Goal: Task Accomplishment & Management: Manage account settings

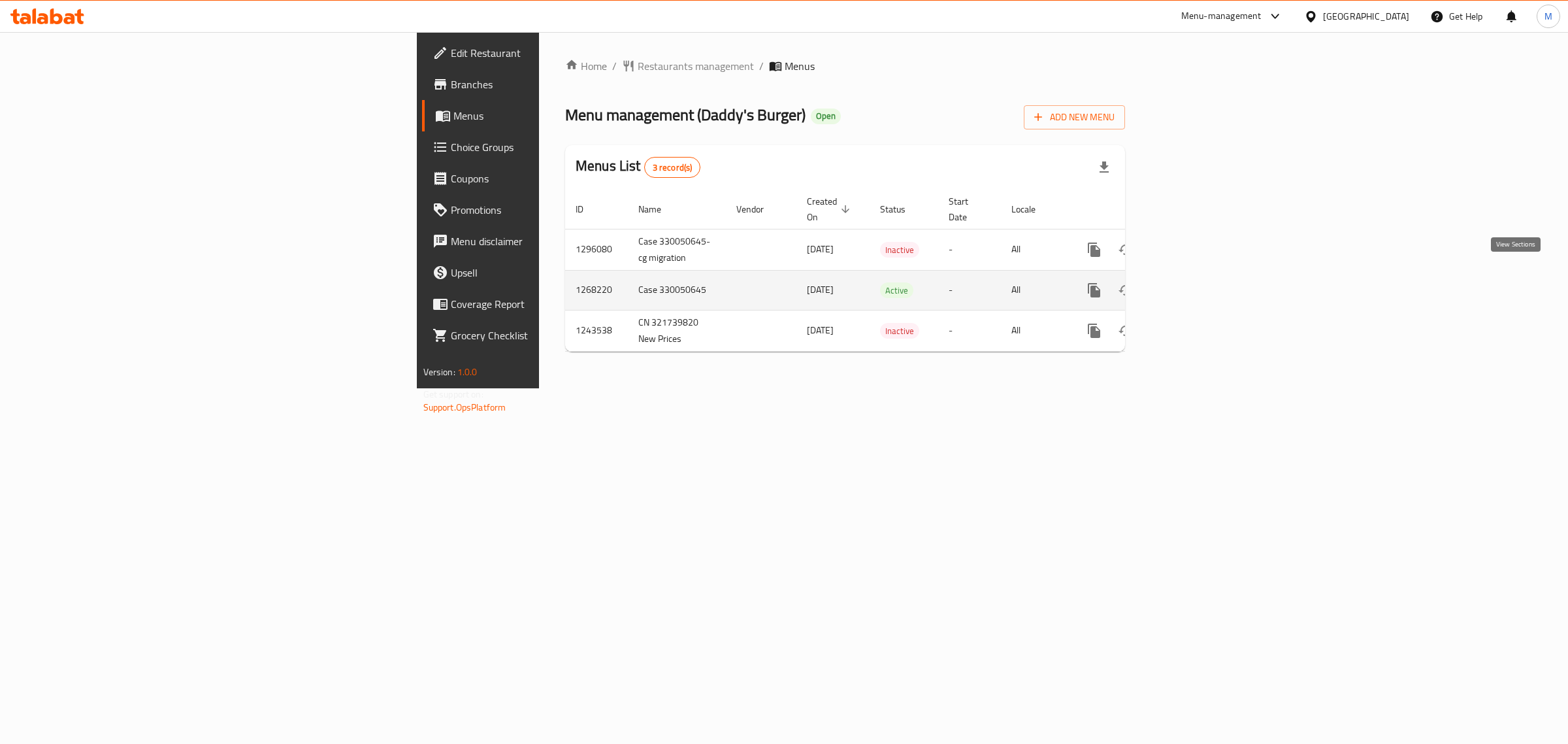
click at [1197, 282] on icon "enhanced table" at bounding box center [1188, 290] width 16 height 16
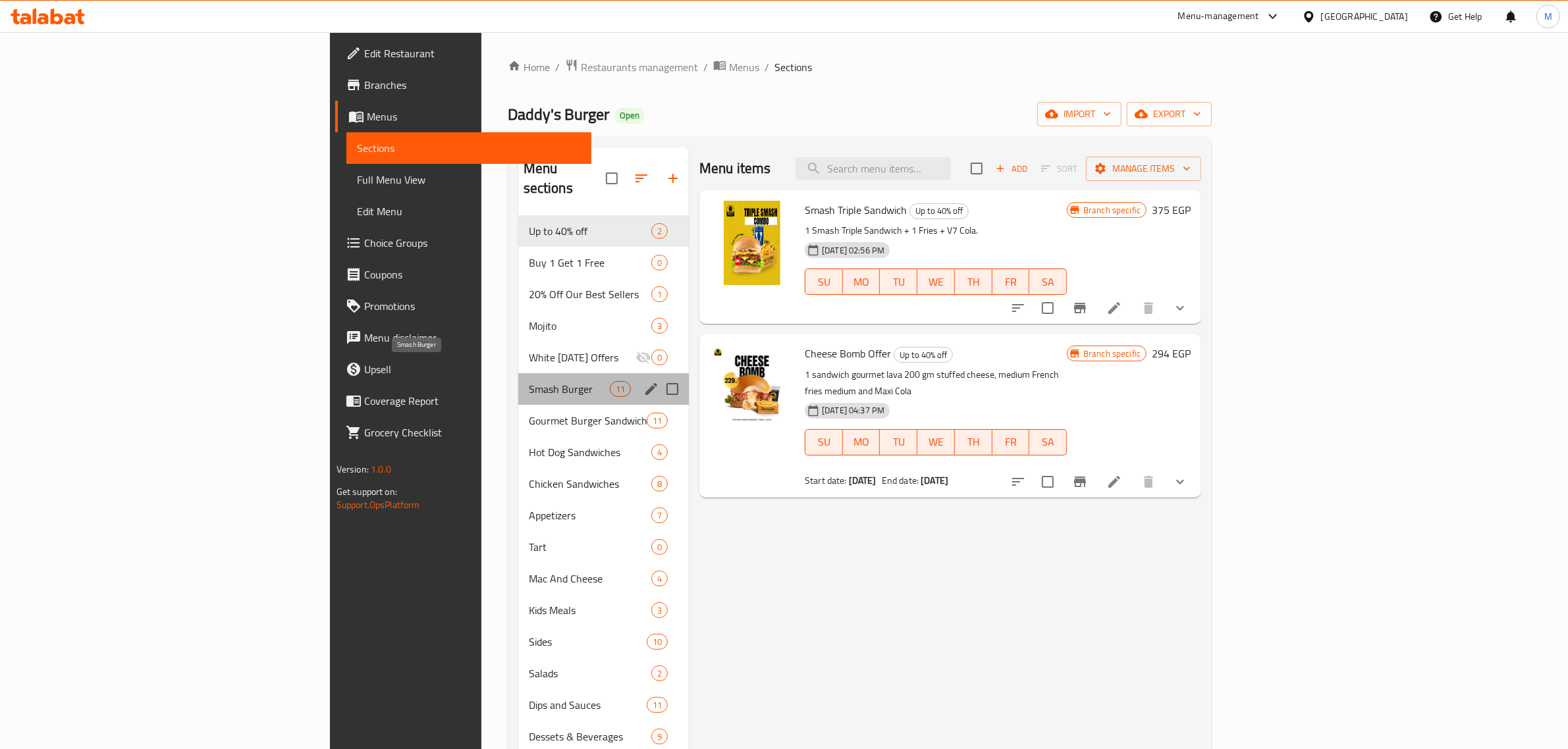
click at [529, 381] on span "Smash Burger" at bounding box center [569, 389] width 81 height 16
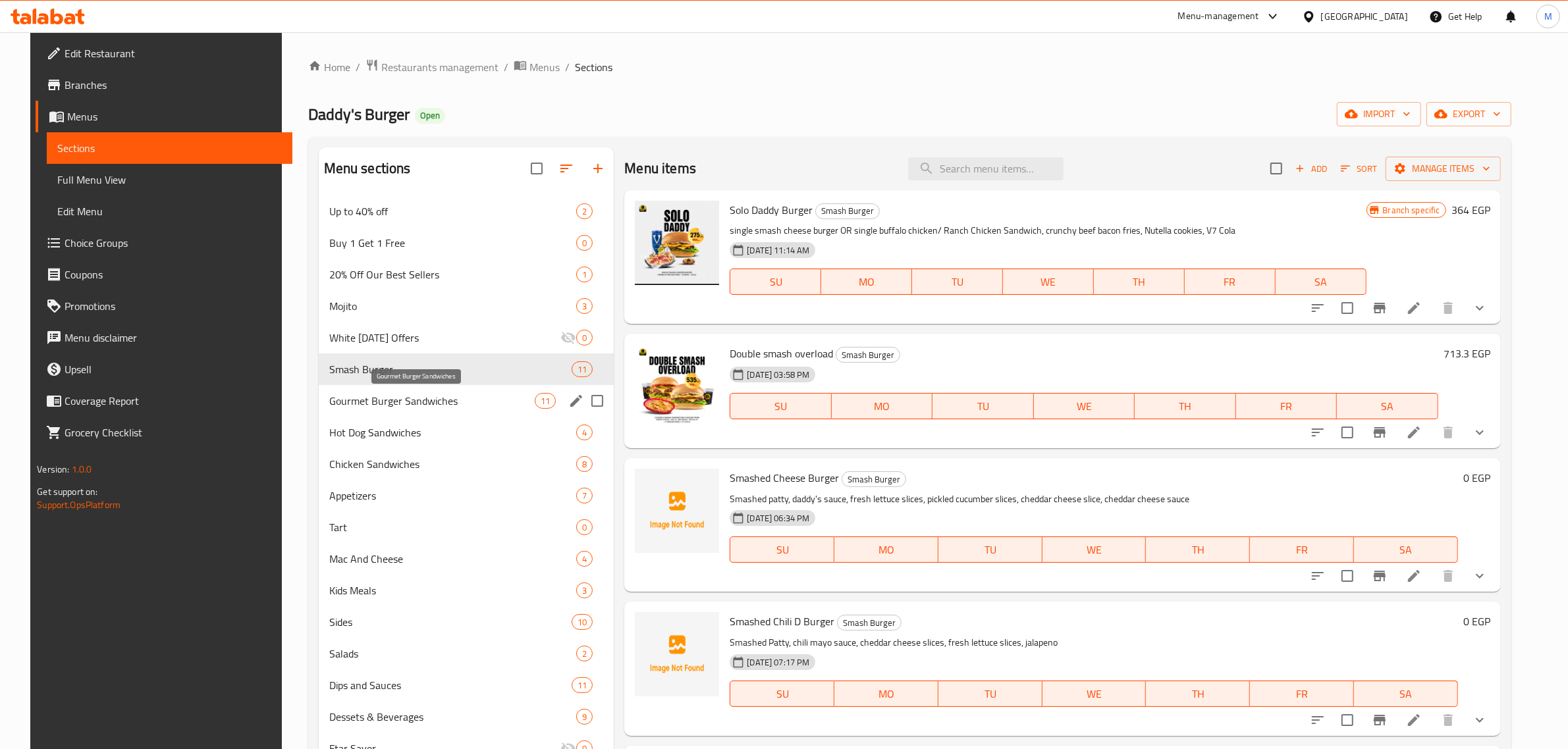
click at [431, 399] on span "Gourmet Burger Sandwiches" at bounding box center [432, 401] width 205 height 16
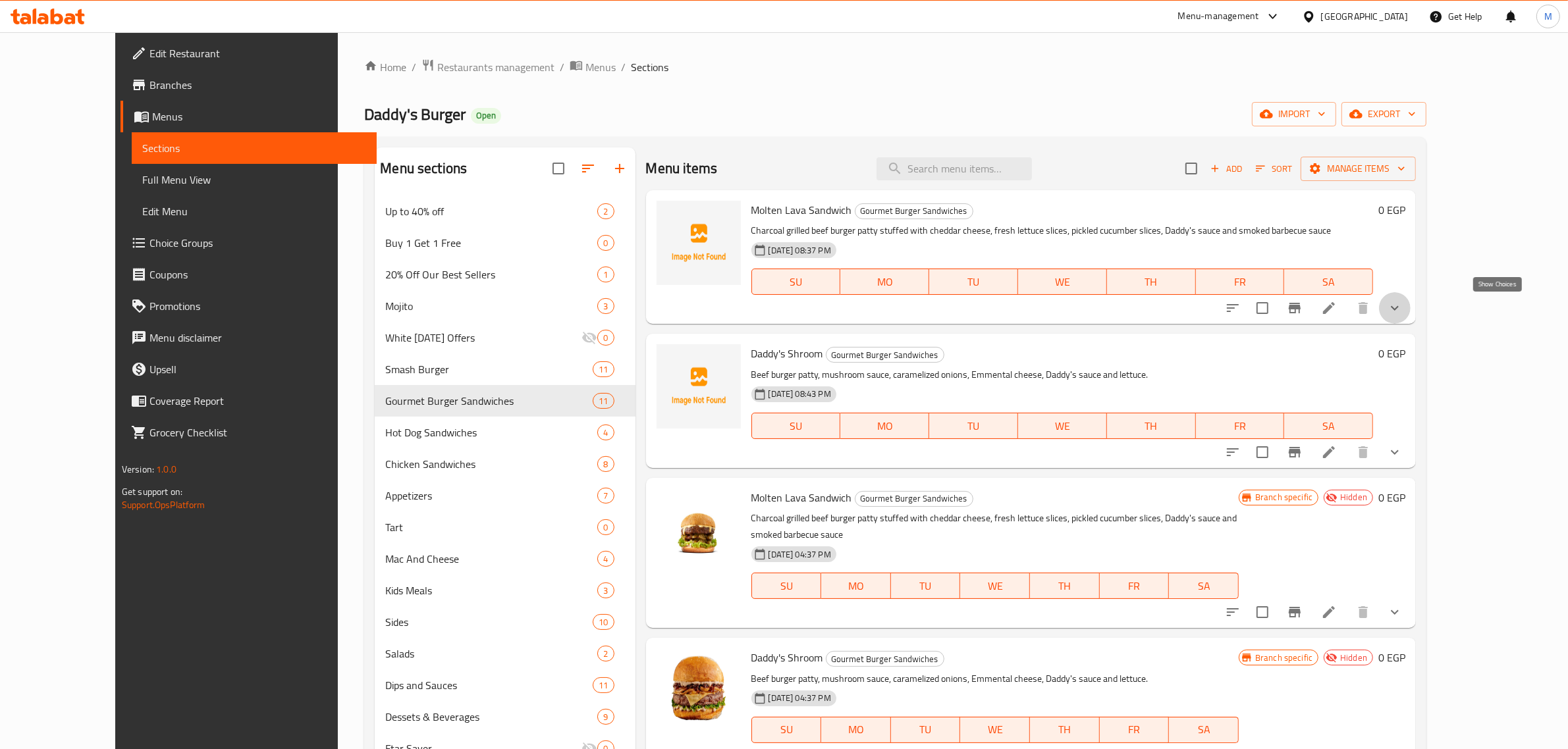
click at [1403, 304] on icon "show more" at bounding box center [1395, 308] width 16 height 16
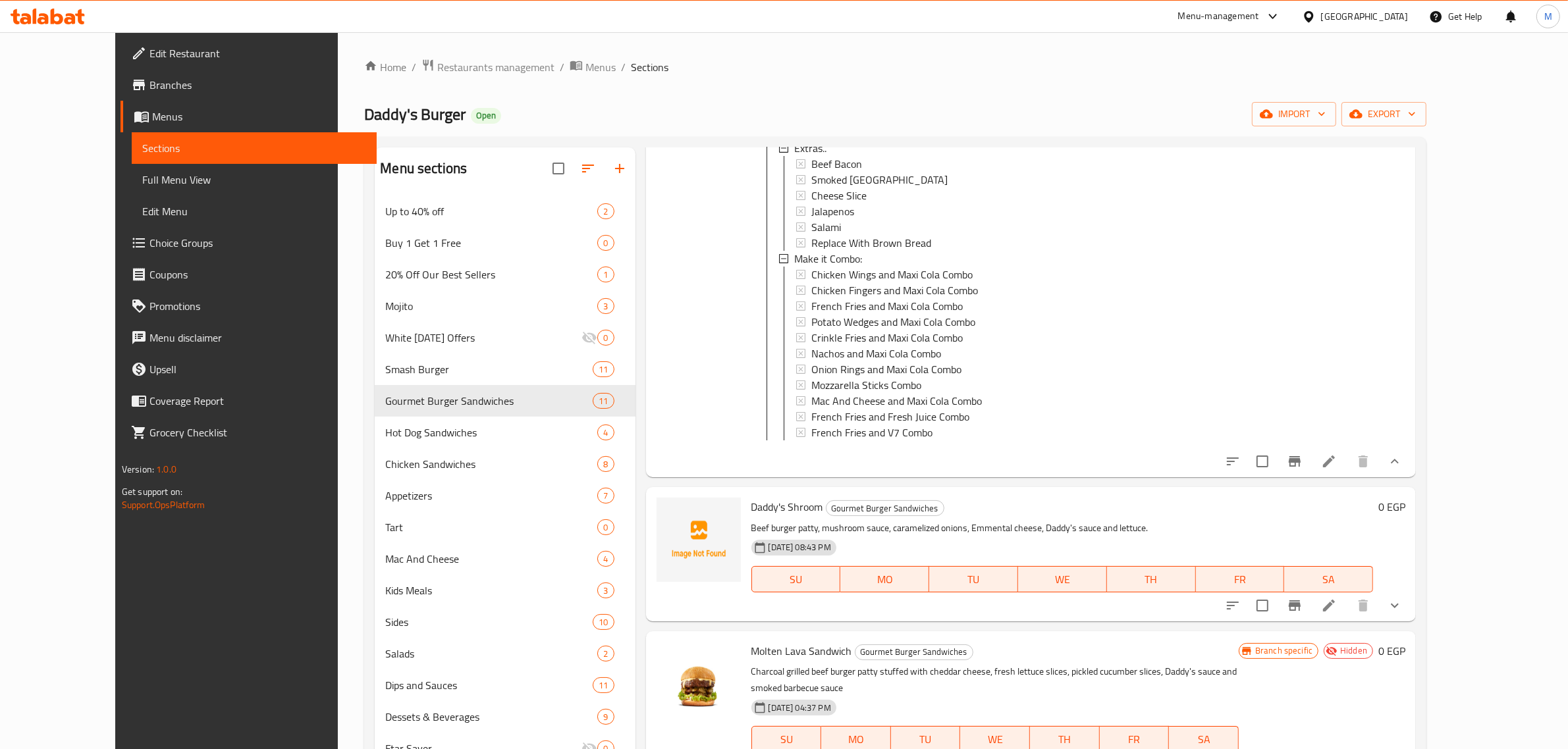
scroll to position [329, 0]
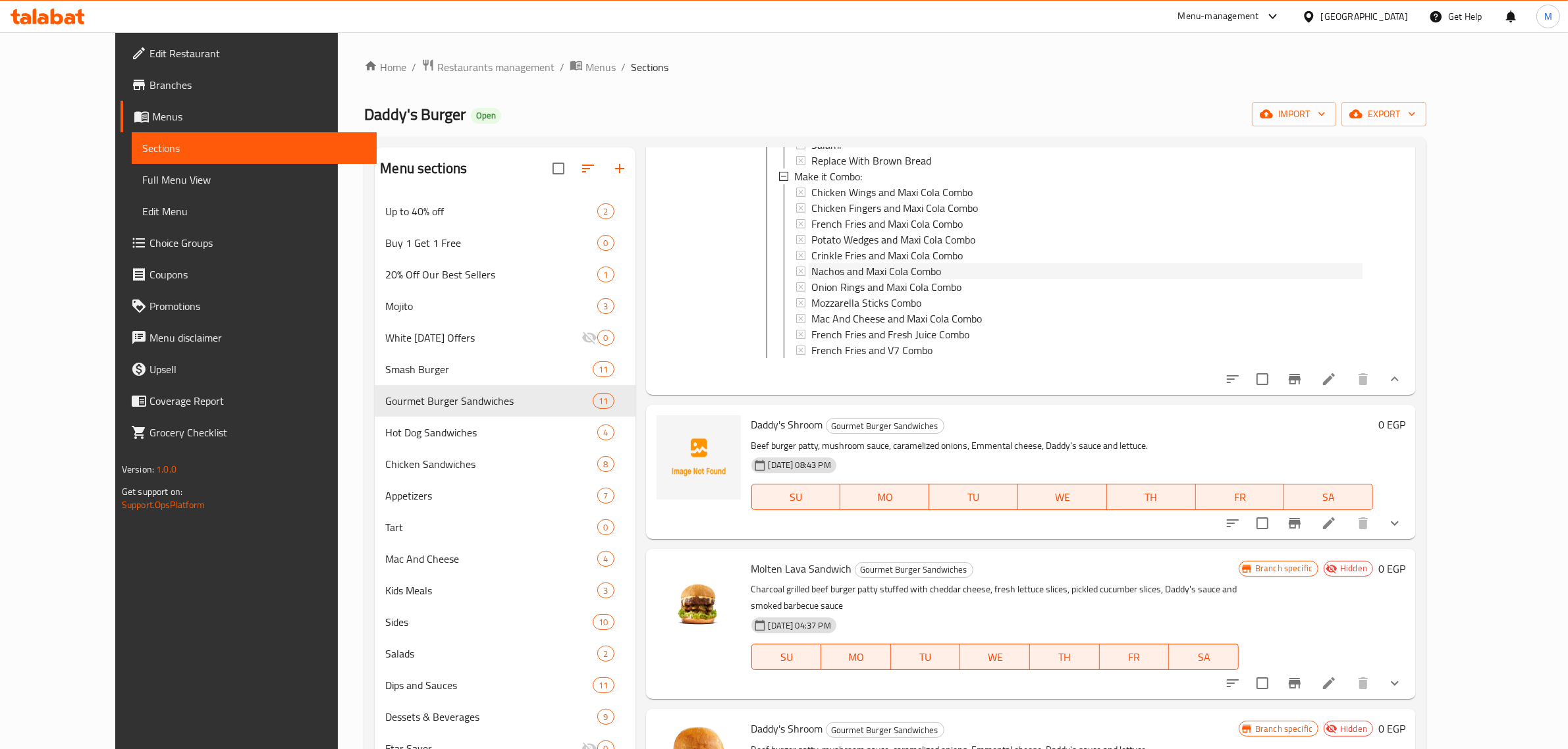
click at [900, 273] on span "Nachos and Maxi Cola Combo" at bounding box center [876, 271] width 130 height 16
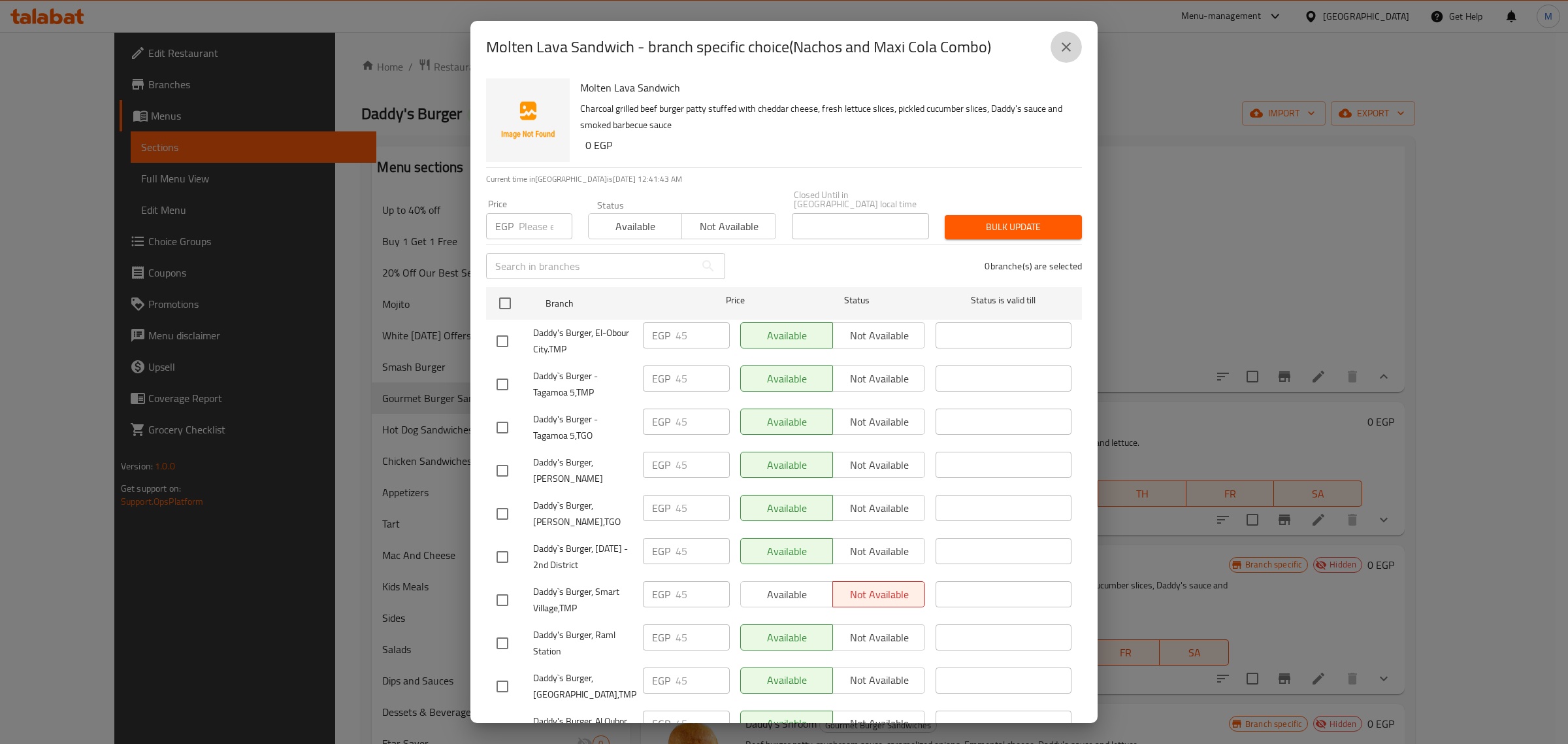
click at [1073, 43] on icon "close" at bounding box center [1066, 47] width 16 height 16
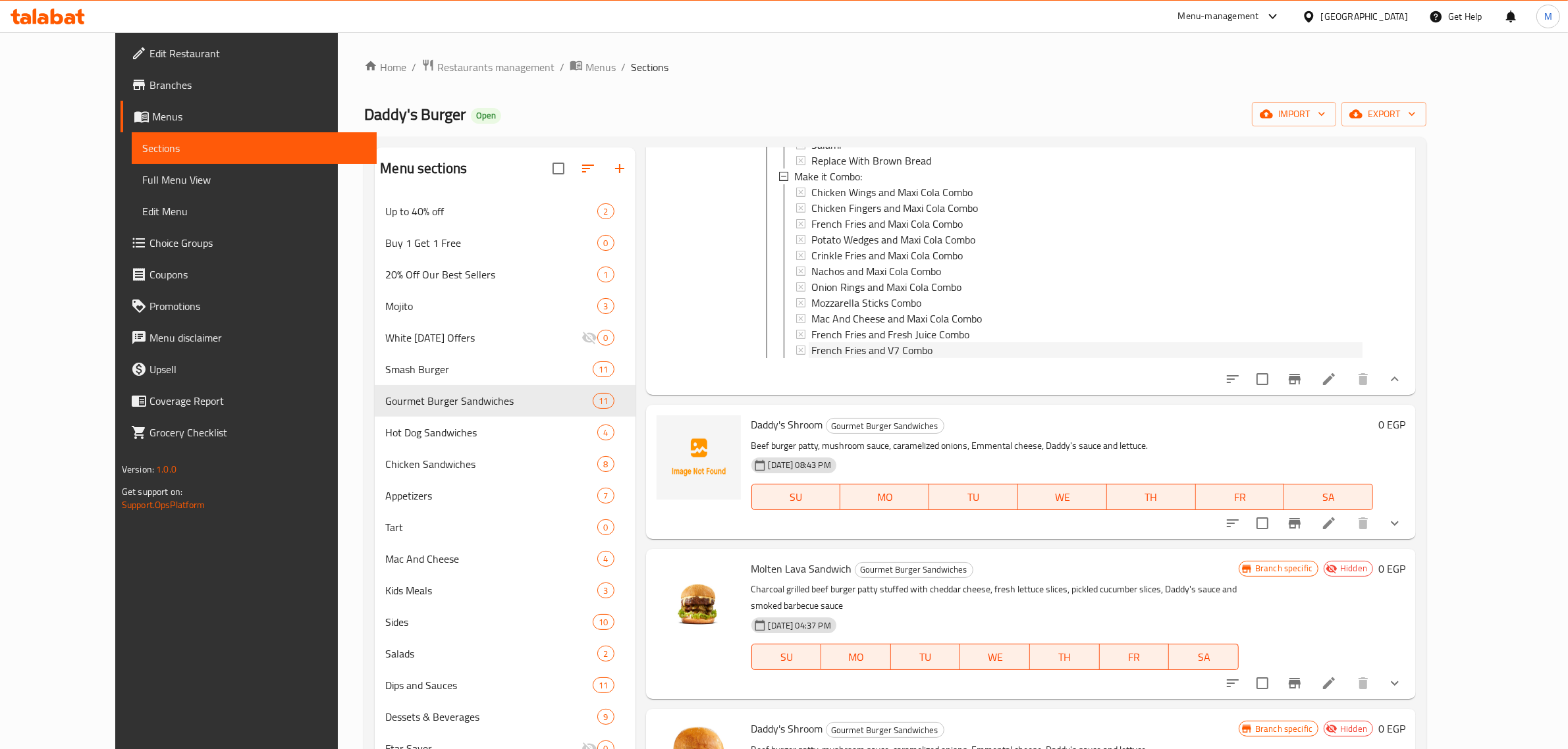
click at [906, 353] on div "French Fries and V7 Combo" at bounding box center [1086, 350] width 552 height 16
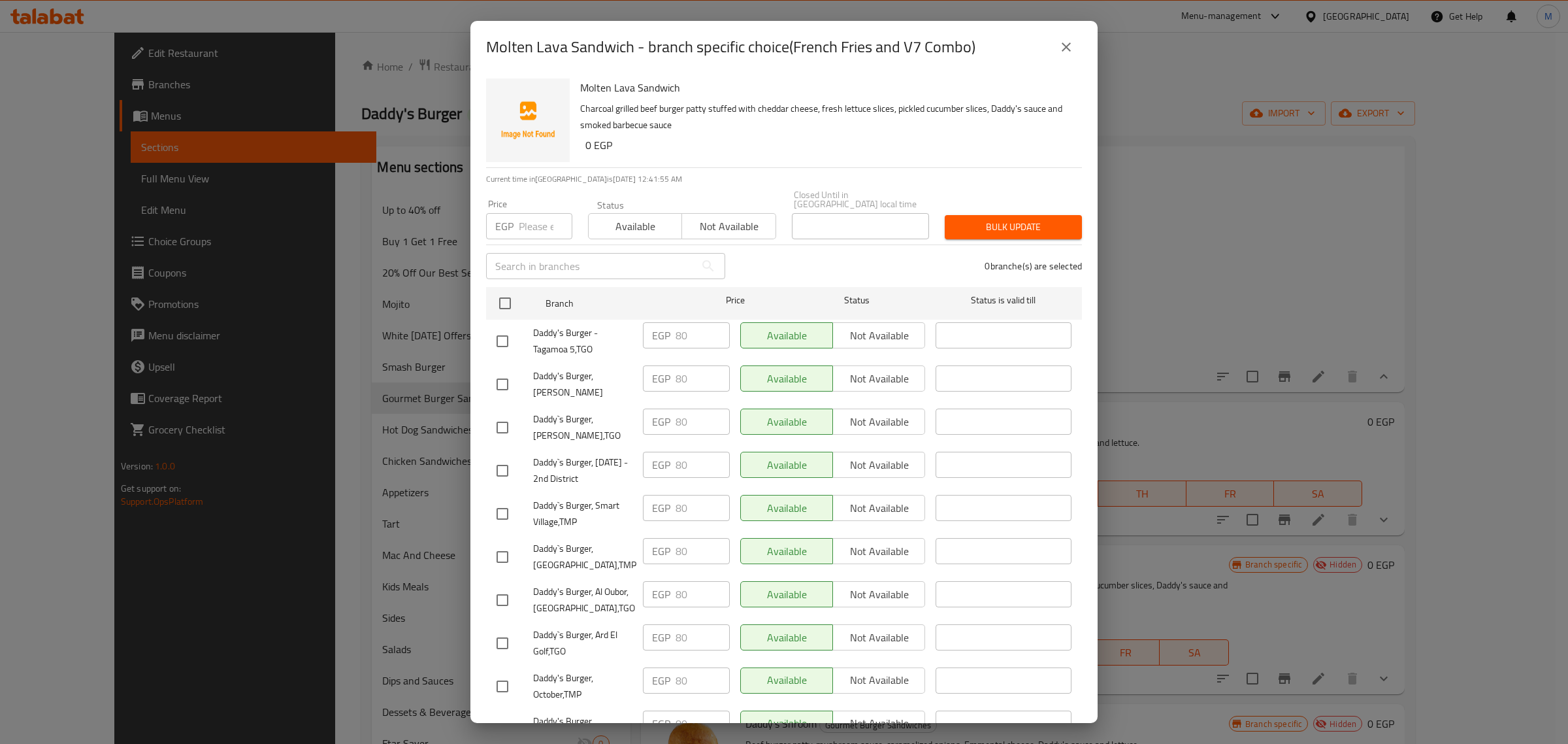
click at [1059, 48] on icon "close" at bounding box center [1066, 47] width 16 height 16
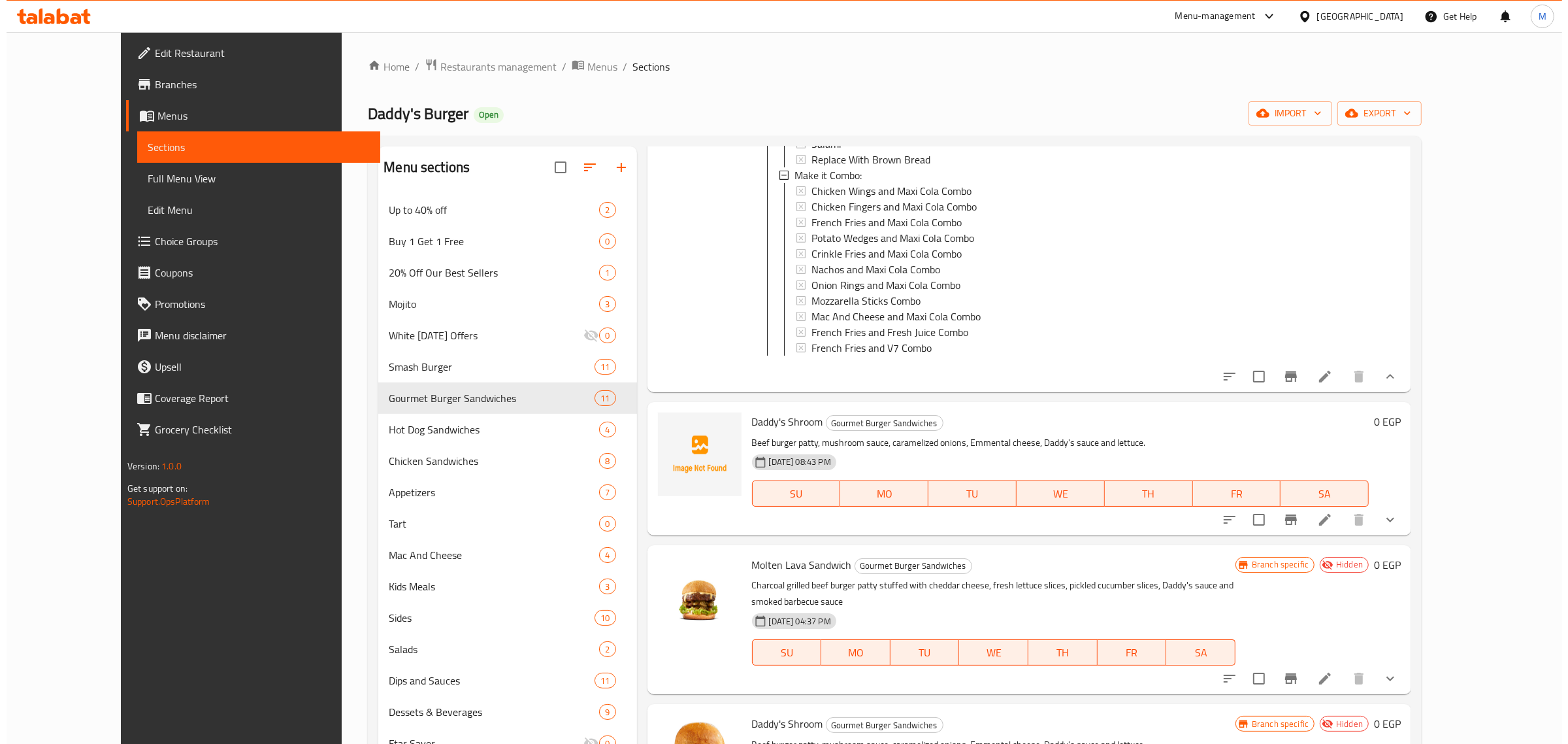
scroll to position [245, 0]
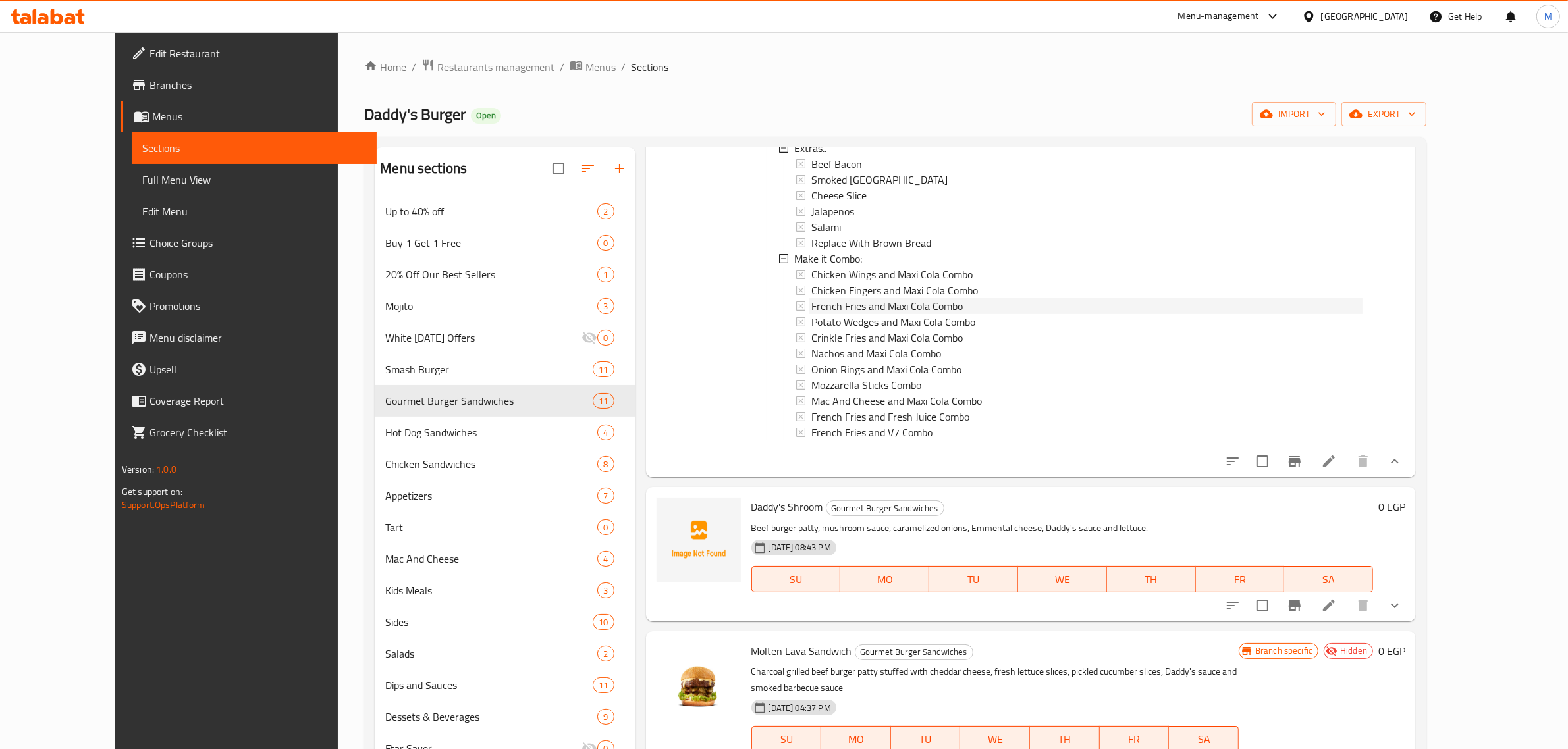
click at [844, 308] on span "French Fries and Maxi Cola Combo" at bounding box center [886, 306] width 151 height 16
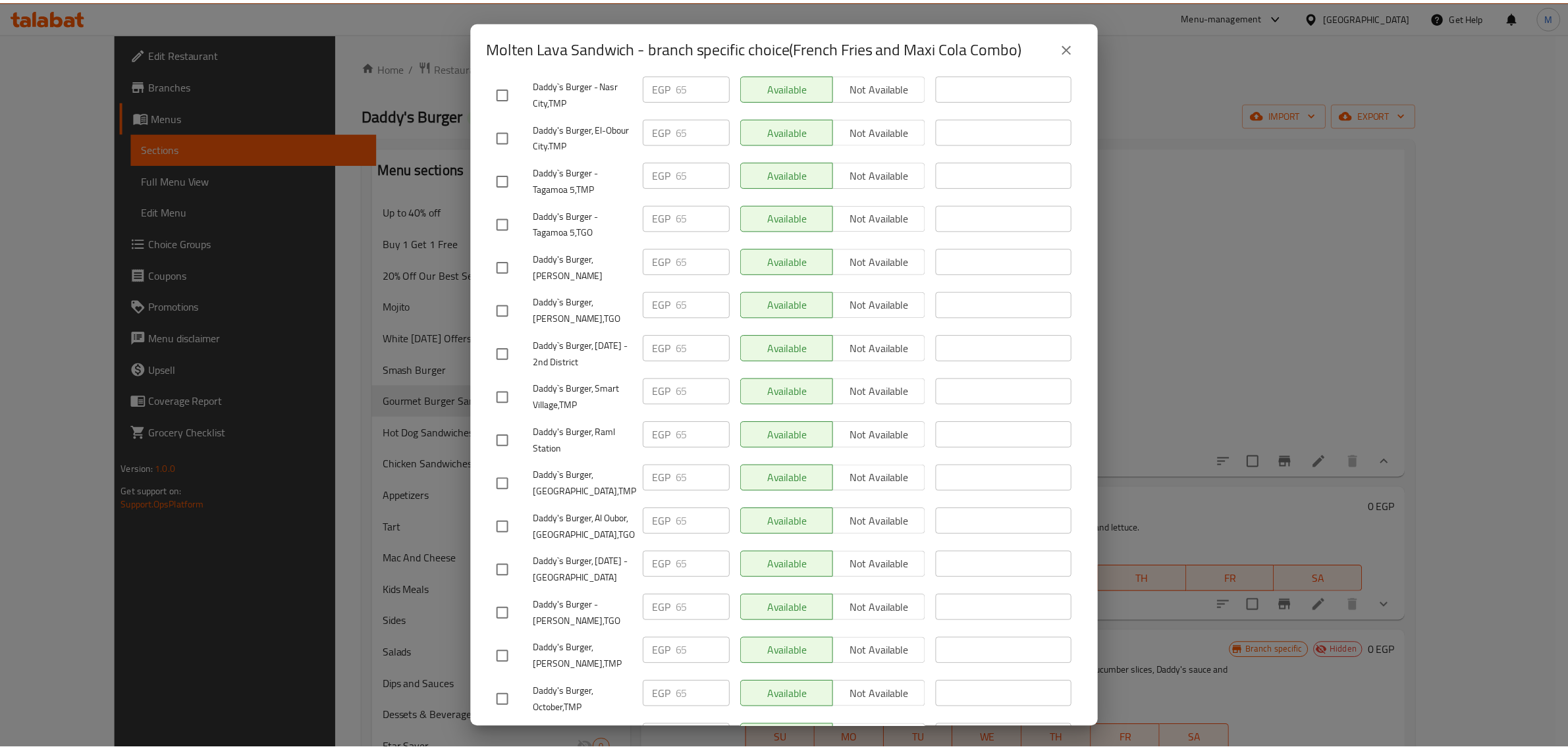
scroll to position [1104, 0]
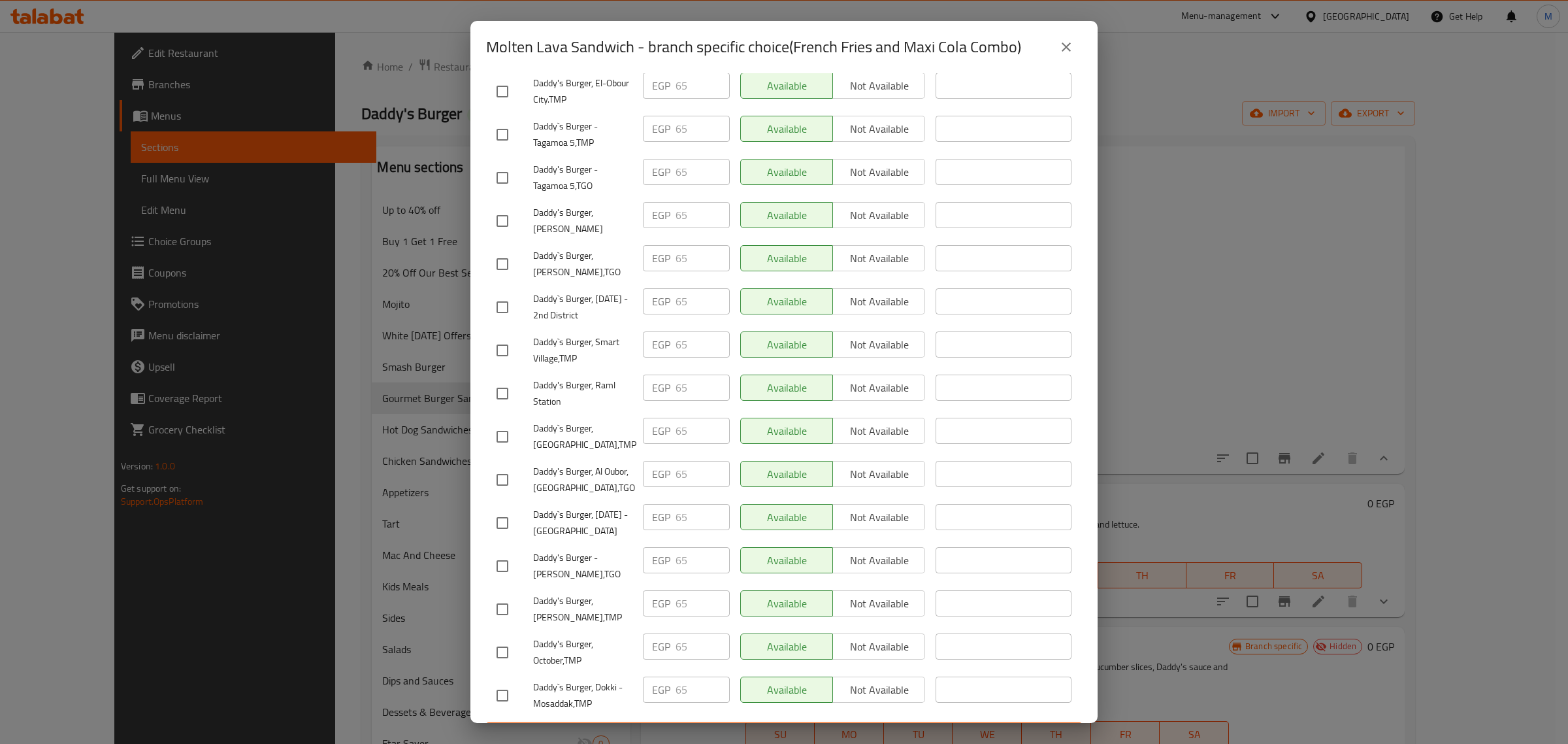
click at [1067, 49] on icon "close" at bounding box center [1066, 47] width 16 height 16
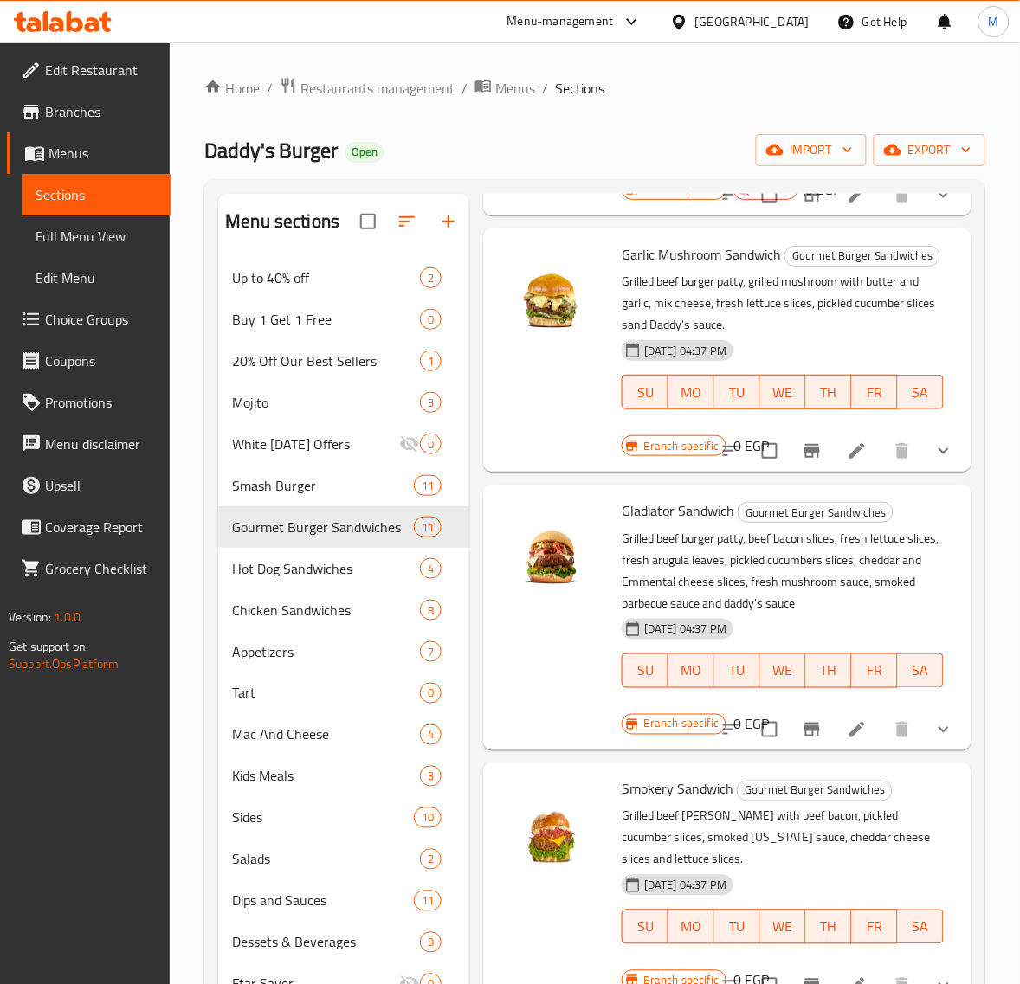
scroll to position [1623, 0]
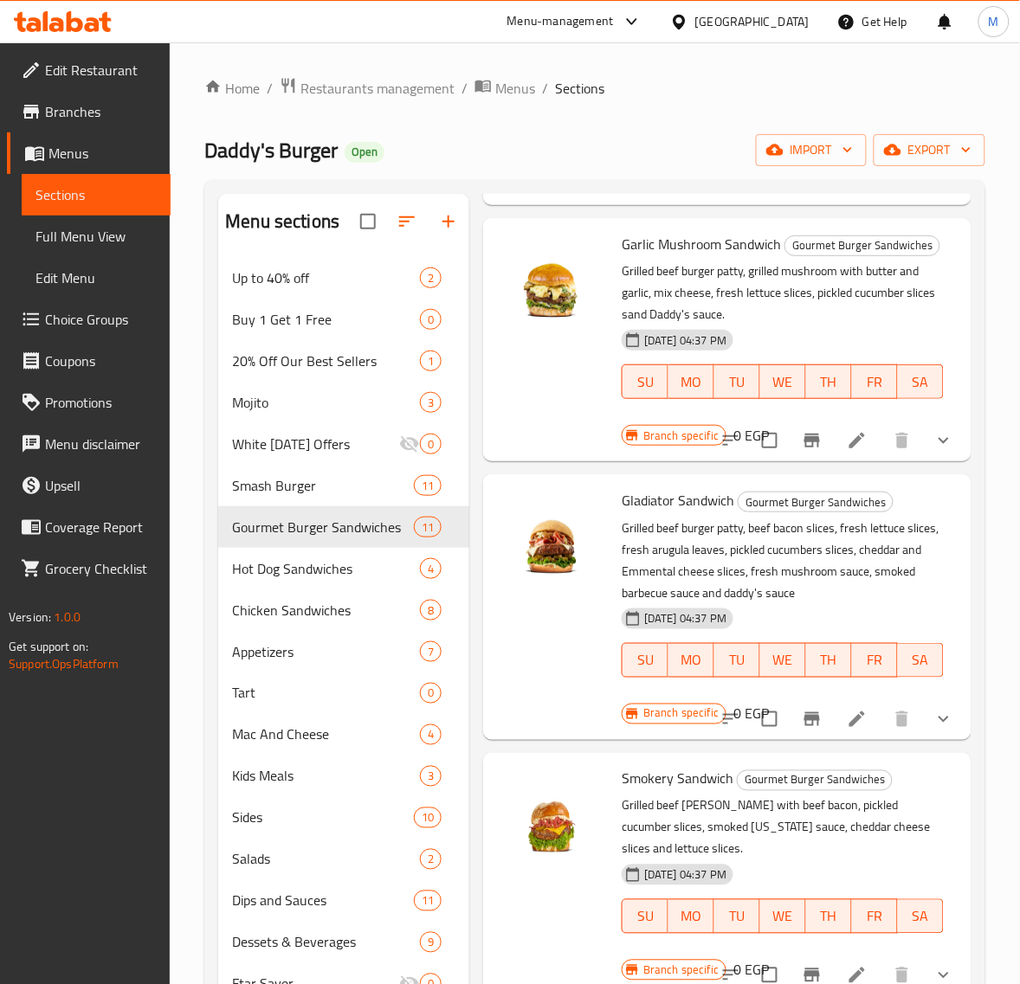
click at [923, 461] on button "show more" at bounding box center [944, 441] width 42 height 42
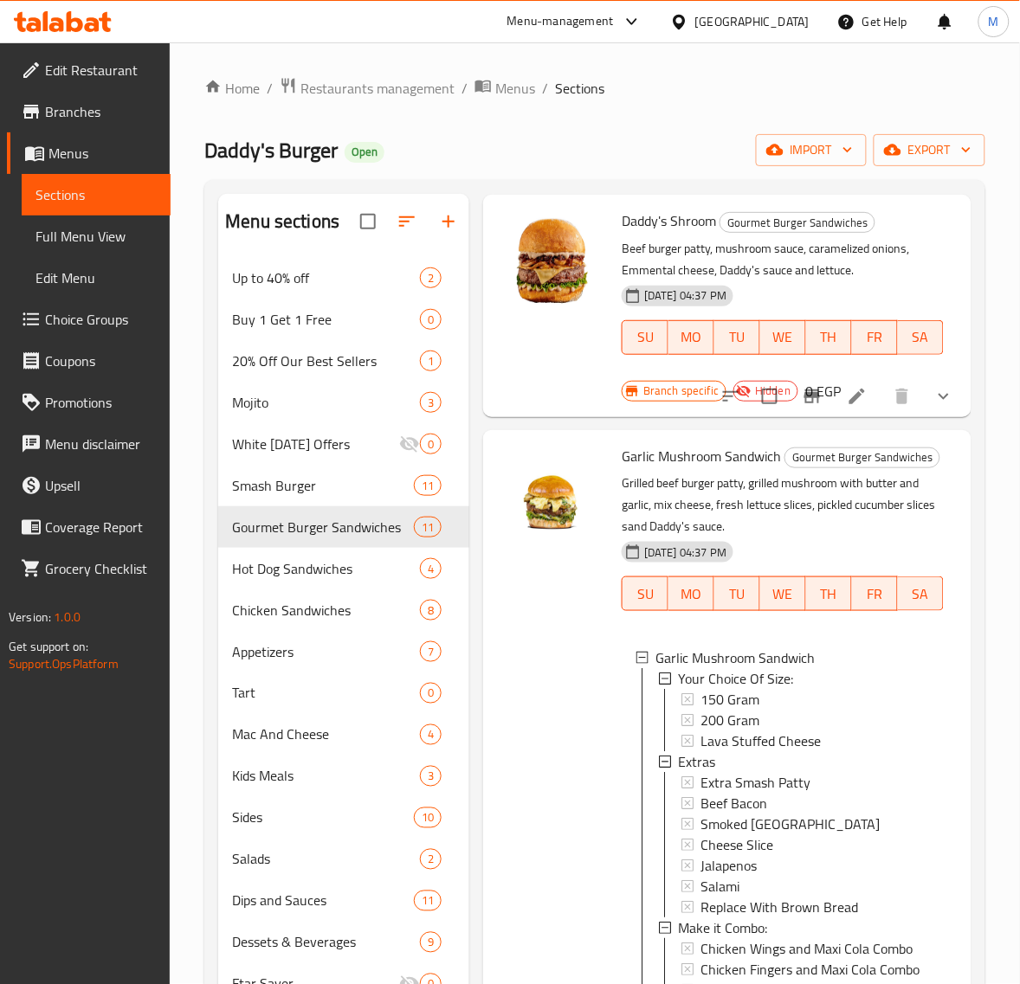
scroll to position [1406, 0]
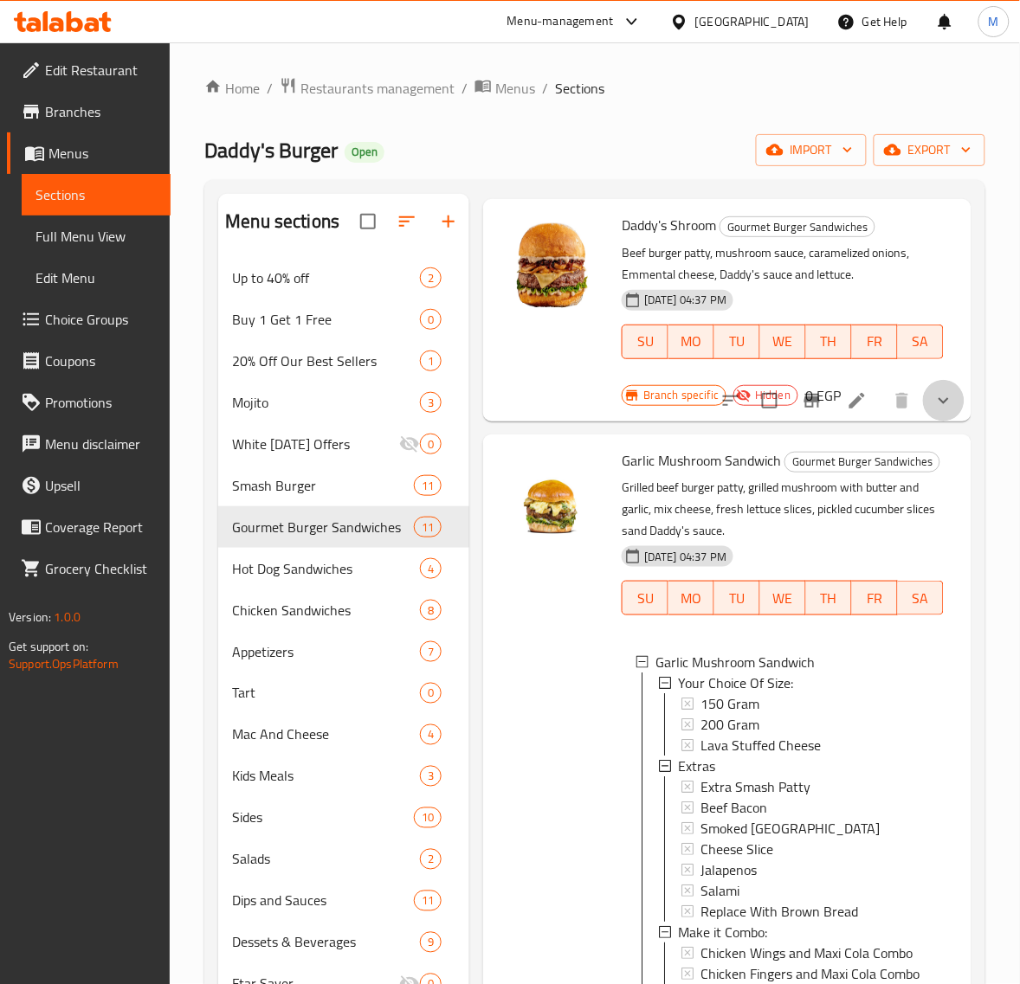
click at [923, 422] on button "show more" at bounding box center [944, 401] width 42 height 42
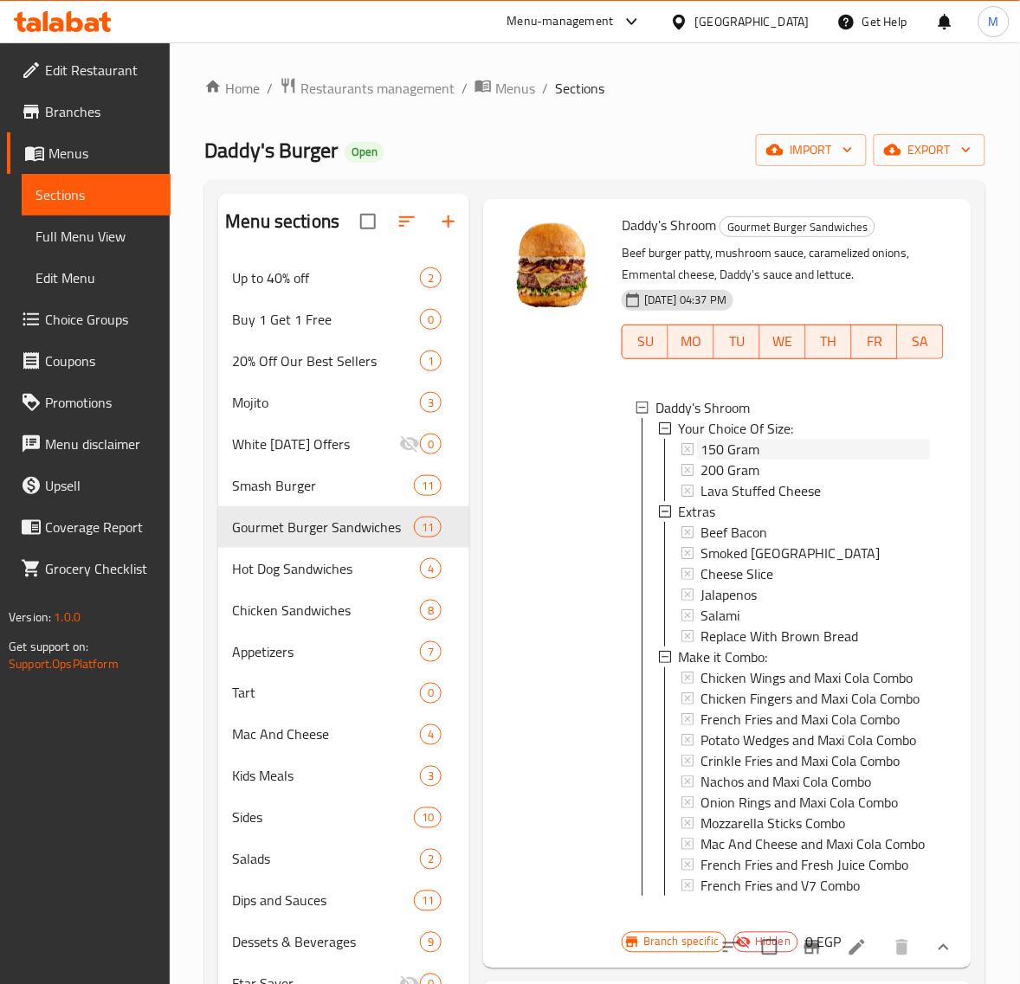
click at [746, 460] on span "150 Gram" at bounding box center [729, 449] width 59 height 21
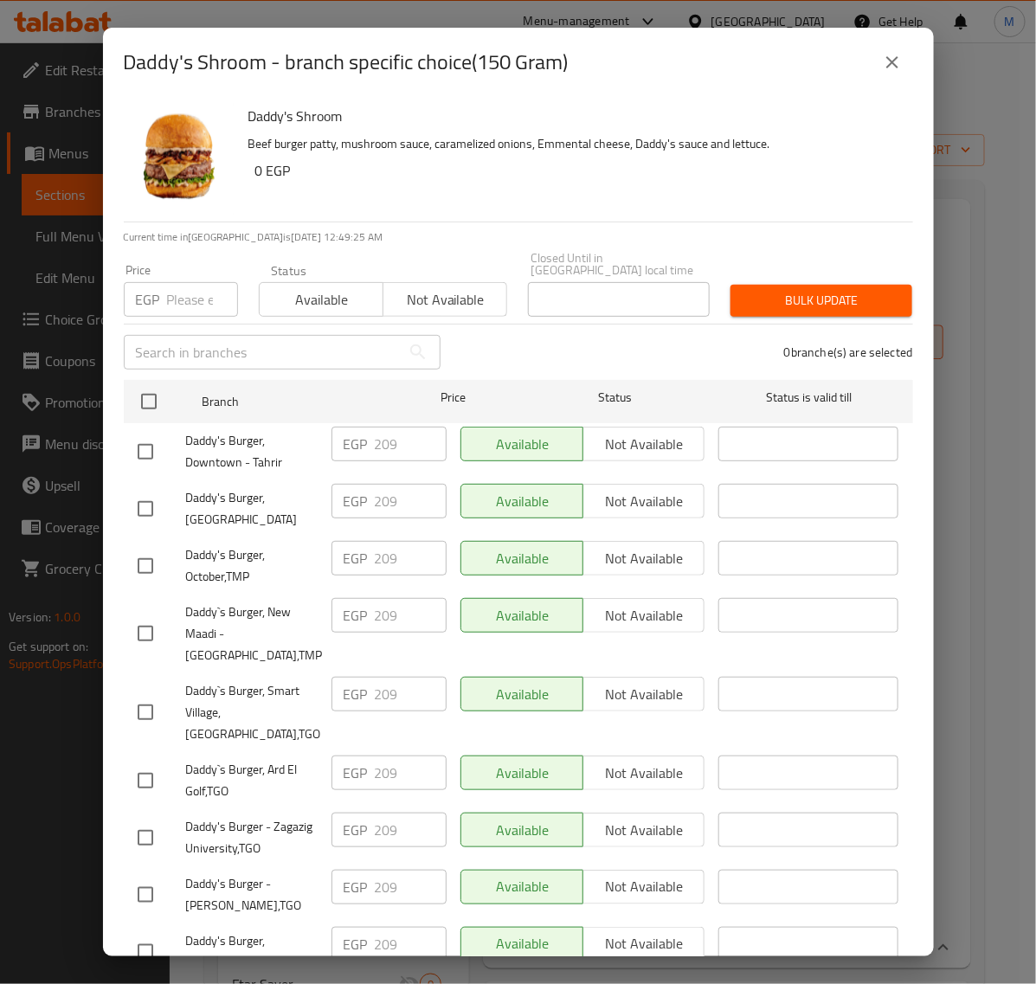
click at [897, 61] on icon "close" at bounding box center [892, 62] width 21 height 21
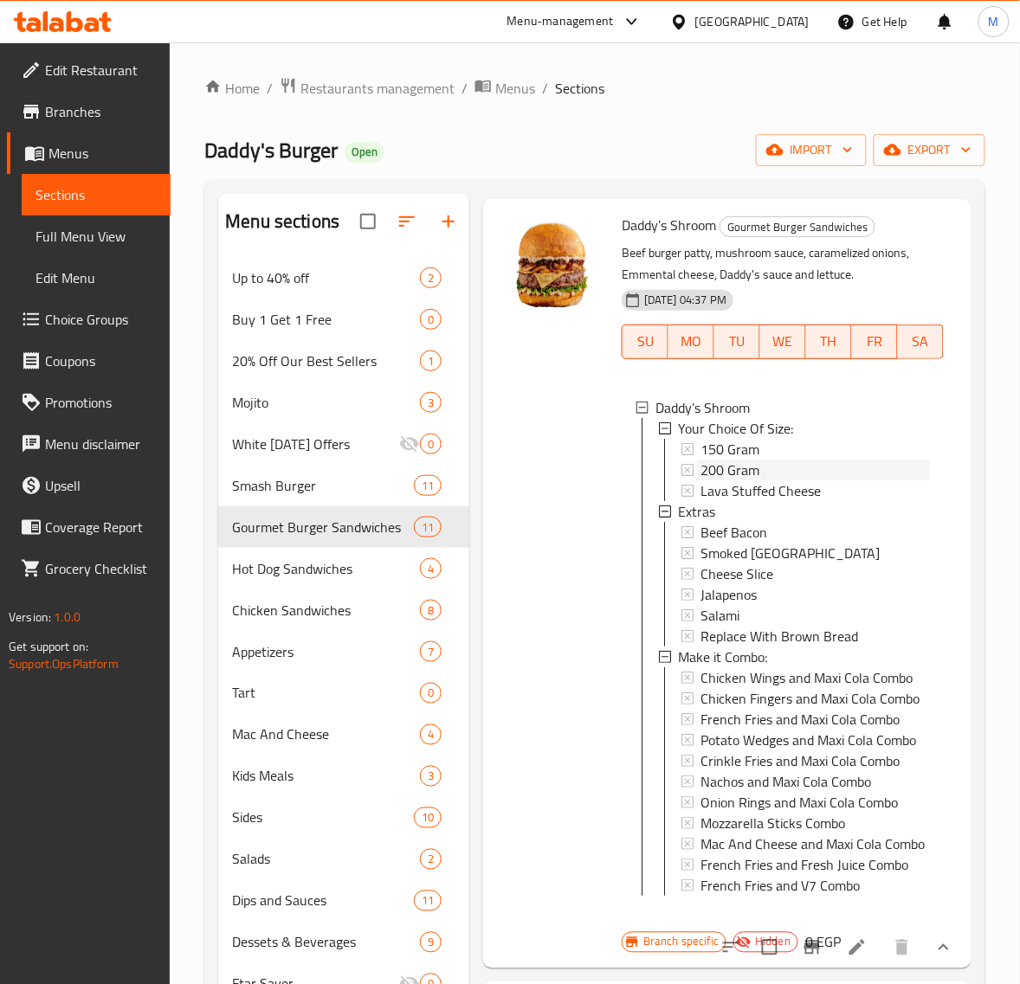
click at [755, 480] on span "200 Gram" at bounding box center [729, 470] width 59 height 21
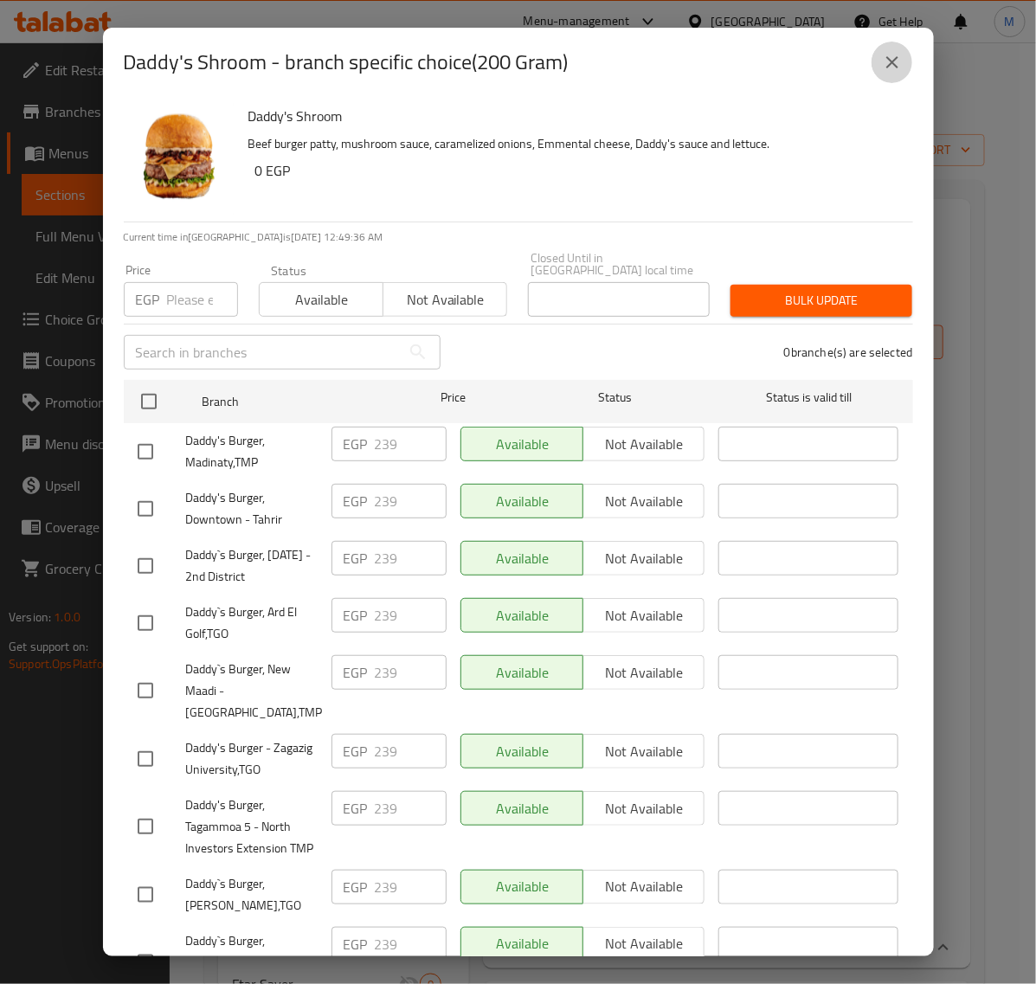
click at [893, 67] on icon "close" at bounding box center [892, 62] width 21 height 21
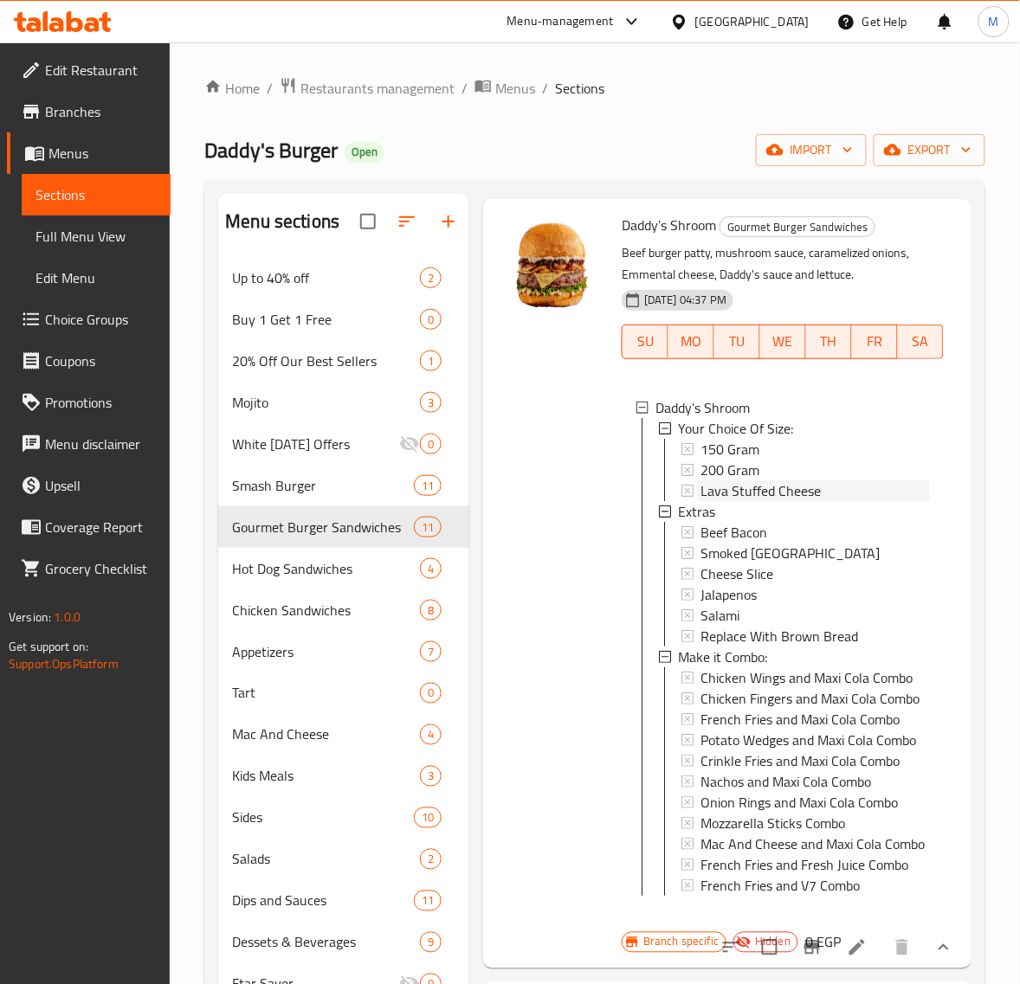
click at [794, 501] on span "Lava Stuffed Cheese" at bounding box center [760, 490] width 120 height 21
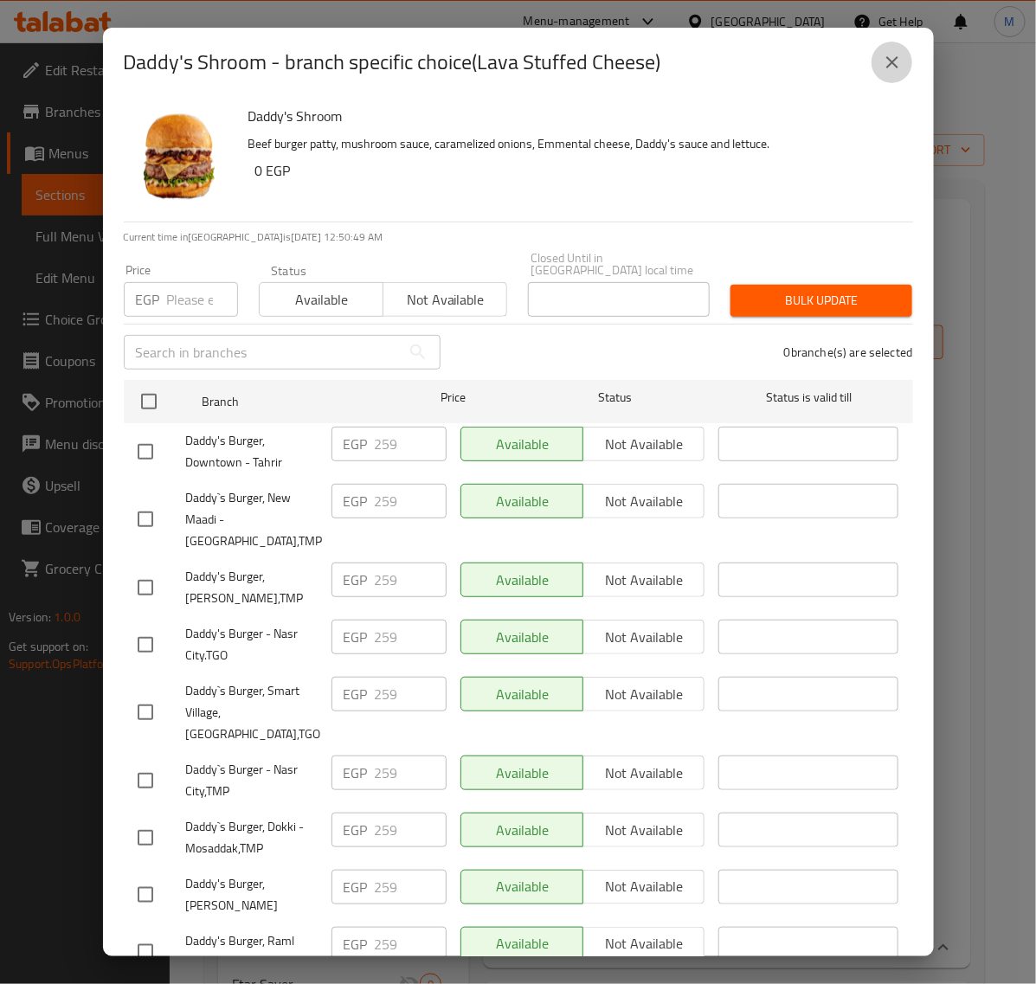
click at [879, 69] on button "close" at bounding box center [893, 63] width 42 height 42
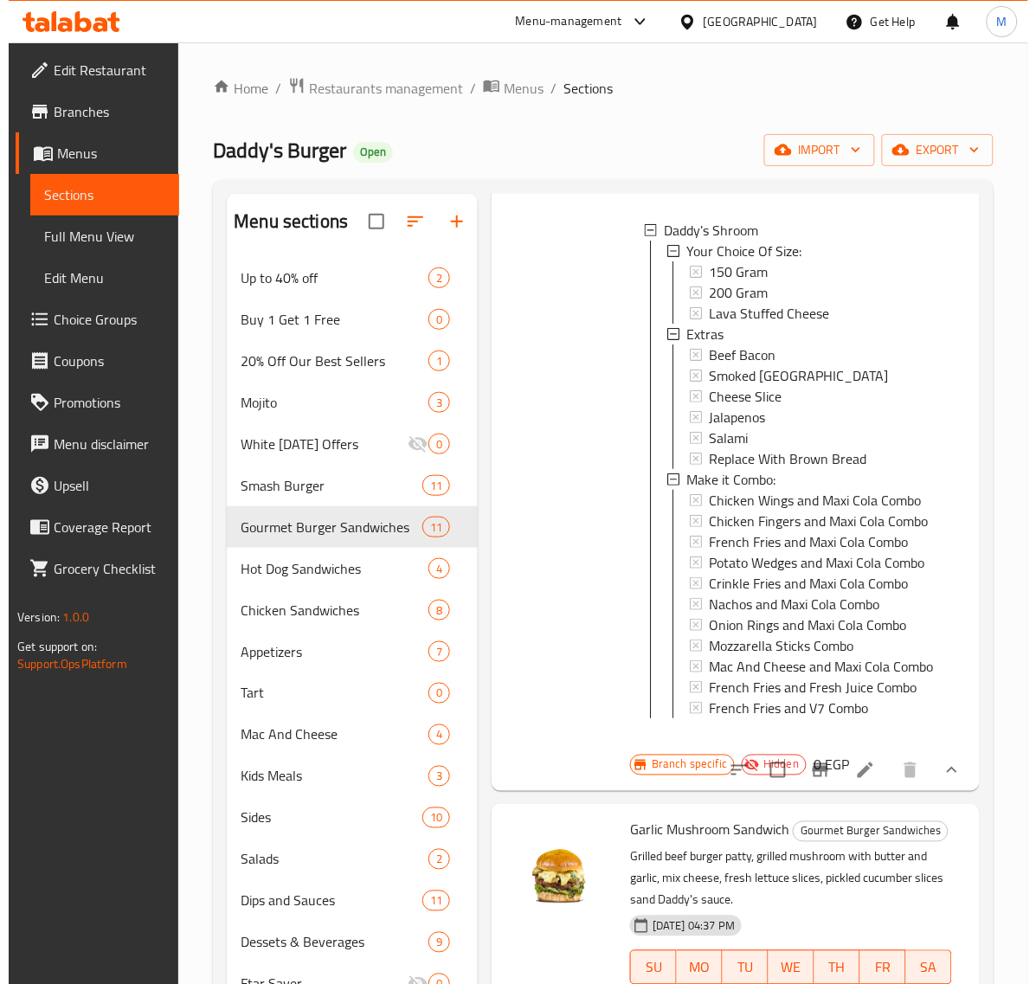
scroll to position [1623, 0]
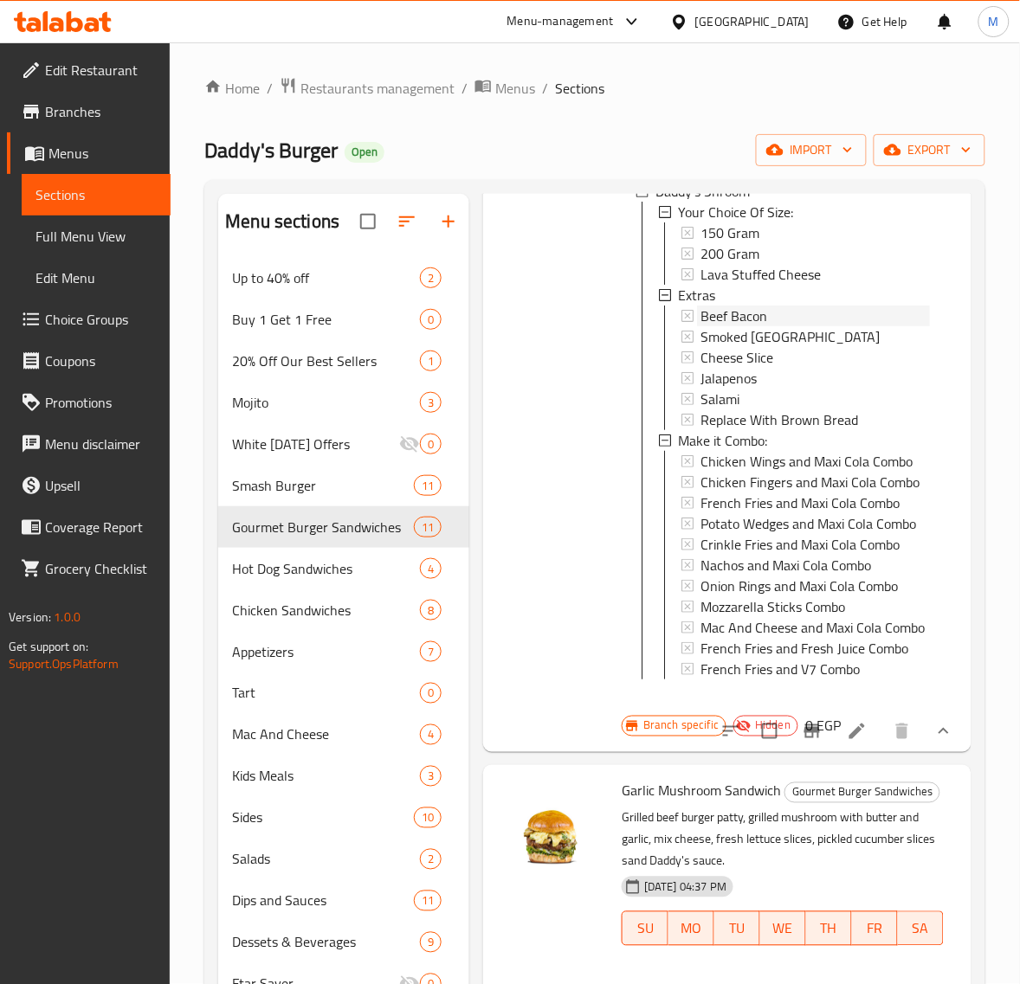
click at [753, 326] on span "Beef Bacon" at bounding box center [733, 316] width 67 height 21
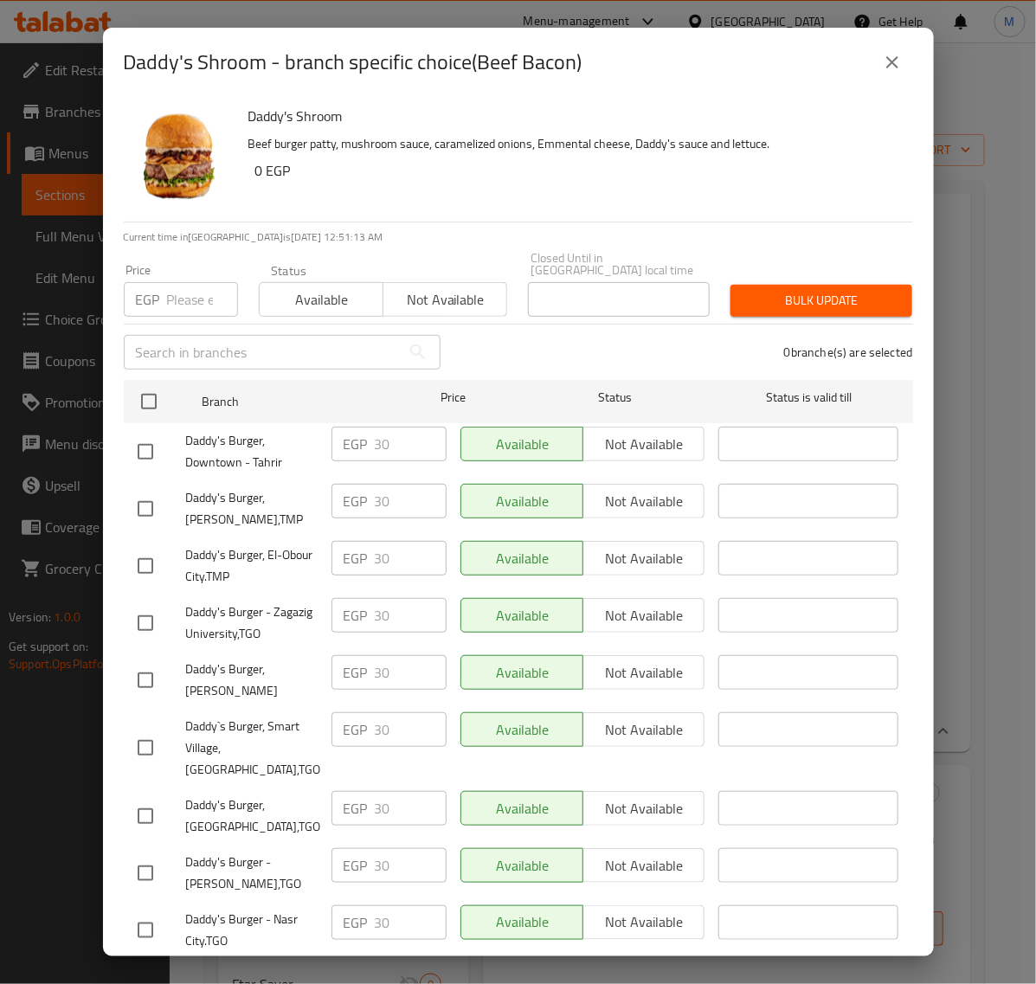
click at [885, 67] on icon "close" at bounding box center [892, 62] width 21 height 21
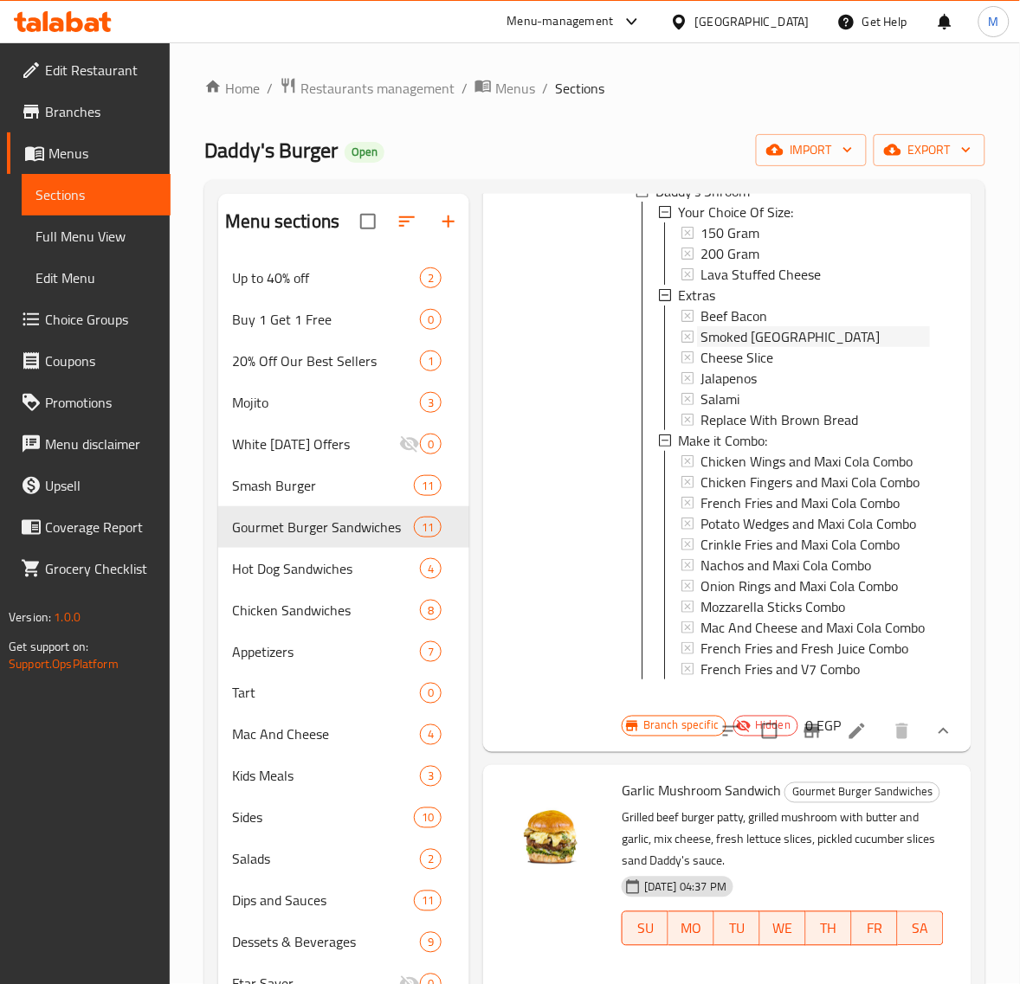
click at [763, 347] on span "Smoked Turkey" at bounding box center [789, 336] width 179 height 21
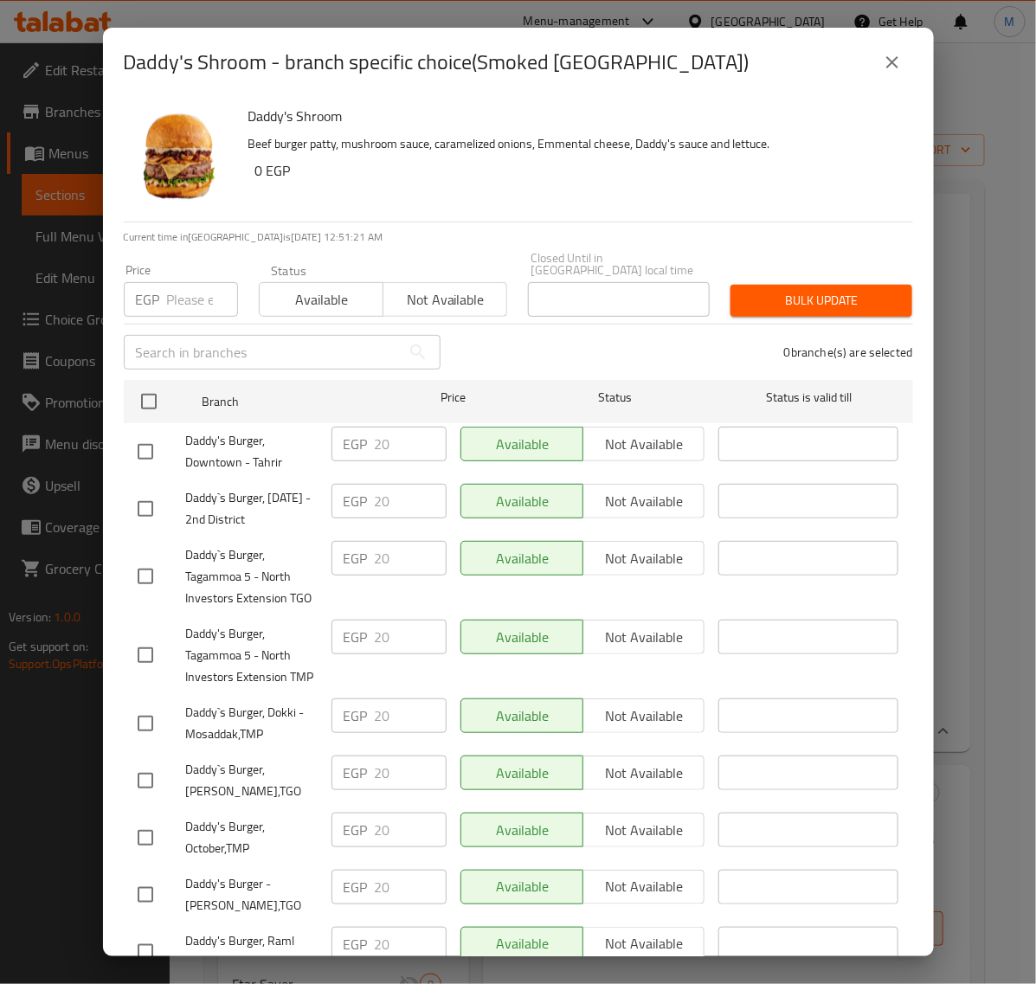
click at [888, 62] on icon "close" at bounding box center [892, 62] width 21 height 21
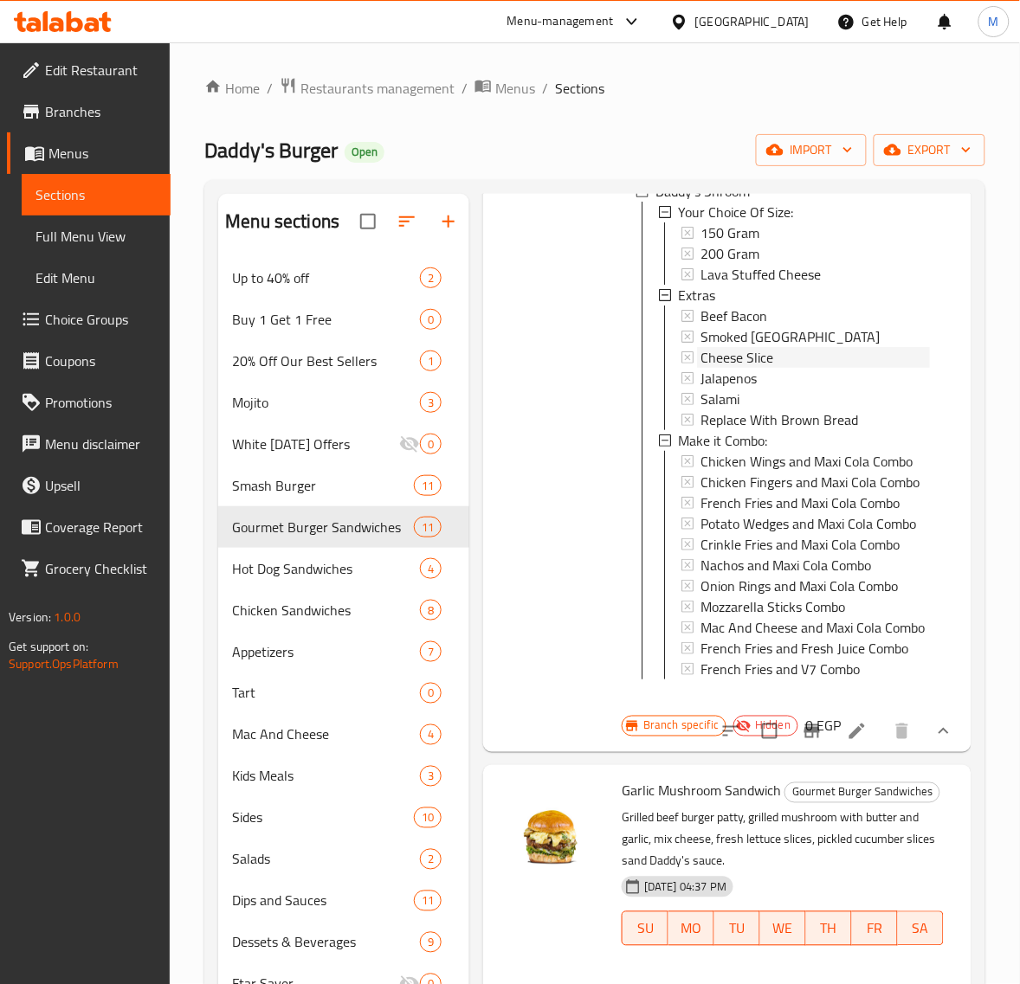
click at [759, 368] on span "Cheese Slice" at bounding box center [736, 357] width 73 height 21
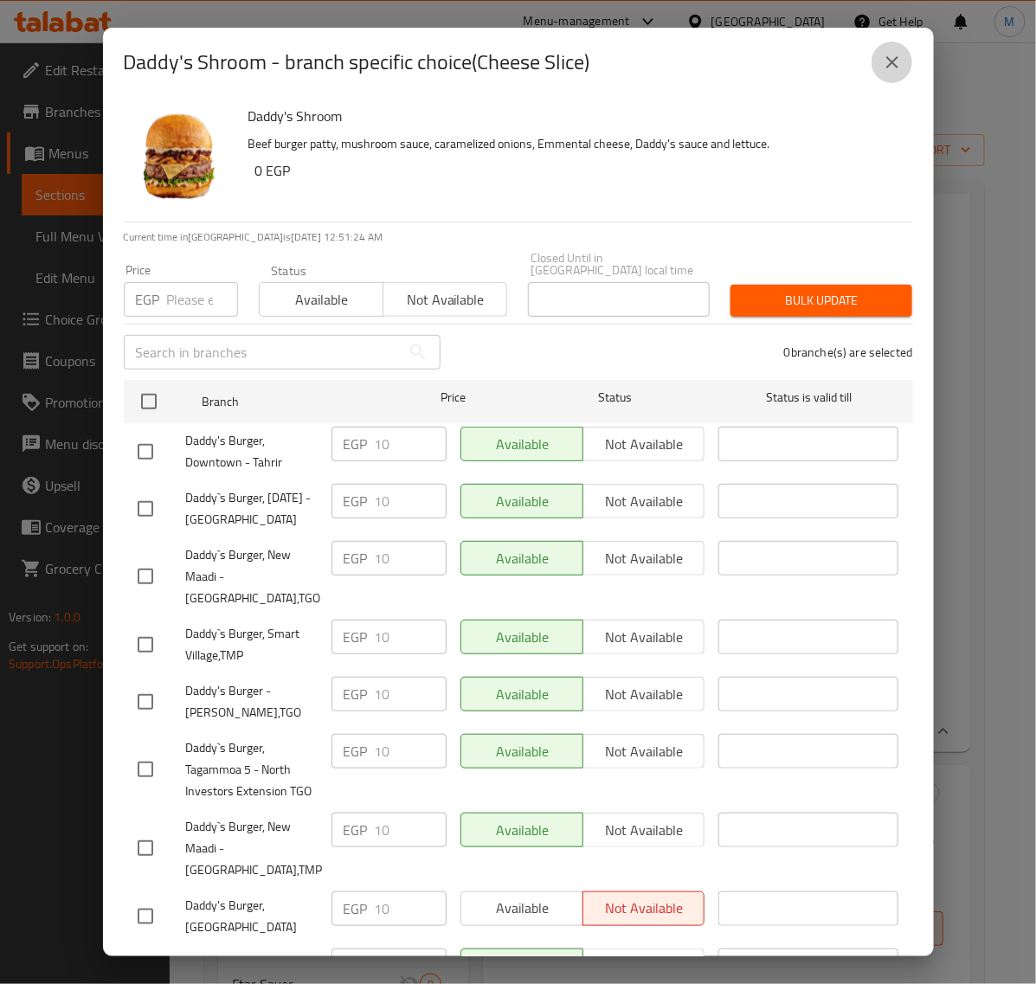
click at [892, 63] on icon "close" at bounding box center [892, 62] width 12 height 12
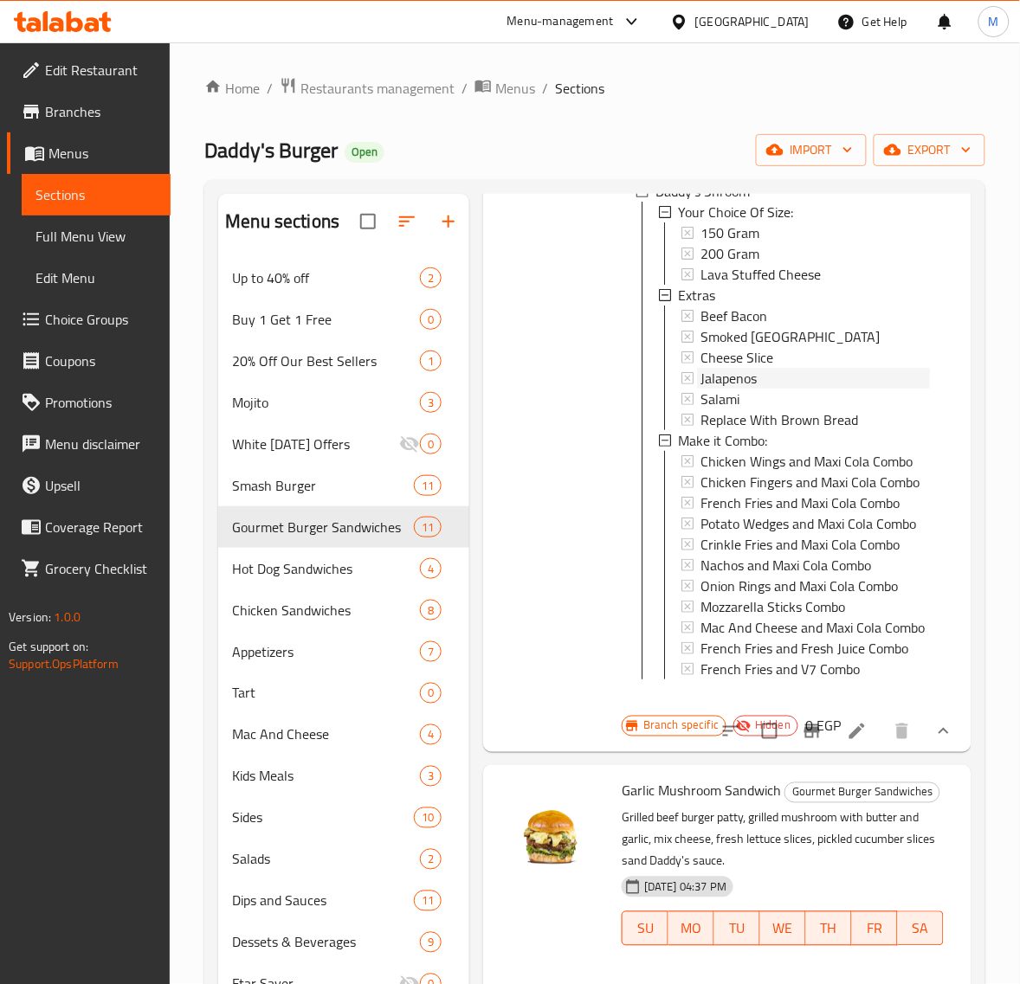
click at [763, 389] on div "Jalapenos" at bounding box center [814, 378] width 229 height 21
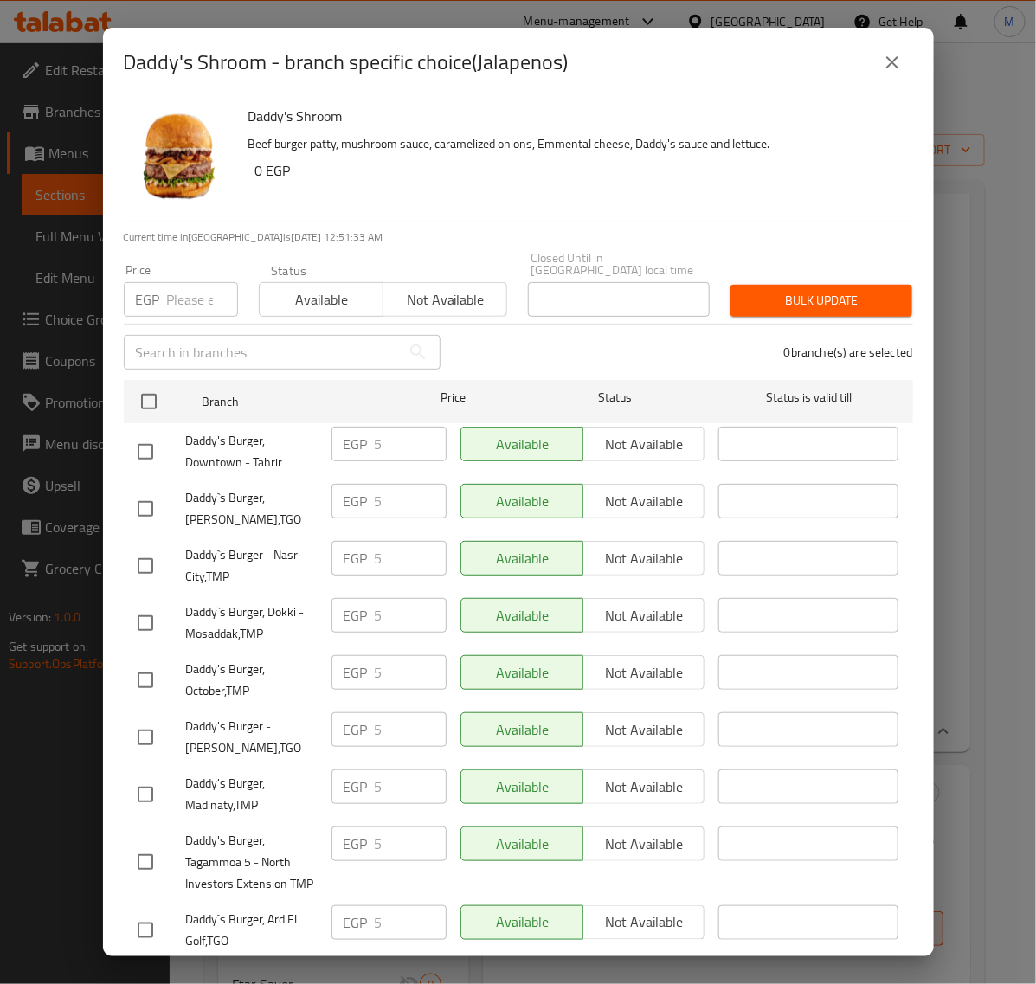
click at [898, 69] on icon "close" at bounding box center [892, 62] width 21 height 21
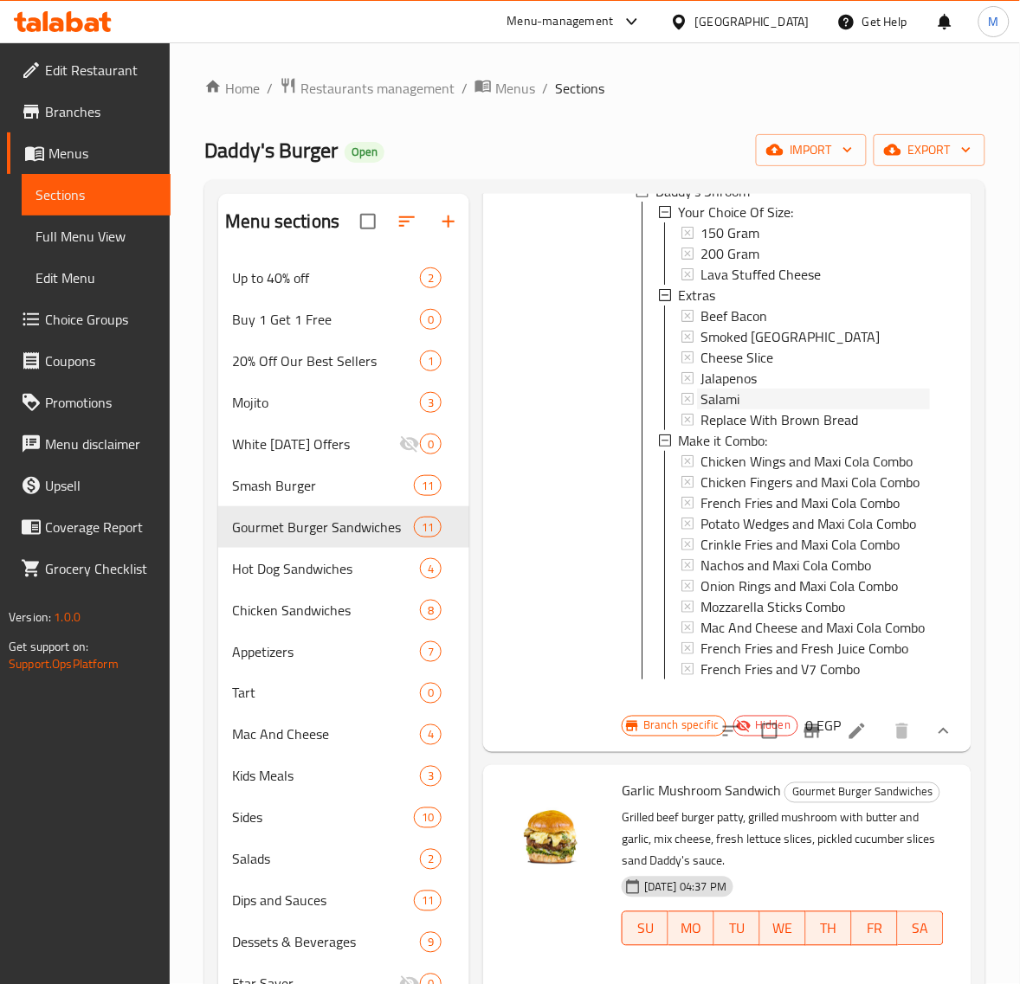
click at [746, 409] on div "Salami" at bounding box center [814, 399] width 229 height 21
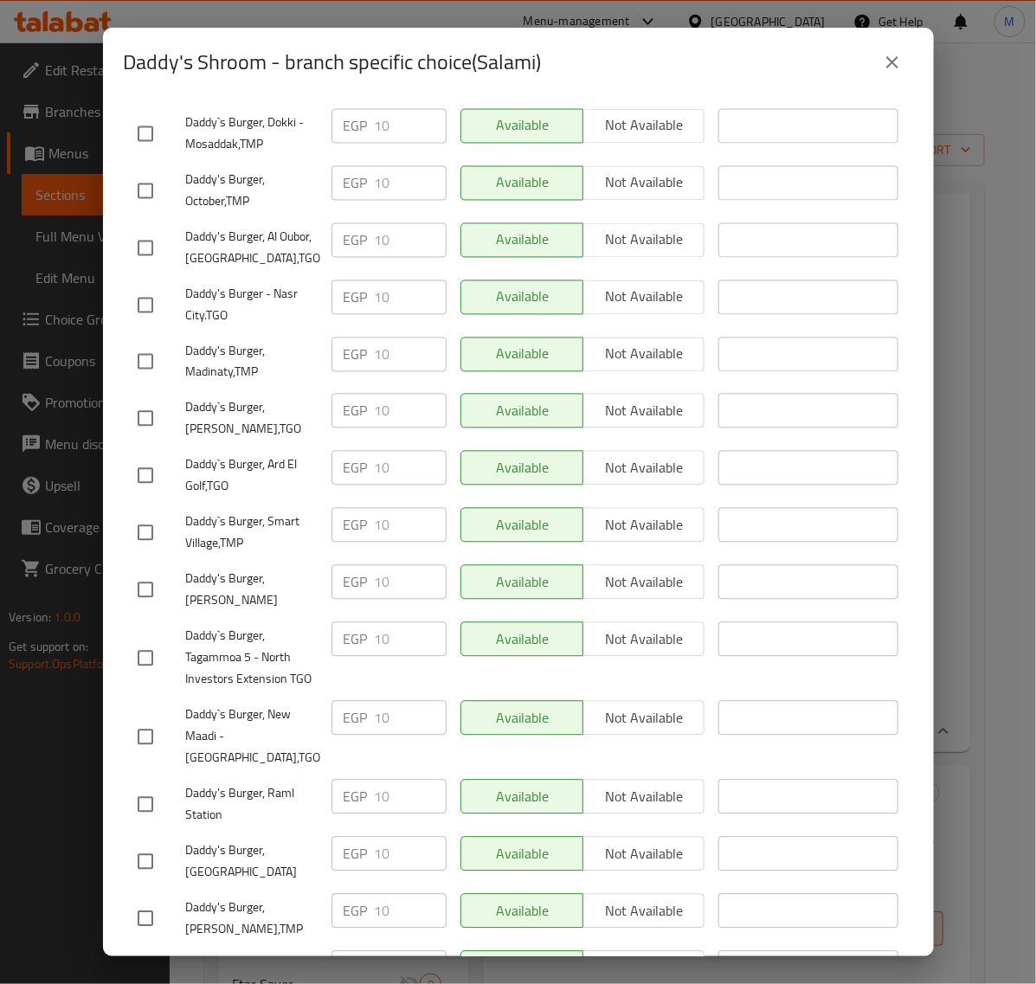
scroll to position [974, 0]
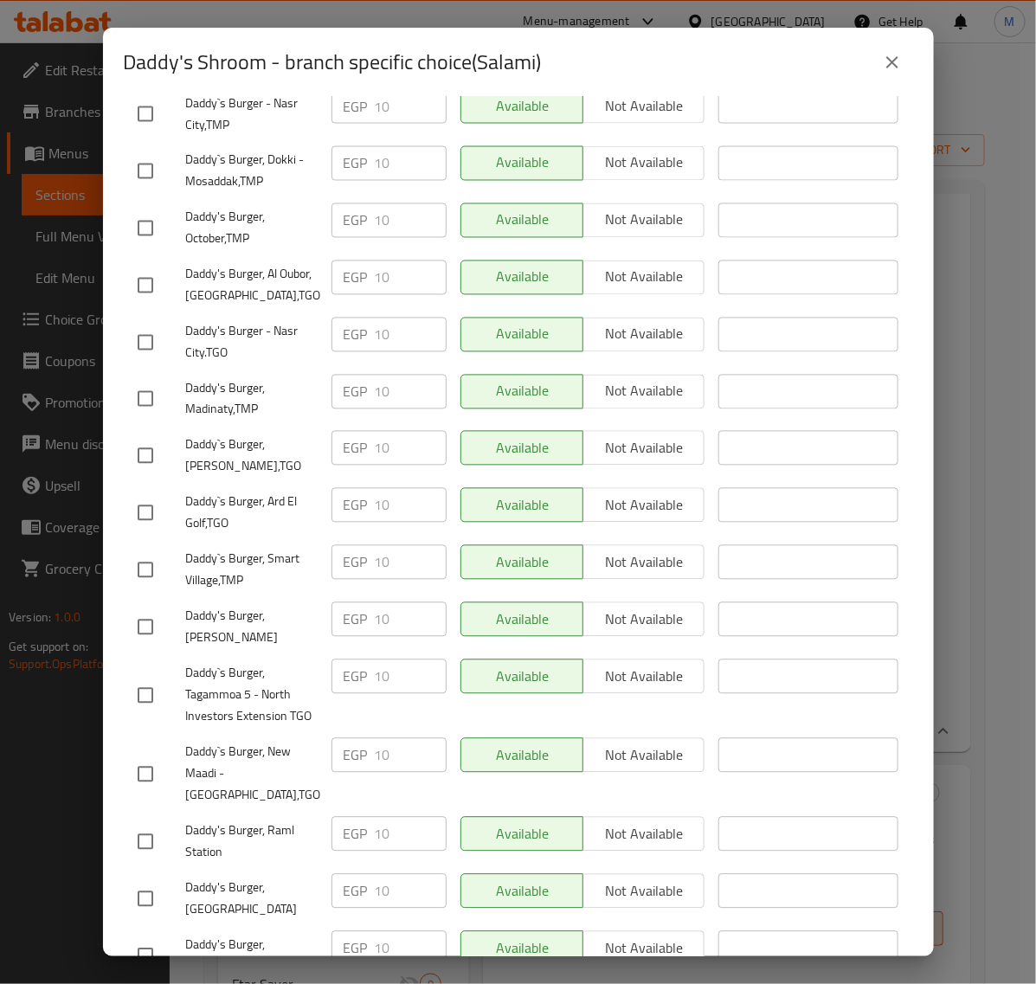
click at [887, 63] on icon "close" at bounding box center [892, 62] width 21 height 21
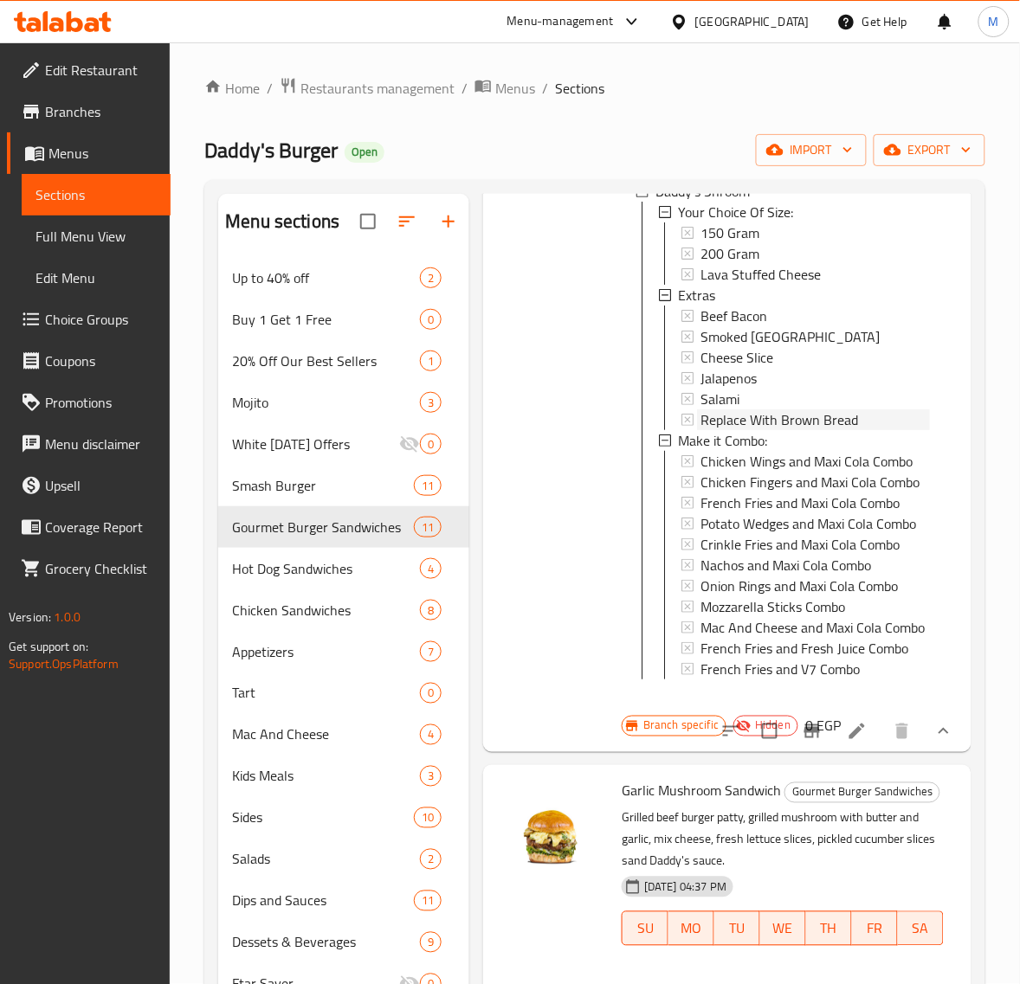
click at [764, 430] on span "Replace With Brown Bread" at bounding box center [779, 419] width 158 height 21
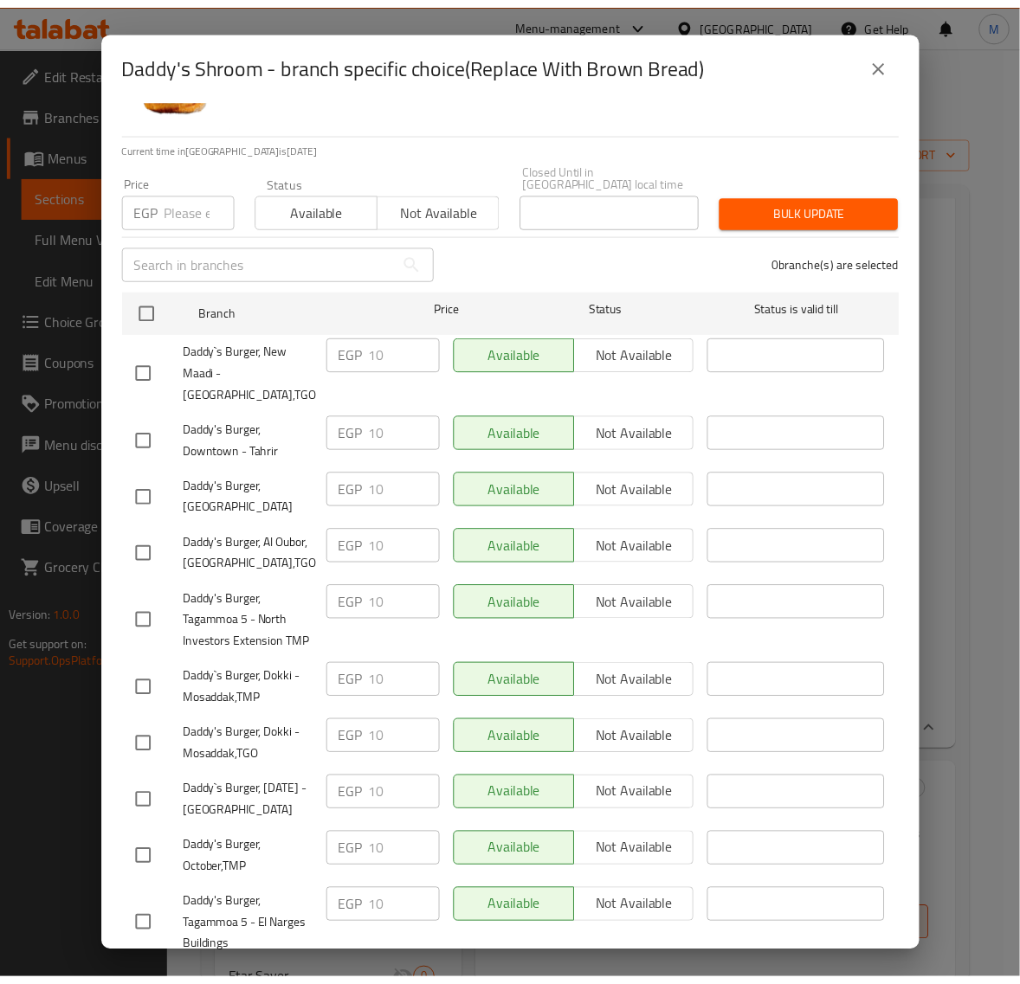
scroll to position [541, 0]
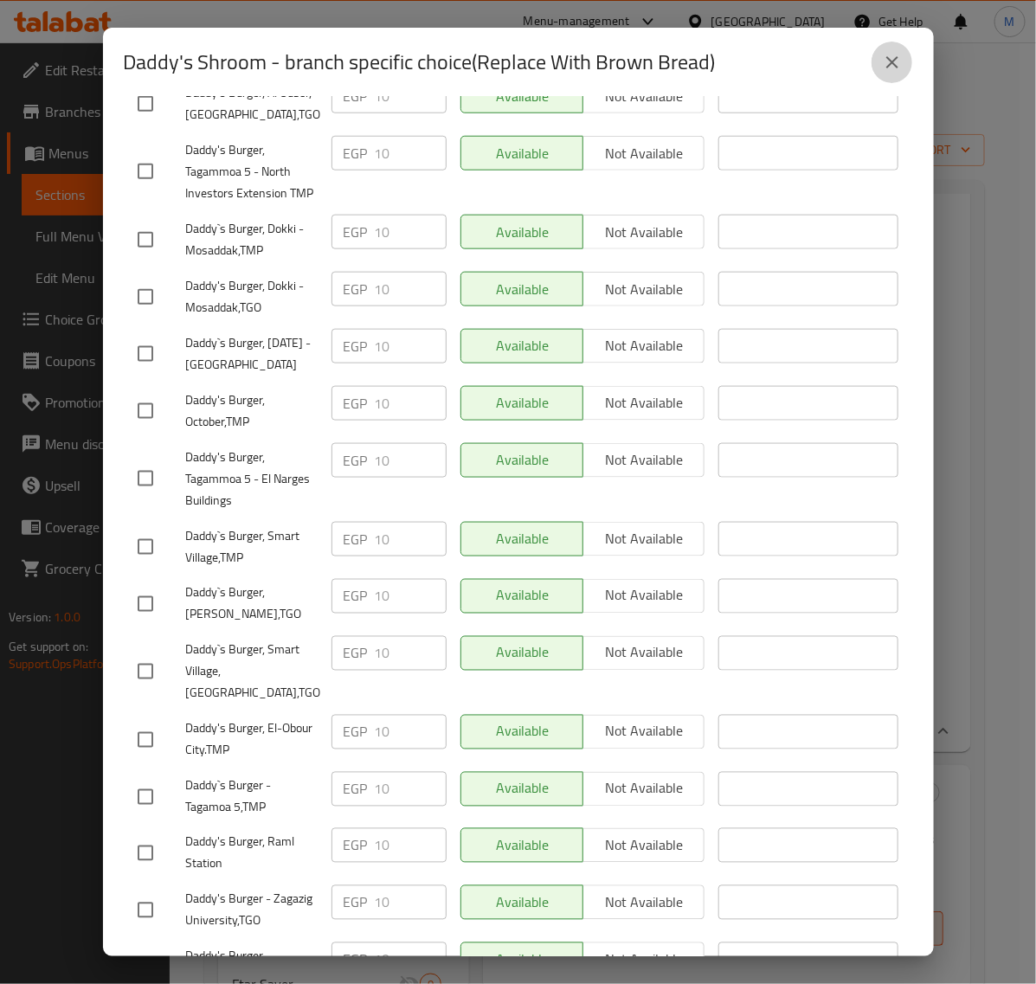
drag, startPoint x: 892, startPoint y: 69, endPoint x: 903, endPoint y: 76, distance: 12.5
click at [891, 69] on icon "close" at bounding box center [892, 62] width 21 height 21
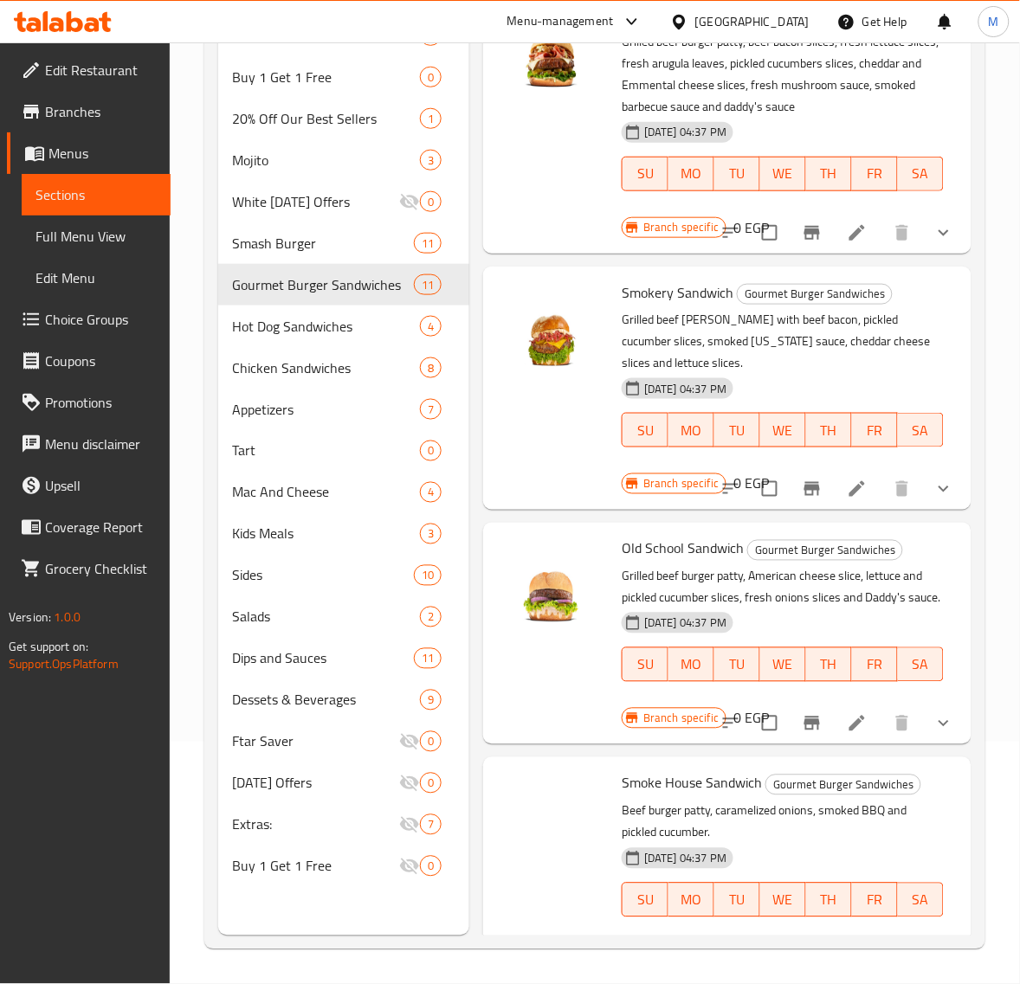
scroll to position [3029, 0]
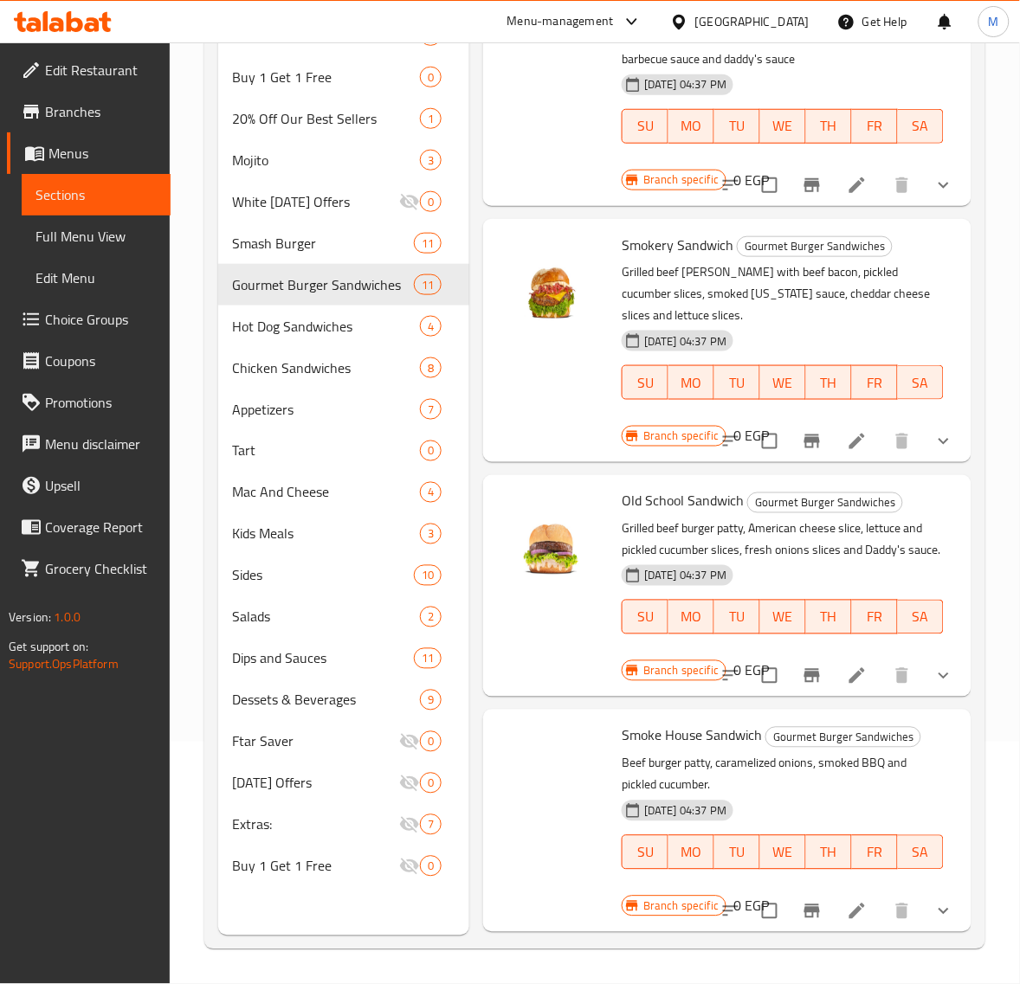
click at [933, 196] on icon "show more" at bounding box center [943, 185] width 21 height 21
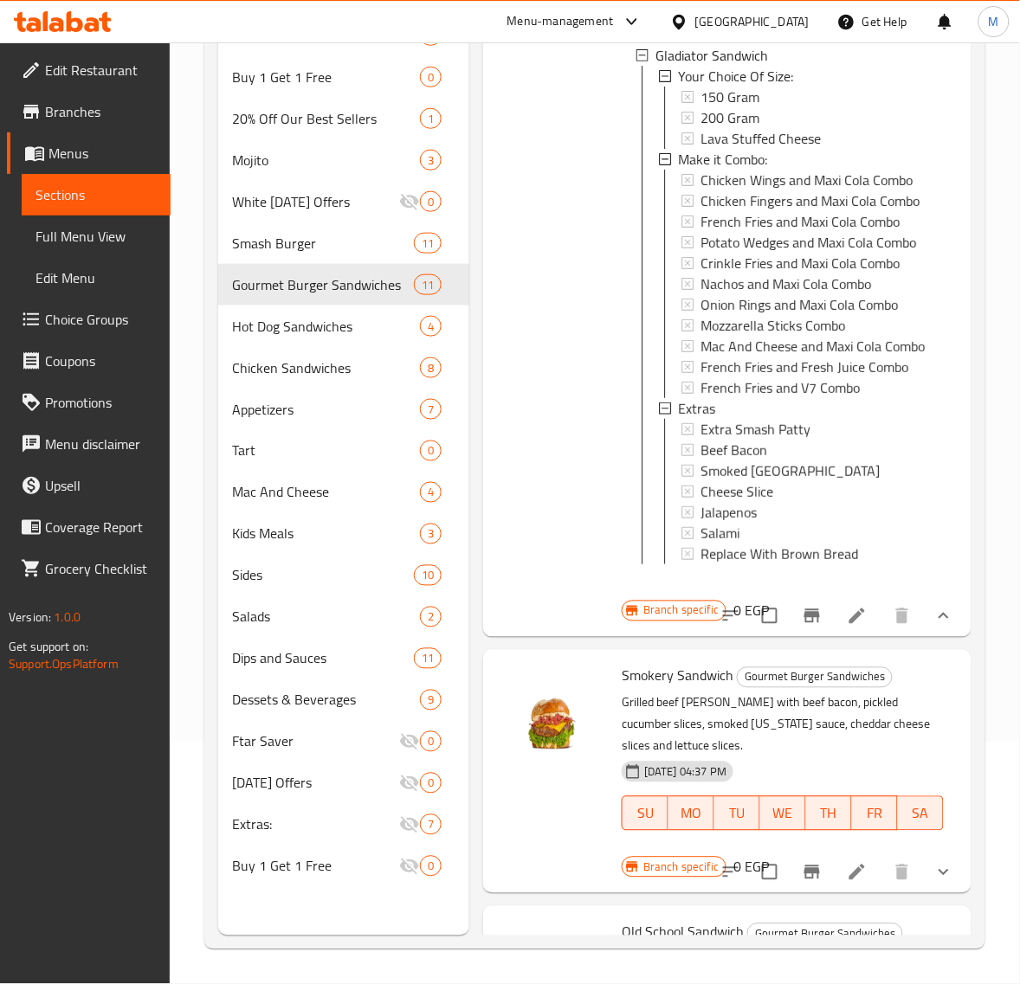
scroll to position [3354, 0]
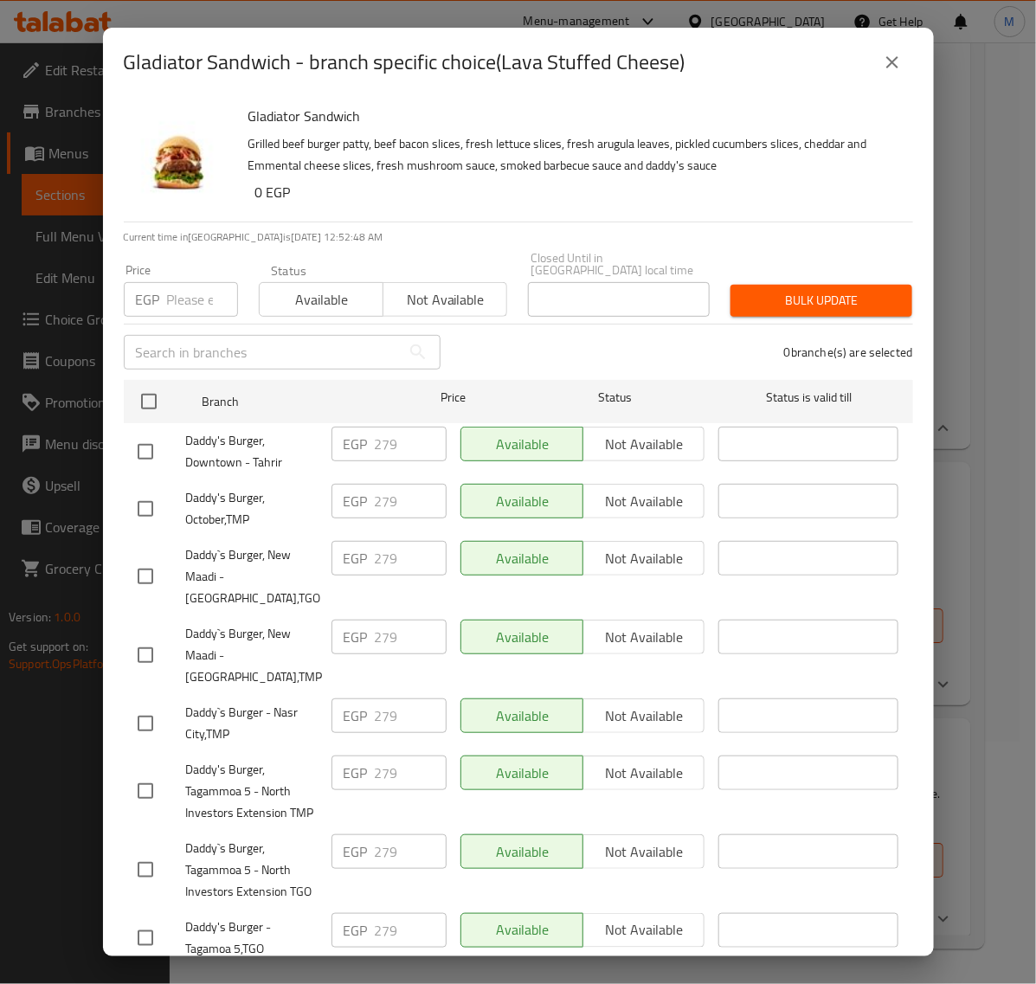
click at [890, 74] on button "close" at bounding box center [893, 63] width 42 height 42
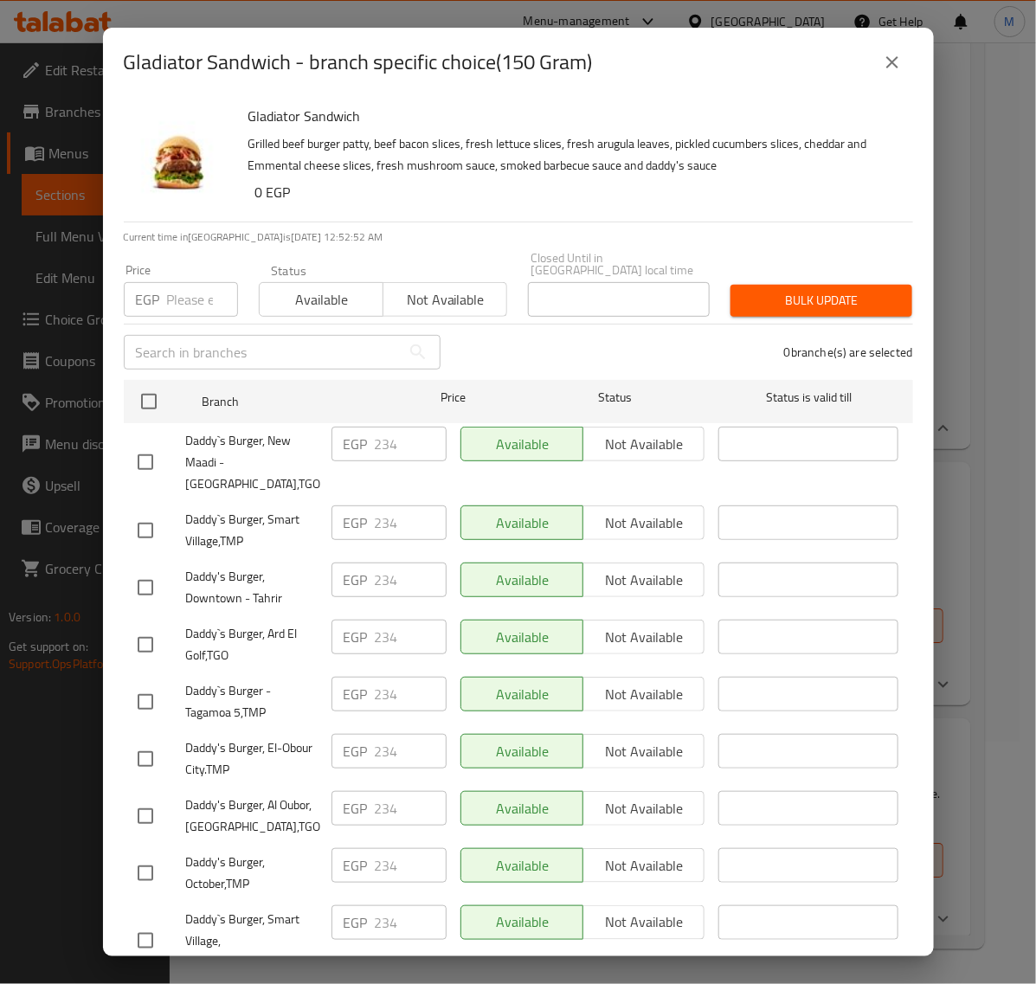
click at [885, 62] on icon "close" at bounding box center [892, 62] width 21 height 21
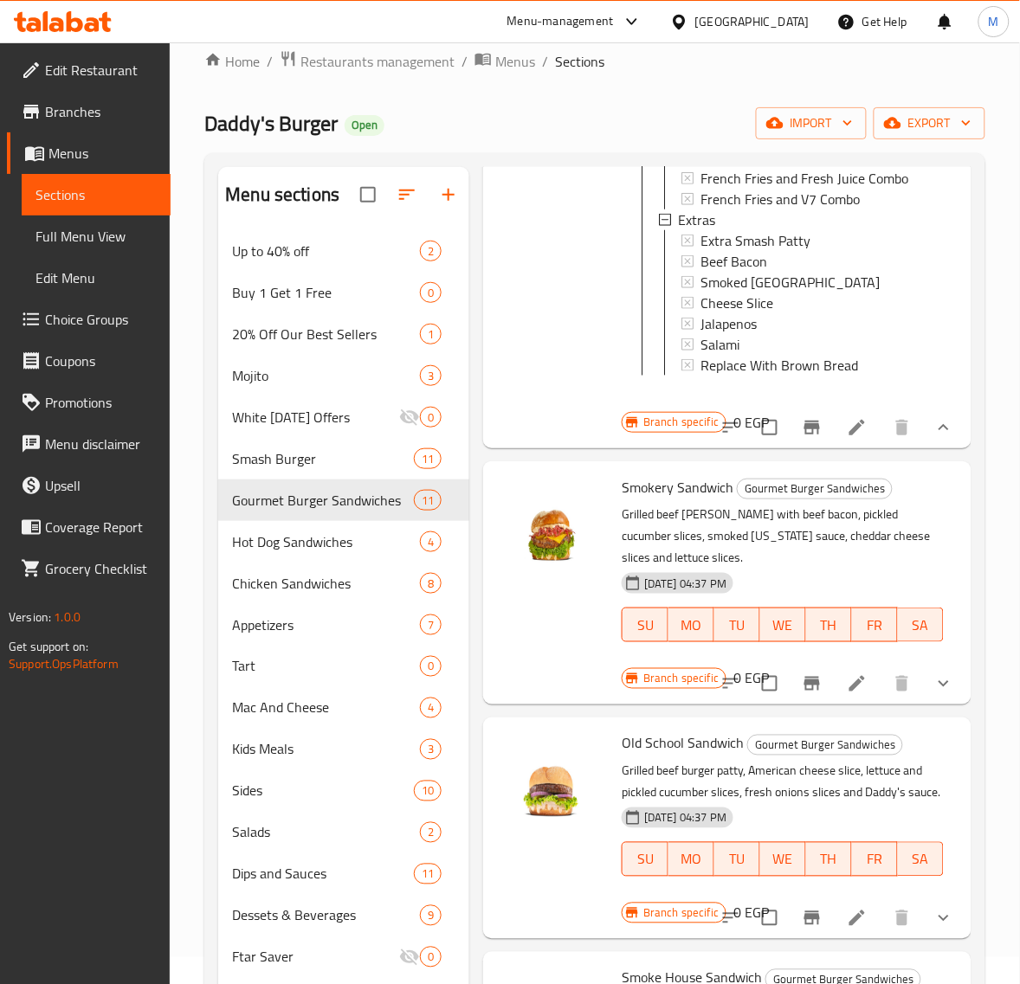
scroll to position [3462, 0]
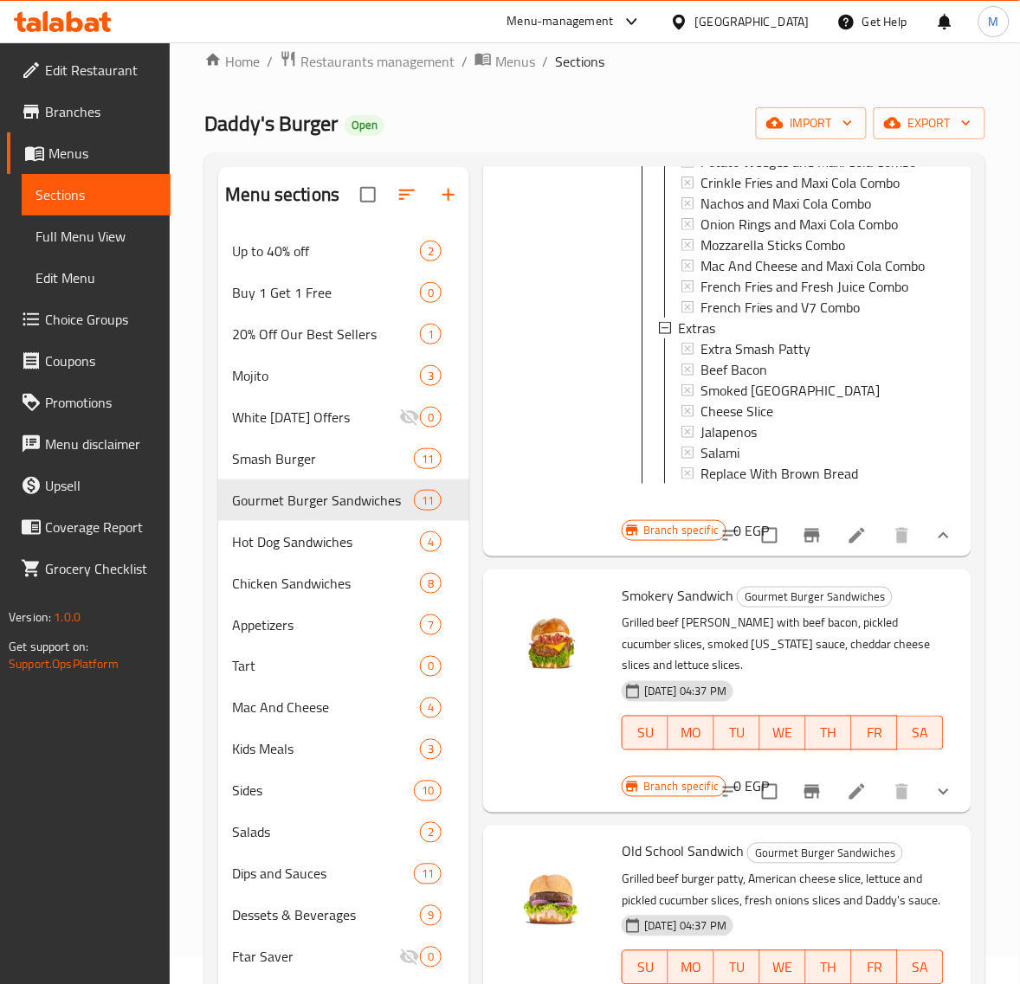
click at [755, 27] on span "150 Gram" at bounding box center [729, 16] width 59 height 21
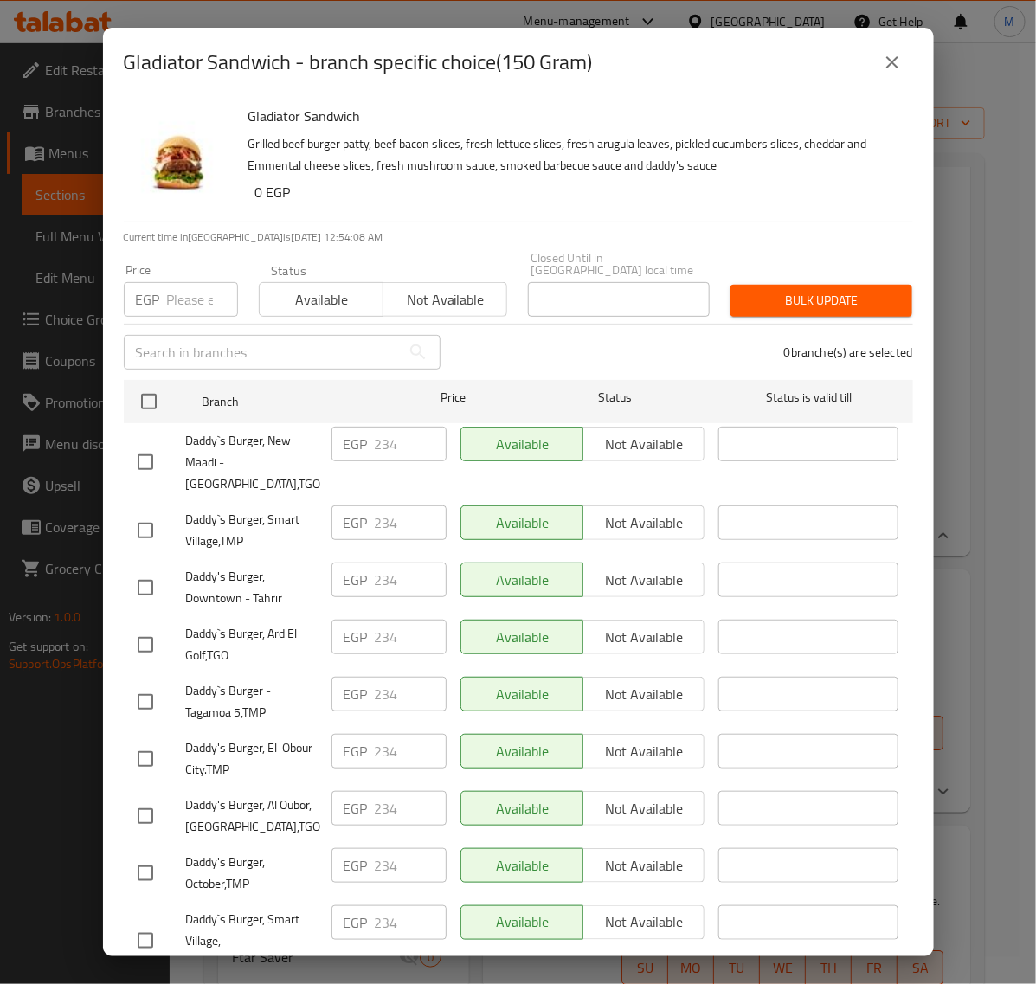
click at [887, 65] on icon "close" at bounding box center [892, 62] width 21 height 21
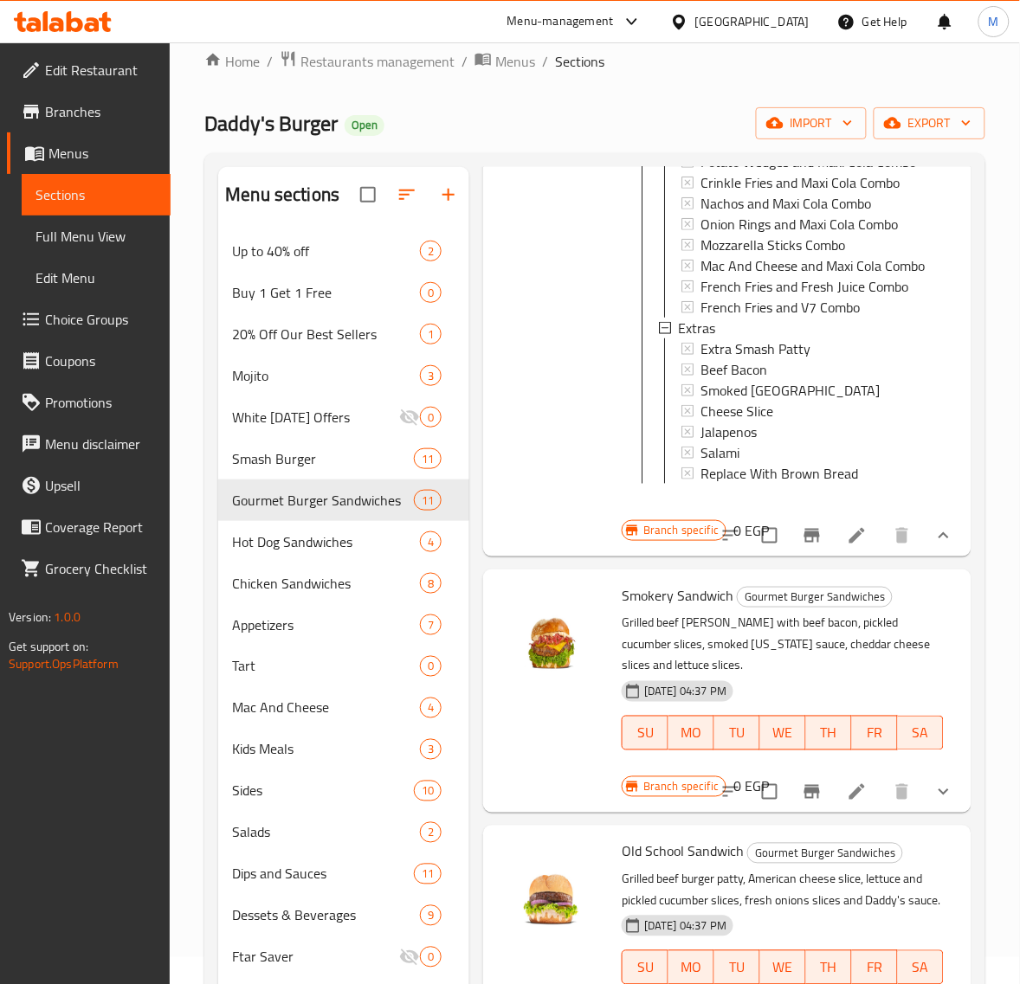
click at [731, 48] on span "200 Gram" at bounding box center [729, 37] width 59 height 21
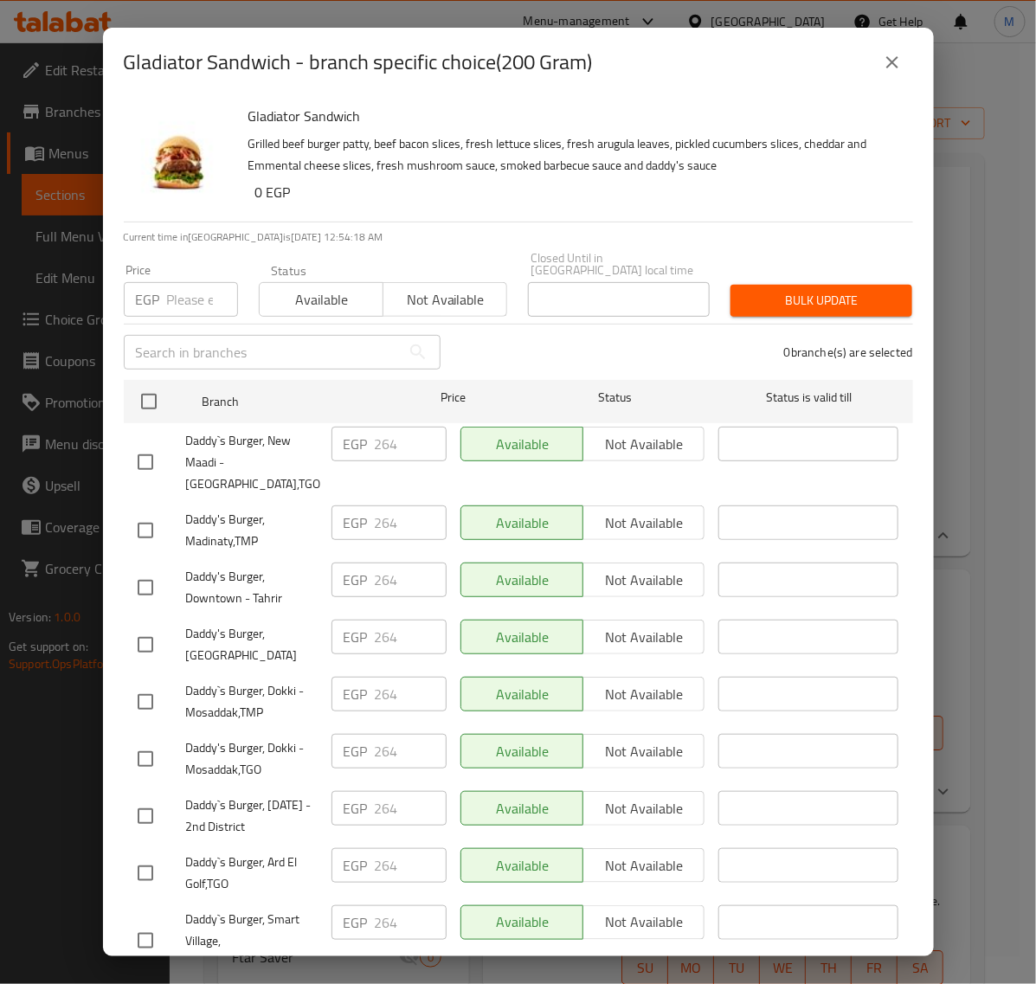
drag, startPoint x: 901, startPoint y: 63, endPoint x: 898, endPoint y: 74, distance: 10.9
click at [901, 63] on icon "close" at bounding box center [892, 62] width 21 height 21
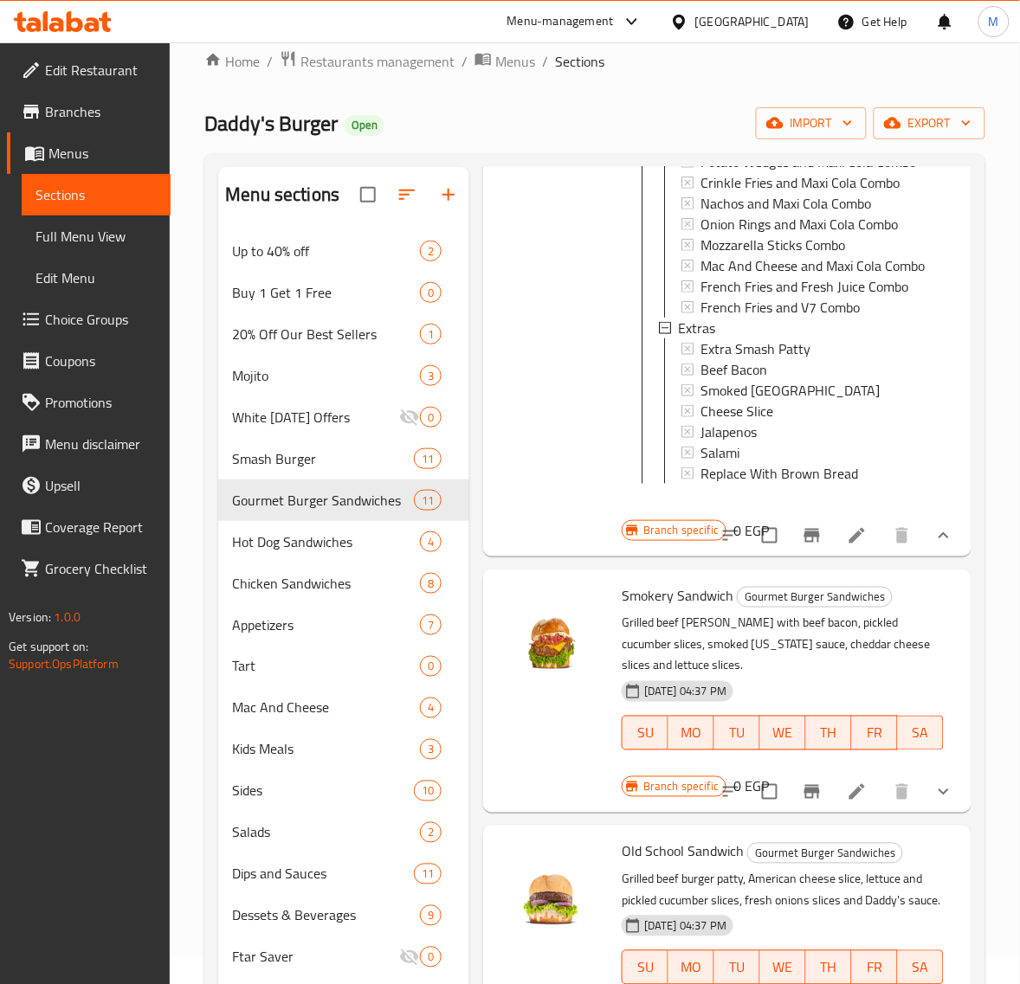
click at [740, 68] on span "Lava Stuffed Cheese" at bounding box center [760, 58] width 120 height 21
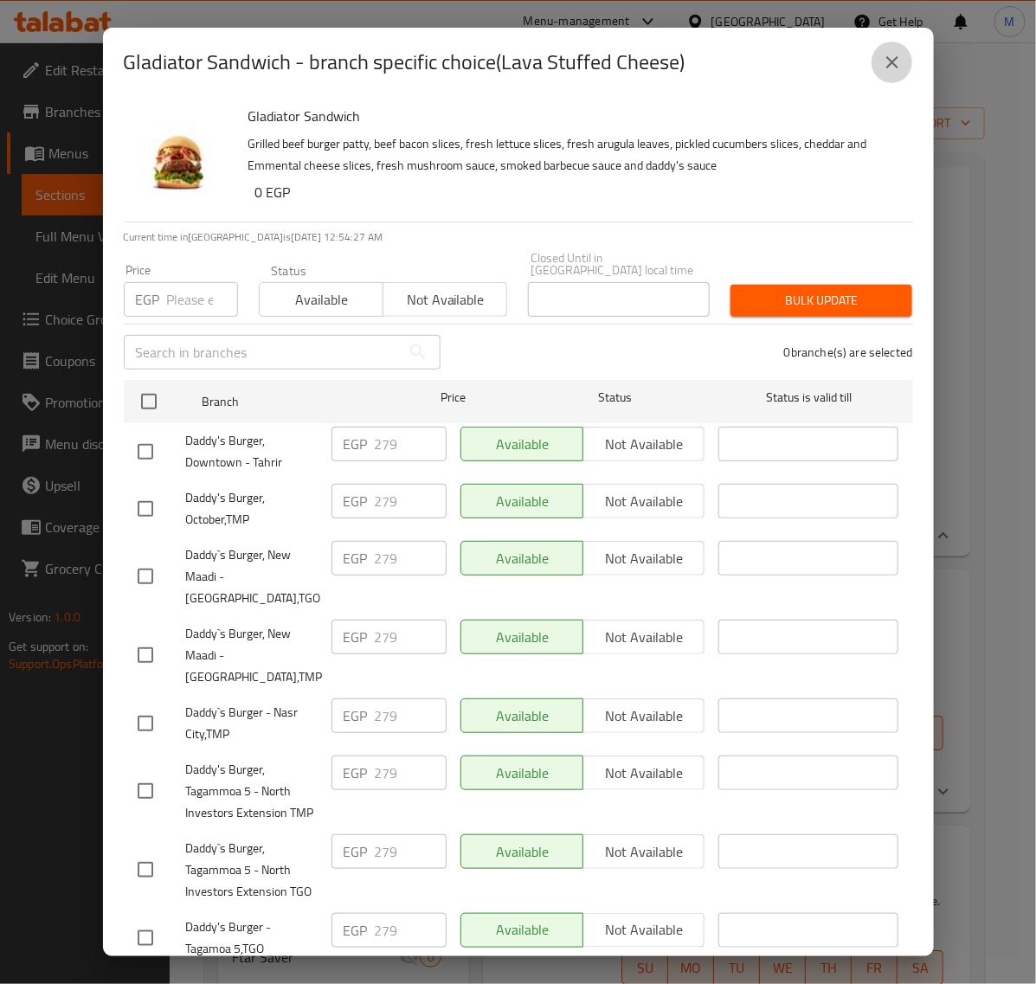
click at [894, 61] on icon "close" at bounding box center [892, 62] width 12 height 12
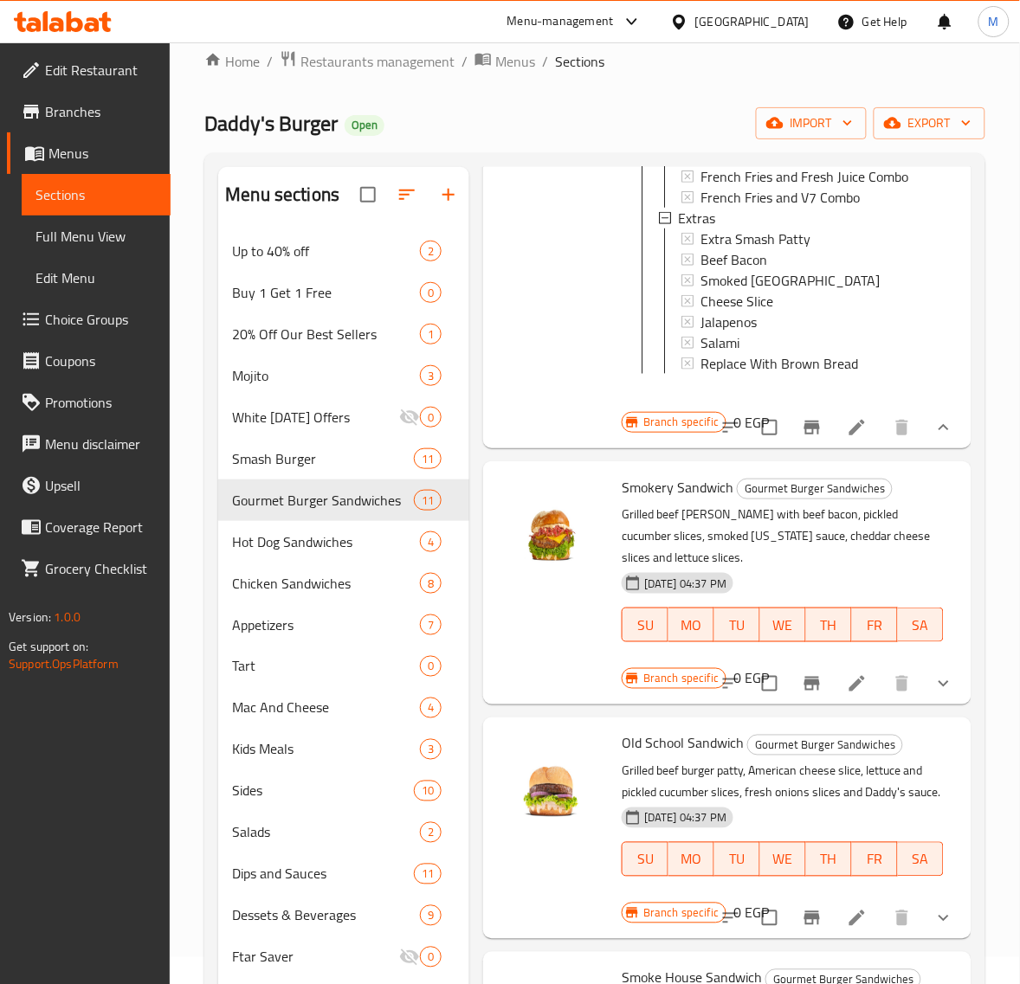
scroll to position [3678, 0]
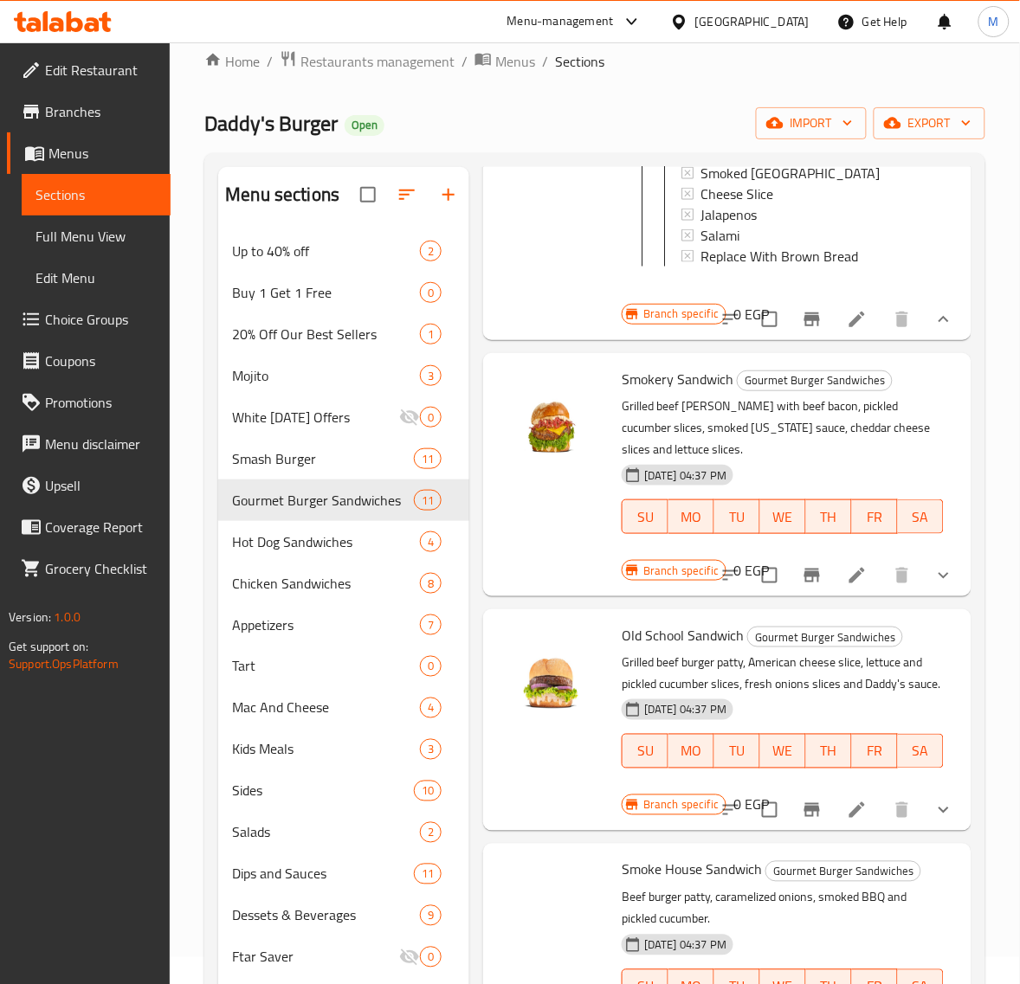
click at [763, 162] on span "Beef Bacon" at bounding box center [733, 151] width 67 height 21
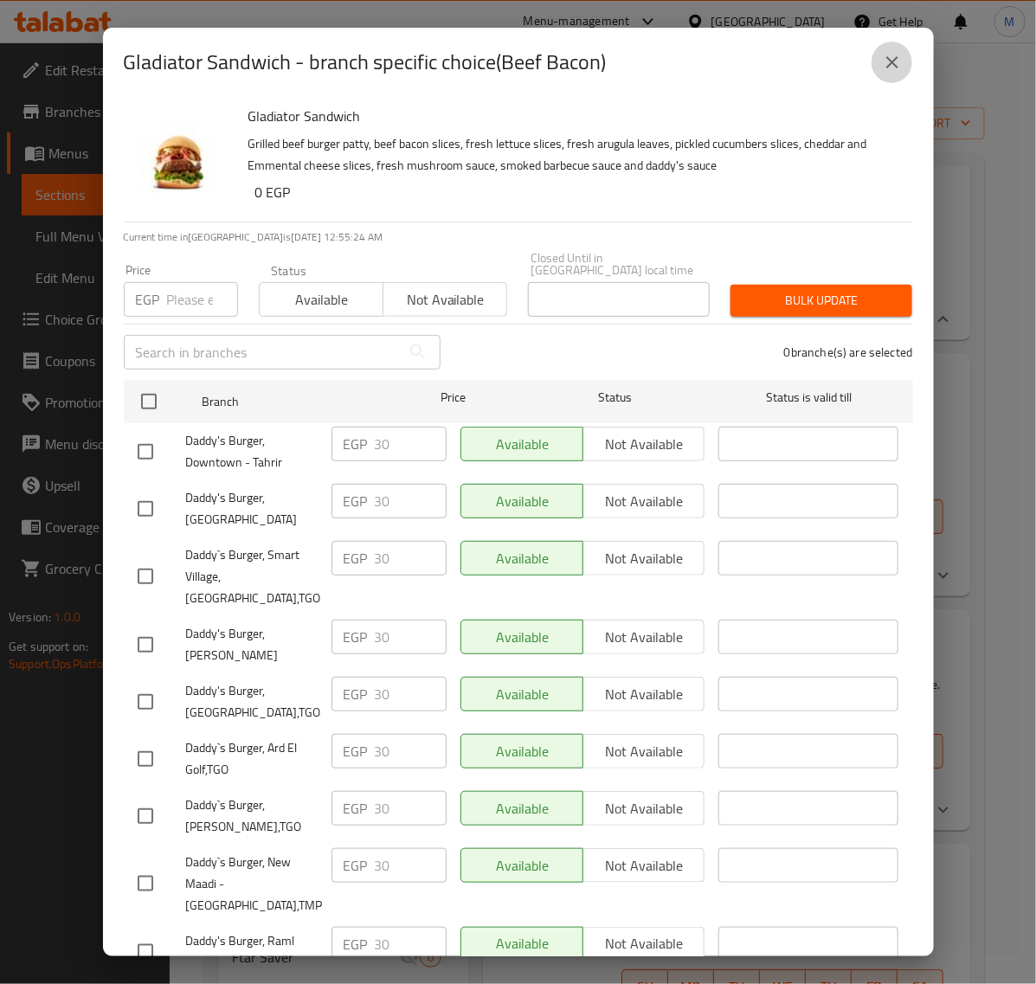
click at [896, 74] on button "close" at bounding box center [893, 63] width 42 height 42
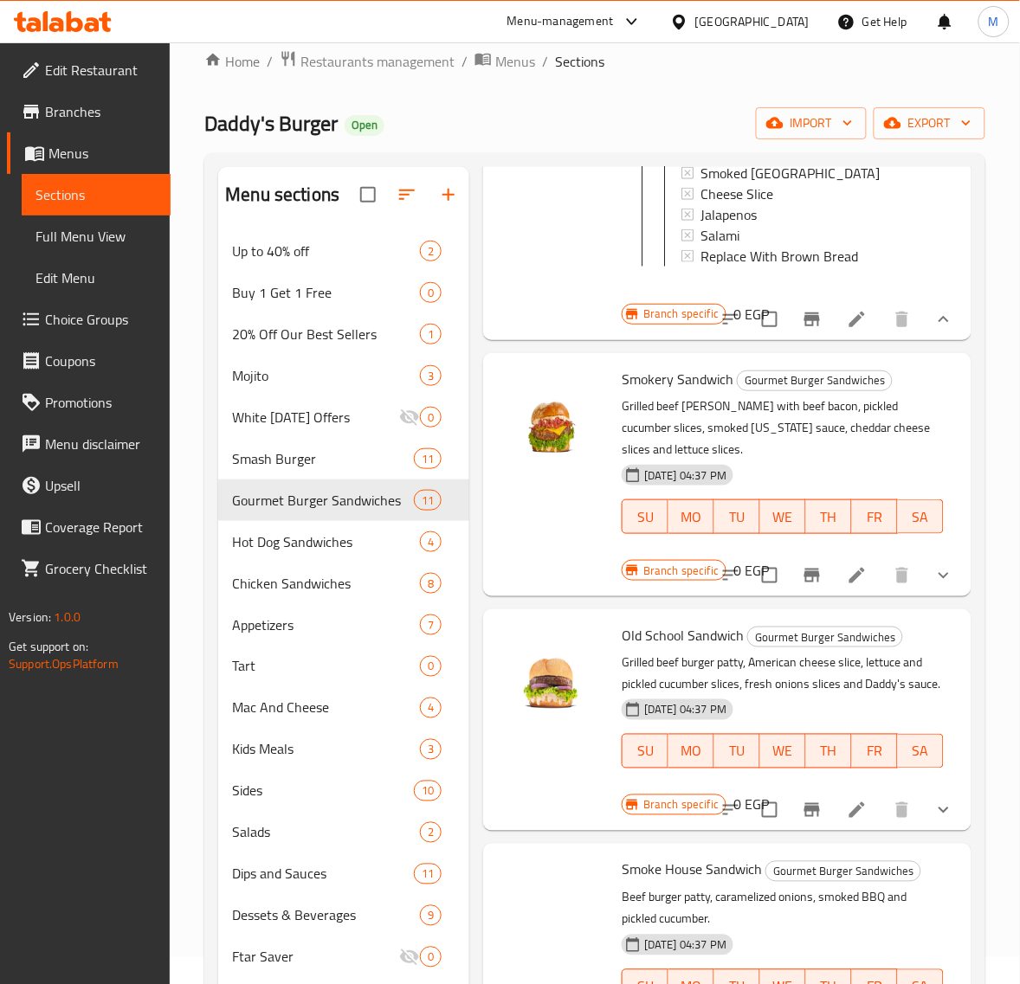
click at [790, 141] on span "Extra Smash Patty" at bounding box center [755, 130] width 110 height 21
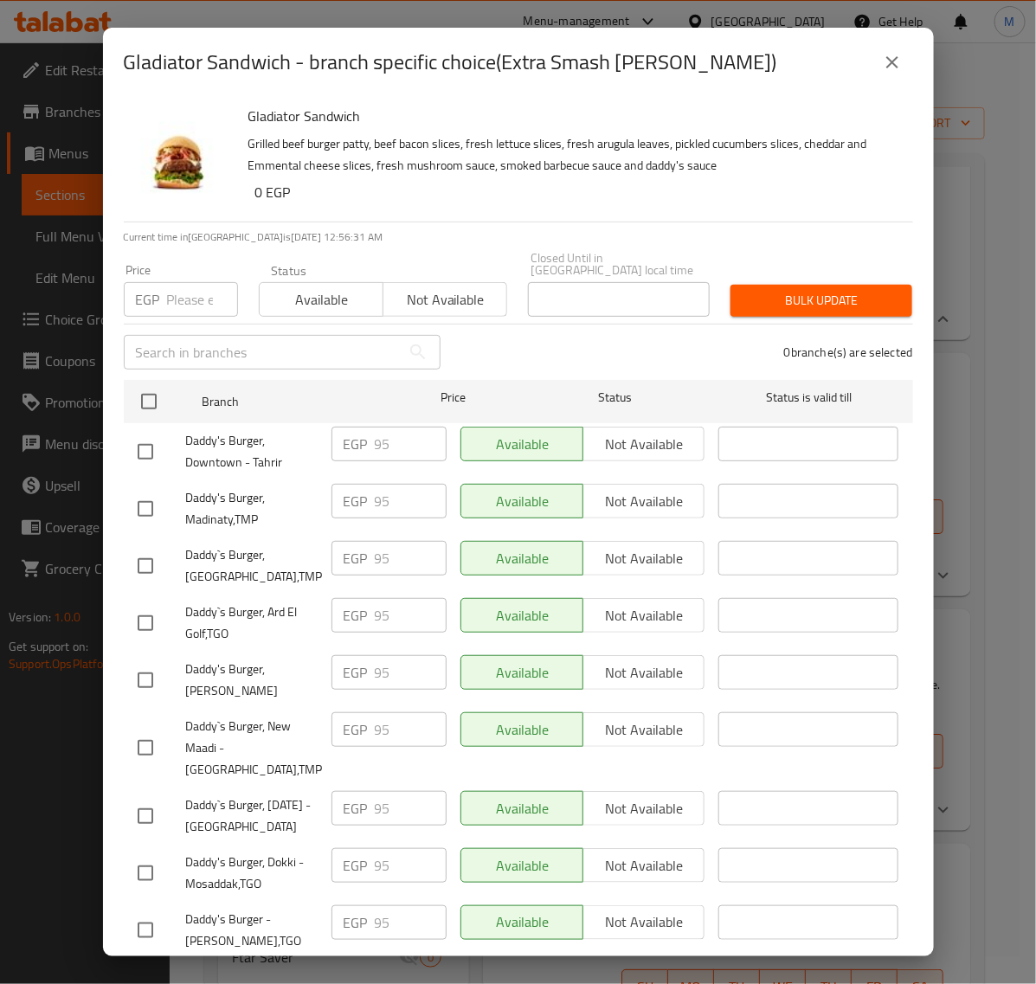
click at [883, 54] on icon "close" at bounding box center [892, 62] width 21 height 21
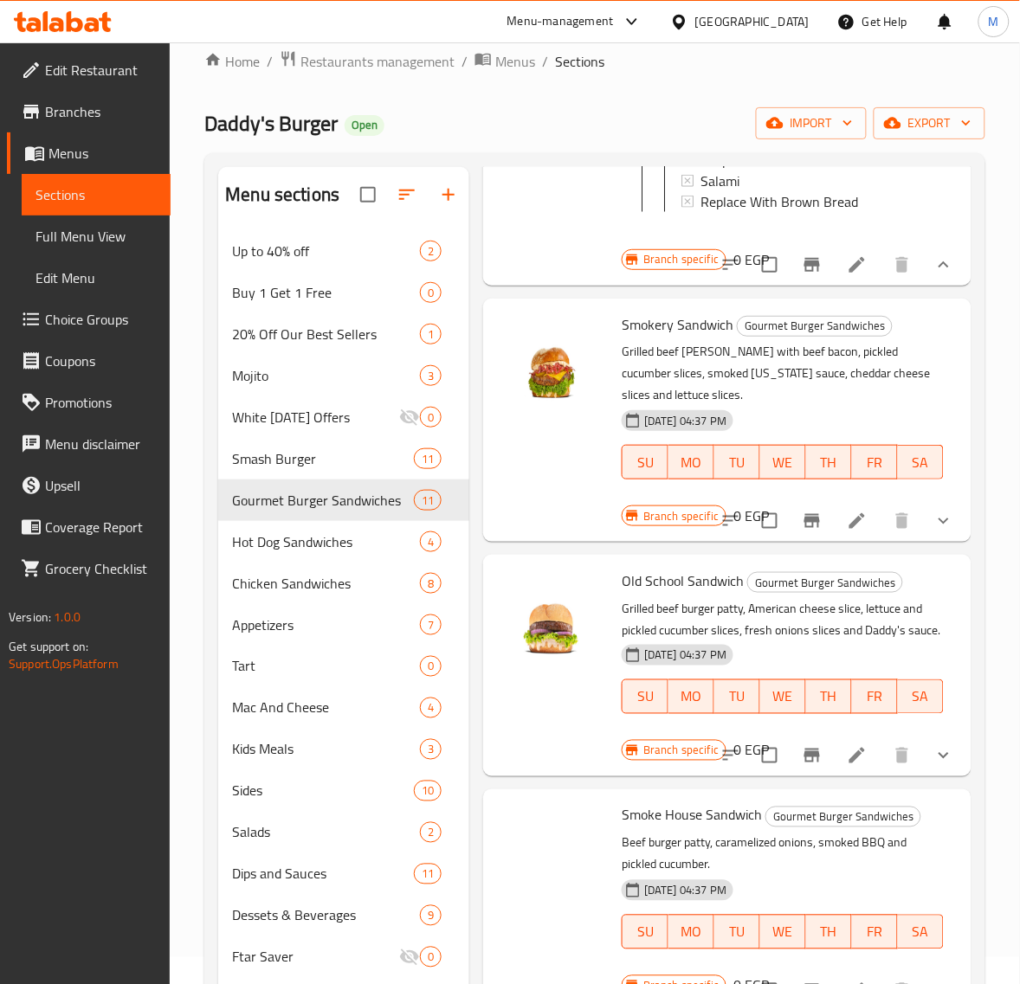
scroll to position [3787, 0]
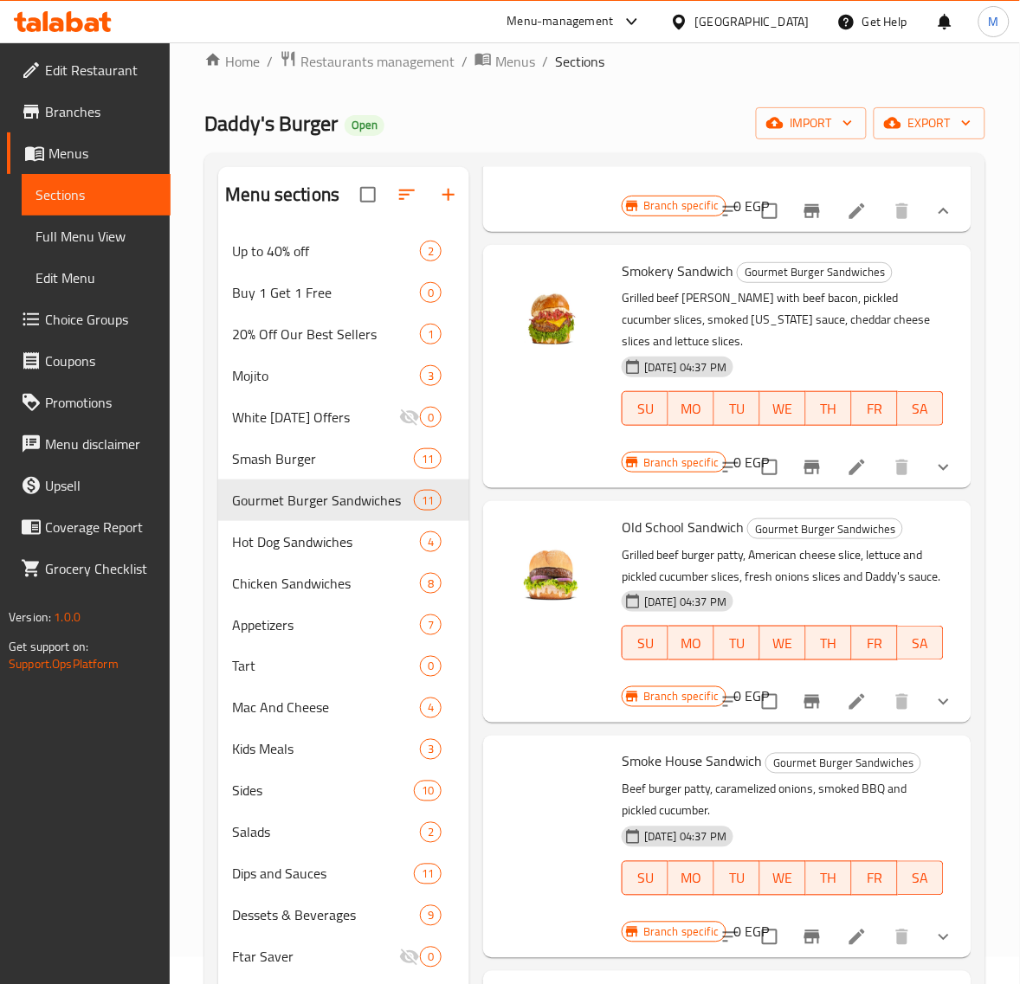
click at [754, 54] on span "Beef Bacon" at bounding box center [733, 43] width 67 height 21
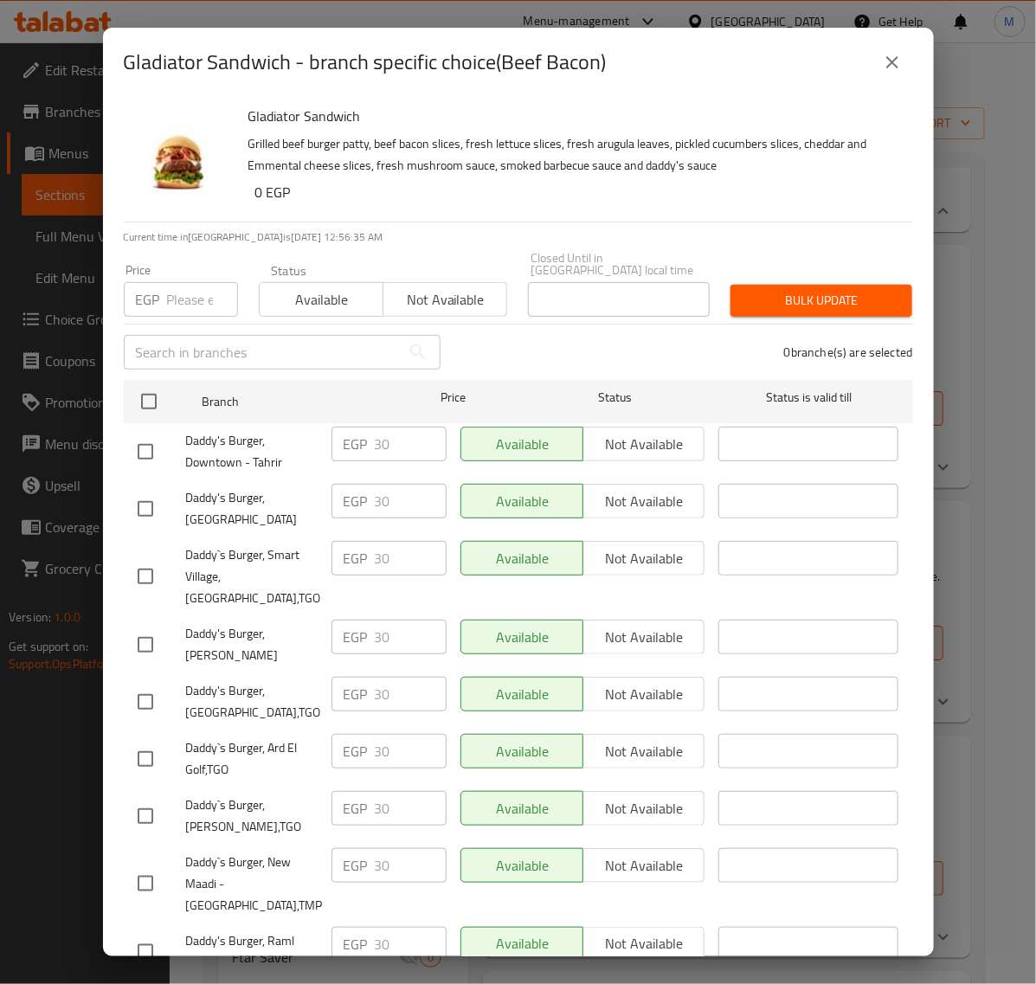
click at [906, 76] on button "close" at bounding box center [893, 63] width 42 height 42
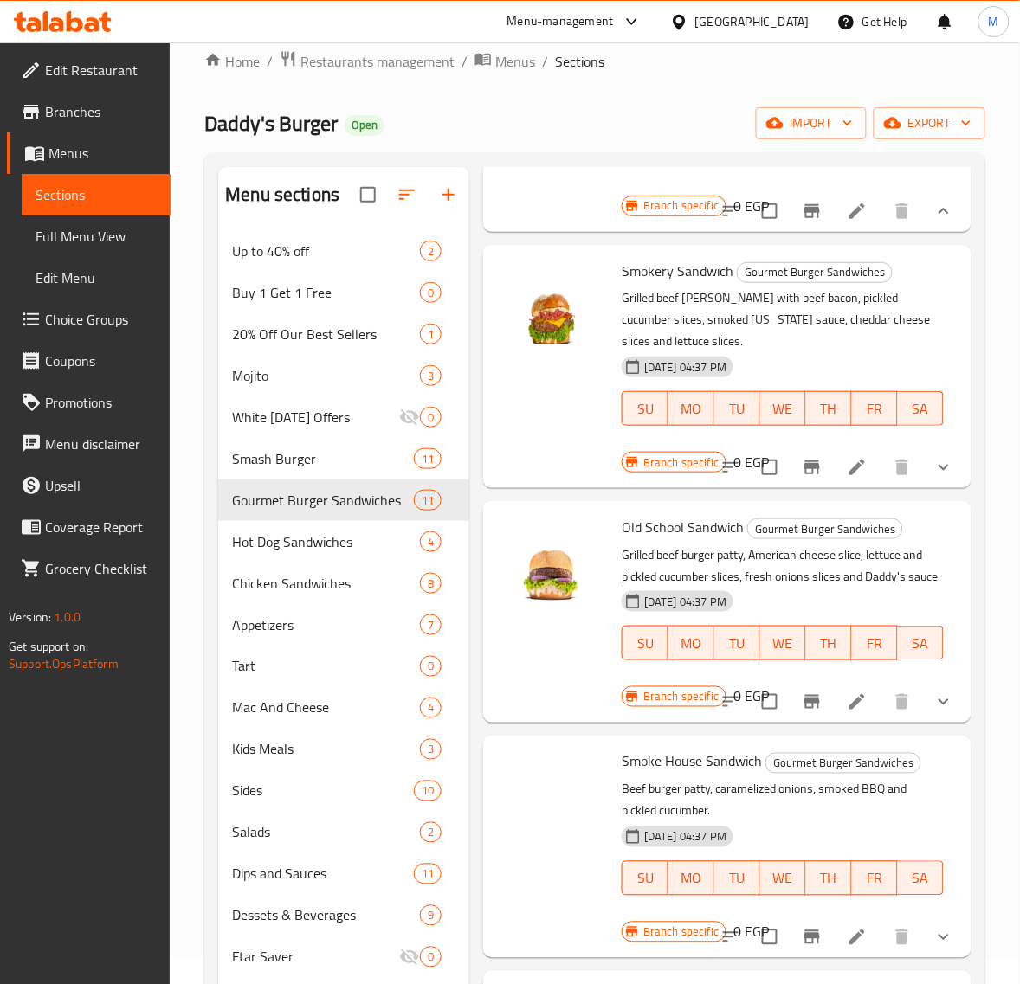
scroll to position [0, 0]
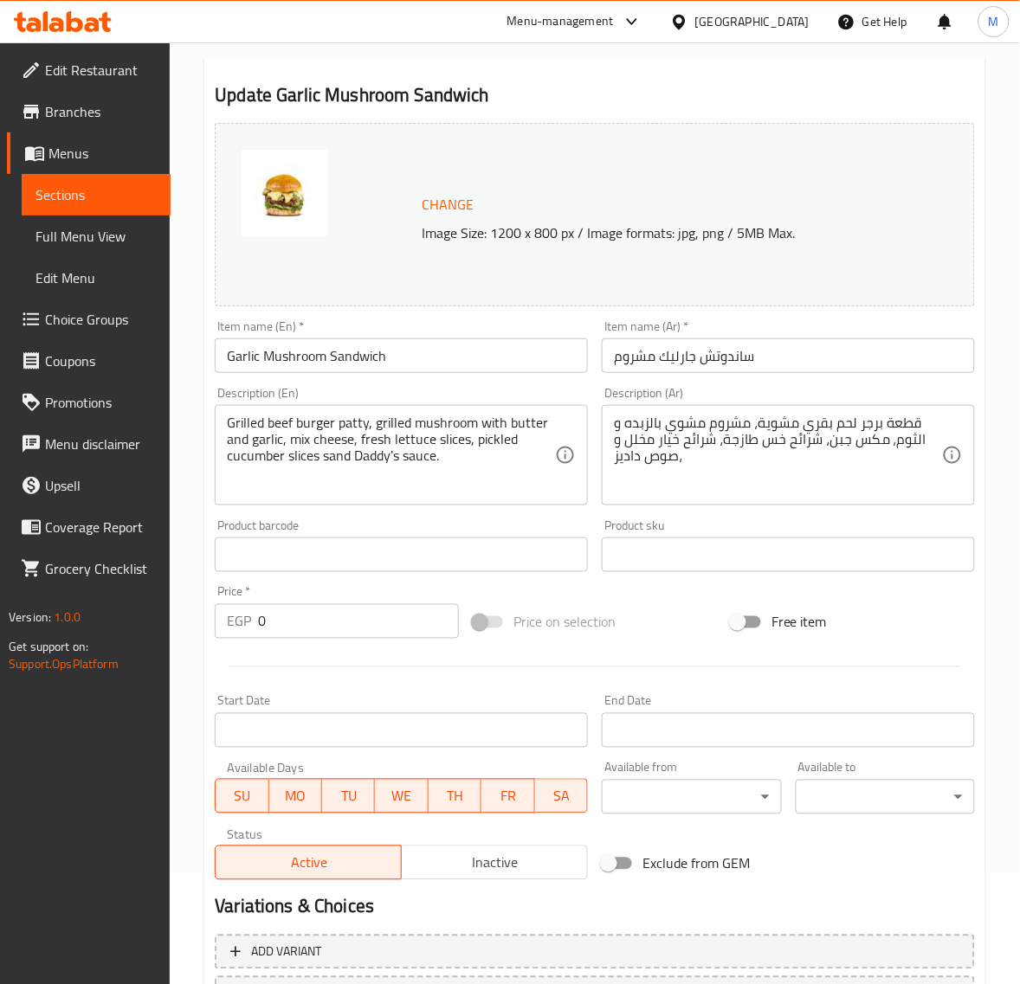
scroll to position [216, 0]
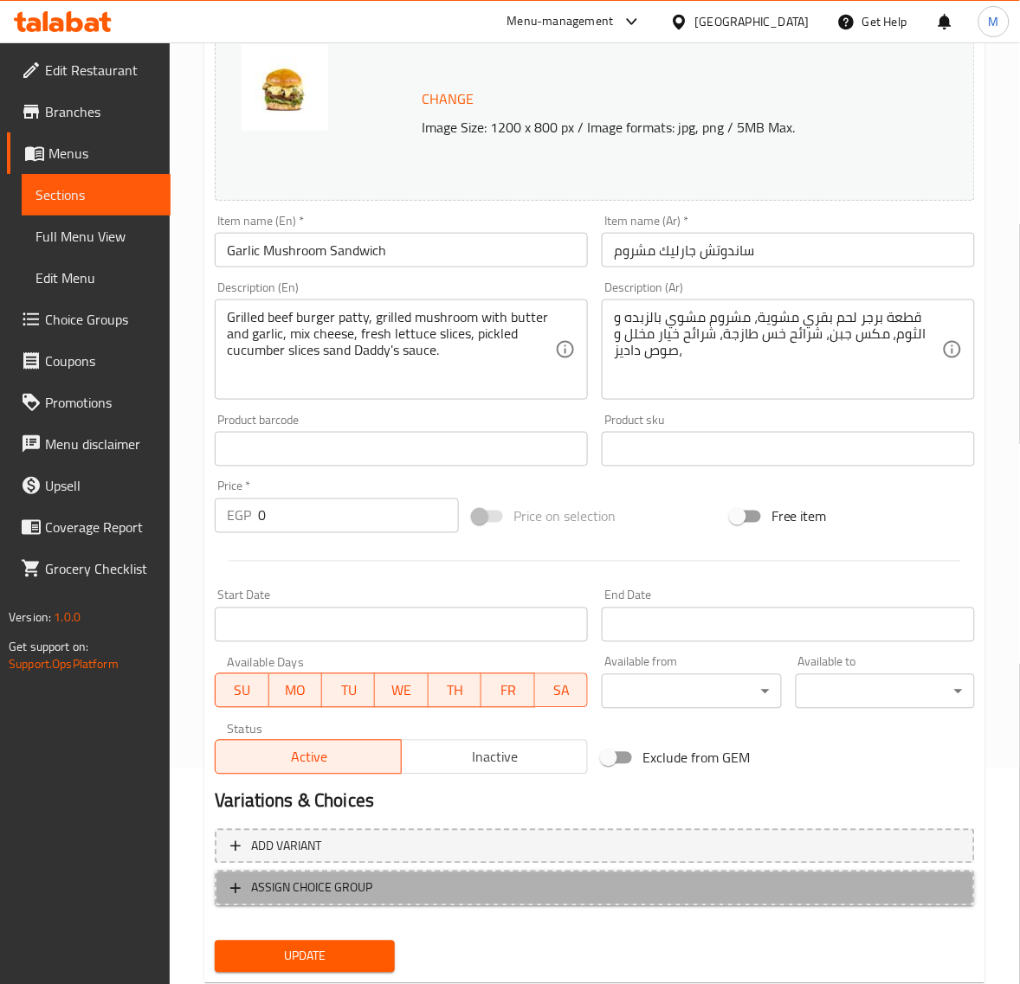
click at [394, 888] on span "ASSIGN CHOICE GROUP" at bounding box center [594, 889] width 729 height 22
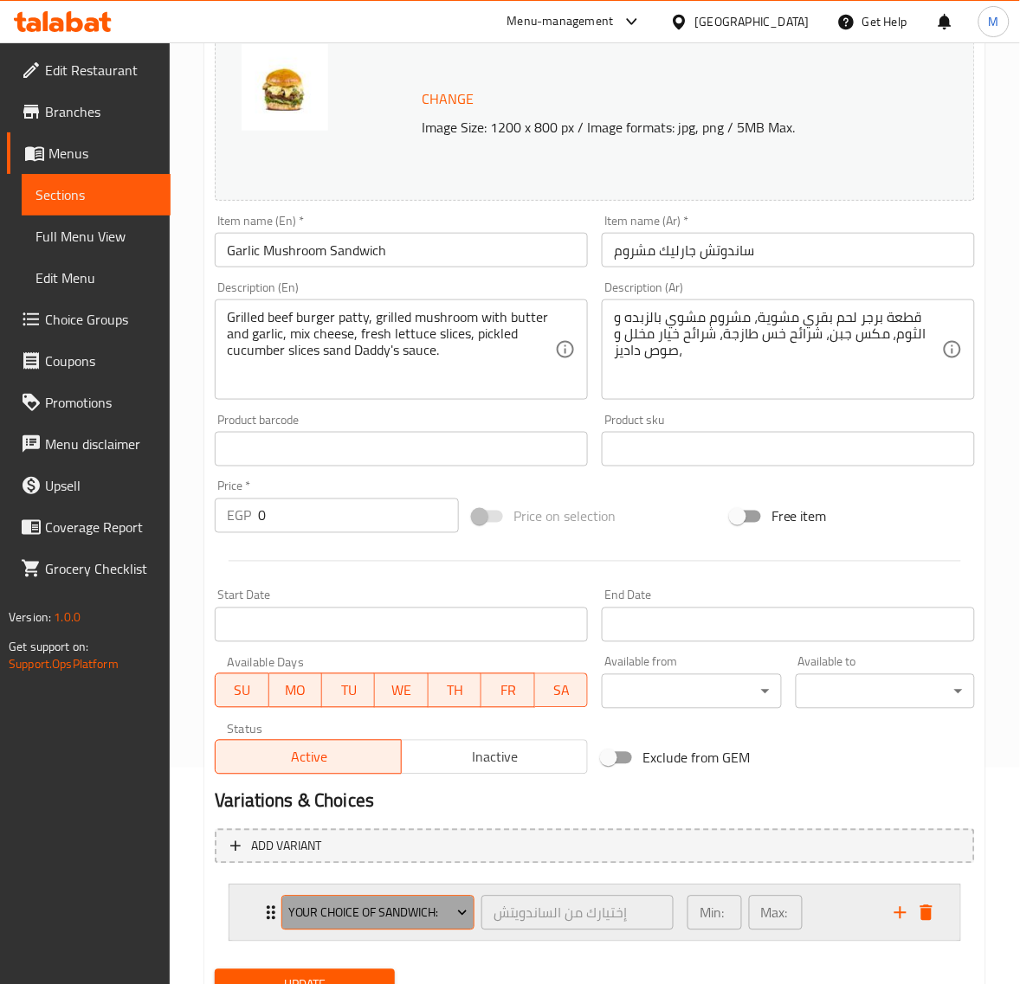
click at [416, 896] on button "Your Choice Of Sandwich:" at bounding box center [377, 913] width 193 height 35
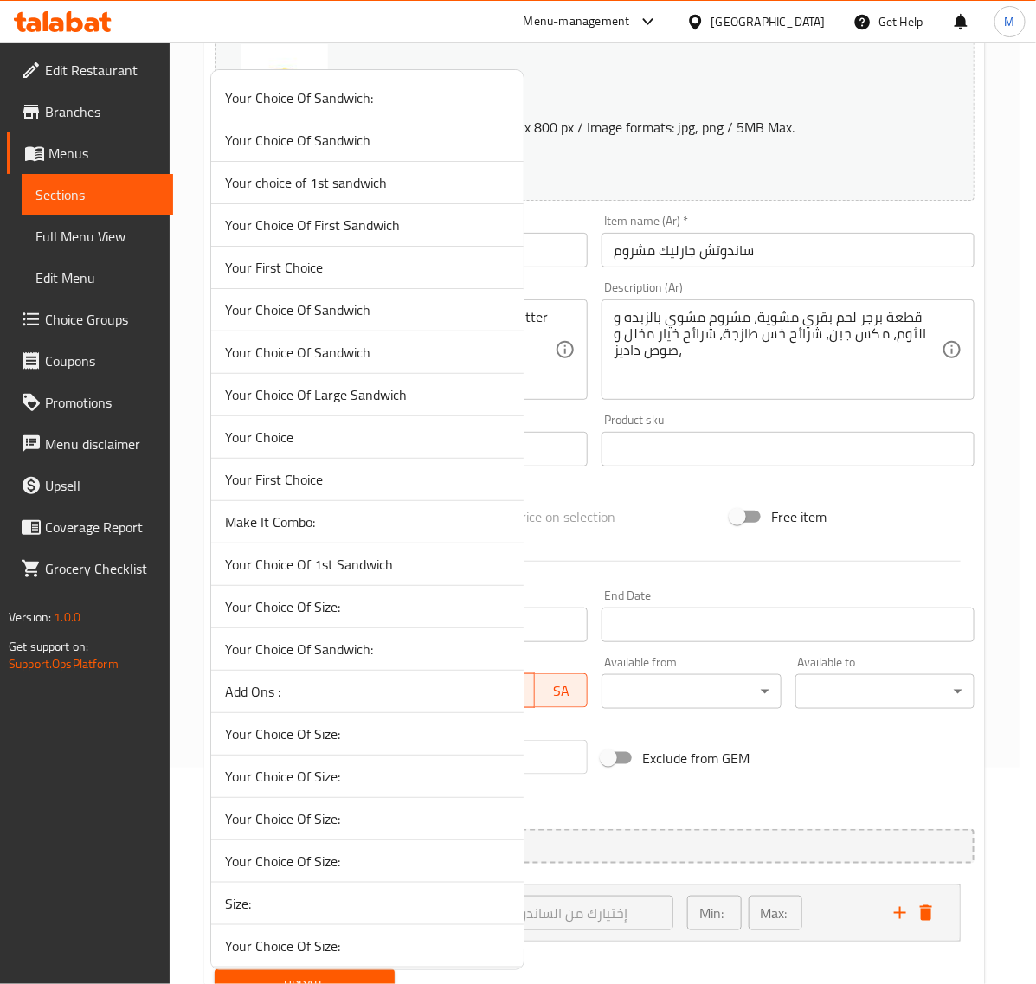
click at [690, 567] on div at bounding box center [518, 492] width 1036 height 984
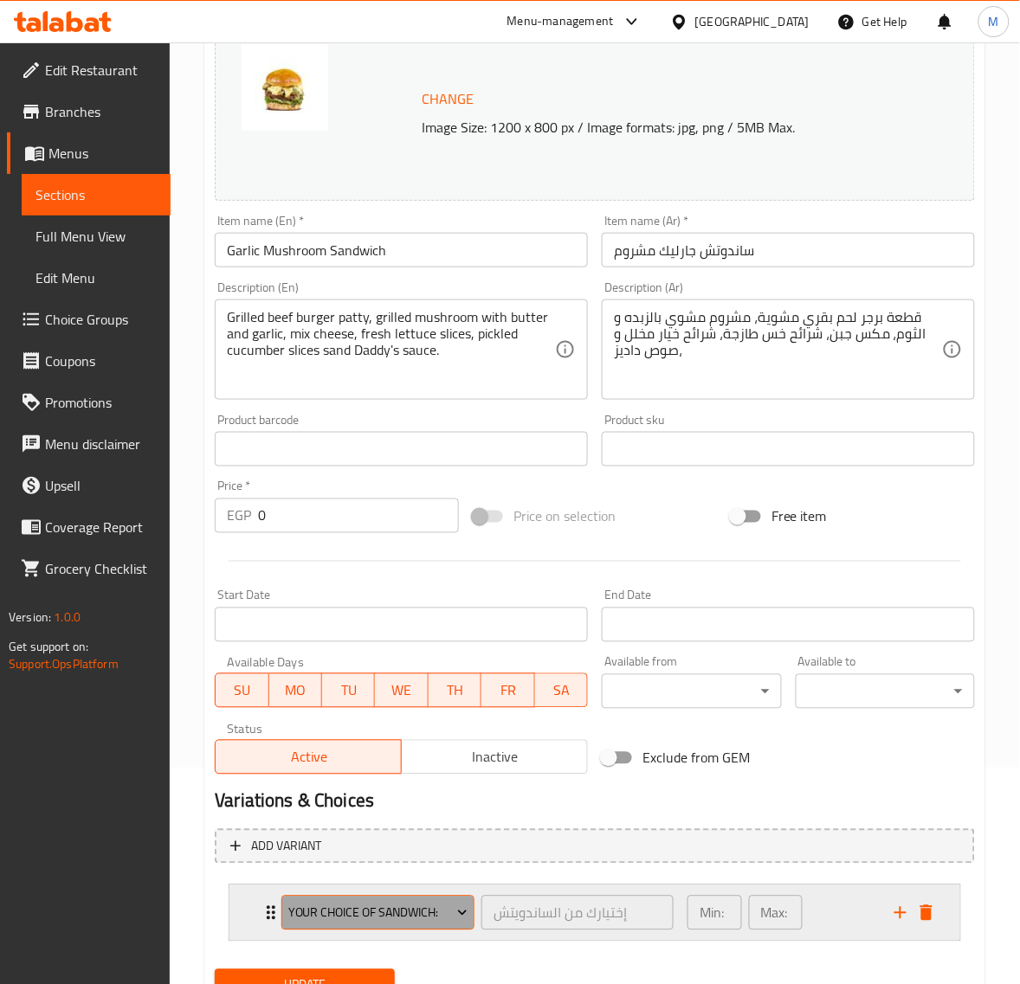
click at [414, 903] on span "Your Choice Of Sandwich:" at bounding box center [378, 914] width 180 height 22
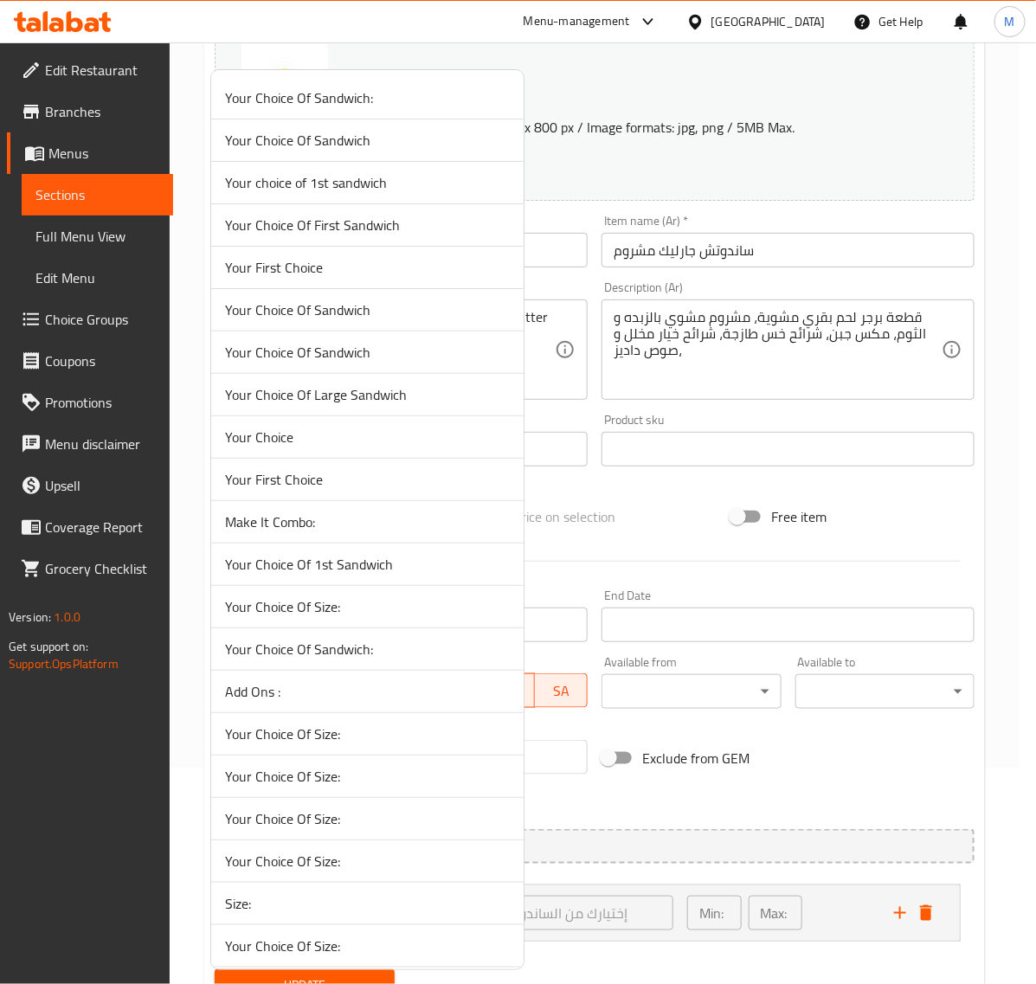
click at [396, 608] on span "Your Choice Of Size:" at bounding box center [367, 606] width 285 height 21
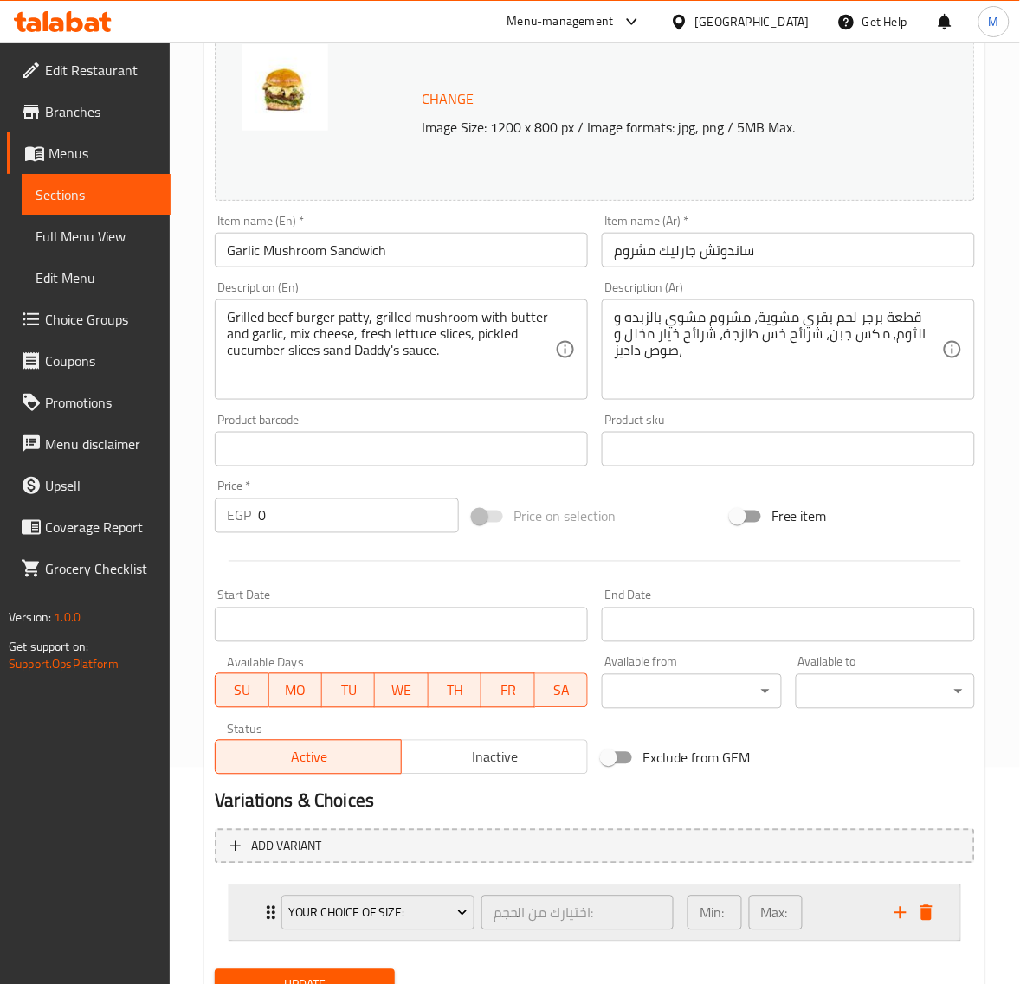
click at [832, 902] on div "Min: 1 ​ Max: 1 ​" at bounding box center [780, 912] width 207 height 55
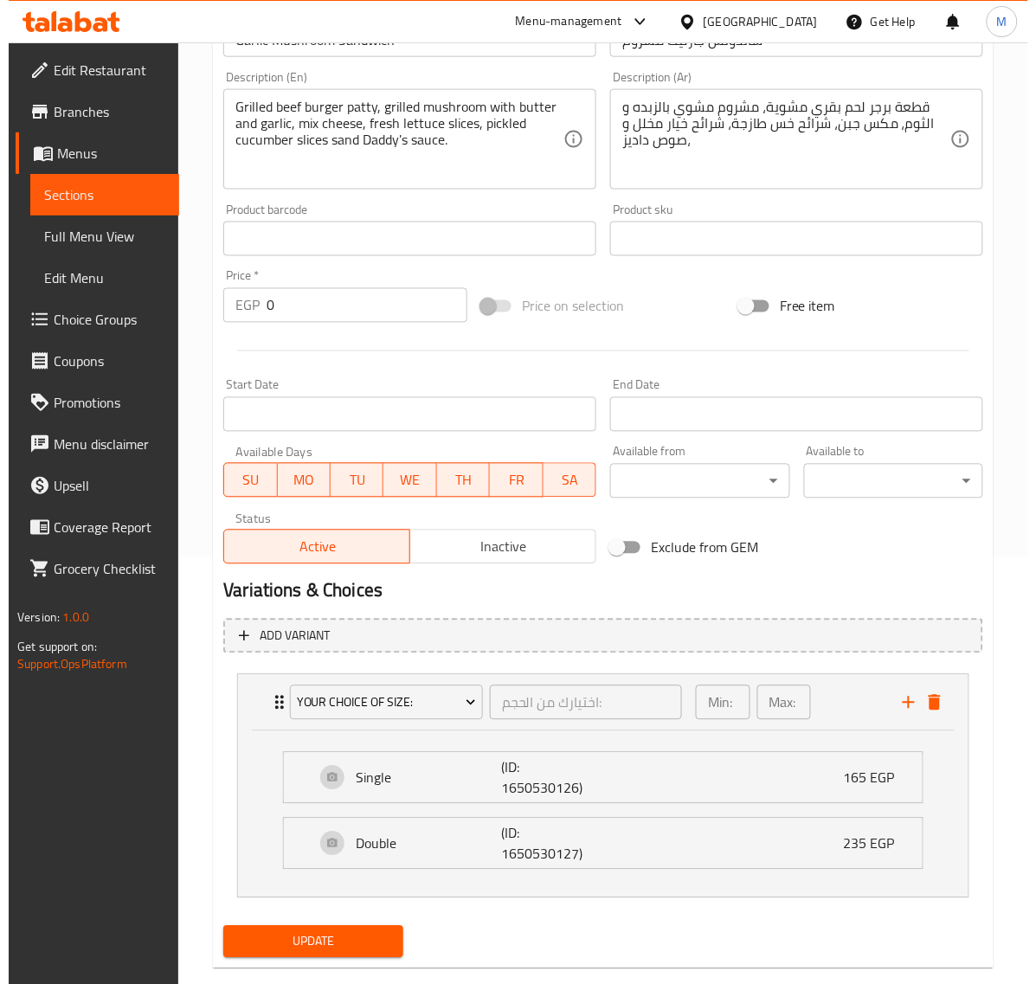
scroll to position [460, 0]
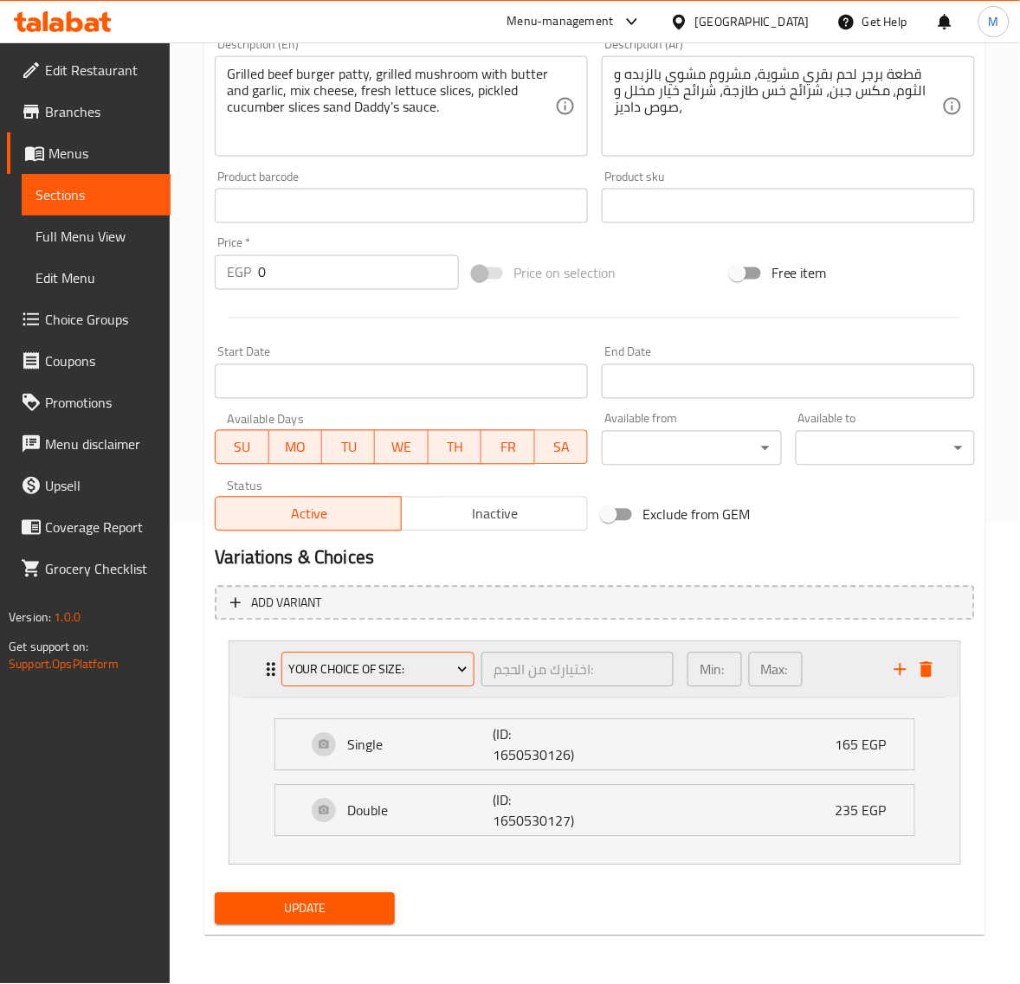
click at [414, 672] on span "Your Choice Of Size:" at bounding box center [378, 671] width 180 height 22
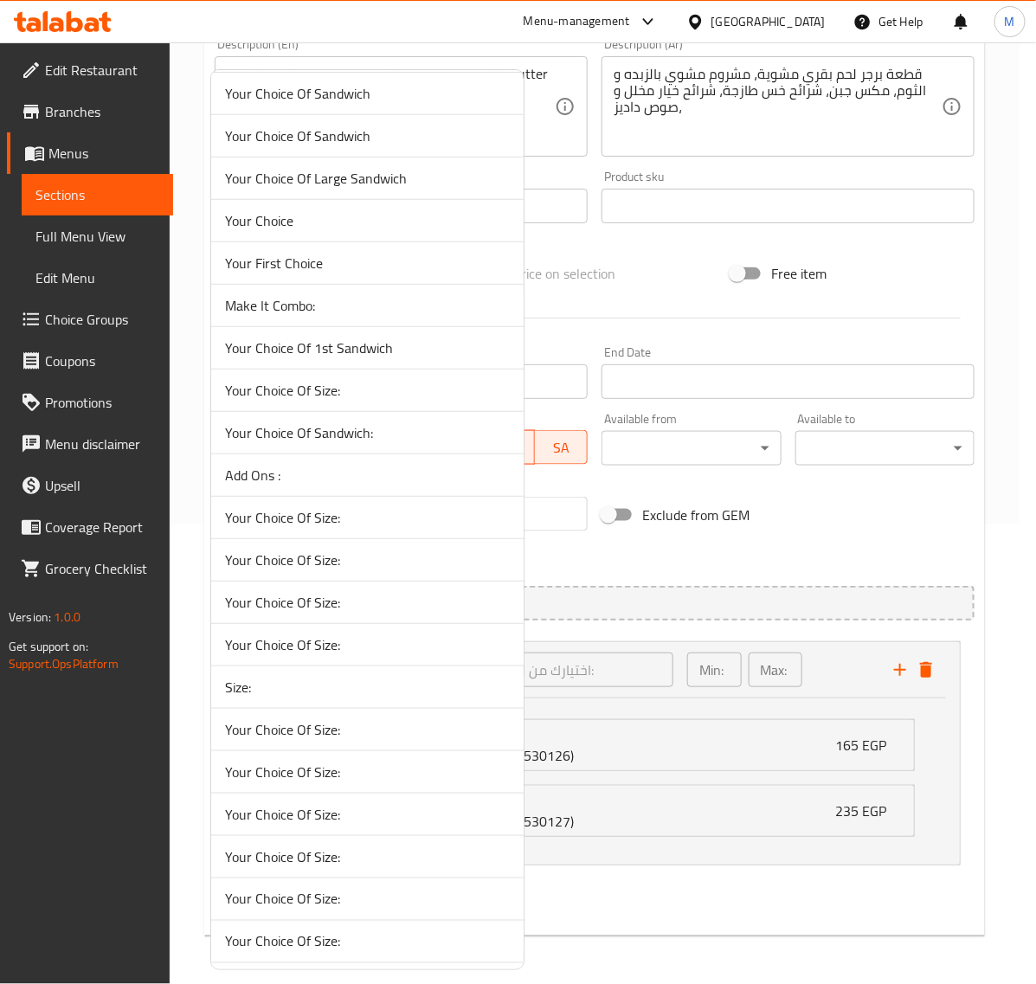
scroll to position [325, 0]
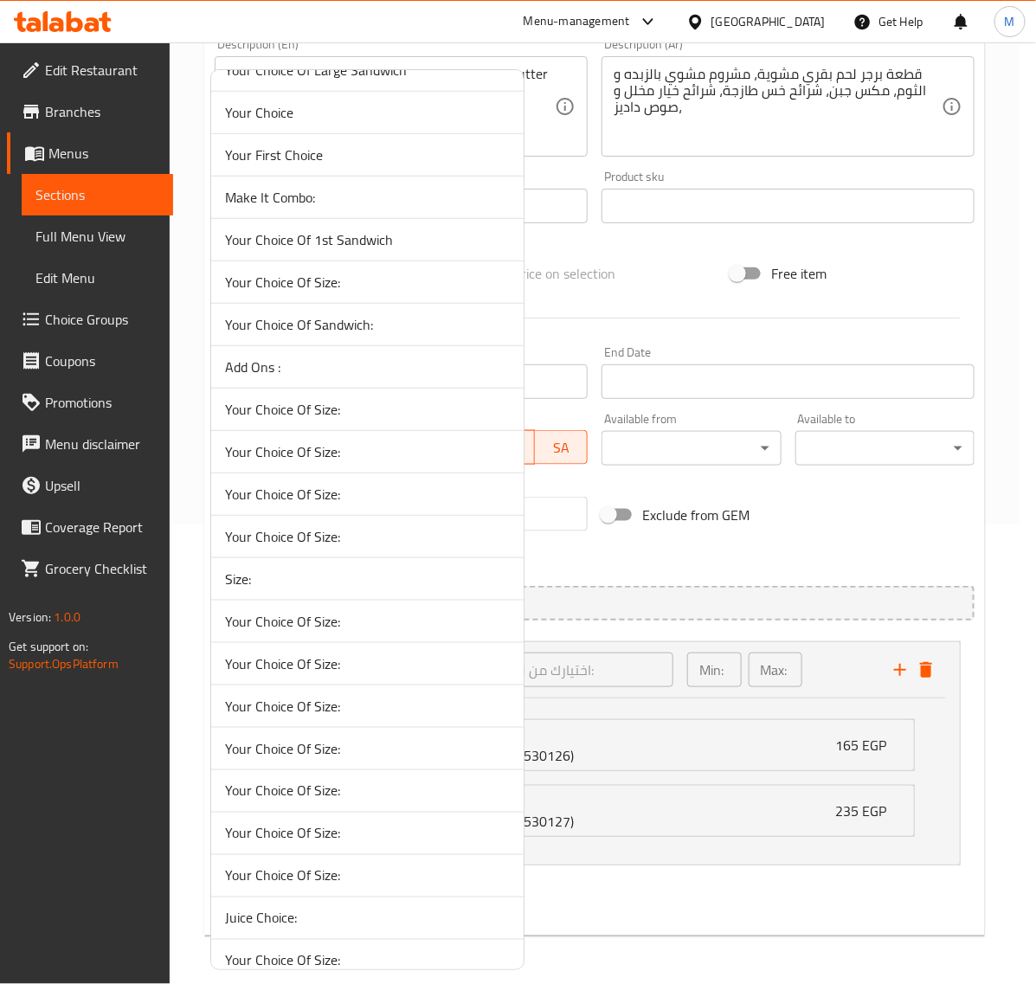
click at [306, 414] on span "Your Choice Of Size:" at bounding box center [367, 409] width 285 height 21
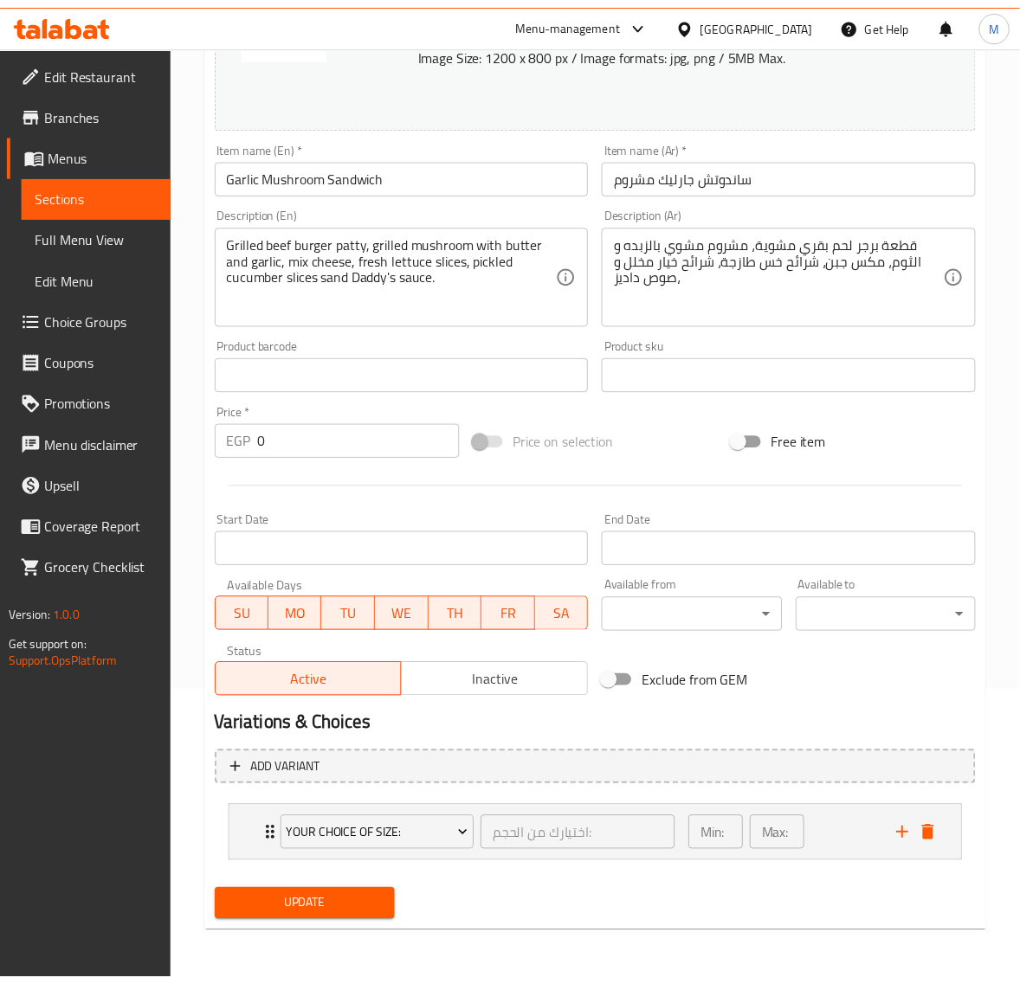
scroll to position [292, 0]
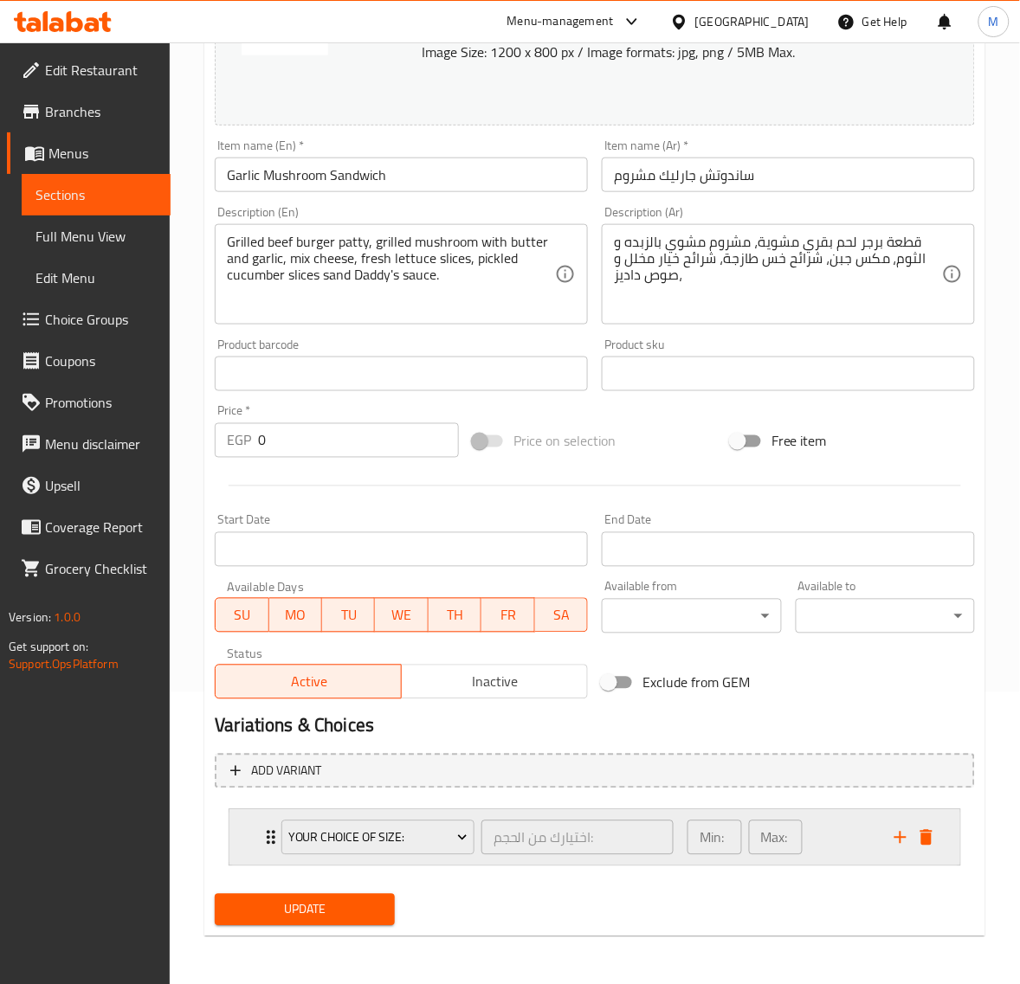
click at [851, 828] on div "Min: 1 ​ Max: 1 ​" at bounding box center [780, 837] width 207 height 55
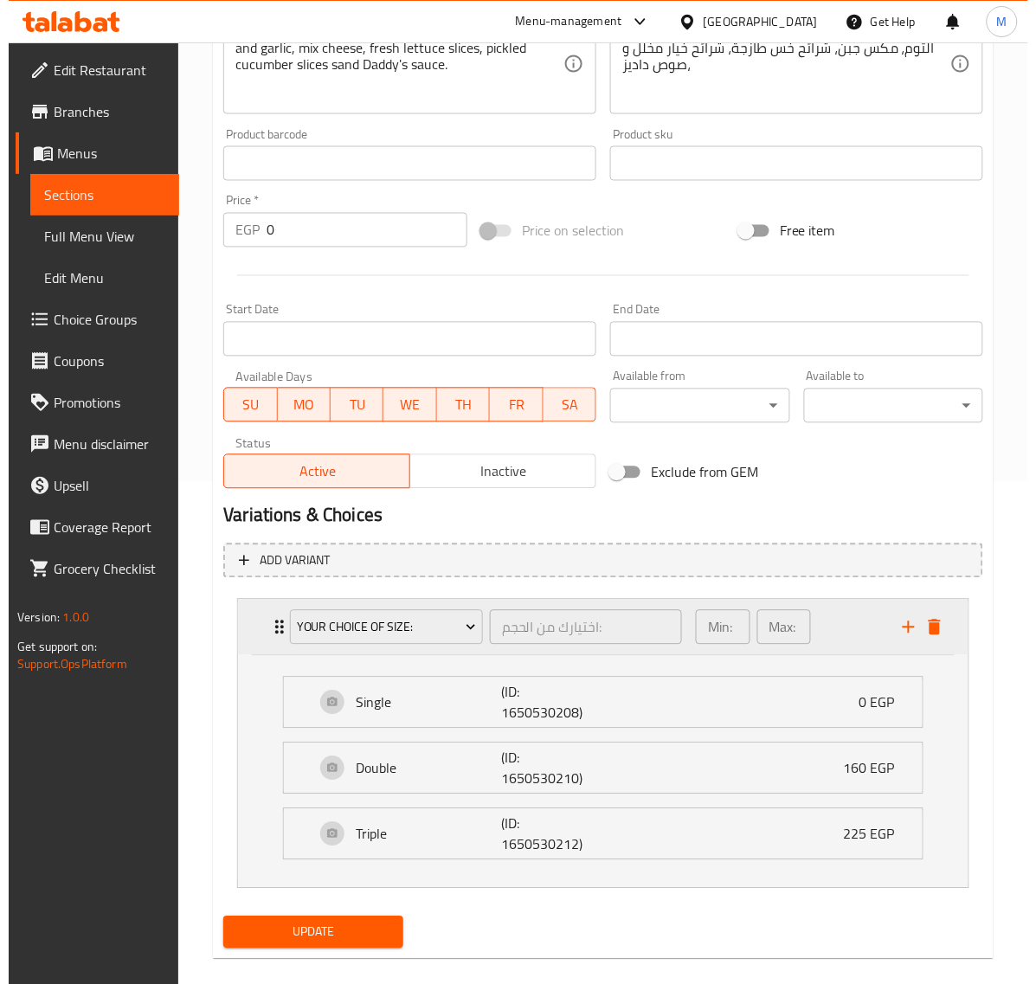
scroll to position [525, 0]
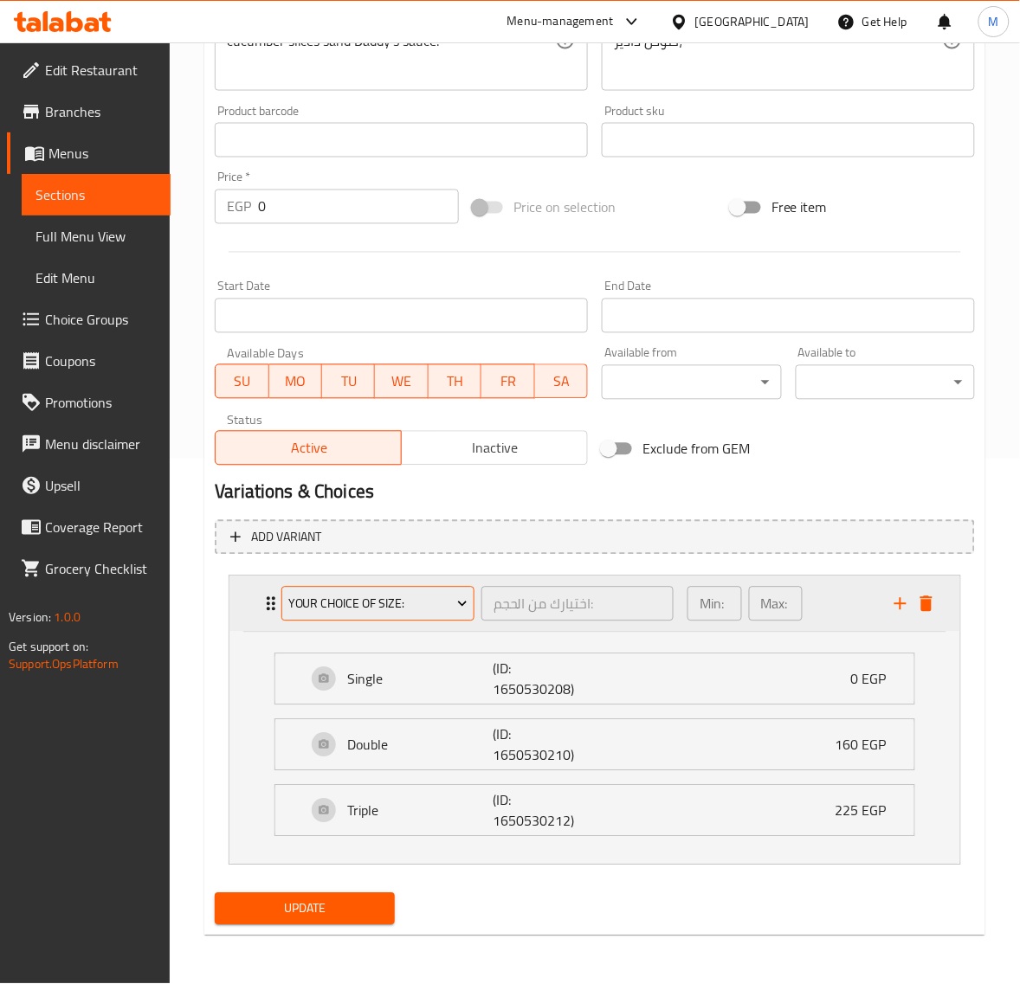
click at [372, 617] on button "Your Choice Of Size:" at bounding box center [377, 604] width 193 height 35
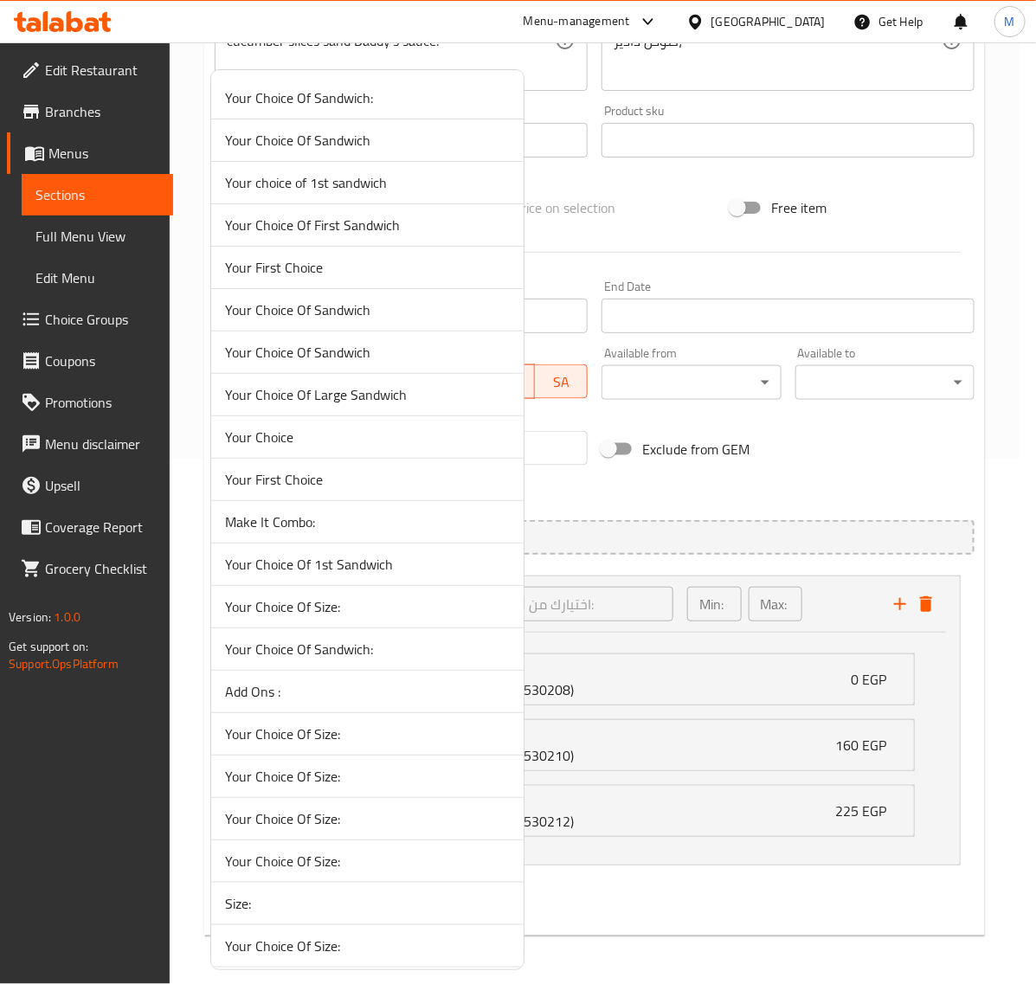
scroll to position [108, 0]
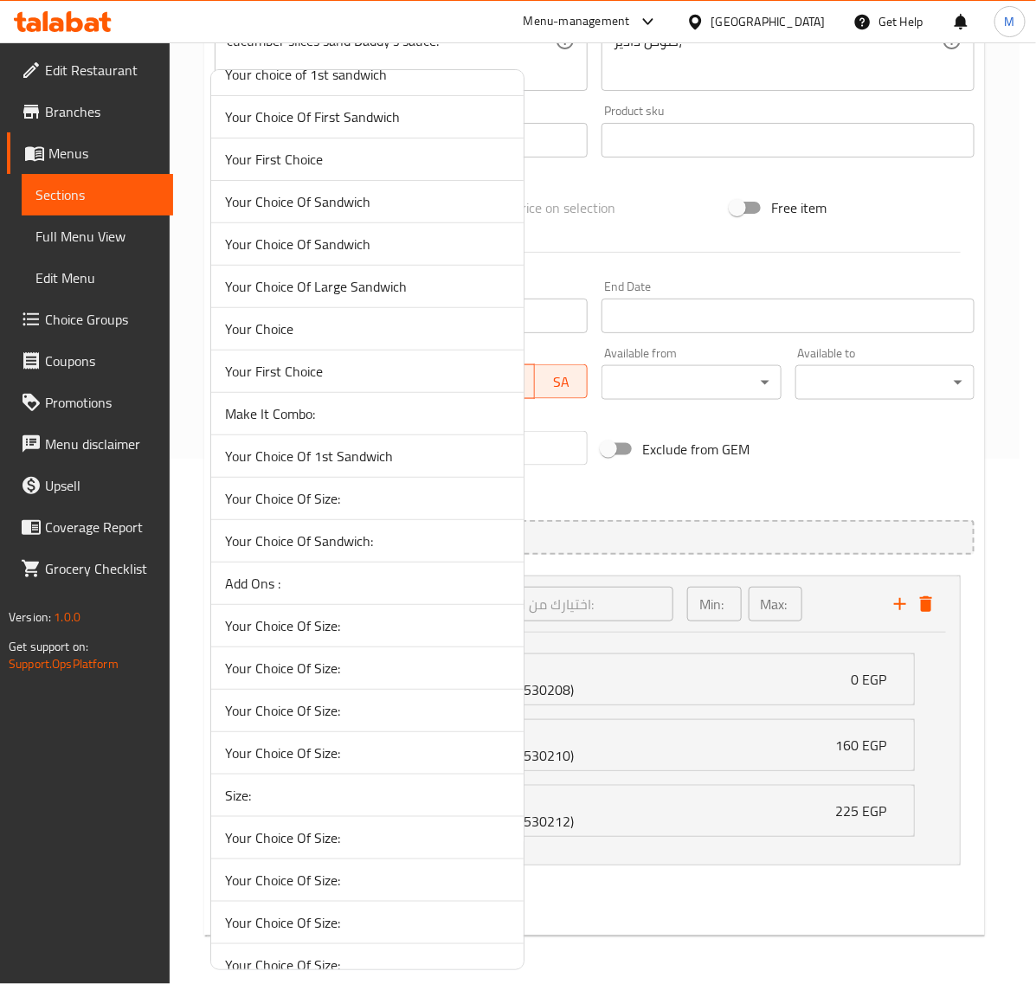
click at [313, 840] on span "Your Choice Of Size:" at bounding box center [367, 837] width 285 height 21
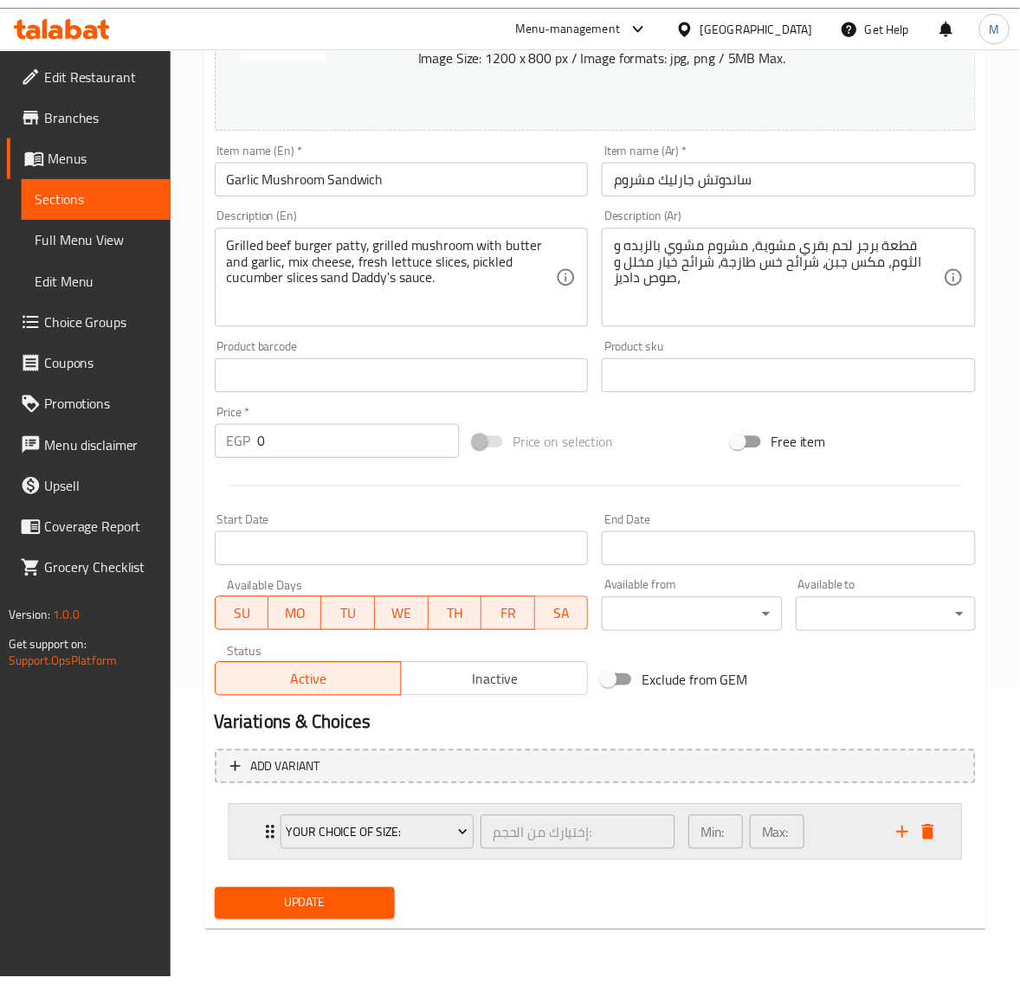
scroll to position [292, 0]
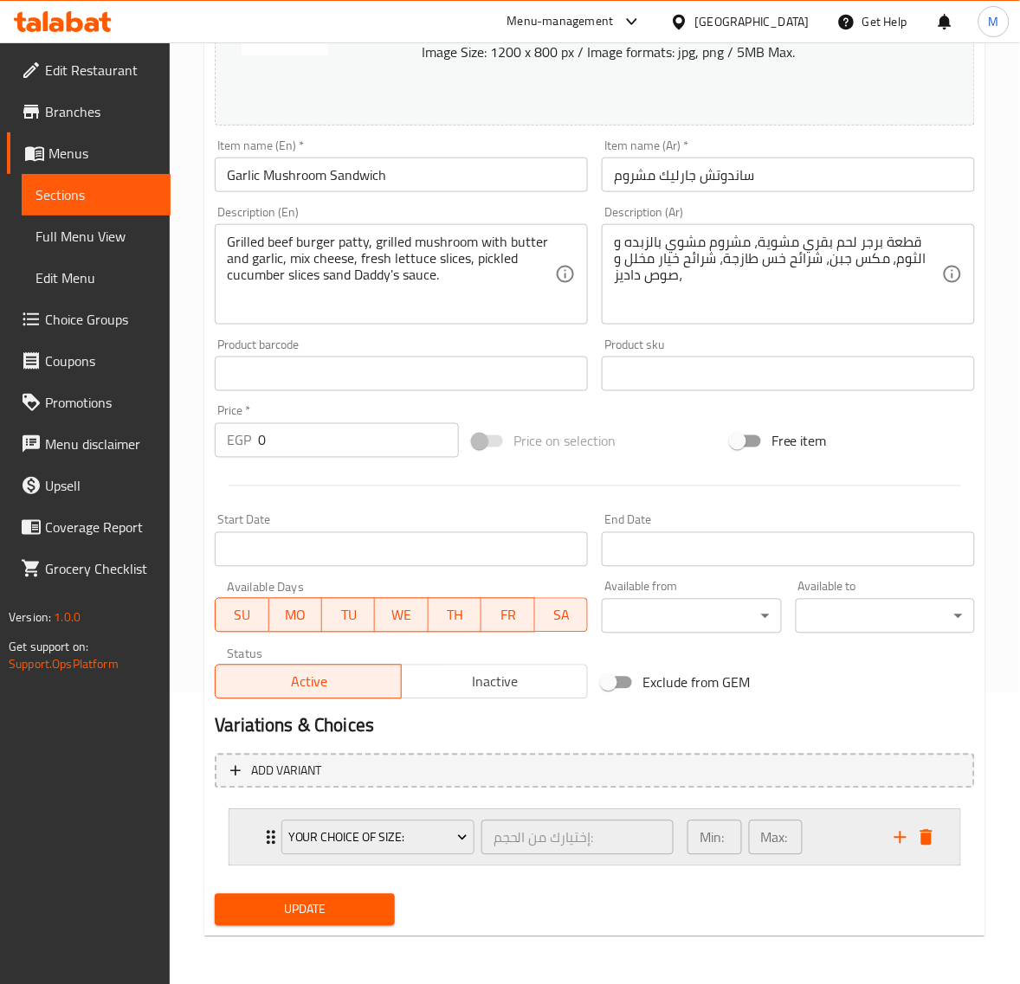
click at [832, 835] on div "Min: 1 ​ Max: 1 ​" at bounding box center [780, 837] width 207 height 55
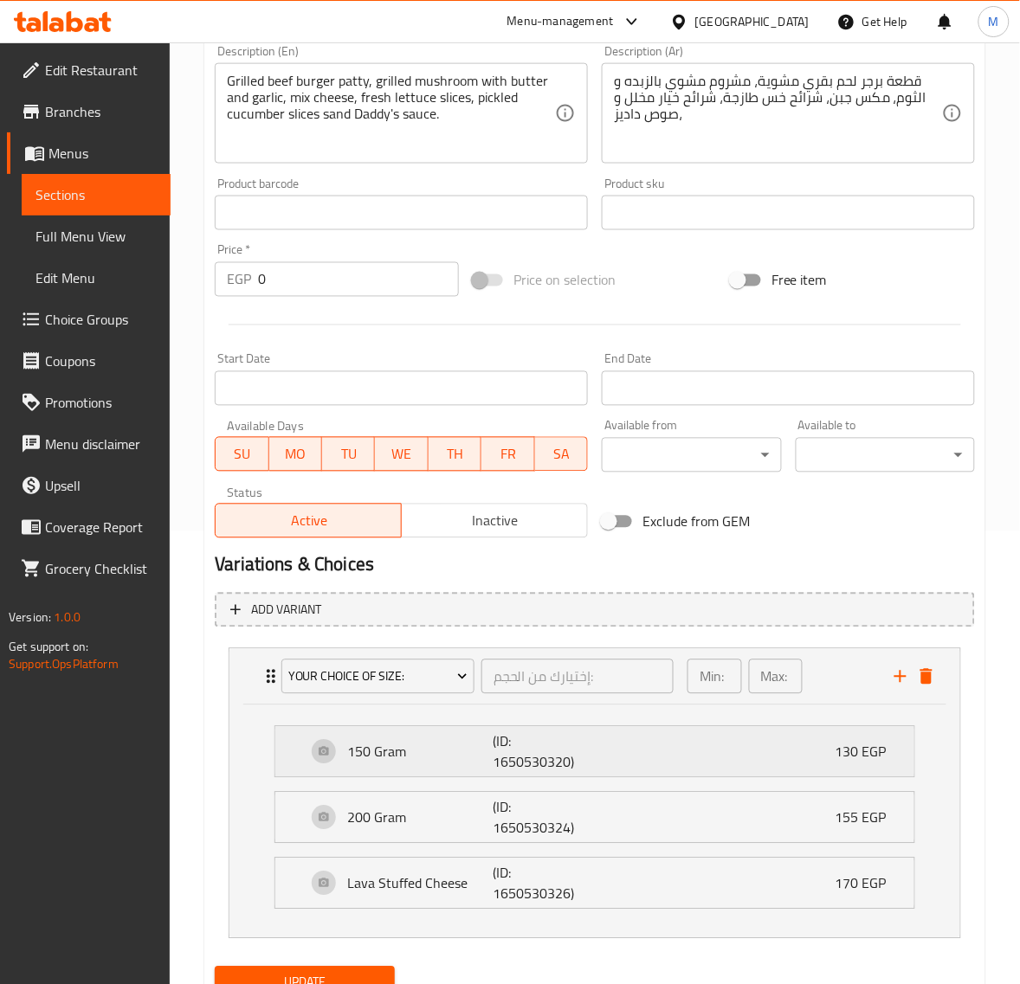
scroll to position [525, 0]
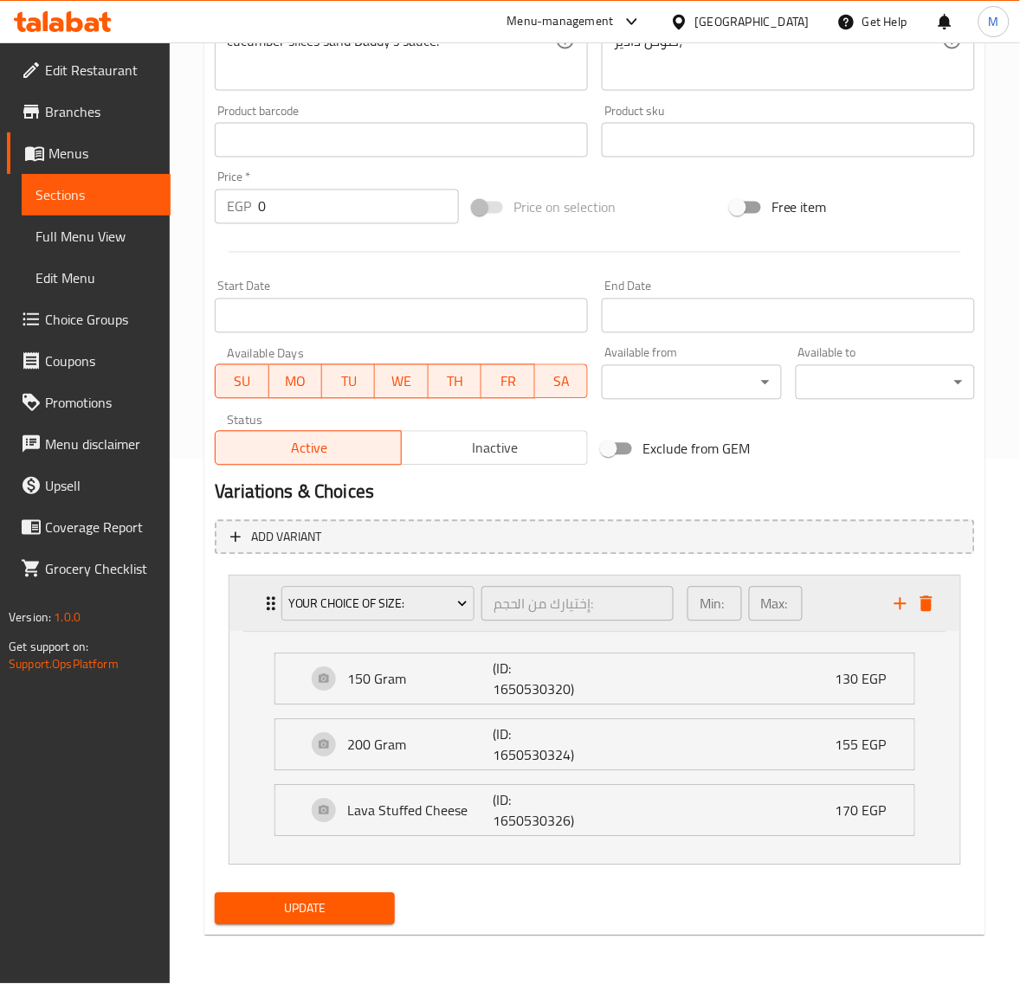
click at [834, 595] on div "Min: 1 ​ Max: 1 ​" at bounding box center [780, 603] width 207 height 55
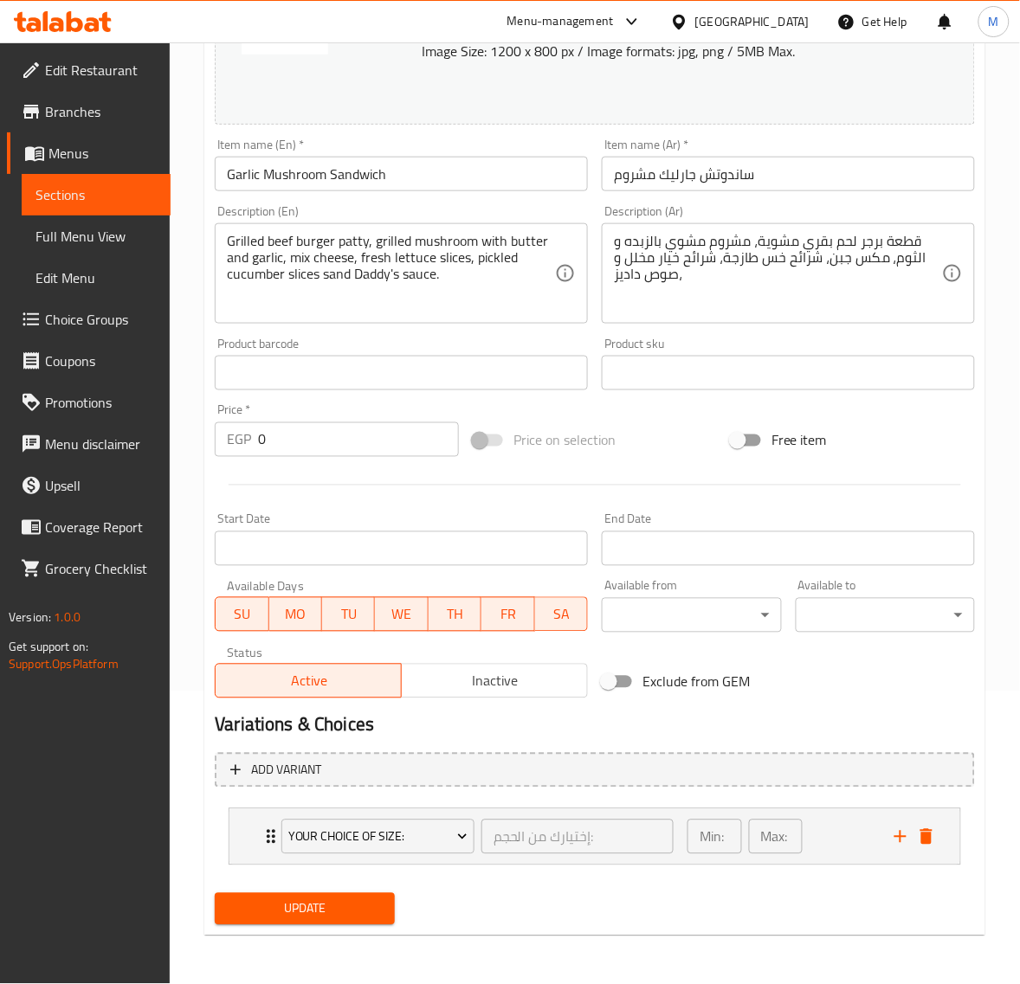
scroll to position [292, 0]
click at [897, 834] on icon "add" at bounding box center [900, 837] width 21 height 21
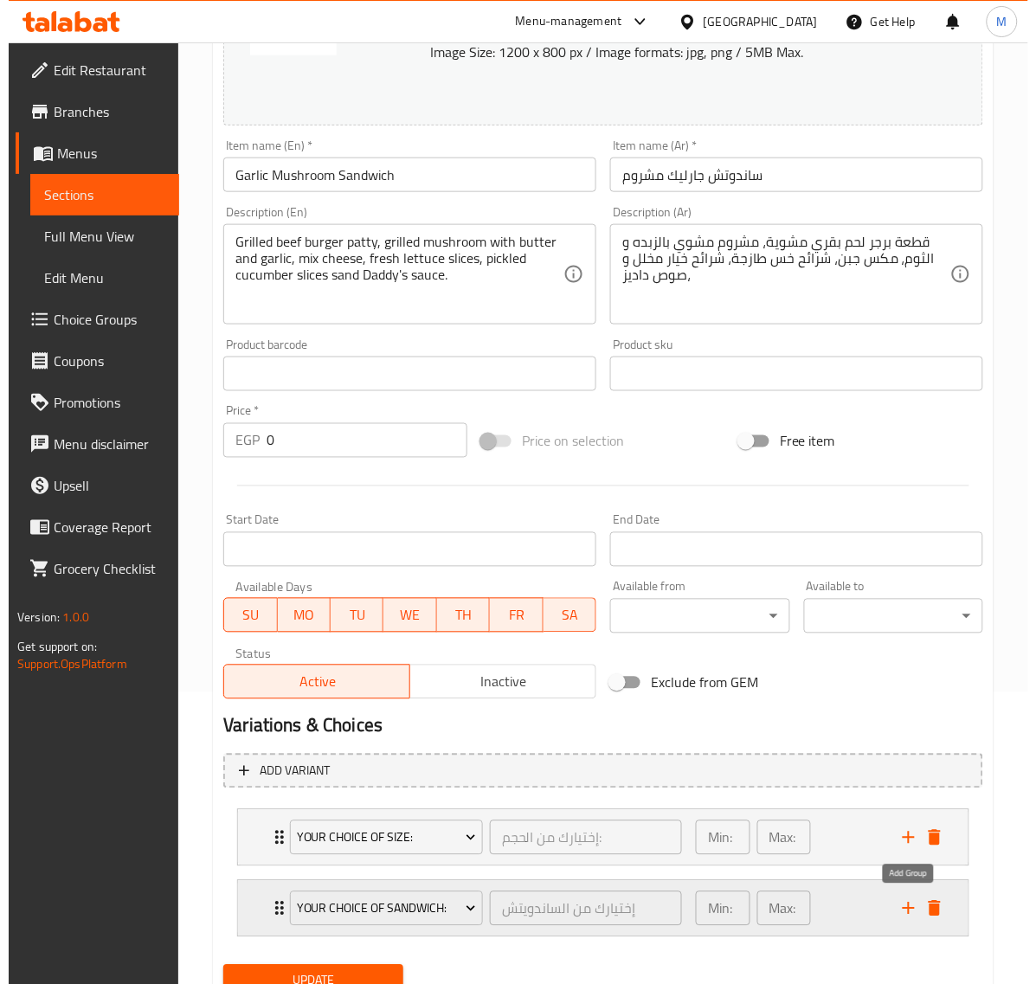
scroll to position [364, 0]
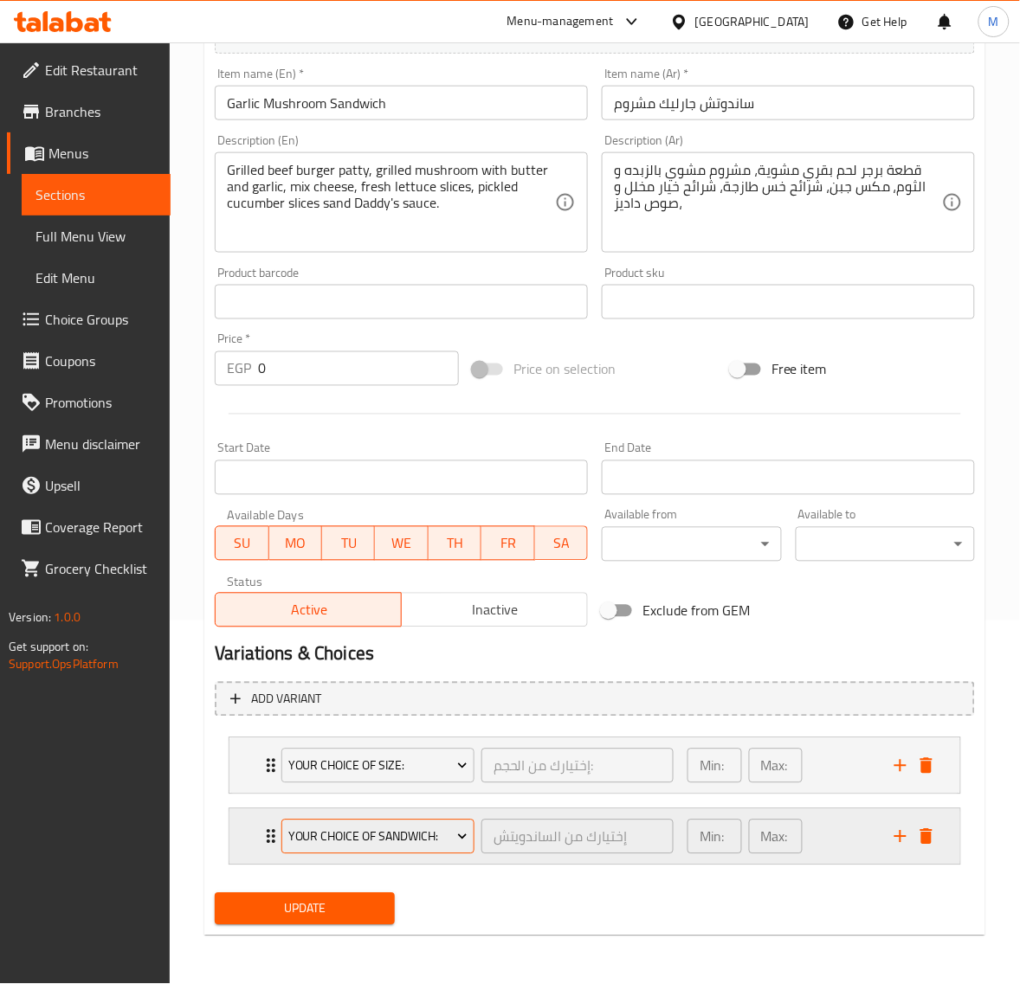
click at [381, 835] on span "Your Choice Of Sandwich:" at bounding box center [378, 838] width 180 height 22
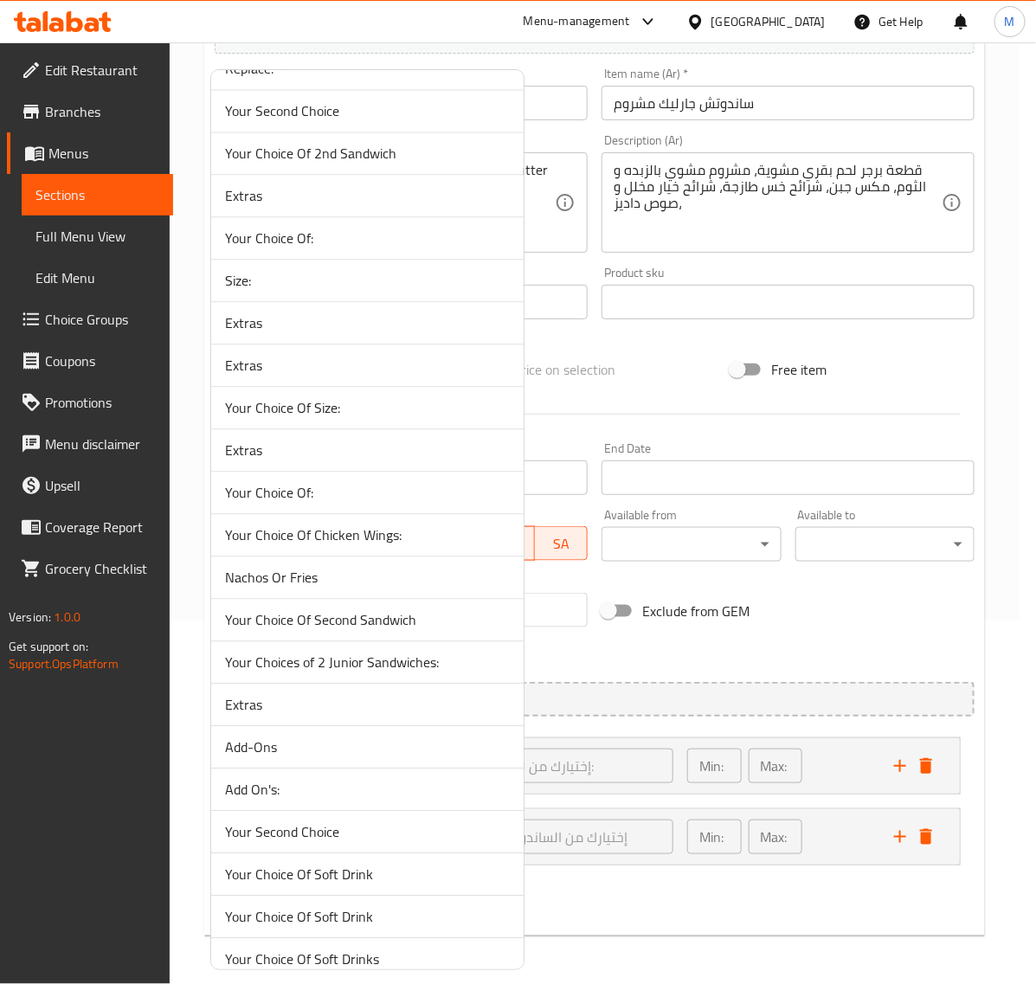
scroll to position [3265, 0]
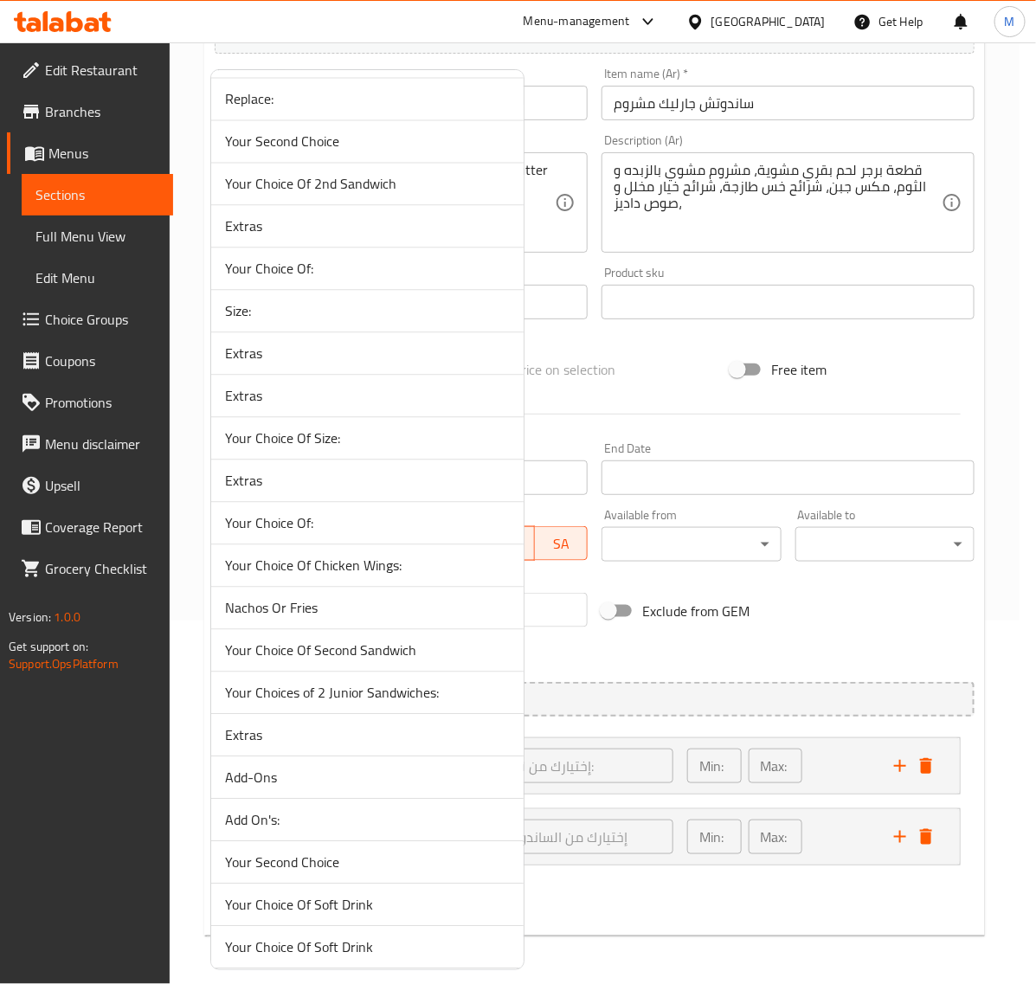
click at [287, 404] on span "Extras" at bounding box center [367, 395] width 285 height 21
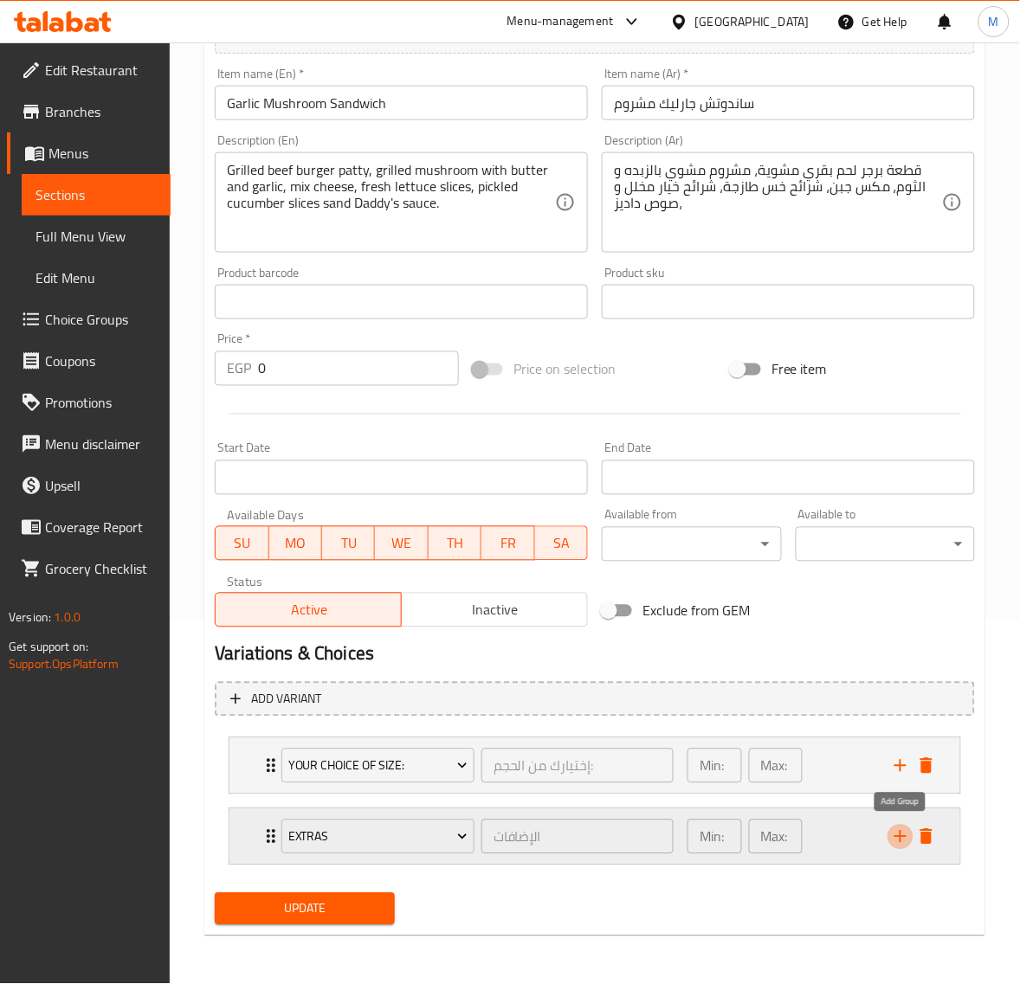
click at [904, 848] on button "add" at bounding box center [900, 837] width 26 height 26
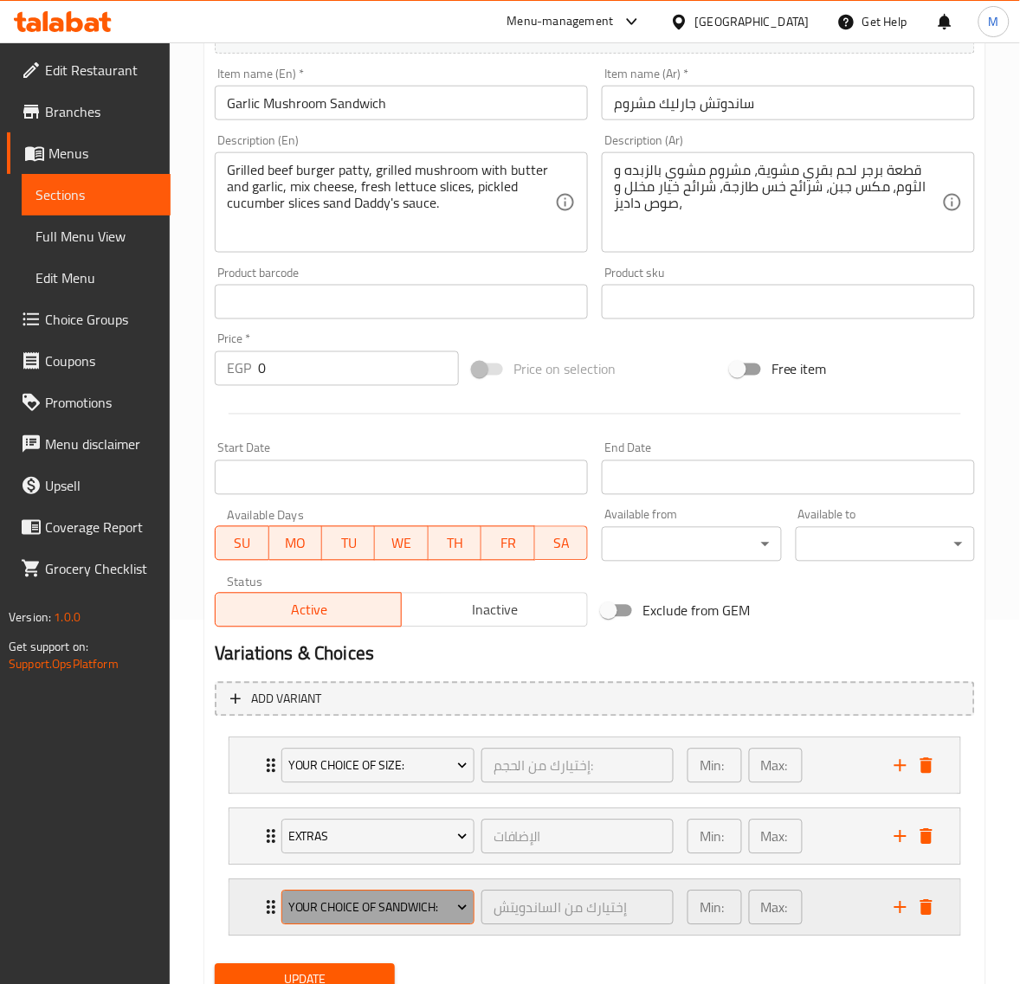
click at [413, 914] on span "Your Choice Of Sandwich:" at bounding box center [378, 909] width 180 height 22
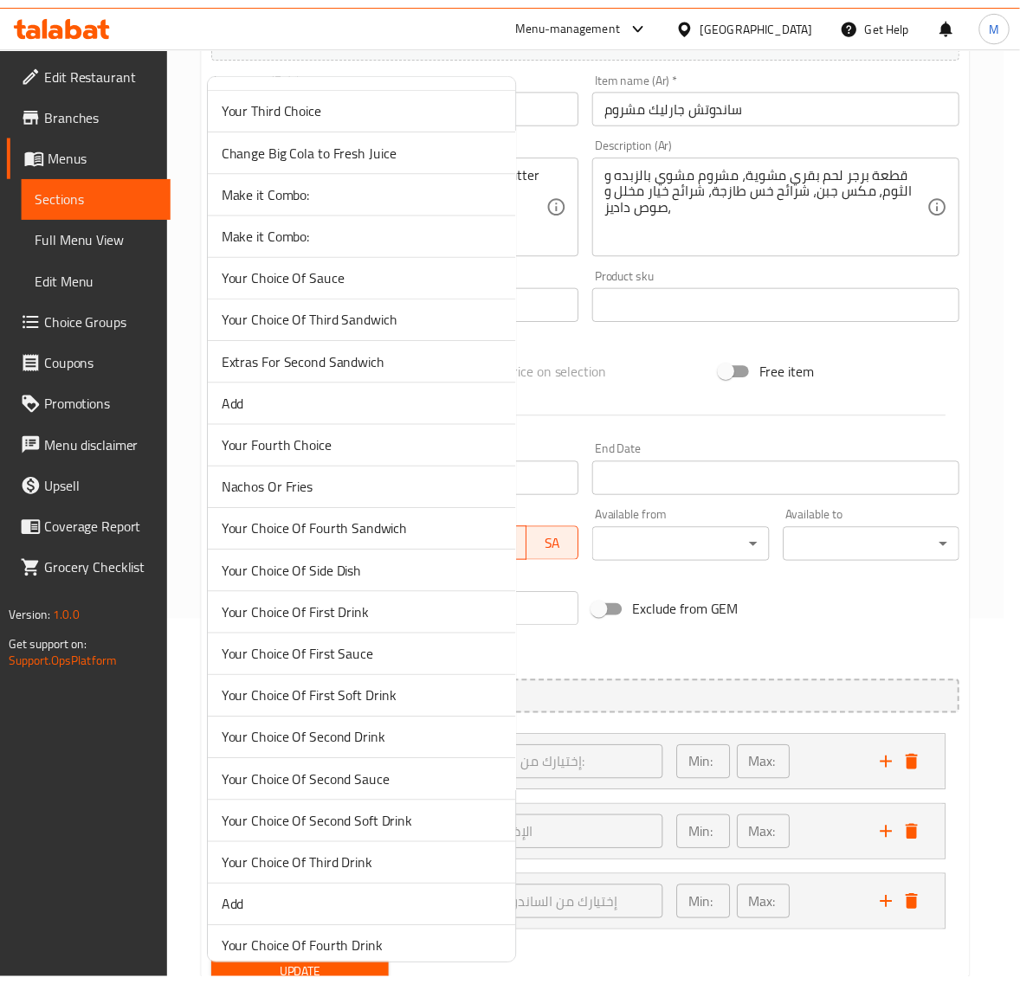
scroll to position [4155, 0]
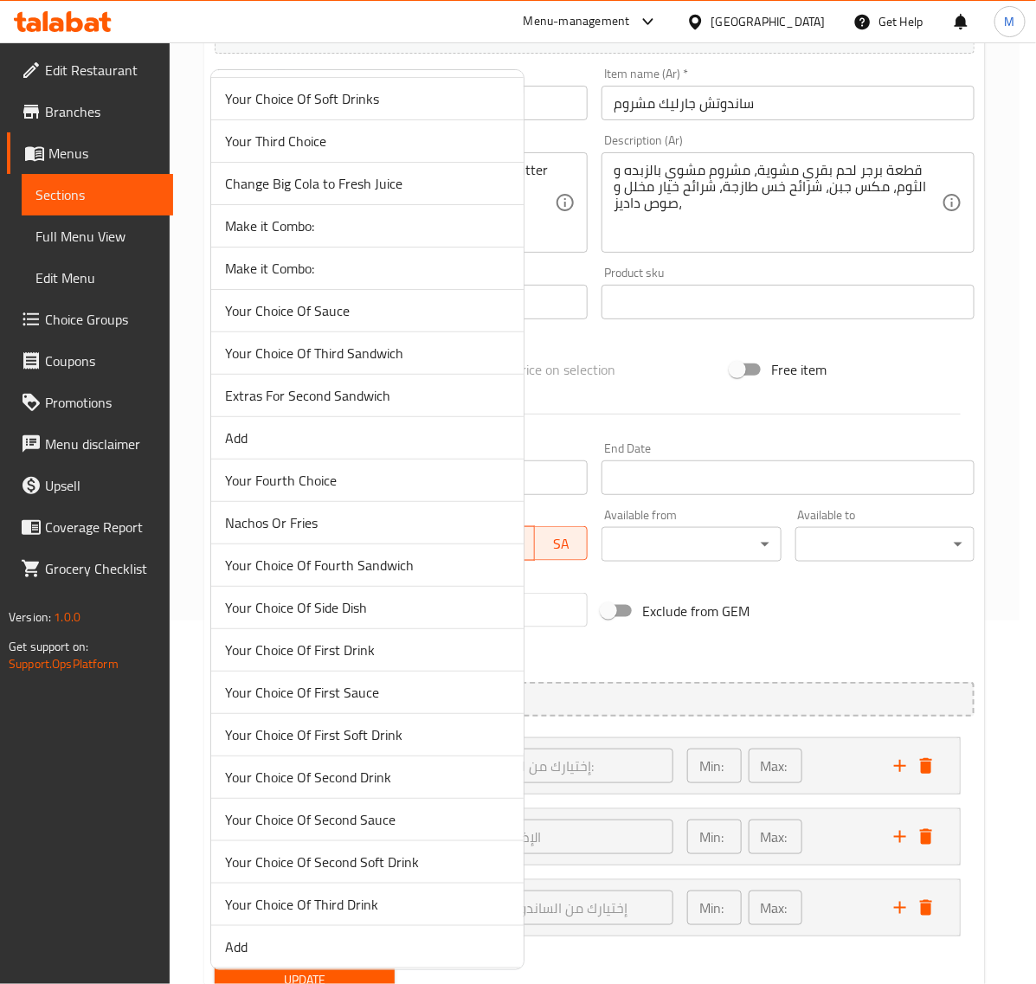
click at [331, 236] on span "Make it Combo:" at bounding box center [367, 226] width 285 height 21
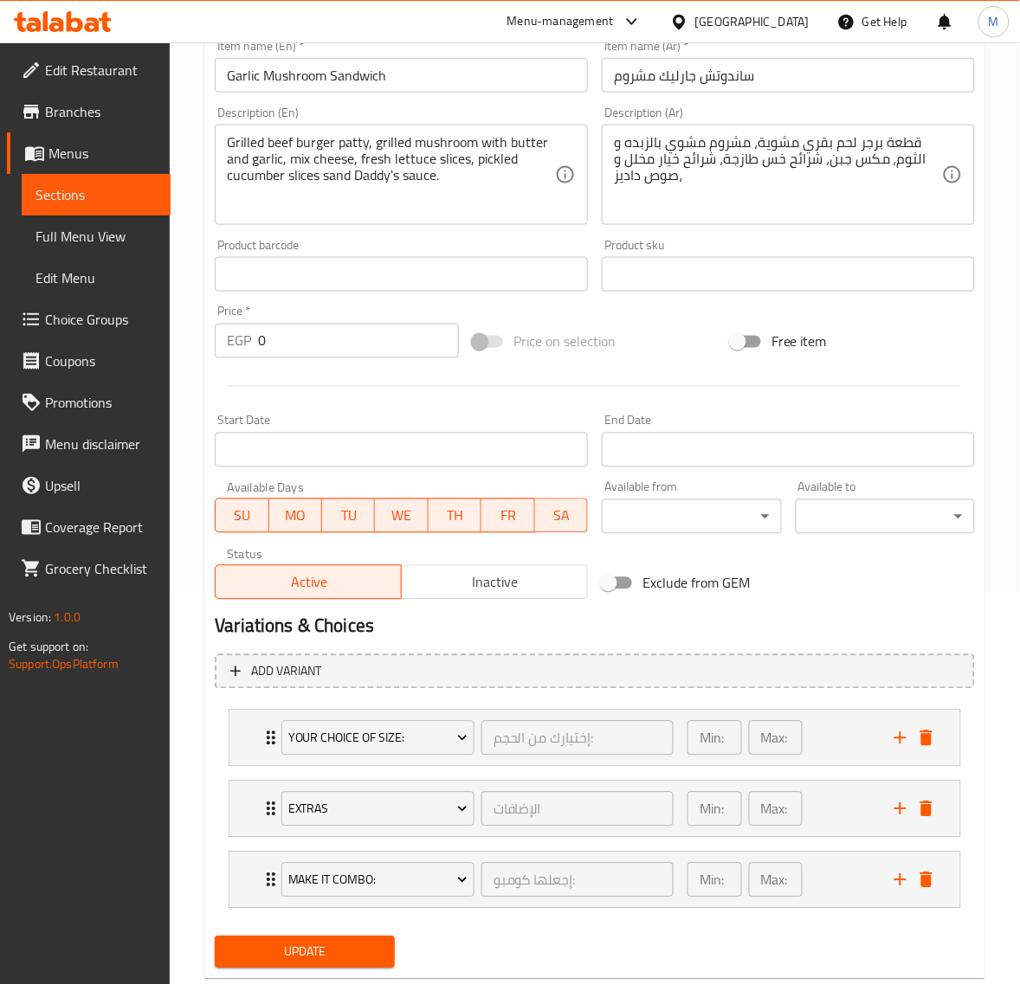
scroll to position [434, 0]
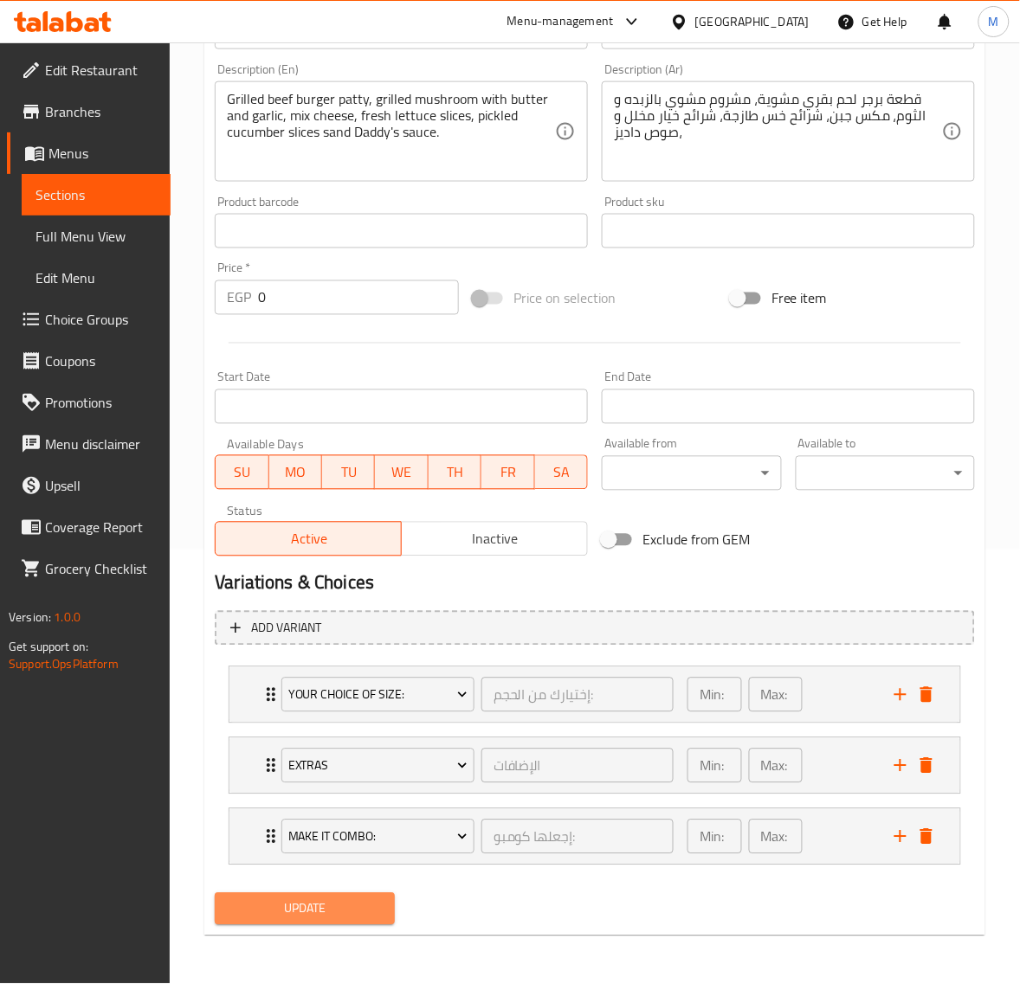
click at [370, 910] on span "Update" at bounding box center [303, 909] width 151 height 22
click at [840, 698] on div "Min: 1 ​ Max: 1 ​" at bounding box center [780, 694] width 207 height 55
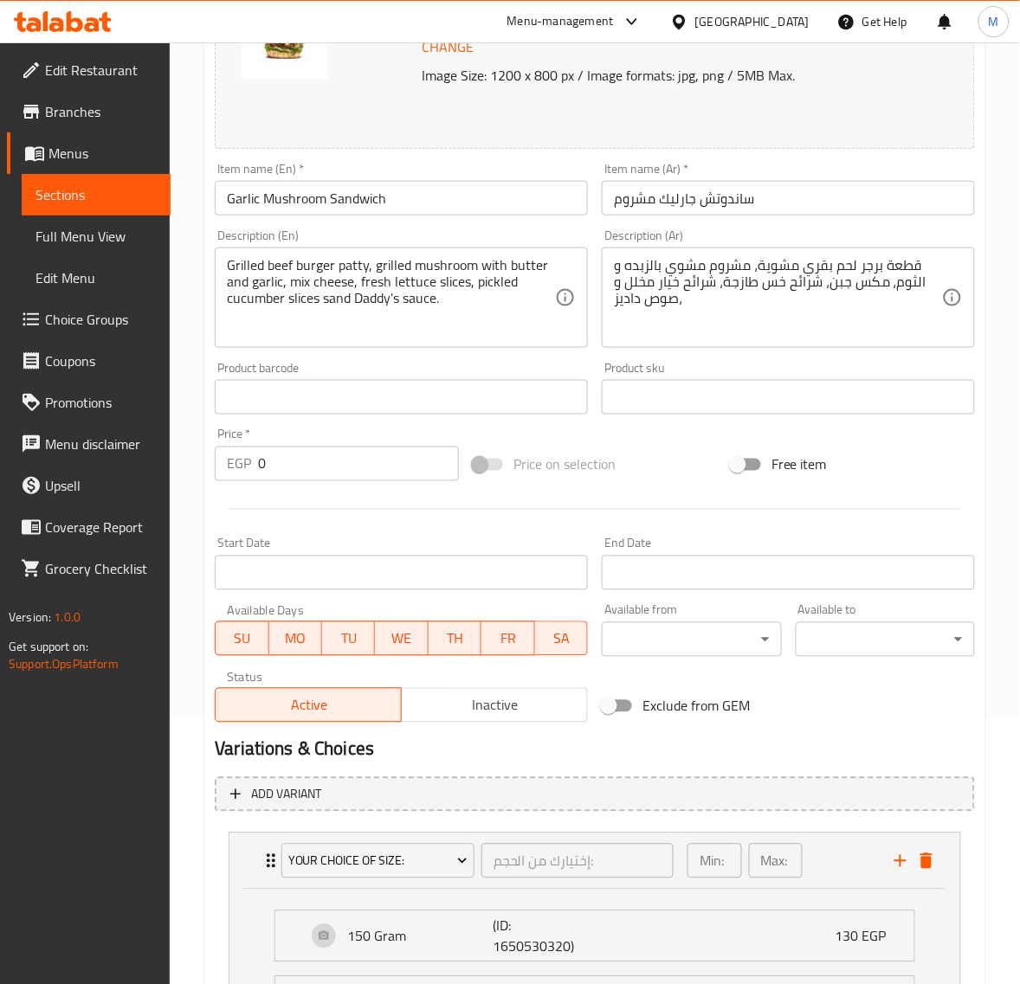
scroll to position [0, 0]
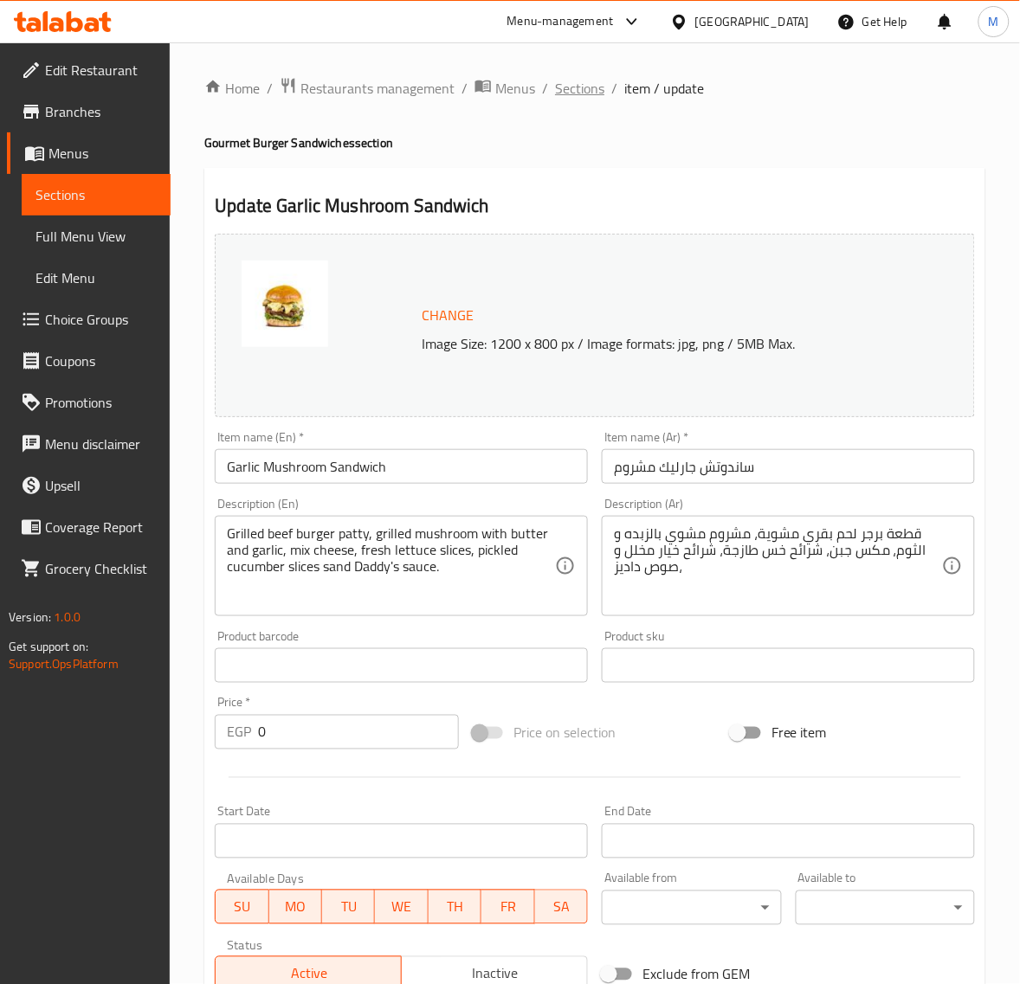
click at [577, 87] on span "Sections" at bounding box center [579, 88] width 49 height 21
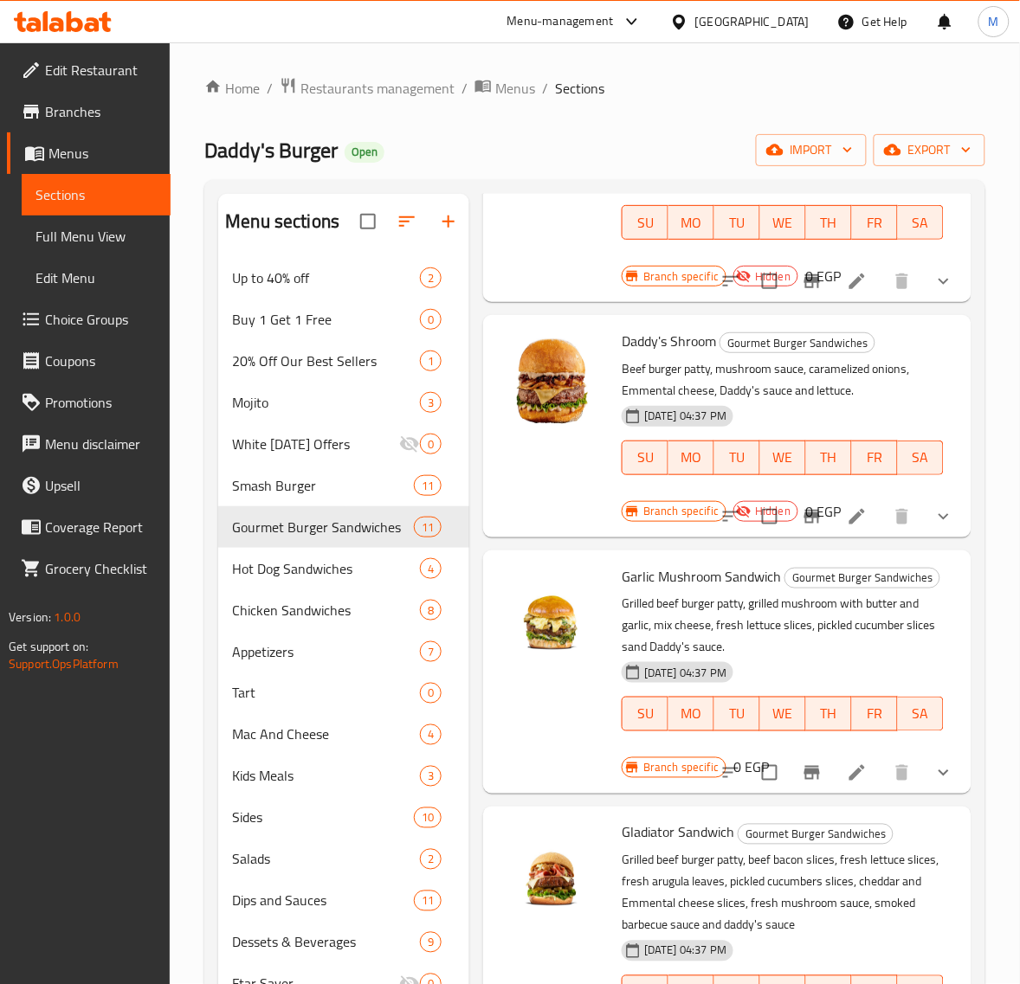
scroll to position [757, 0]
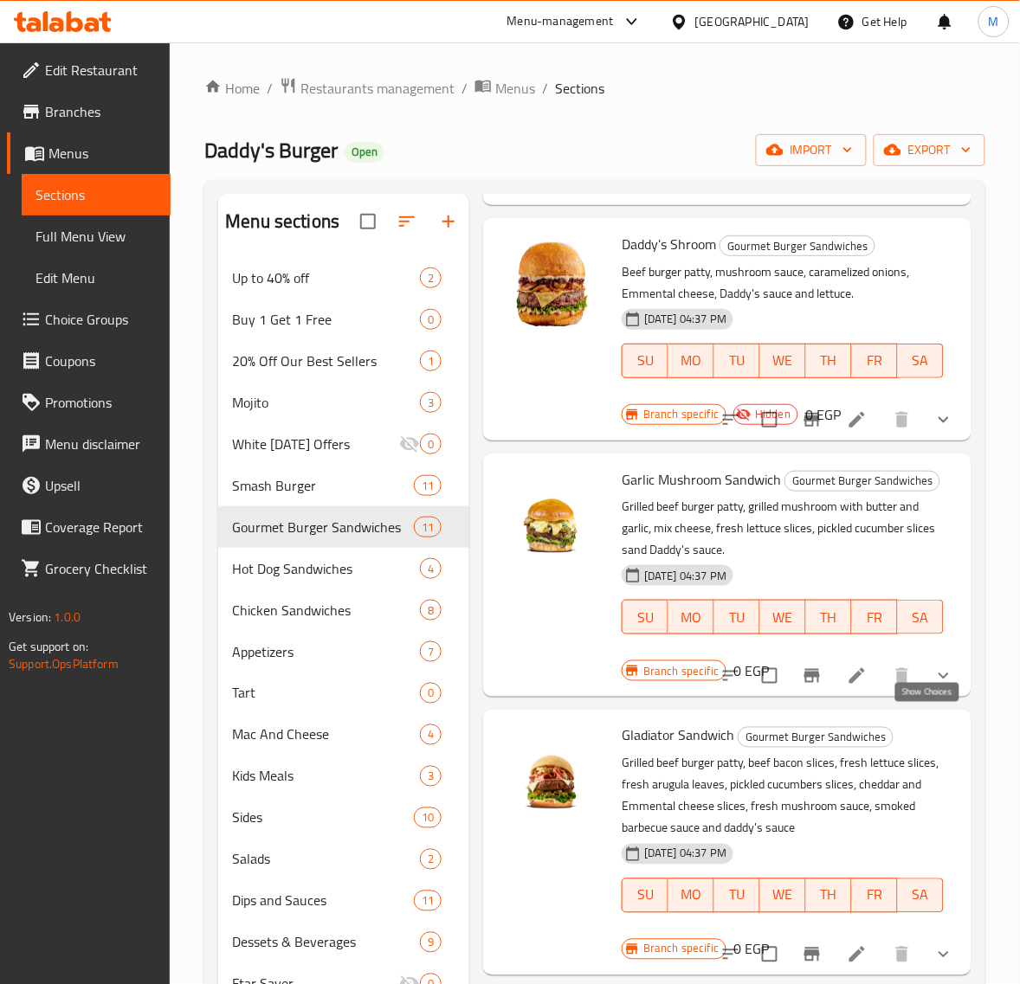
click at [933, 686] on icon "show more" at bounding box center [943, 676] width 21 height 21
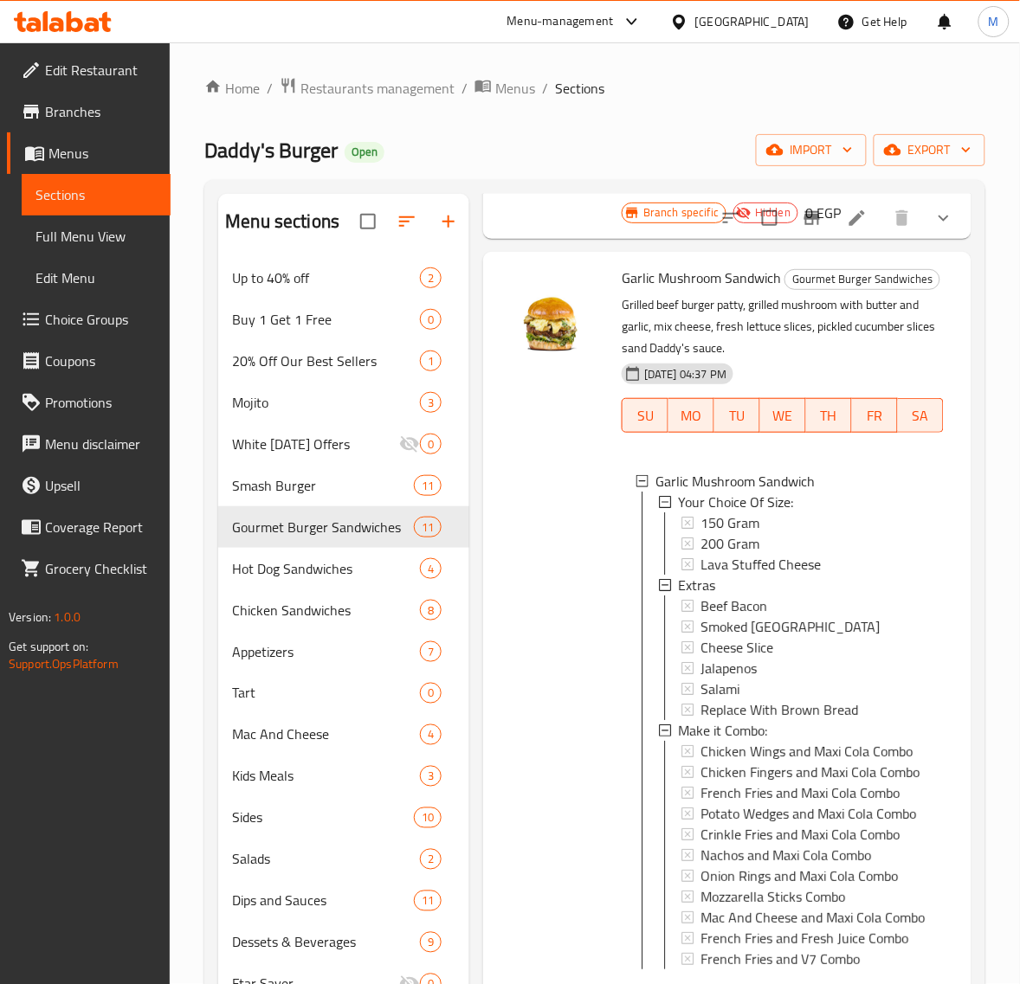
scroll to position [974, 0]
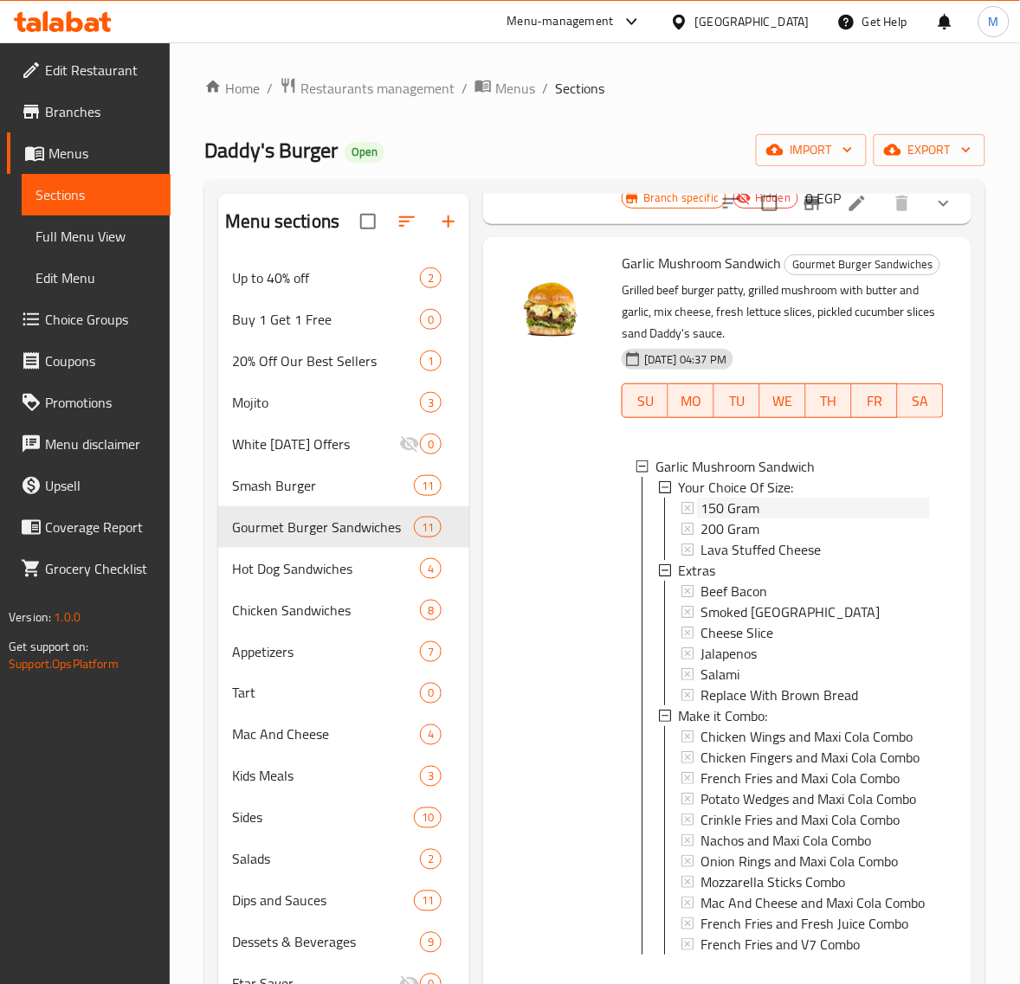
click at [767, 518] on div "150 Gram" at bounding box center [814, 508] width 229 height 21
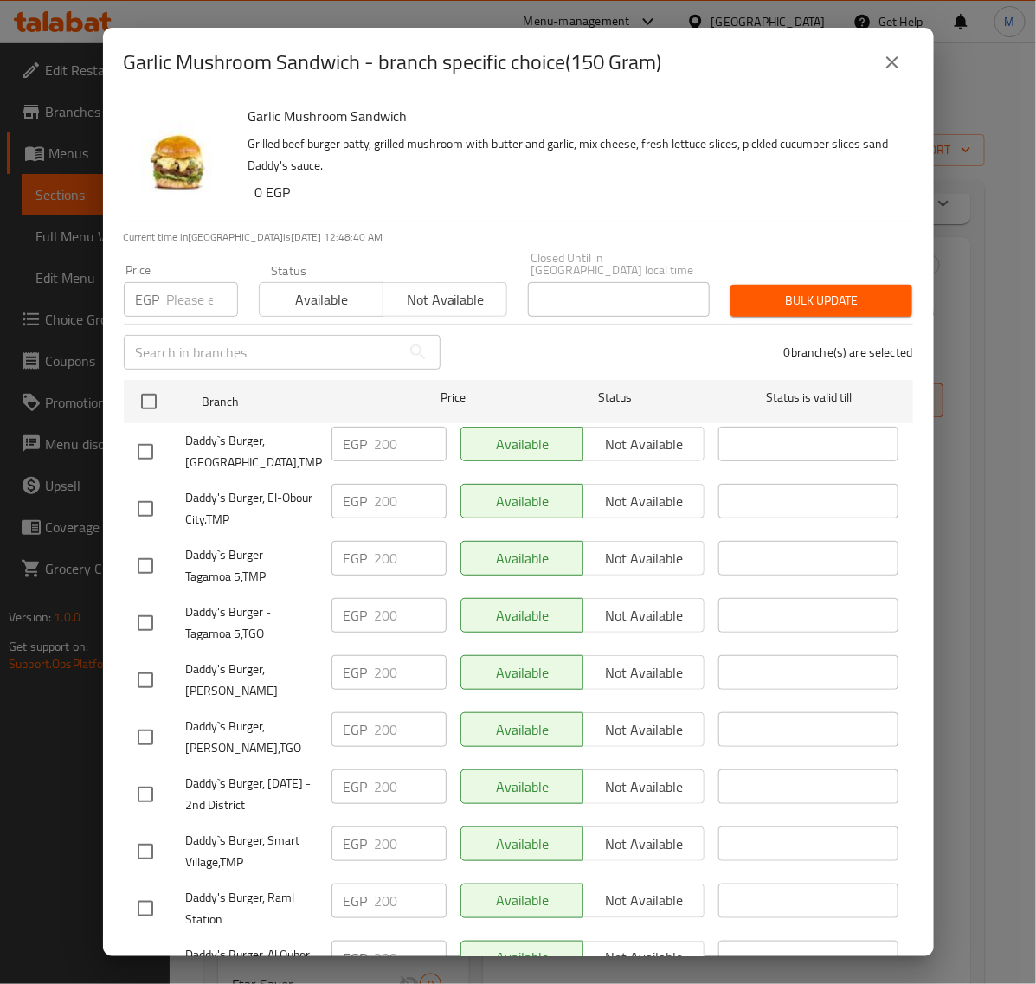
click at [885, 58] on icon "close" at bounding box center [892, 62] width 21 height 21
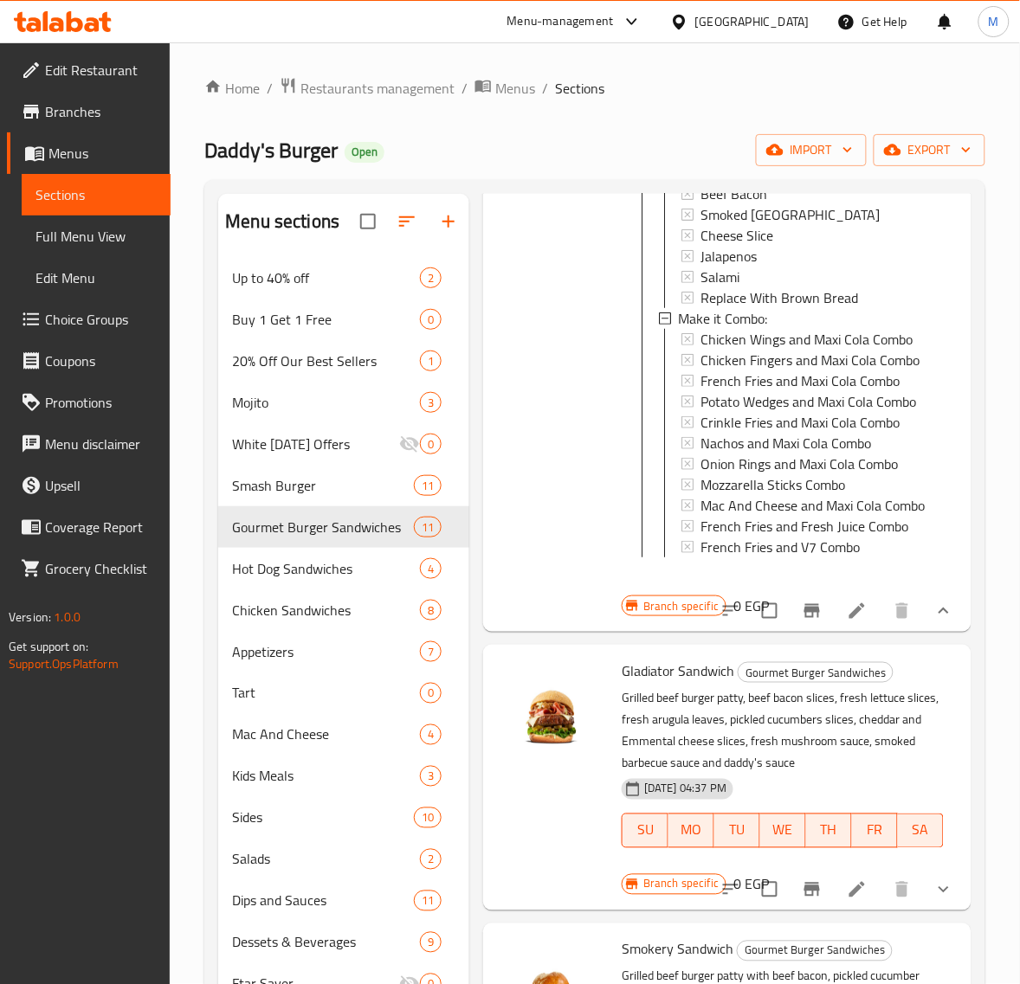
scroll to position [1406, 0]
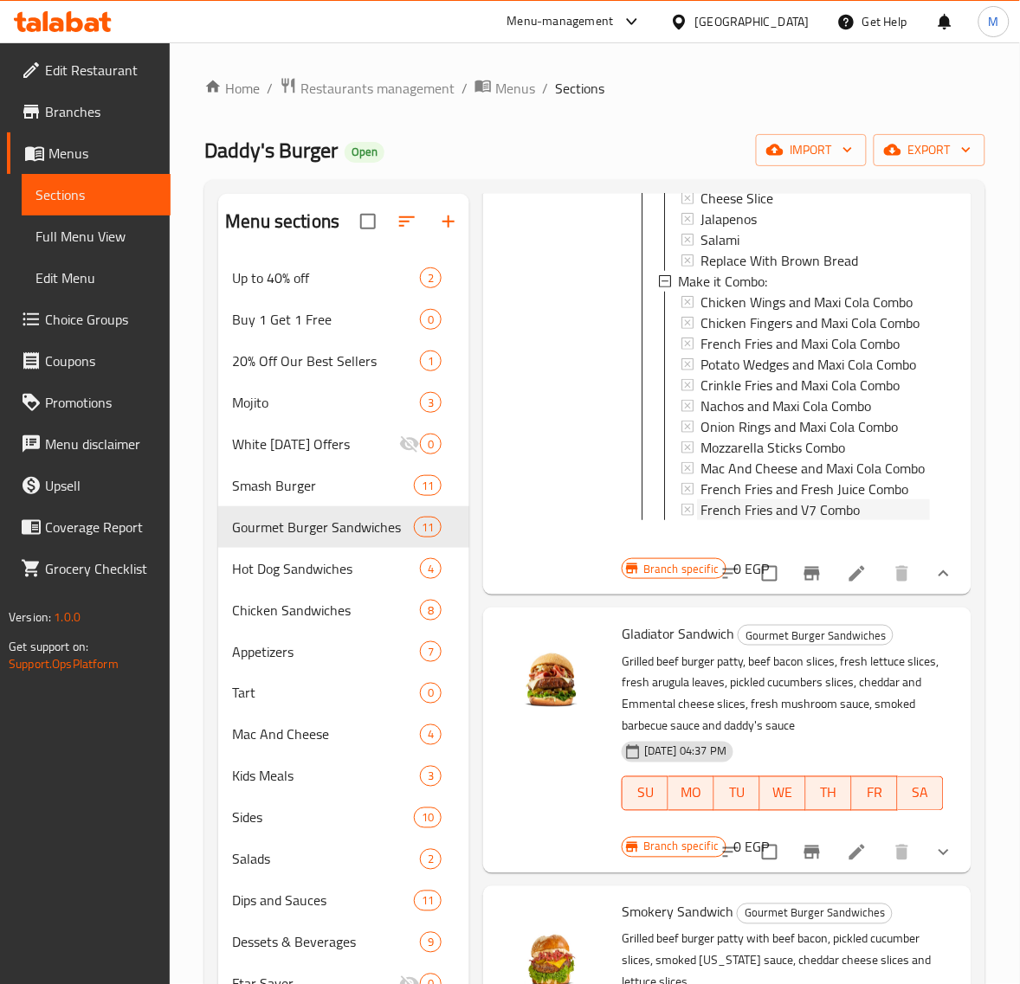
click at [792, 520] on span "French Fries and V7 Combo" at bounding box center [779, 509] width 159 height 21
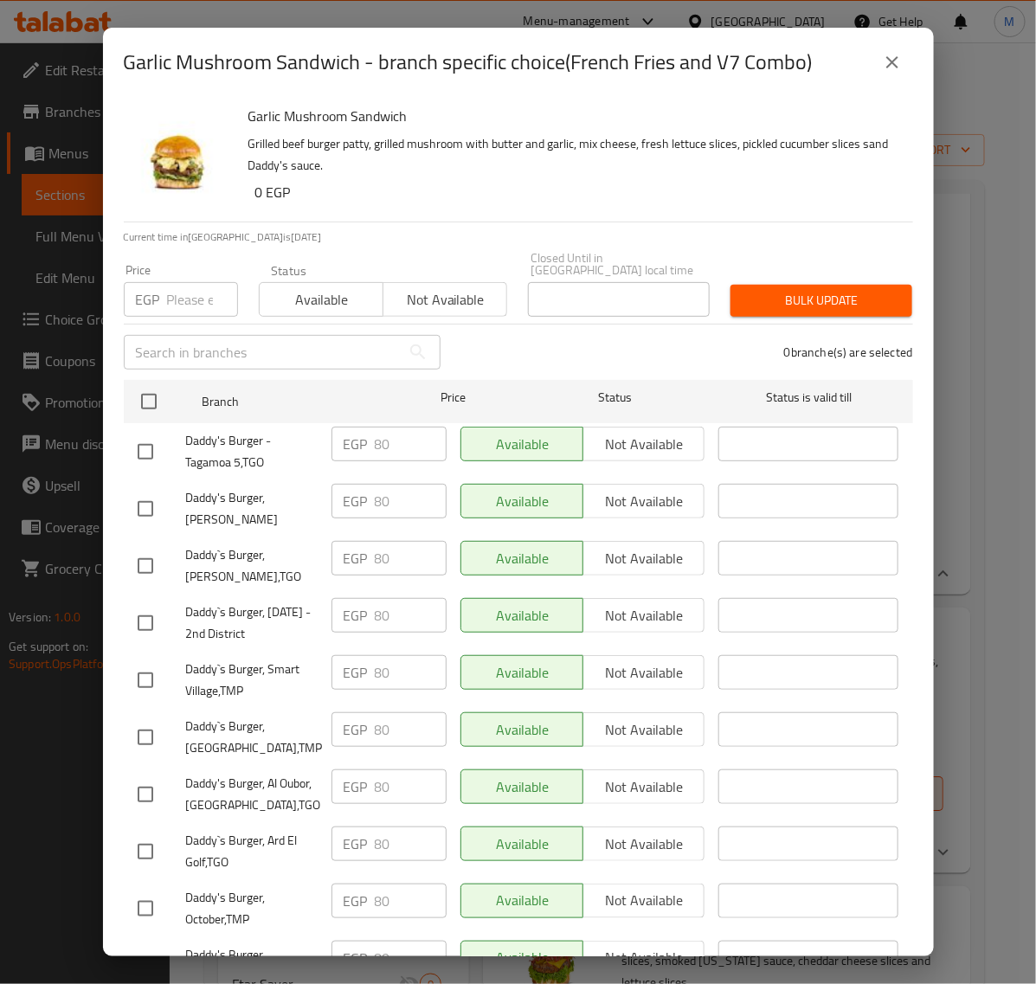
click at [893, 74] on button "close" at bounding box center [893, 63] width 42 height 42
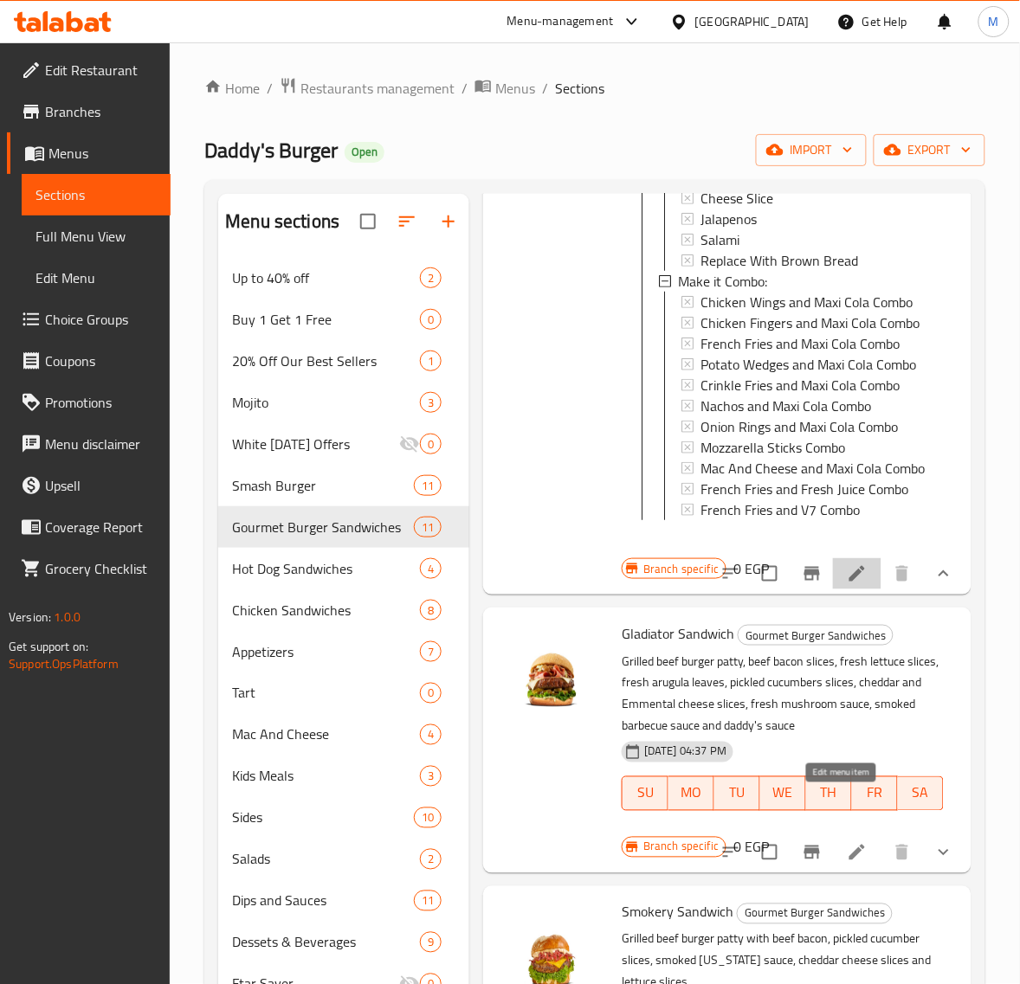
click at [849, 582] on icon at bounding box center [857, 574] width 16 height 16
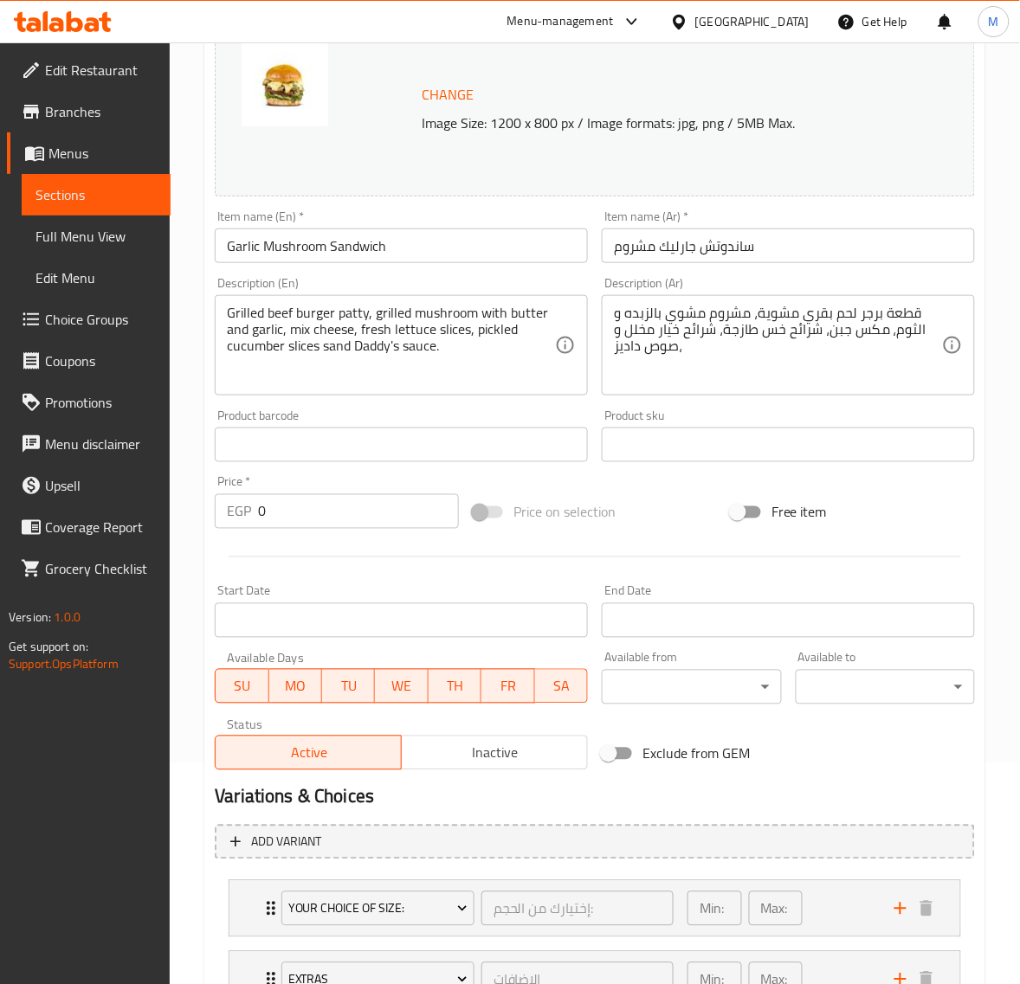
scroll to position [434, 0]
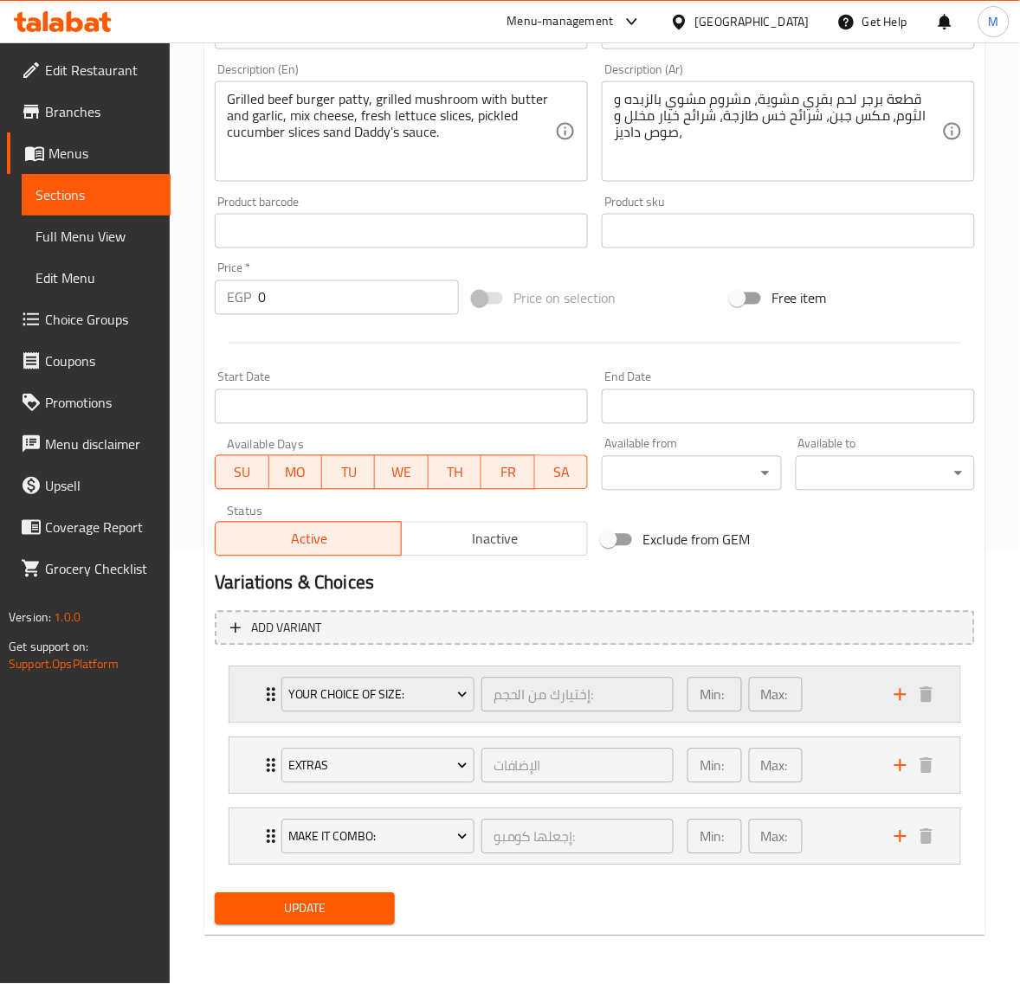
click at [861, 689] on div "Min: 1 ​ Max: 1 ​" at bounding box center [780, 694] width 207 height 55
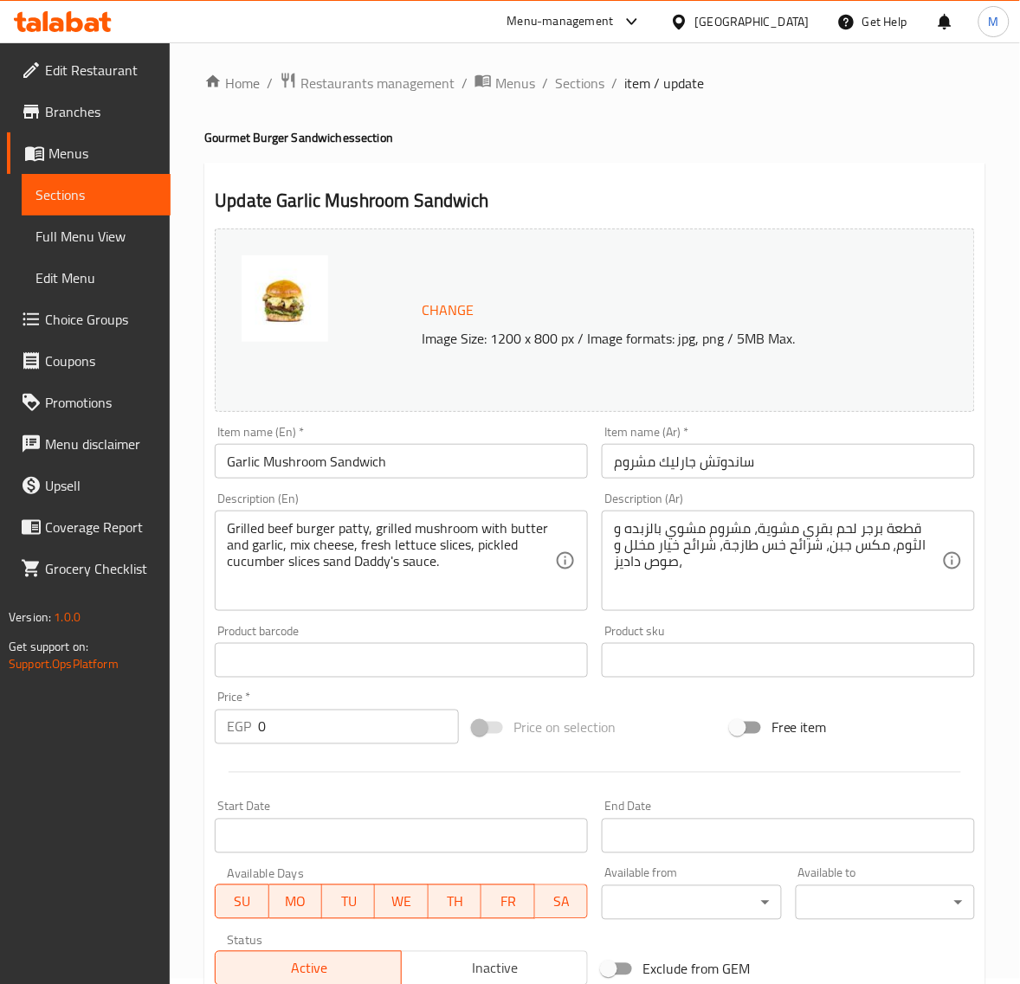
scroll to position [2, 0]
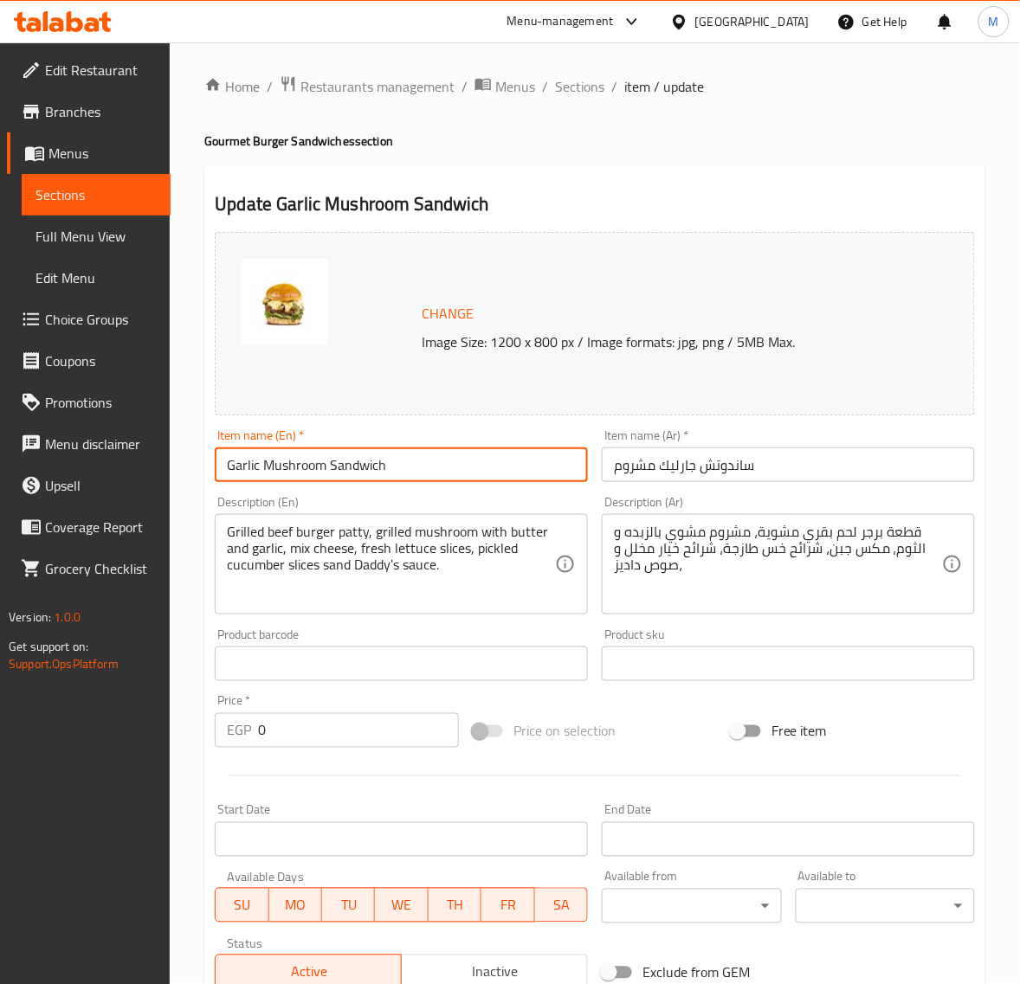
drag, startPoint x: 383, startPoint y: 469, endPoint x: 174, endPoint y: 456, distance: 209.9
click at [174, 456] on div "Home / Restaurants management / Menus / Sections / item / update Gourmet Burger…" at bounding box center [595, 845] width 850 height 1609
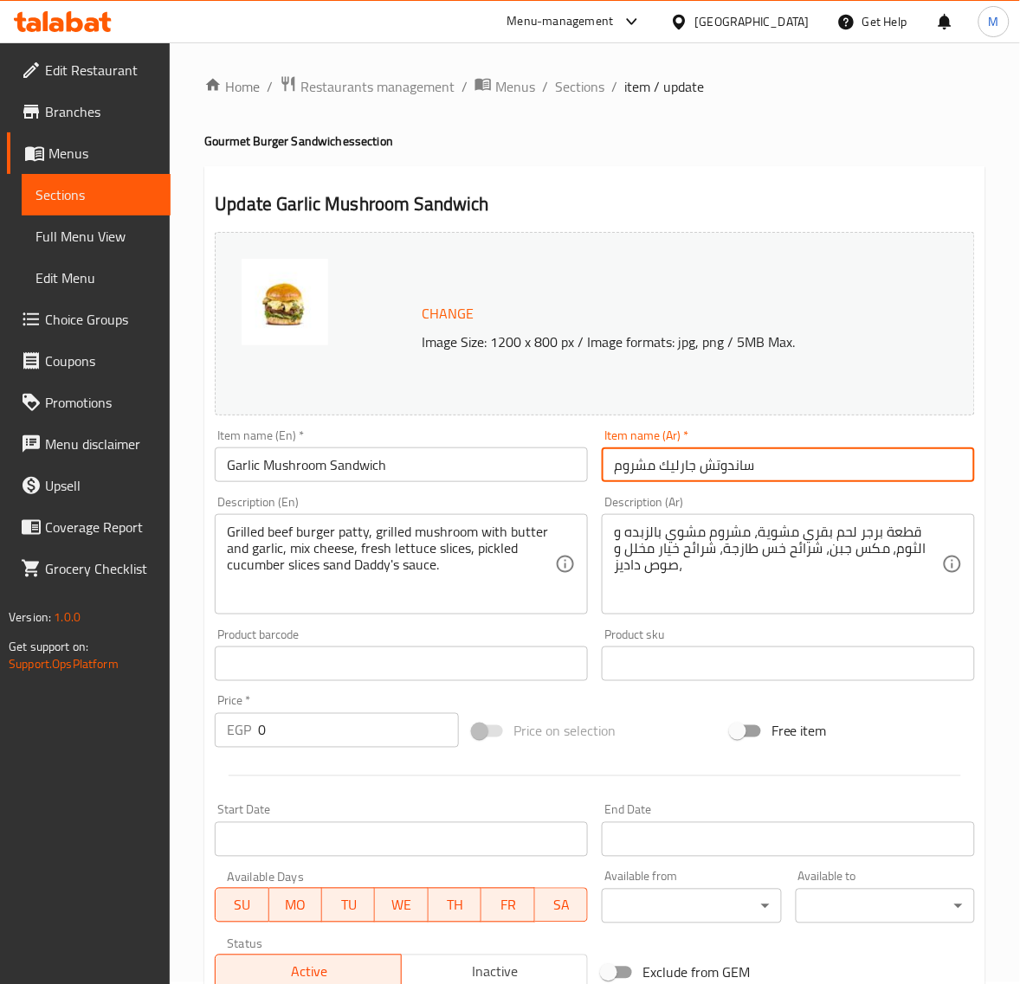
click at [814, 473] on input "ساندوتش جارليك مشروم" at bounding box center [788, 464] width 373 height 35
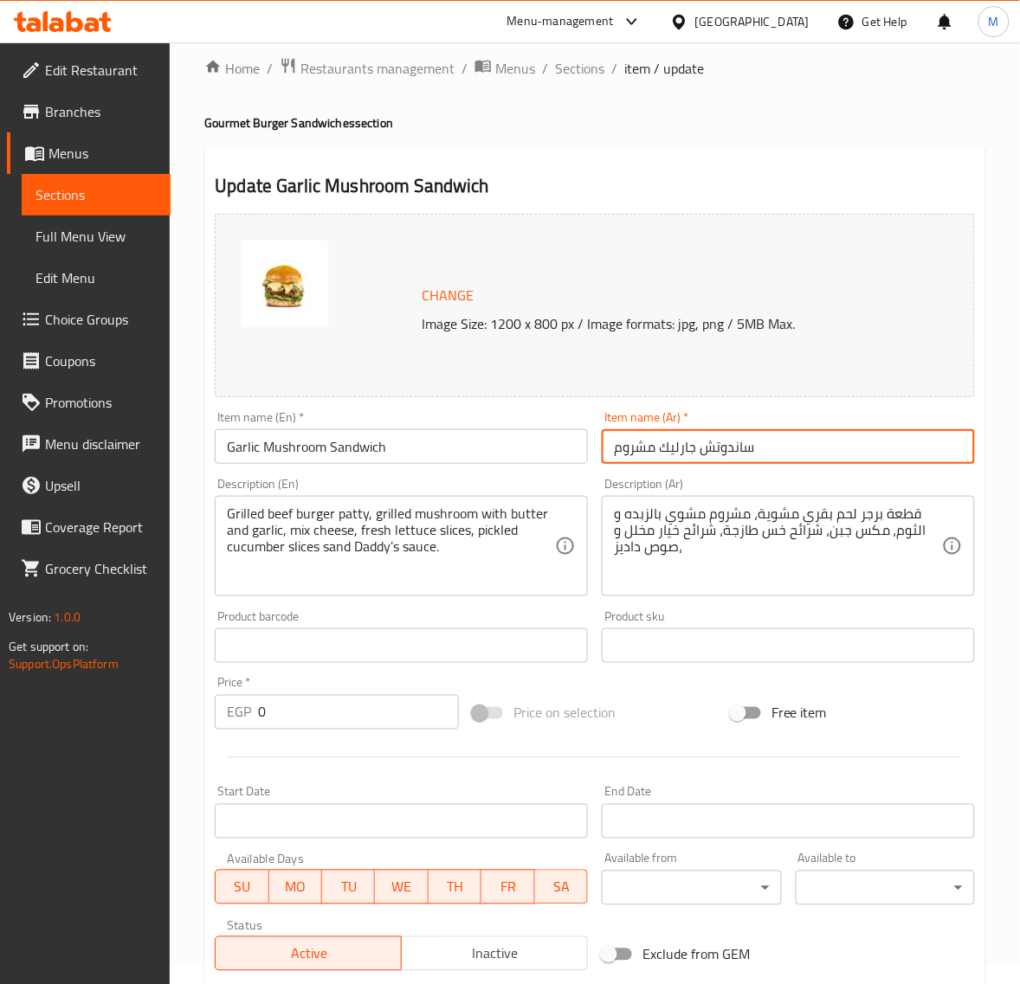
scroll to position [0, 0]
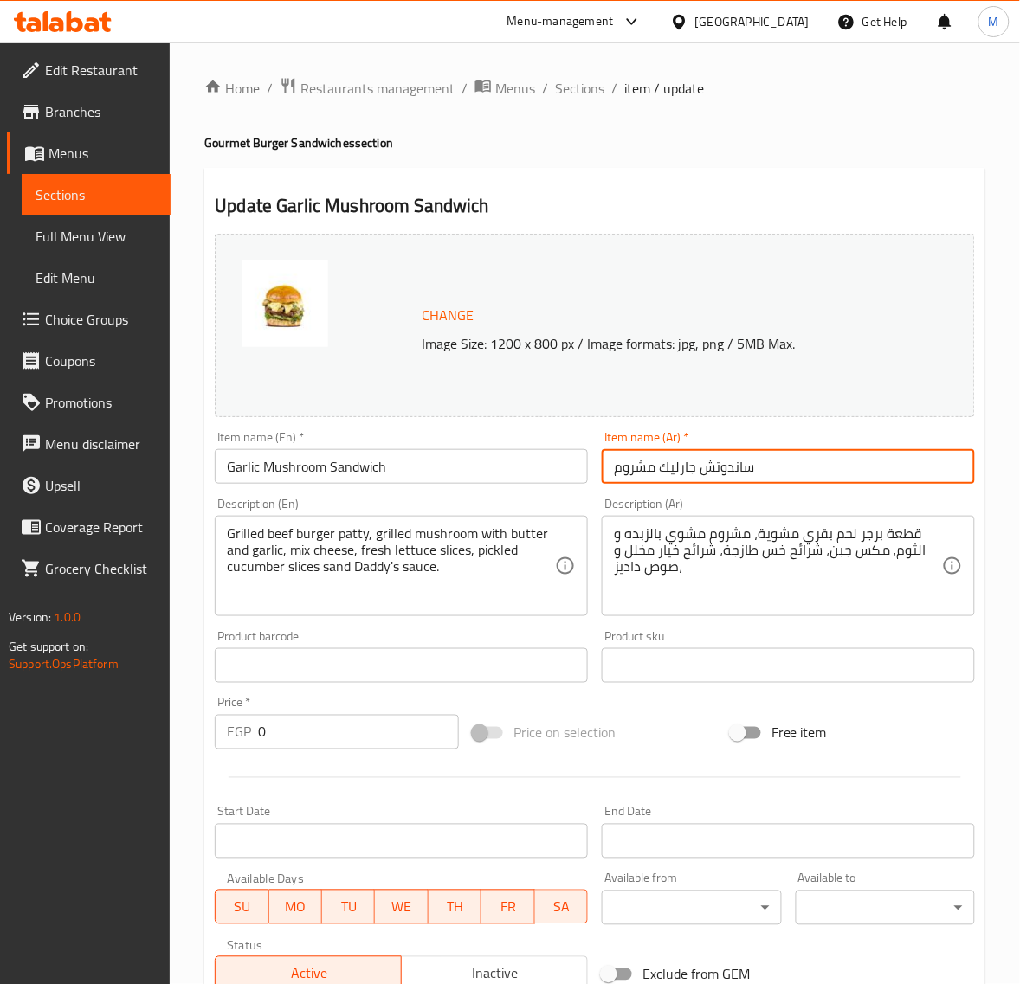
click at [788, 193] on h2 "Update Garlic Mushroom Sandwich" at bounding box center [595, 206] width 760 height 26
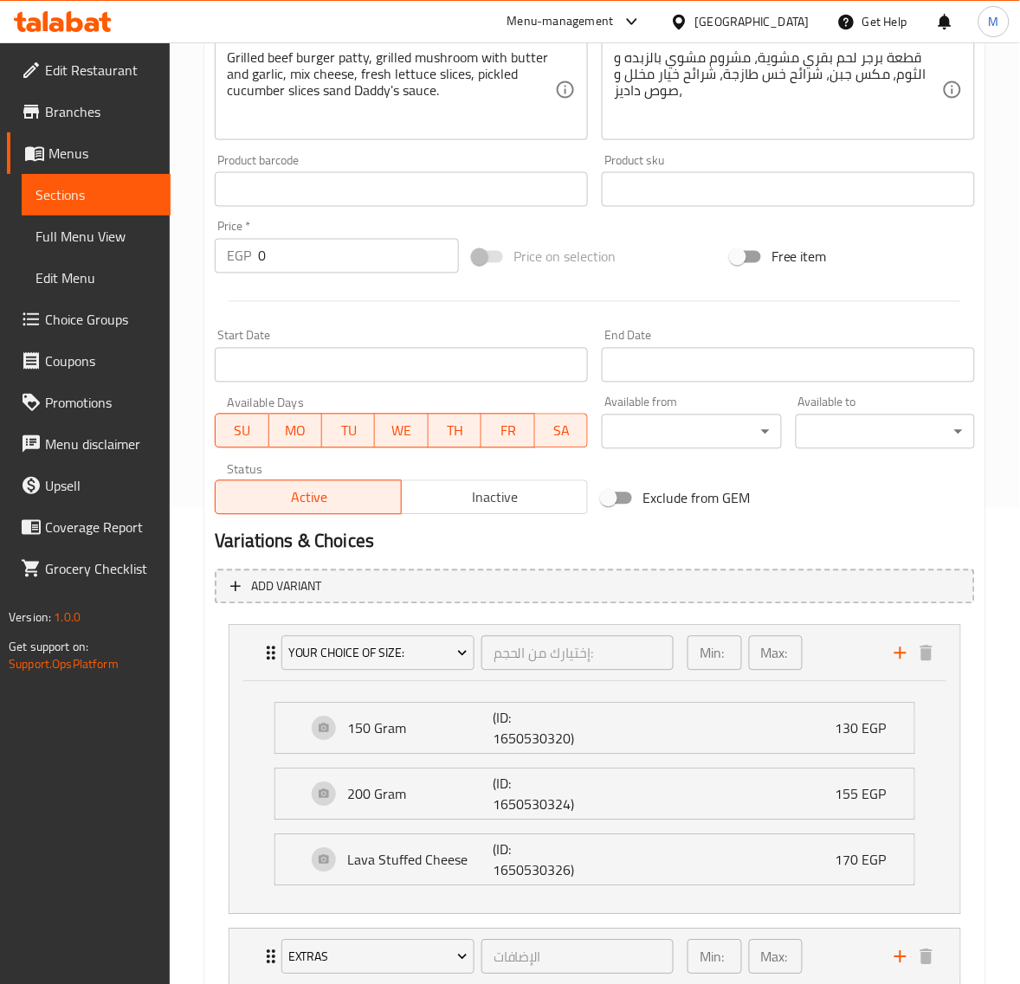
scroll to position [669, 0]
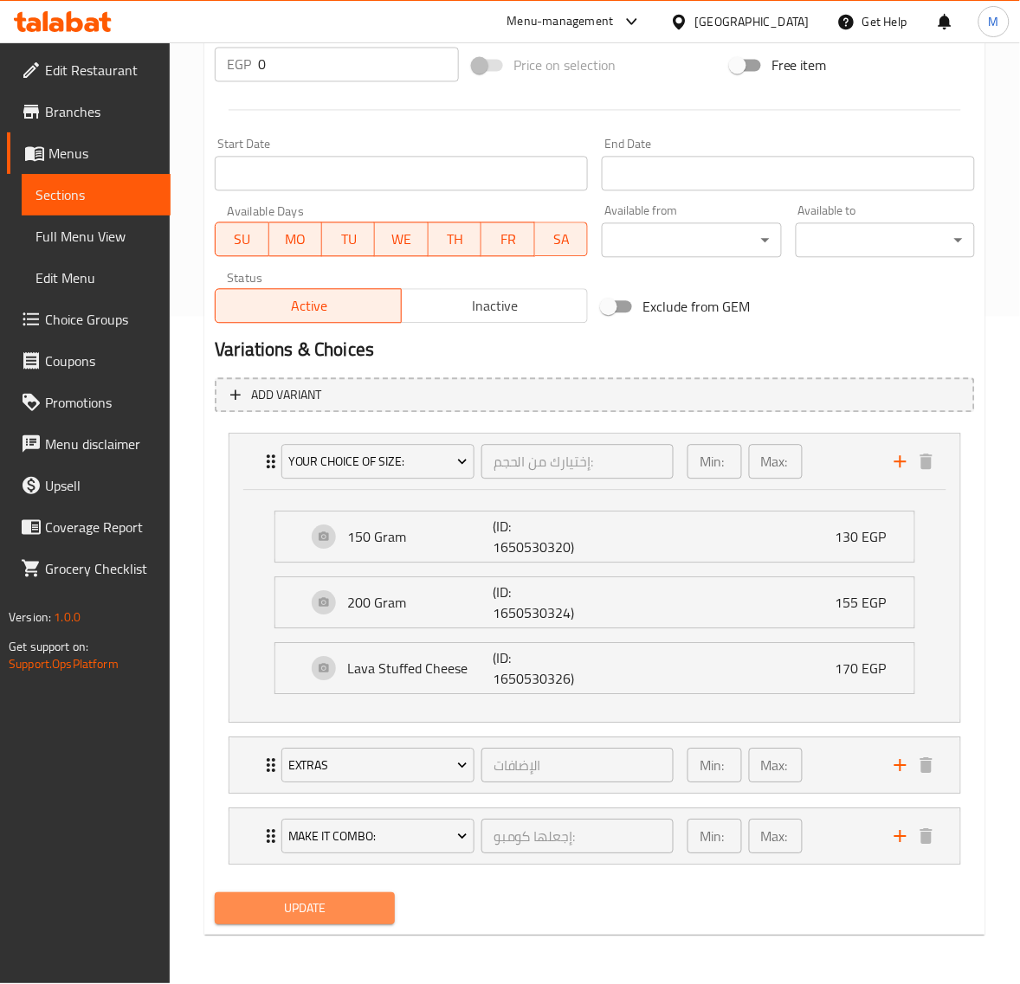
click at [335, 897] on button "Update" at bounding box center [304, 909] width 179 height 32
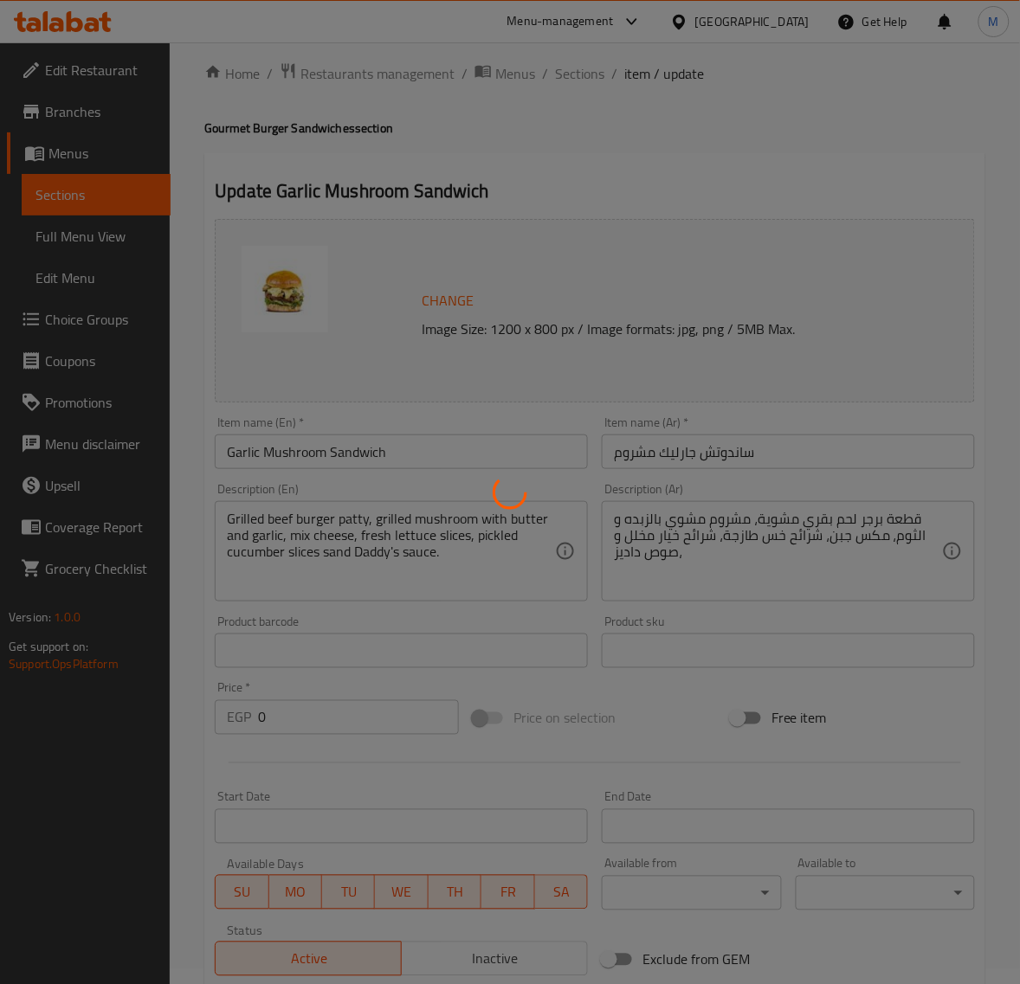
scroll to position [0, 0]
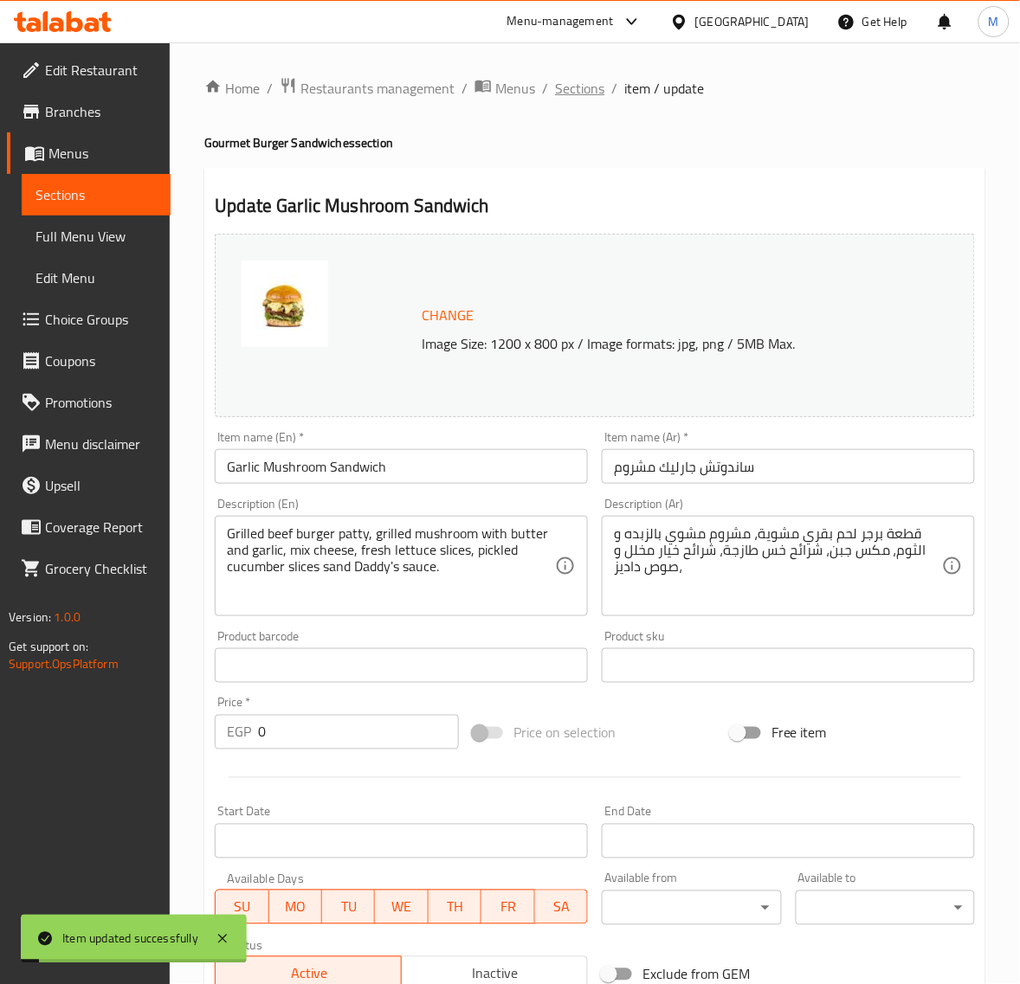
click at [581, 93] on span "Sections" at bounding box center [579, 88] width 49 height 21
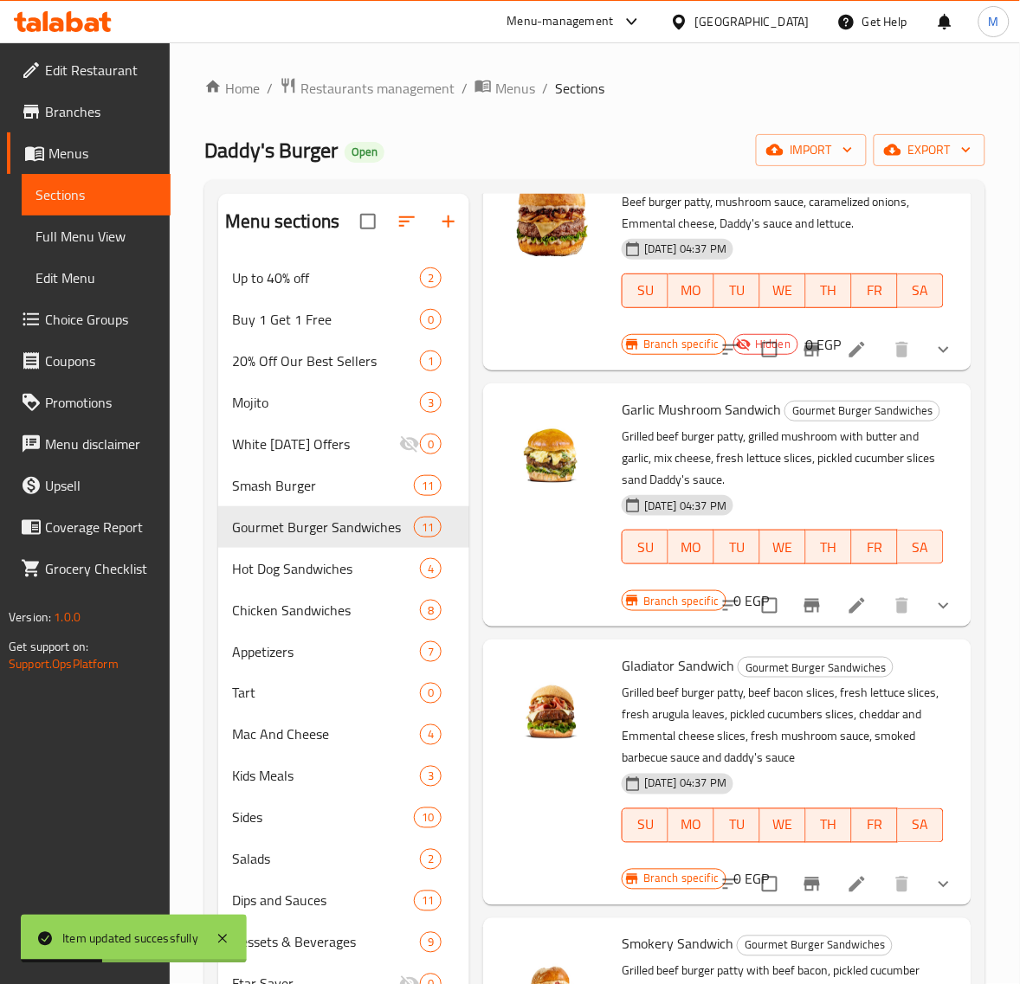
scroll to position [866, 0]
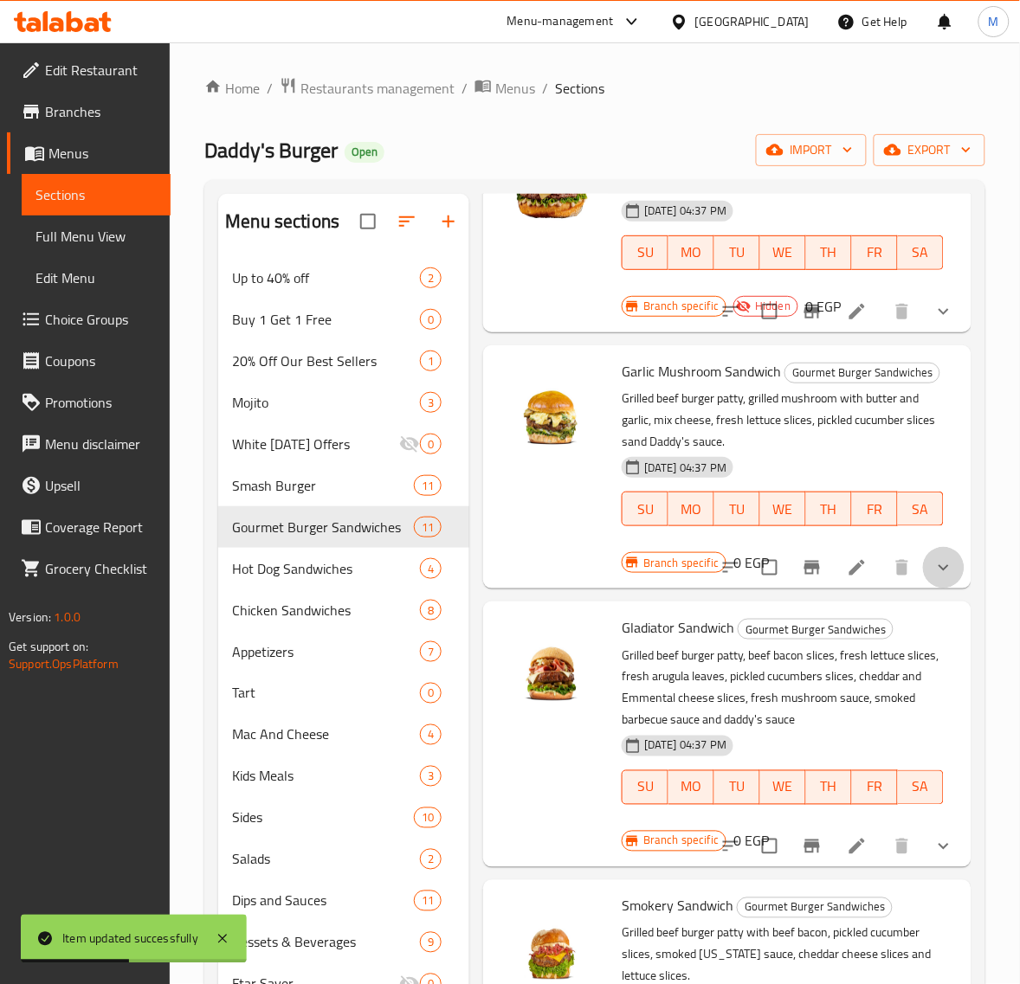
click at [931, 589] on button "show more" at bounding box center [944, 568] width 42 height 42
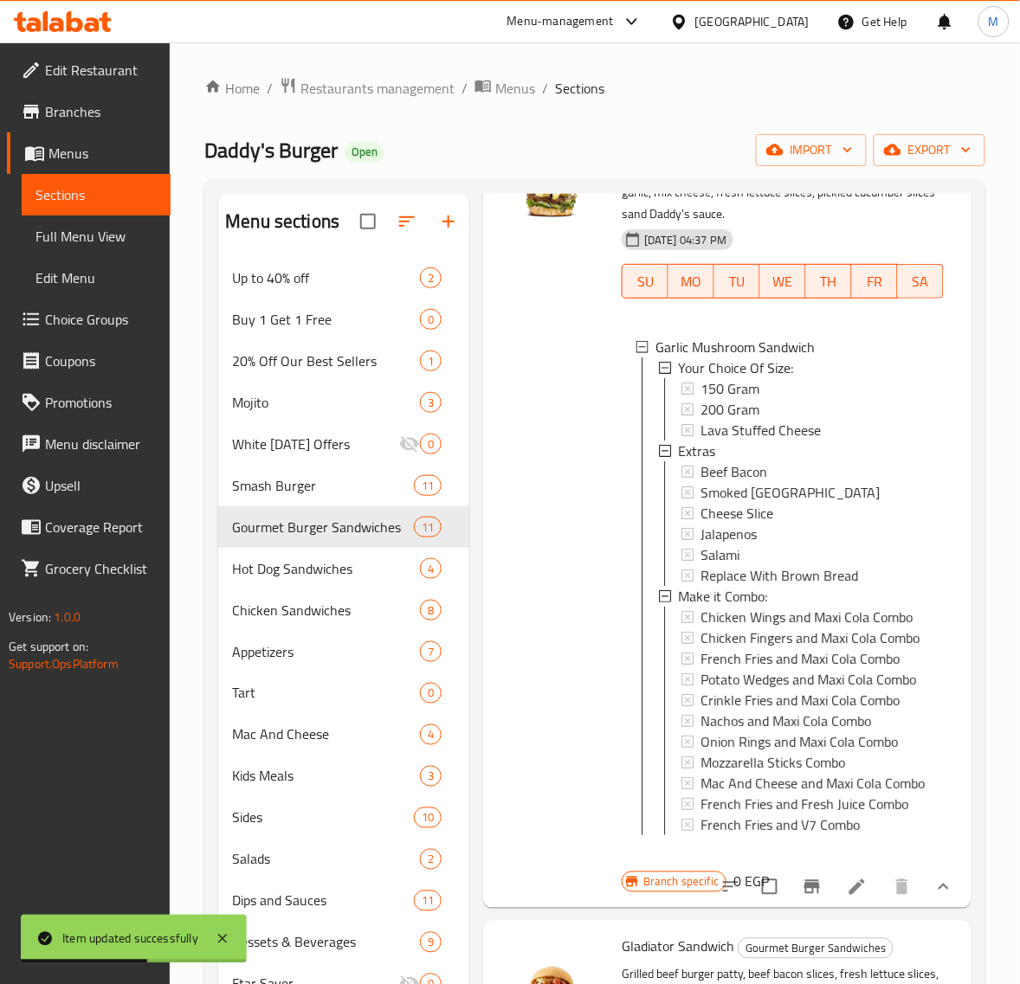
scroll to position [1190, 0]
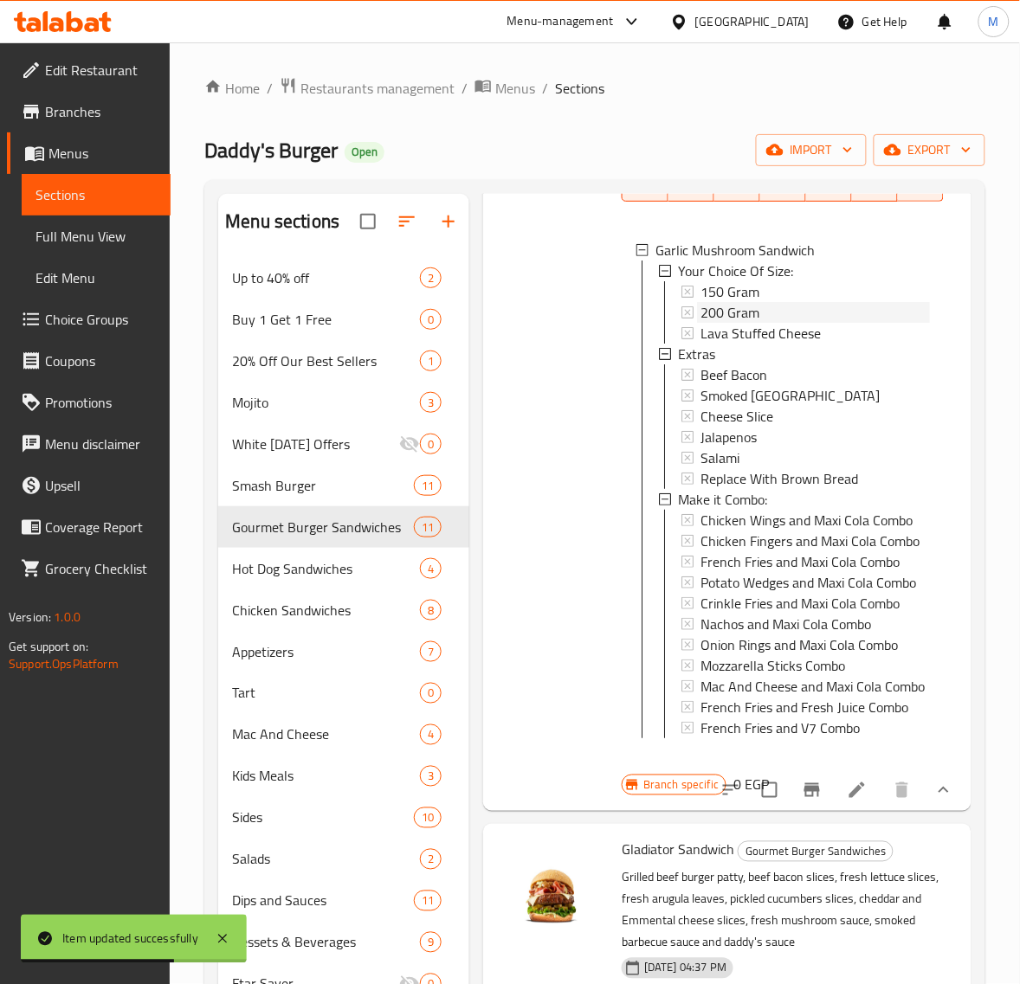
click at [746, 323] on span "200 Gram" at bounding box center [729, 312] width 59 height 21
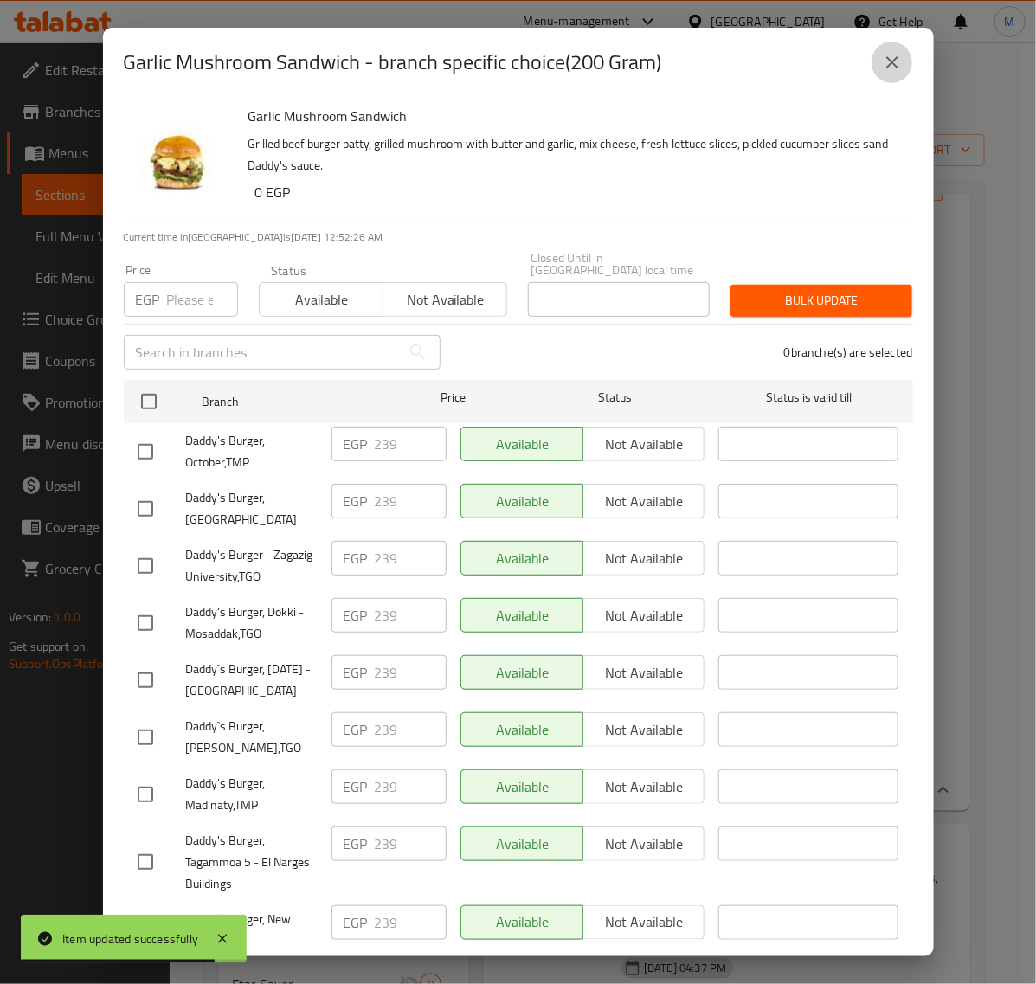
click at [892, 66] on icon "close" at bounding box center [892, 62] width 21 height 21
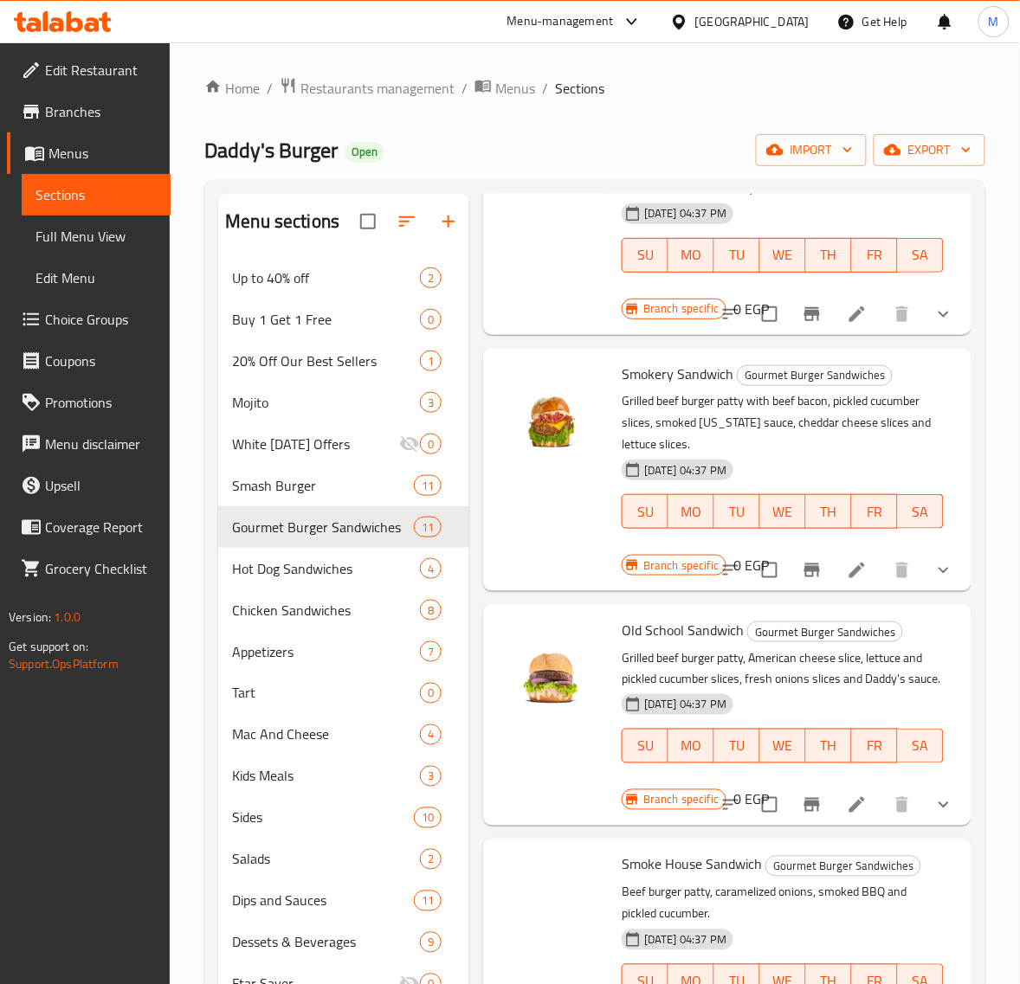
scroll to position [1947, 0]
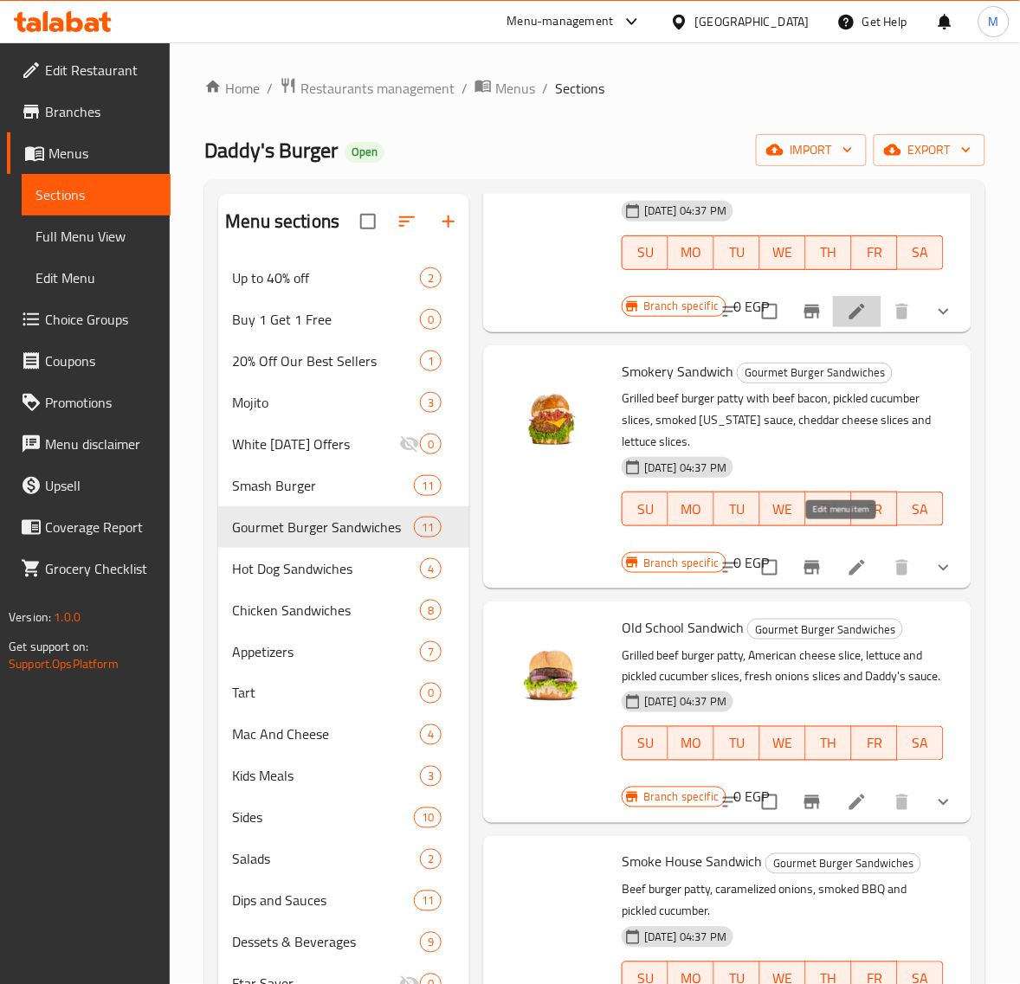
click at [849, 319] on icon at bounding box center [857, 311] width 16 height 16
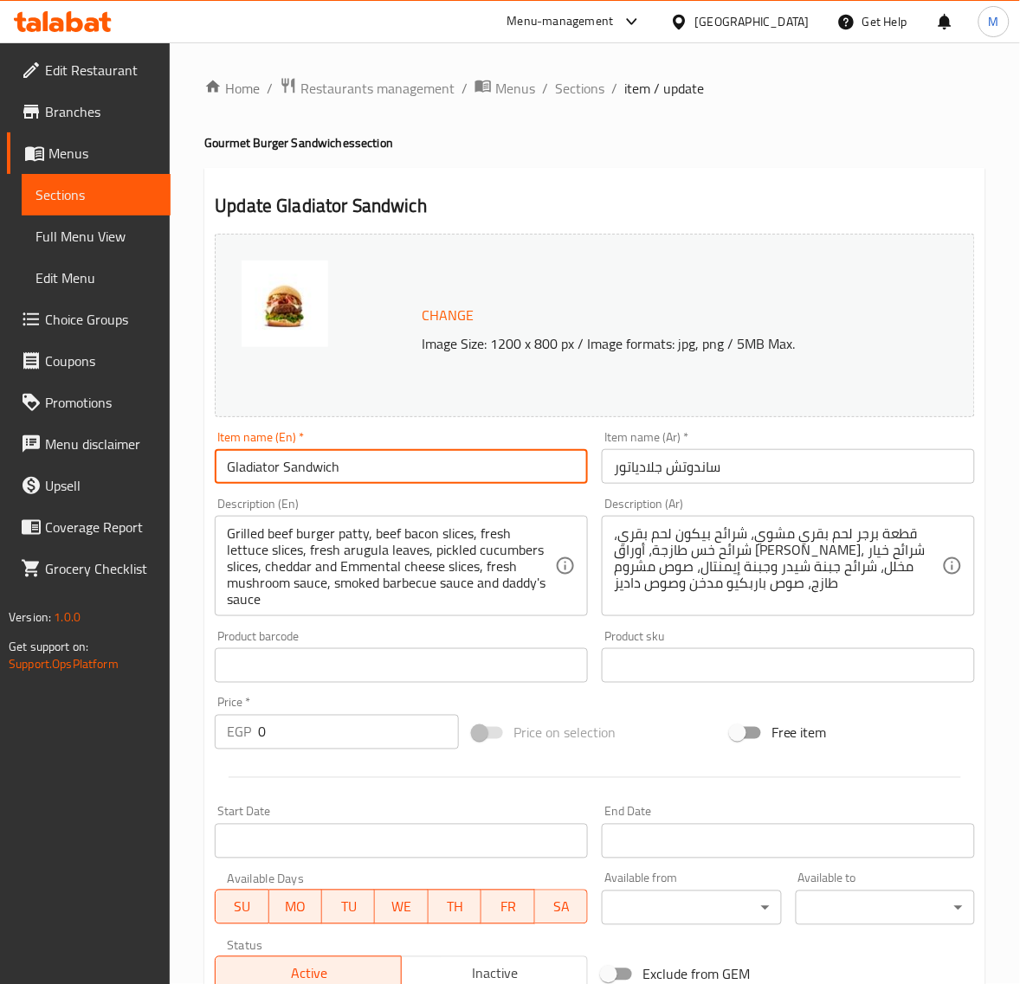
click at [360, 465] on input "Gladiator Sandwich" at bounding box center [401, 466] width 373 height 35
click at [767, 461] on input "ساندوتش جلادياتور" at bounding box center [788, 466] width 373 height 35
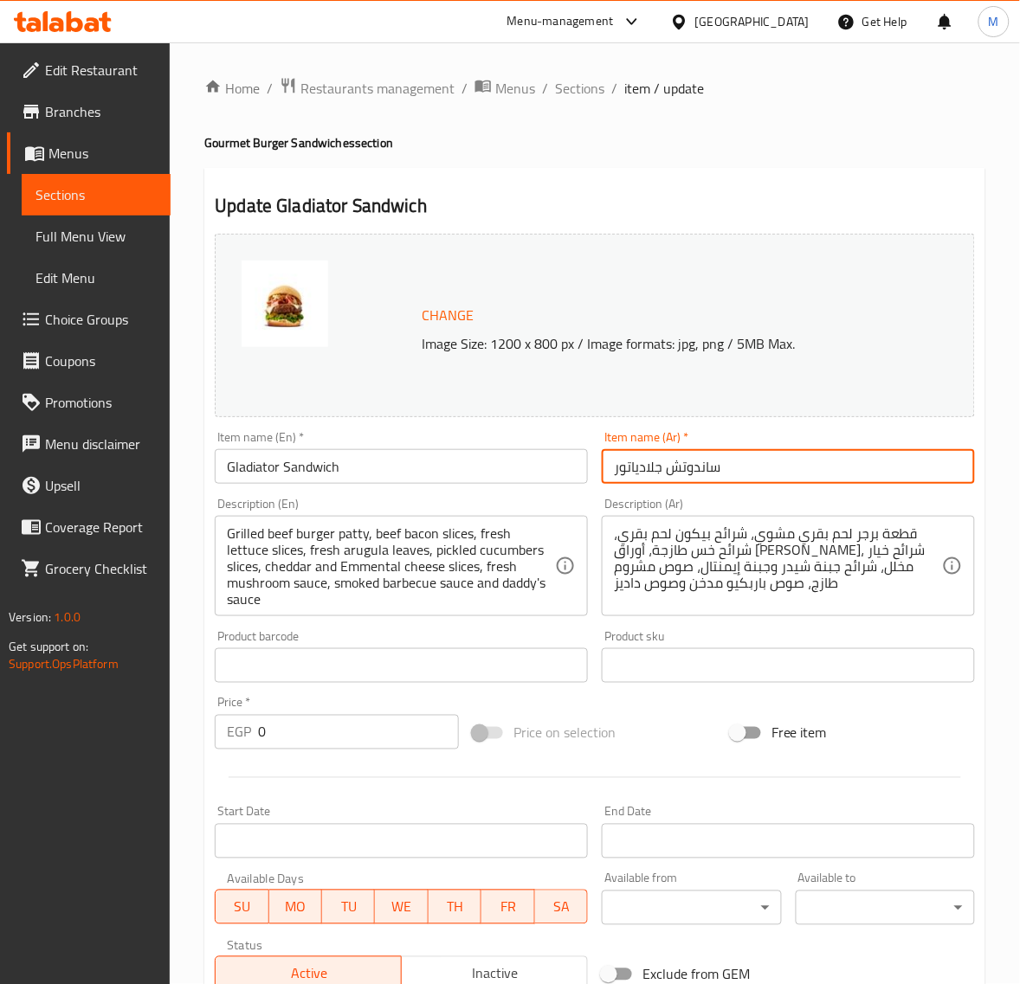
click at [486, 132] on div "Home / Restaurants management / Menus / Sections / item / update Gourmet Burger…" at bounding box center [594, 645] width 781 height 1136
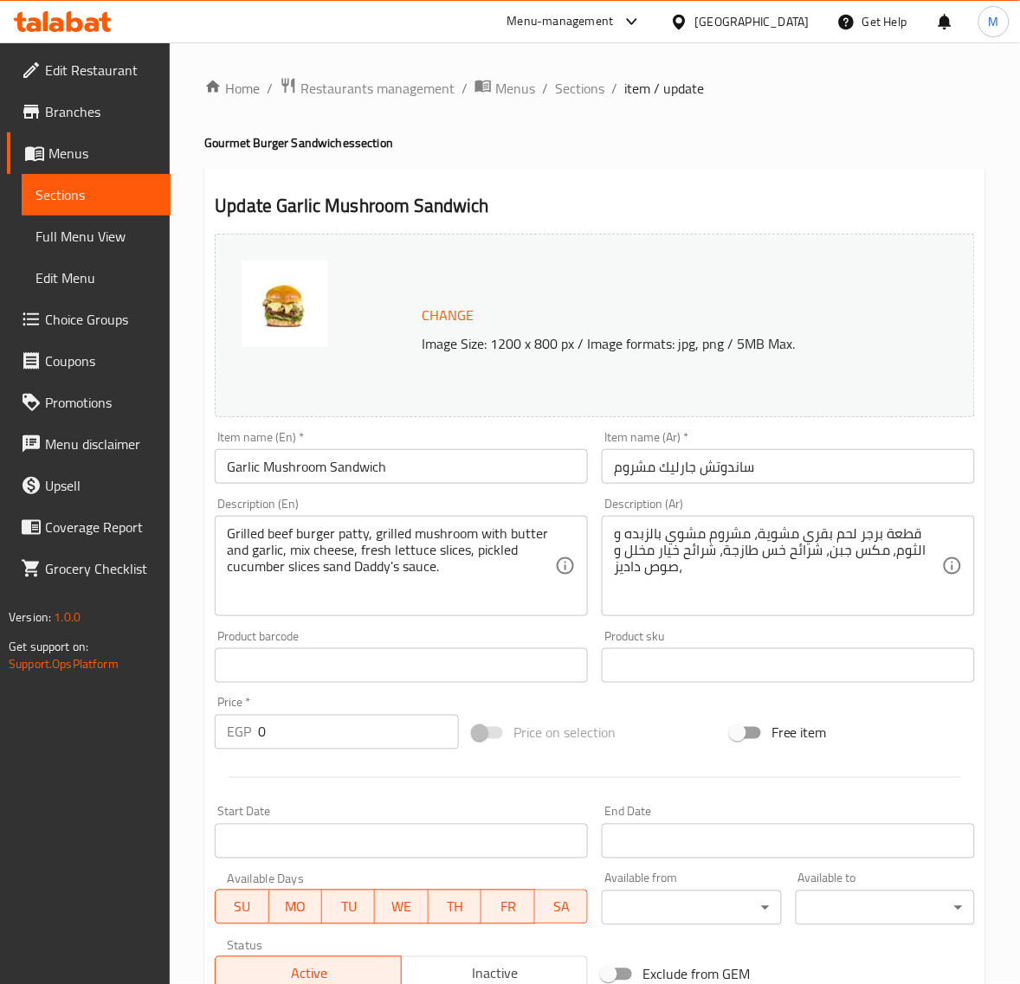
click at [83, 317] on span "Choice Groups" at bounding box center [101, 319] width 112 height 21
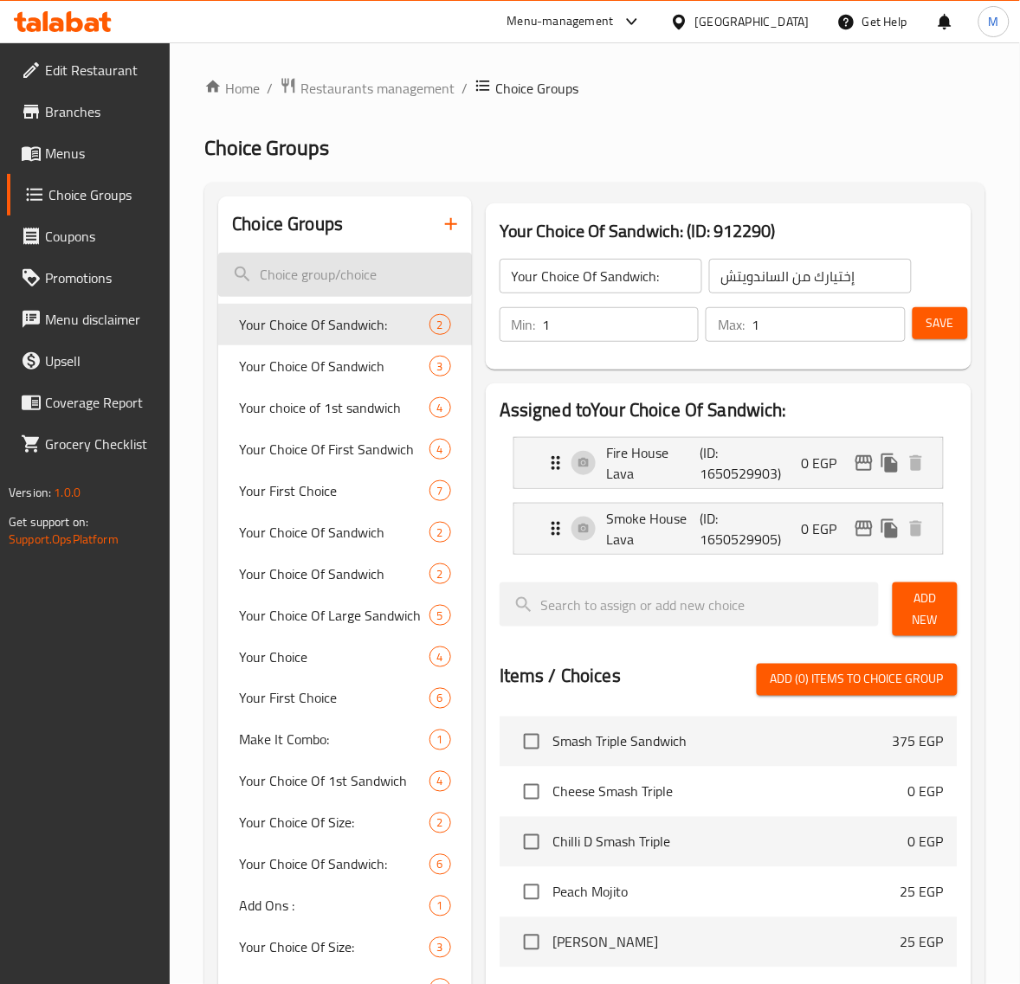
click at [355, 264] on input "search" at bounding box center [345, 275] width 254 height 44
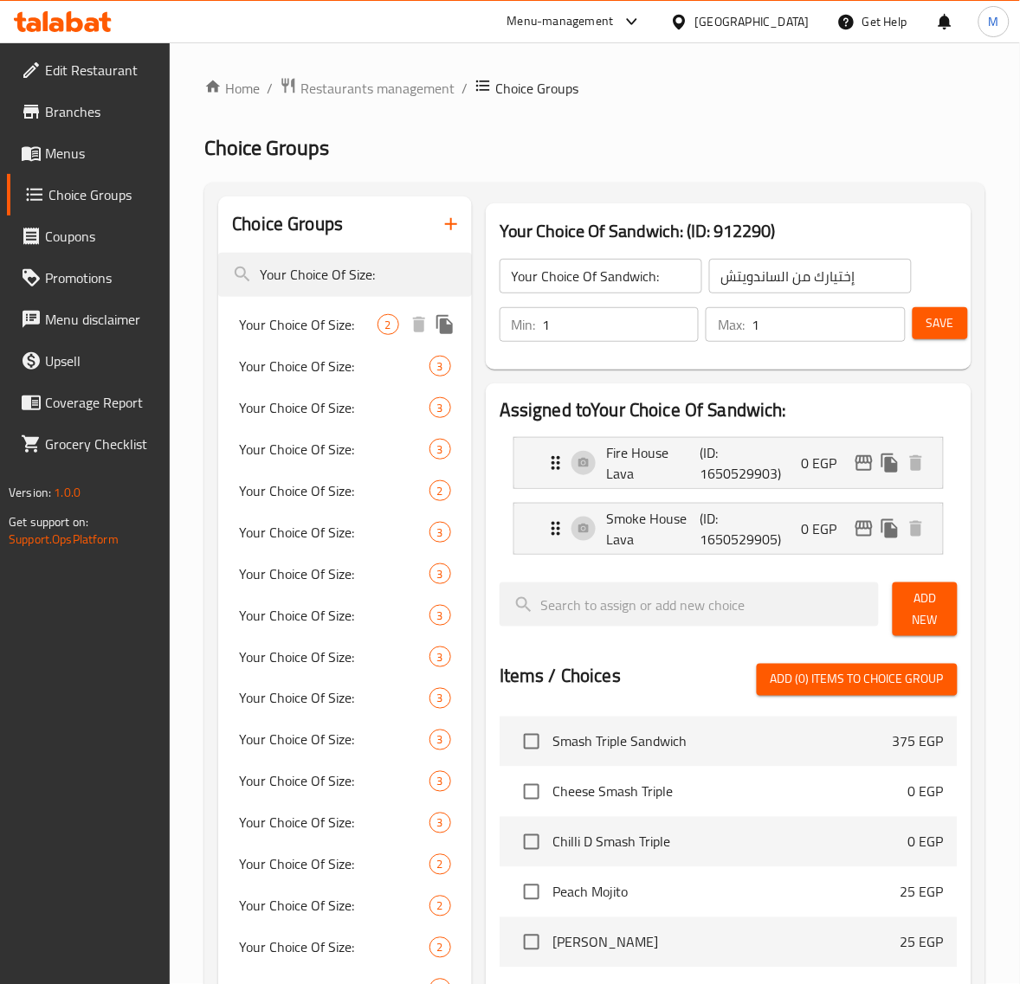
type input "Your Choice Of Size:"
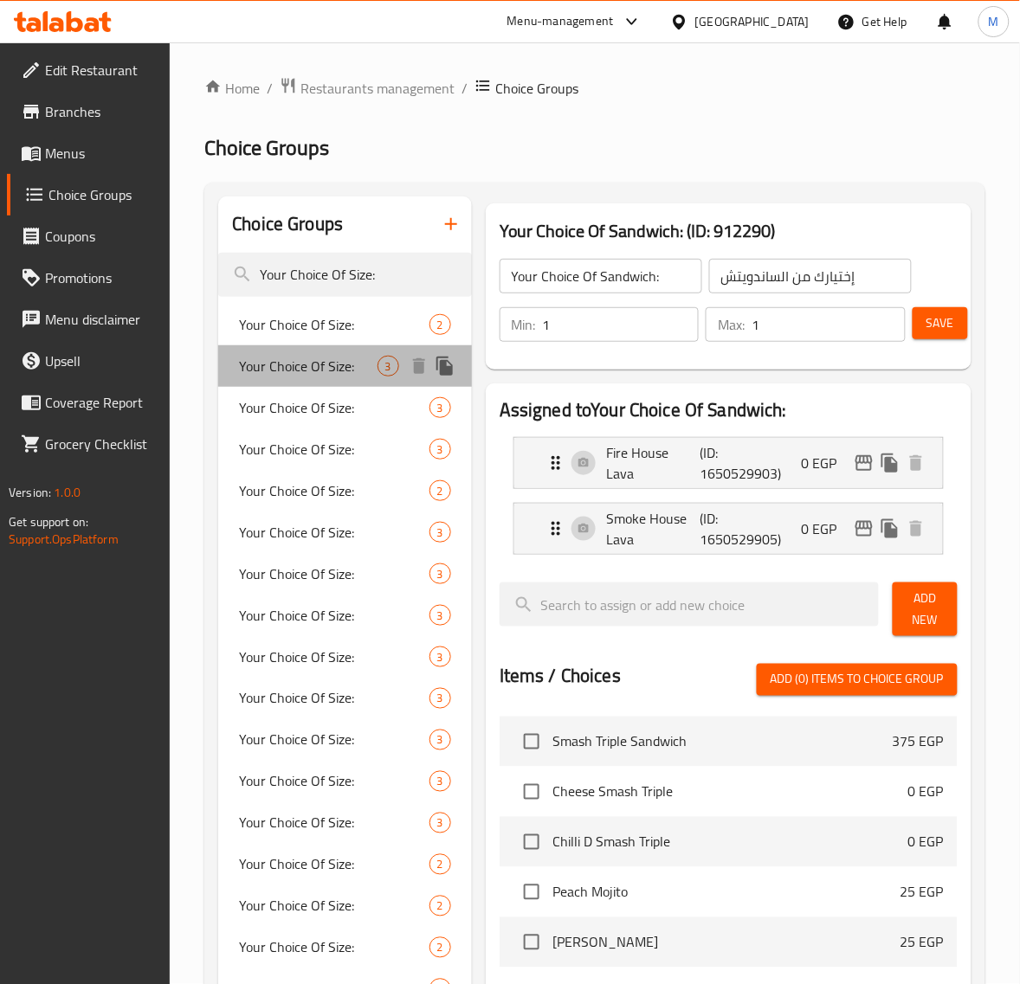
click at [347, 356] on span "Your Choice Of Size:" at bounding box center [308, 366] width 138 height 21
type input "Your Choice Of Size:"
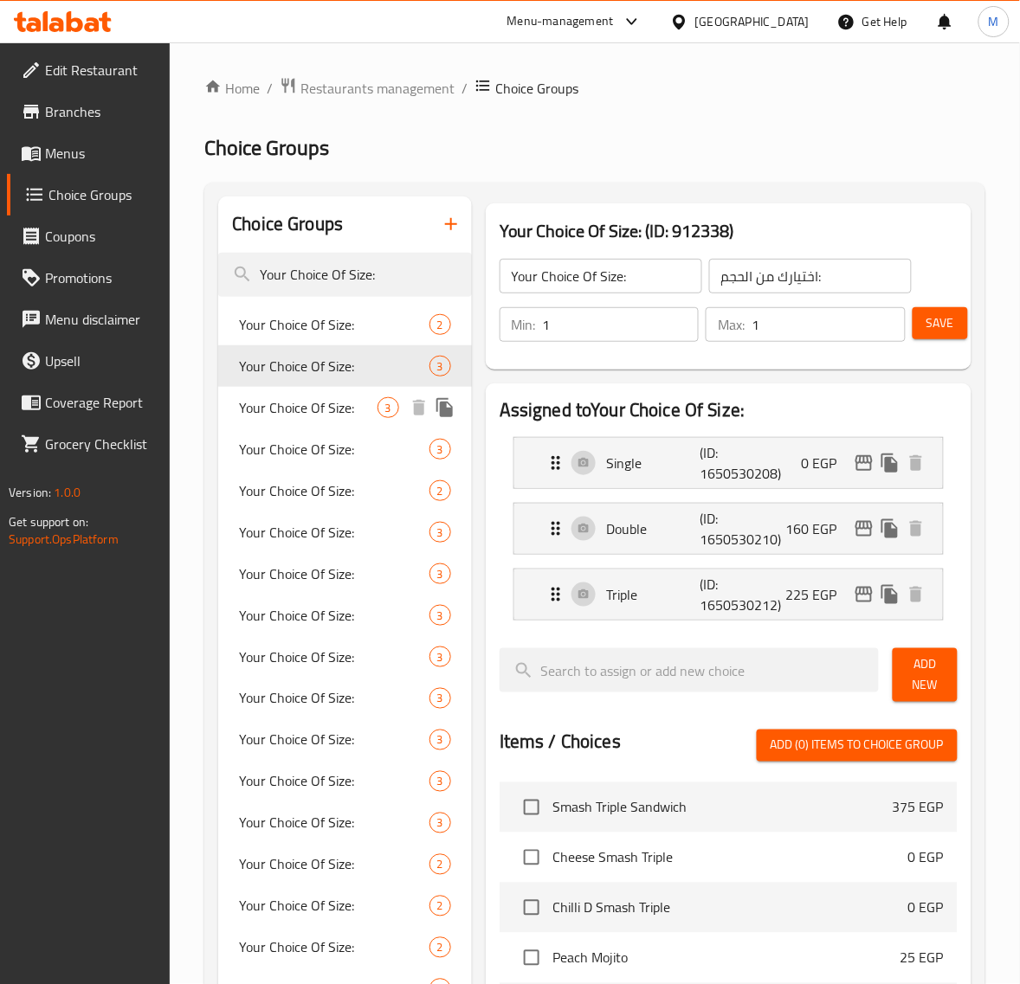
drag, startPoint x: 333, startPoint y: 401, endPoint x: 333, endPoint y: 434, distance: 32.9
click at [333, 402] on span "Your Choice Of Size:" at bounding box center [308, 407] width 138 height 21
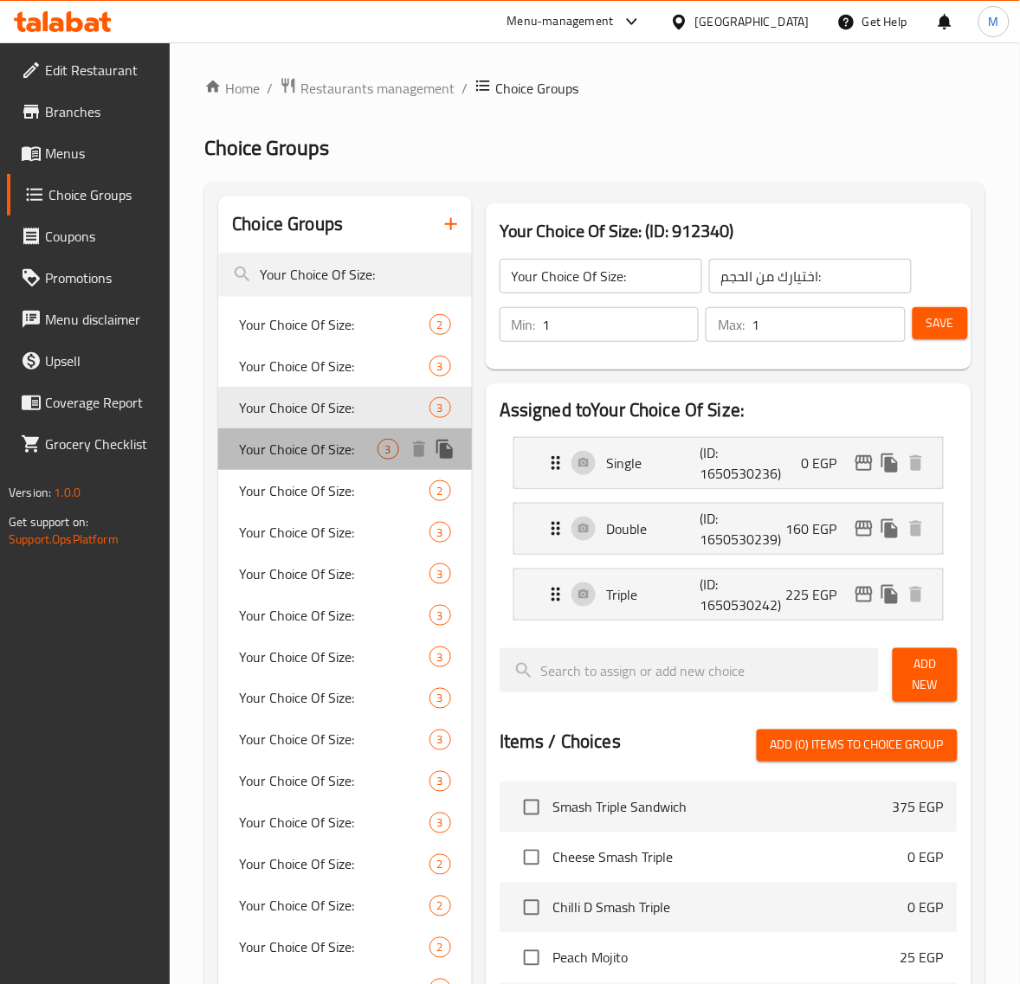
click at [335, 443] on span "Your Choice Of Size:" at bounding box center [308, 449] width 138 height 21
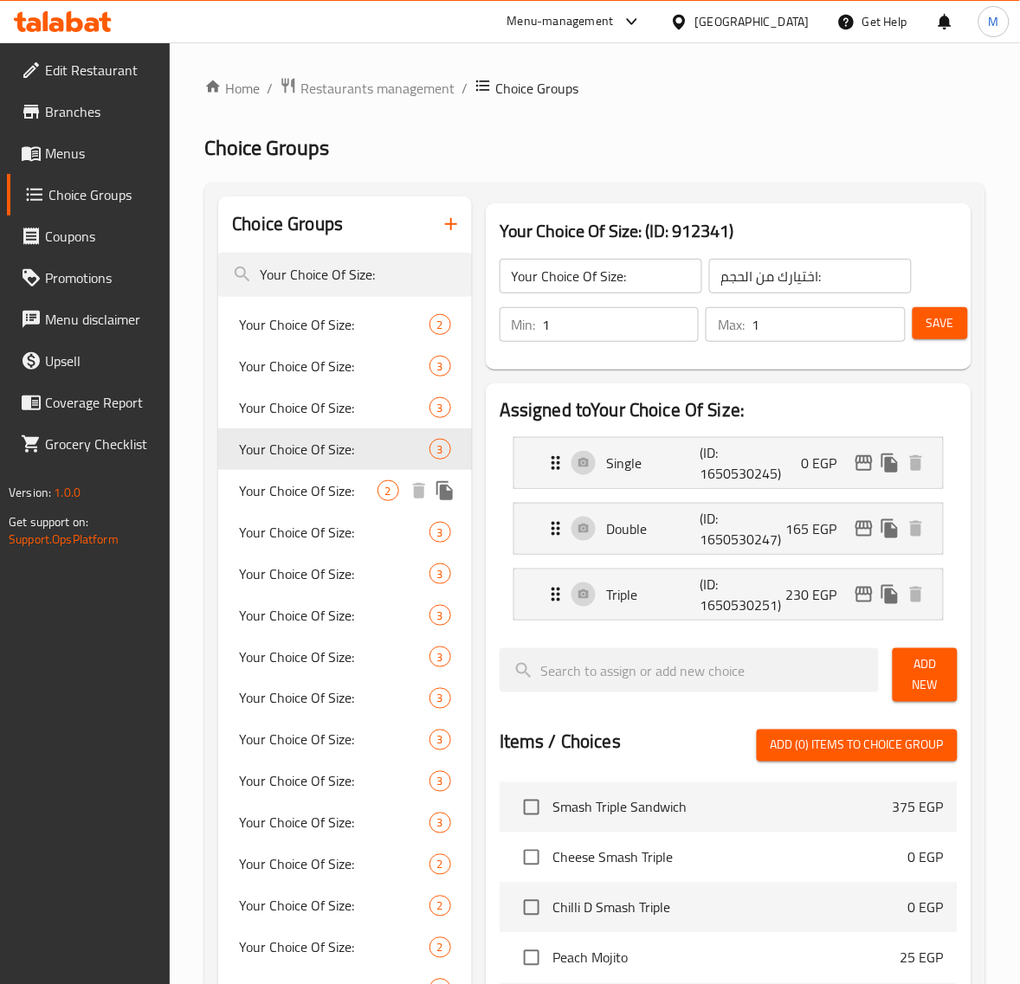
click at [336, 499] on span "Your Choice Of Size:" at bounding box center [308, 490] width 138 height 21
type input "إختيارك من الحجم:"
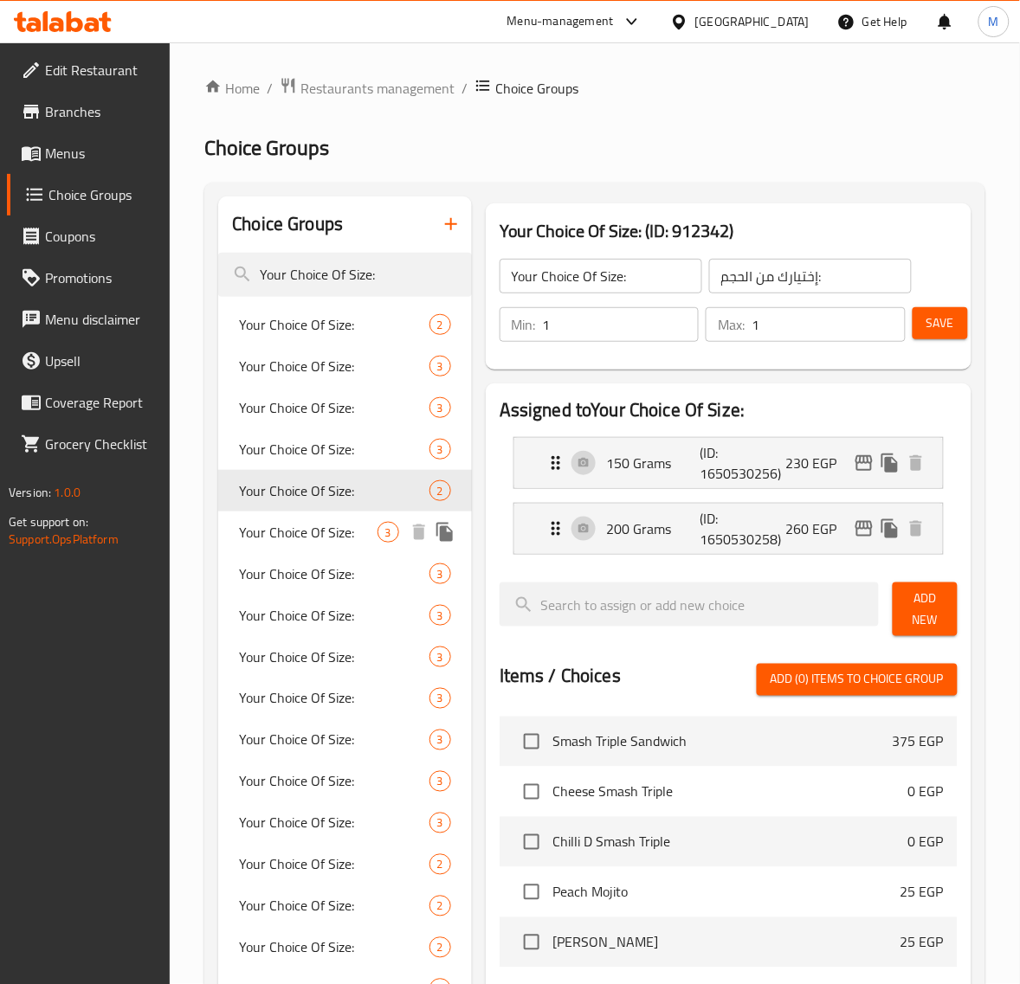
click at [336, 532] on span "Your Choice Of Size:" at bounding box center [308, 532] width 138 height 21
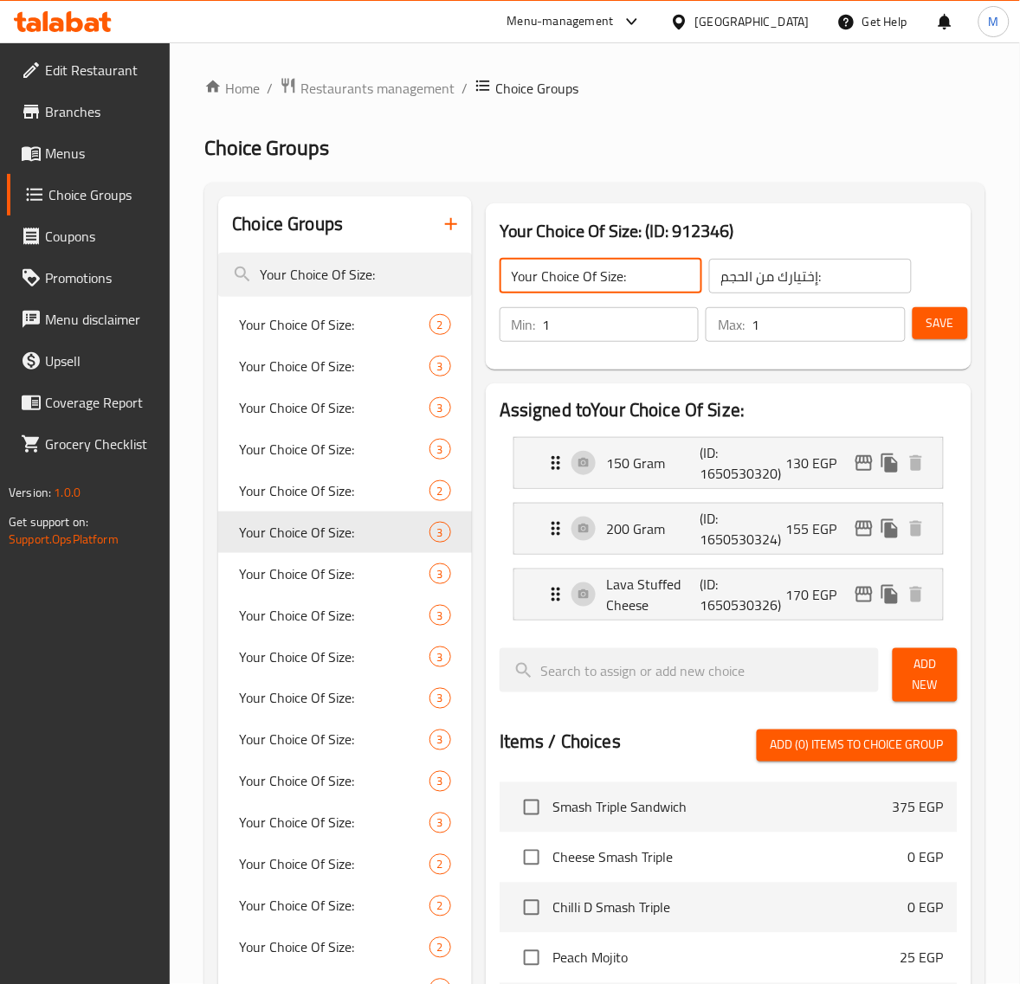
click at [651, 274] on input "Your Choice Of Size:" at bounding box center [600, 276] width 203 height 35
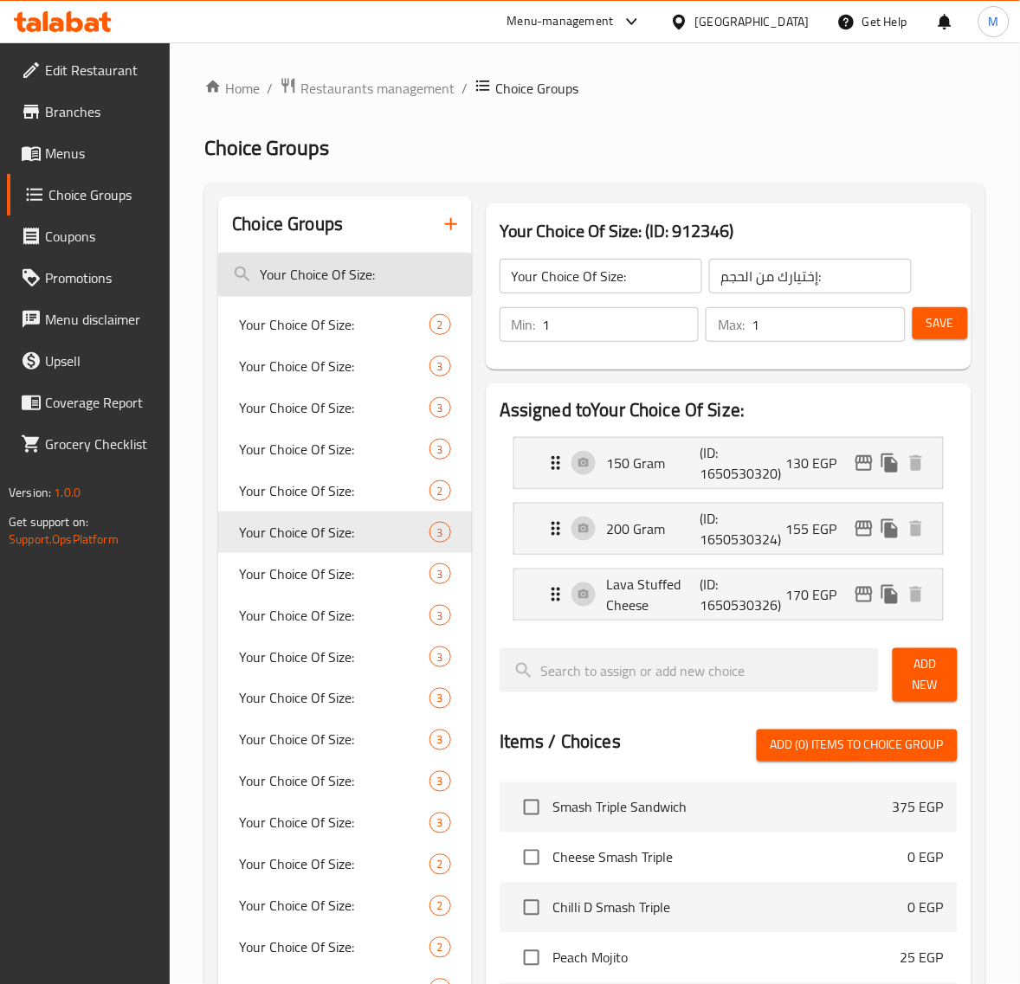
click at [409, 286] on input "Your Choice Of Size:" at bounding box center [345, 275] width 254 height 44
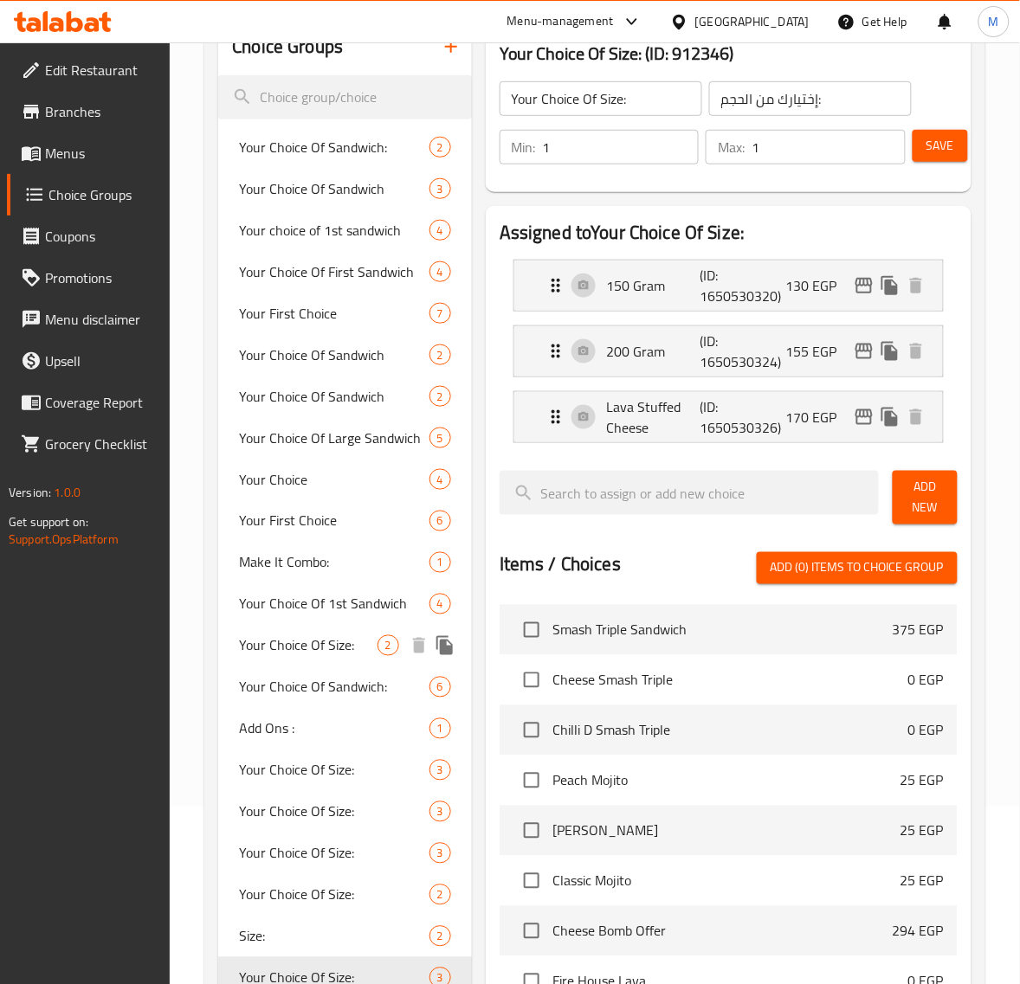
scroll to position [216, 0]
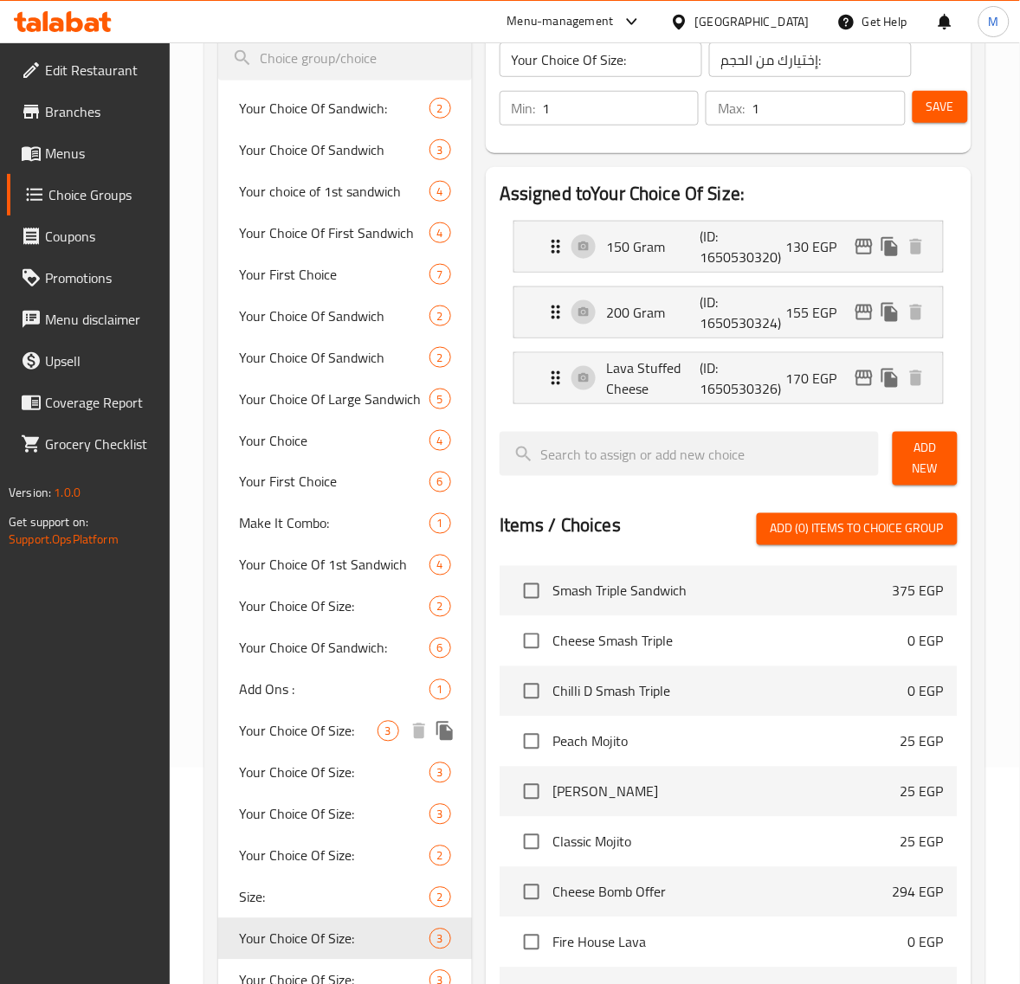
click at [293, 727] on span "Your Choice Of Size:" at bounding box center [308, 731] width 138 height 21
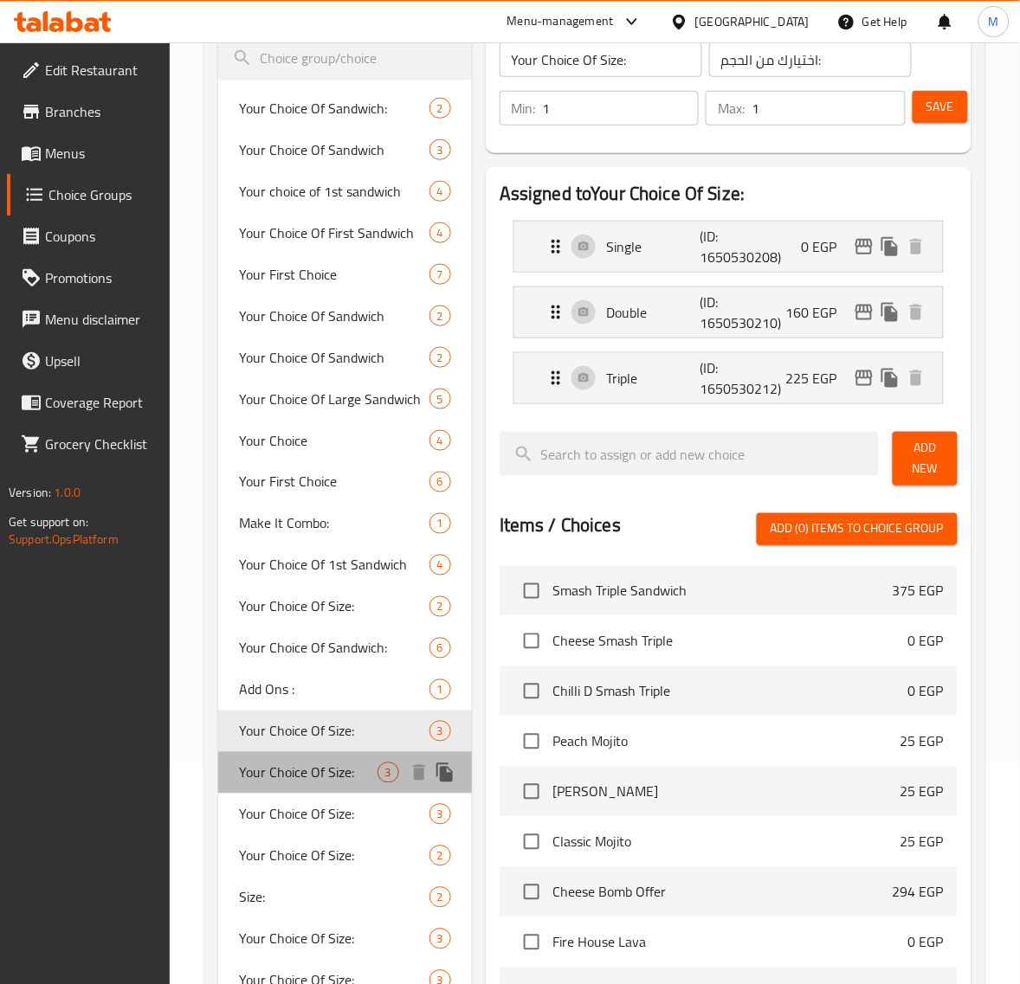
click at [299, 767] on span "Your Choice Of Size:" at bounding box center [308, 773] width 138 height 21
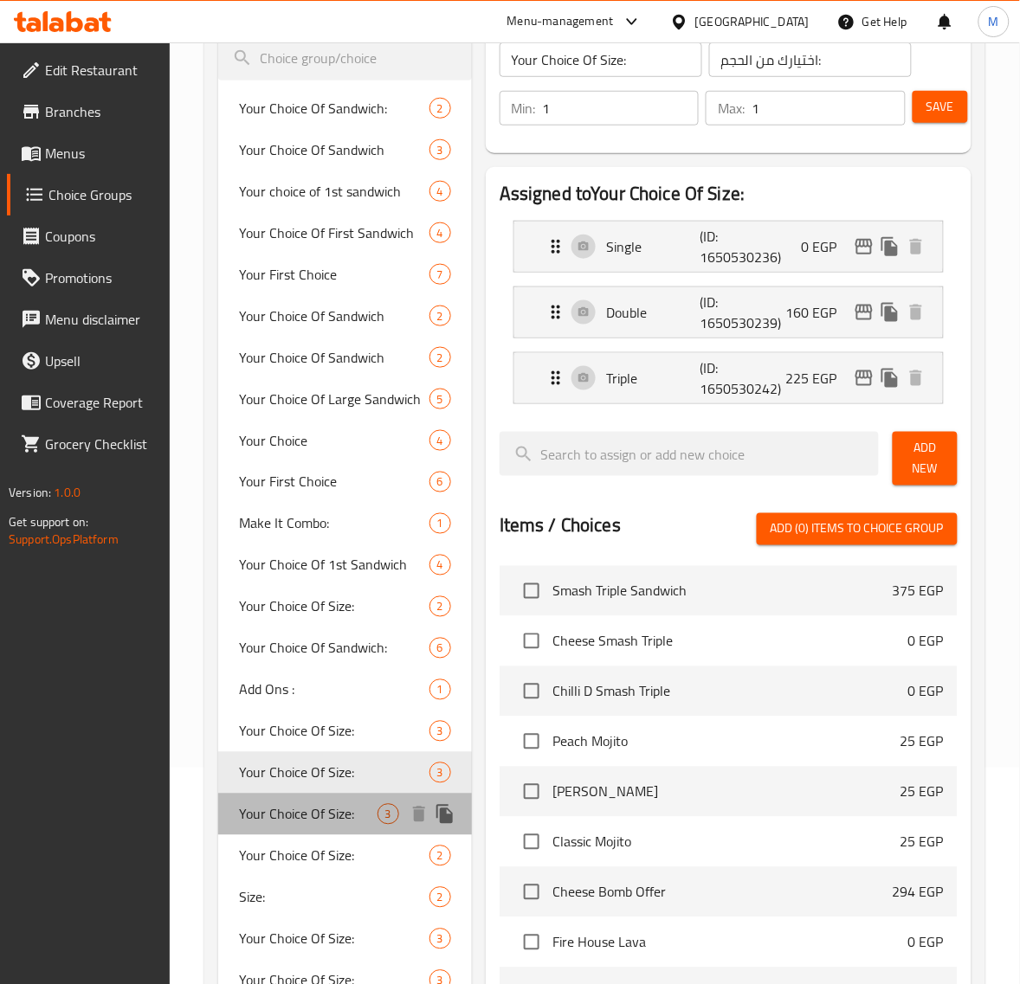
click at [312, 810] on span "Your Choice Of Size:" at bounding box center [308, 814] width 138 height 21
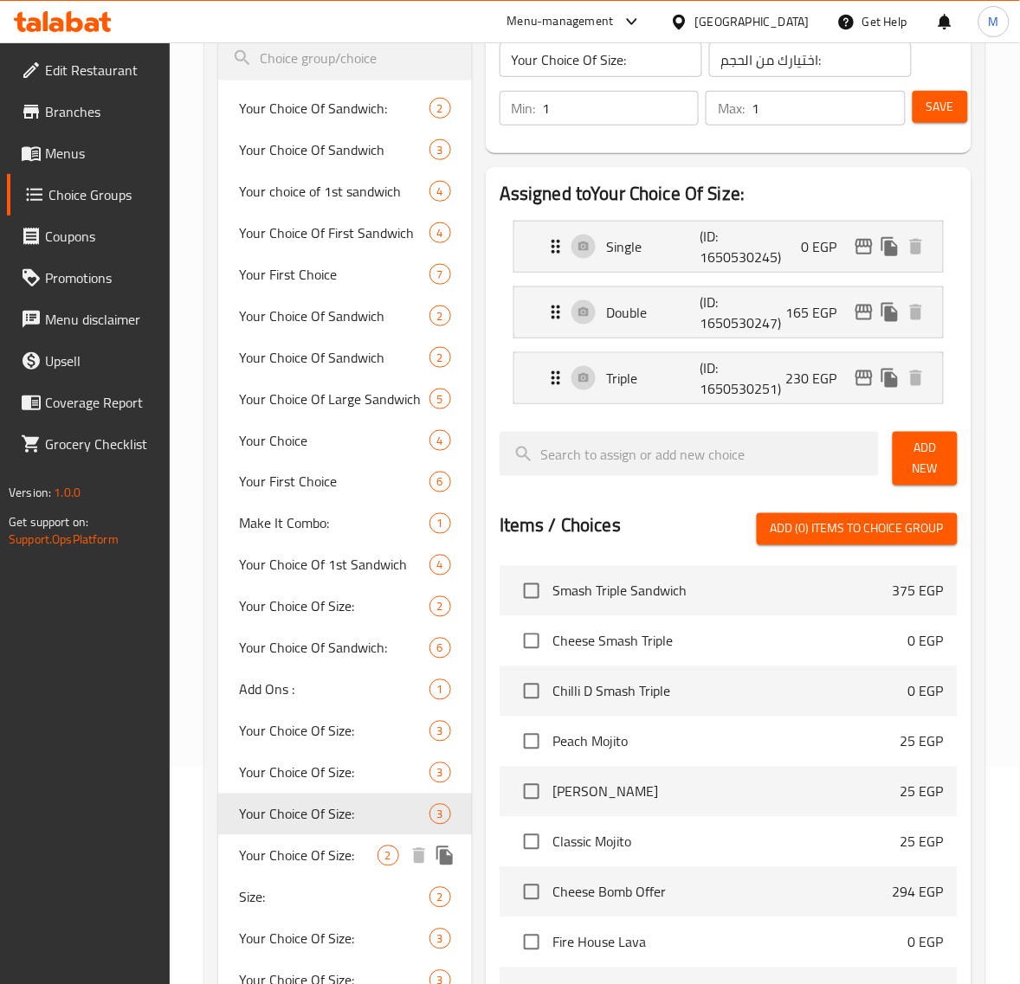
click at [316, 861] on span "Your Choice Of Size:" at bounding box center [308, 856] width 138 height 21
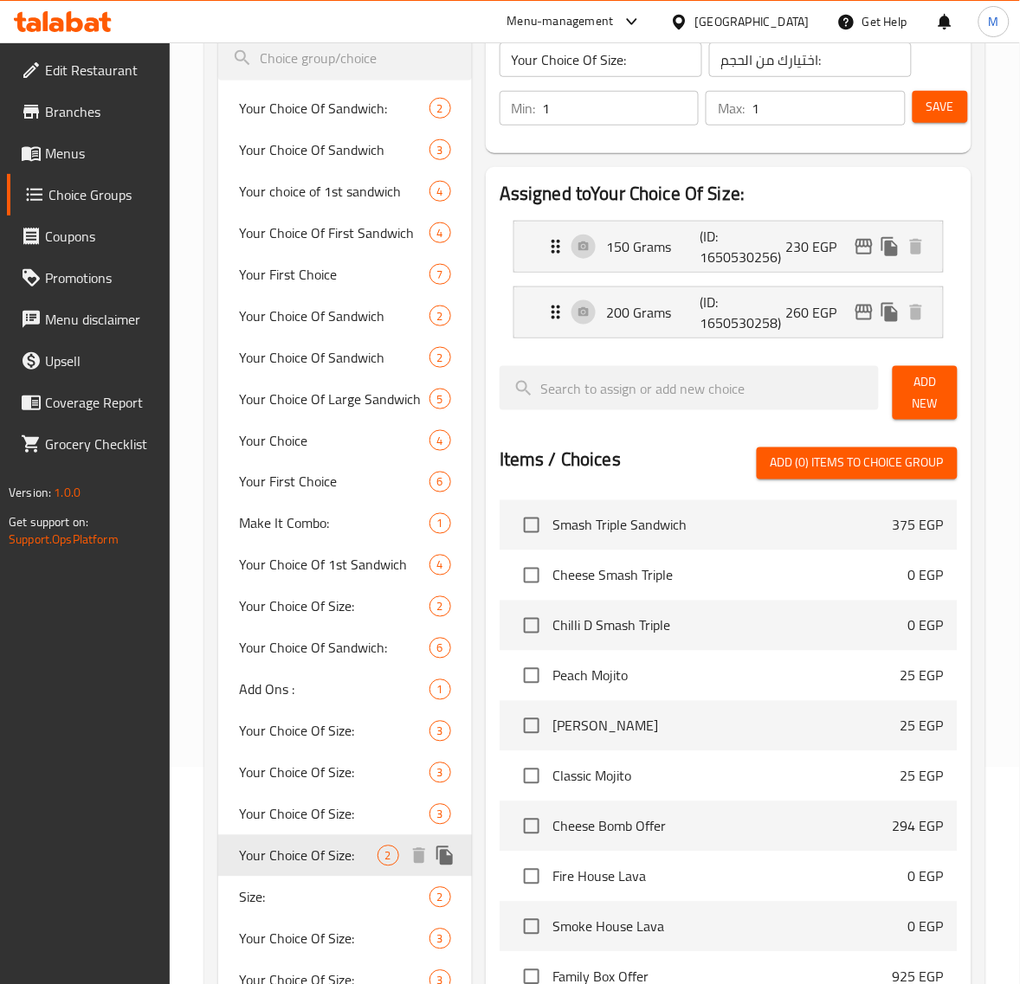
type input "إختيارك من الحجم:"
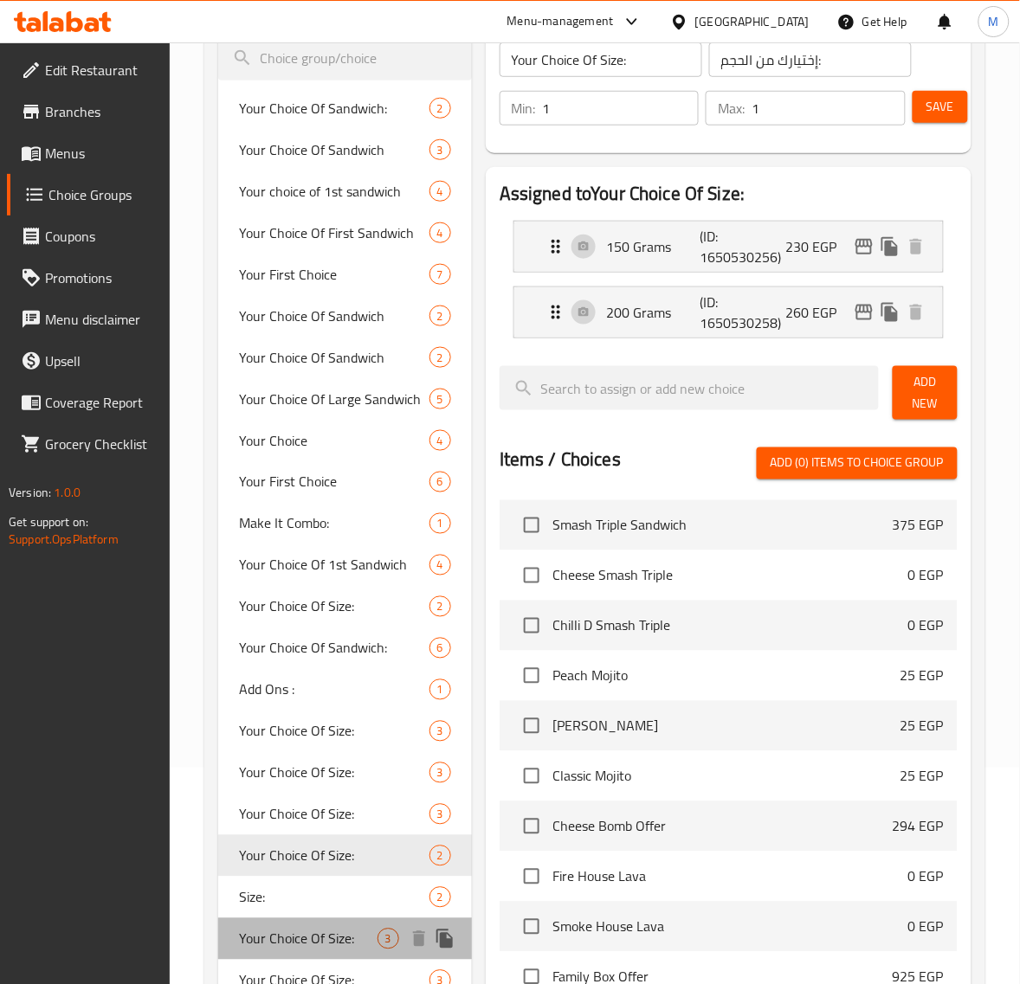
click at [326, 940] on span "Your Choice Of Size:" at bounding box center [308, 939] width 138 height 21
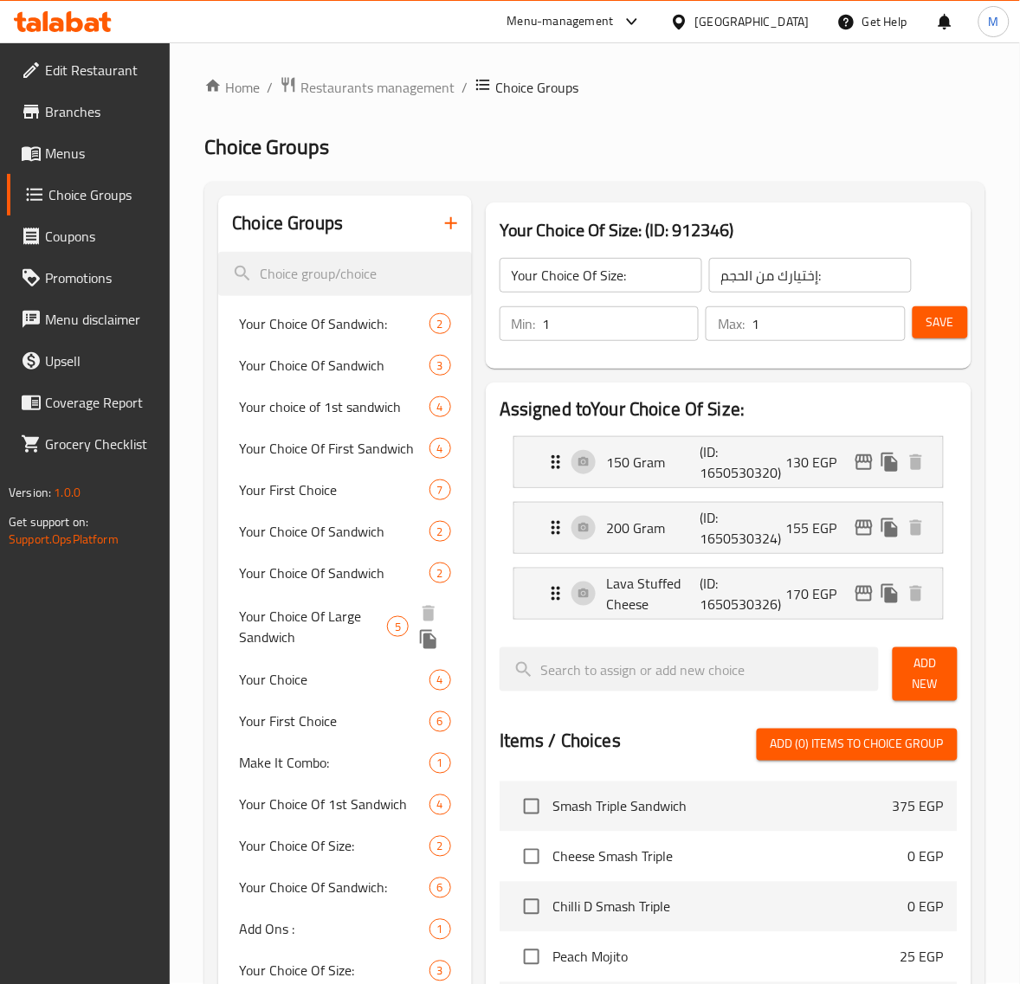
scroll to position [0, 0]
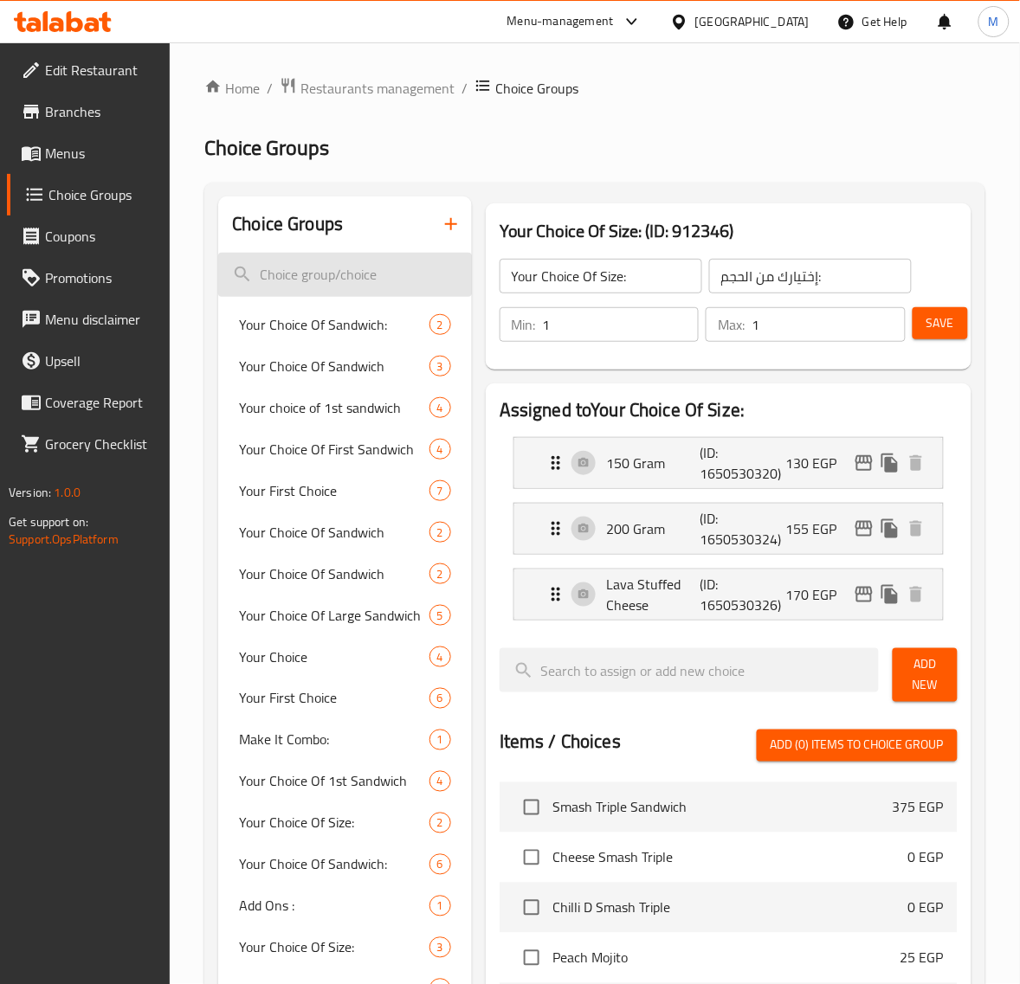
click at [359, 264] on input "search" at bounding box center [345, 275] width 254 height 44
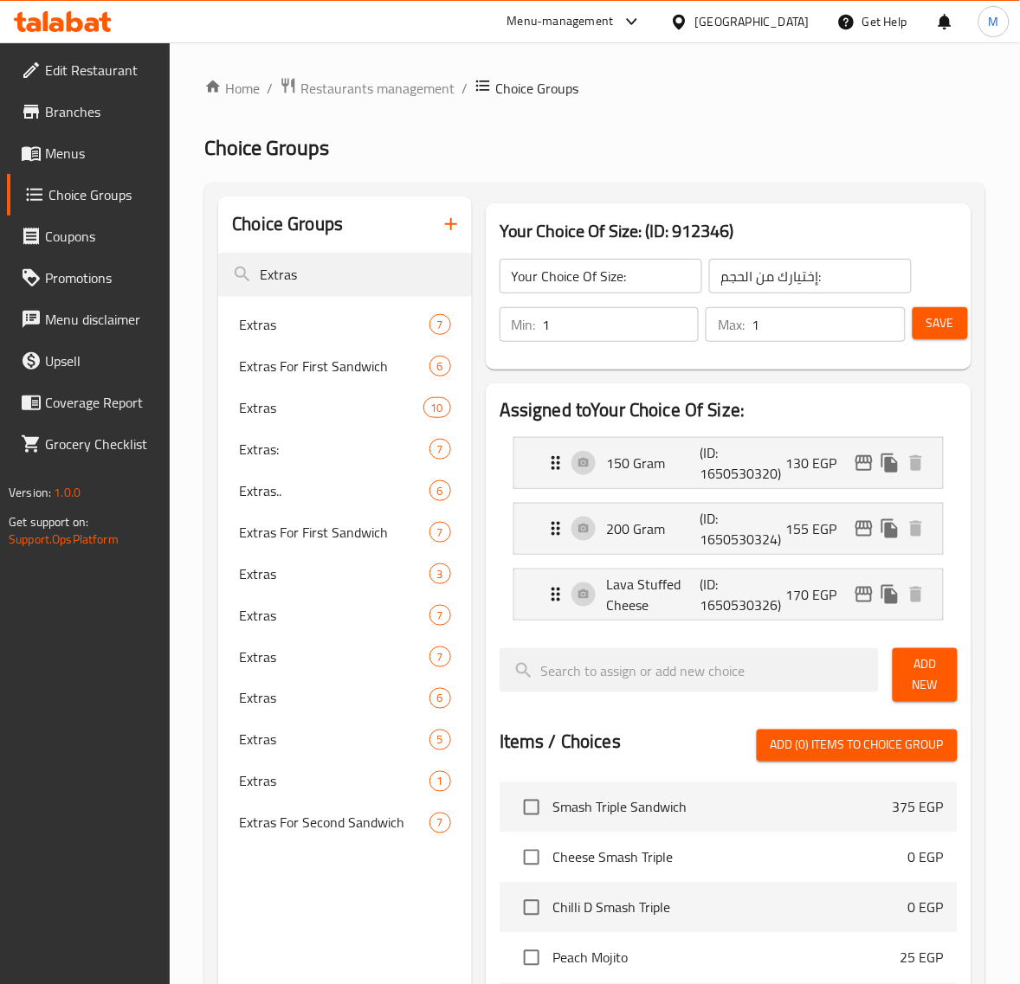
type input "Extras"
click at [266, 456] on span "Extras:" at bounding box center [308, 449] width 138 height 21
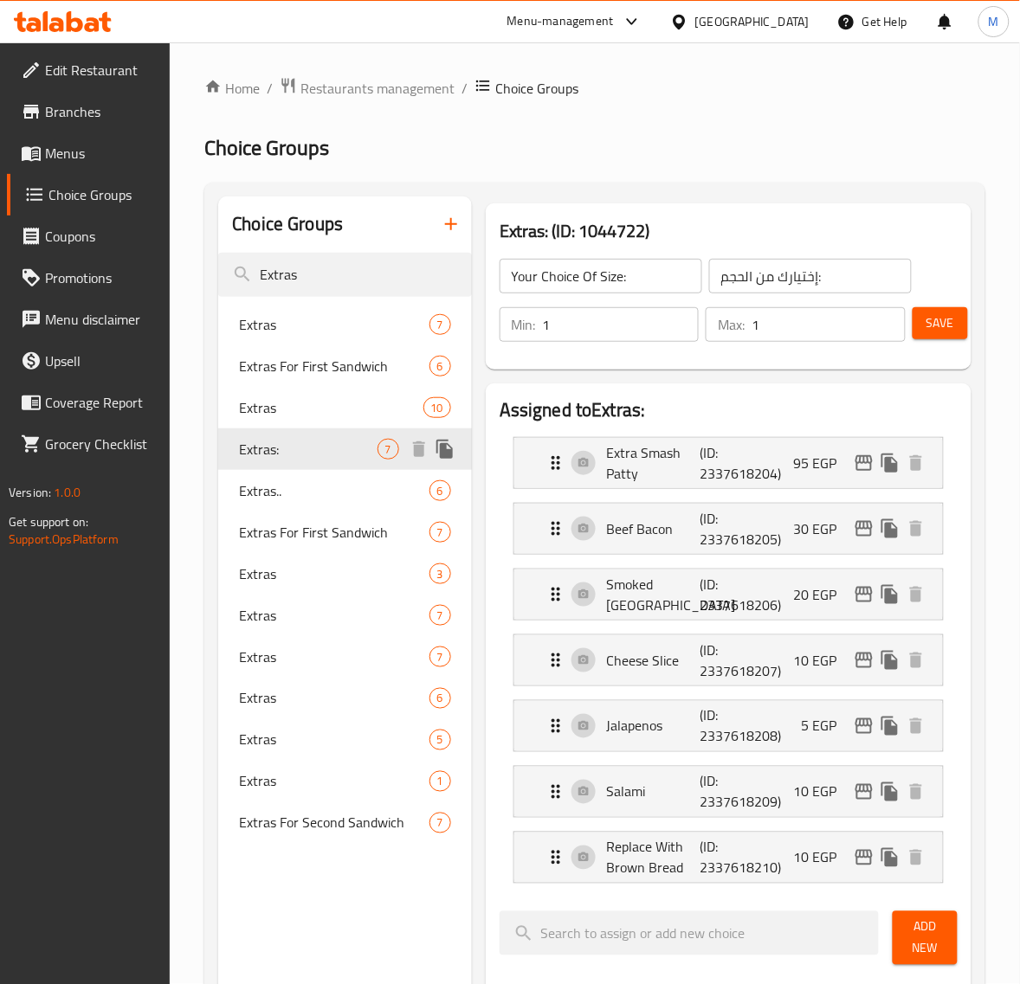
type input "Extras:"
type input "الإضافات:"
type input "0"
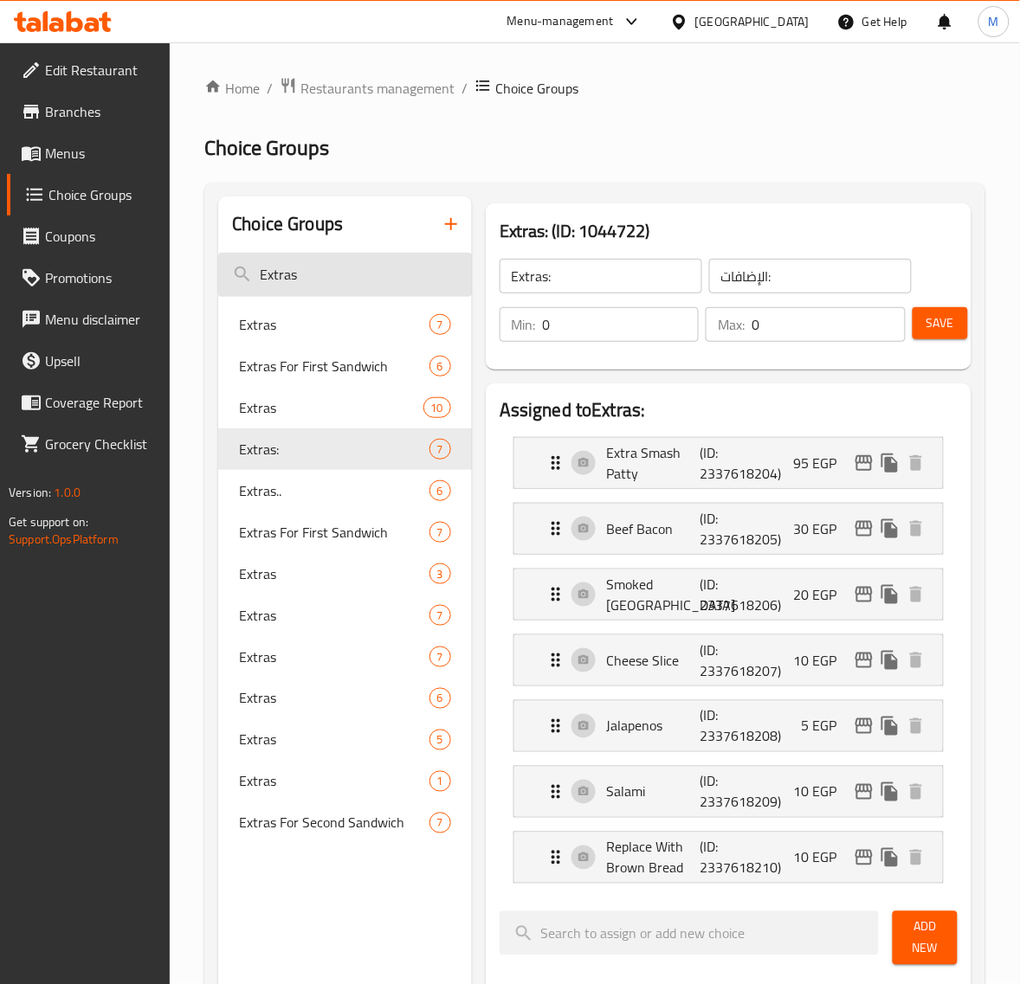
click at [344, 270] on input "Extras" at bounding box center [345, 275] width 254 height 44
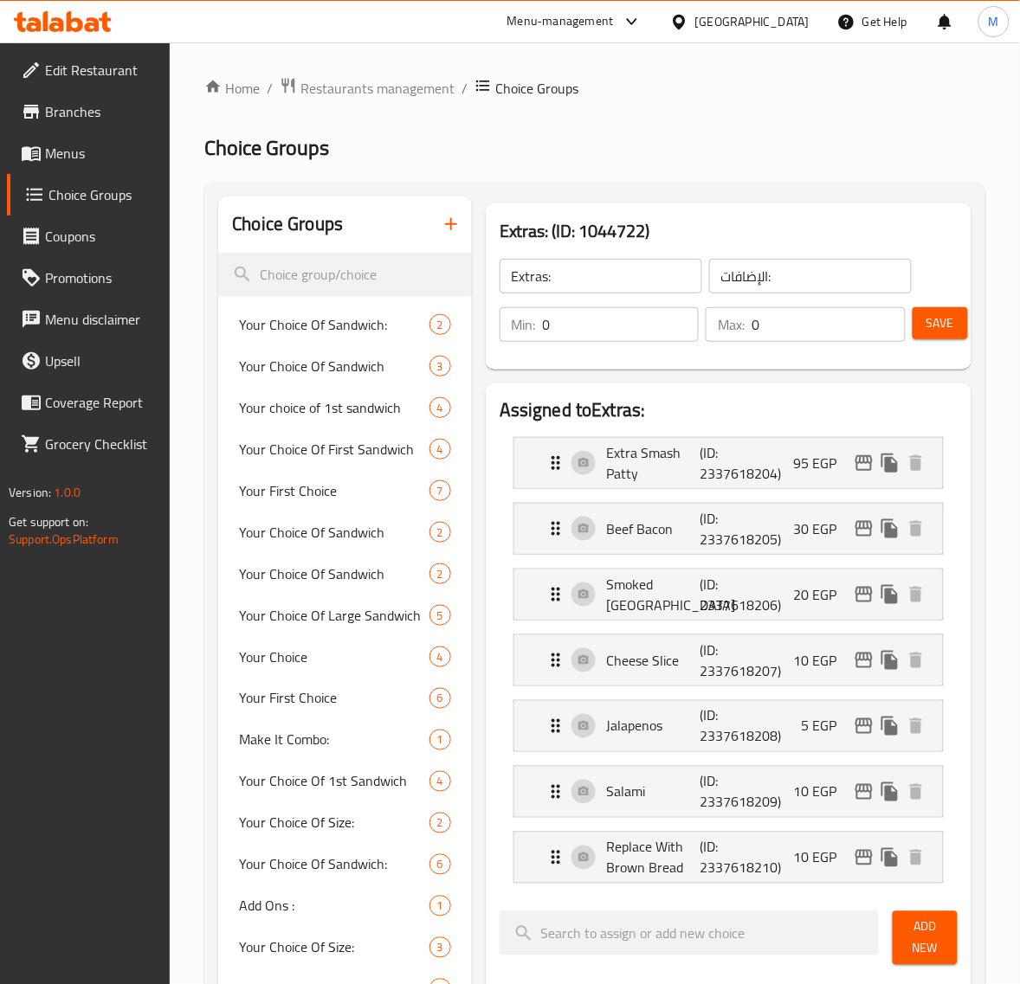
scroll to position [1035, 0]
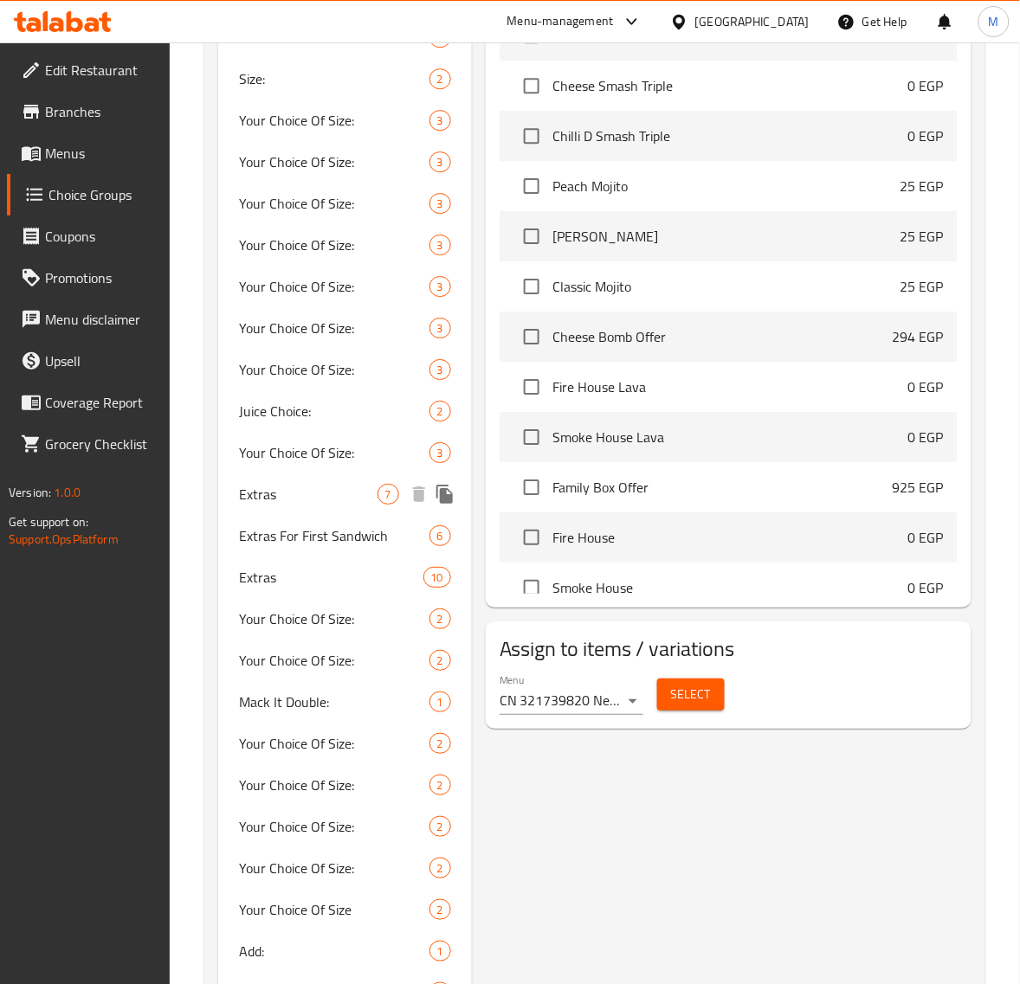
click at [312, 502] on span "Extras" at bounding box center [308, 494] width 138 height 21
type input "Extras"
type input "الإضافات"
type input "6"
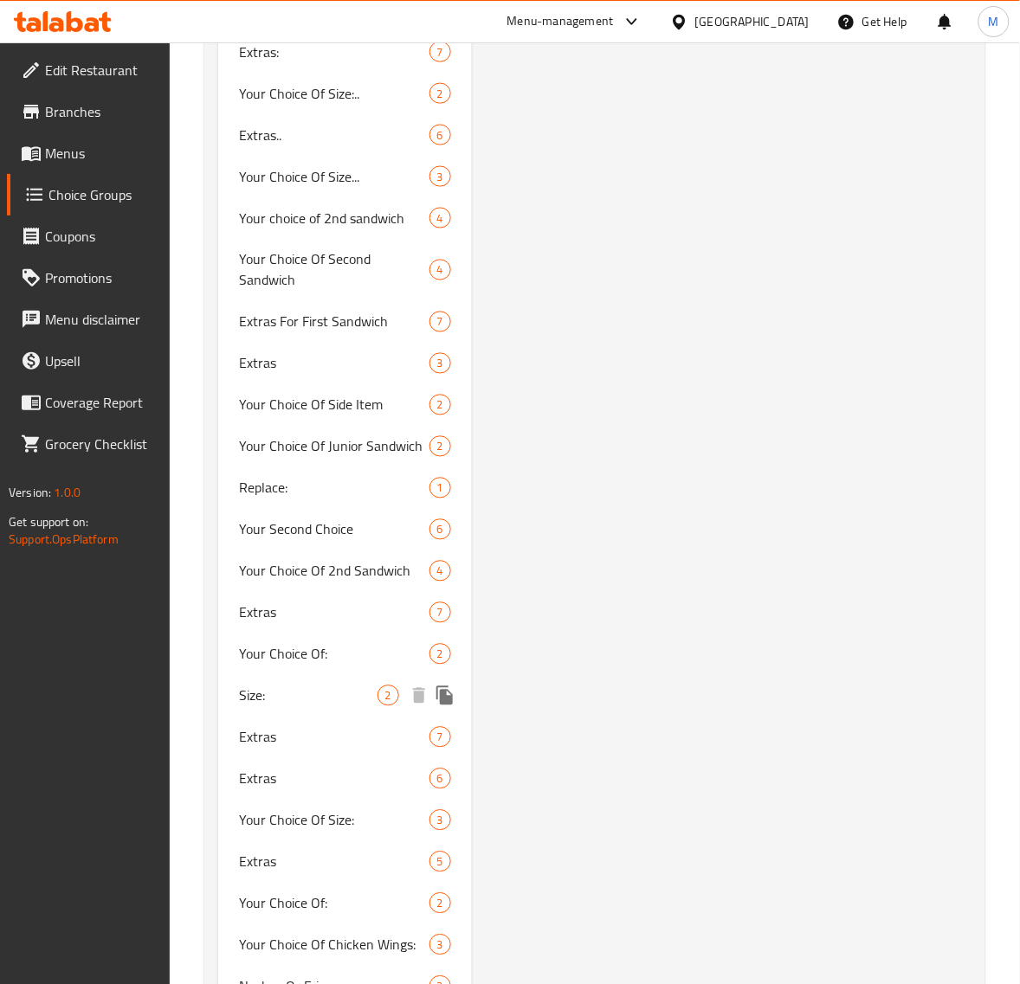
scroll to position [3199, 0]
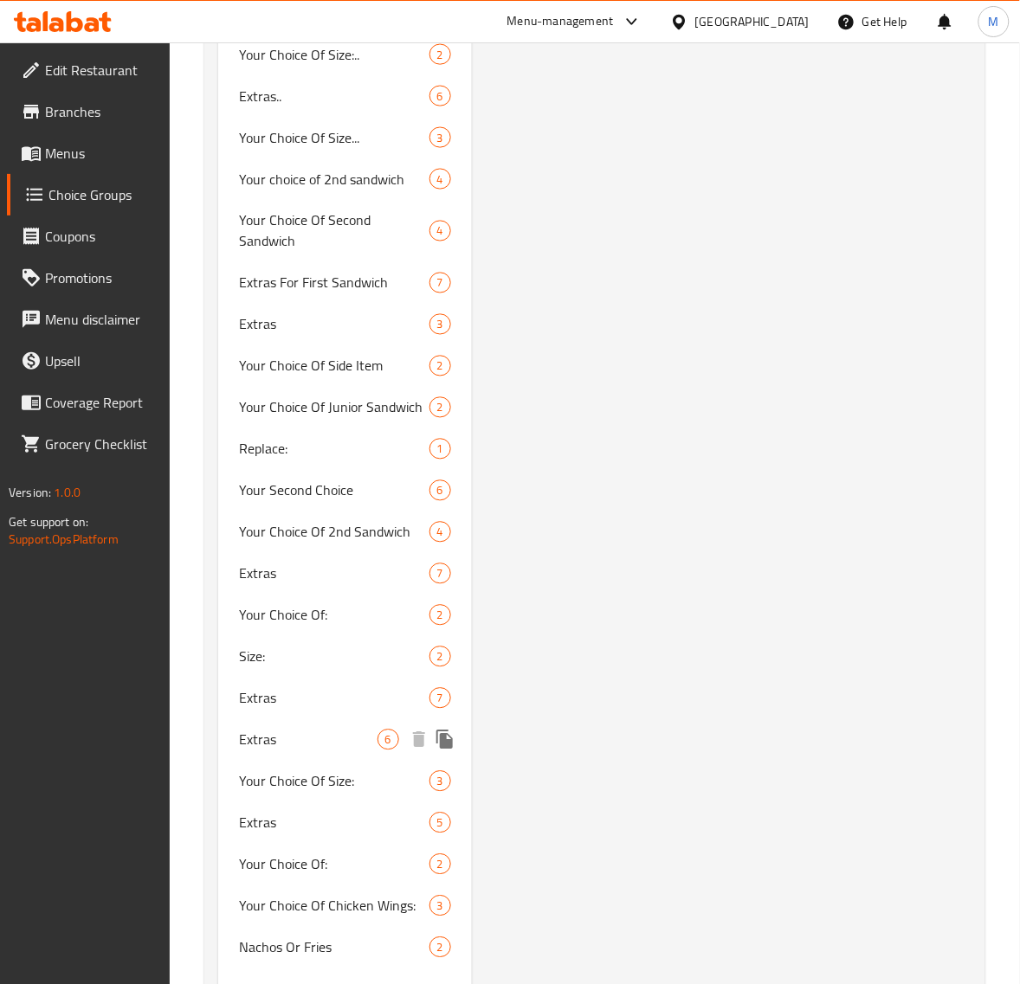
drag, startPoint x: 313, startPoint y: 685, endPoint x: 517, endPoint y: 677, distance: 203.6
click at [312, 730] on span "Extras" at bounding box center [308, 740] width 138 height 21
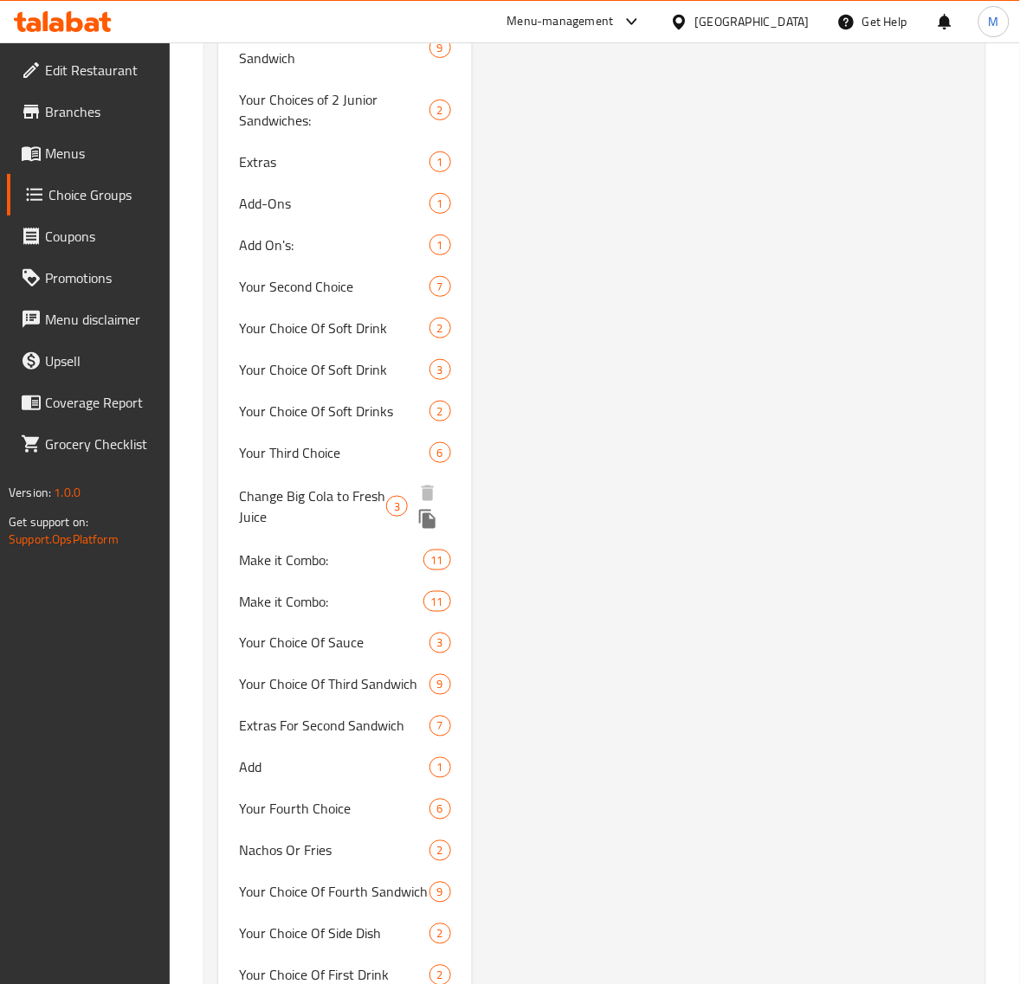
scroll to position [4126, 0]
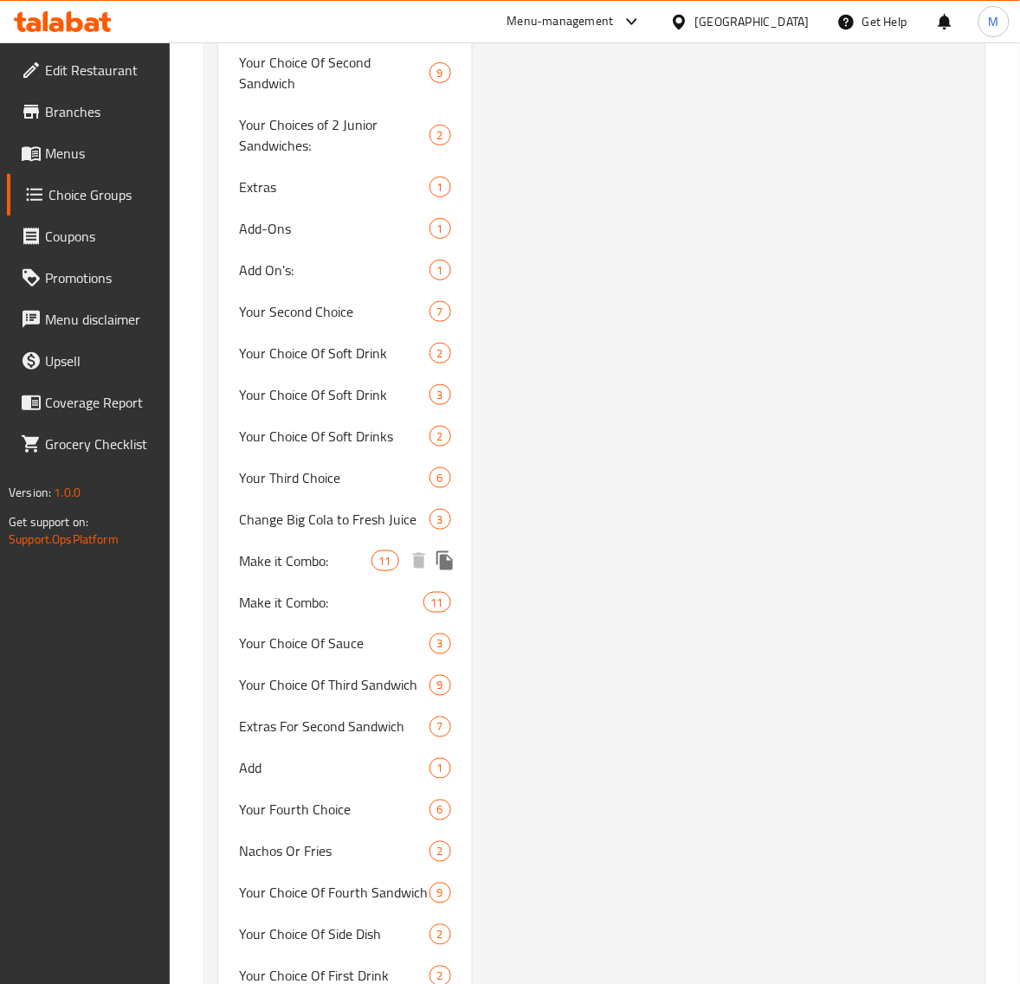
drag, startPoint x: 325, startPoint y: 498, endPoint x: 421, endPoint y: 468, distance: 99.7
click at [325, 550] on span "Make it Combo:" at bounding box center [305, 560] width 132 height 21
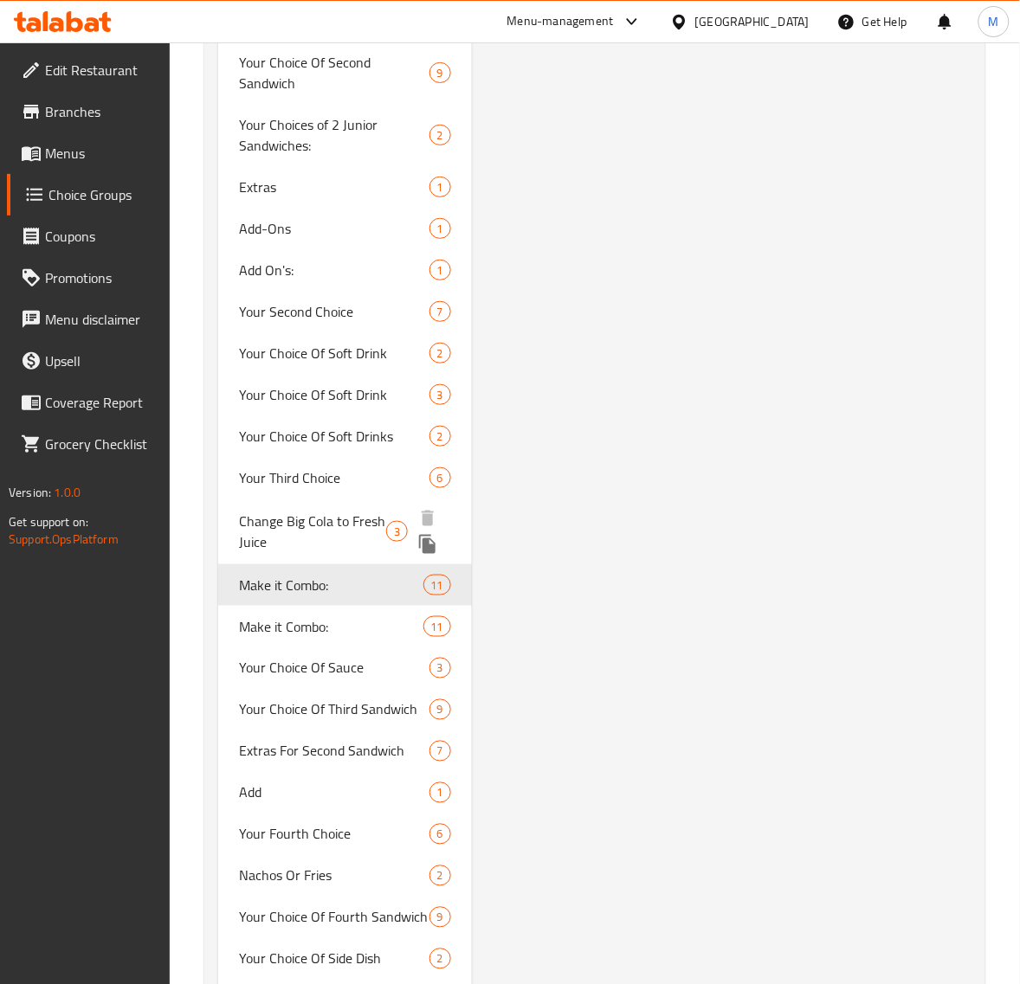
type input "Make it Combo:"
type input "إجعلها كومبو:"
type input "1"
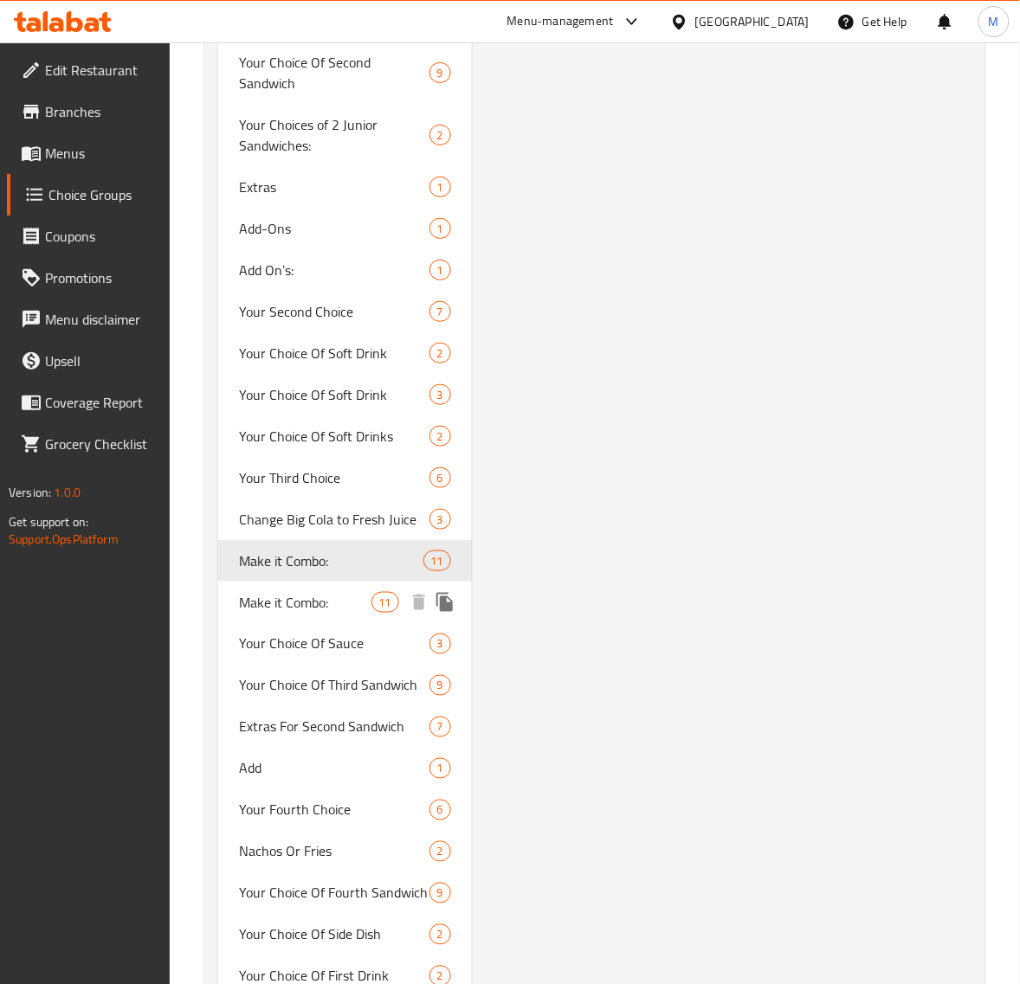
click at [310, 592] on span "Make it Combo:" at bounding box center [305, 602] width 132 height 21
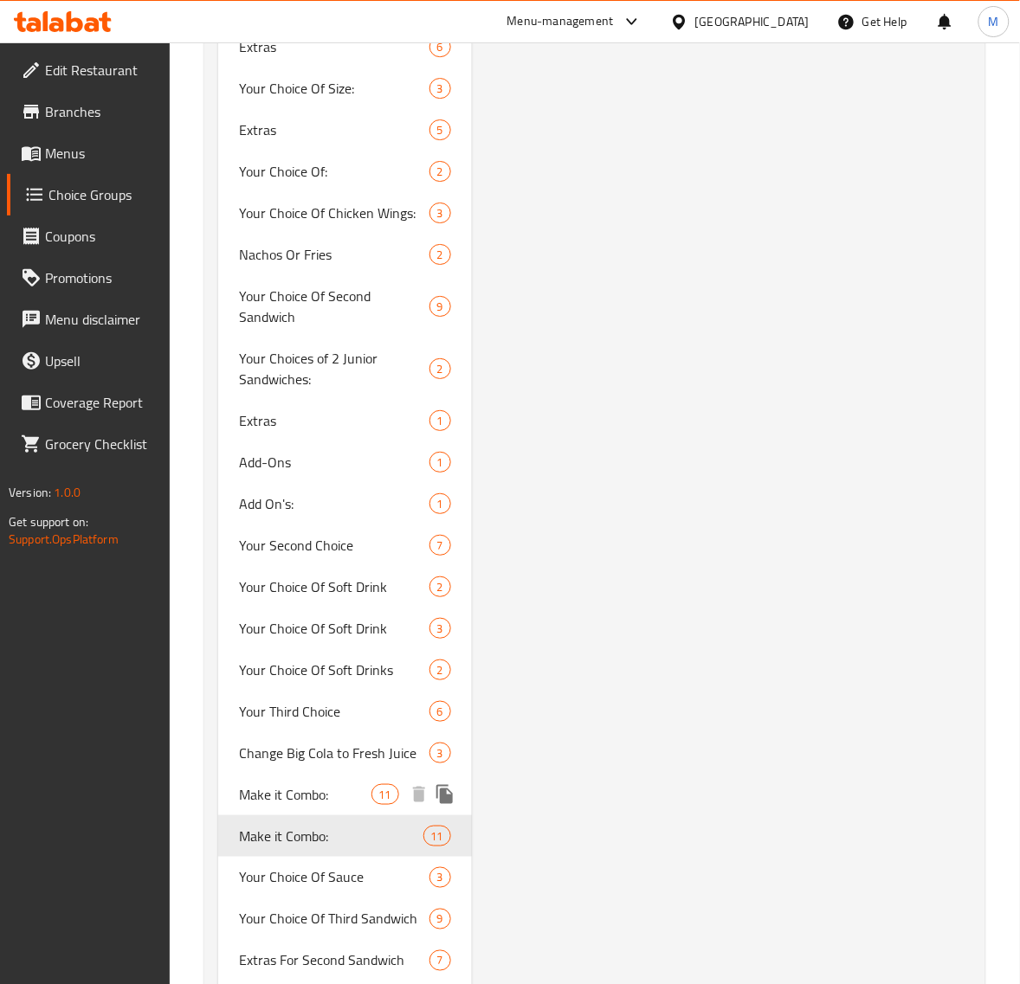
scroll to position [3867, 0]
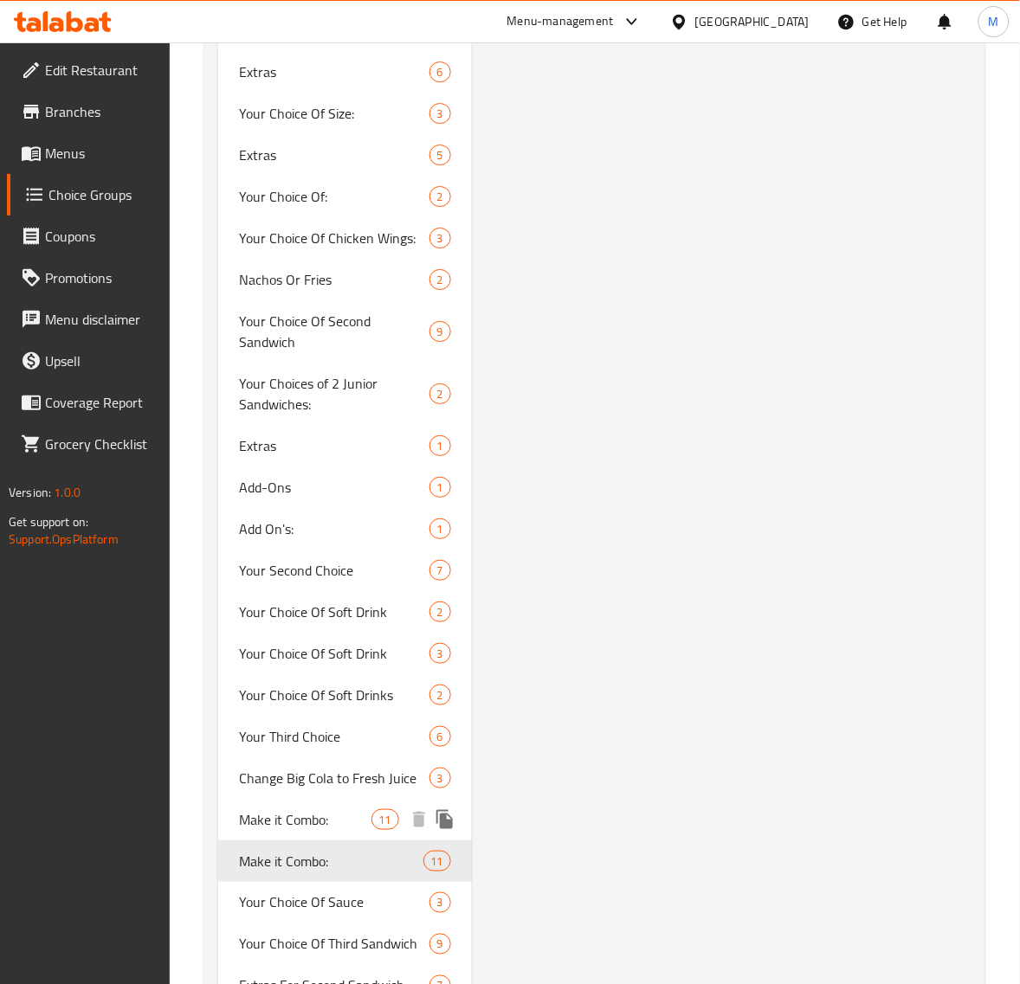
click at [362, 799] on div "Make it Combo: 11" at bounding box center [345, 820] width 254 height 42
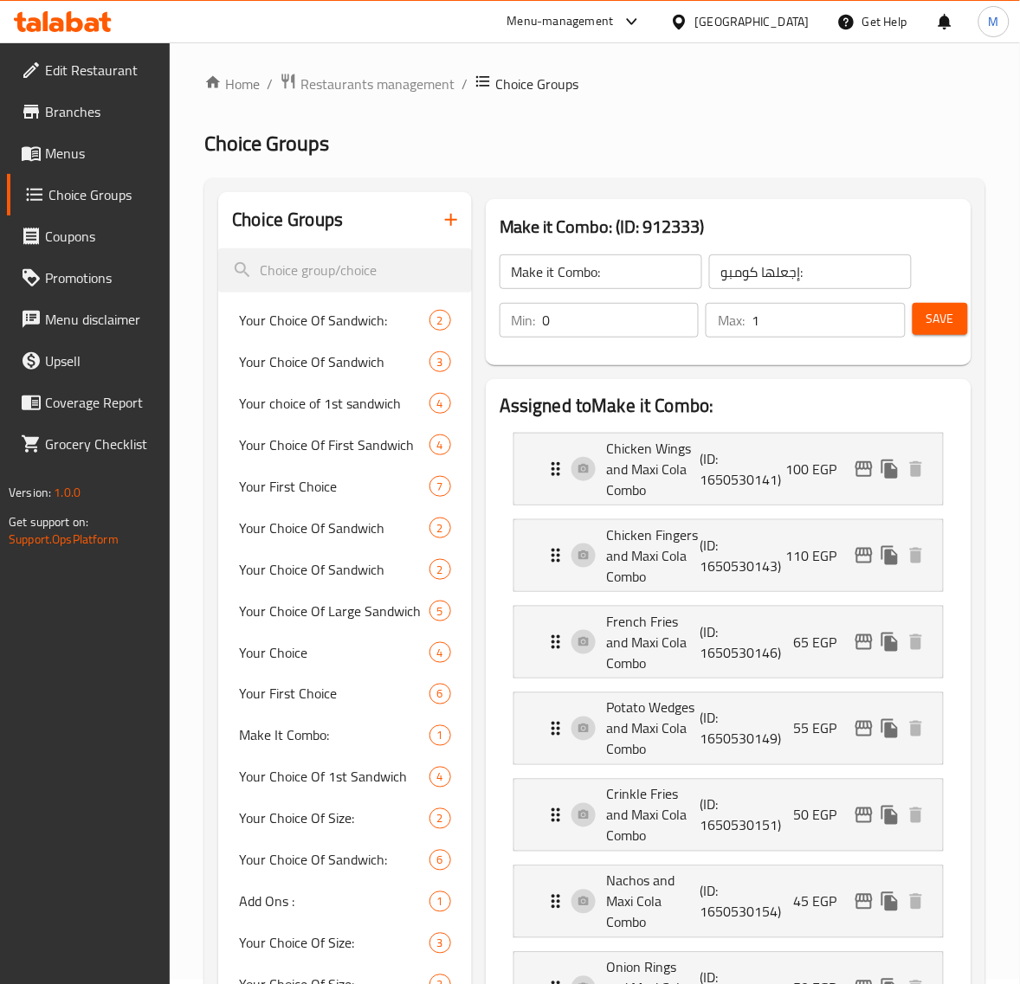
scroll to position [0, 0]
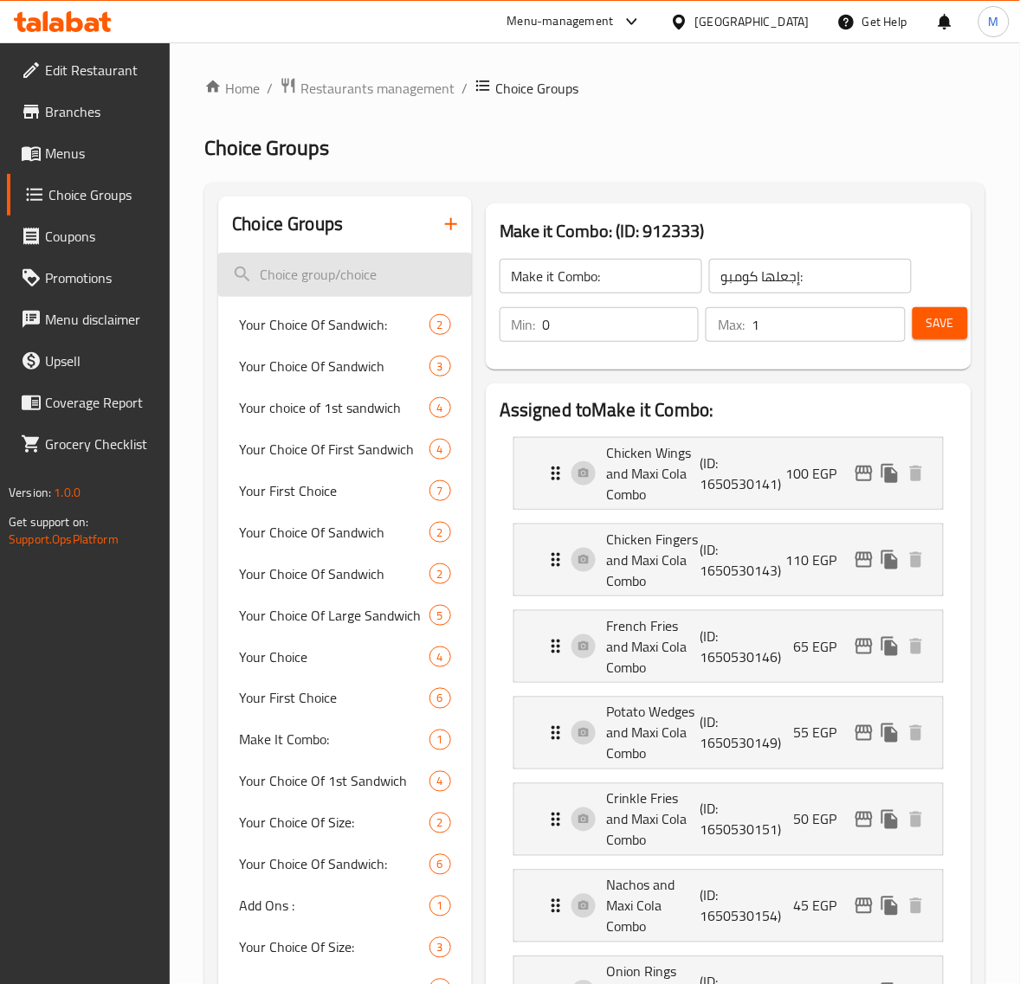
click at [333, 278] on input "search" at bounding box center [345, 275] width 254 height 44
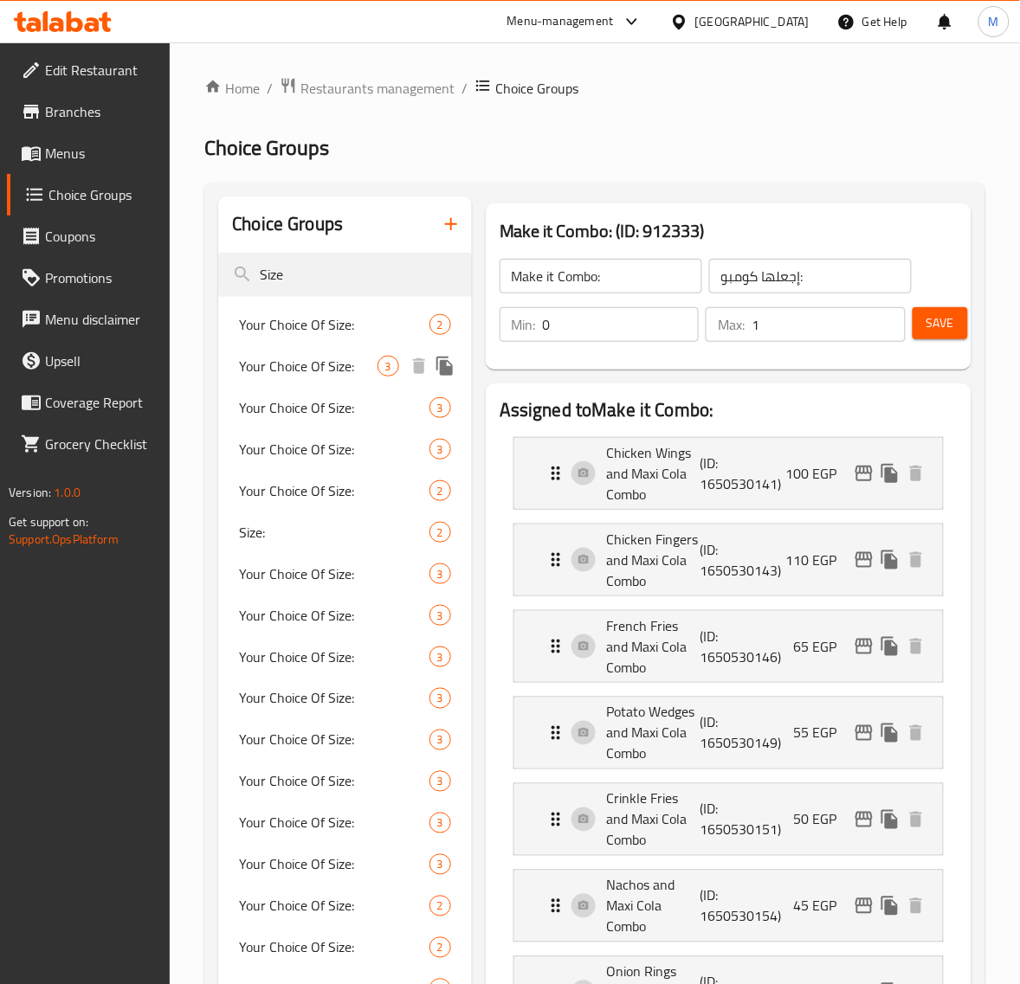
type input "Size"
click at [343, 356] on span "Your Choice Of Size:" at bounding box center [308, 366] width 138 height 21
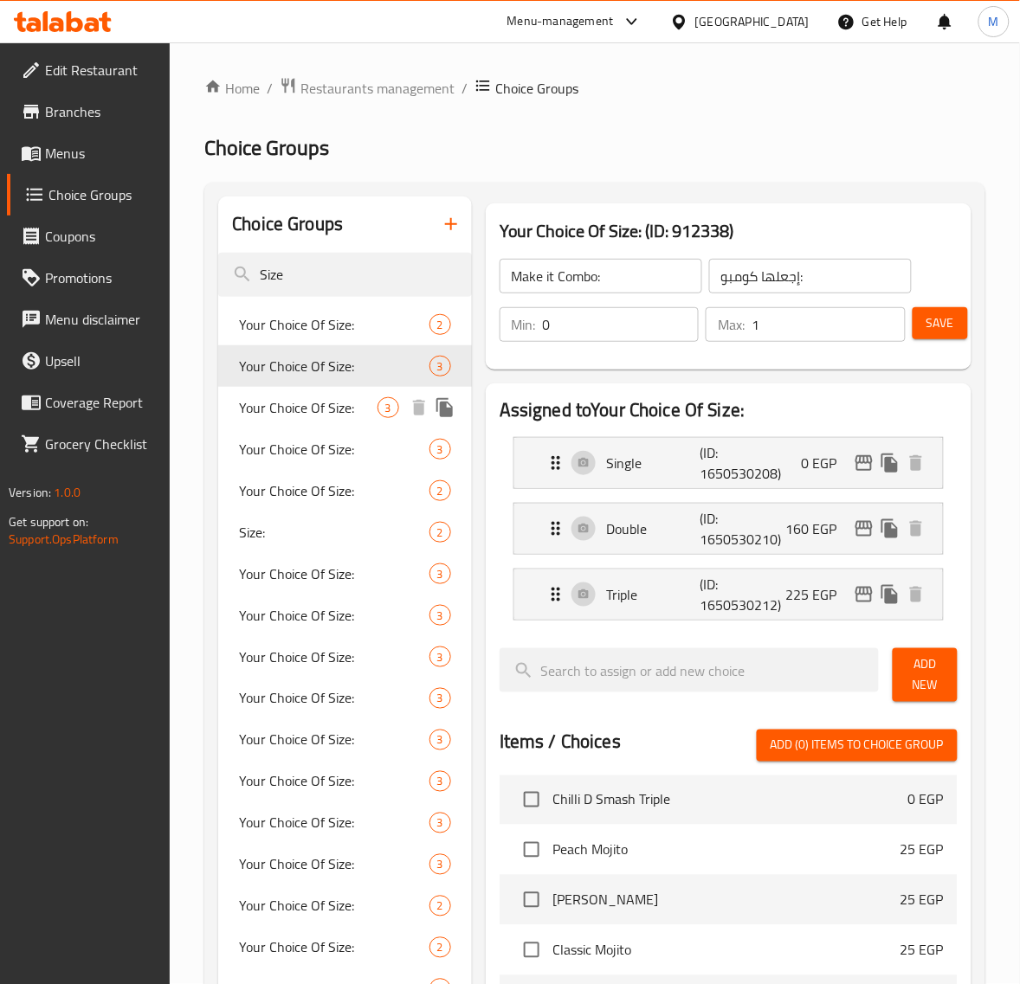
type input "Your Choice Of Size:"
type input "اختيارك من الحجم:"
type input "1"
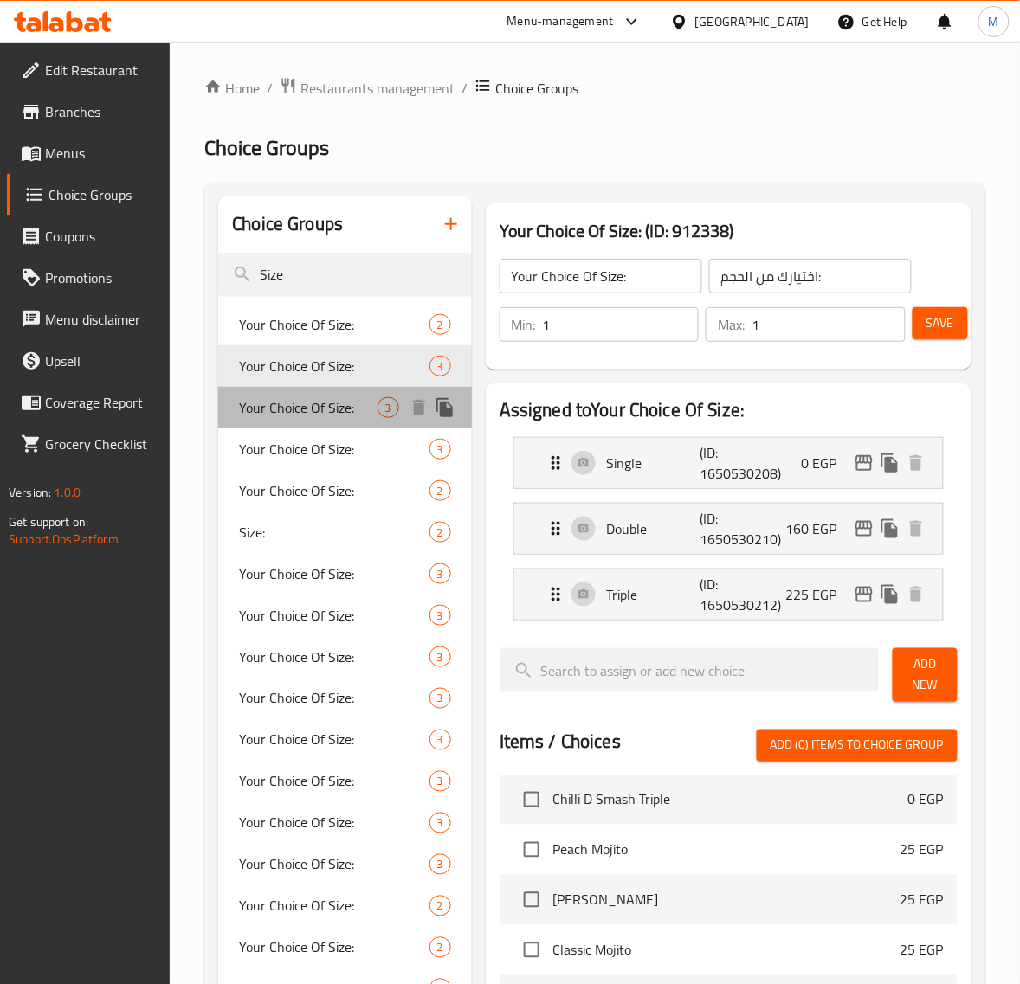
click at [336, 405] on span "Your Choice Of Size:" at bounding box center [308, 407] width 138 height 21
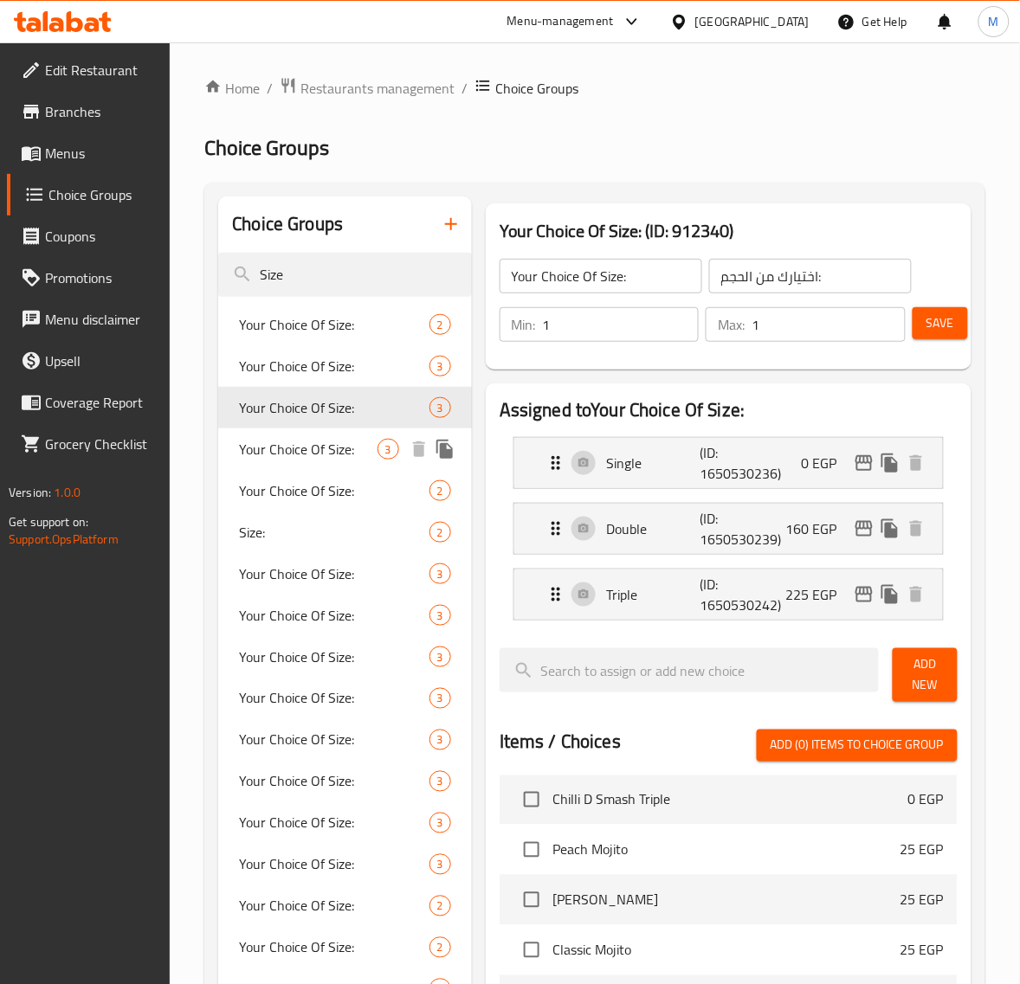
click at [331, 442] on span "Your Choice Of Size:" at bounding box center [308, 449] width 138 height 21
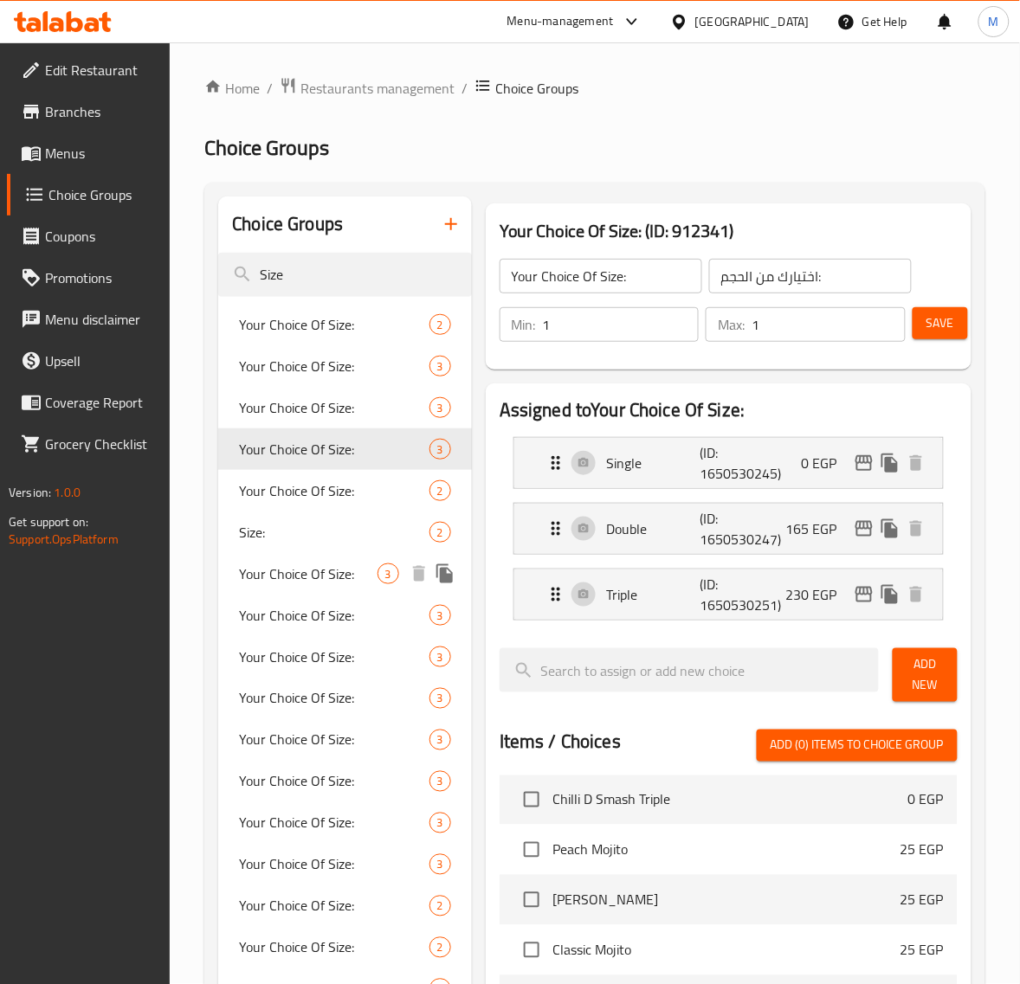
click at [317, 568] on span "Your Choice Of Size:" at bounding box center [308, 573] width 138 height 21
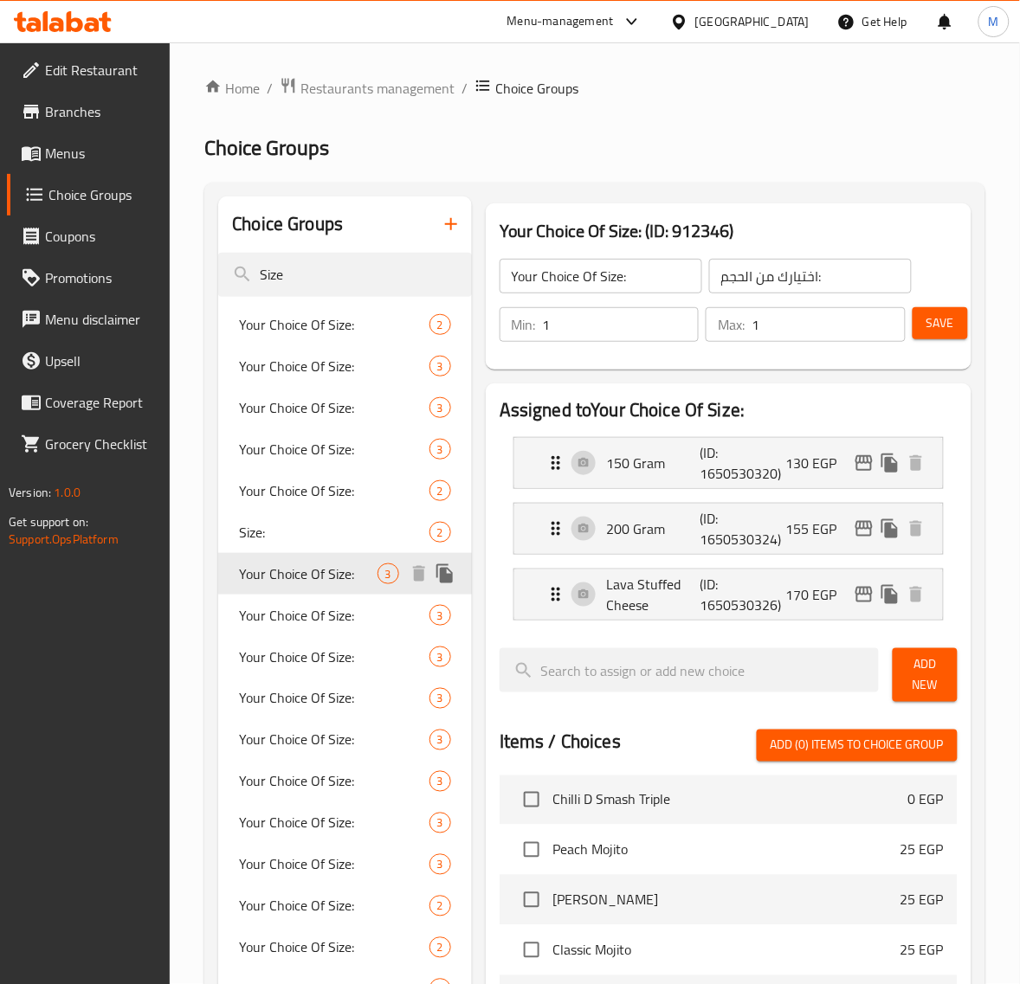
type input "إختيارك من الحجم:"
click at [811, 457] on p "130 EGP" at bounding box center [818, 463] width 65 height 21
click at [862, 467] on icon "edit" at bounding box center [863, 463] width 21 height 21
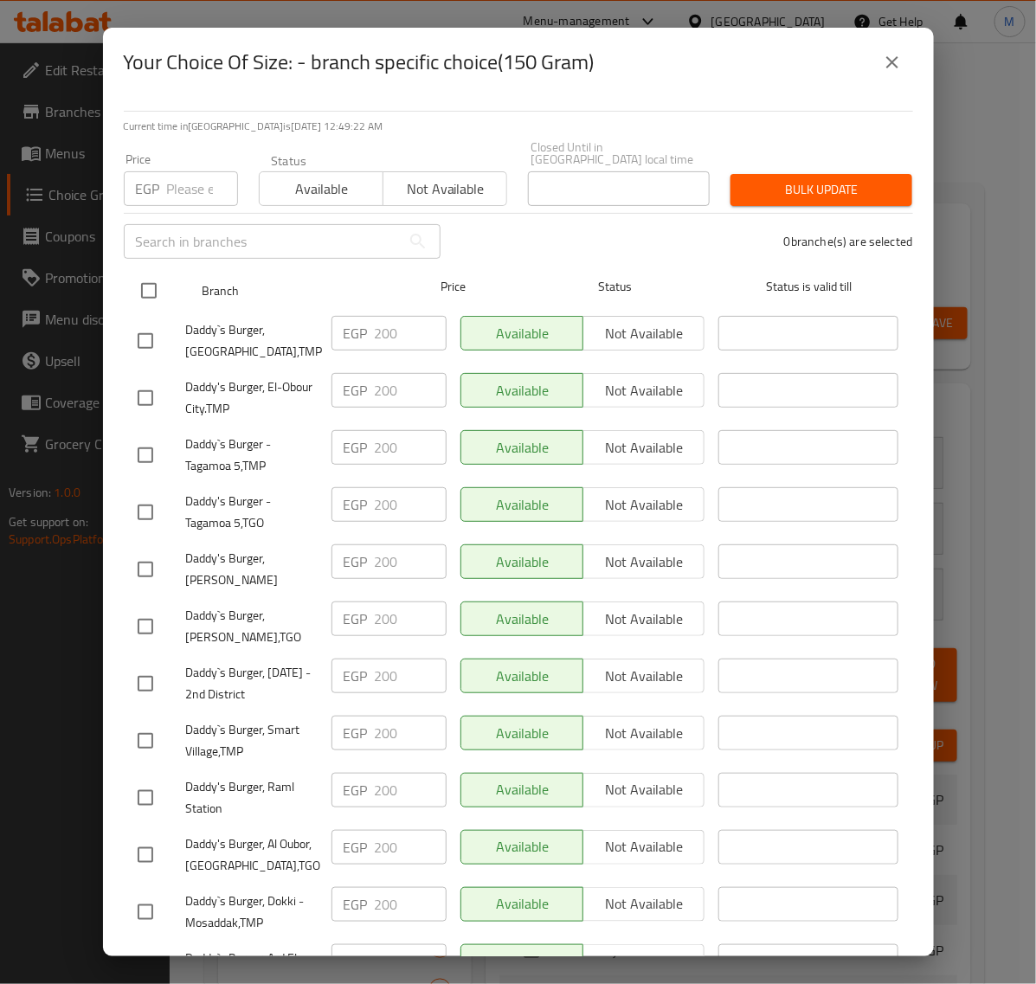
click at [156, 273] on input "checkbox" at bounding box center [149, 291] width 36 height 36
checkbox input "true"
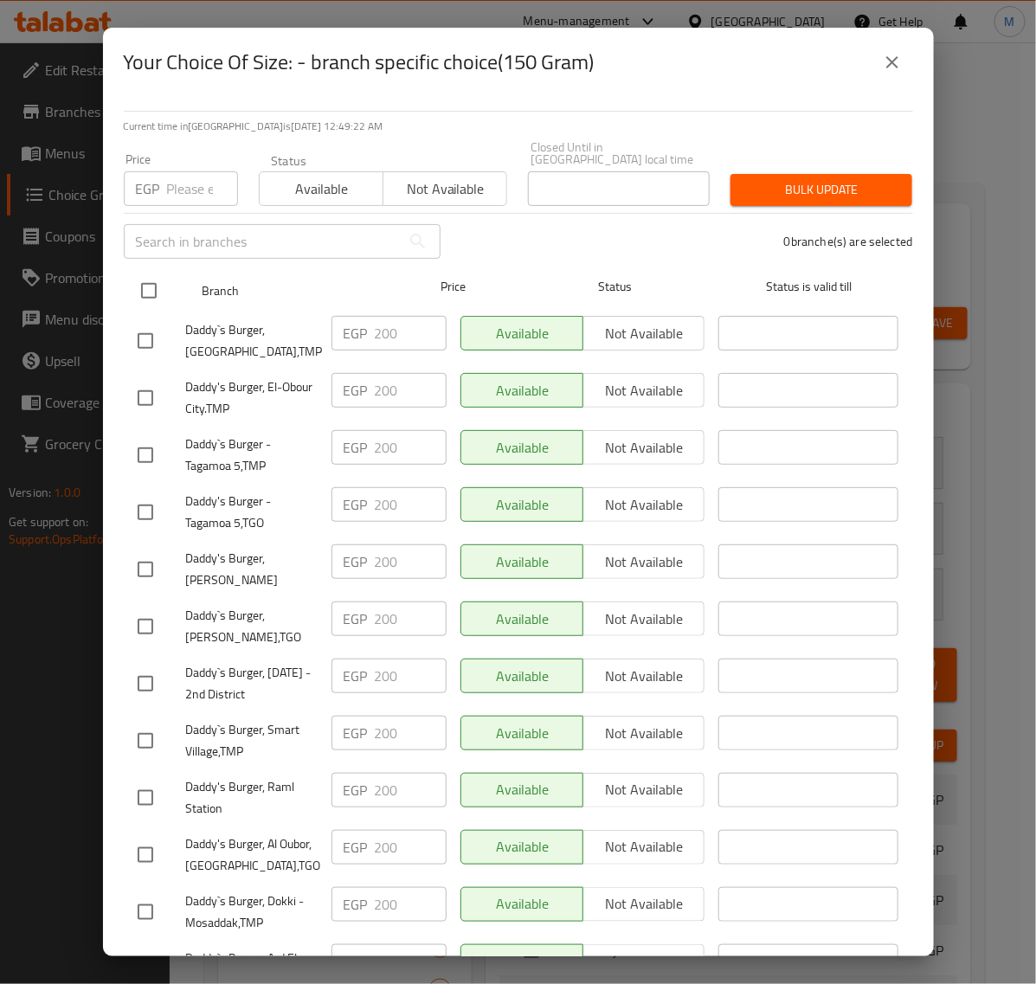
checkbox input "true"
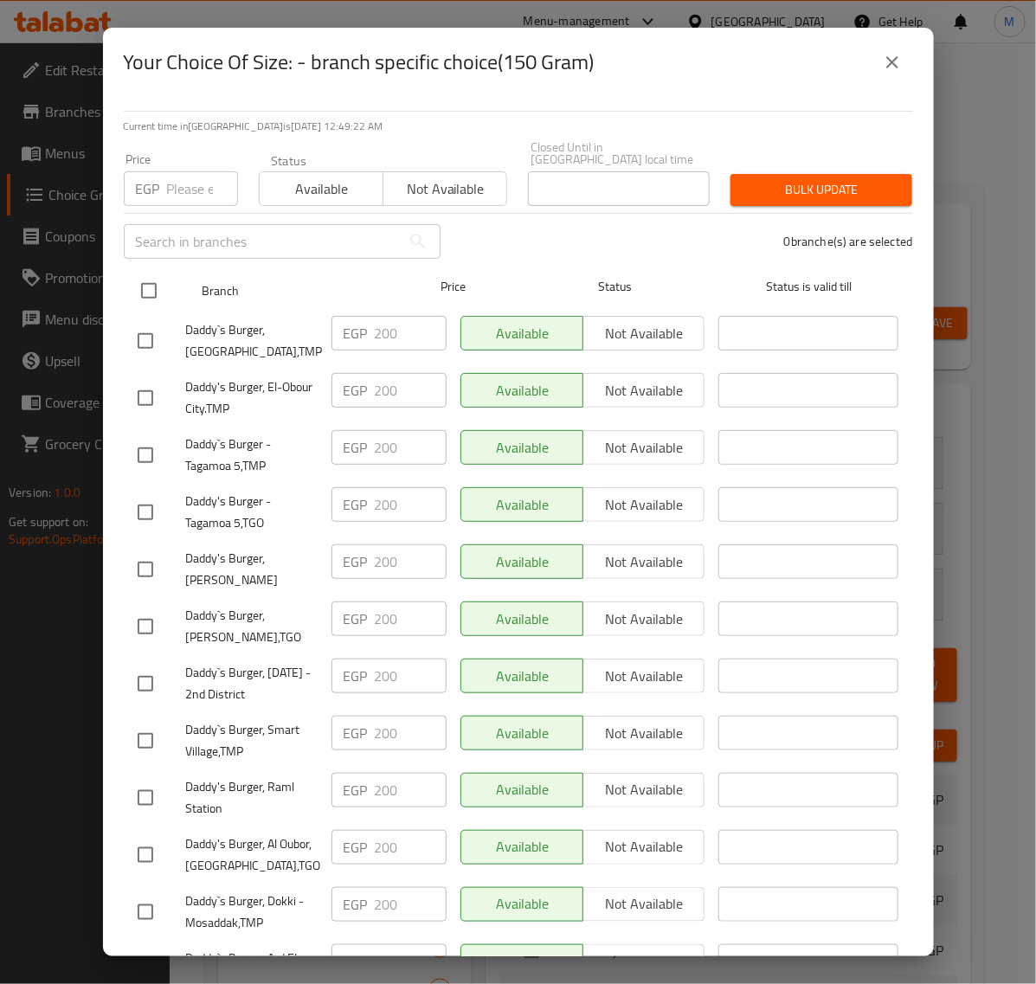
checkbox input "true"
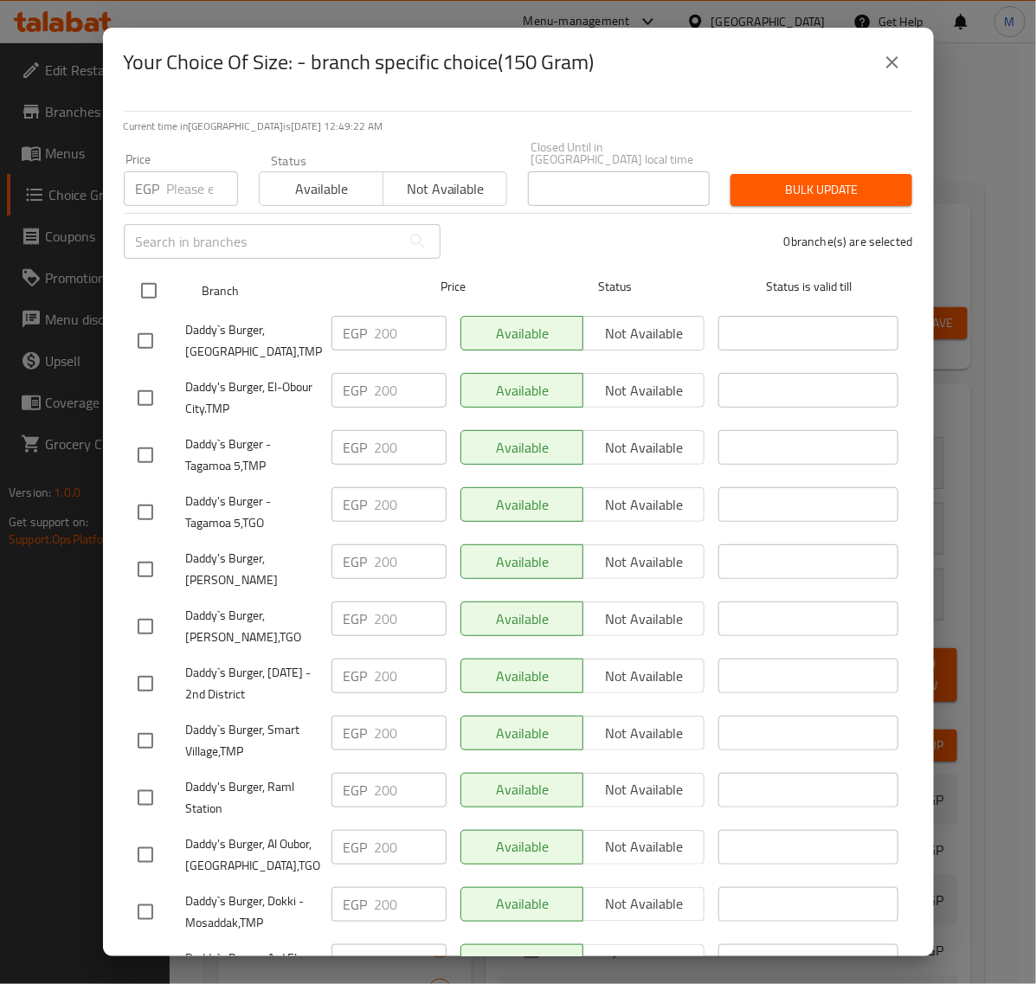
checkbox input "true"
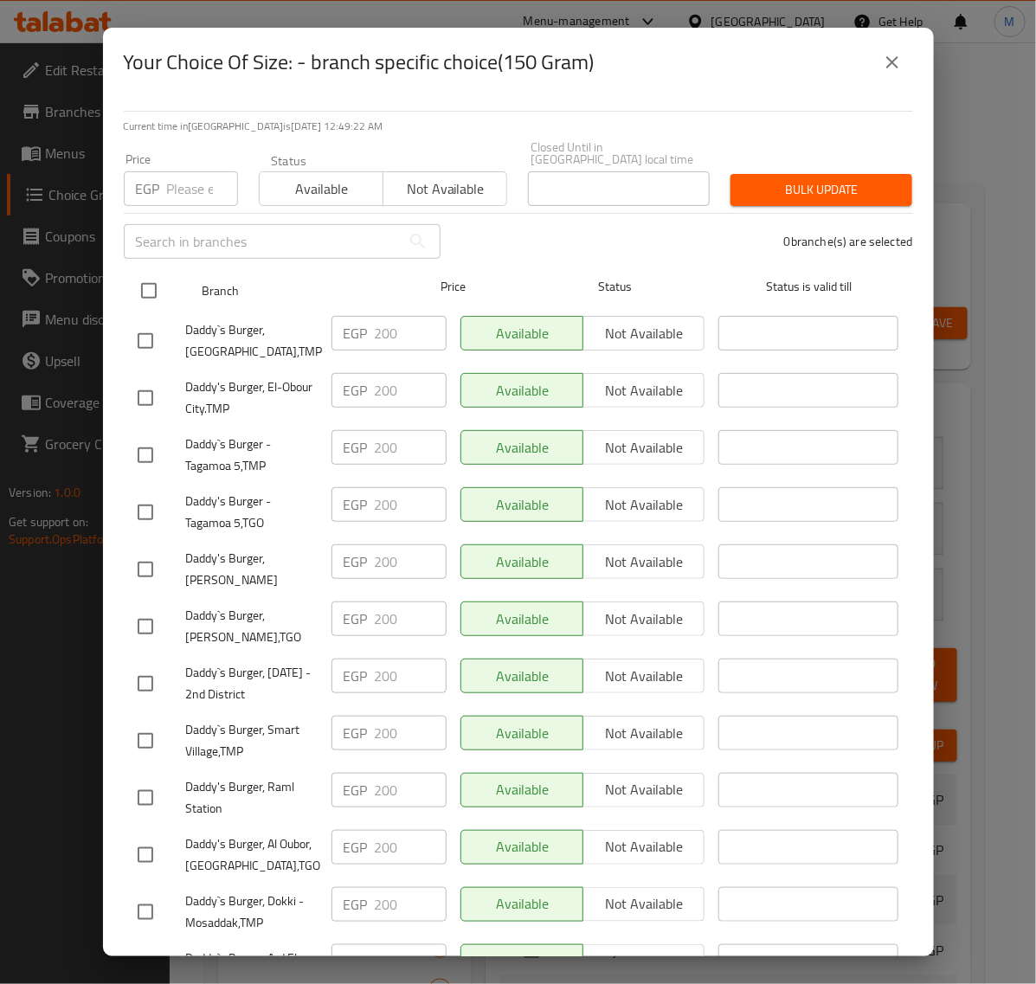
checkbox input "true"
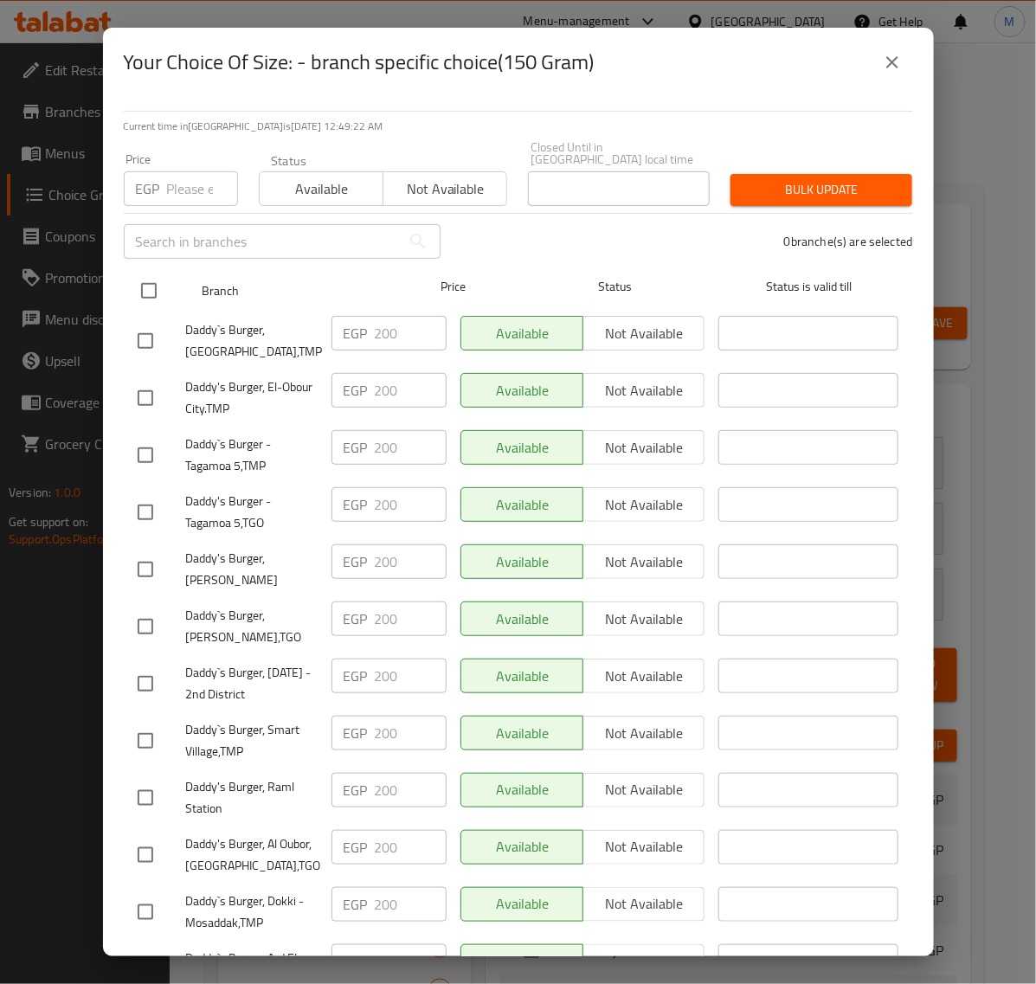
checkbox input "true"
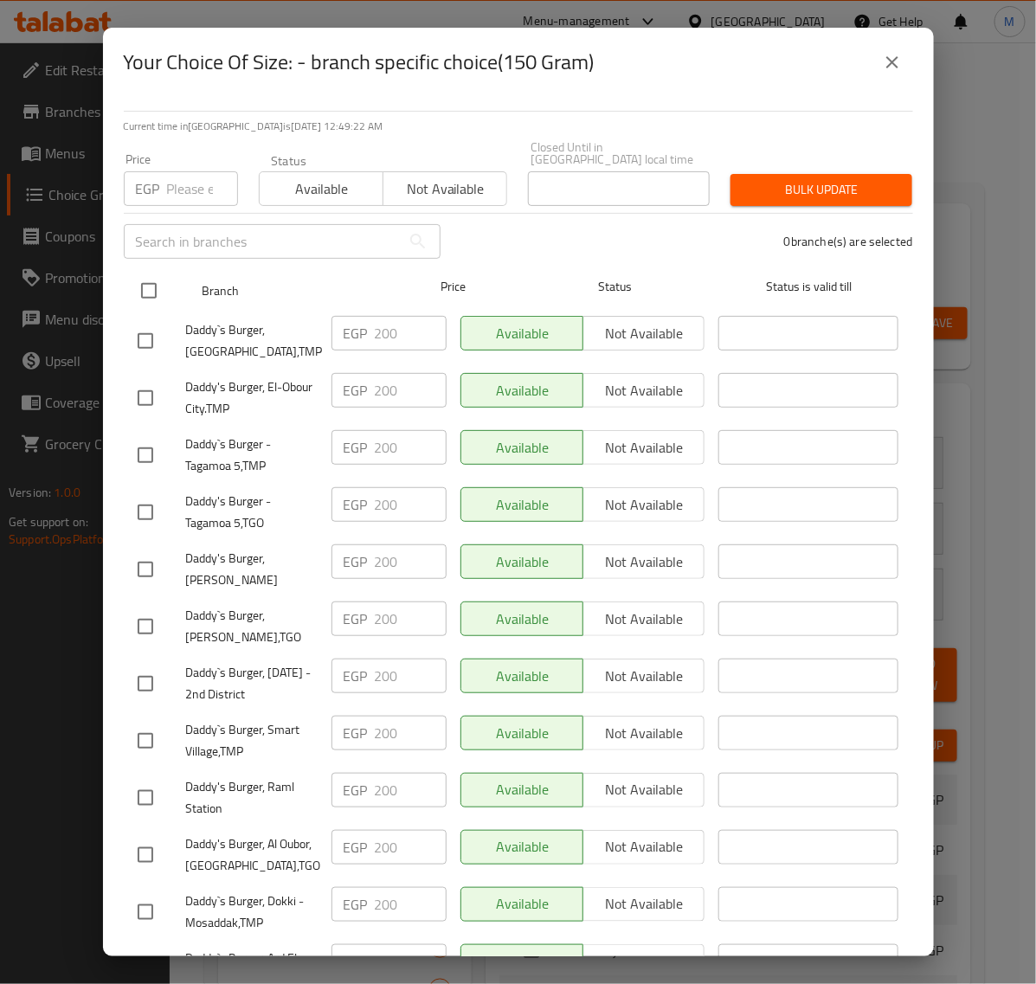
checkbox input "true"
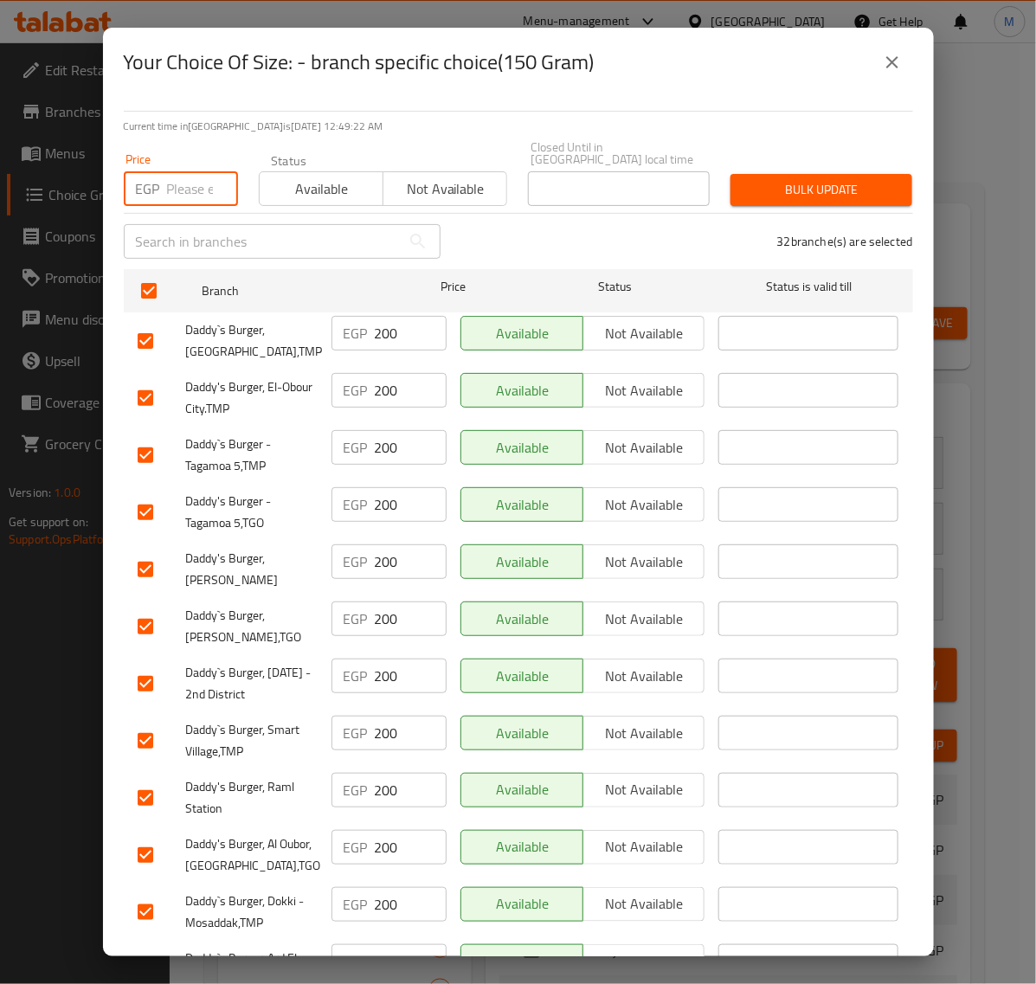
drag, startPoint x: 178, startPoint y: 176, endPoint x: 200, endPoint y: 188, distance: 24.8
click at [177, 175] on input "number" at bounding box center [202, 188] width 71 height 35
paste input "209"
type input "209"
click at [794, 179] on span "Bulk update" at bounding box center [821, 190] width 154 height 22
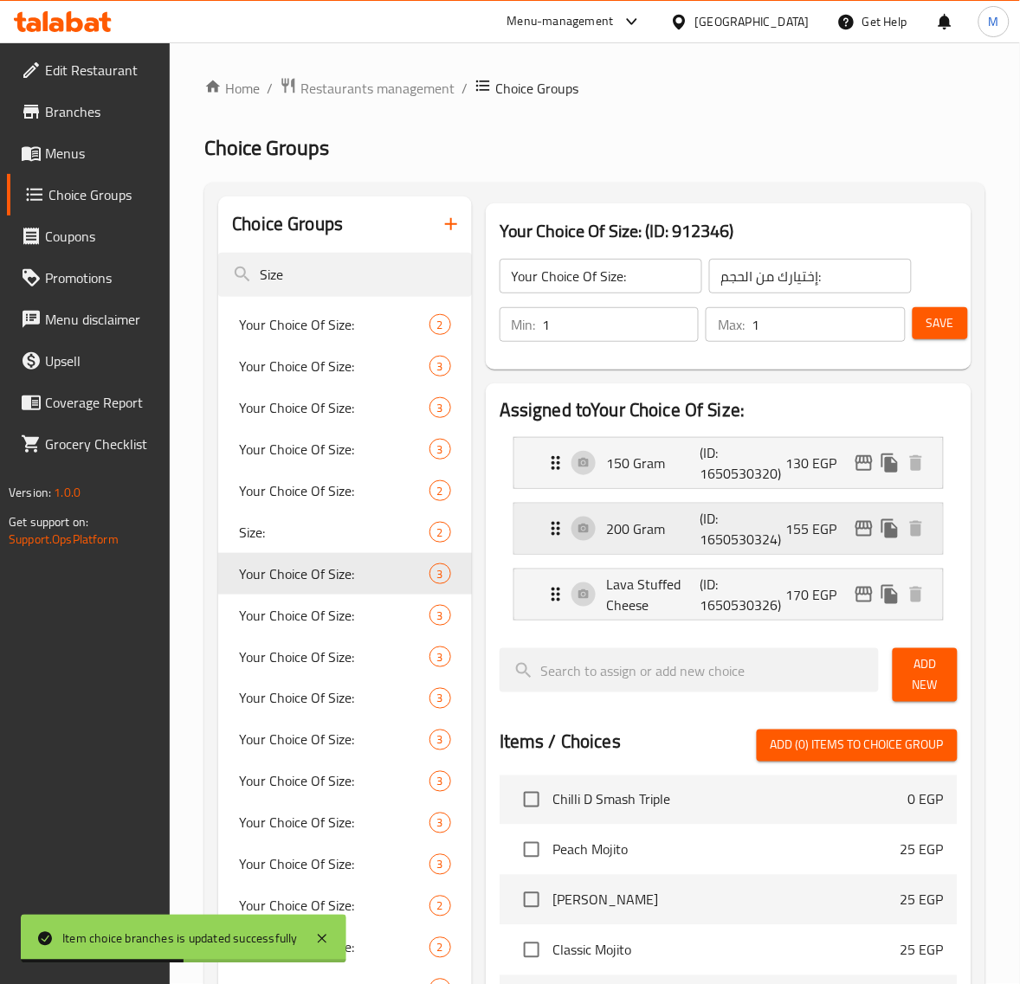
click at [866, 520] on icon "edit" at bounding box center [863, 528] width 21 height 21
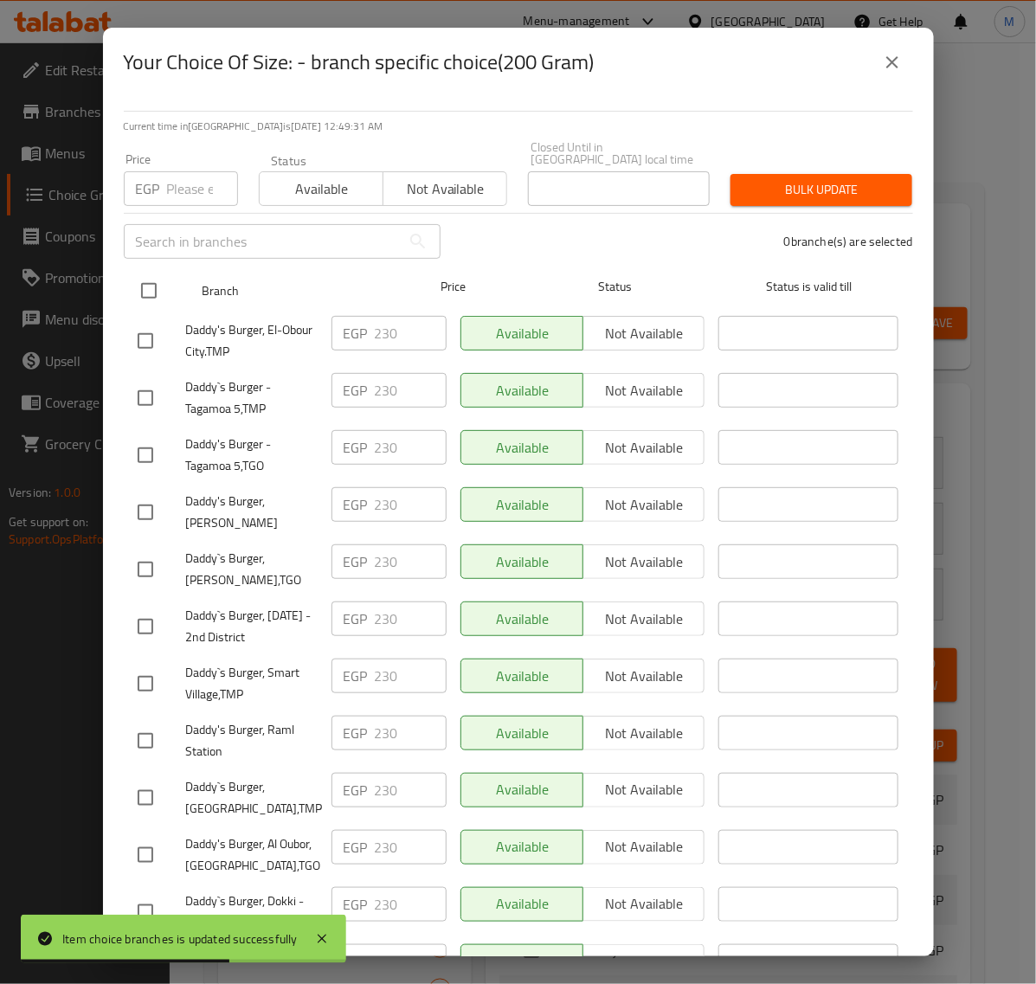
click at [145, 283] on input "checkbox" at bounding box center [149, 291] width 36 height 36
checkbox input "true"
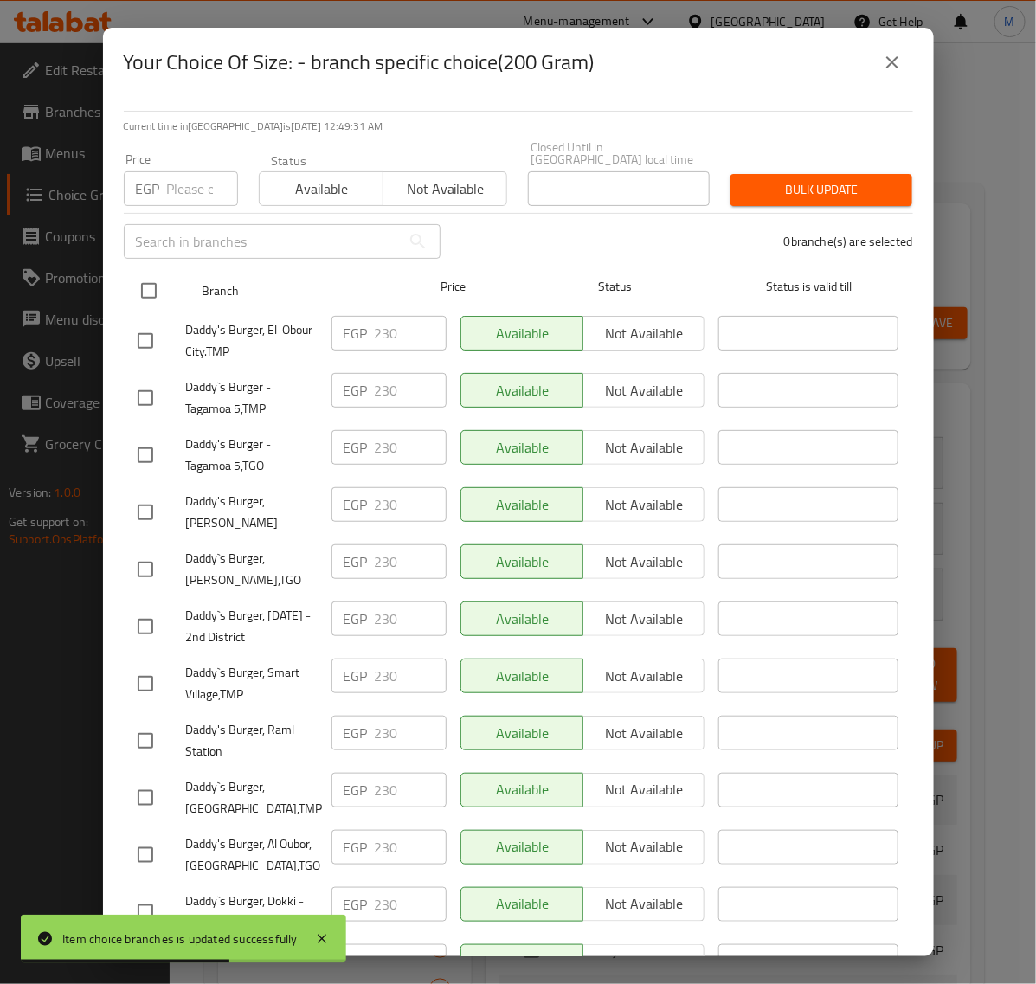
checkbox input "true"
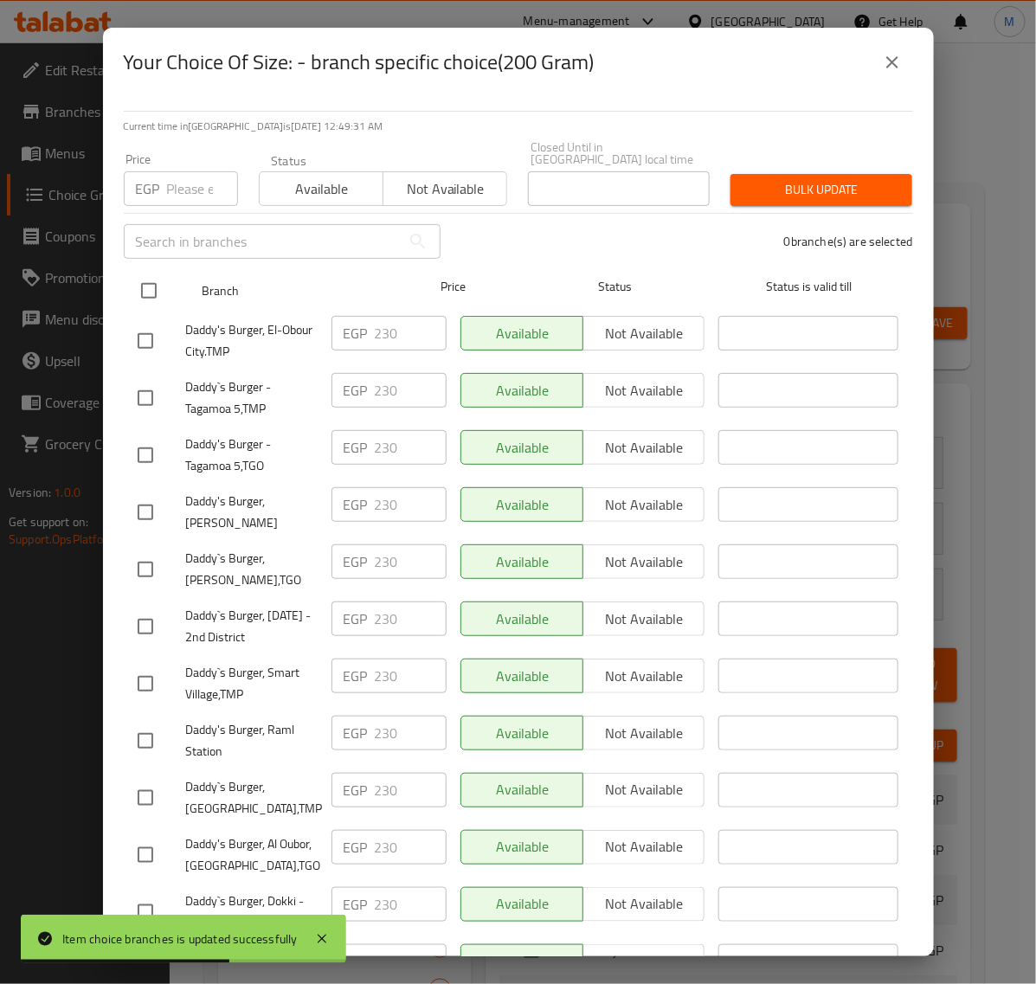
checkbox input "true"
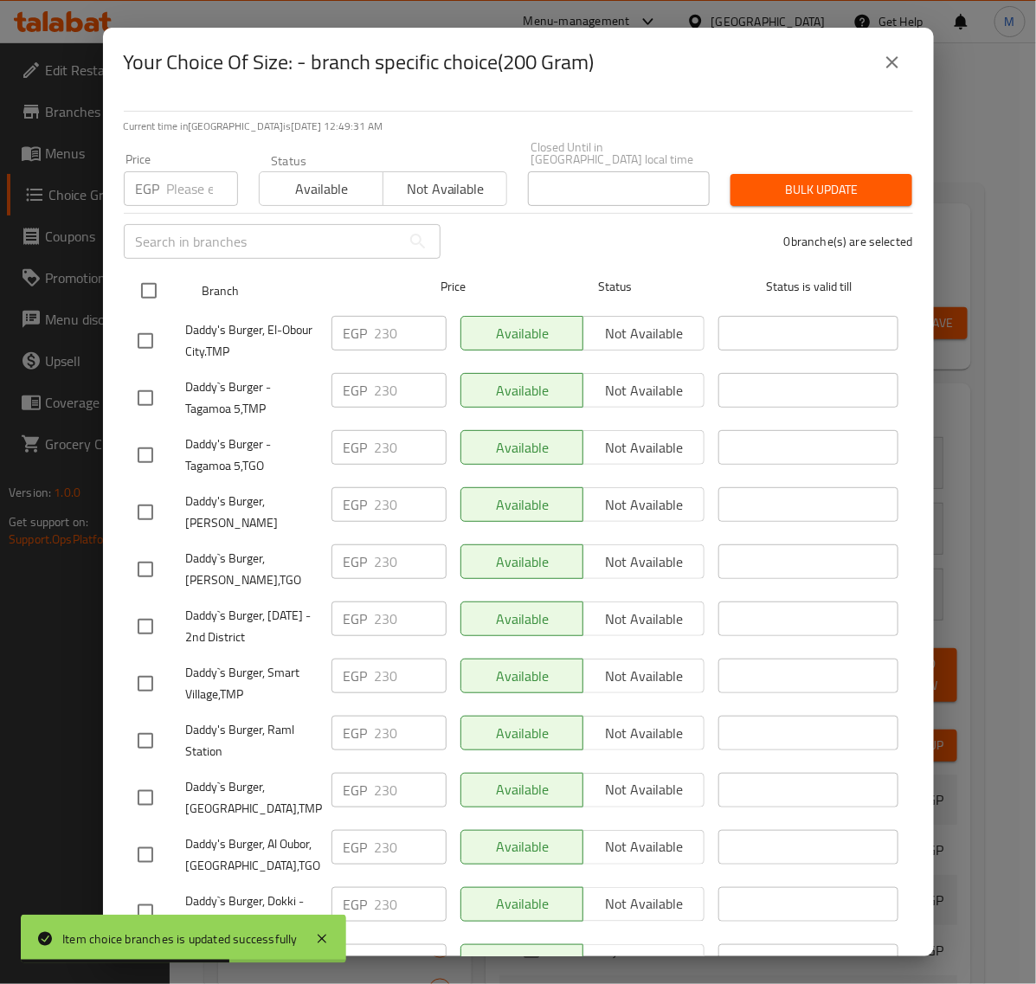
checkbox input "true"
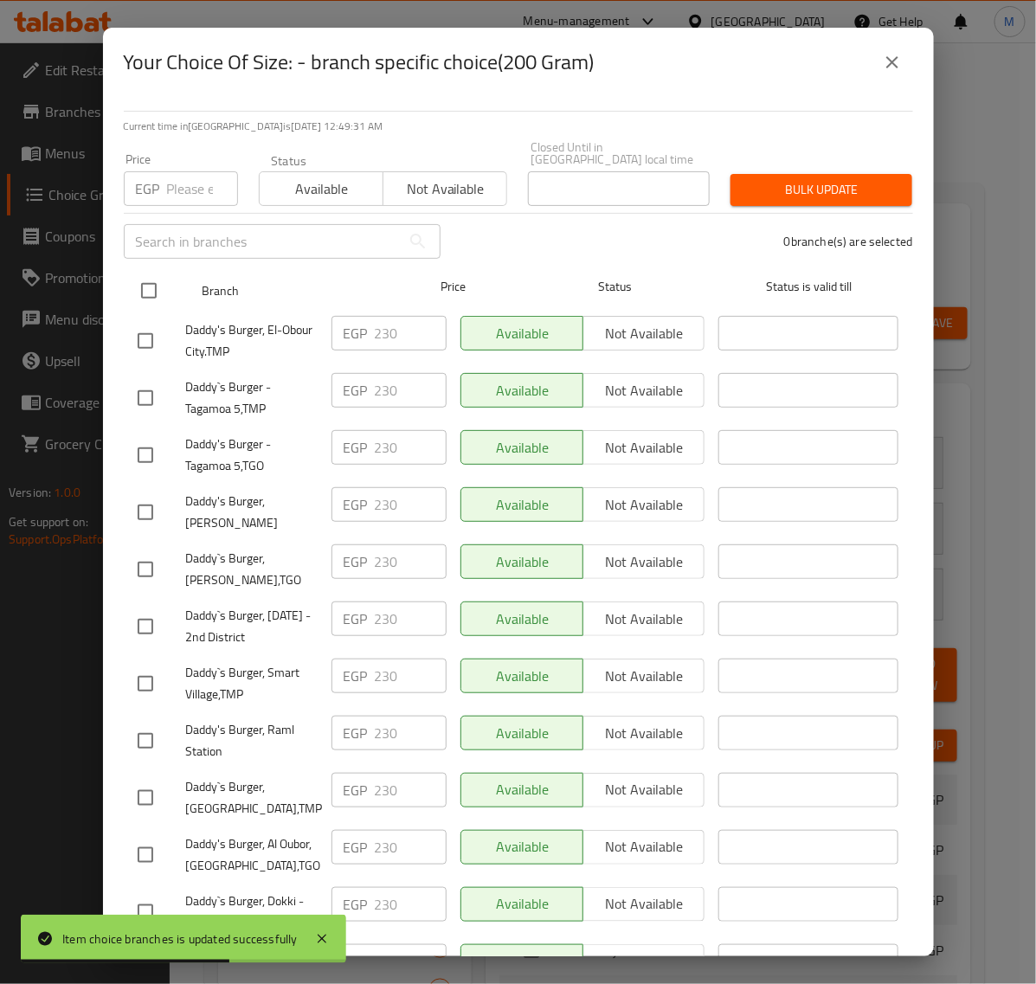
checkbox input "true"
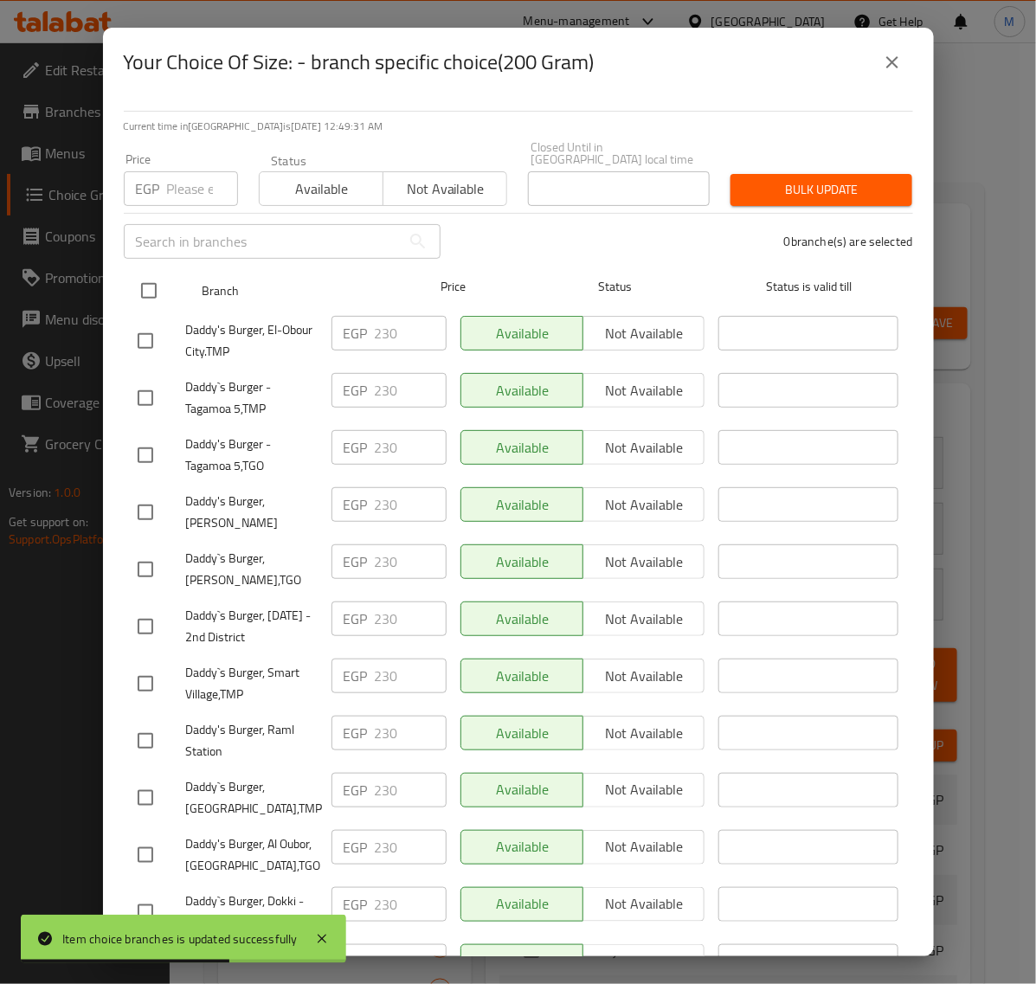
checkbox input "true"
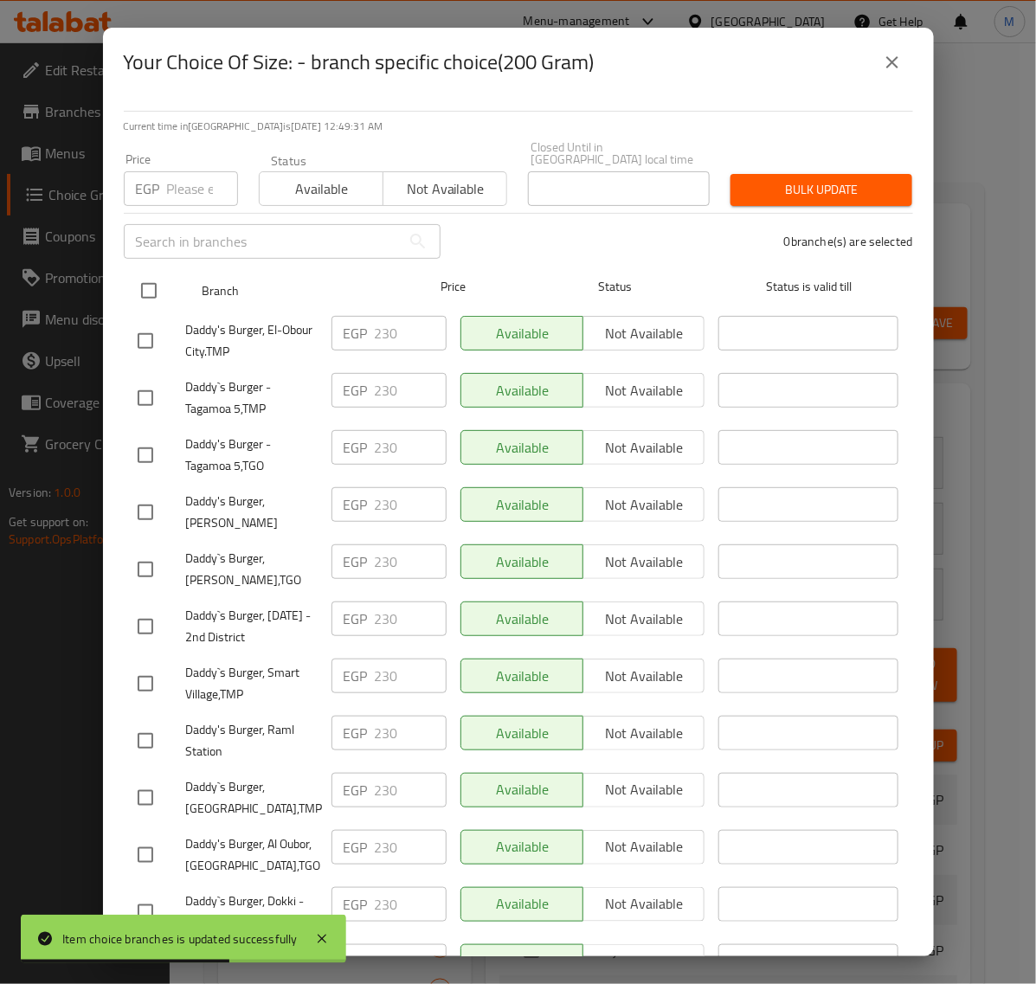
checkbox input "true"
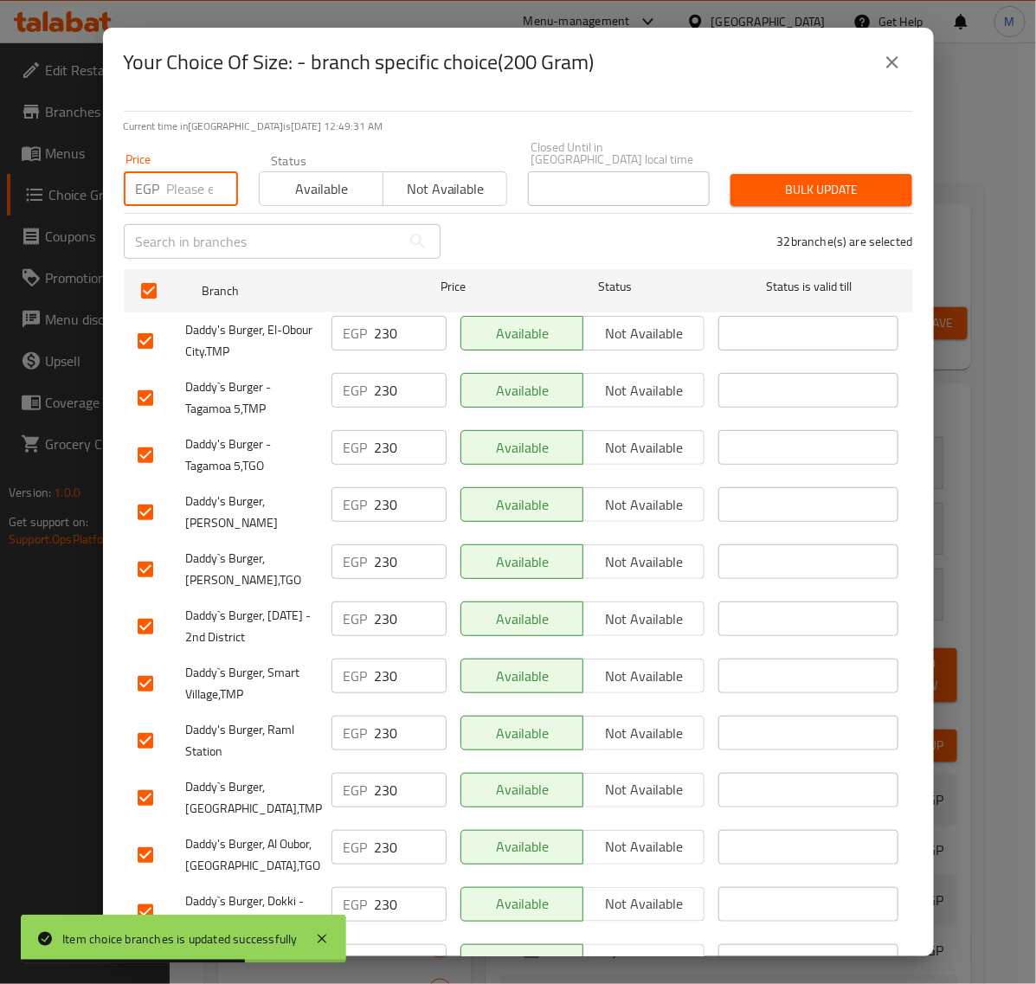
click at [173, 186] on input "number" at bounding box center [202, 188] width 71 height 35
type input "239"
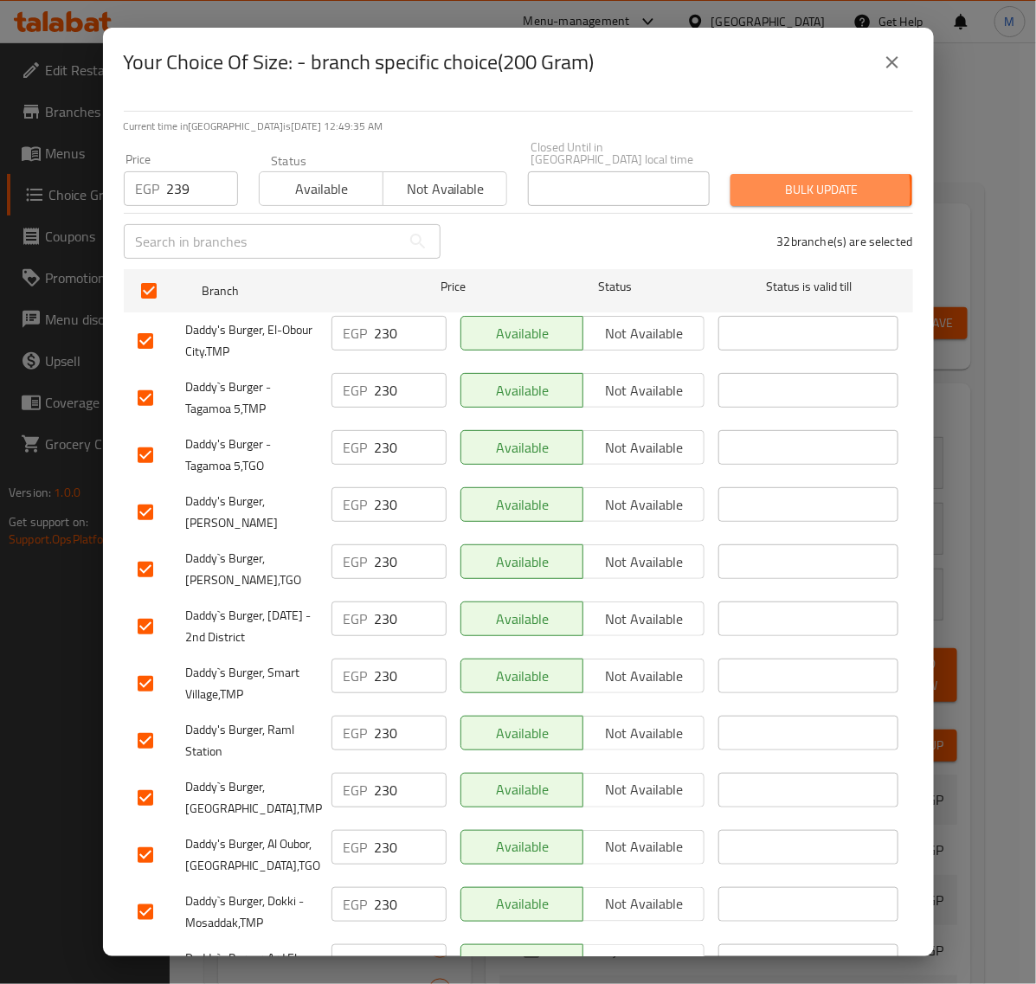
click at [744, 179] on span "Bulk update" at bounding box center [821, 190] width 154 height 22
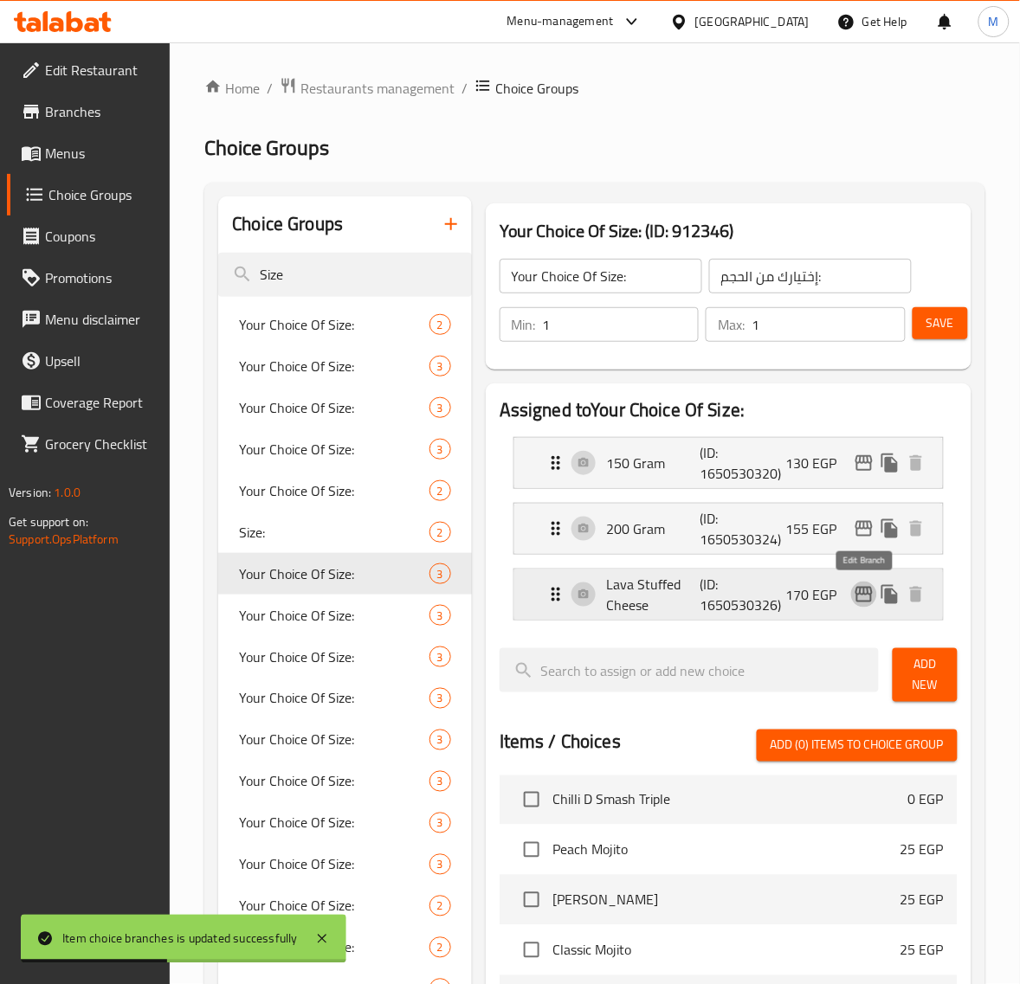
click at [854, 594] on icon "edit" at bounding box center [863, 594] width 21 height 21
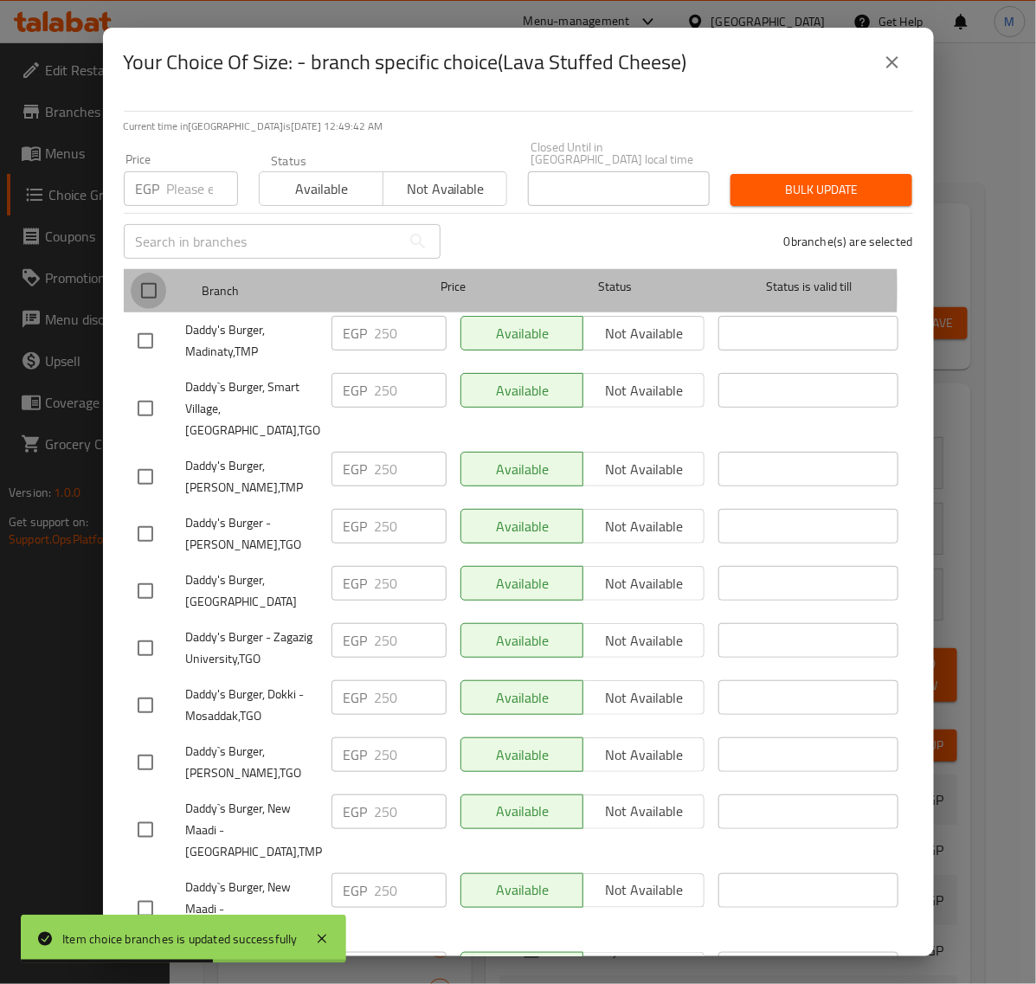
click at [141, 277] on input "checkbox" at bounding box center [149, 291] width 36 height 36
checkbox input "true"
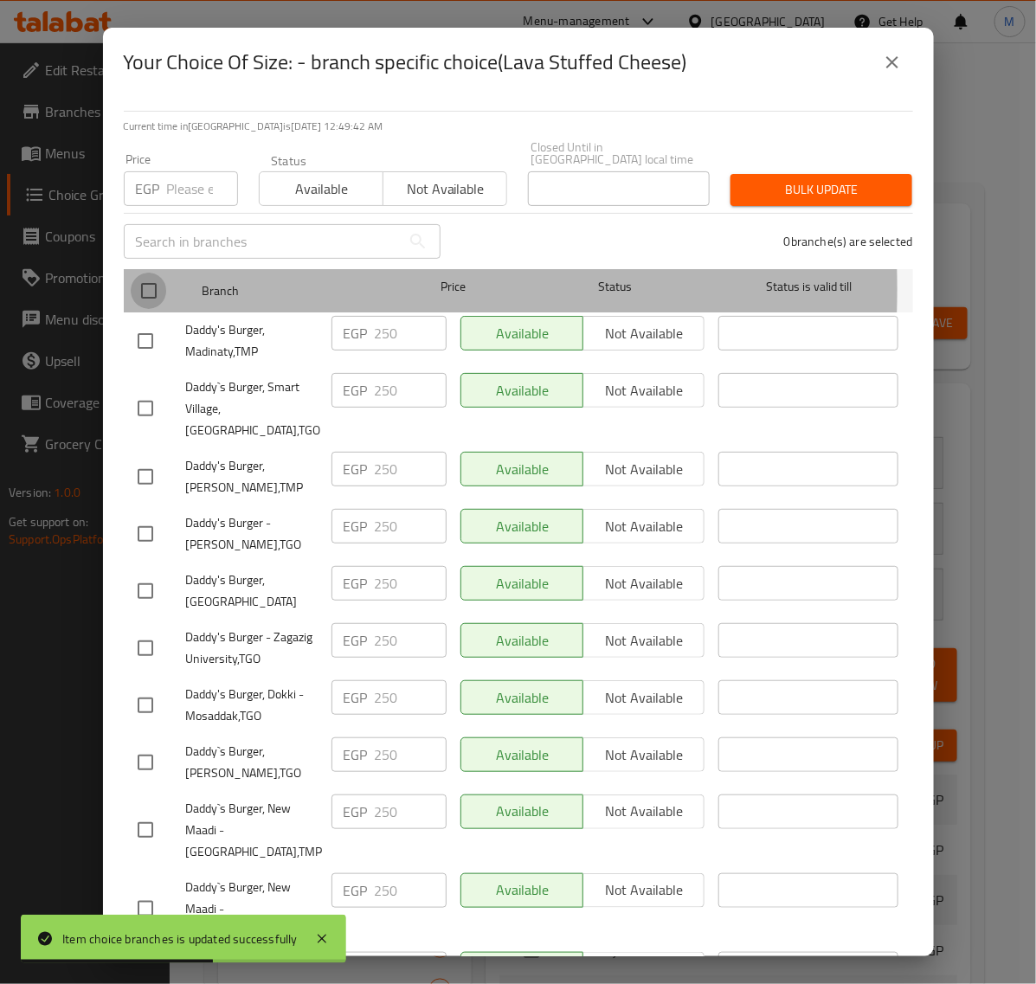
checkbox input "true"
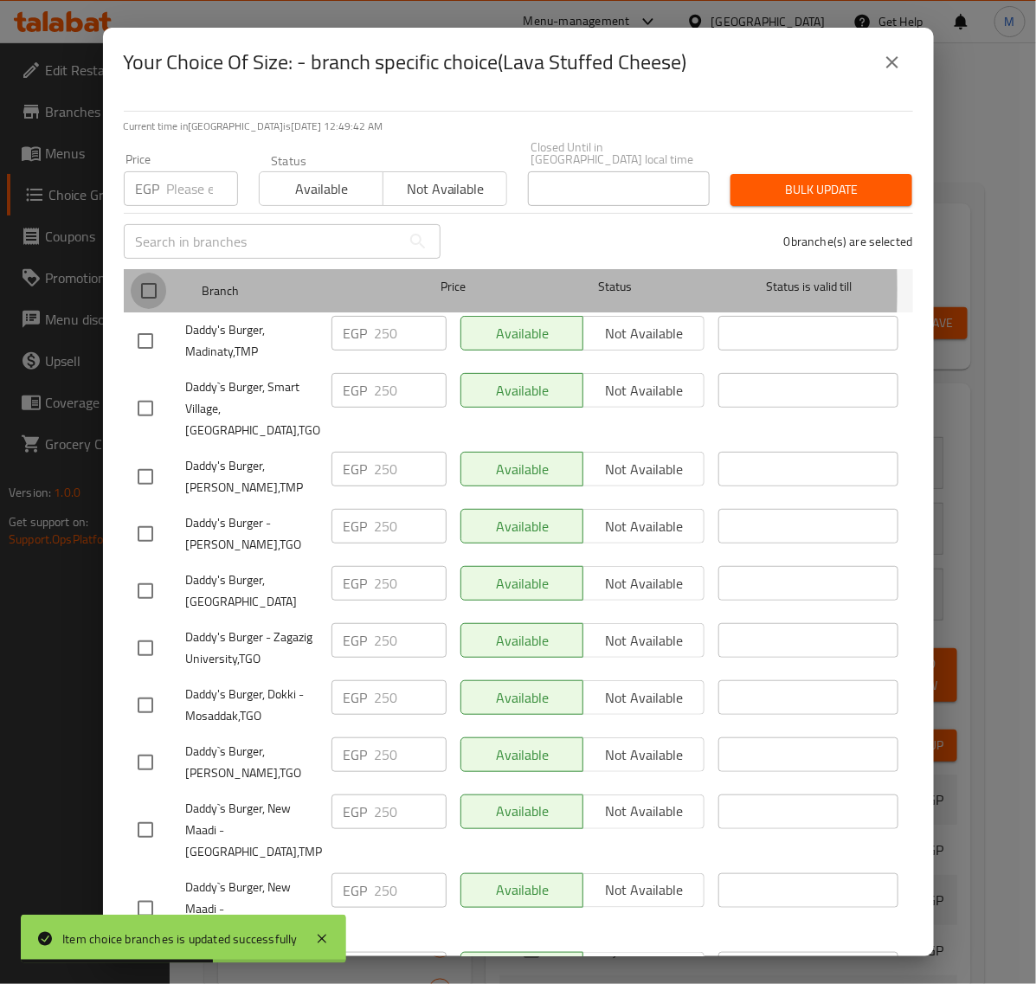
checkbox input "true"
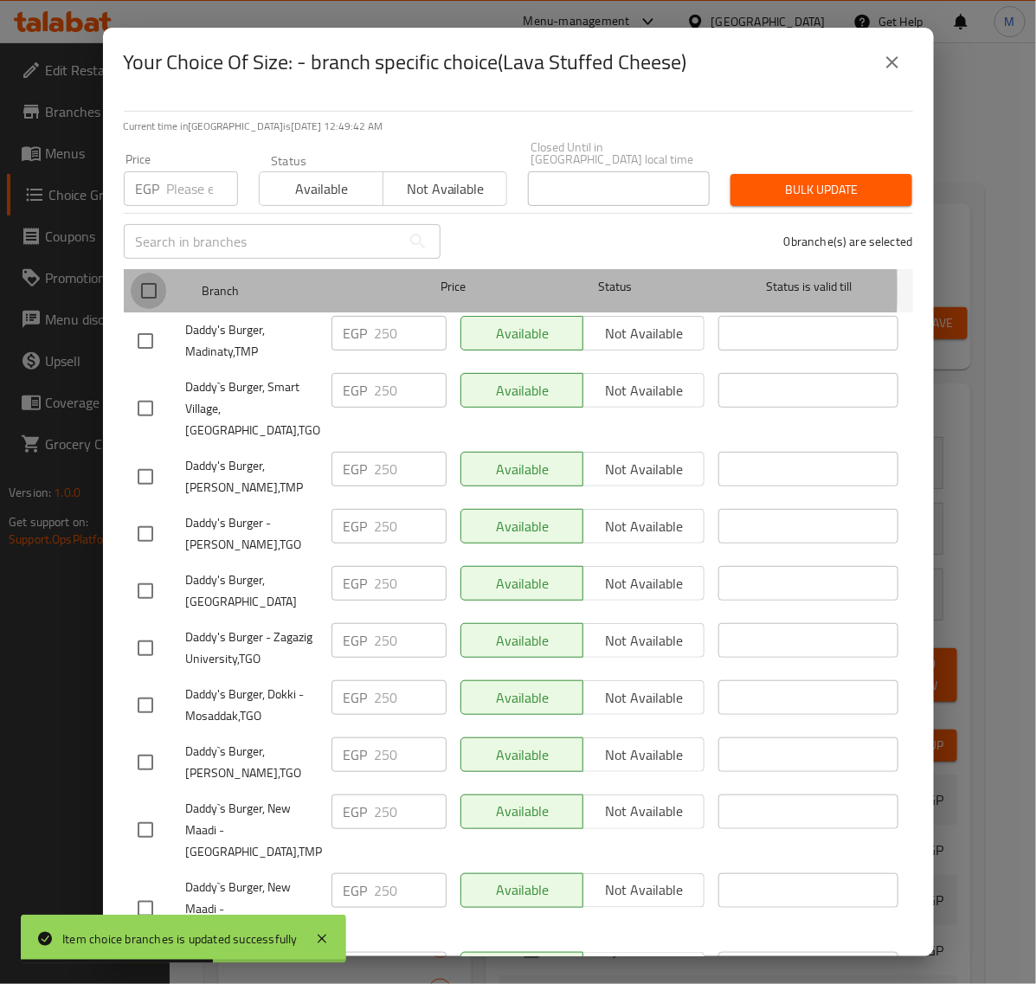
checkbox input "true"
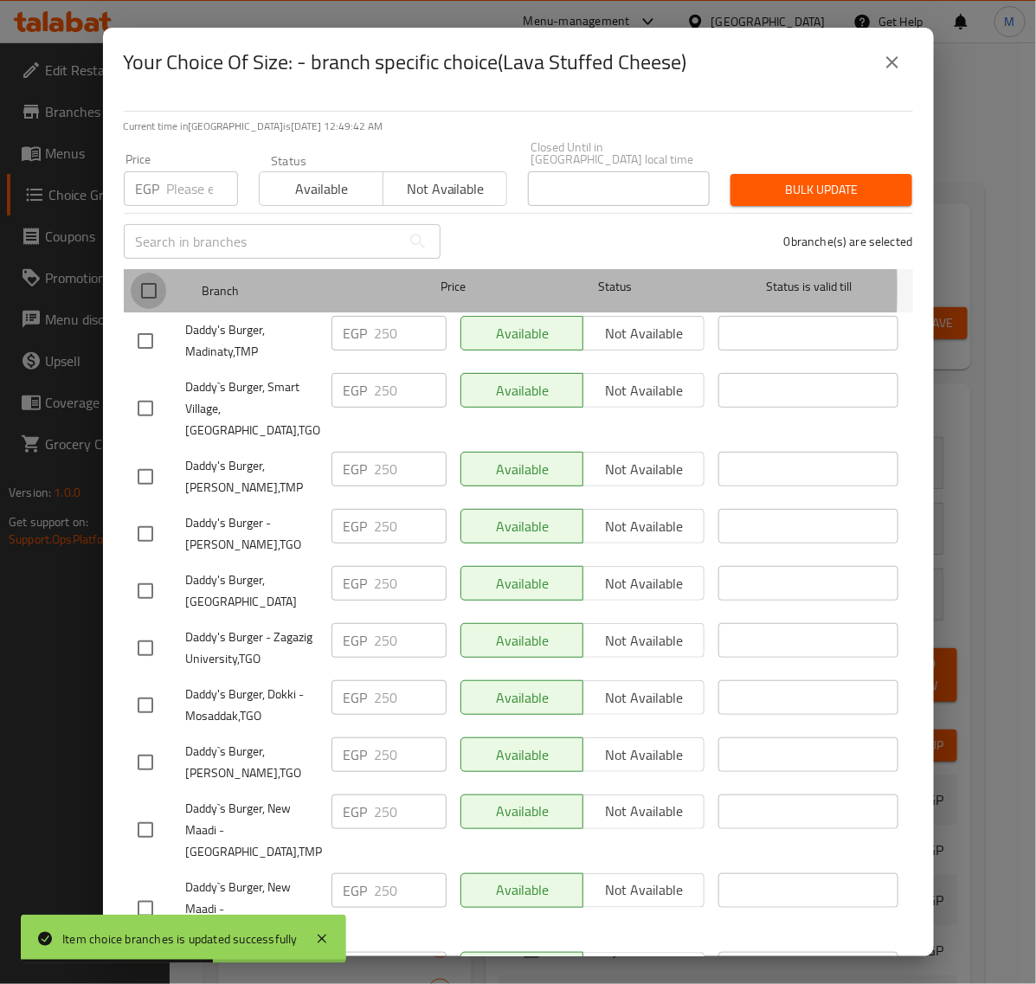
checkbox input "true"
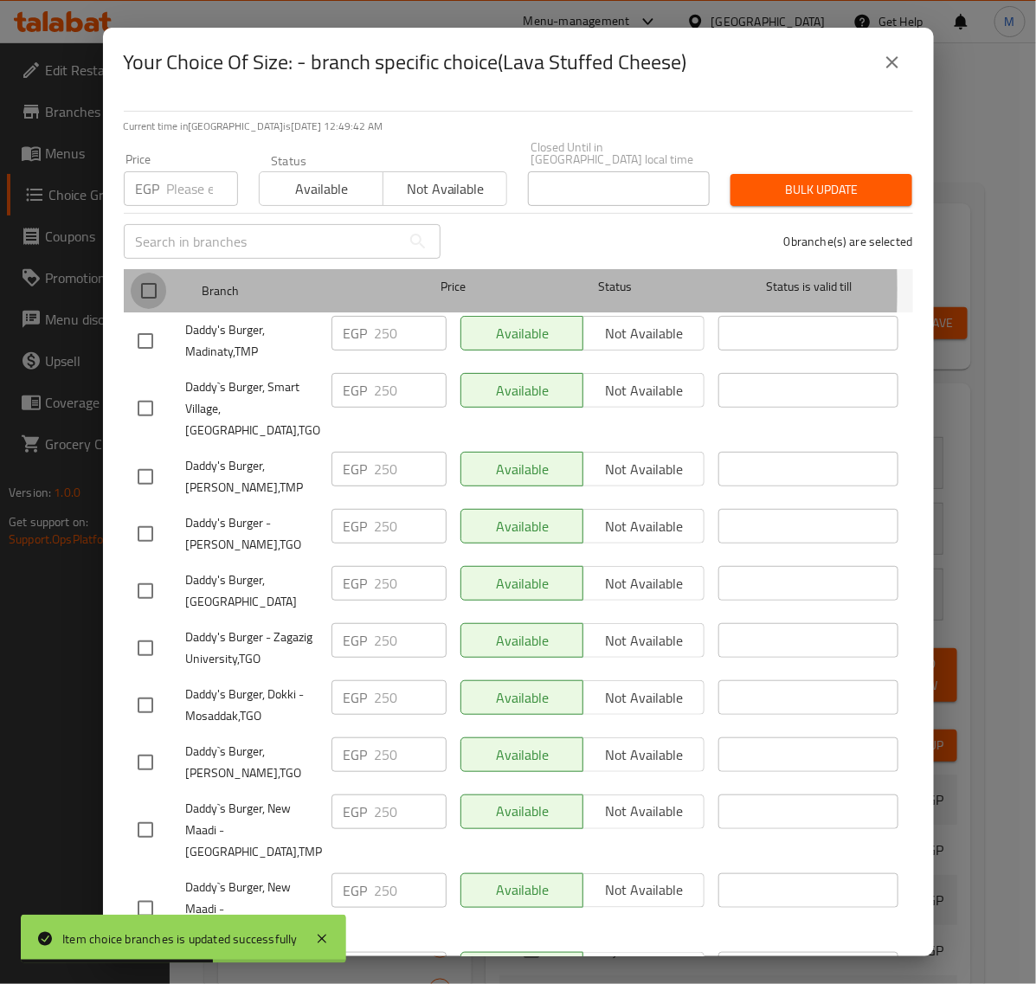
checkbox input "true"
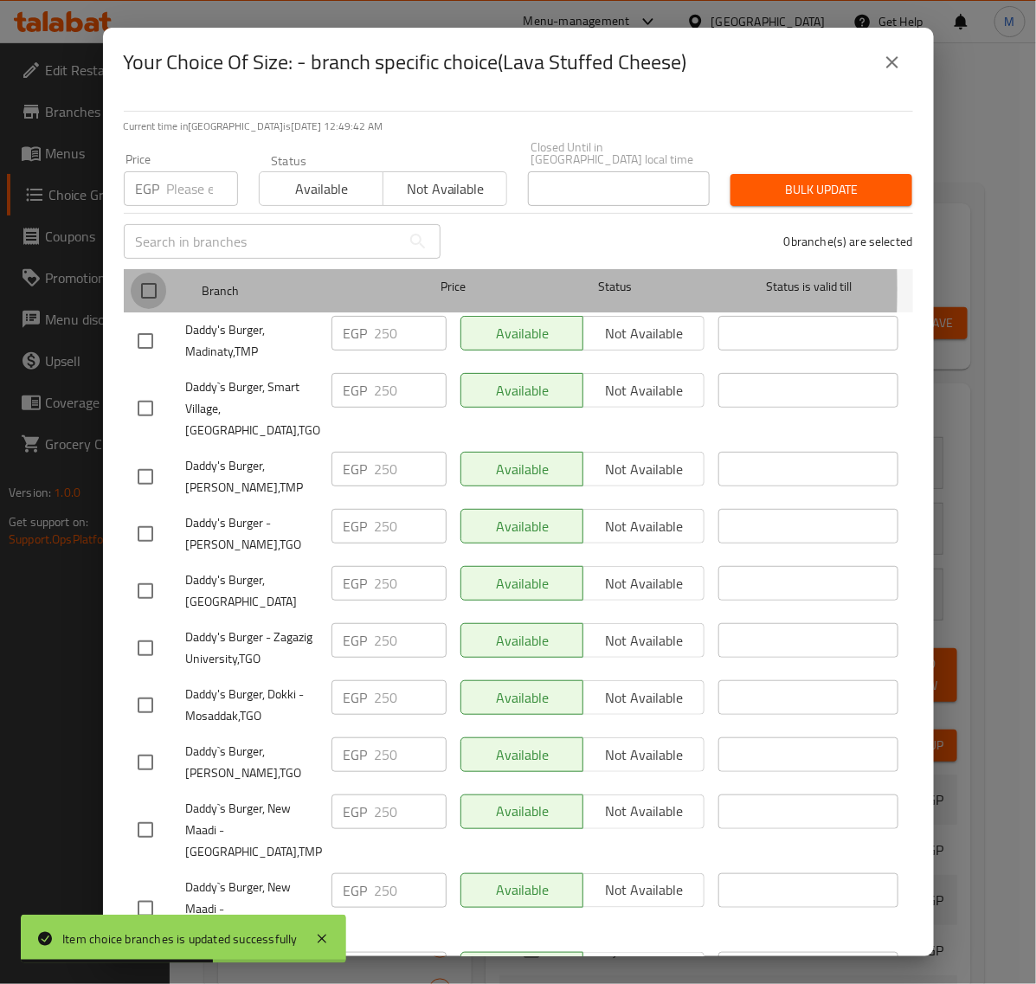
checkbox input "true"
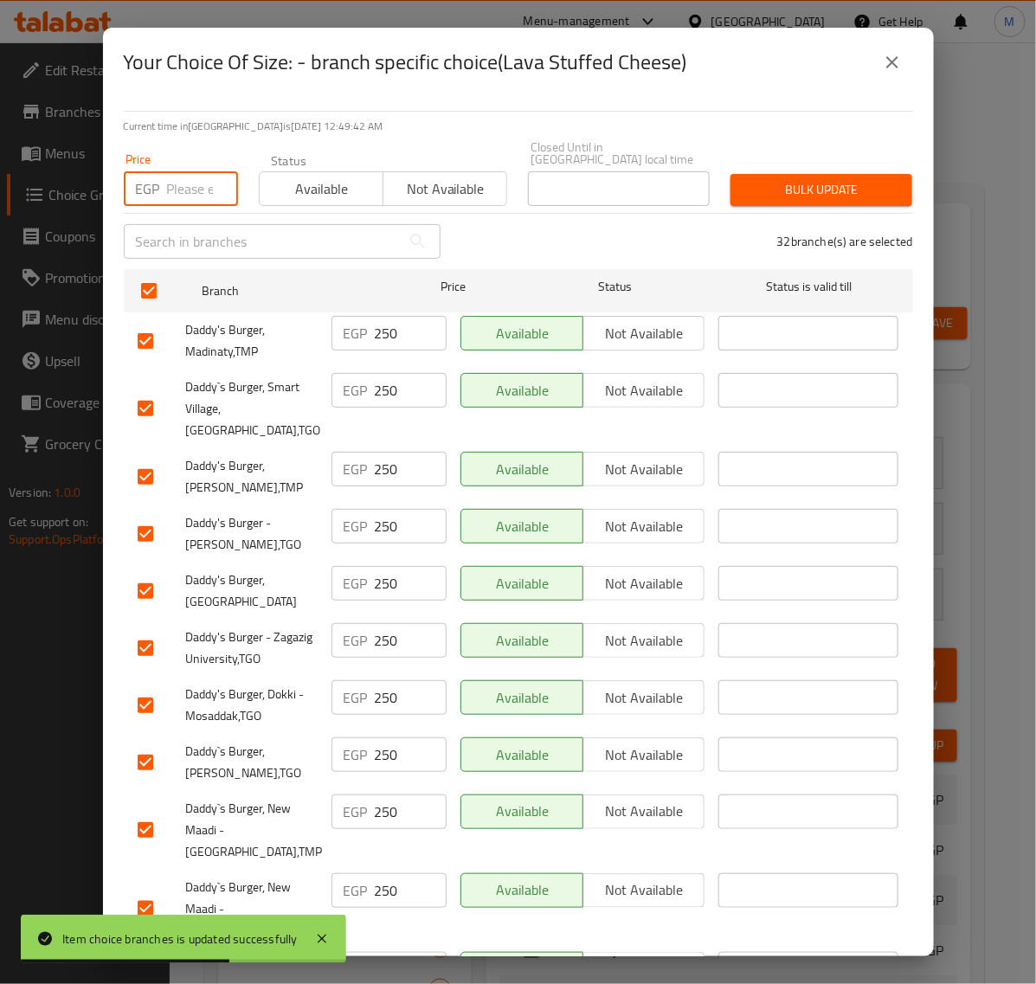
click at [180, 176] on input "number" at bounding box center [202, 188] width 71 height 35
type input "259"
click at [746, 189] on button "Bulk update" at bounding box center [822, 190] width 182 height 32
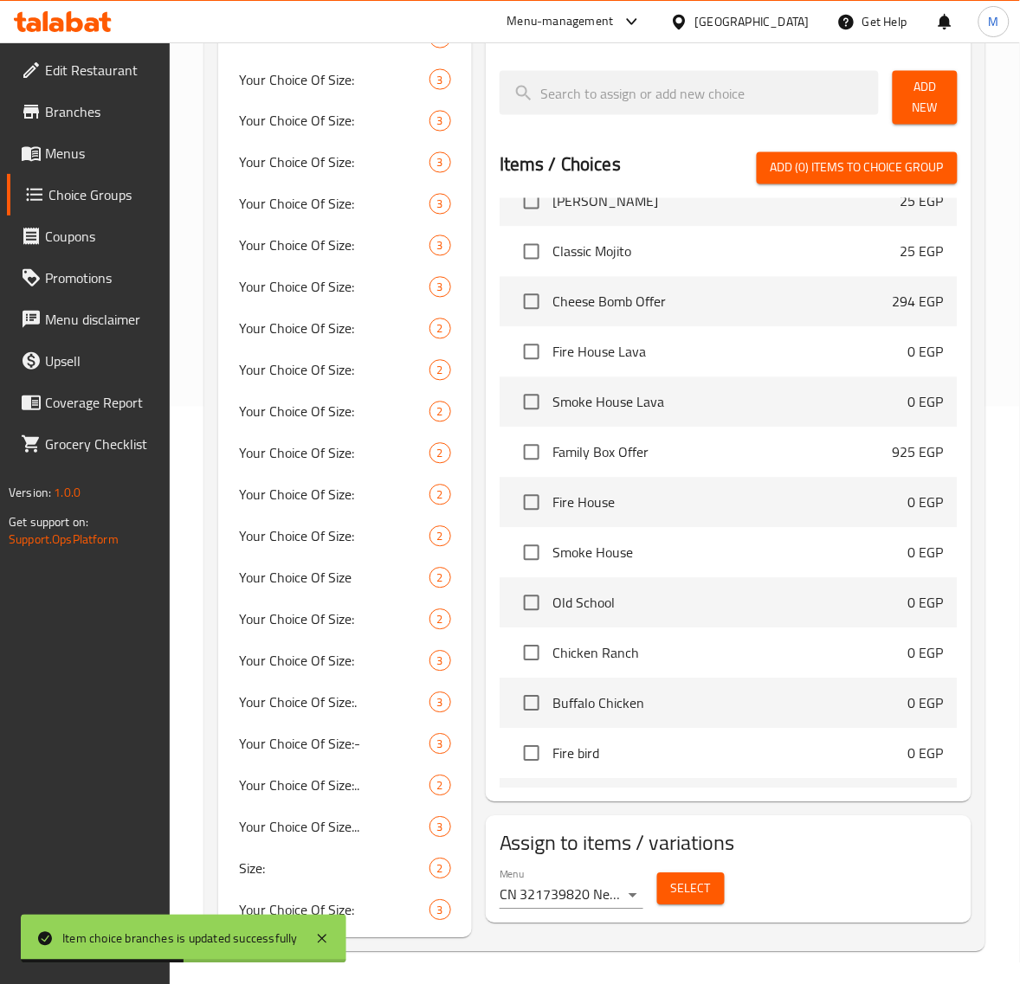
scroll to position [649, 0]
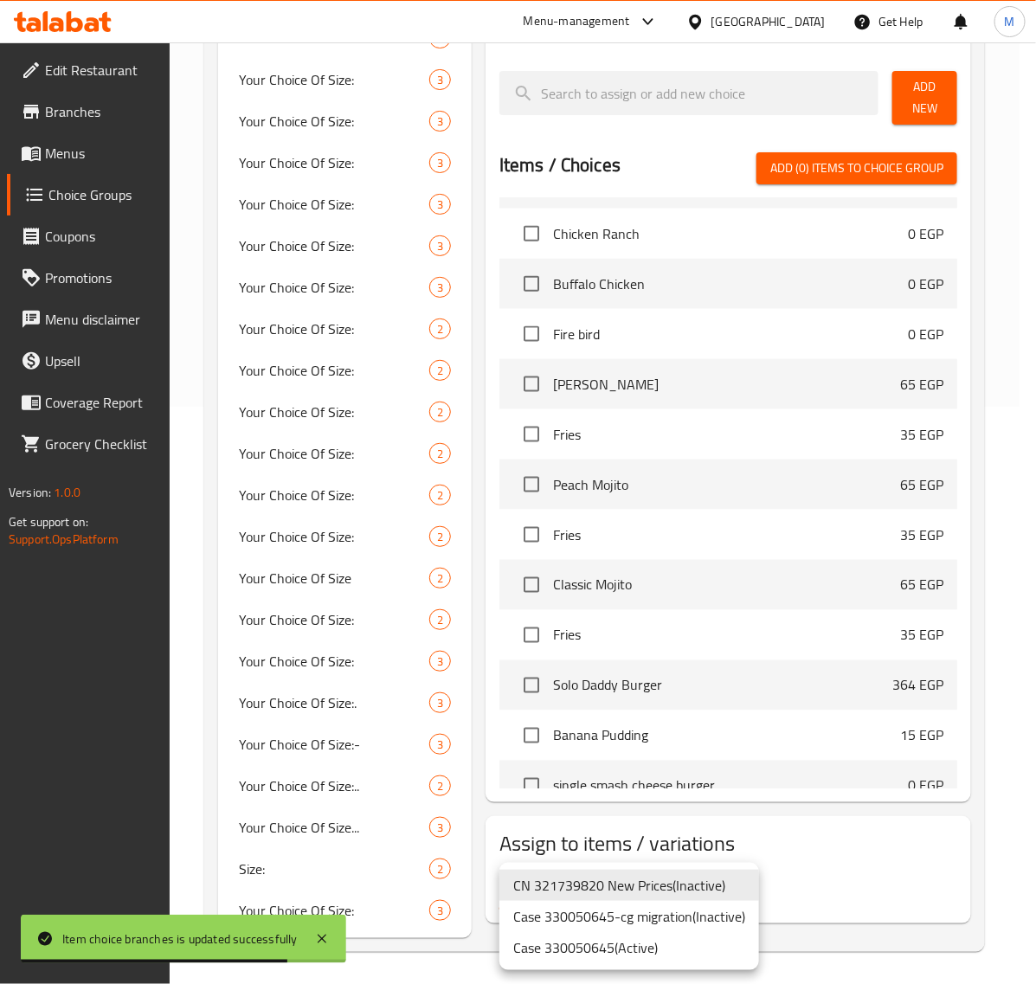
click at [593, 945] on li "Case 330050645 ( Active )" at bounding box center [629, 947] width 260 height 31
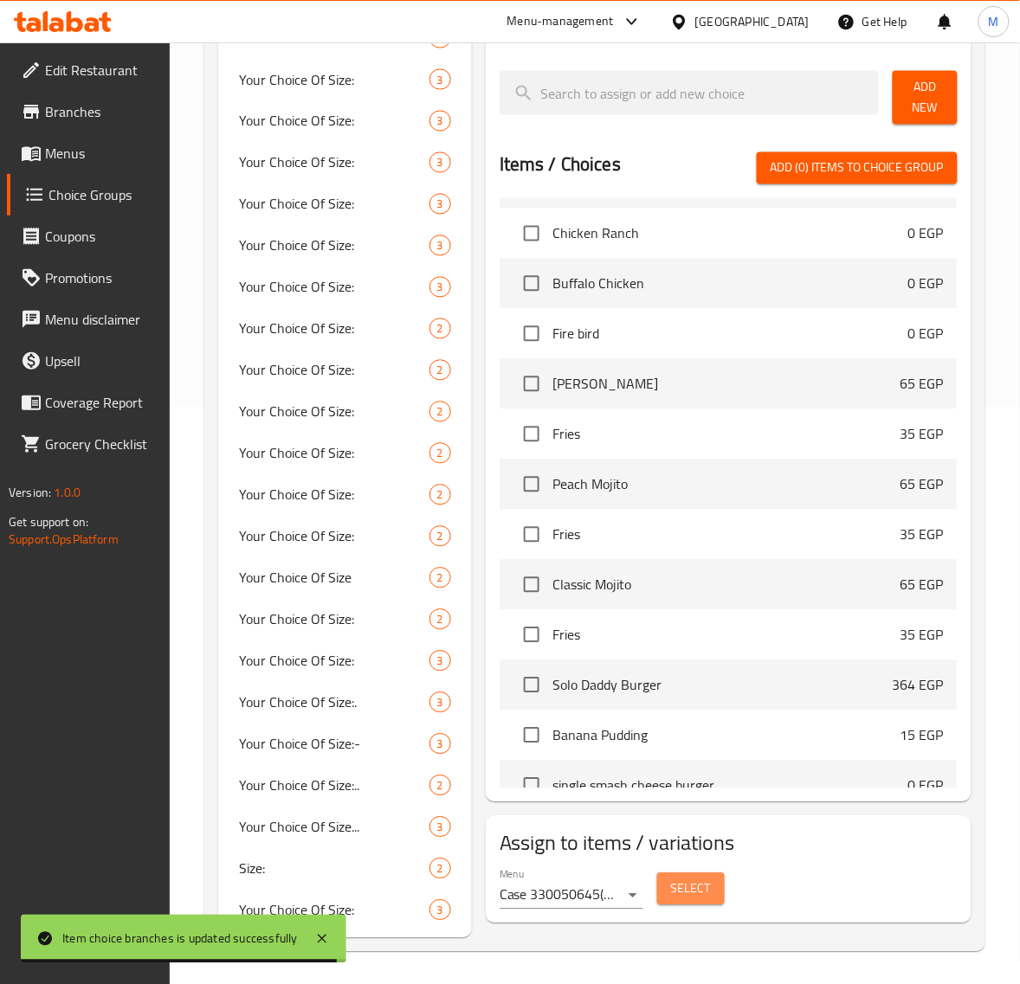
click at [681, 881] on span "Select" at bounding box center [691, 890] width 40 height 22
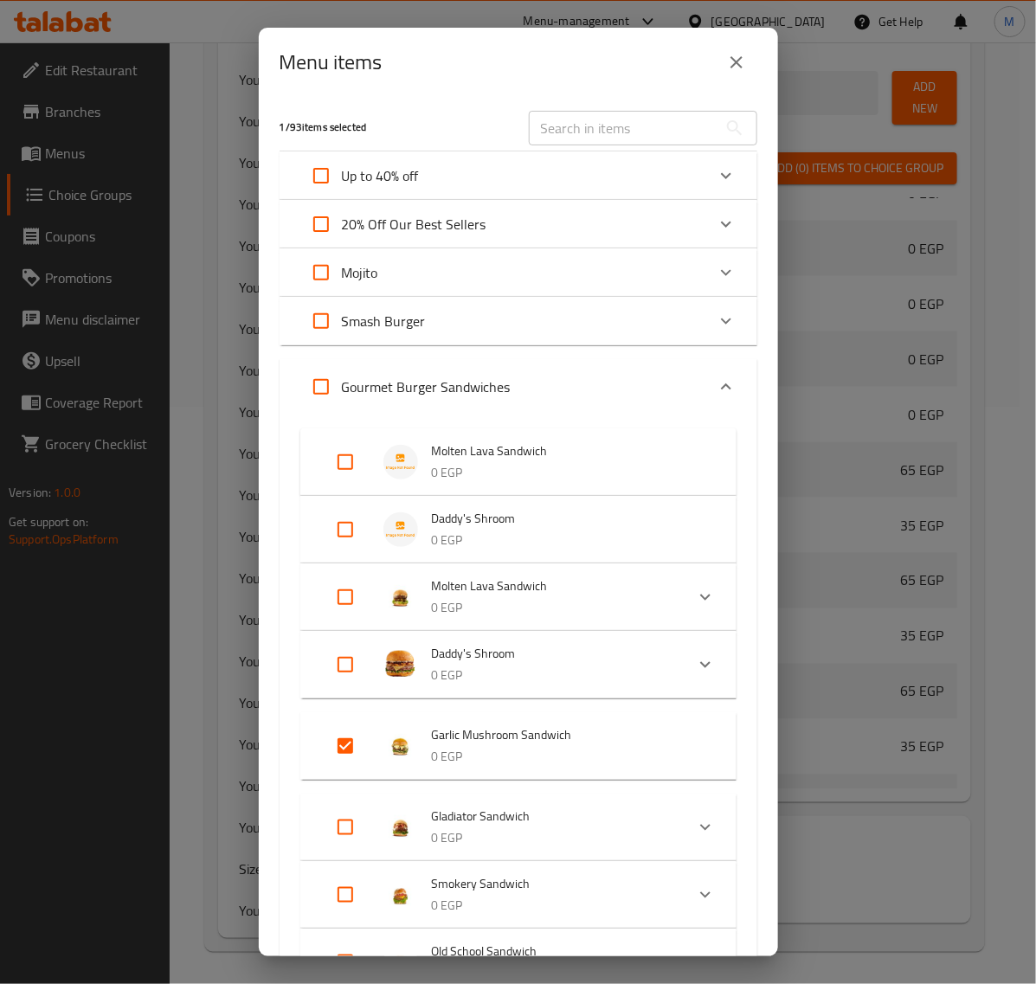
click at [731, 59] on icon "close" at bounding box center [736, 62] width 21 height 21
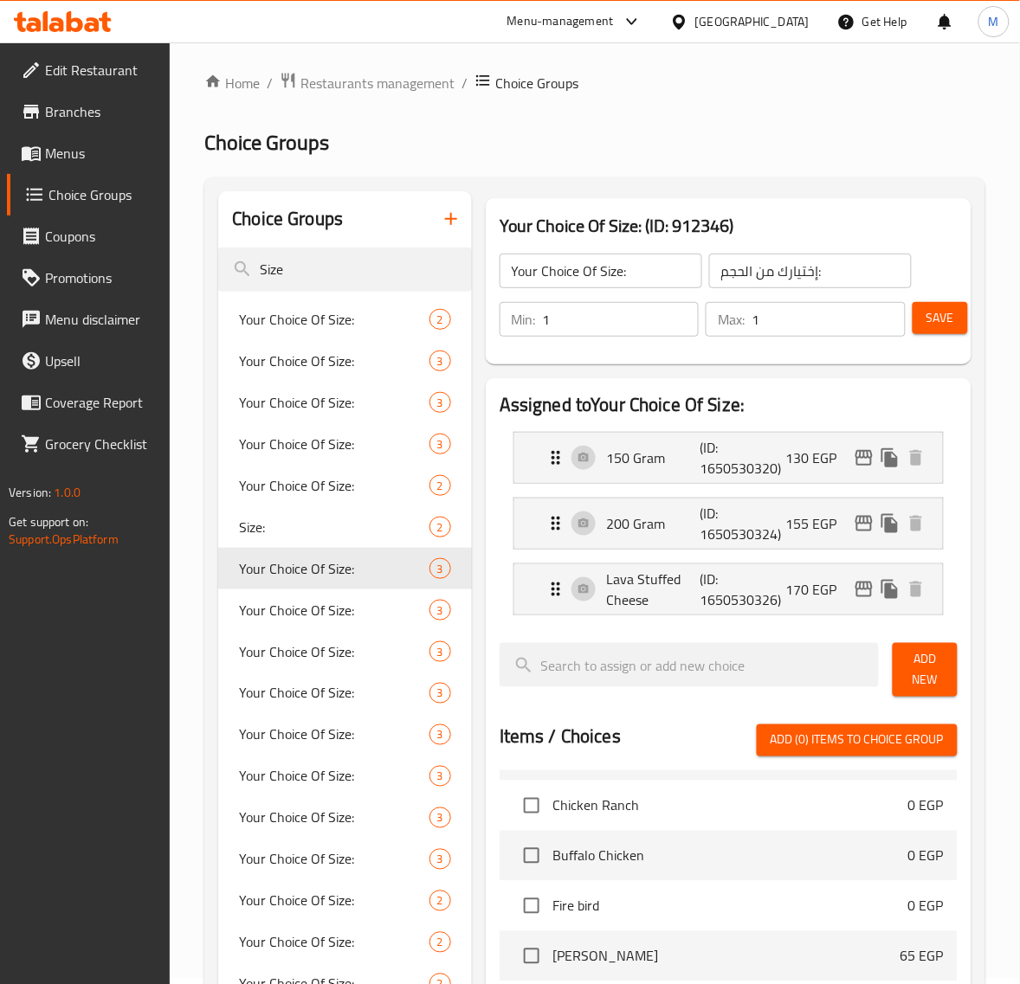
scroll to position [0, 0]
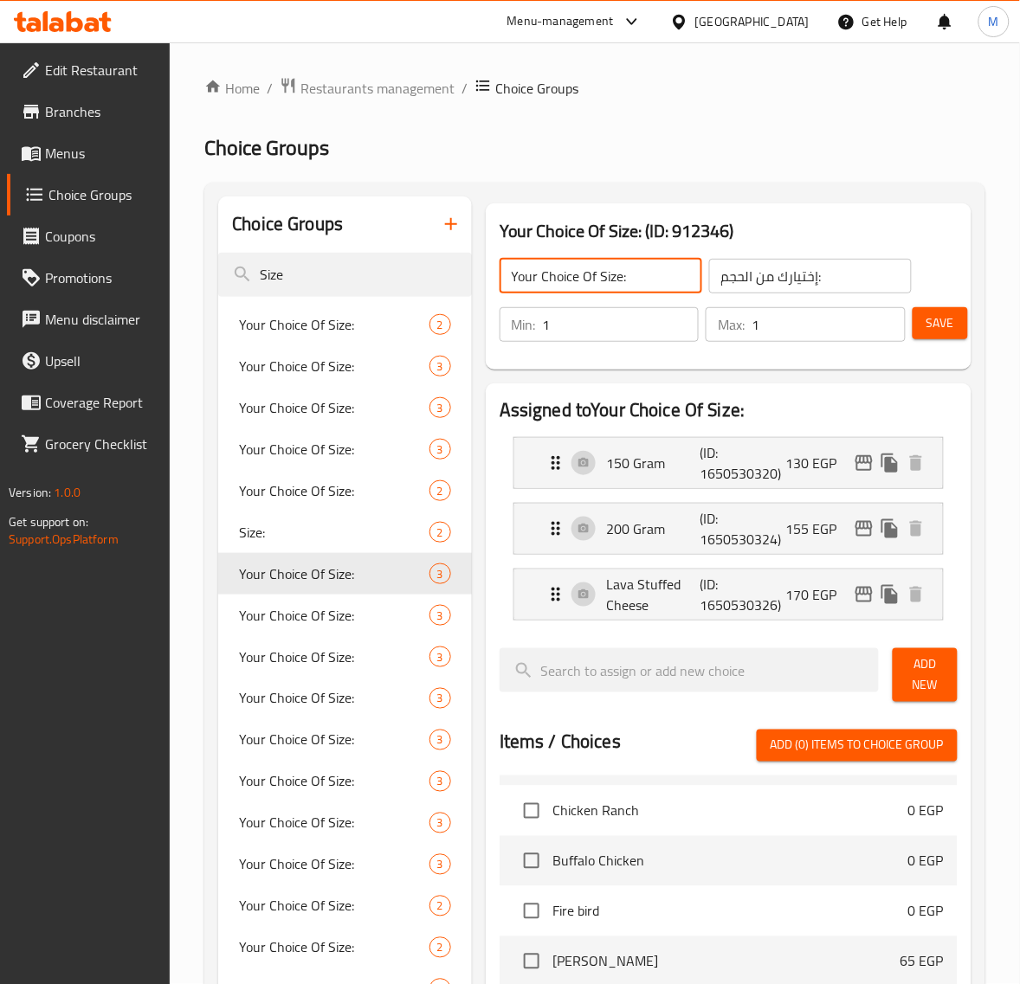
click at [598, 278] on input "Your Choice Of Size:" at bounding box center [600, 276] width 203 height 35
paste input "Garlic Mushroom Sandwich"
type input "Your Choice Of Garlic Mushroom Sandwich Size:"
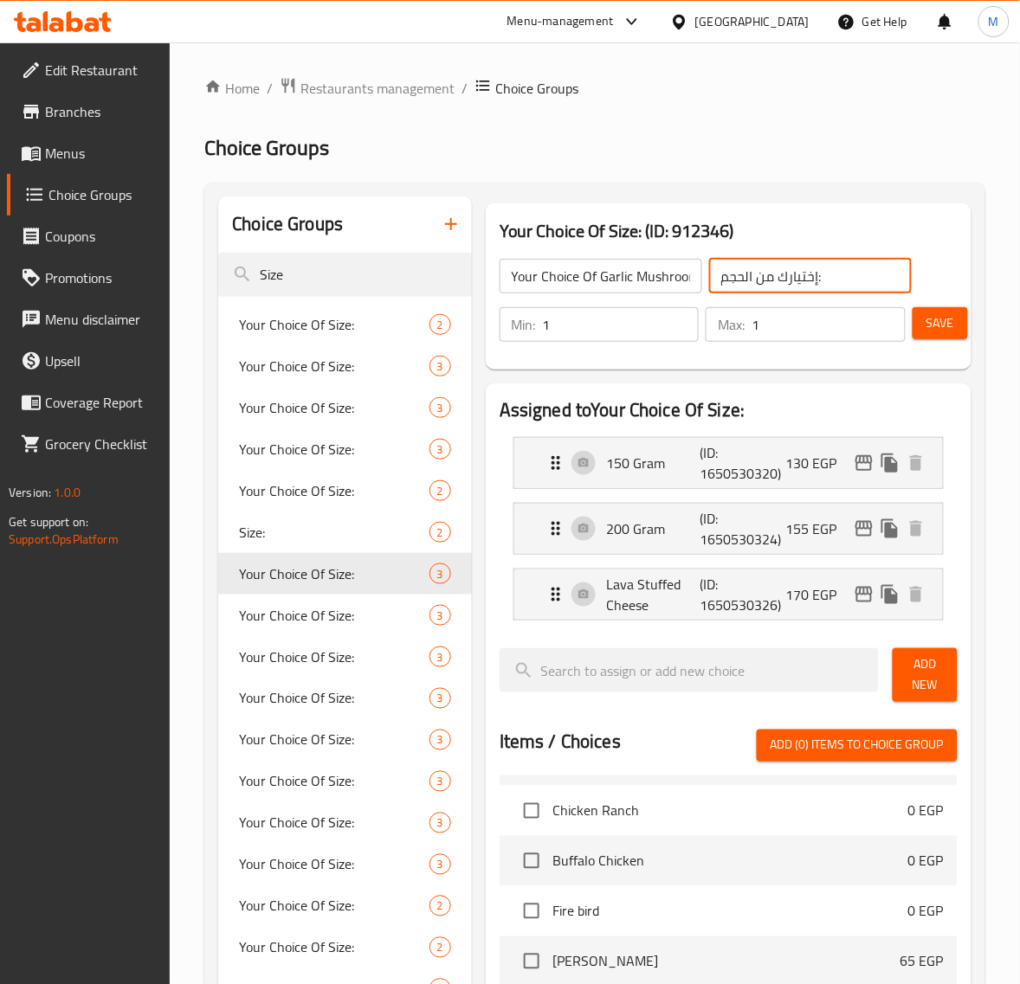
click at [732, 281] on input "إختيارك من الحجم:" at bounding box center [810, 276] width 203 height 35
paste input "ساندوتش جارليك مشروم"
type input "إختيارك من حجم ساندوتش جارليك مشروم:"
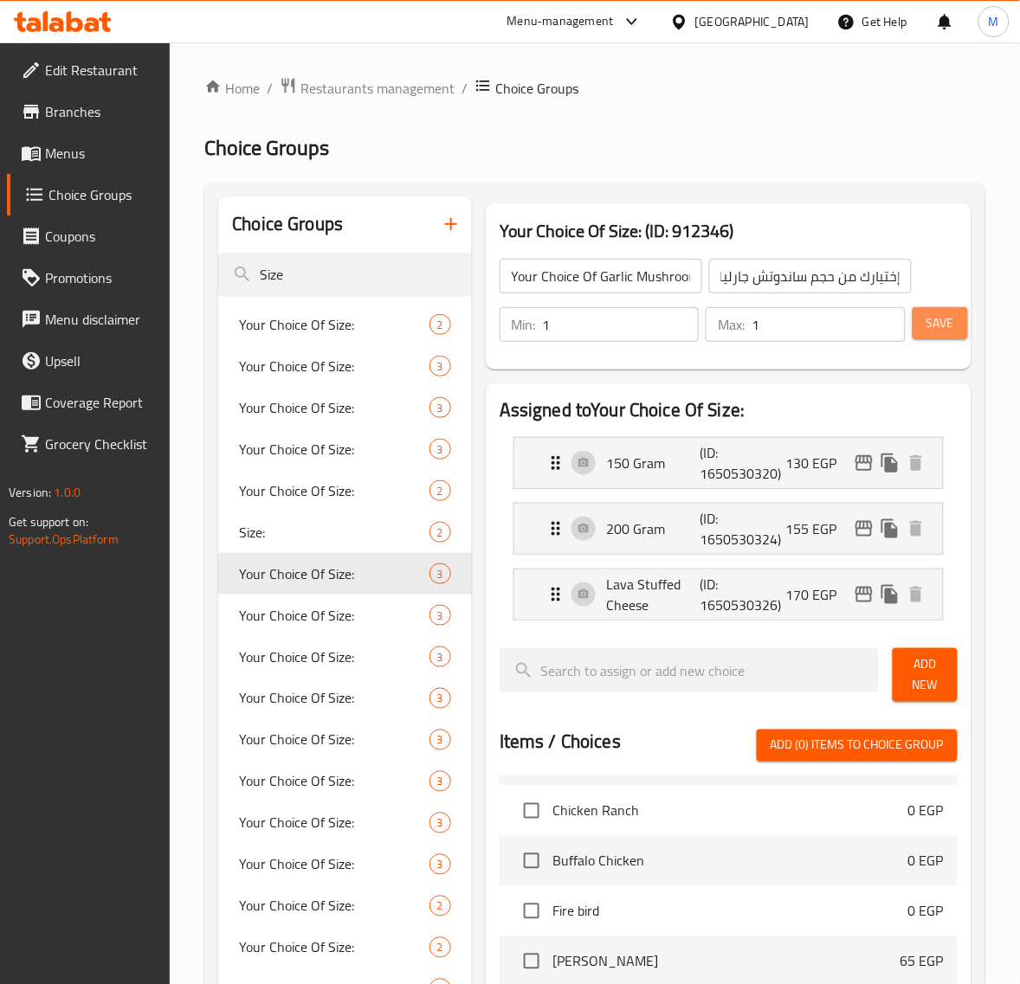
click at [920, 335] on button "Save" at bounding box center [939, 323] width 55 height 32
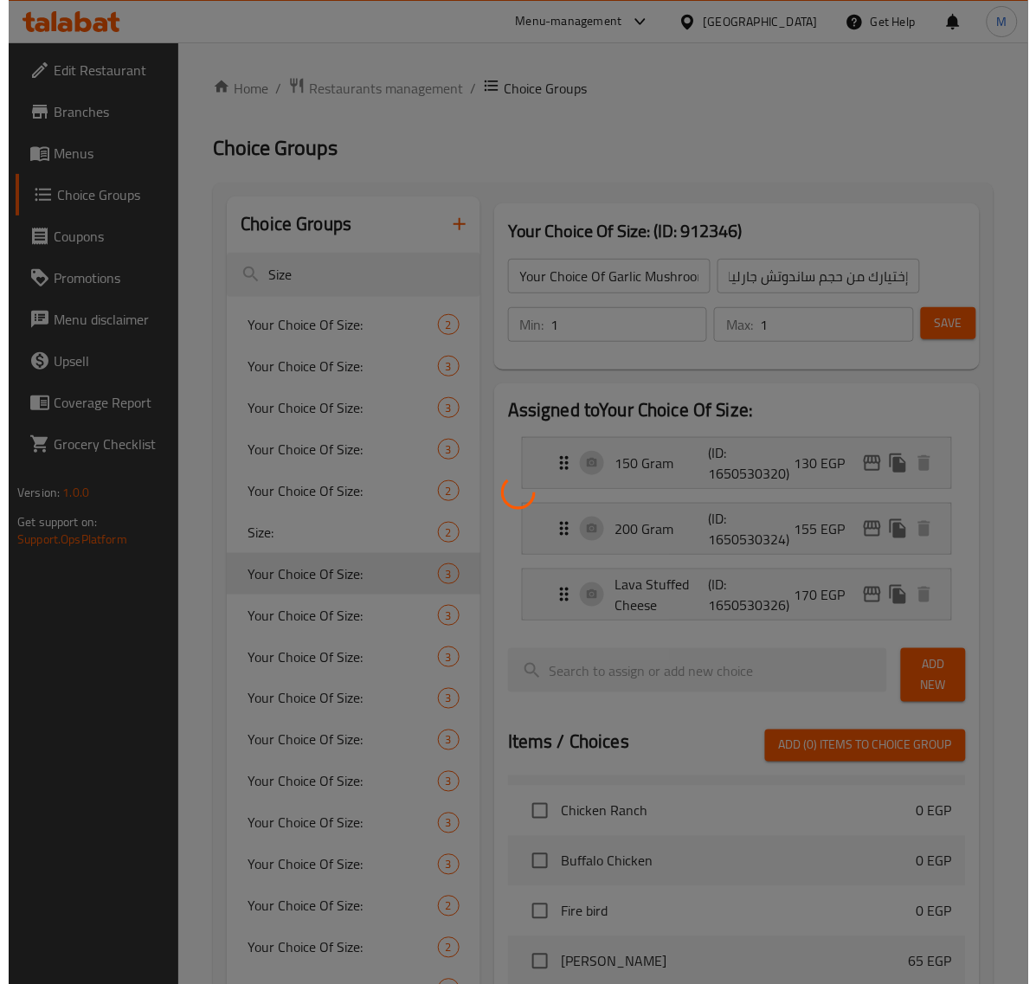
scroll to position [0, 0]
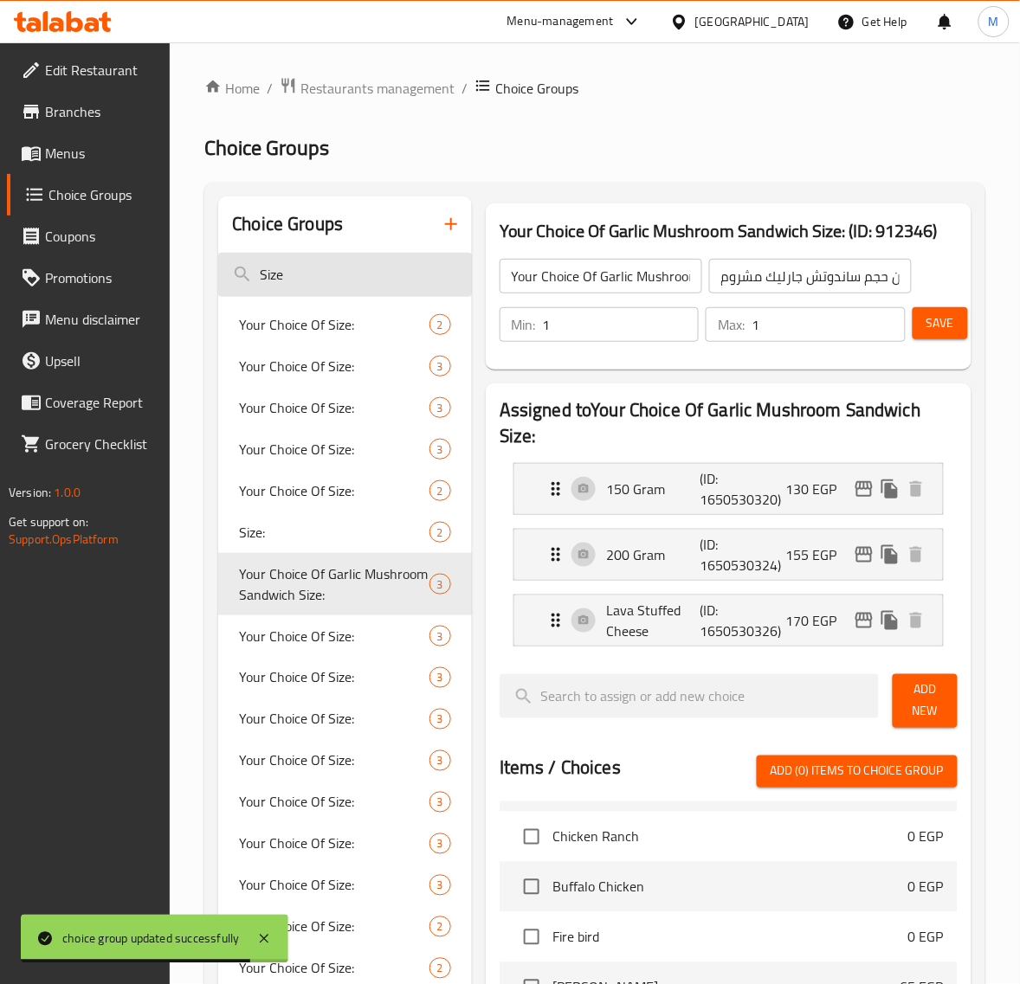
click at [322, 271] on input "Size" at bounding box center [345, 275] width 254 height 44
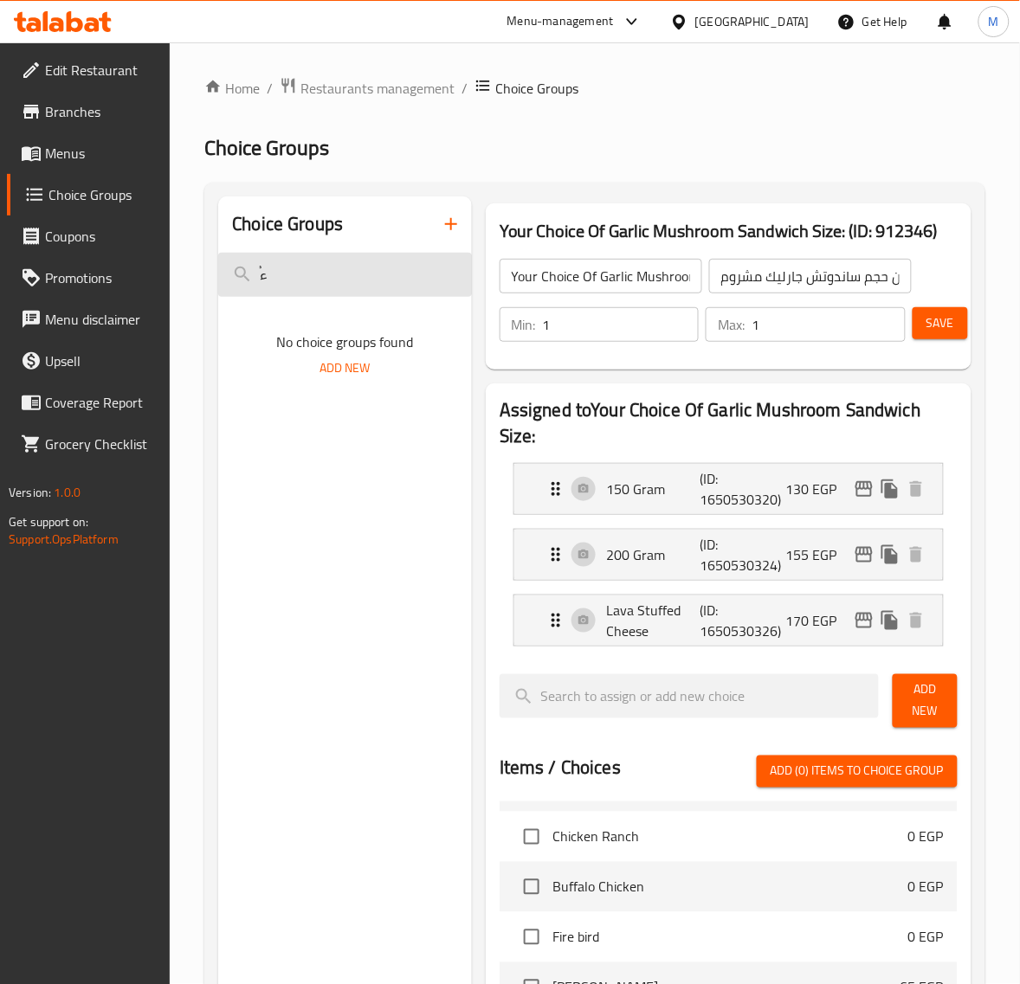
type input "ُ"
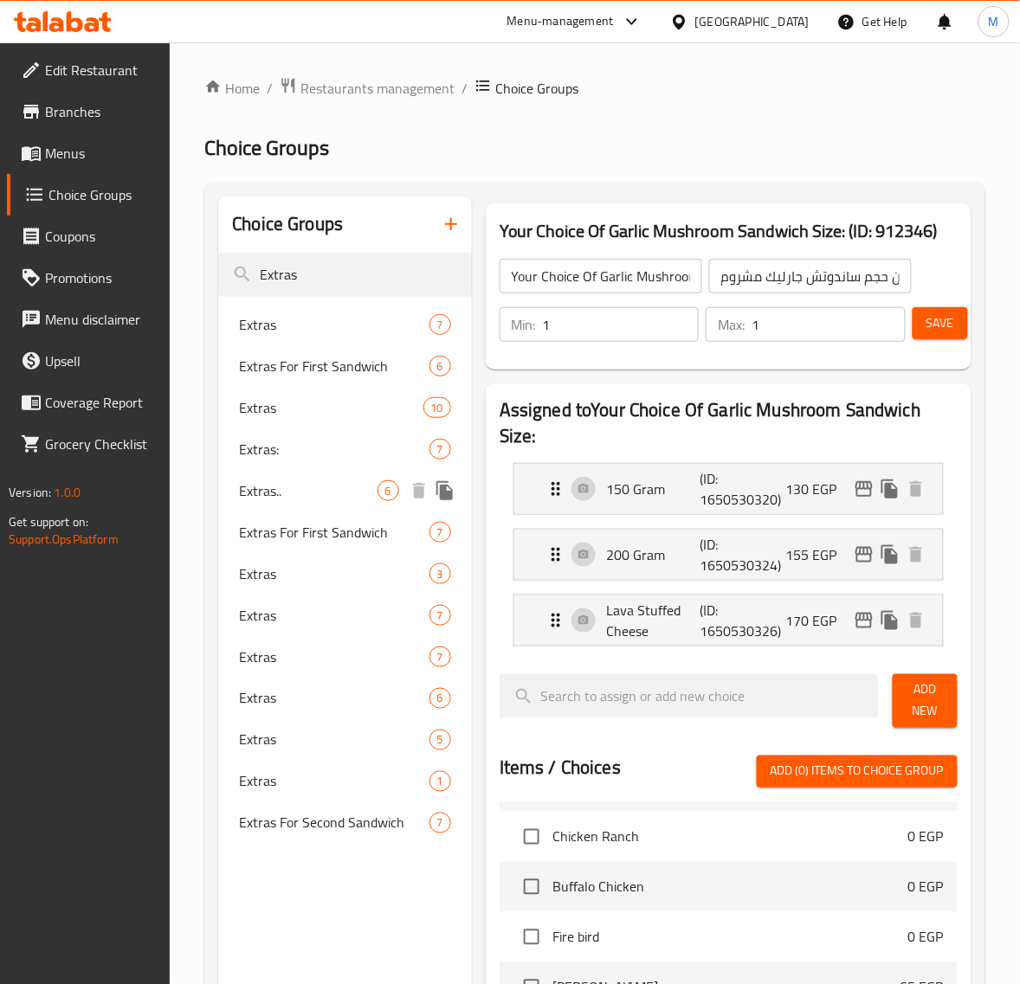
type input "Extras"
click at [307, 486] on span "Extras.." at bounding box center [308, 490] width 138 height 21
type input "Extras.."
type input "الإضافات.."
type input "0"
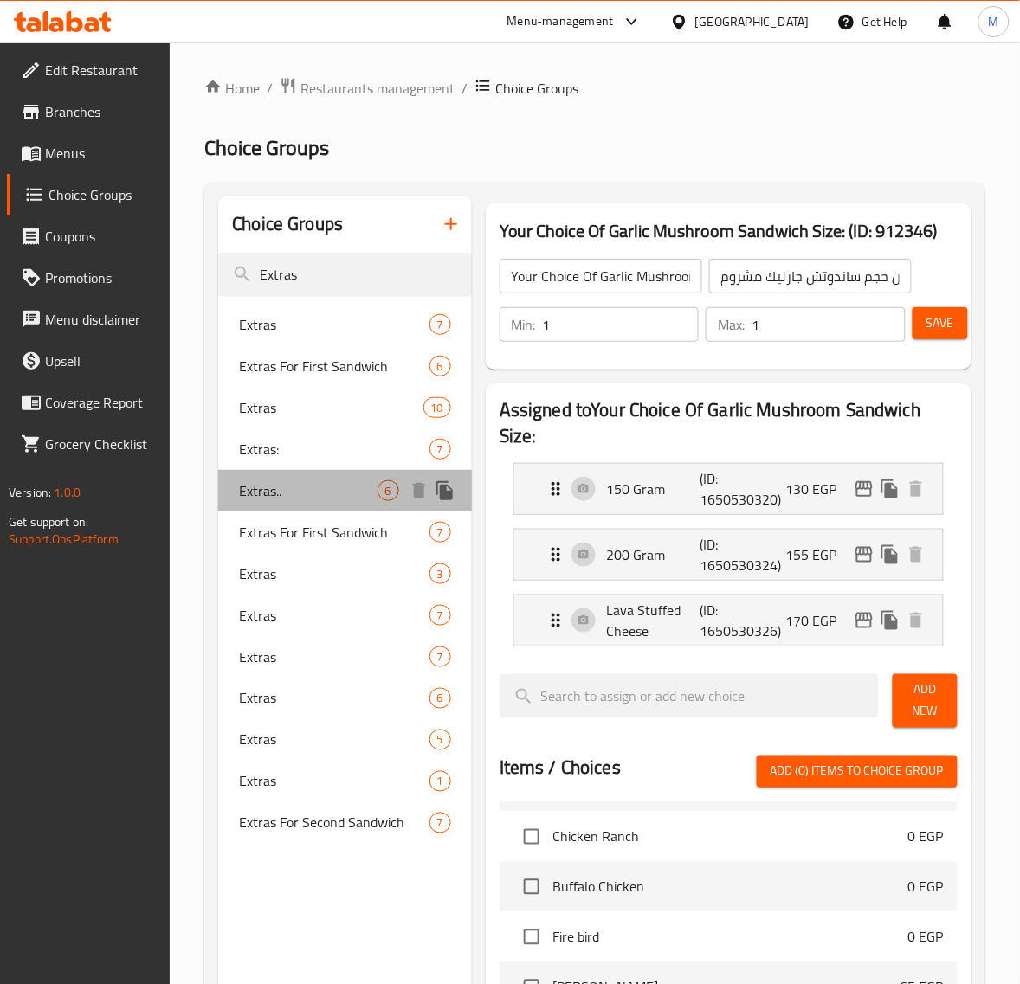
type input "0"
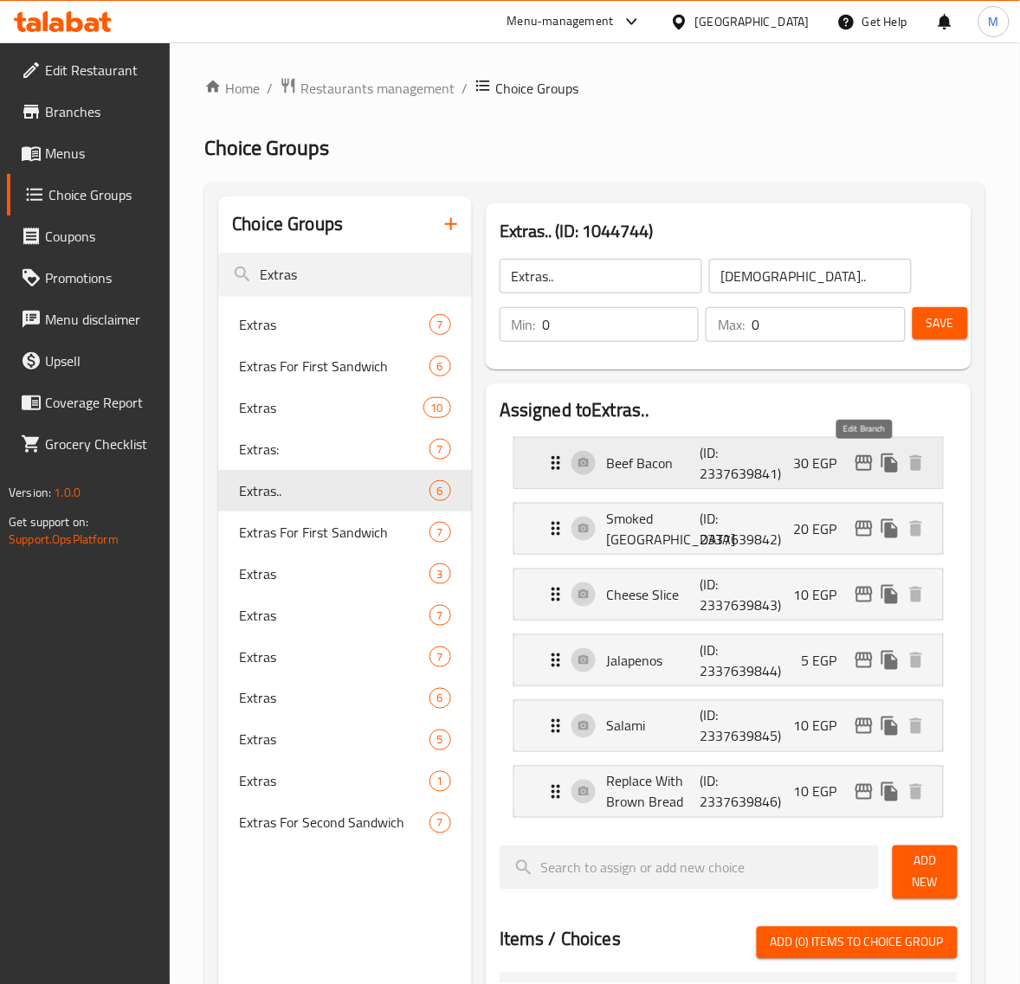
click at [863, 460] on icon "edit" at bounding box center [863, 463] width 21 height 21
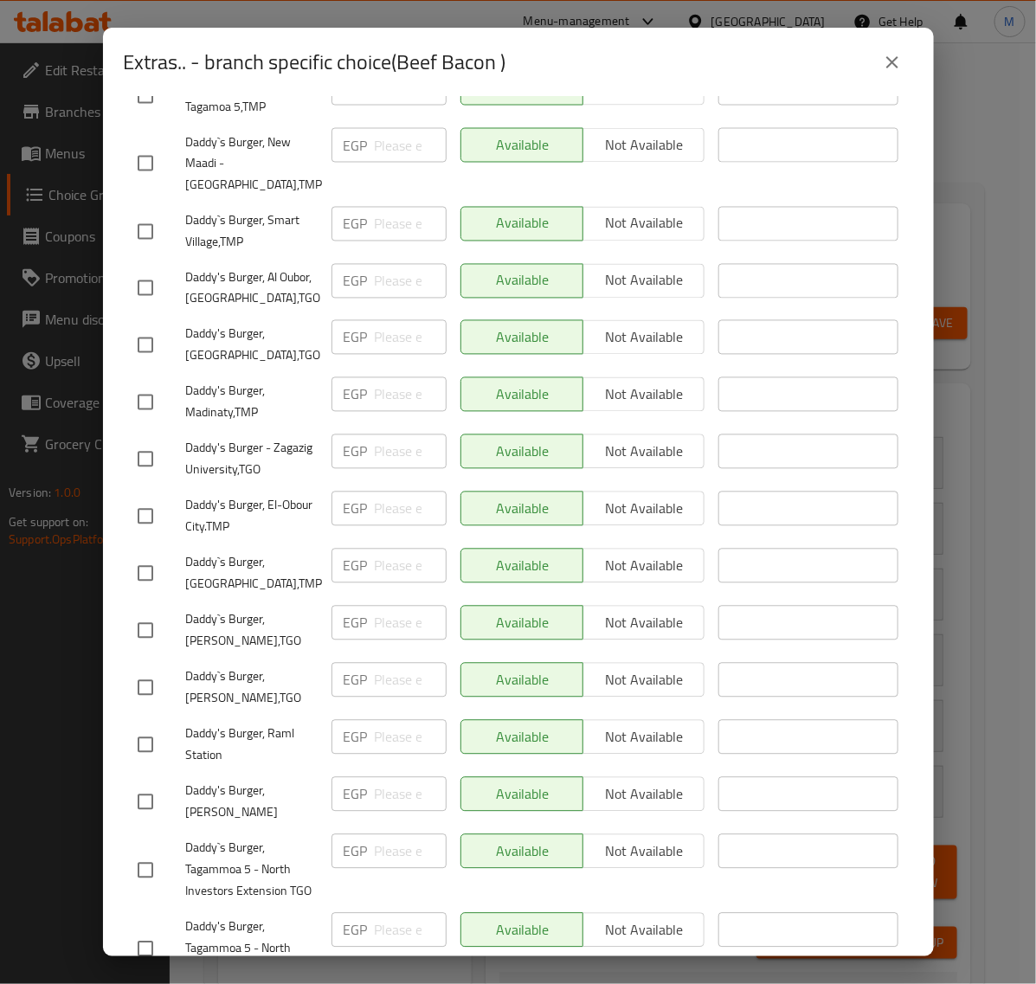
scroll to position [1343, 0]
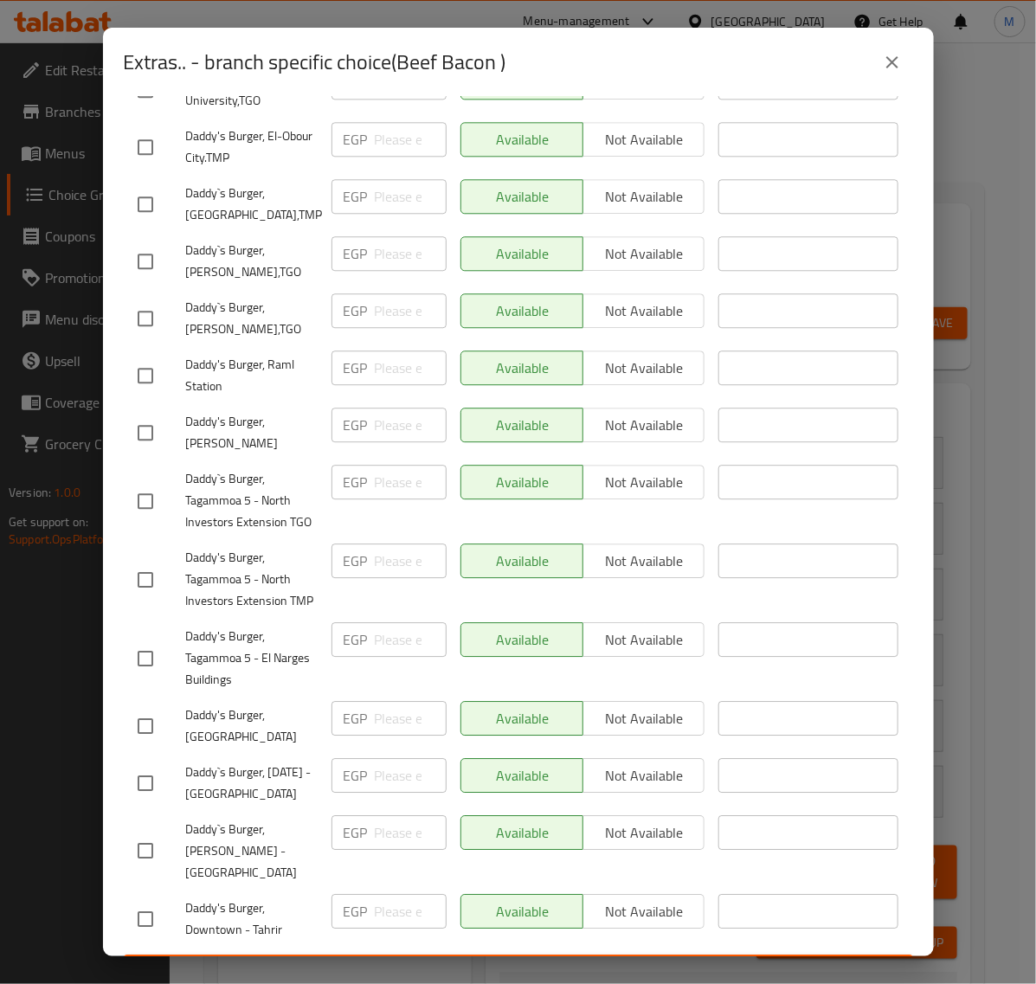
click at [910, 63] on button "close" at bounding box center [893, 63] width 42 height 42
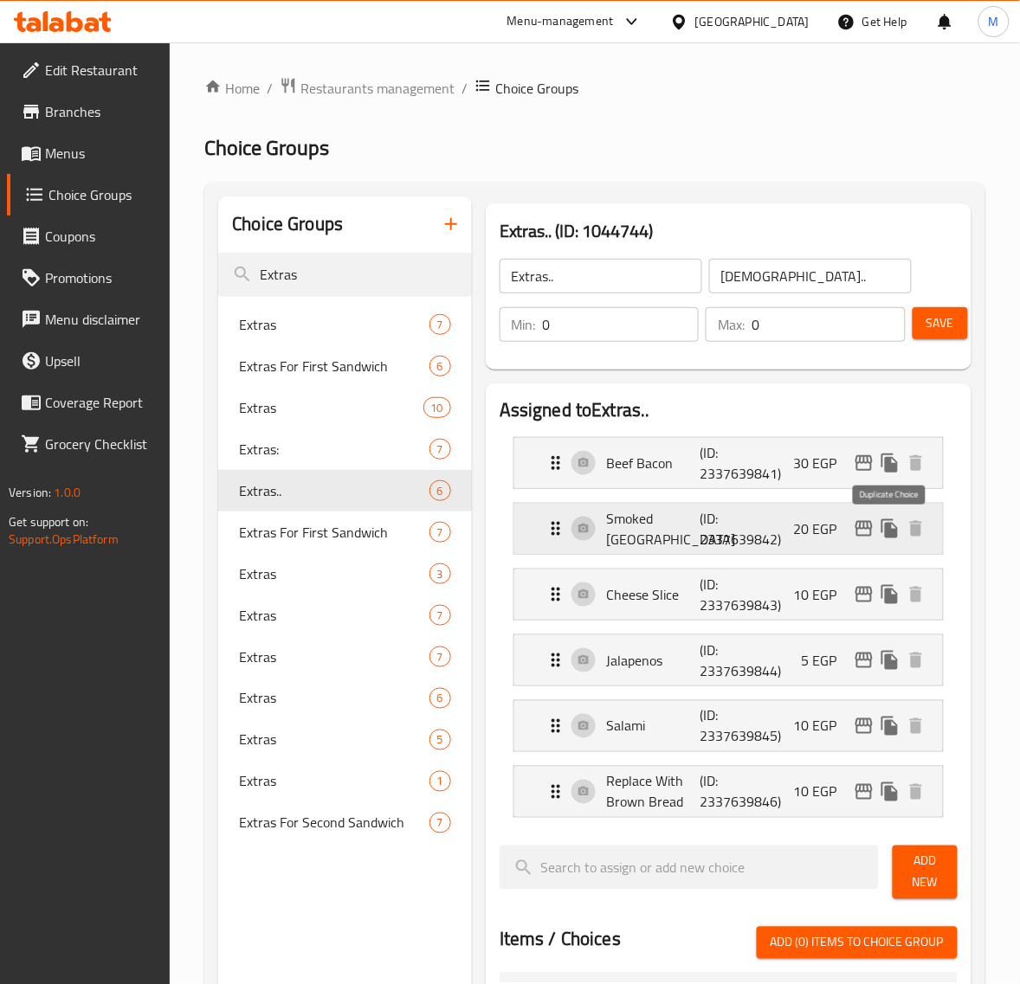
click at [871, 526] on icon "edit" at bounding box center [863, 528] width 21 height 21
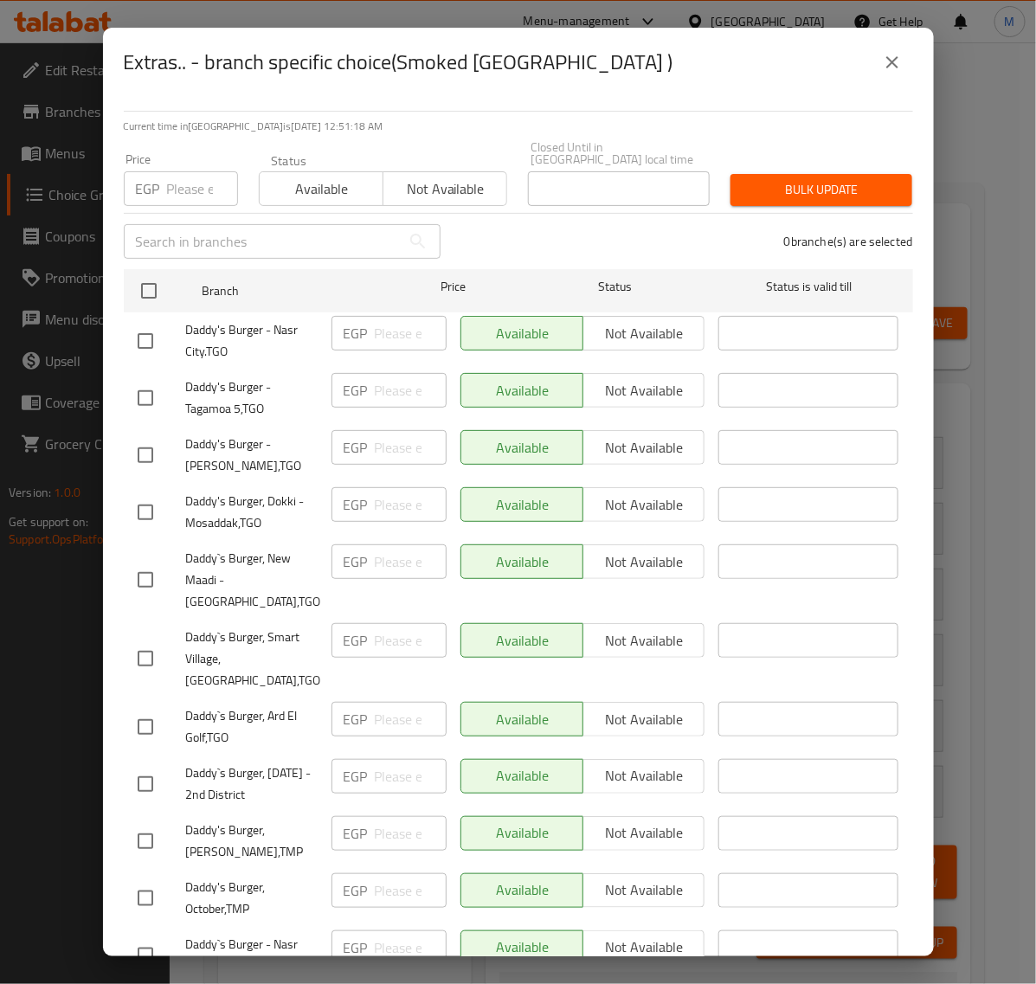
click at [889, 66] on icon "close" at bounding box center [892, 62] width 21 height 21
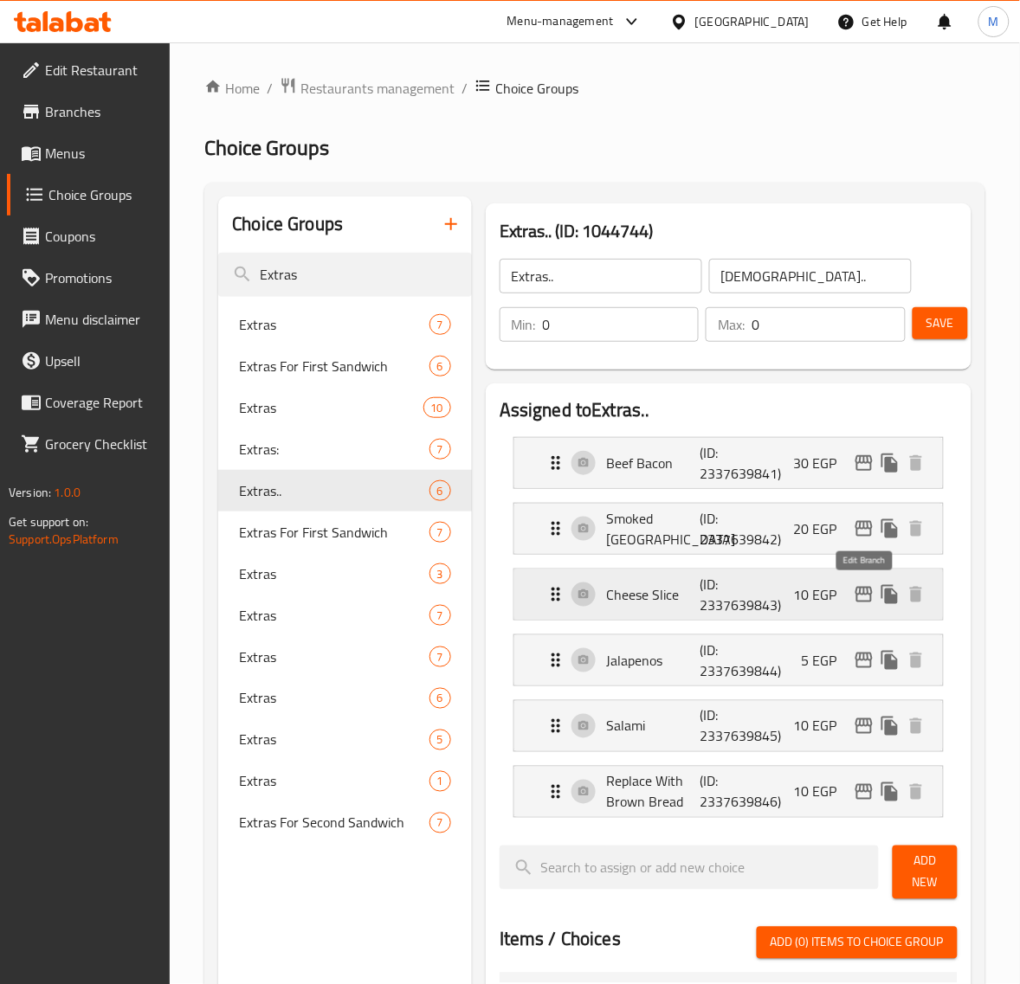
click at [868, 595] on icon "edit" at bounding box center [863, 595] width 17 height 16
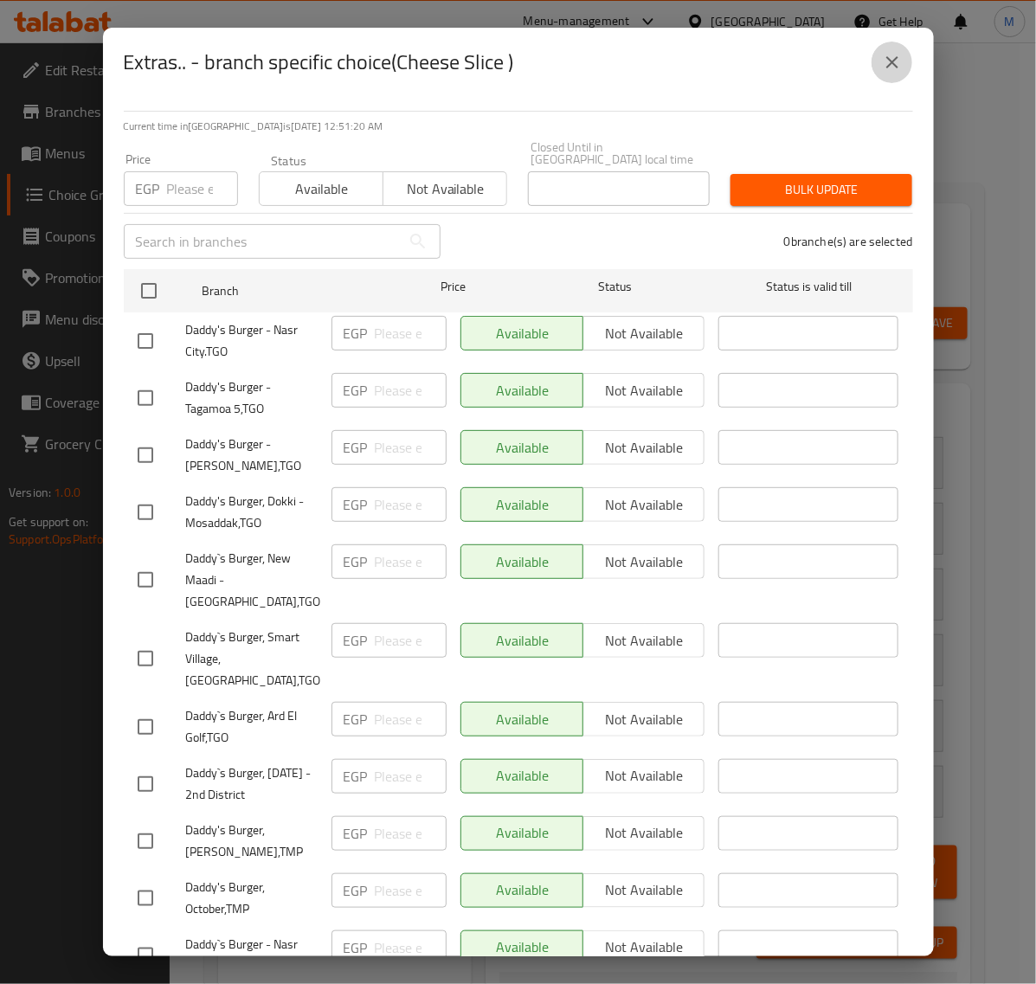
click at [900, 69] on icon "close" at bounding box center [892, 62] width 21 height 21
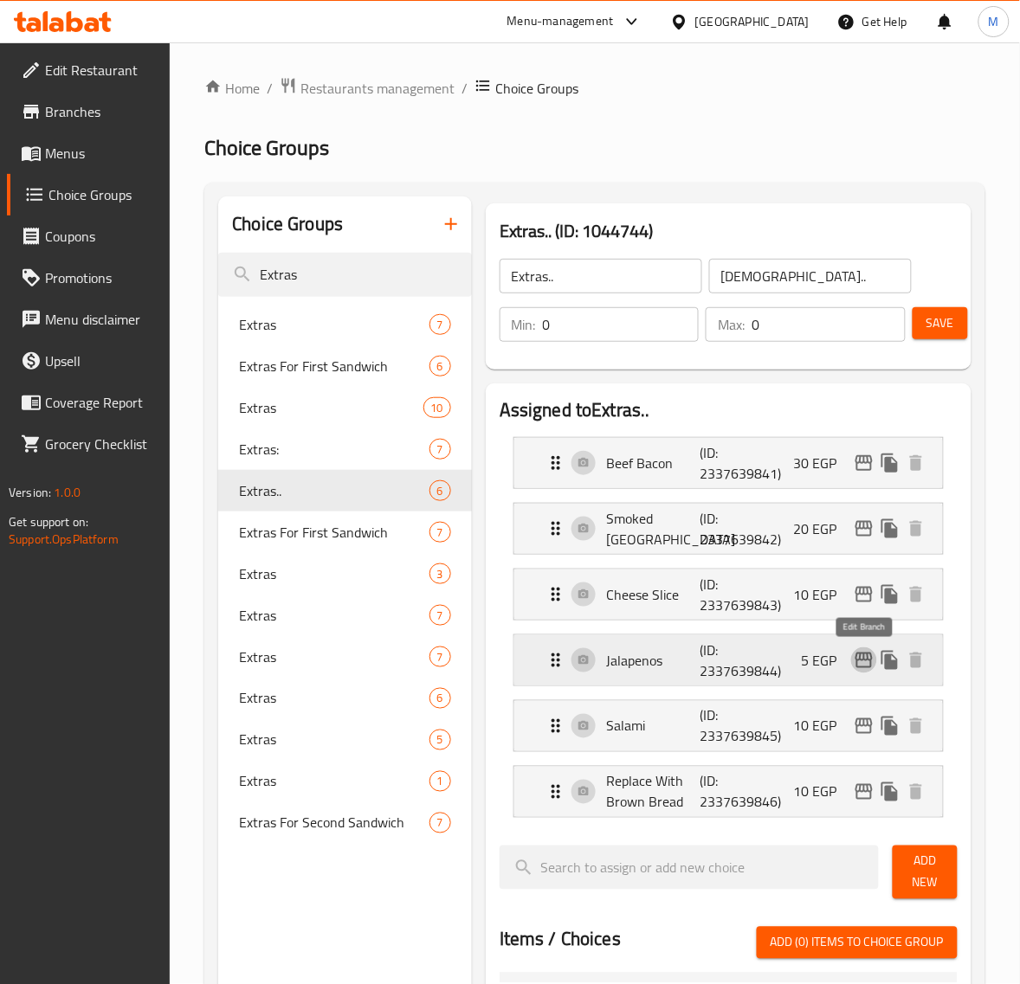
click at [864, 663] on icon "edit" at bounding box center [863, 660] width 21 height 21
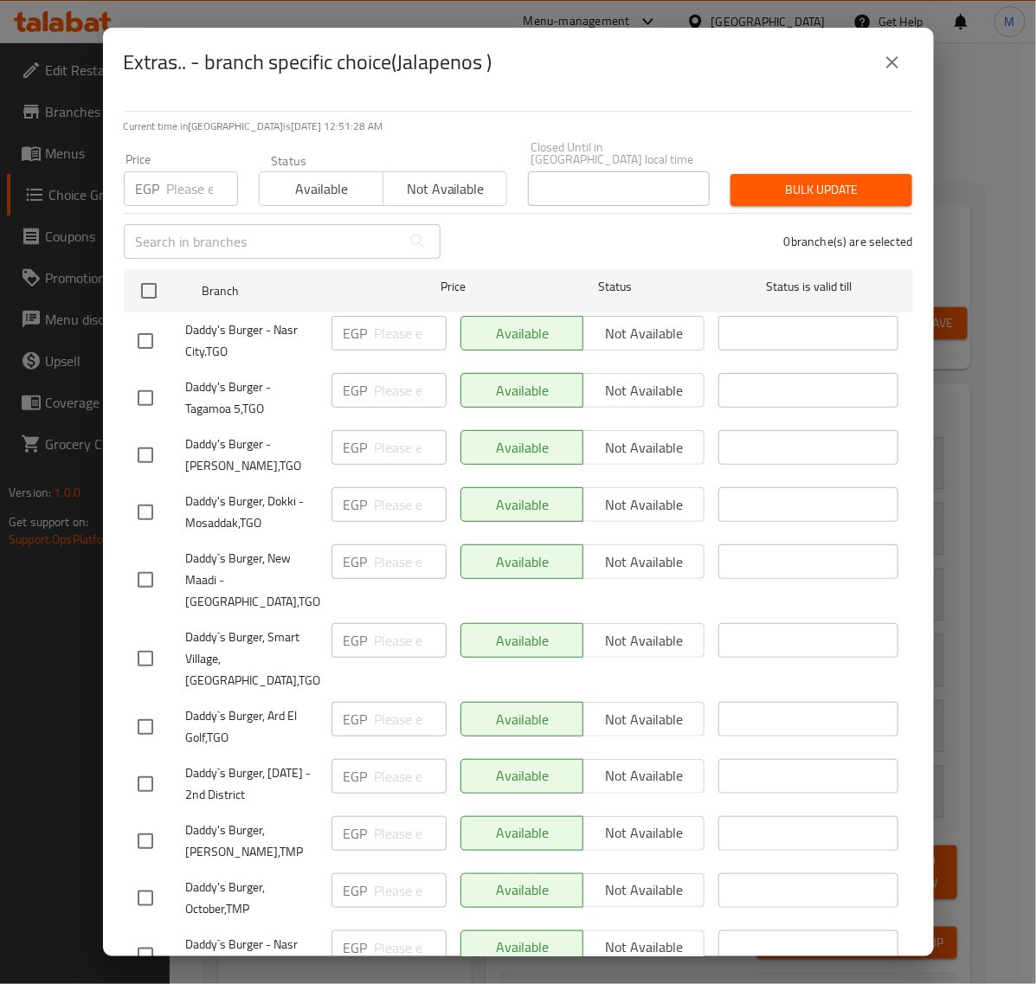
drag, startPoint x: 902, startPoint y: 54, endPoint x: 893, endPoint y: 78, distance: 25.7
click at [902, 55] on icon "close" at bounding box center [892, 62] width 21 height 21
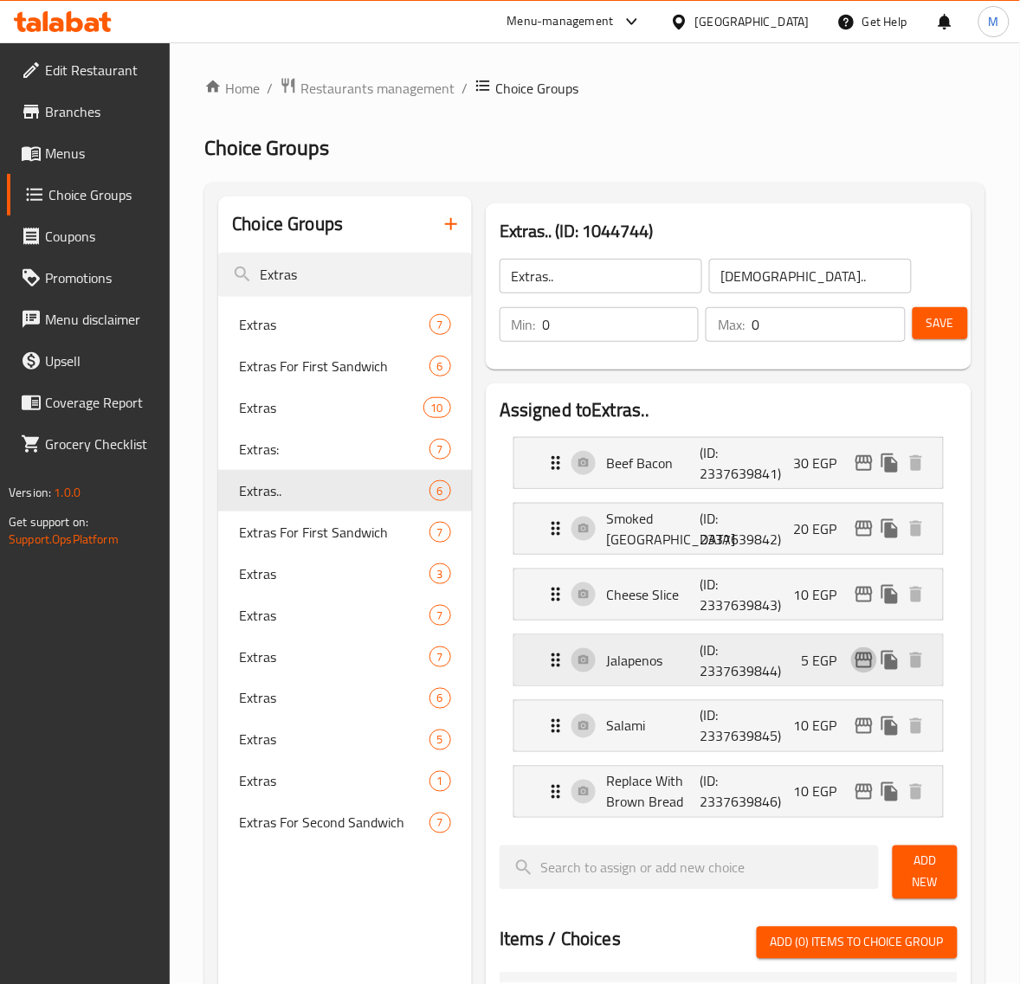
click at [859, 654] on icon "edit" at bounding box center [863, 661] width 17 height 16
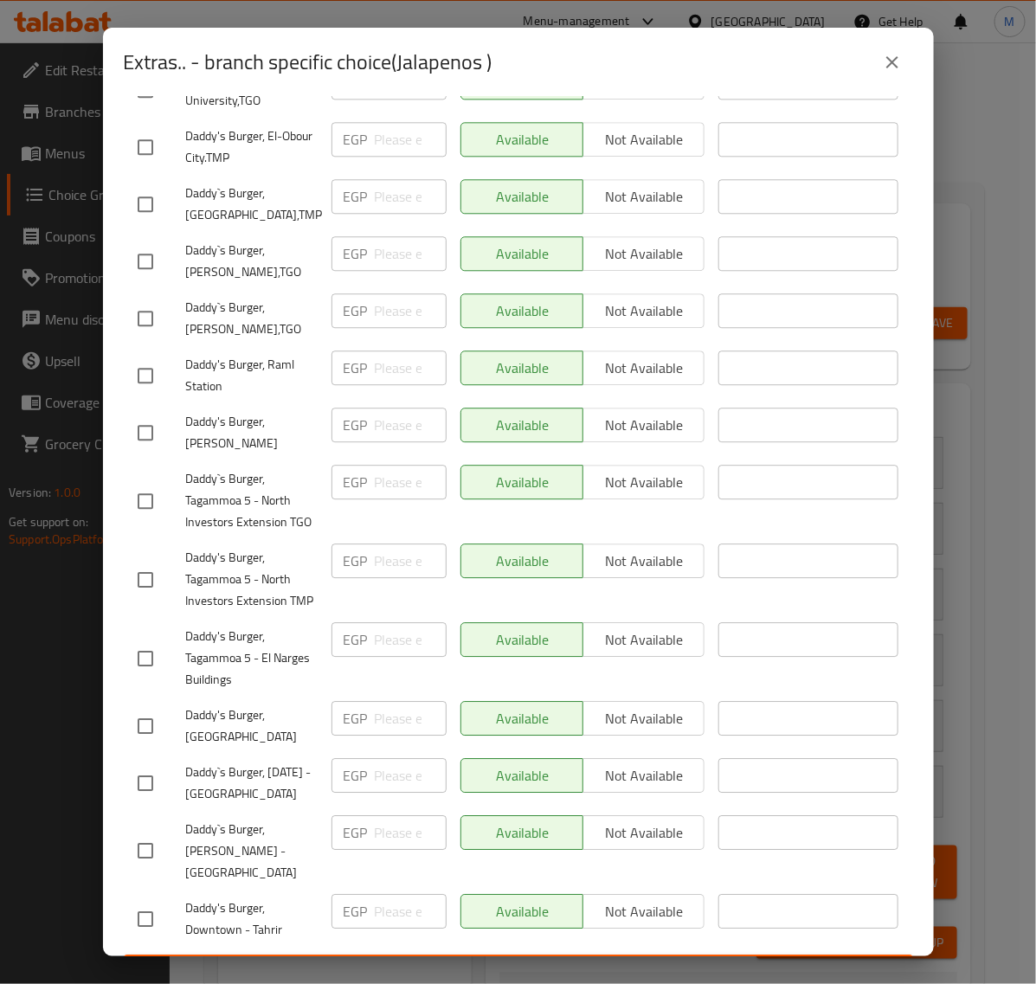
click at [910, 46] on div "Extras.. - branch specific choice(Jalapenos )" at bounding box center [518, 63] width 789 height 42
click at [905, 57] on button "close" at bounding box center [893, 63] width 42 height 42
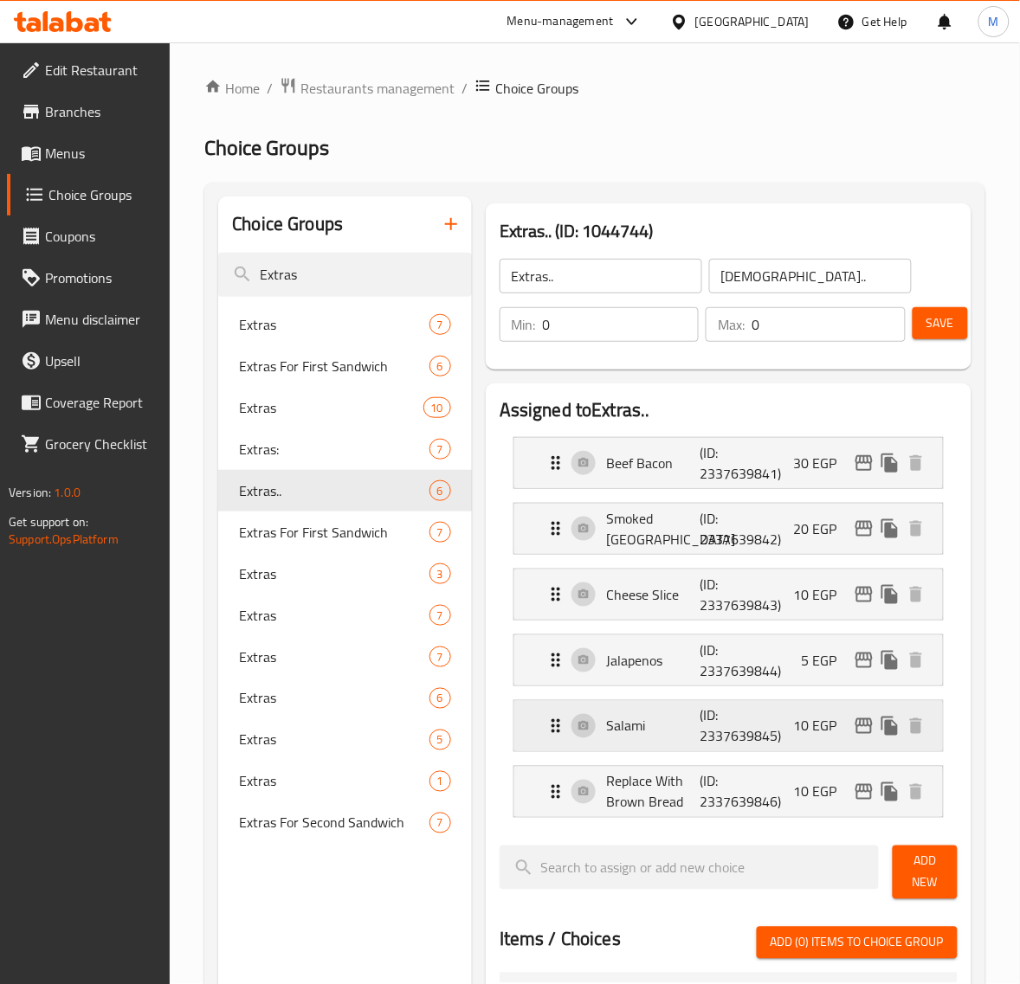
click at [859, 729] on icon "edit" at bounding box center [863, 726] width 21 height 21
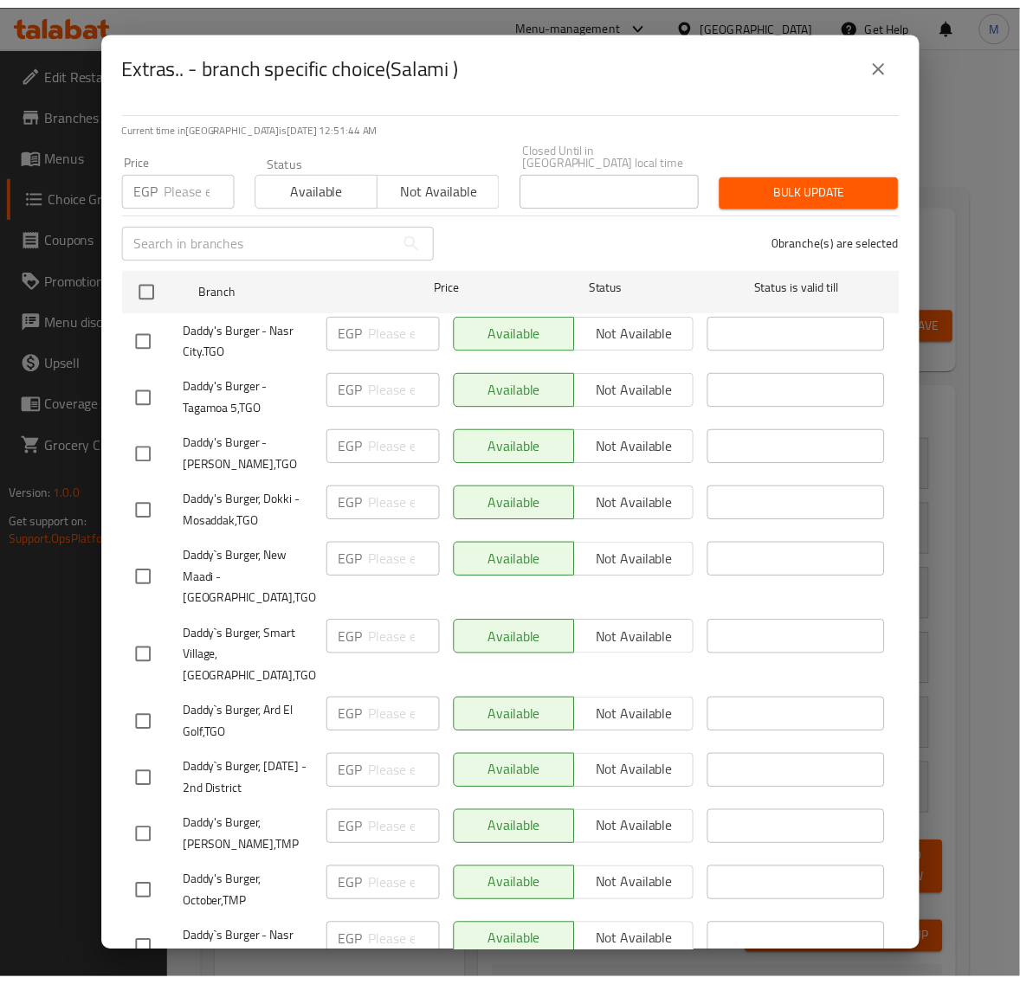
scroll to position [0, 0]
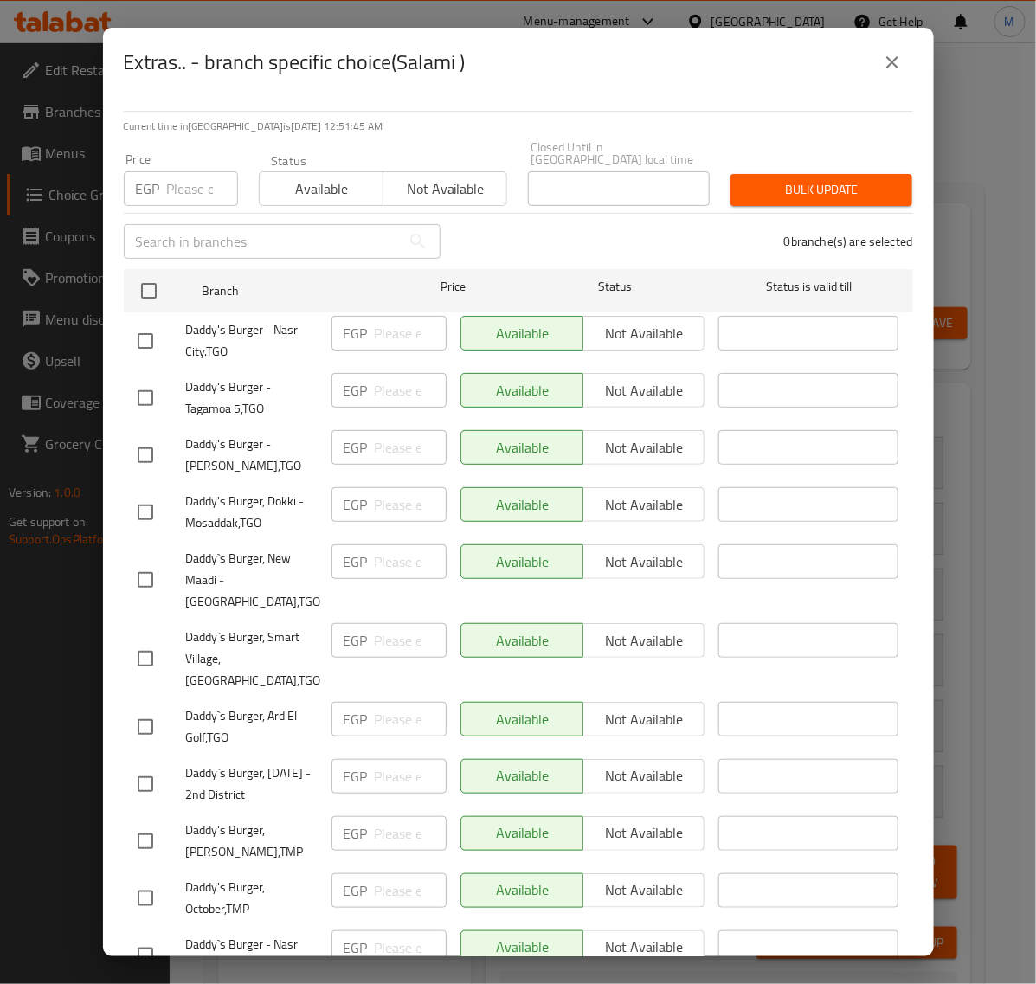
click at [882, 67] on icon "close" at bounding box center [892, 62] width 21 height 21
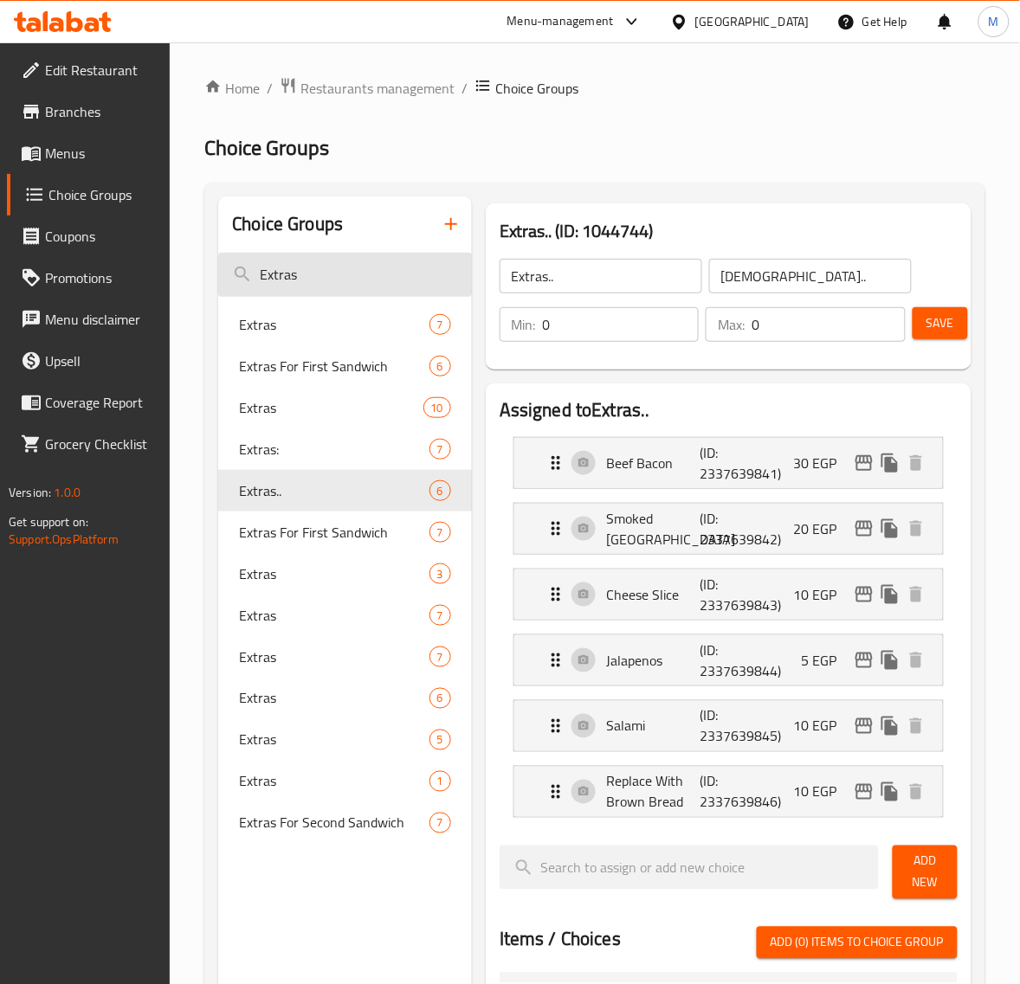
click at [349, 261] on input "Extras" at bounding box center [345, 275] width 254 height 44
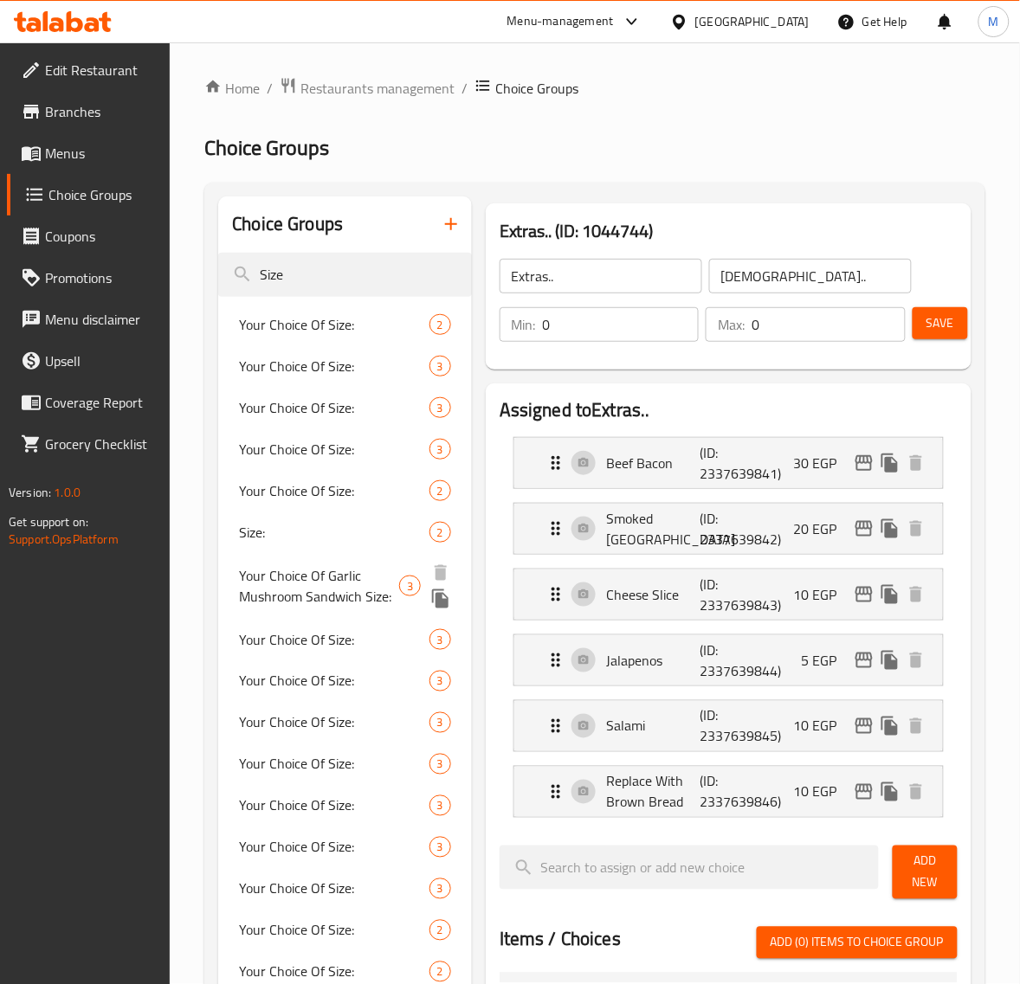
type input "Size"
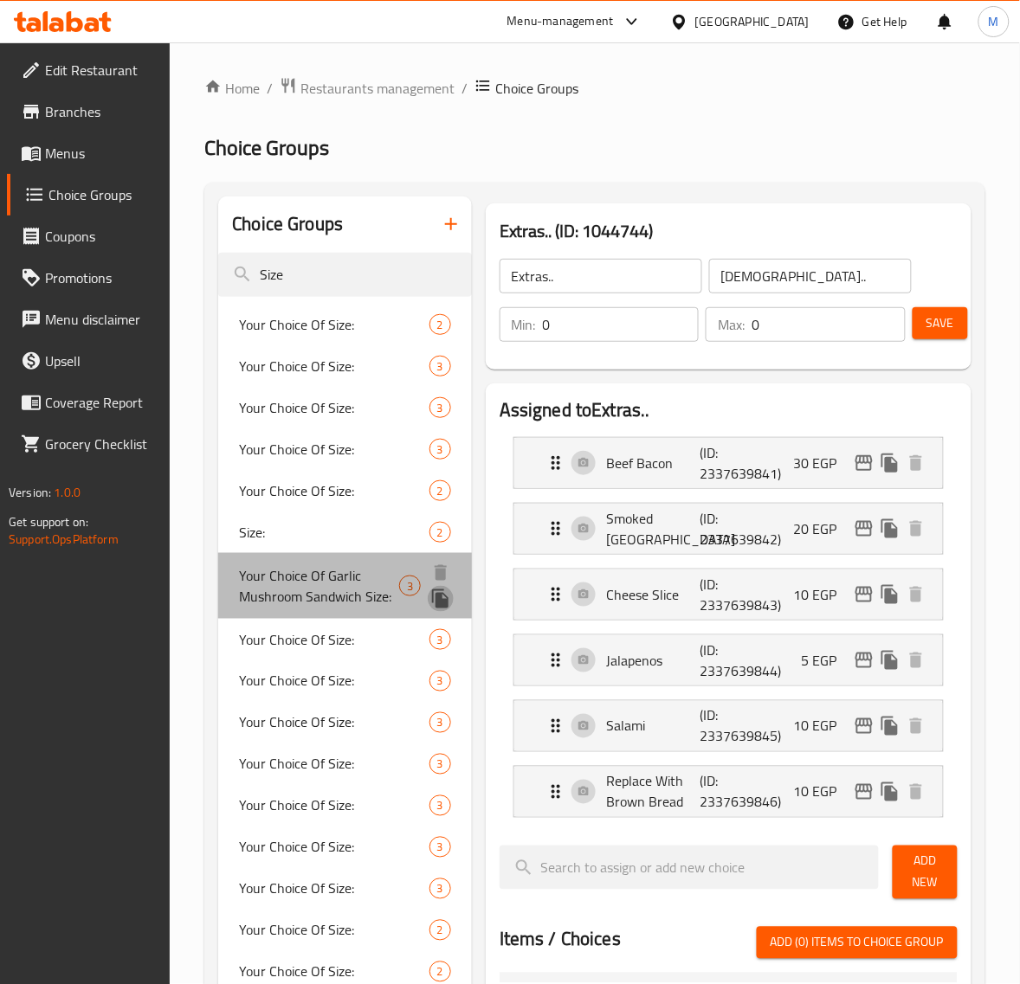
click at [431, 603] on icon "duplicate" at bounding box center [440, 599] width 21 height 21
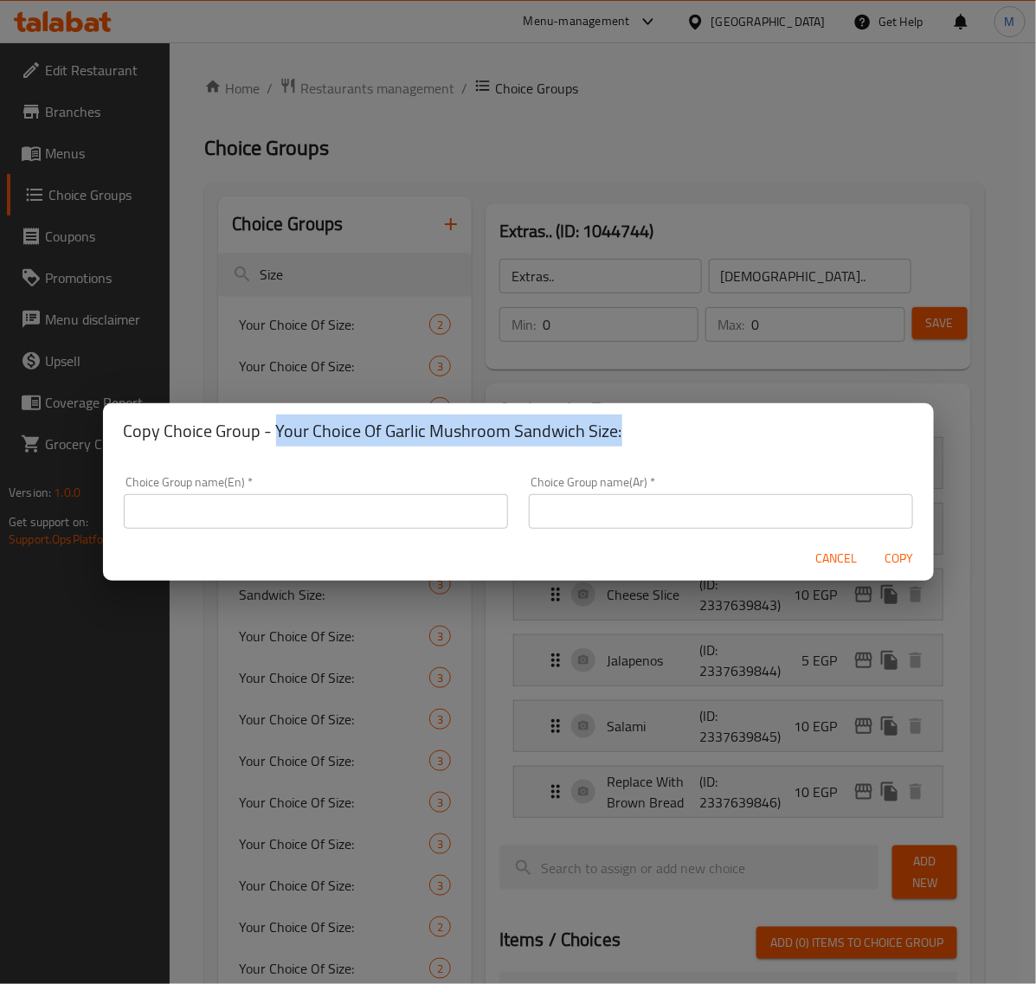
drag, startPoint x: 620, startPoint y: 430, endPoint x: 275, endPoint y: 434, distance: 344.5
click at [275, 434] on h2 "Copy Choice Group - Your Choice Of Garlic Mushroom Sandwich Size:" at bounding box center [518, 431] width 789 height 28
copy h2 "Your Choice Of Garlic Mushroom Sandwich Size:"
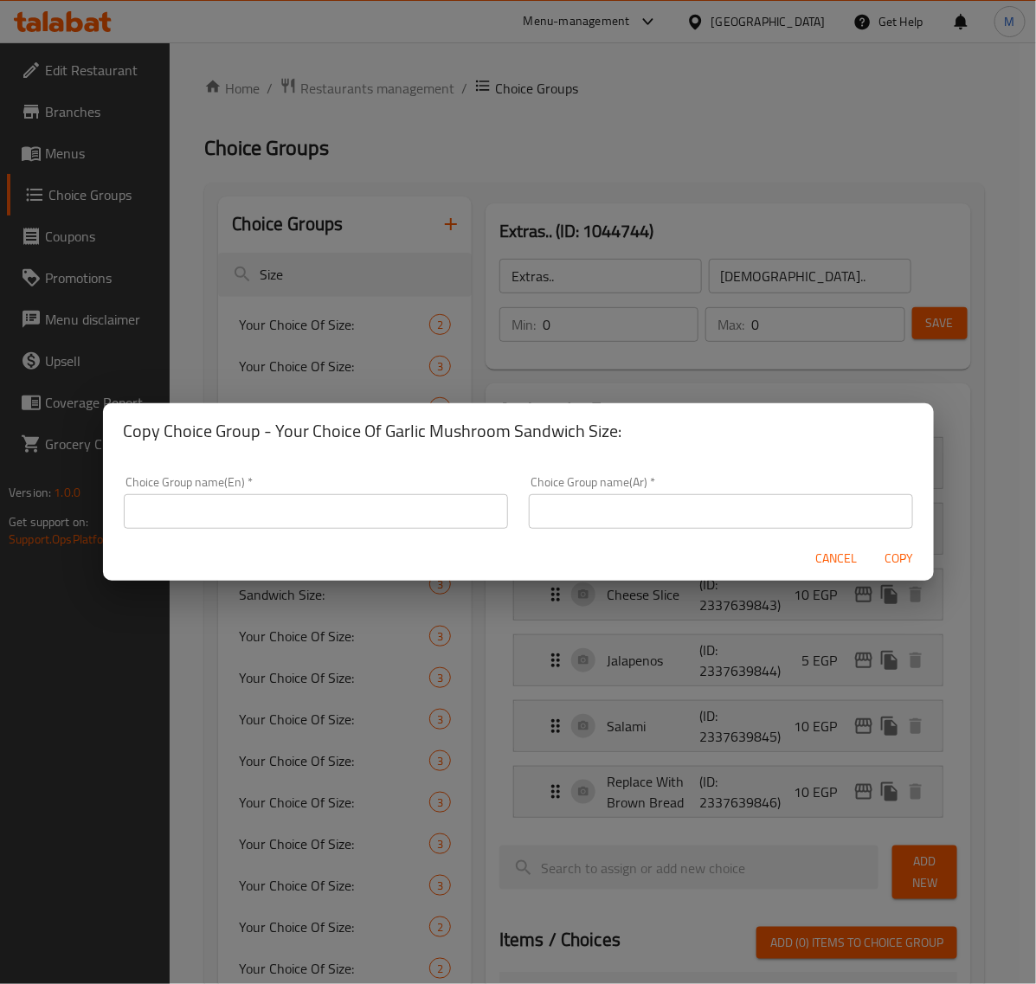
click at [283, 512] on input "text" at bounding box center [316, 511] width 384 height 35
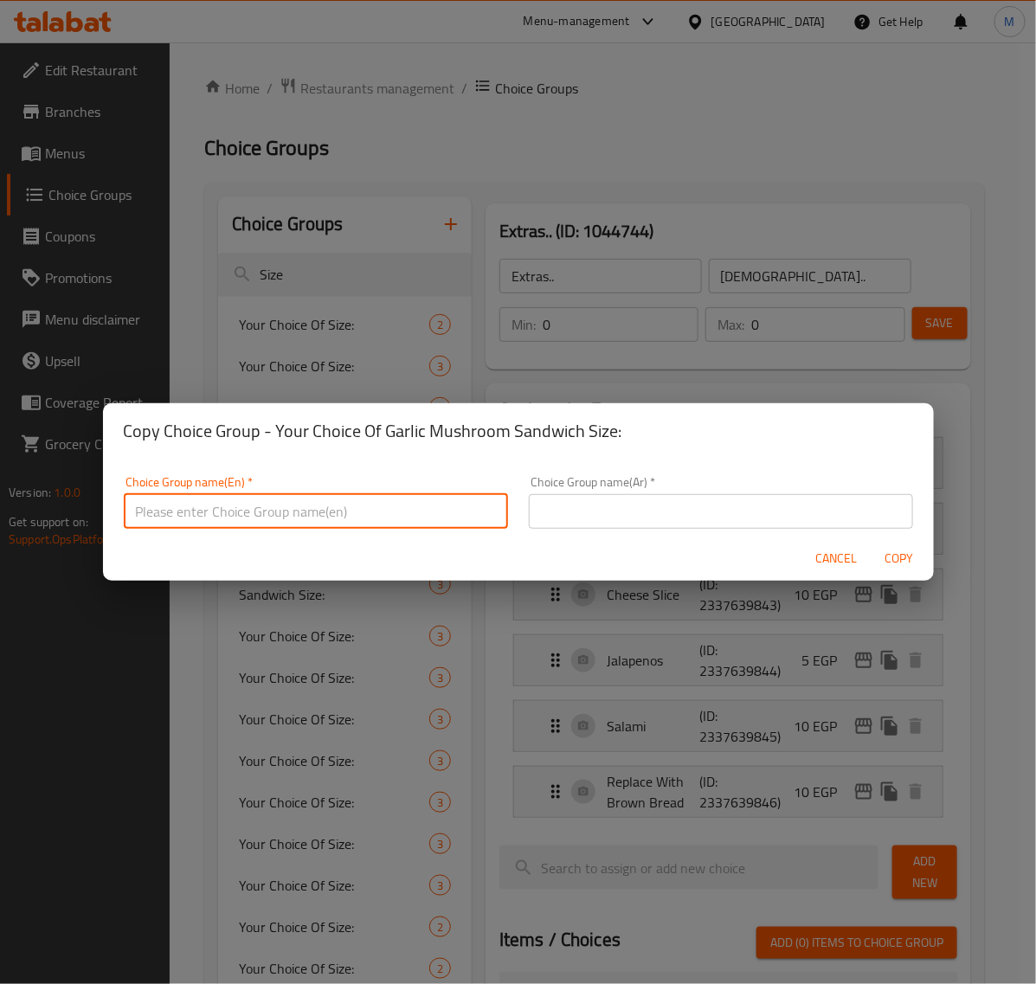
paste input "Your Choice Of Garlic Mushroom Sandwich Size:"
type input "Your Choice Of Garlic Mushroom Sandwich Size:"
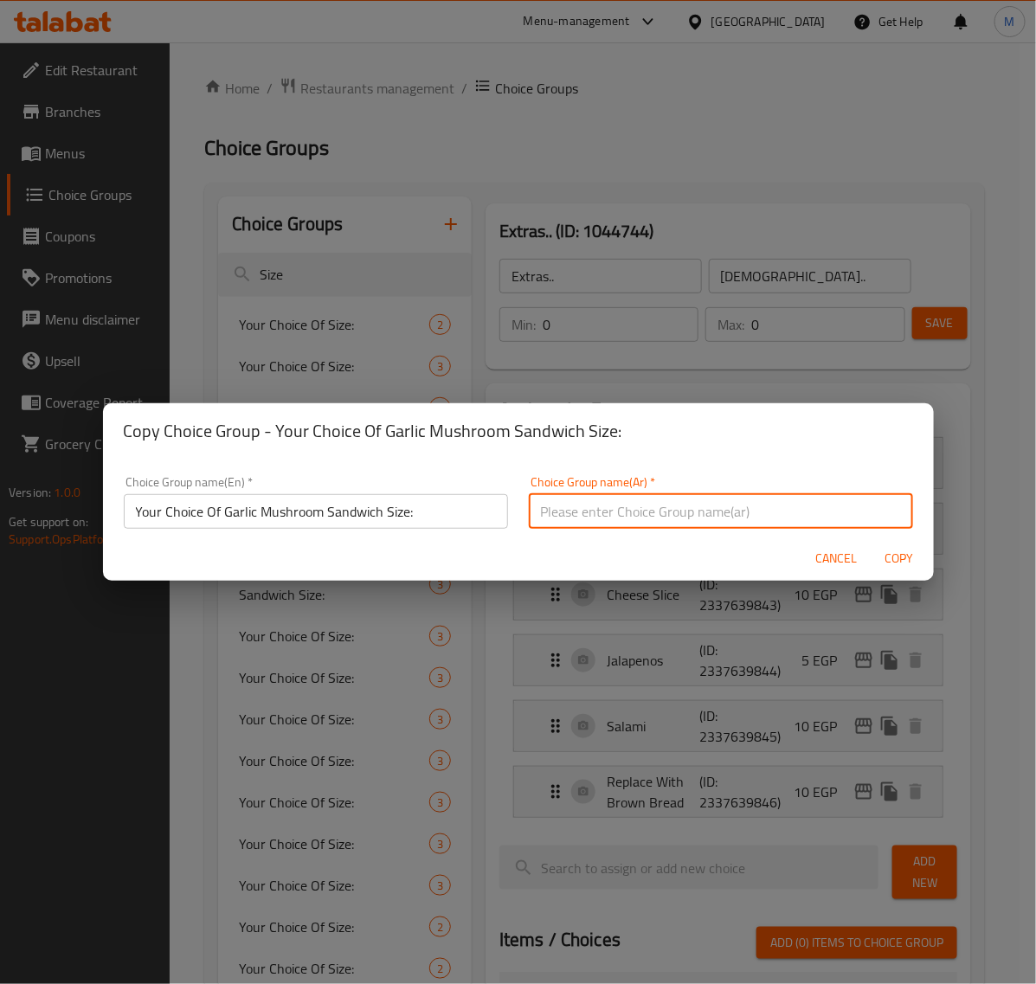
click at [578, 507] on input "text" at bounding box center [721, 511] width 384 height 35
type input "إختيارك من حجم"
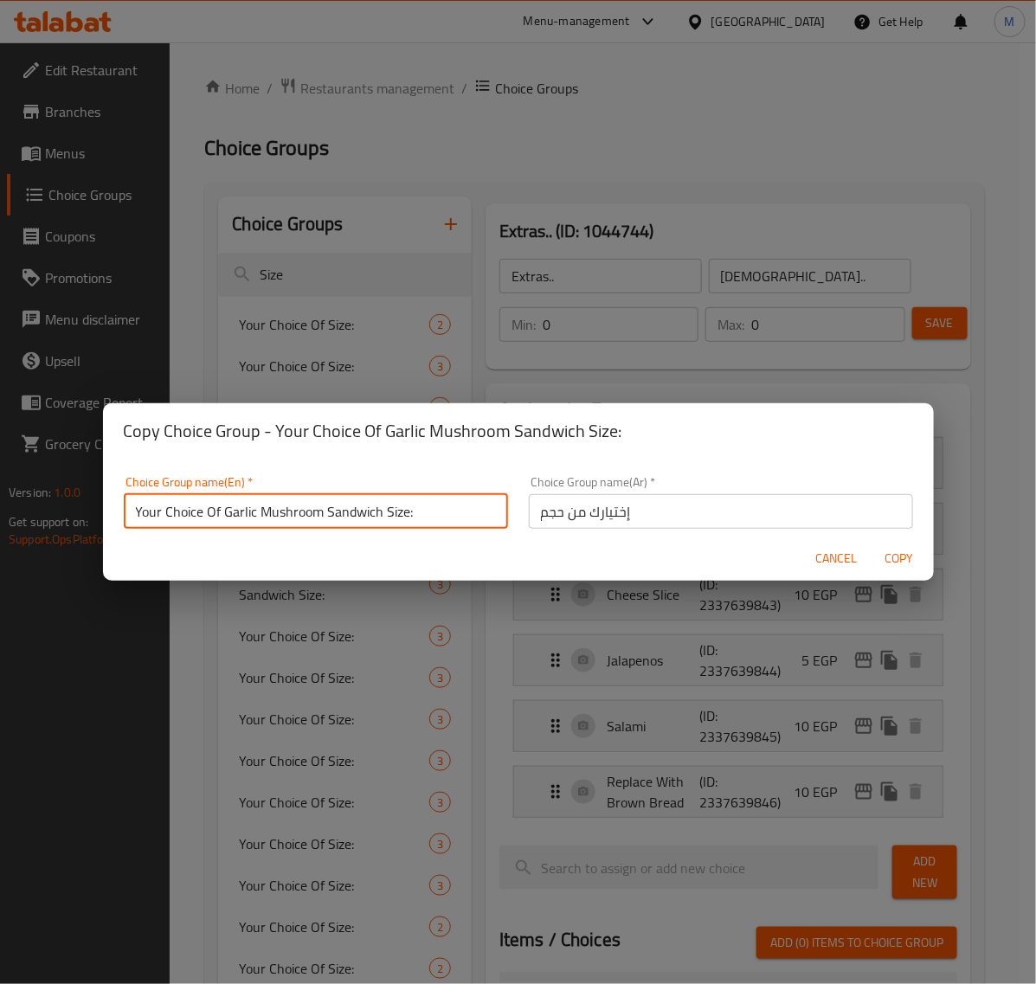
drag, startPoint x: 379, startPoint y: 512, endPoint x: 226, endPoint y: 512, distance: 153.2
click at [226, 512] on input "Your Choice Of Garlic Mushroom Sandwich Size:" at bounding box center [316, 511] width 384 height 35
paste input "ladiator"
type input "Your Choice Of Gladiator Sandwich Size:"
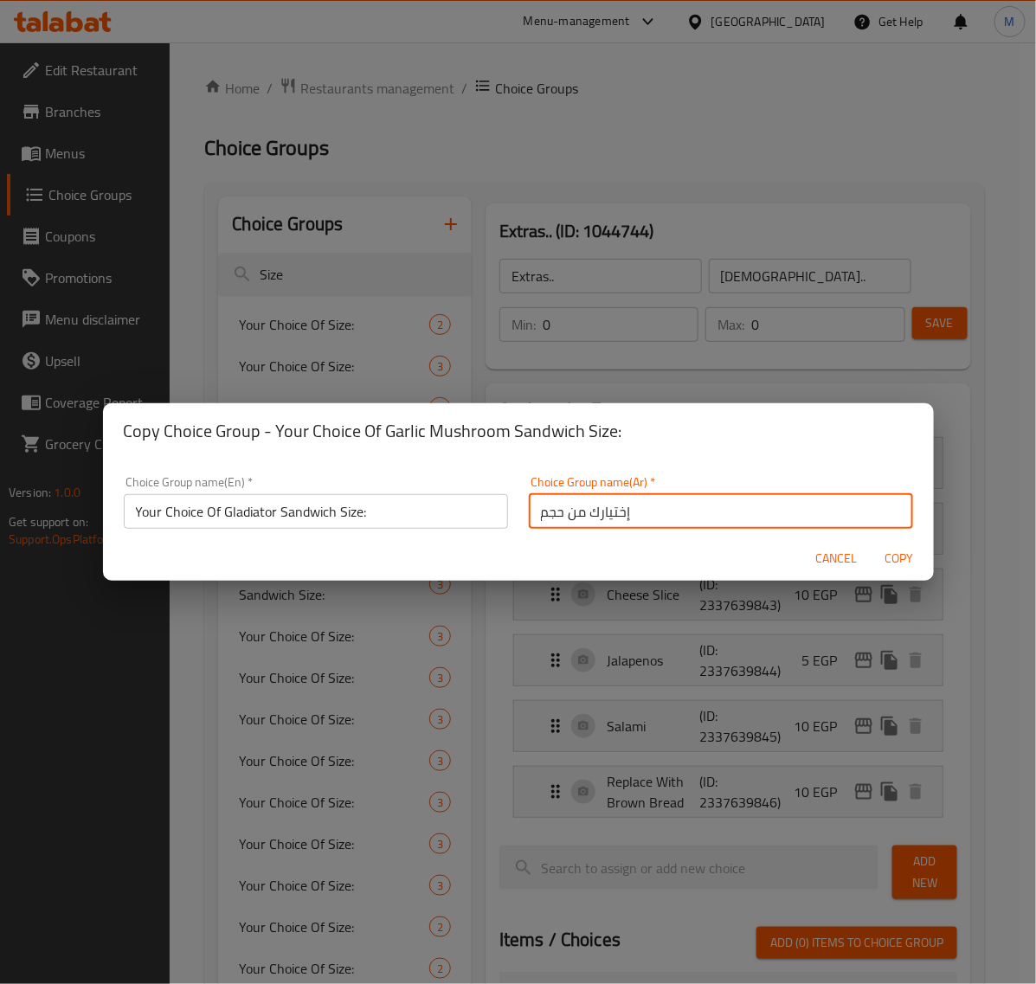
drag, startPoint x: 647, startPoint y: 508, endPoint x: 660, endPoint y: 525, distance: 20.4
click at [647, 508] on input "إختيارك من حجم" at bounding box center [721, 511] width 384 height 35
paste input "ساندوتش جلادياتور"
type input "إختيارك من حجم ساندوتش جلادياتور:"
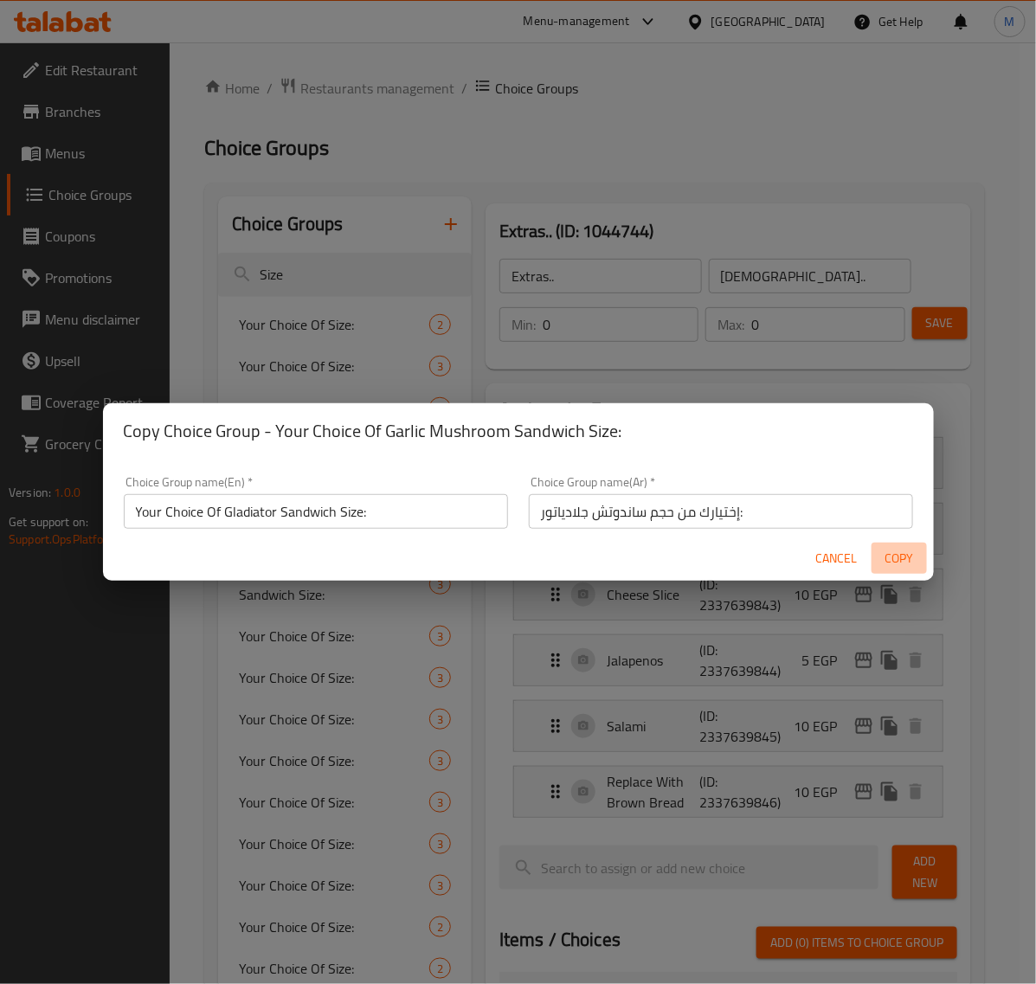
click at [911, 556] on span "Copy" at bounding box center [900, 559] width 42 height 22
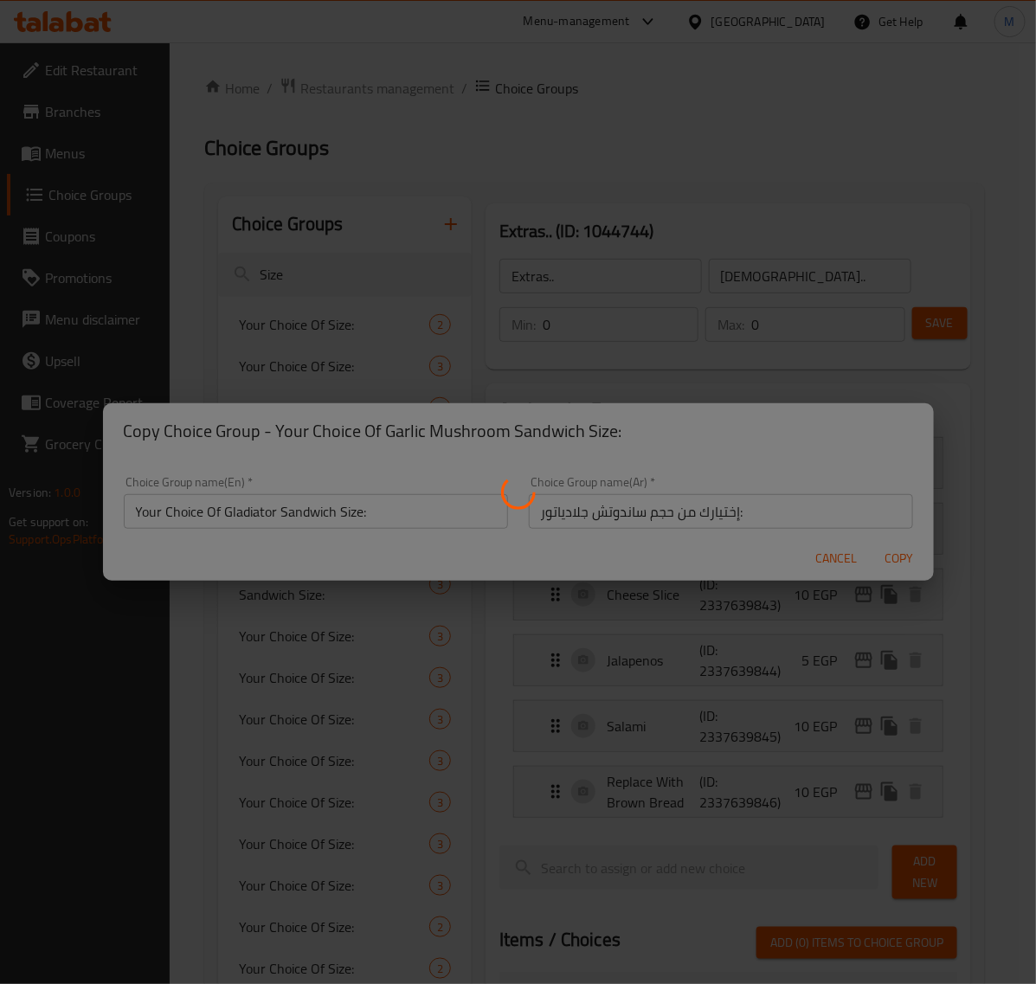
type input "Your Choice Of Gladiator Sandwich Size:"
type input "إختيارك من حجم ساندوتش جلادياتور:"
type input "1"
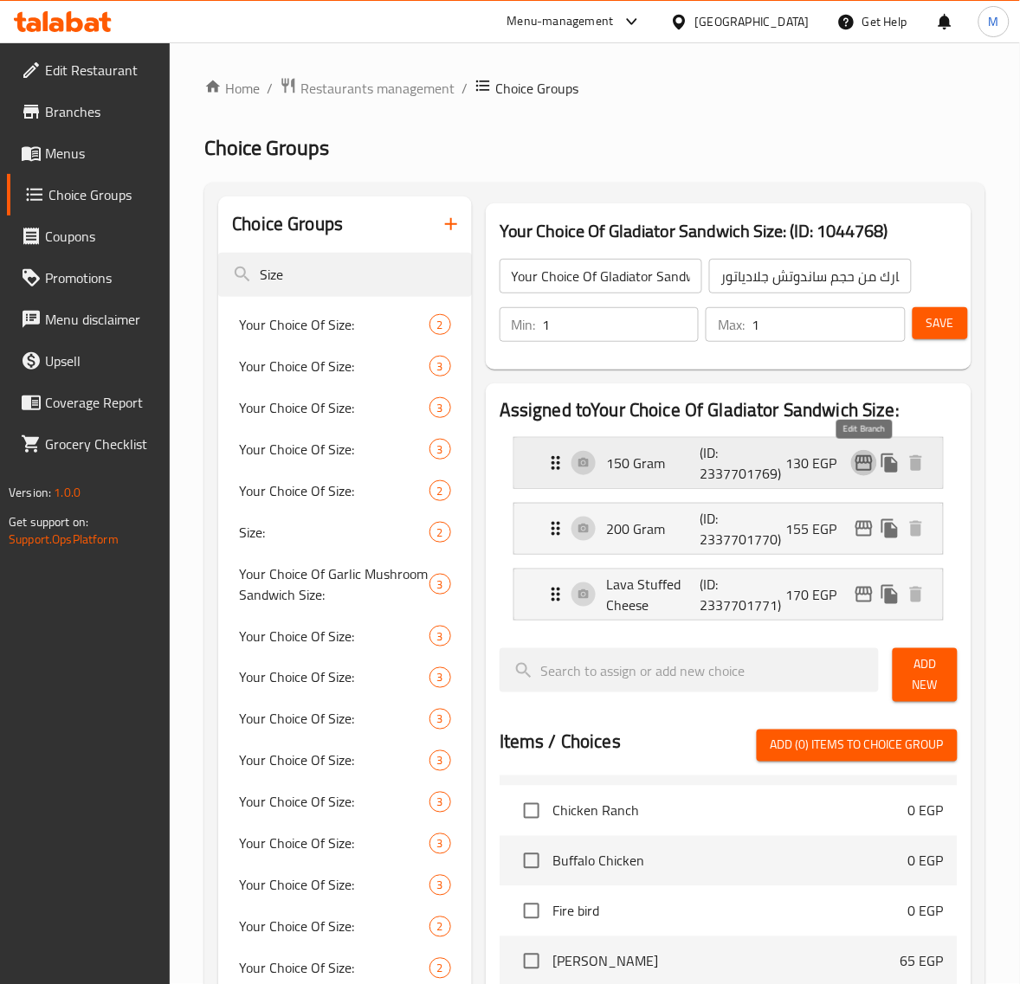
click at [863, 464] on icon "edit" at bounding box center [863, 463] width 17 height 16
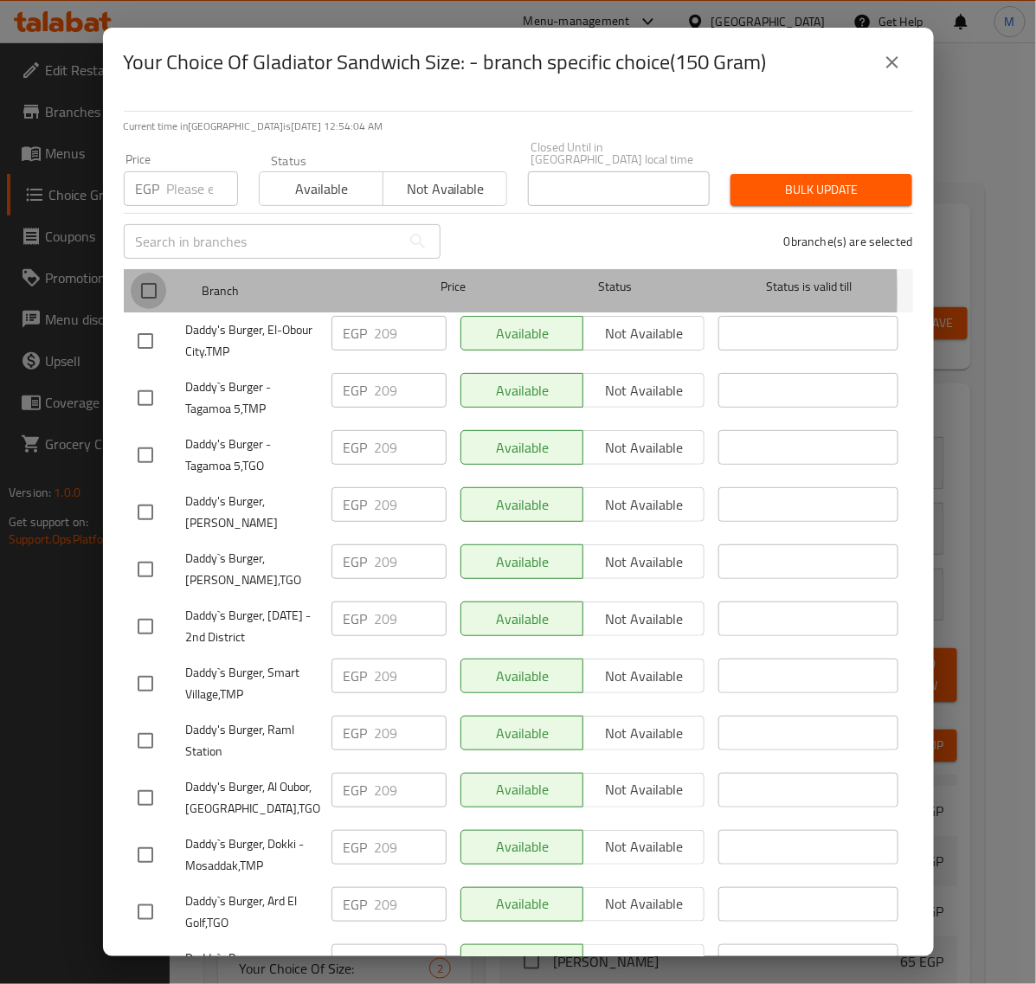
drag, startPoint x: 145, startPoint y: 281, endPoint x: 214, endPoint y: 189, distance: 115.1
click at [148, 279] on input "checkbox" at bounding box center [149, 291] width 36 height 36
checkbox input "true"
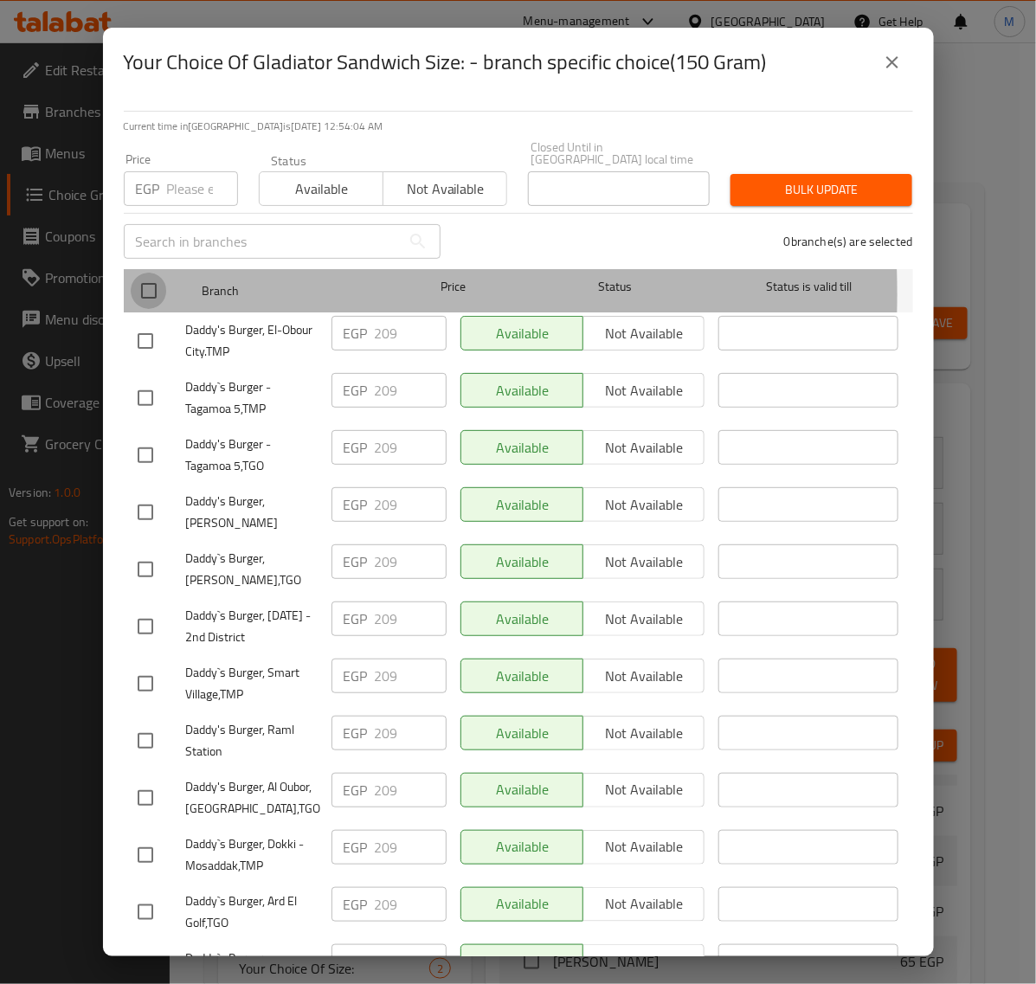
checkbox input "true"
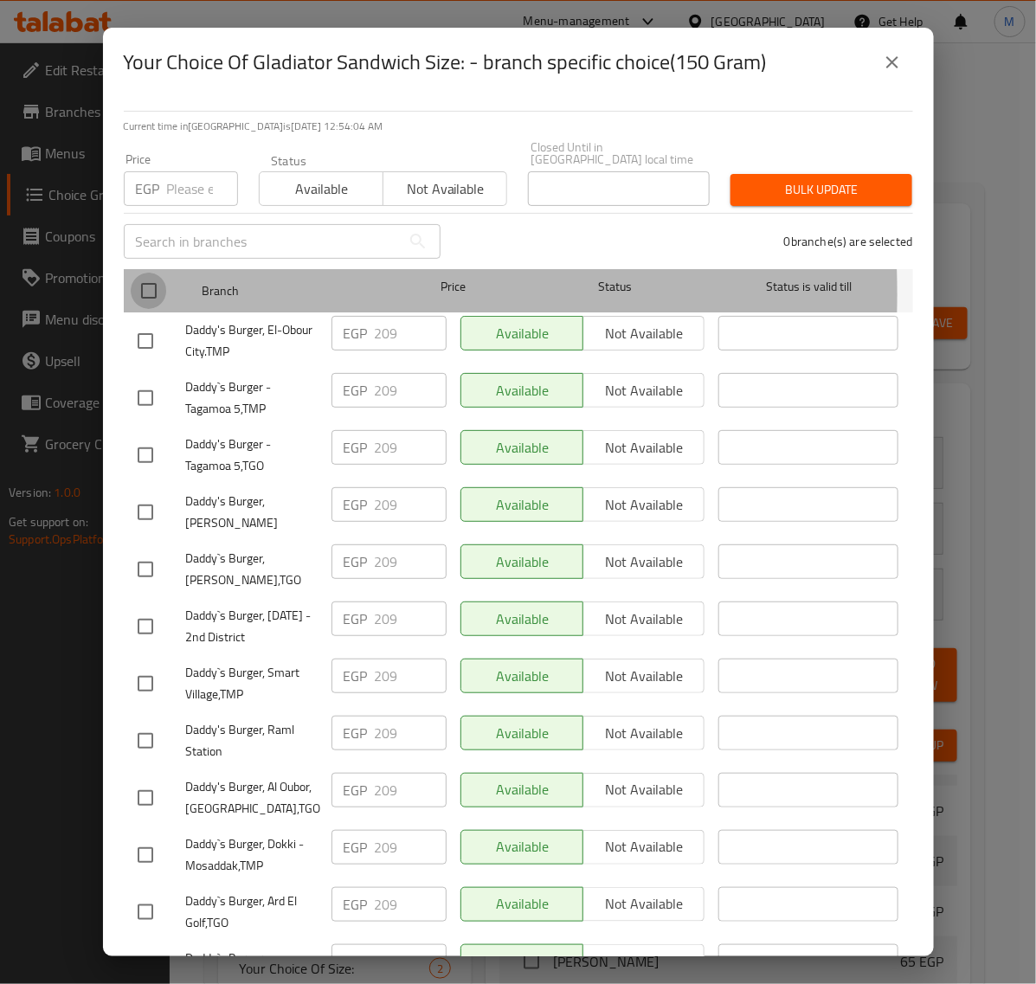
checkbox input "true"
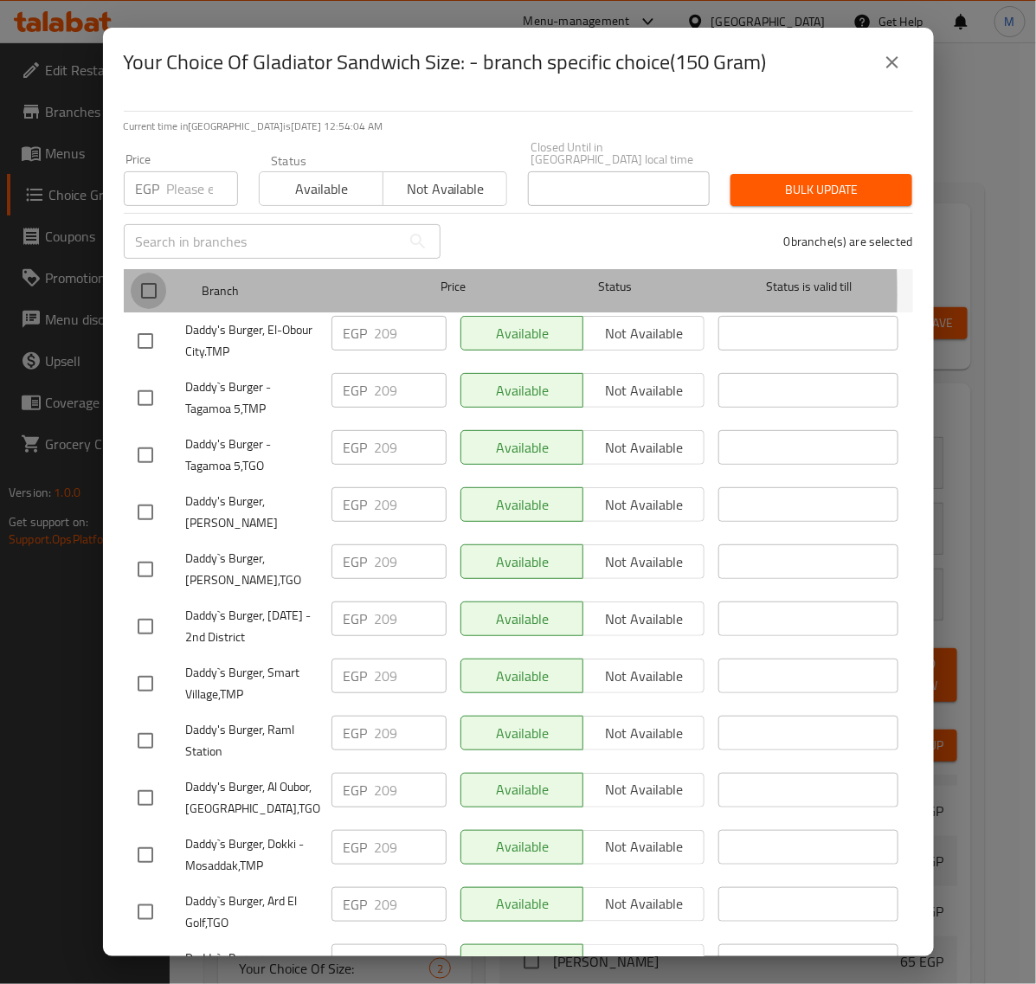
checkbox input "true"
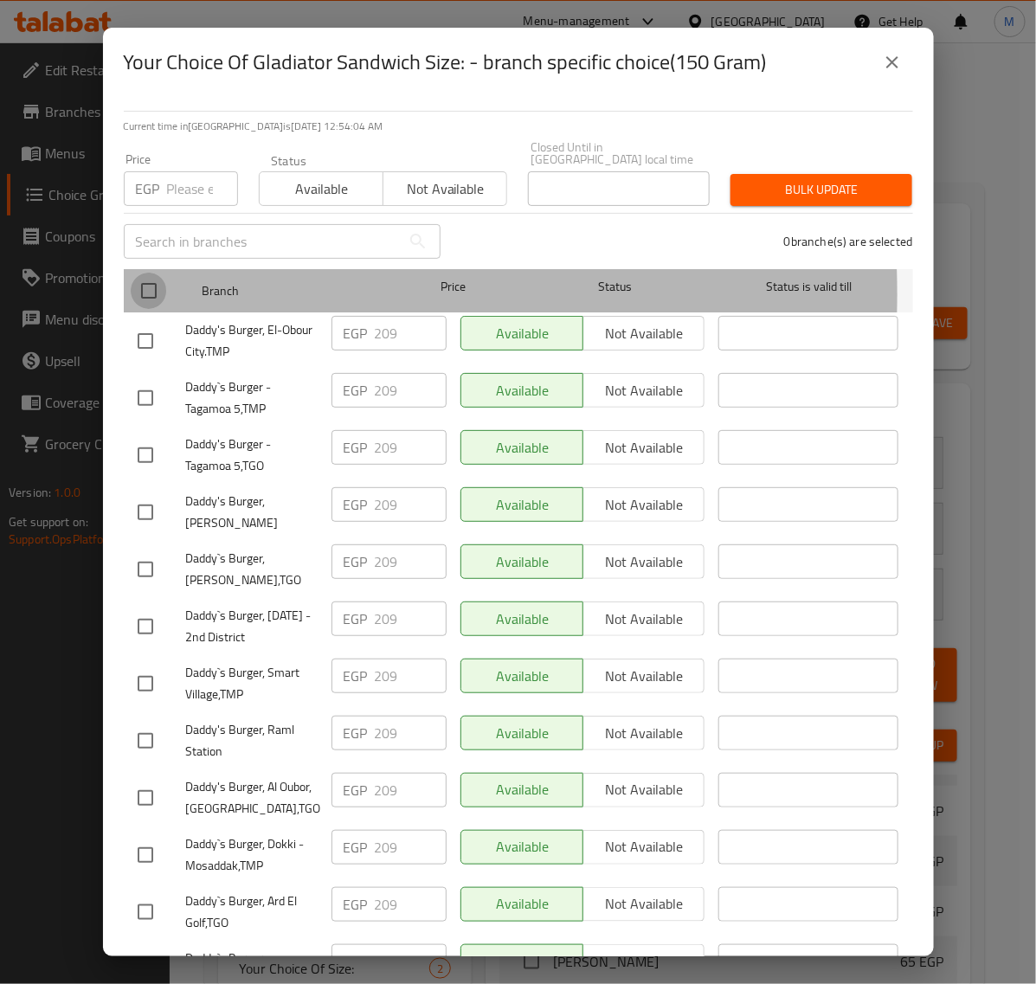
checkbox input "true"
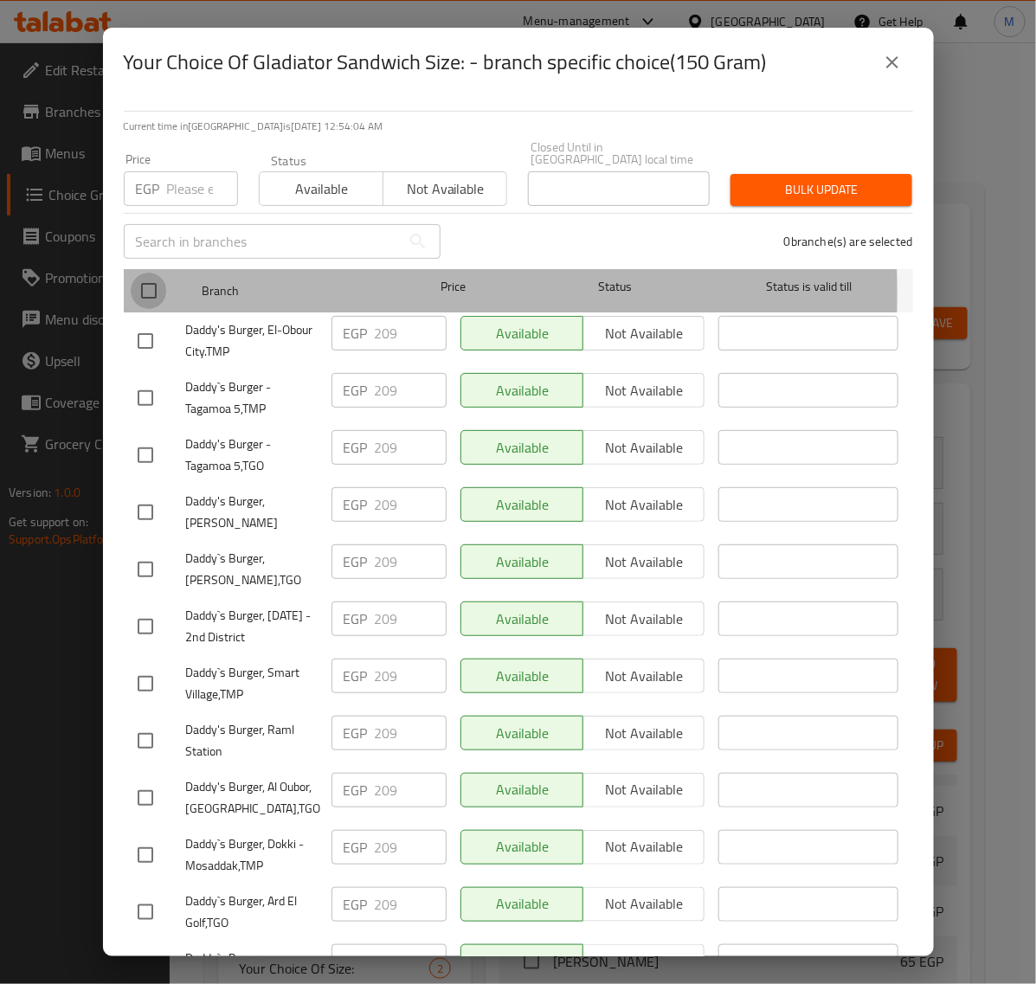
checkbox input "true"
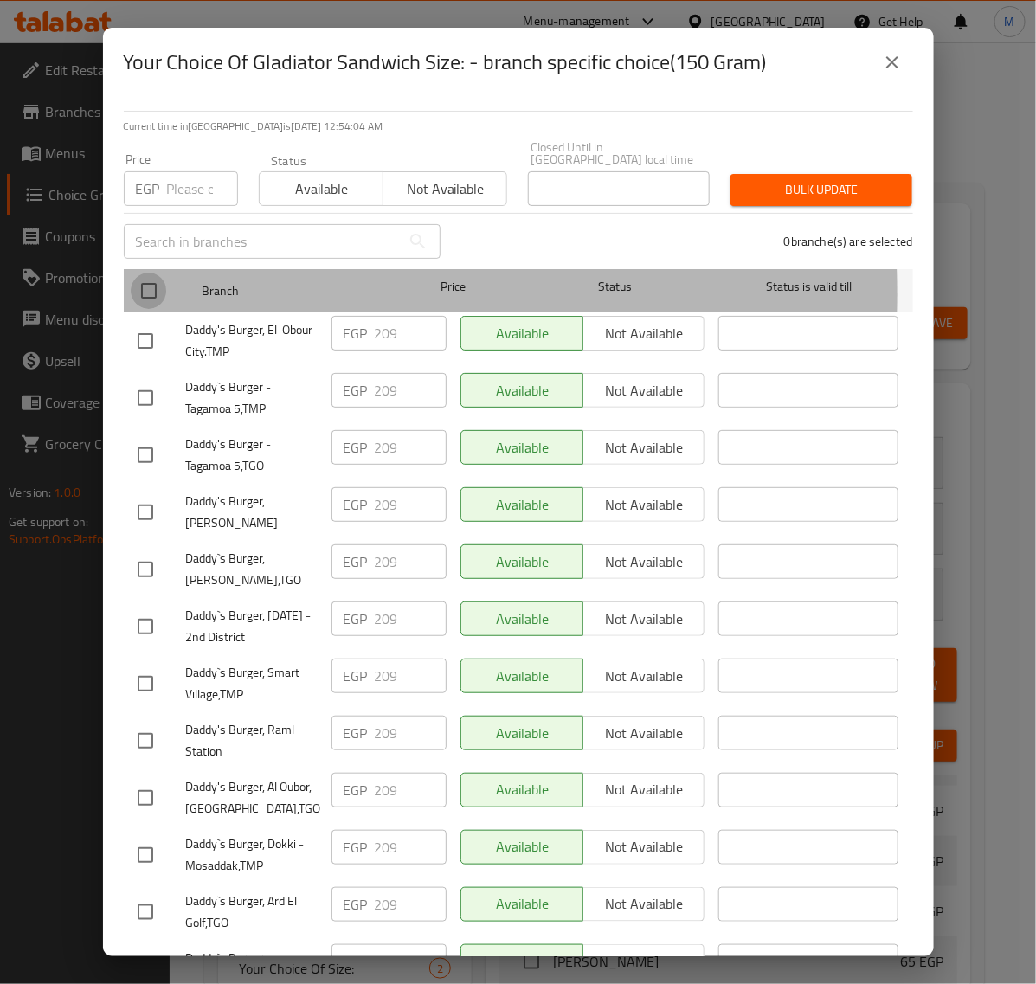
checkbox input "true"
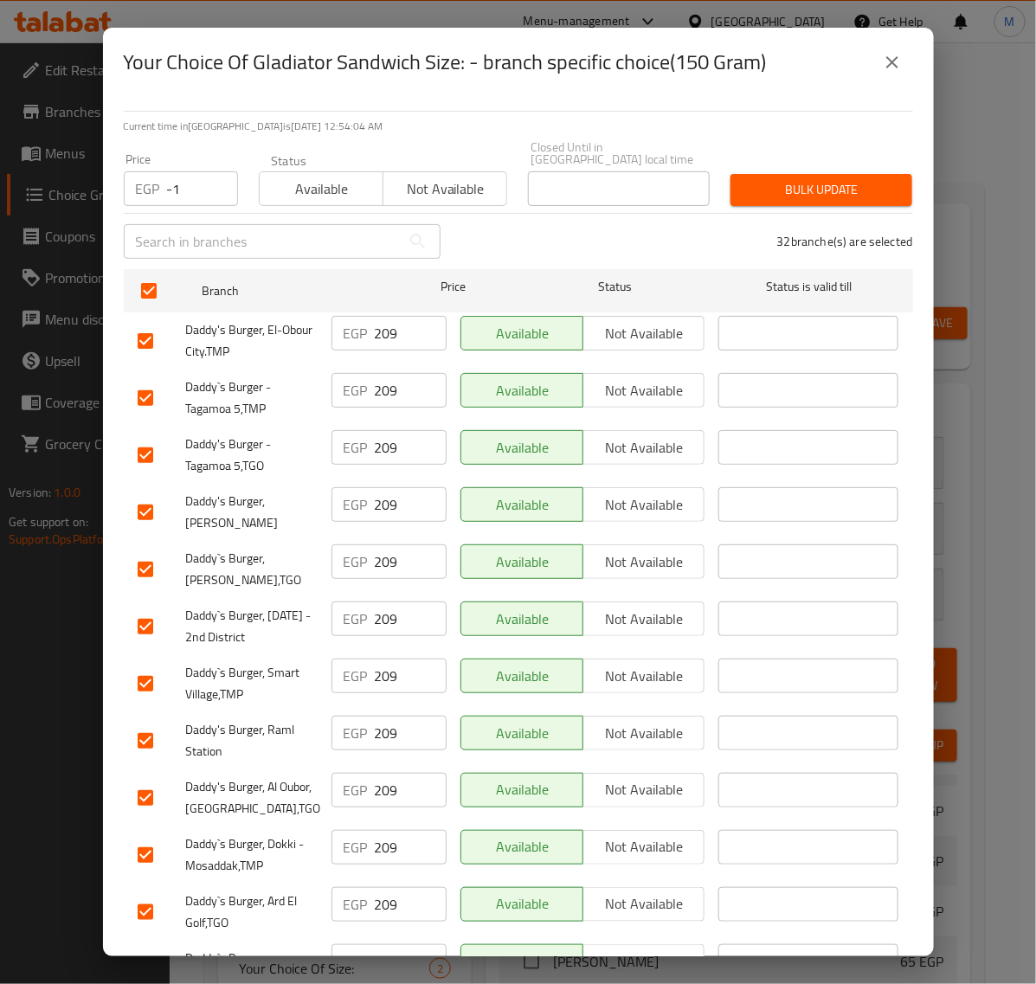
click at [212, 176] on input "-1" at bounding box center [202, 188] width 71 height 35
paste input "234"
paste input "number"
type input "234"
click at [731, 180] on button "Bulk update" at bounding box center [822, 190] width 182 height 32
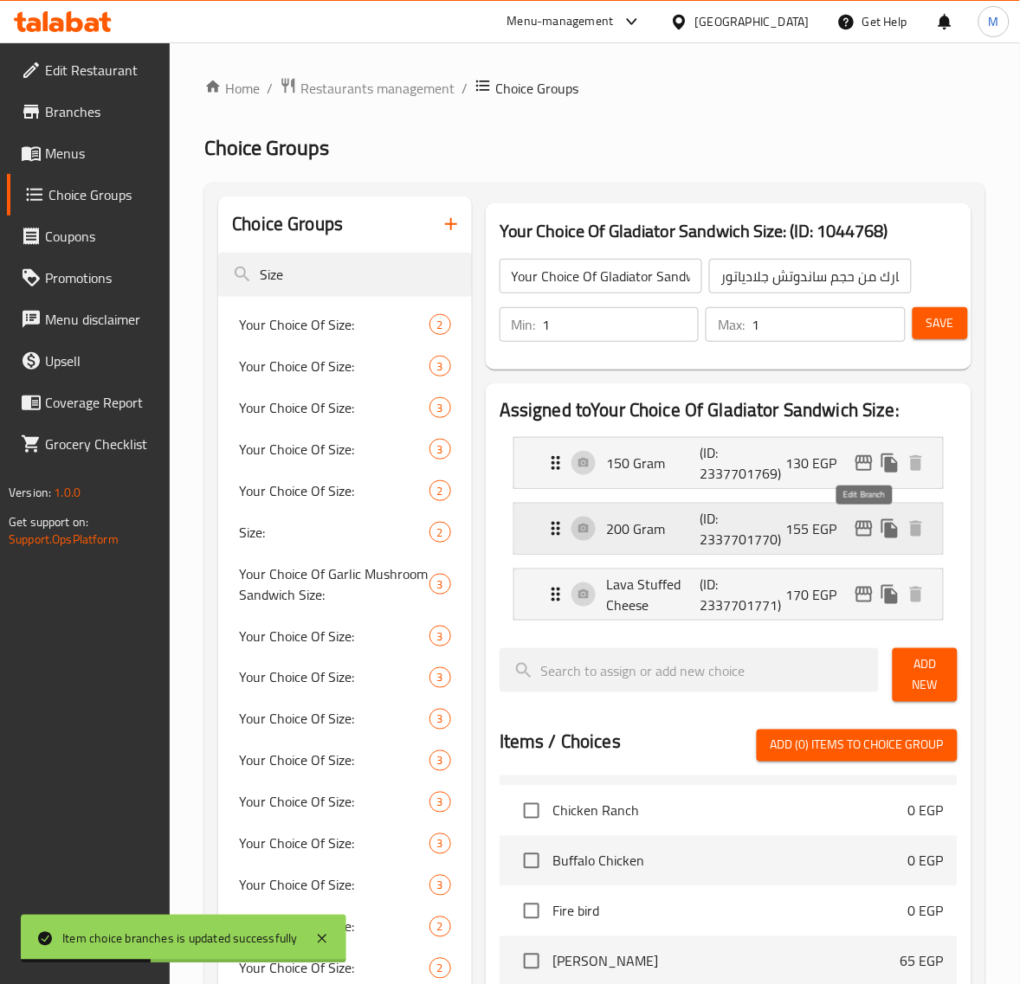
click at [863, 534] on icon "edit" at bounding box center [863, 528] width 21 height 21
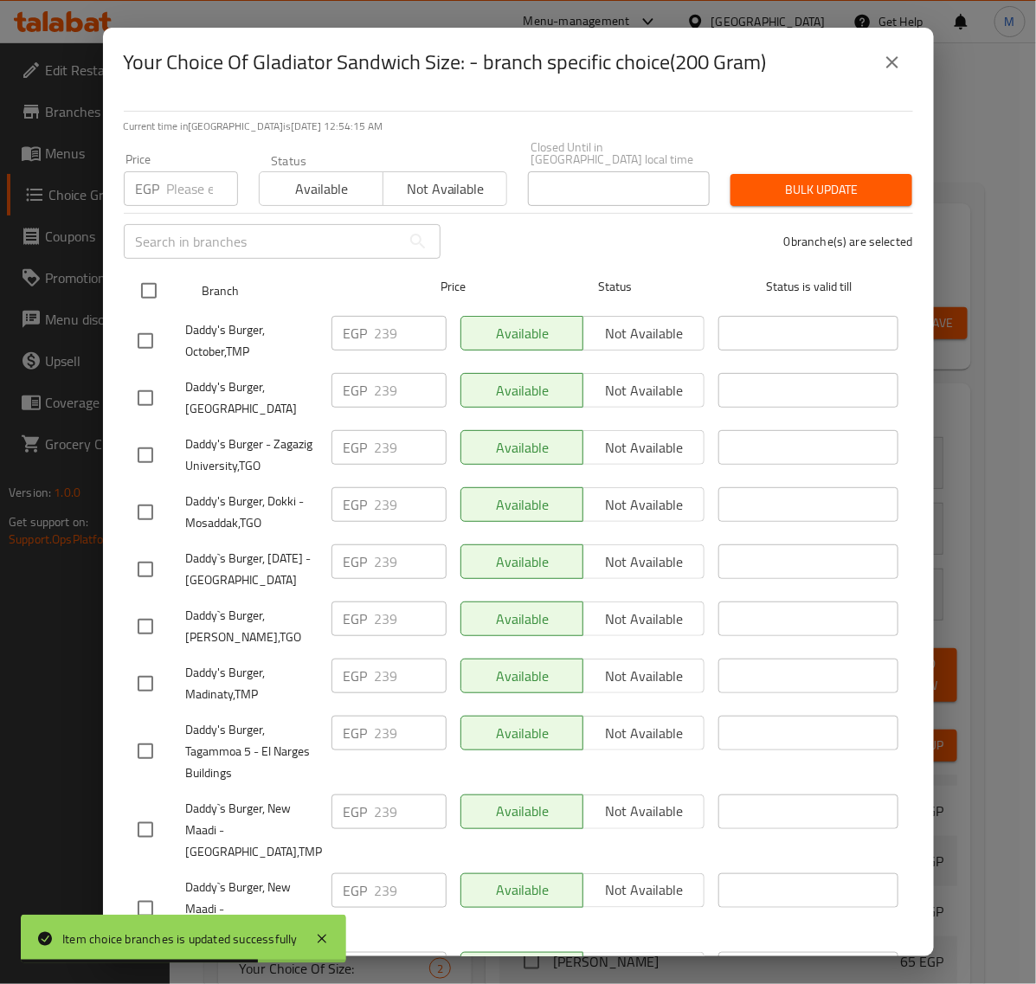
drag, startPoint x: 150, startPoint y: 283, endPoint x: 169, endPoint y: 270, distance: 23.0
click at [149, 283] on input "checkbox" at bounding box center [149, 291] width 36 height 36
checkbox input "true"
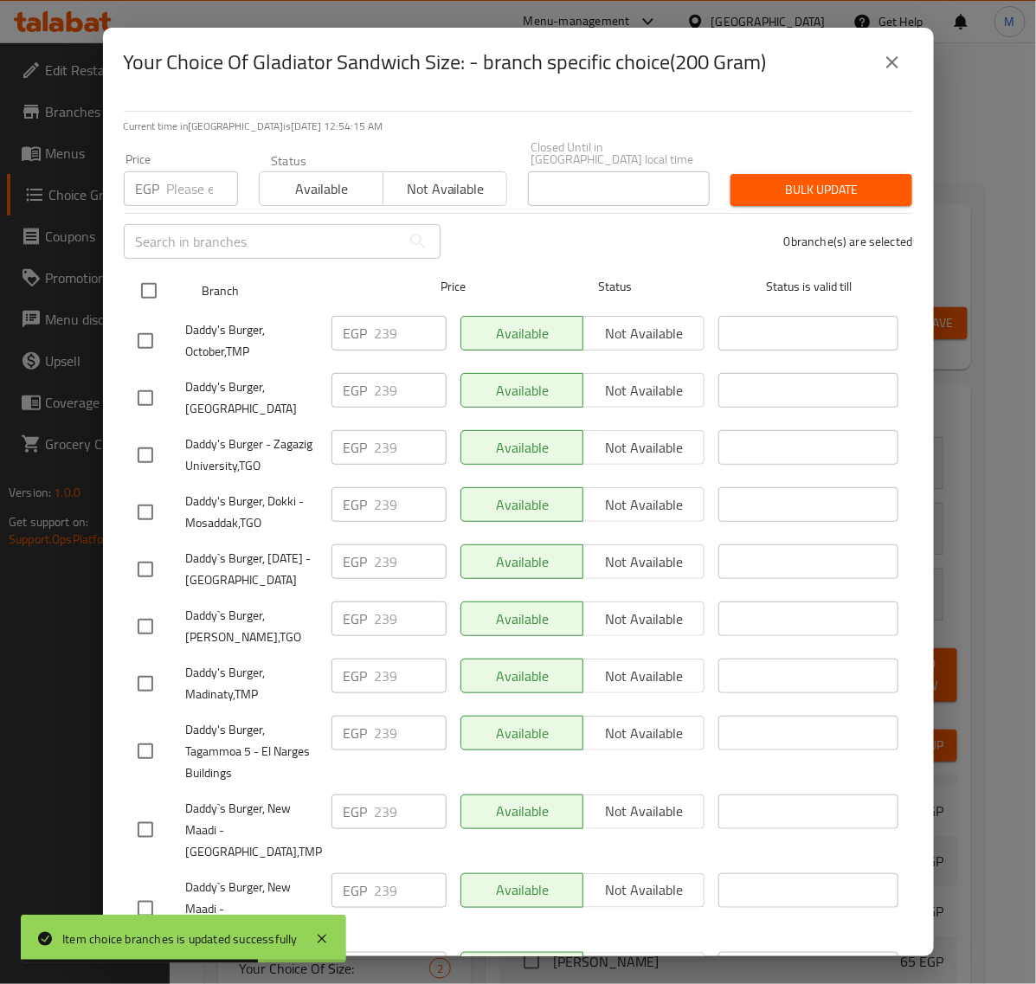
checkbox input "true"
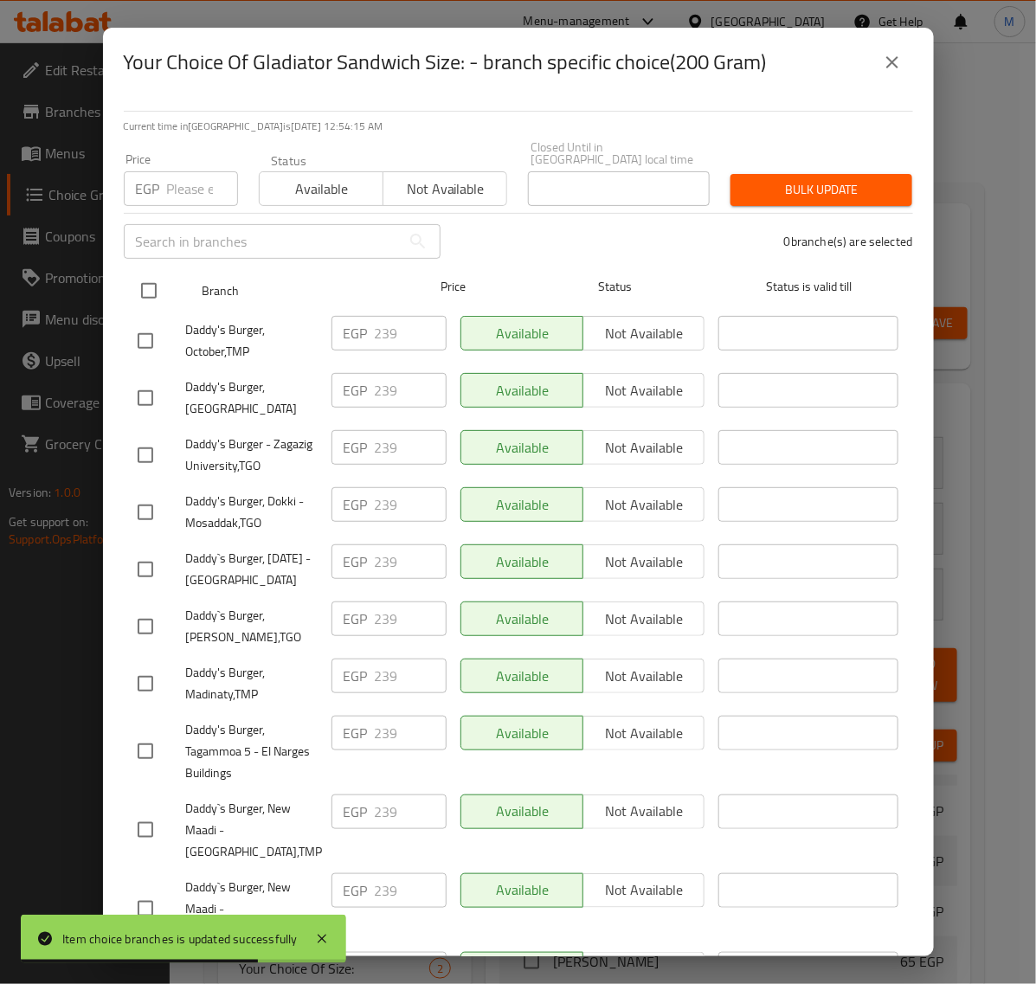
checkbox input "true"
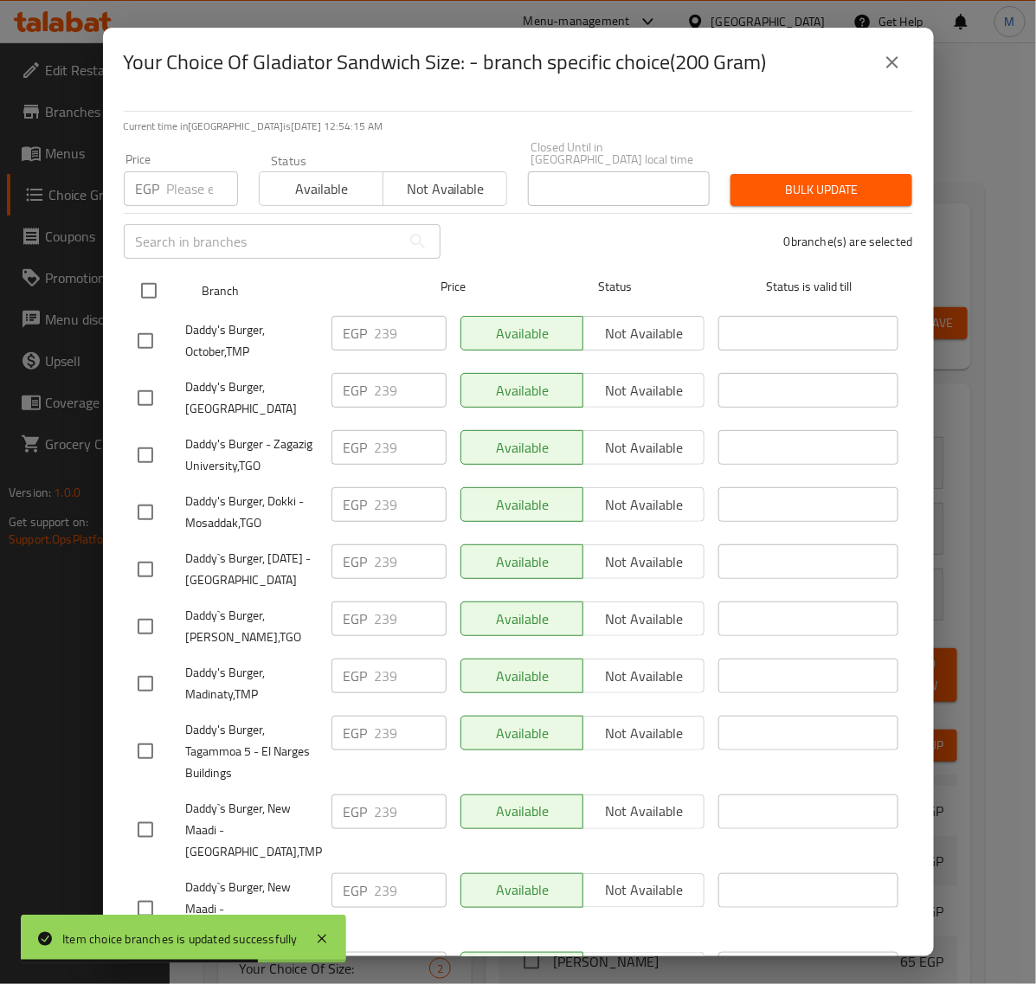
checkbox input "true"
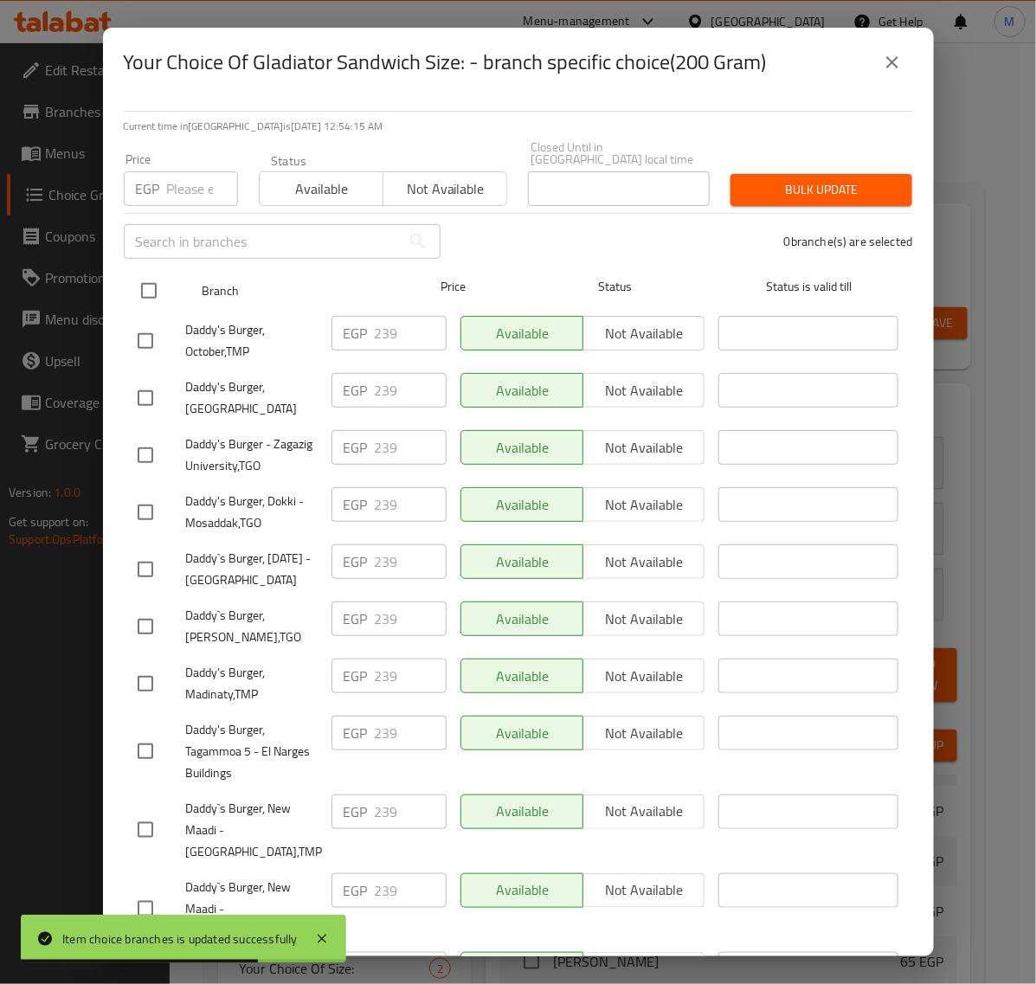
checkbox input "true"
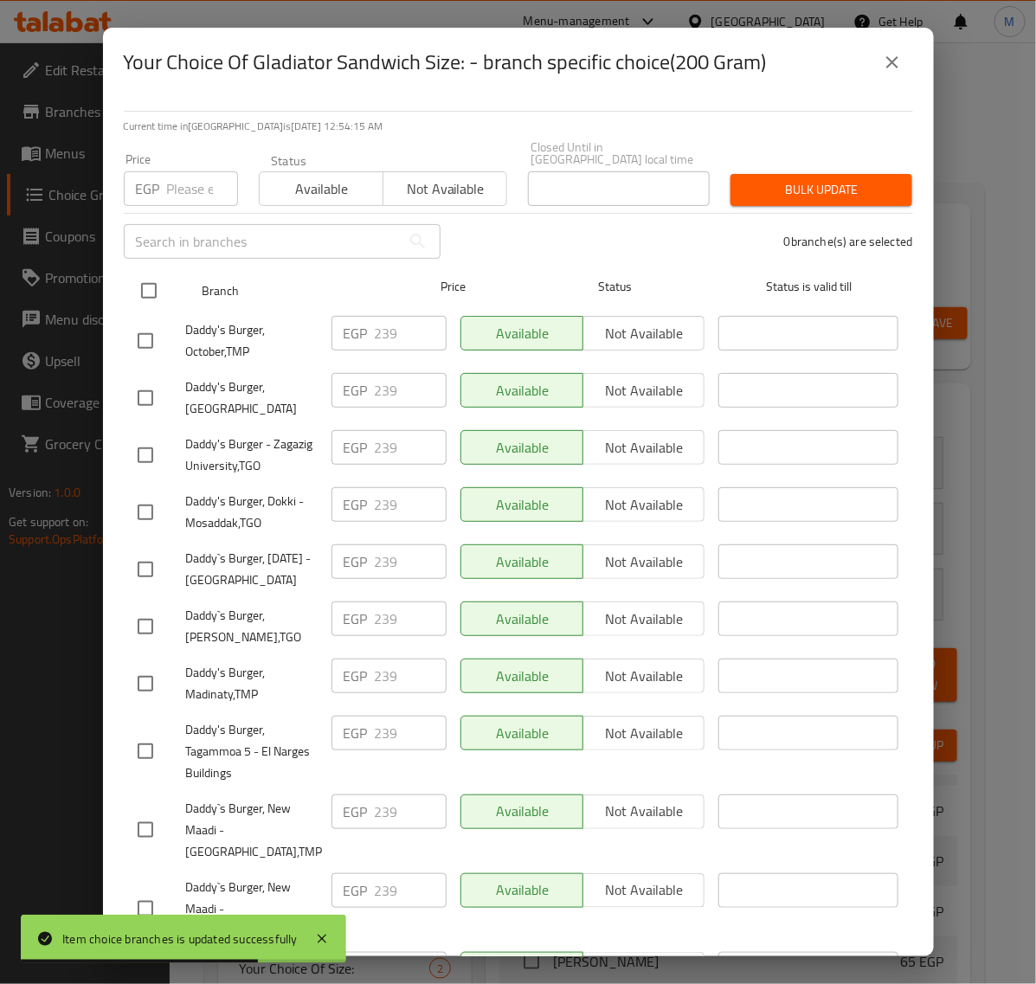
checkbox input "true"
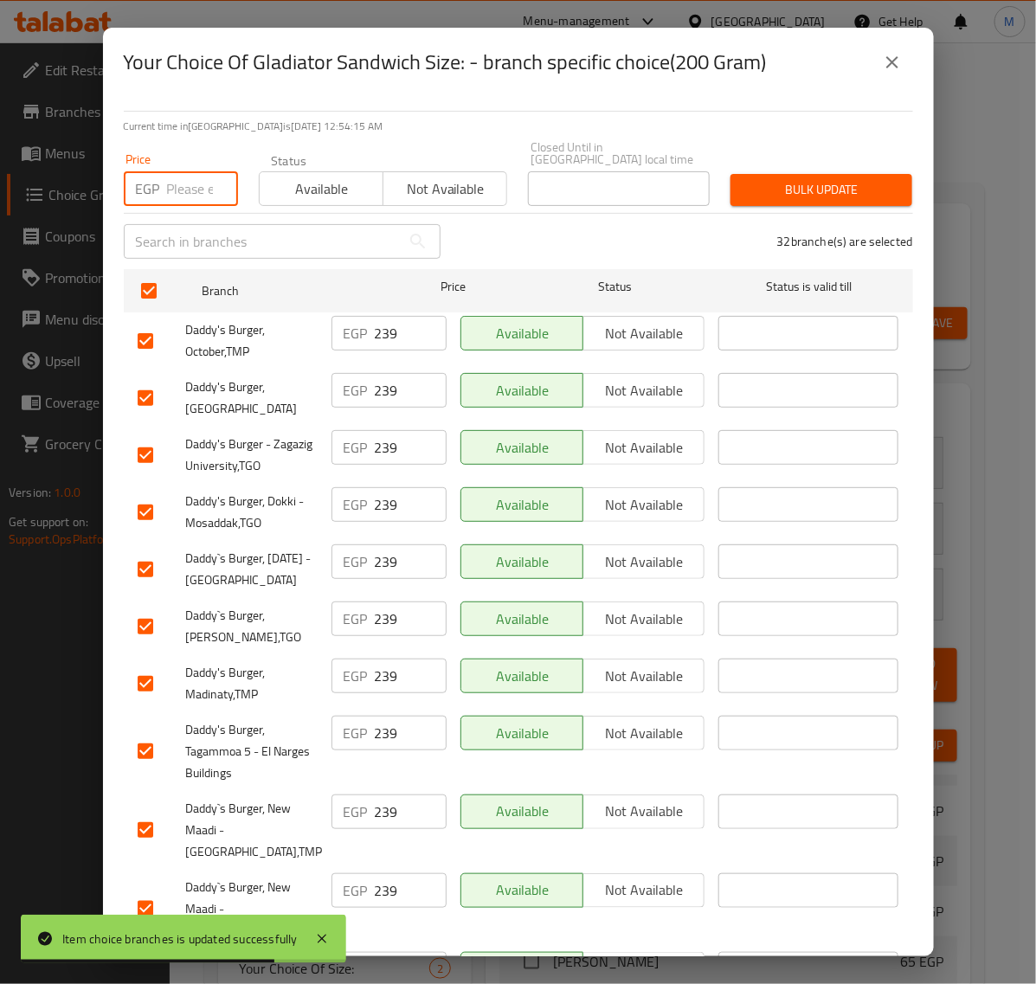
click at [197, 192] on input "number" at bounding box center [202, 188] width 71 height 35
paste input "264"
click at [788, 164] on div "Bulk update" at bounding box center [821, 190] width 203 height 53
click at [788, 179] on span "Bulk update" at bounding box center [821, 190] width 154 height 22
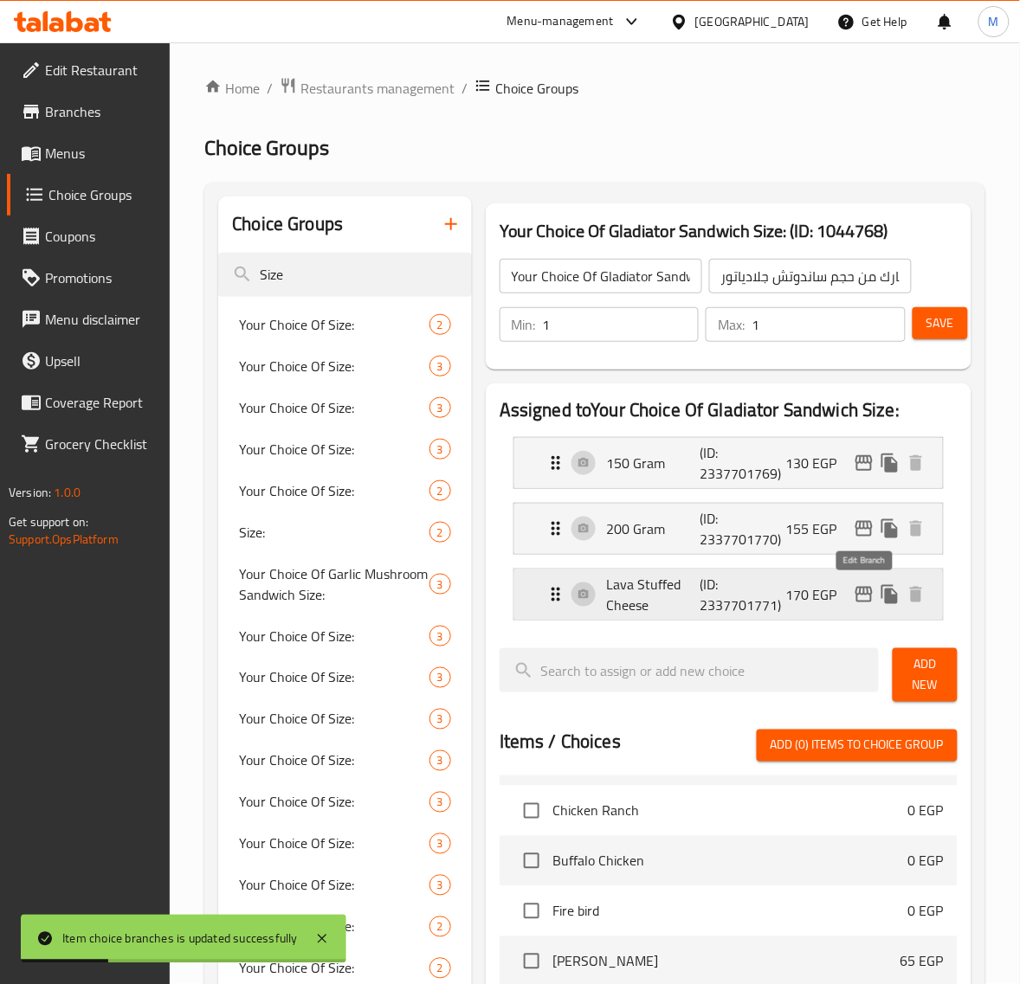
click at [859, 587] on icon "edit" at bounding box center [863, 594] width 21 height 21
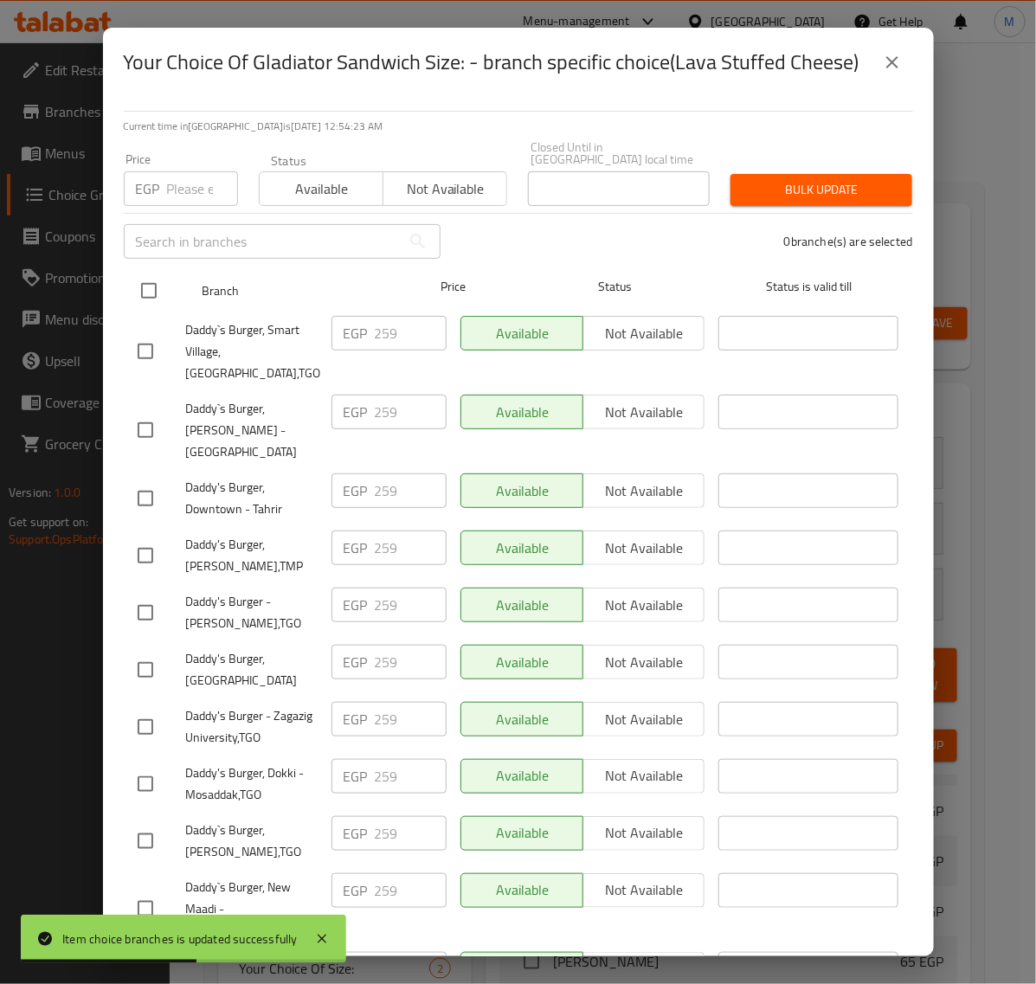
click at [143, 282] on input "checkbox" at bounding box center [149, 291] width 36 height 36
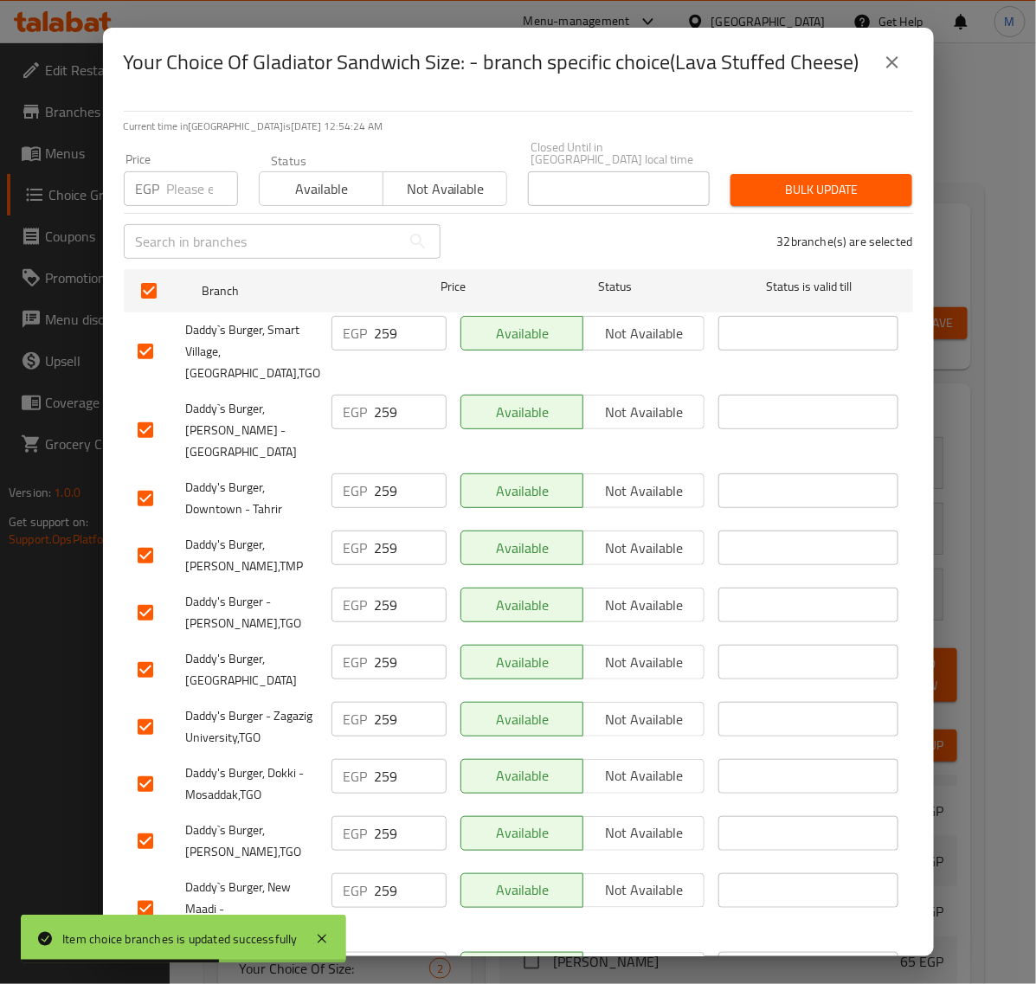
click at [197, 180] on input "number" at bounding box center [202, 188] width 71 height 35
paste input "279"
click at [794, 179] on span "Bulk update" at bounding box center [821, 190] width 154 height 22
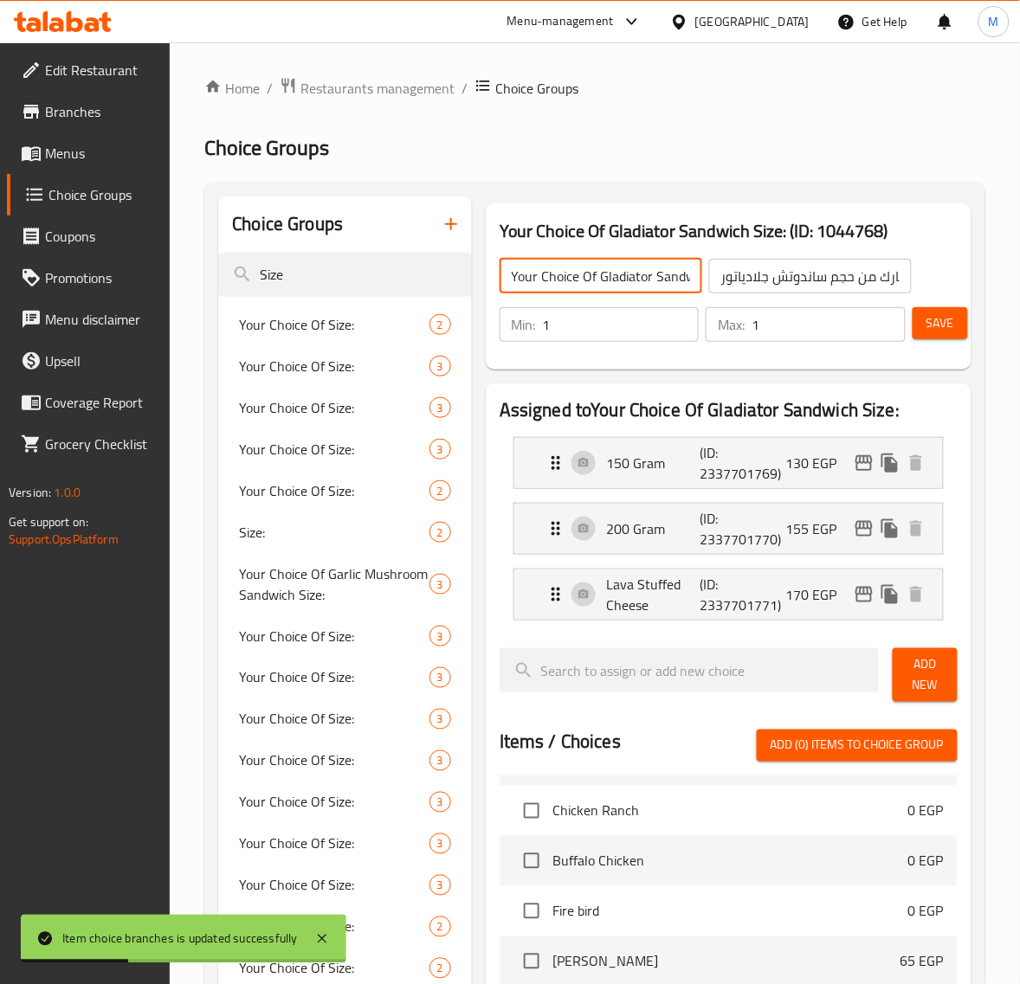
click at [608, 283] on input "Your Choice Of Gladiator Sandwich Size:" at bounding box center [600, 276] width 203 height 35
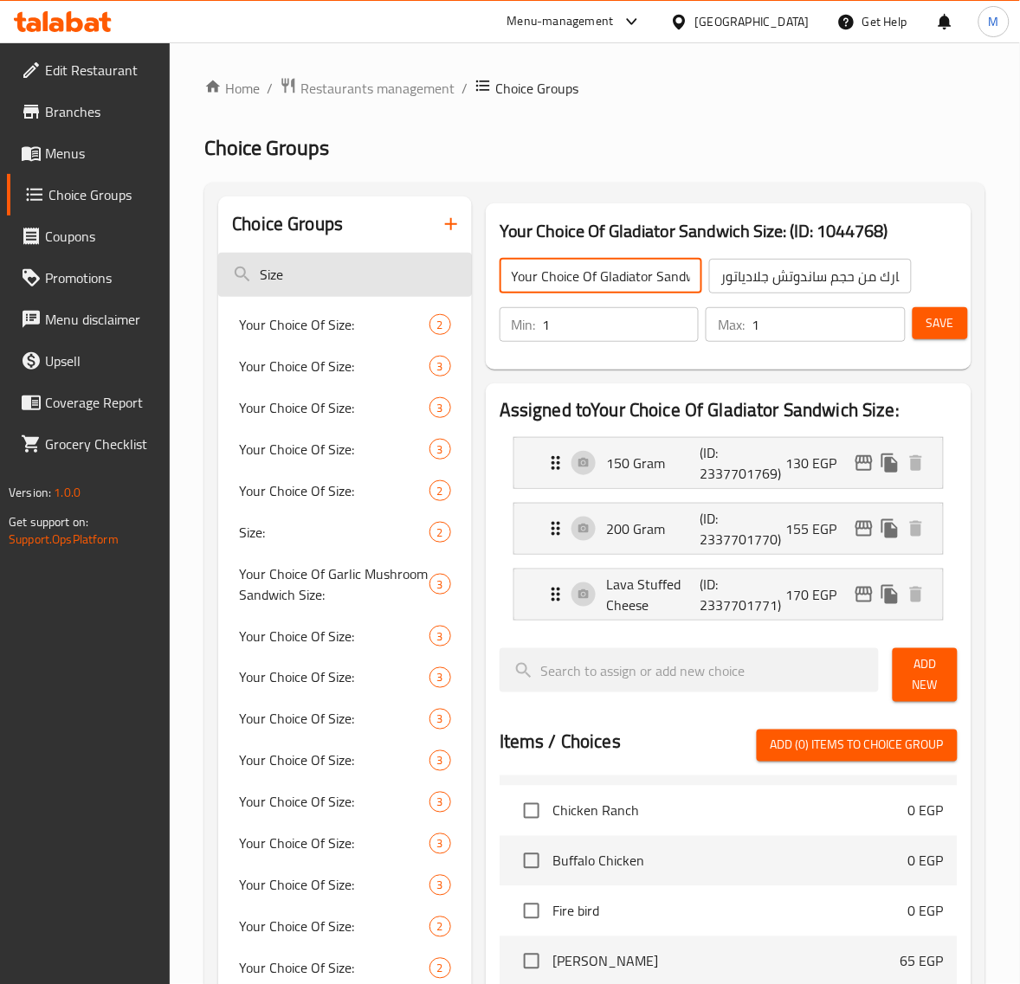
click at [296, 281] on input "Size" at bounding box center [345, 275] width 254 height 44
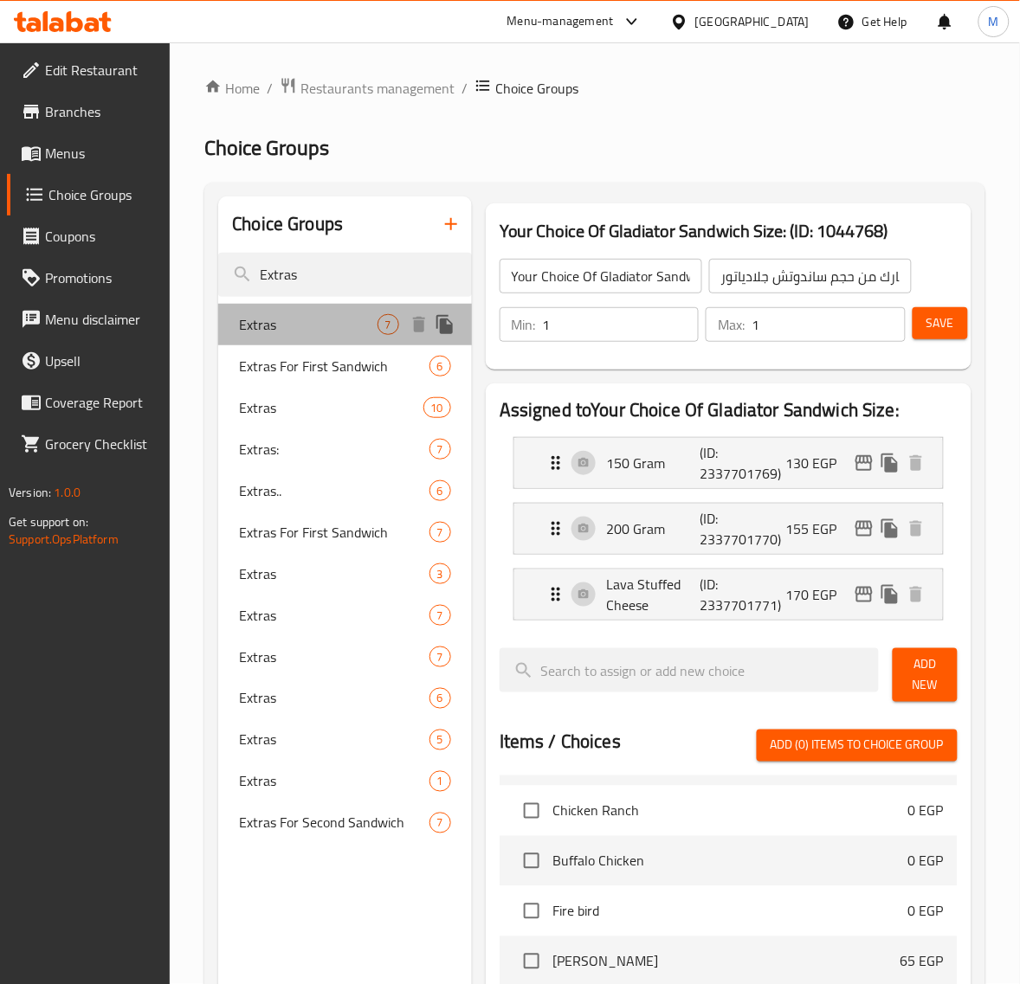
click at [305, 325] on span "Extras" at bounding box center [308, 324] width 138 height 21
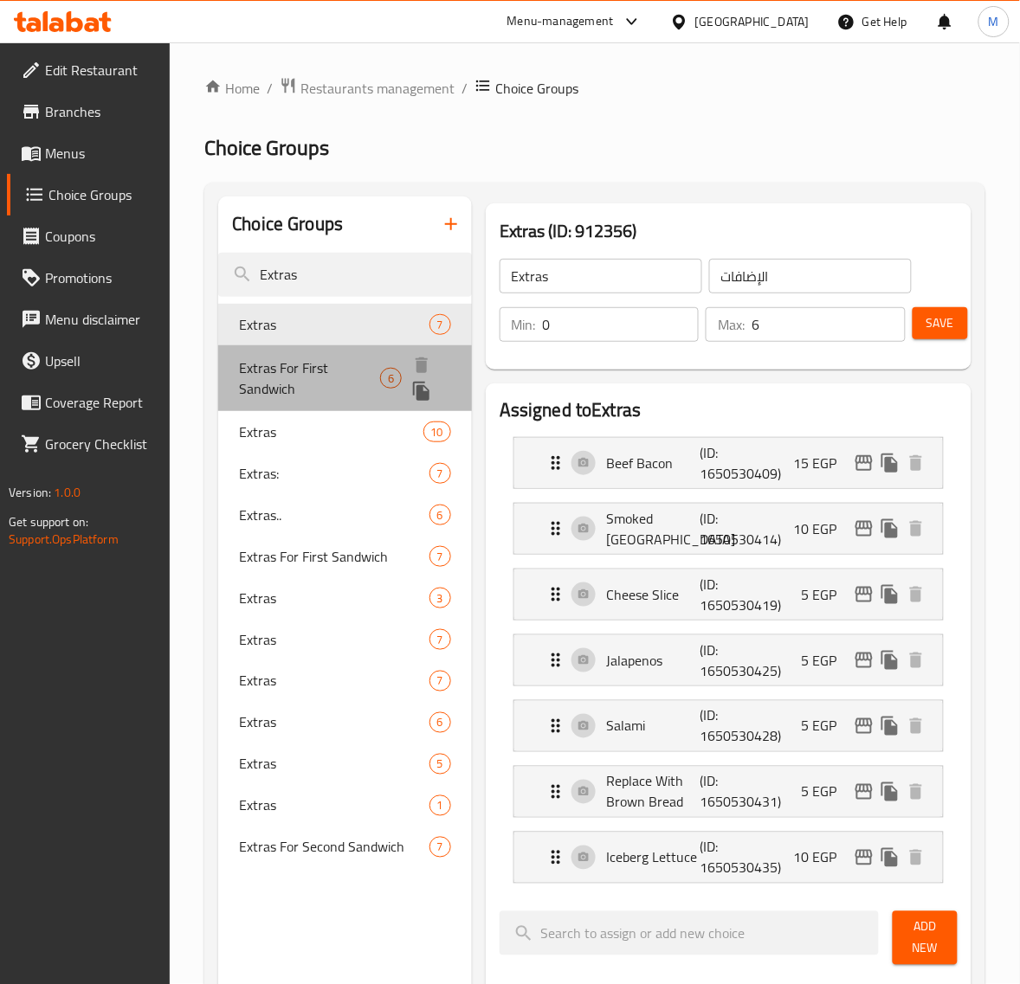
click at [304, 378] on span "Extras For First Sandwich" at bounding box center [309, 378] width 141 height 42
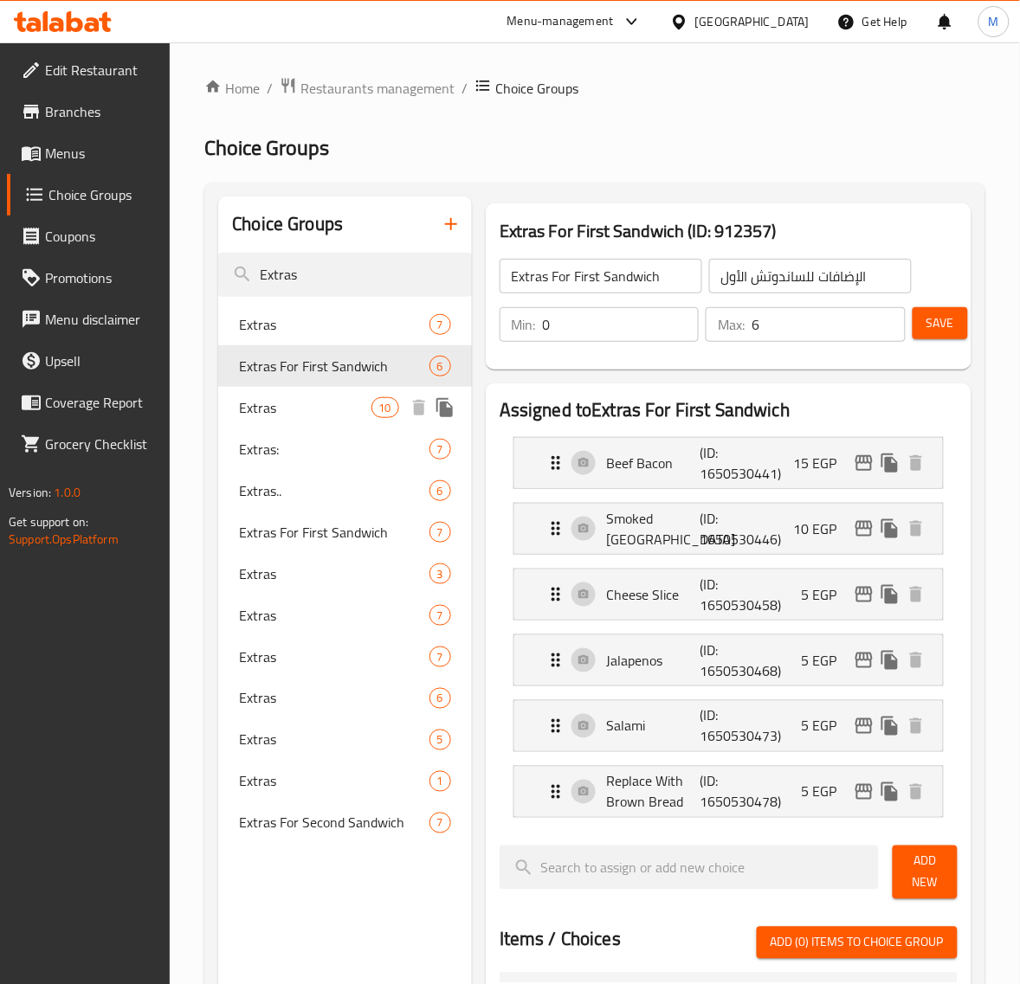
click at [297, 416] on span "Extras" at bounding box center [305, 407] width 132 height 21
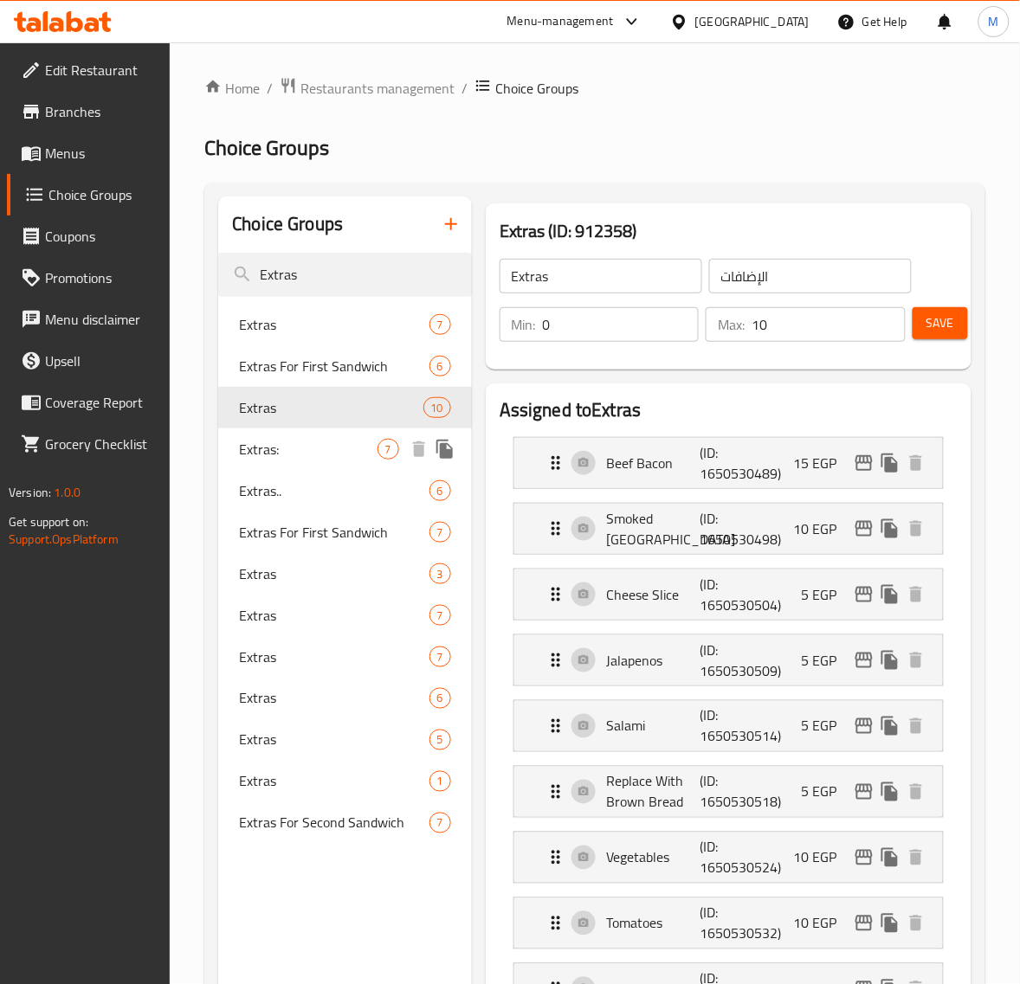
click at [295, 453] on span "Extras:" at bounding box center [308, 449] width 138 height 21
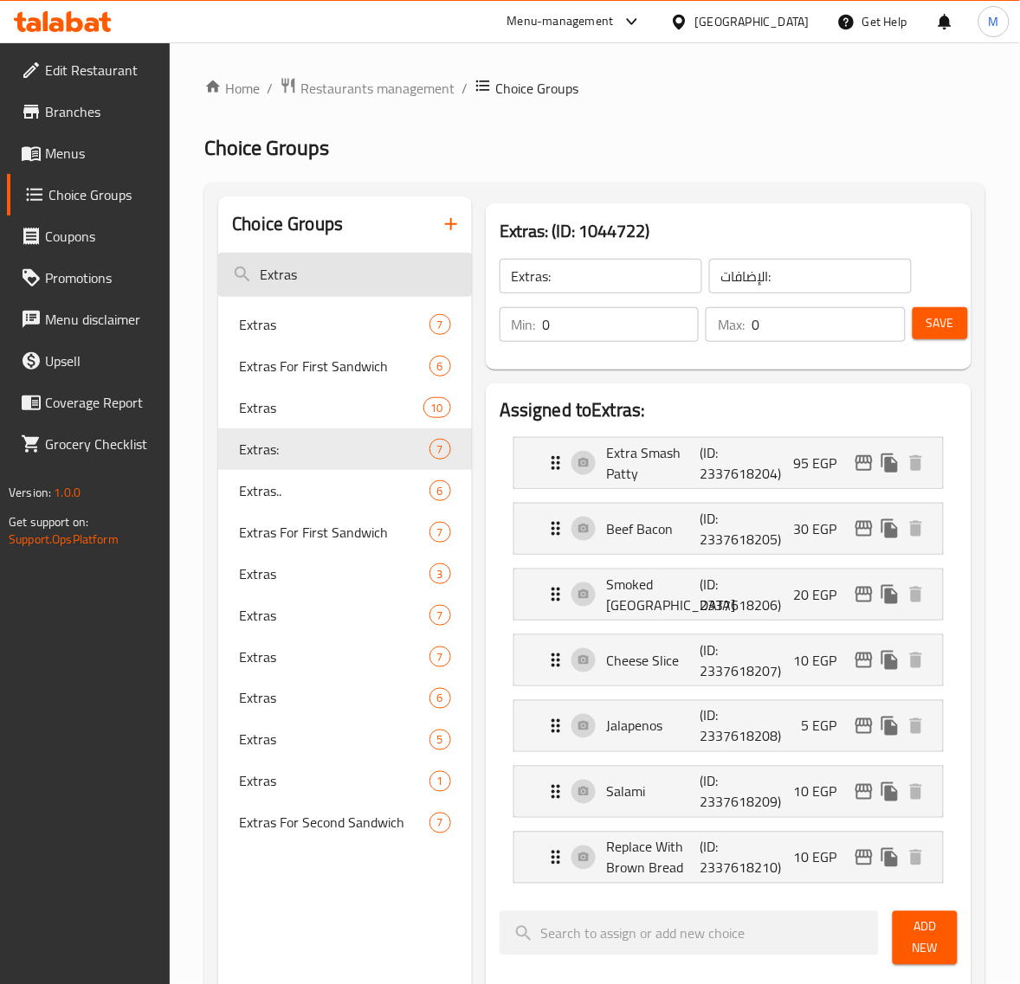
click at [335, 277] on input "Extras" at bounding box center [345, 275] width 254 height 44
paste input ":"
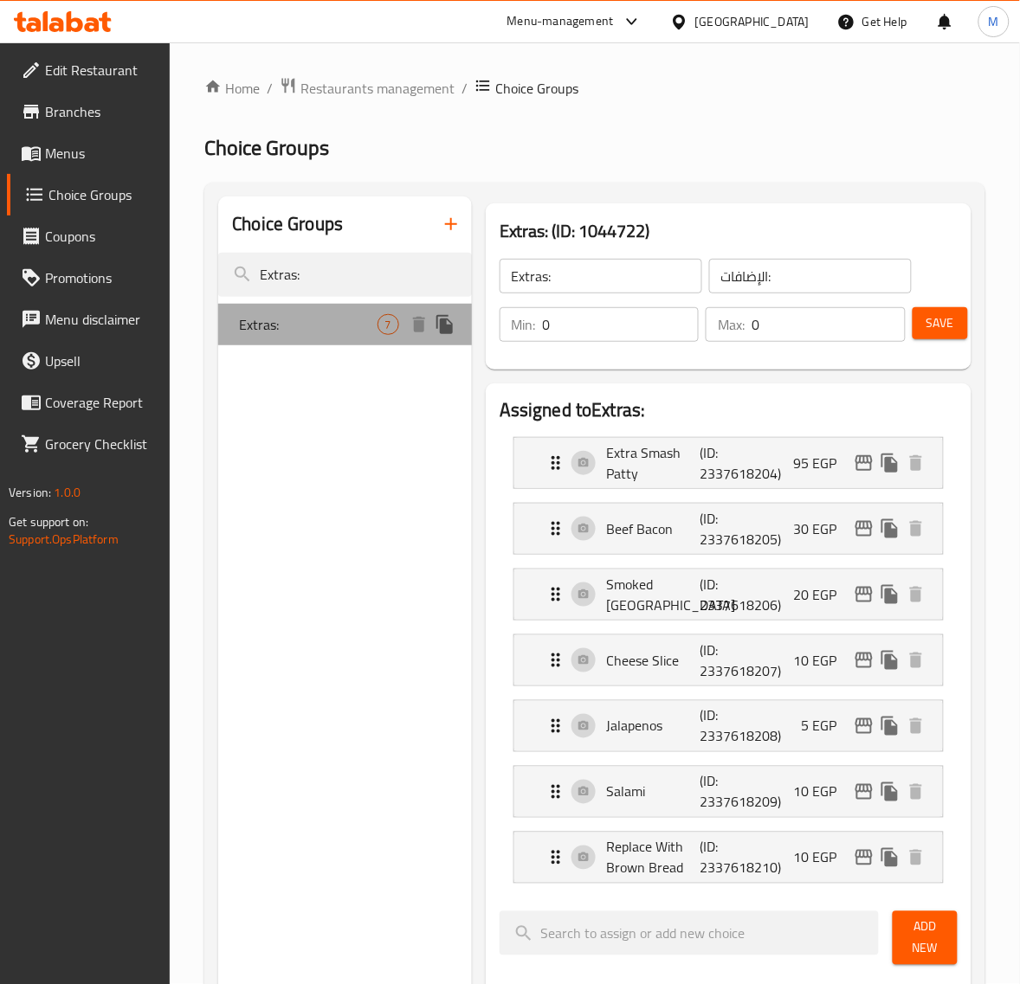
click at [318, 312] on div "Extras: 7" at bounding box center [345, 325] width 254 height 42
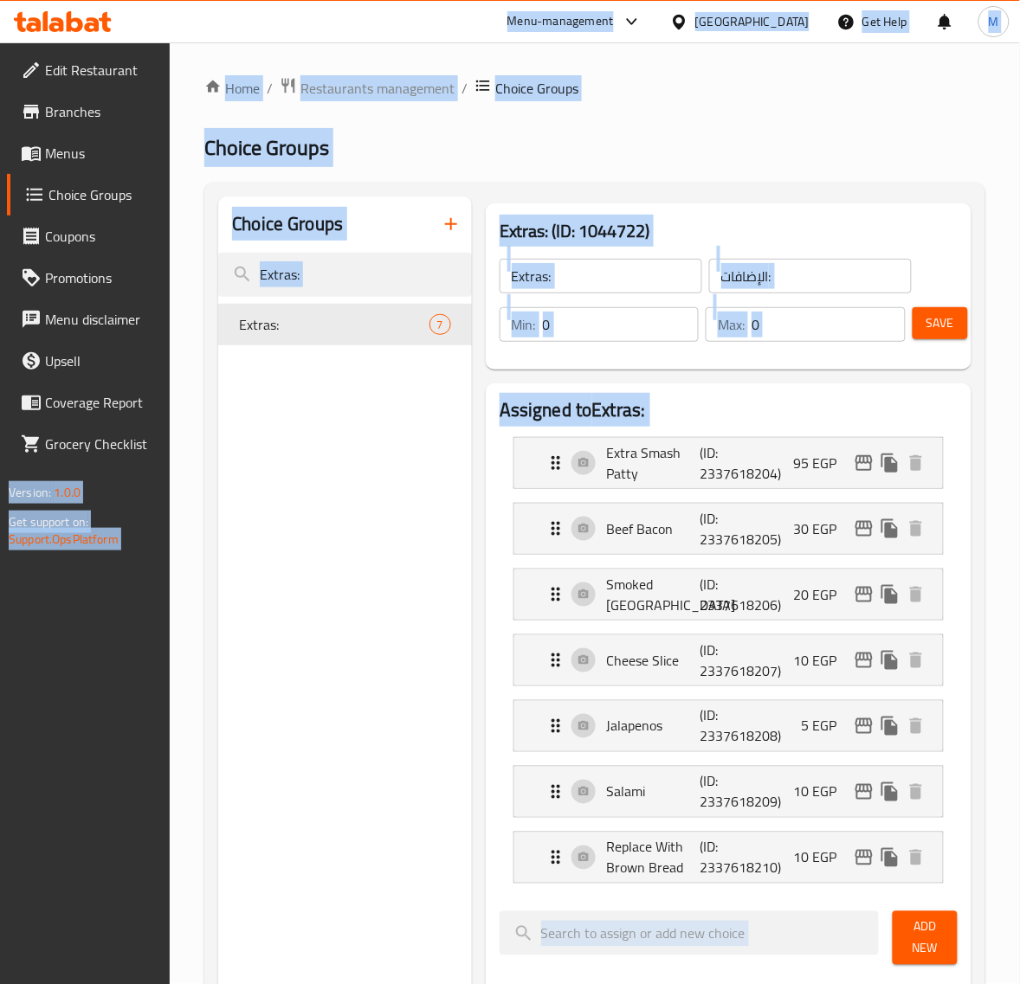
click at [308, 395] on div "Choice Groups Extras: Extras: 7" at bounding box center [345, 983] width 254 height 1574
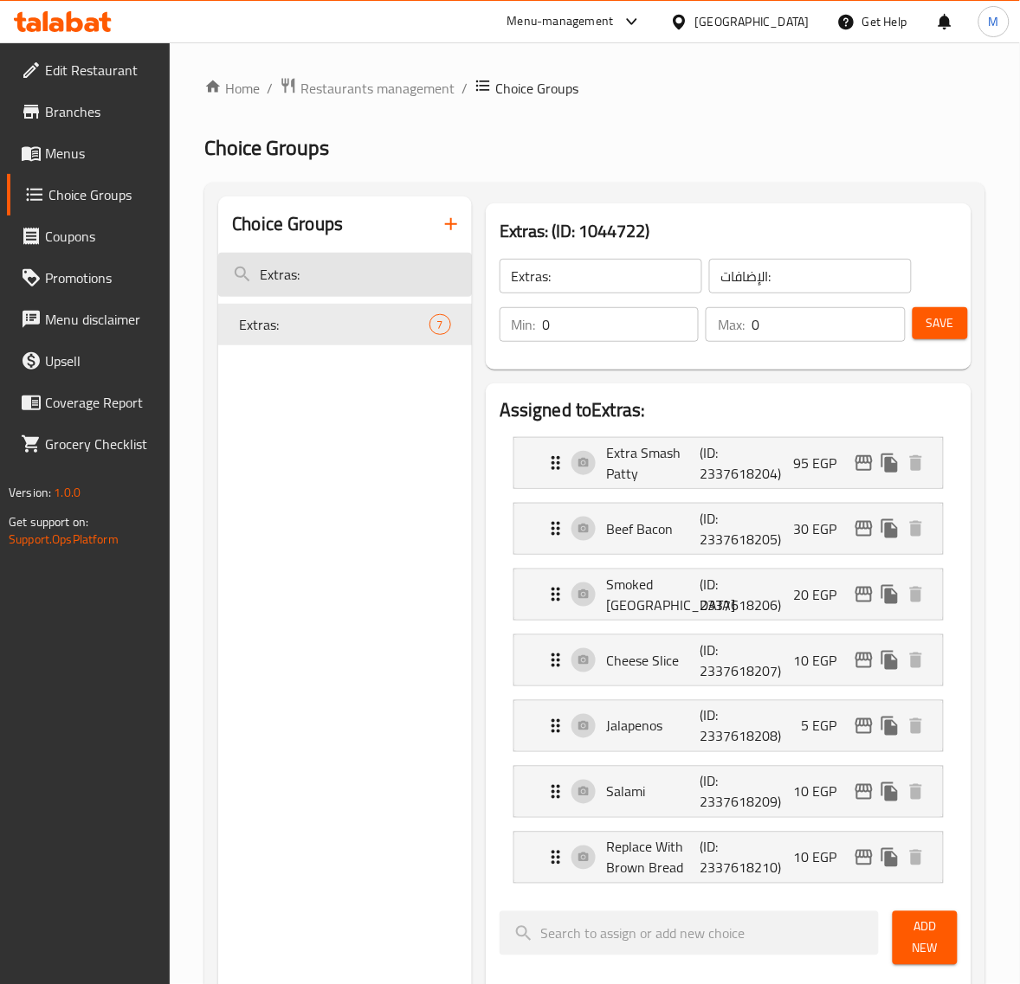
click at [344, 287] on input "Extras:" at bounding box center [345, 275] width 254 height 44
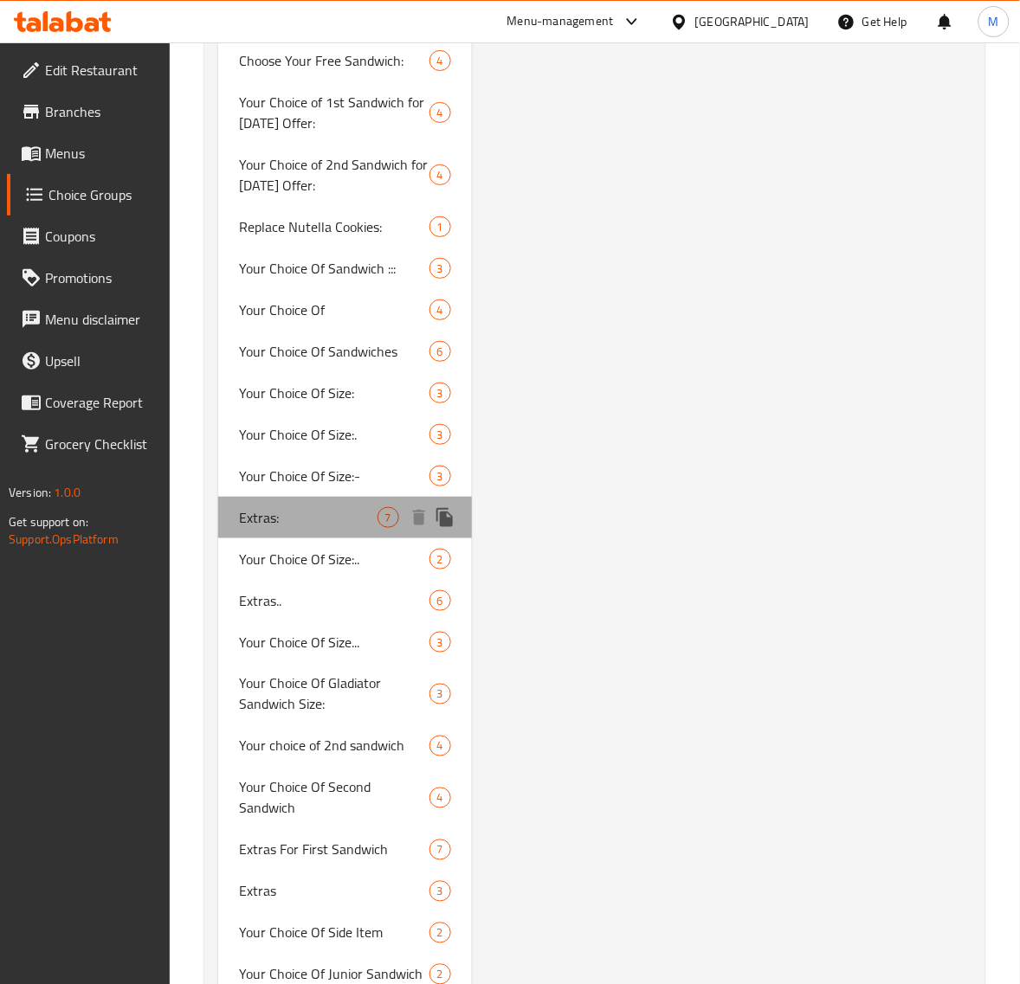
click at [306, 507] on span "Extras:" at bounding box center [308, 517] width 138 height 21
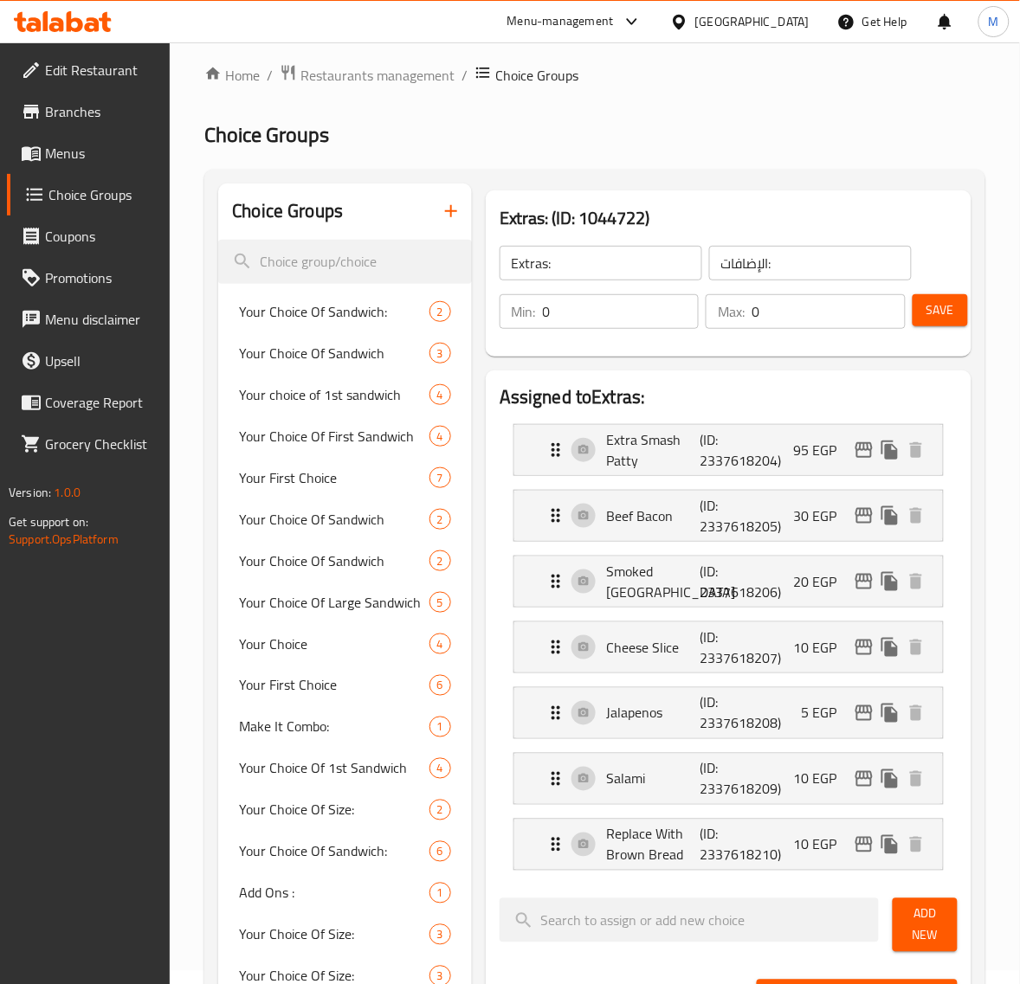
scroll to position [10, 0]
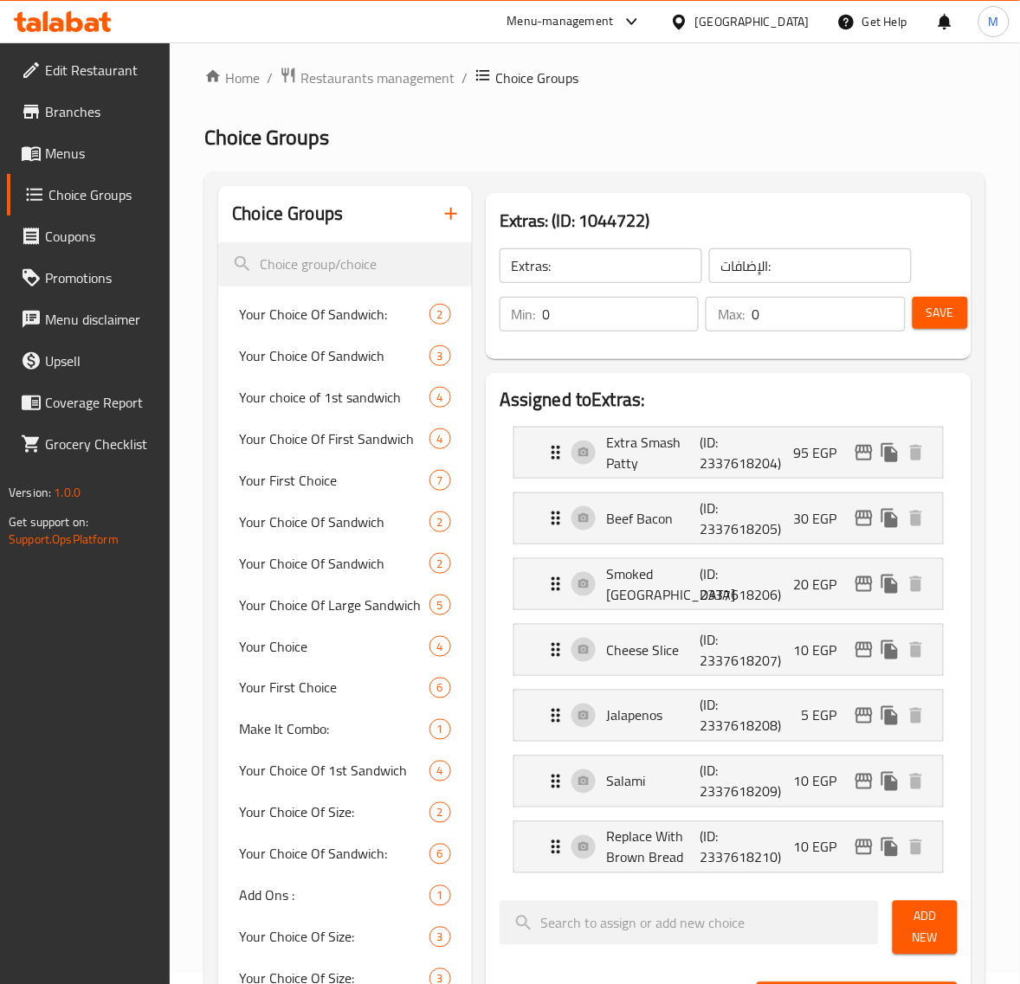
click at [822, 392] on h2 "Assigned to Extras:" at bounding box center [728, 400] width 458 height 26
click at [861, 452] on icon "edit" at bounding box center [863, 453] width 17 height 16
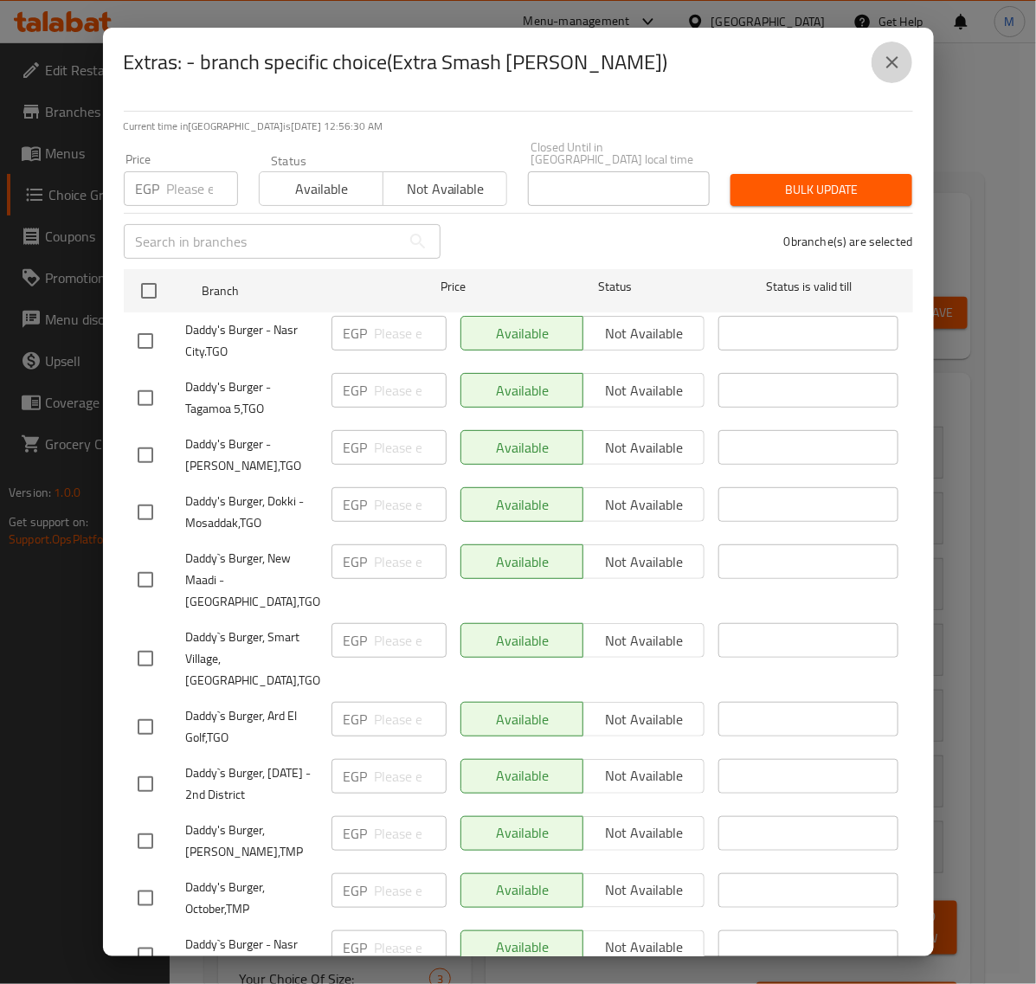
click at [882, 71] on icon "close" at bounding box center [892, 62] width 21 height 21
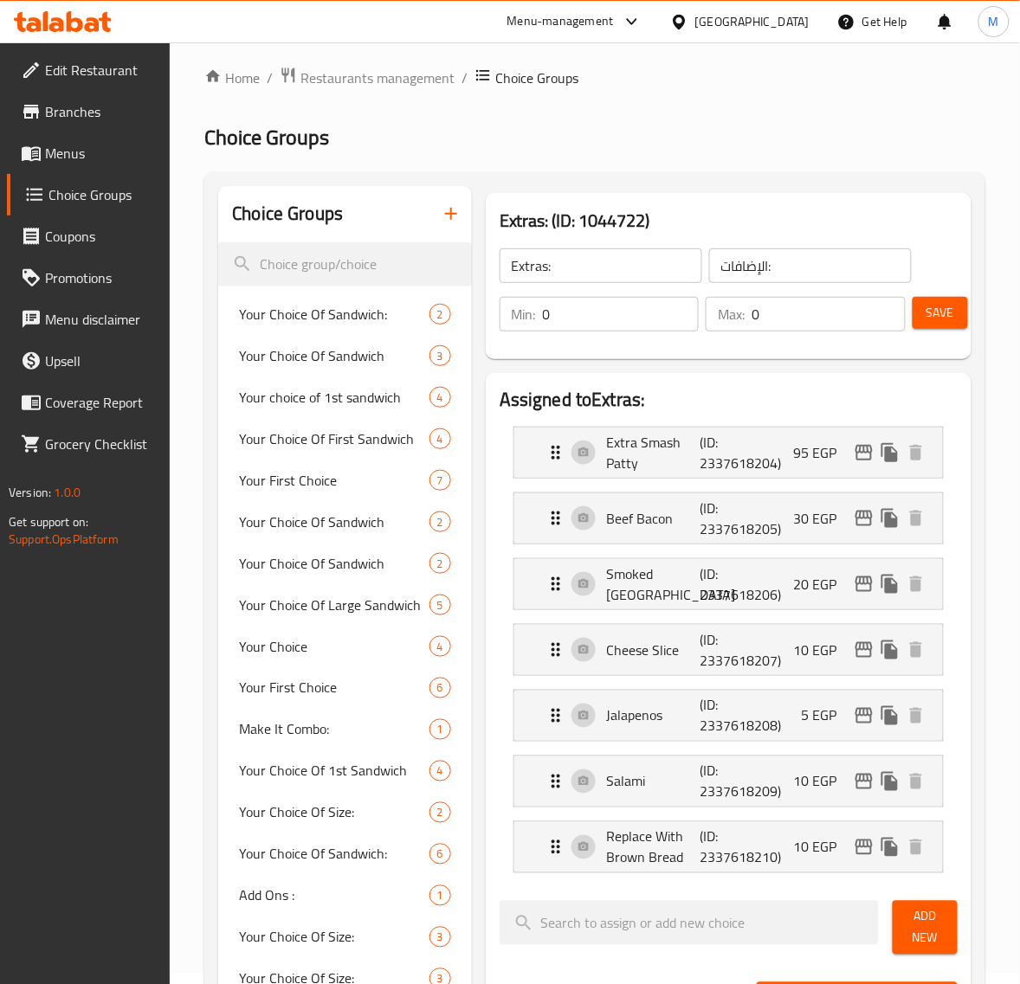
scroll to position [4251, 0]
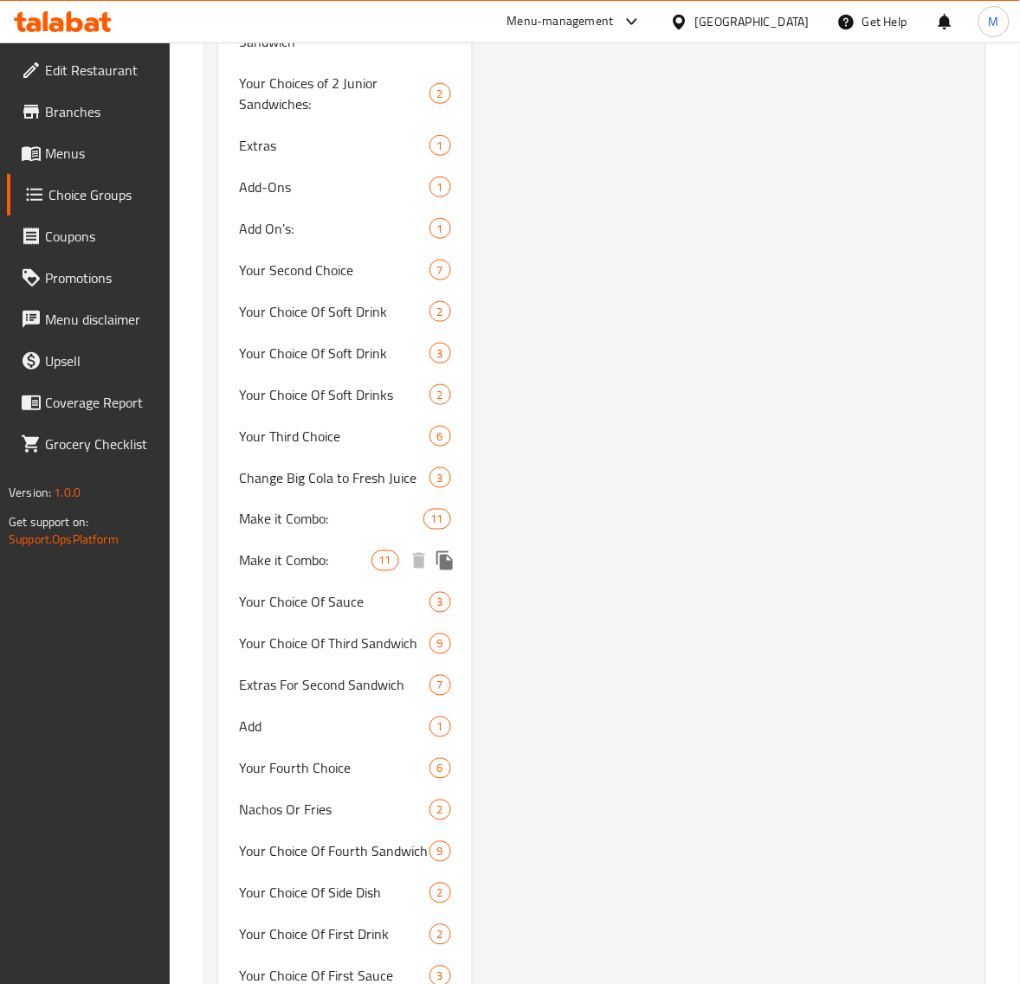
click at [322, 550] on span "Make it Combo:" at bounding box center [305, 560] width 132 height 21
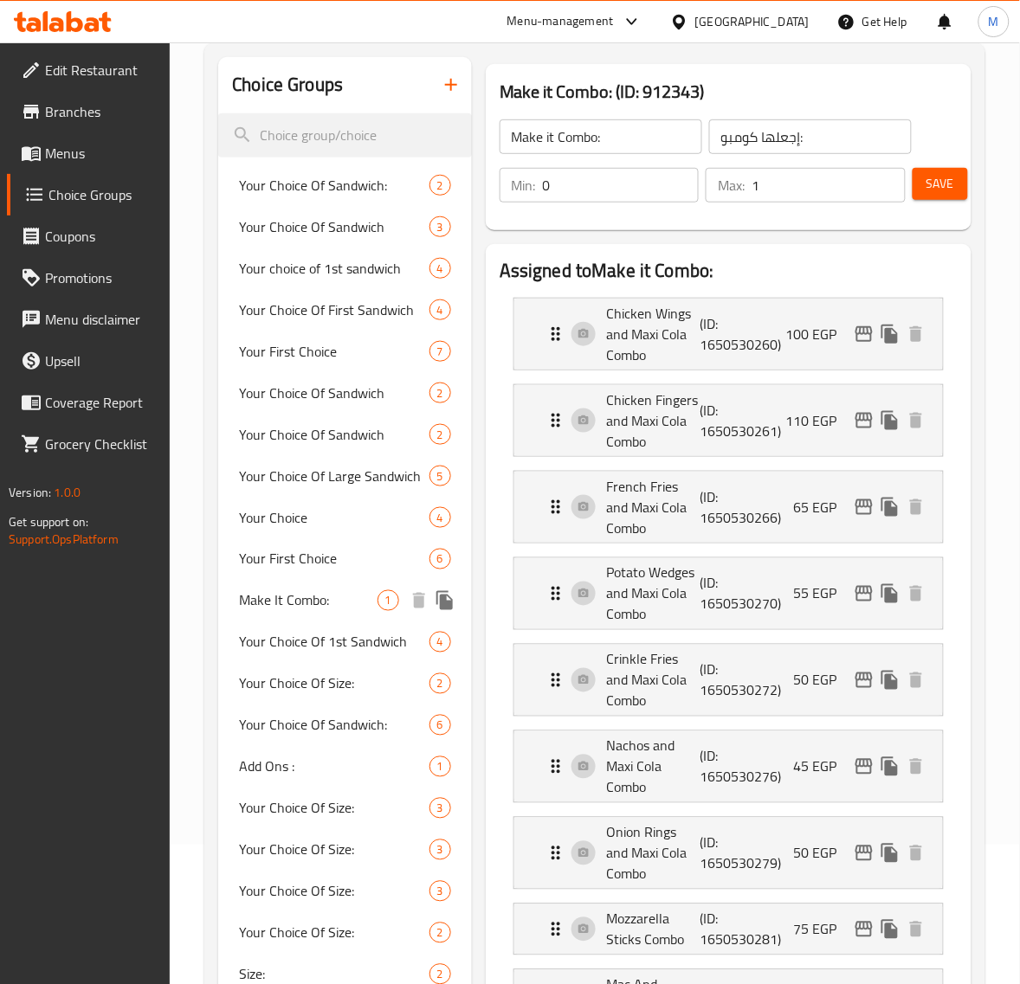
scroll to position [248, 0]
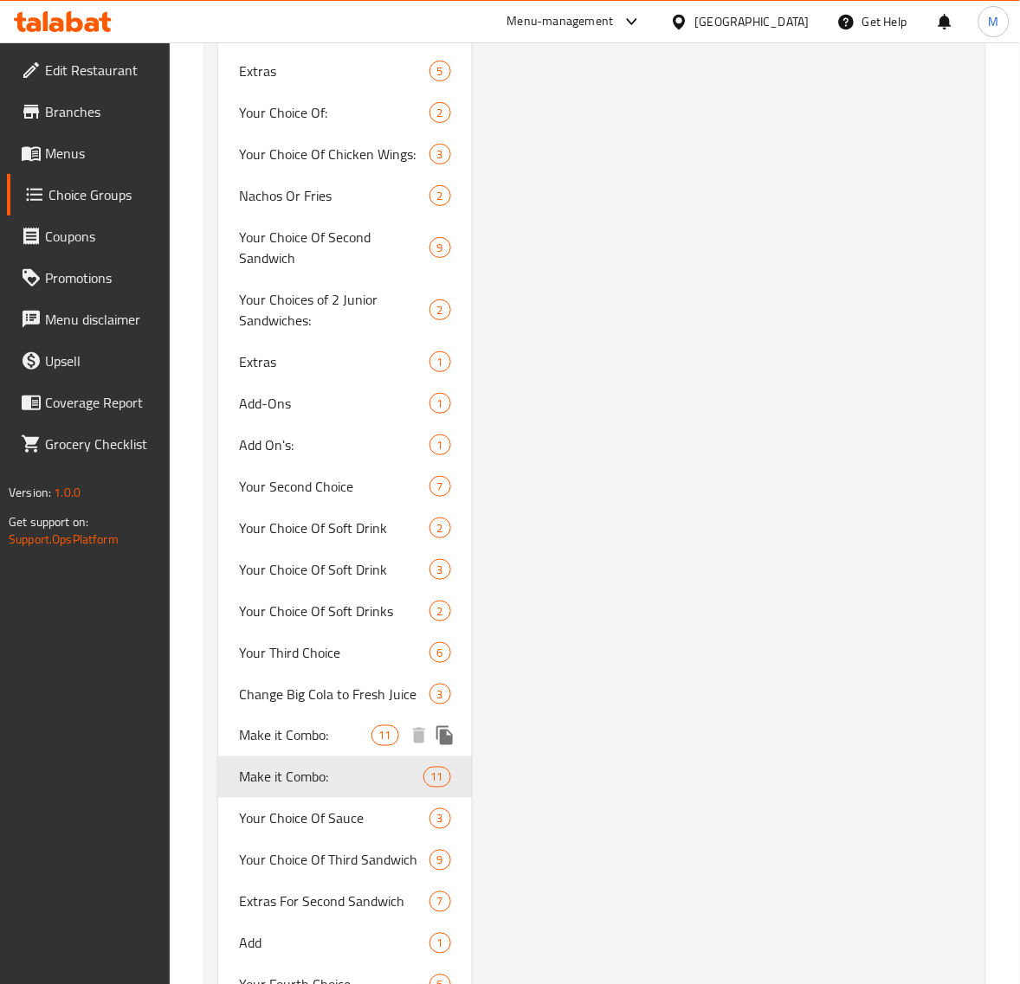
click at [342, 725] on span "Make it Combo:" at bounding box center [305, 735] width 132 height 21
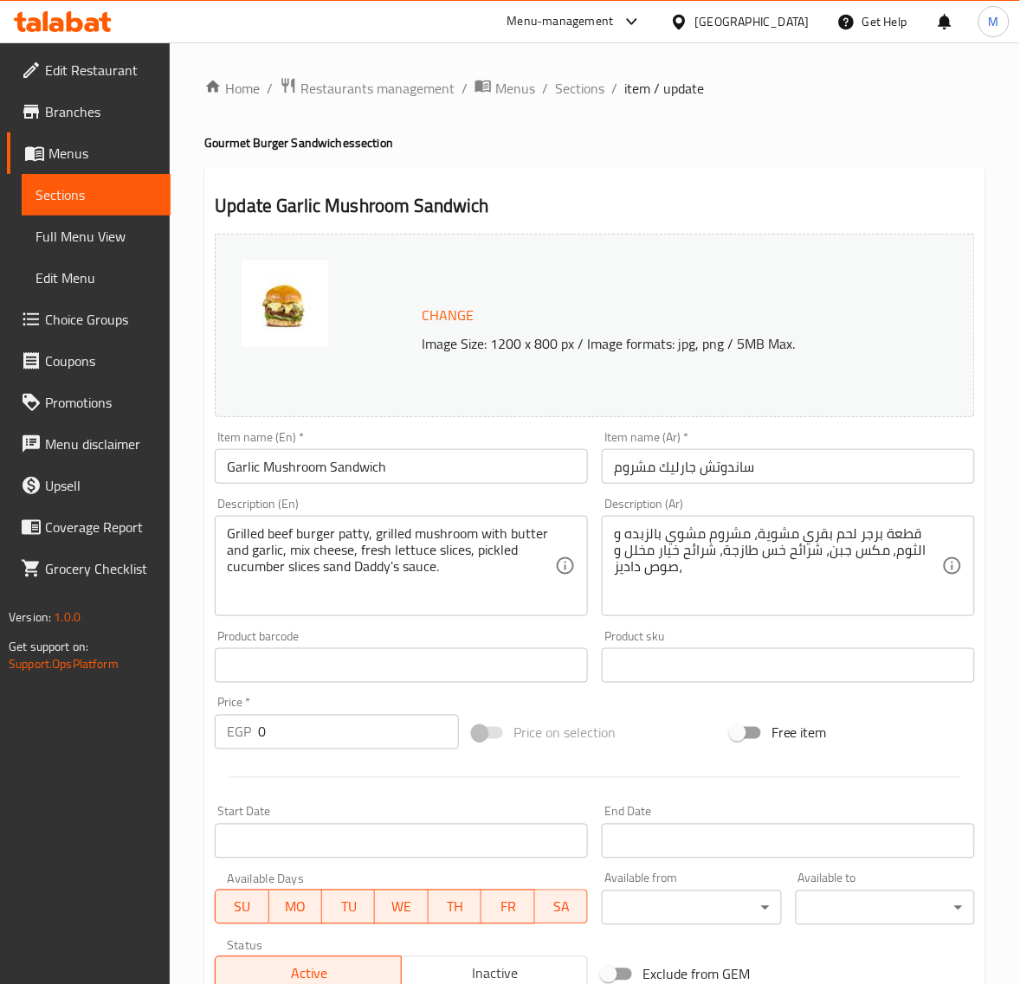
click at [104, 195] on span "Sections" at bounding box center [95, 194] width 121 height 21
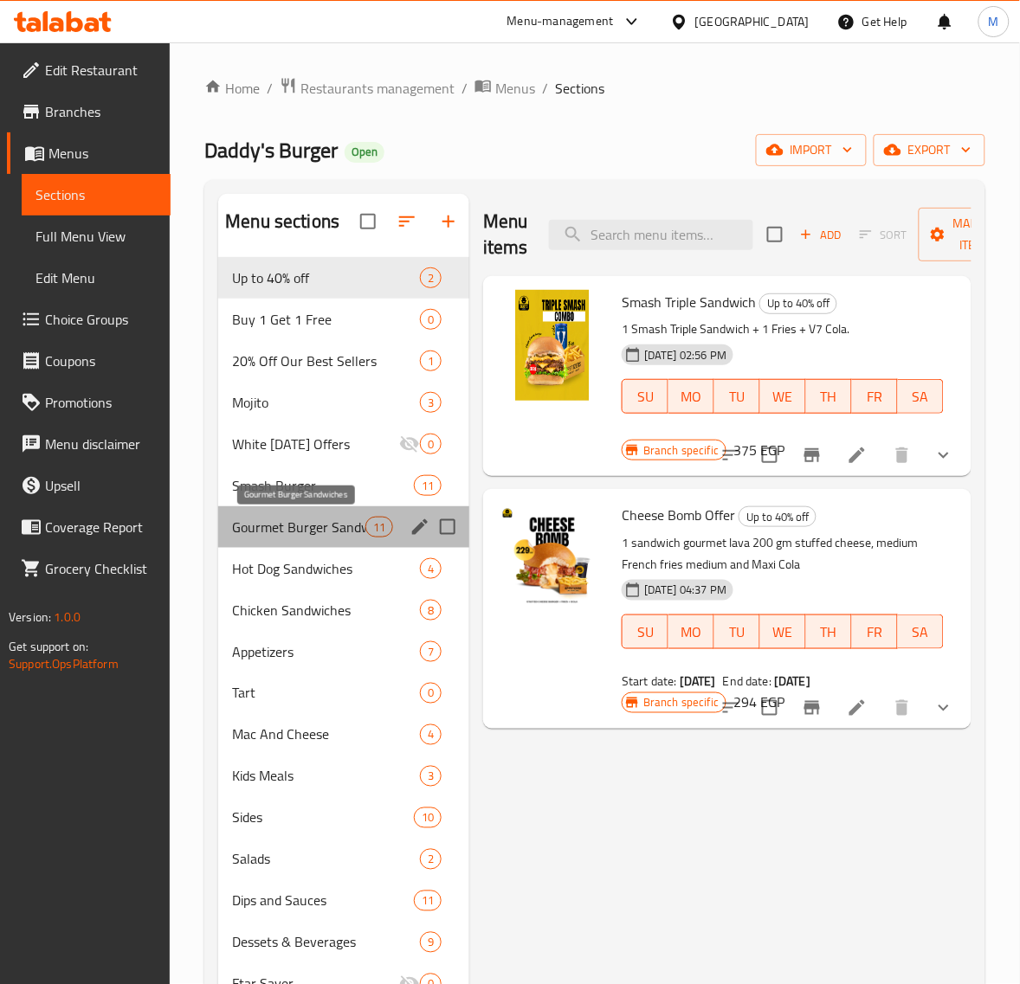
click at [308, 533] on span "Gourmet Burger Sandwiches" at bounding box center [298, 527] width 133 height 21
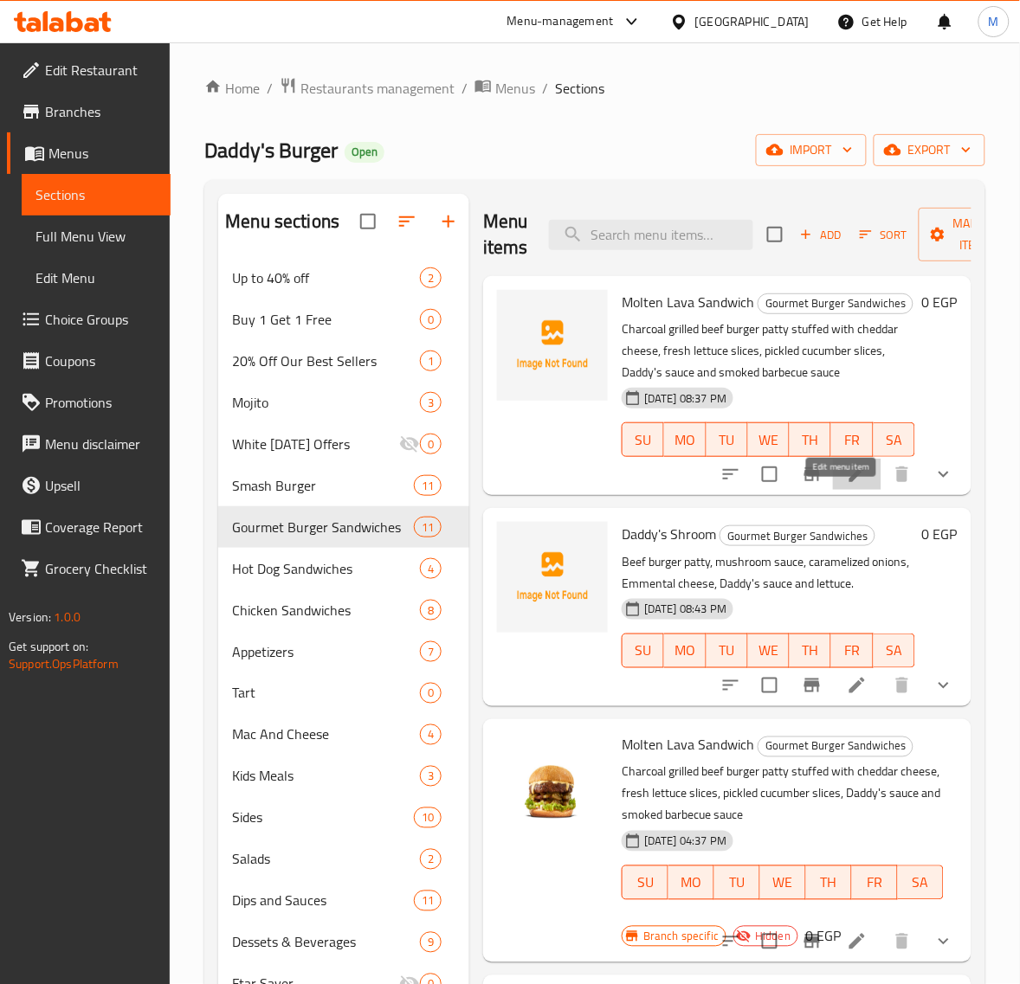
click at [849, 482] on icon at bounding box center [857, 475] width 16 height 16
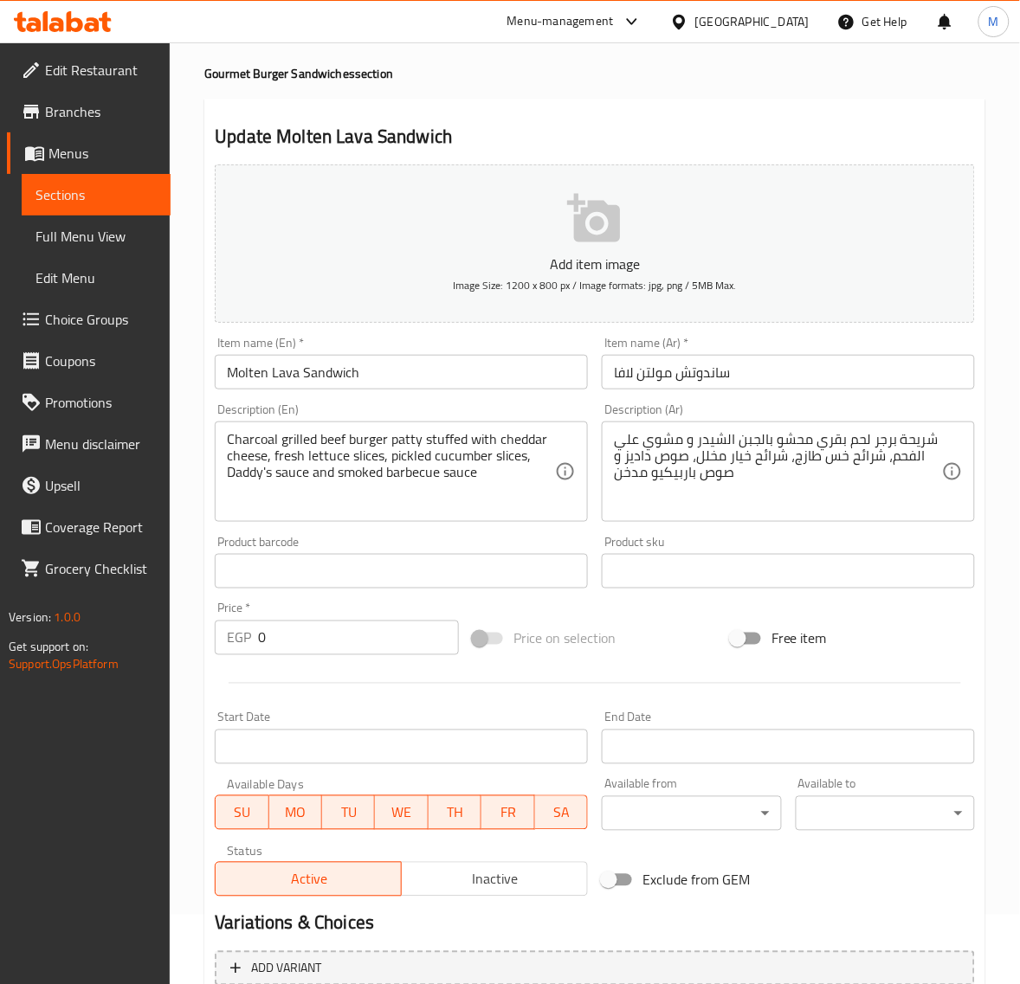
scroll to position [409, 0]
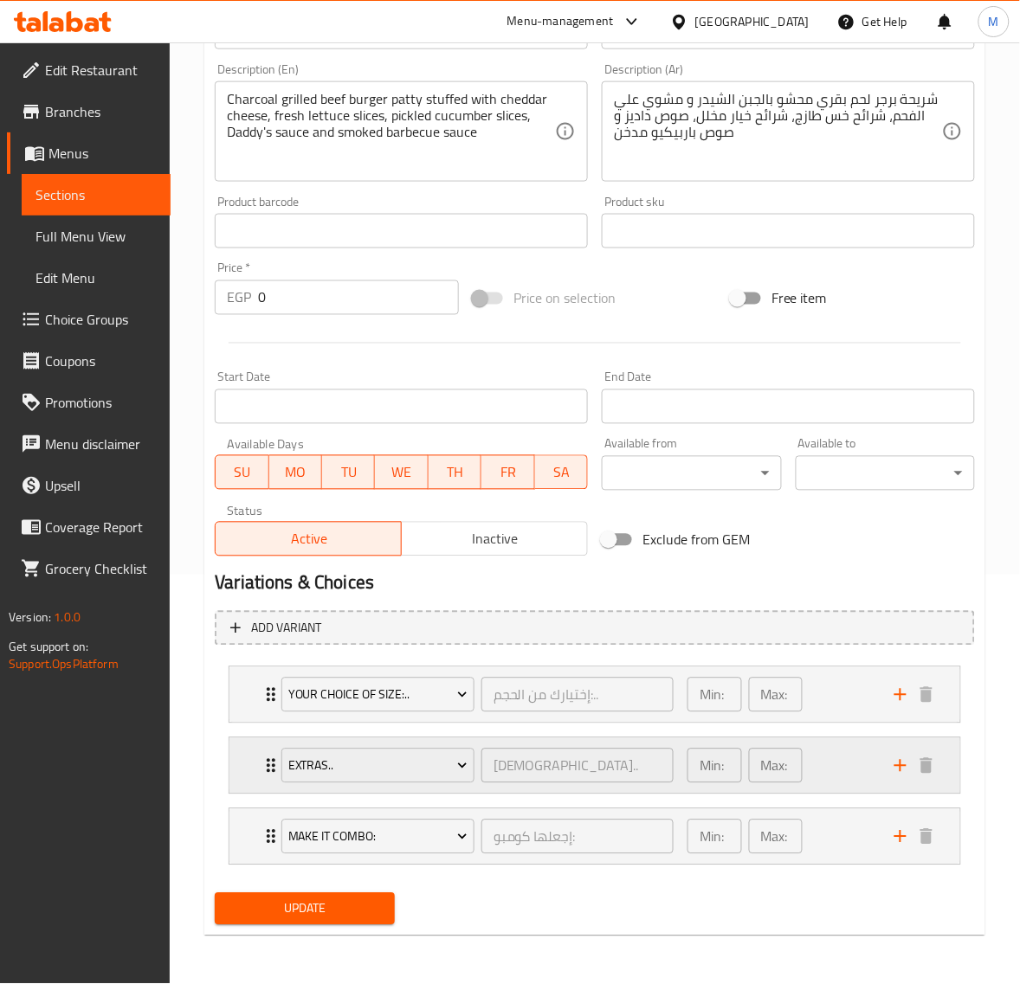
click at [848, 755] on div "Min: 0 ​ Max: 0 ​" at bounding box center [780, 765] width 207 height 55
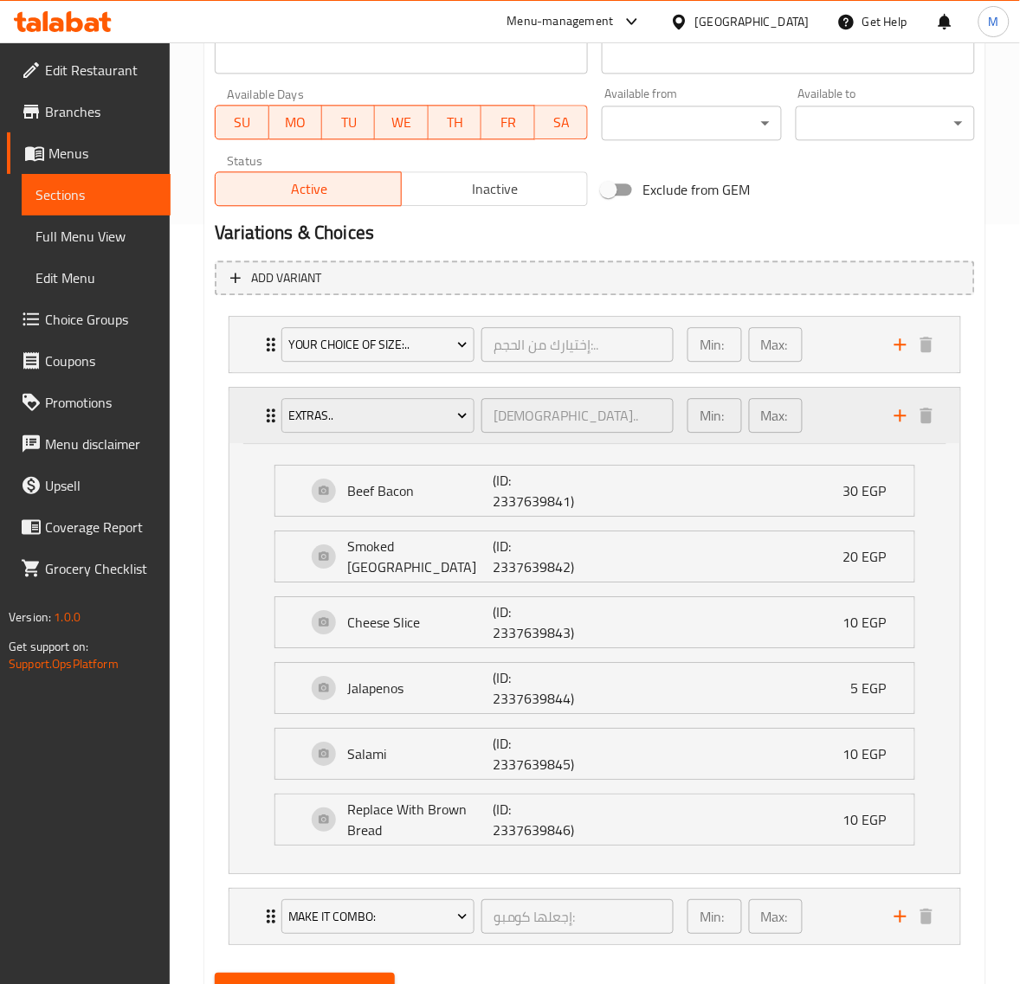
scroll to position [841, 0]
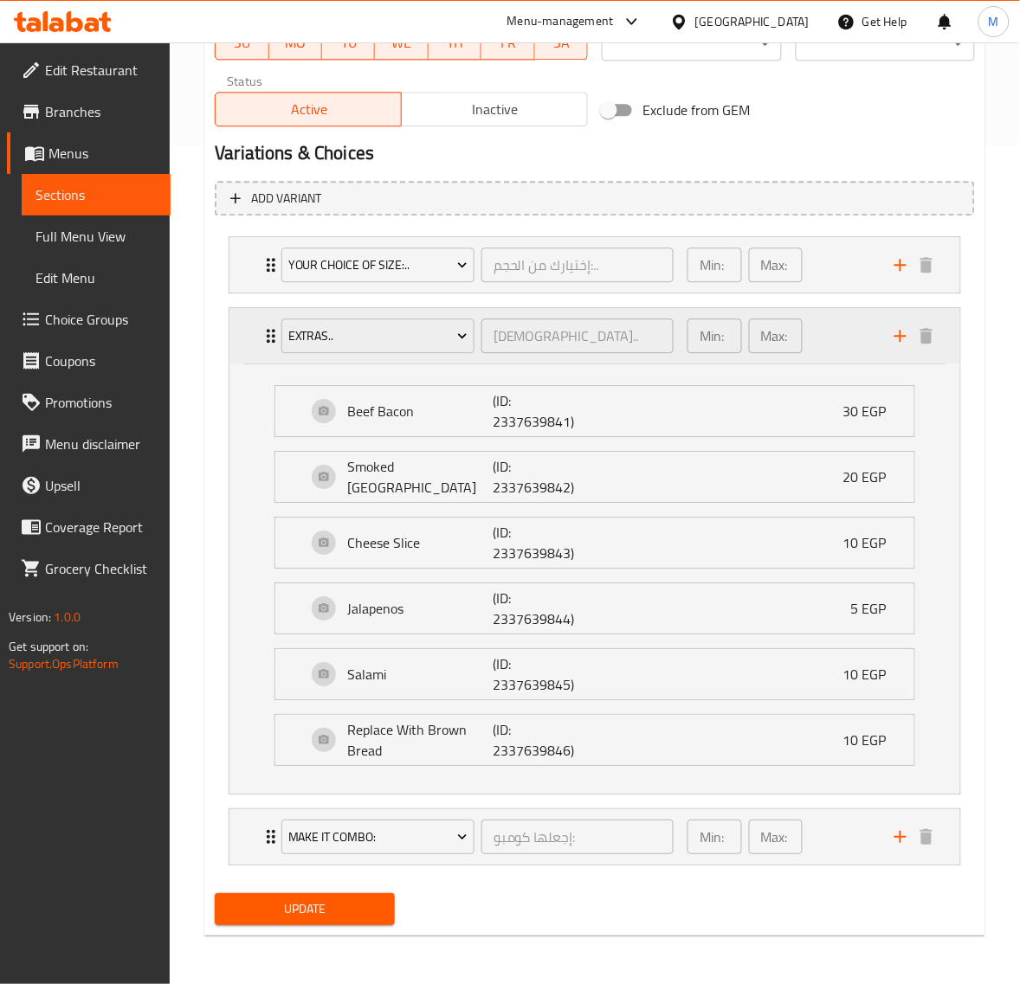
click at [848, 322] on div "Min: 0 ​ Max: 0 ​" at bounding box center [780, 335] width 207 height 55
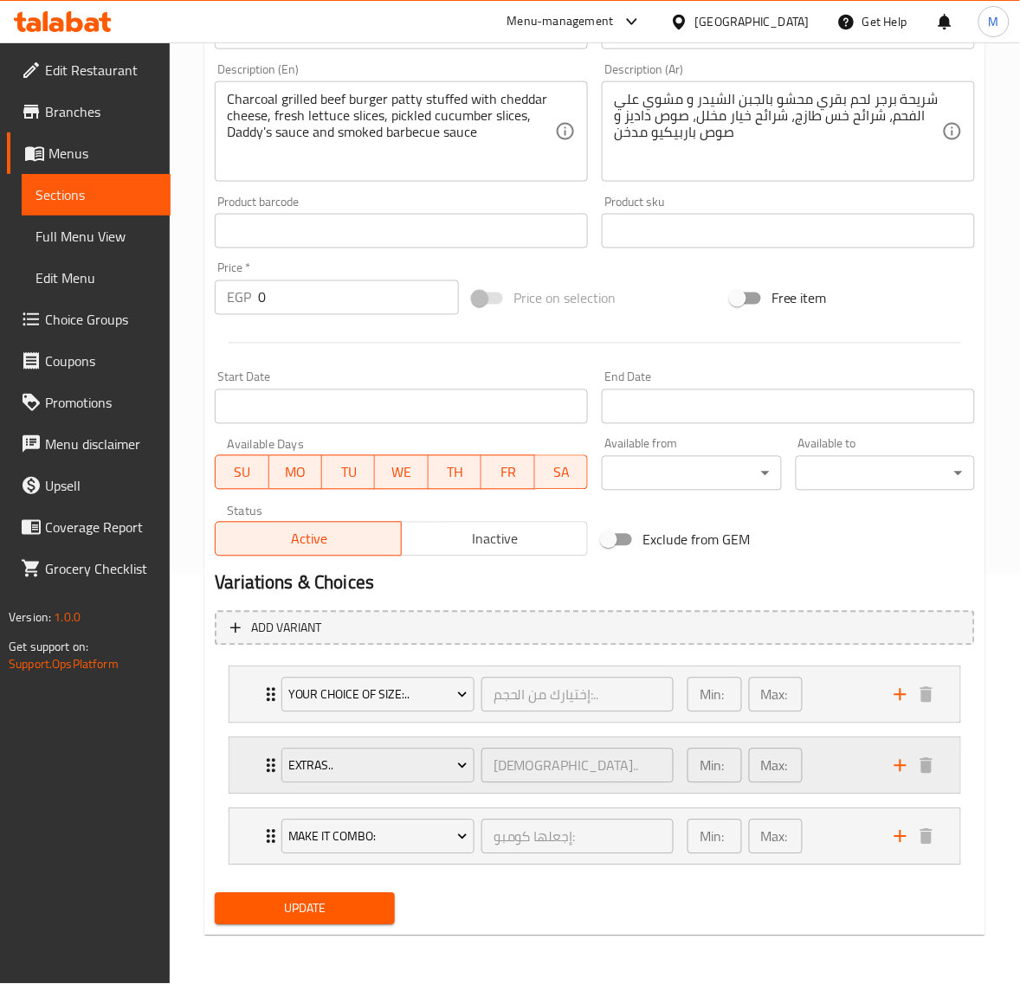
scroll to position [409, 0]
click at [861, 837] on div "Min: 0 ​ Max: 1 ​" at bounding box center [780, 836] width 207 height 55
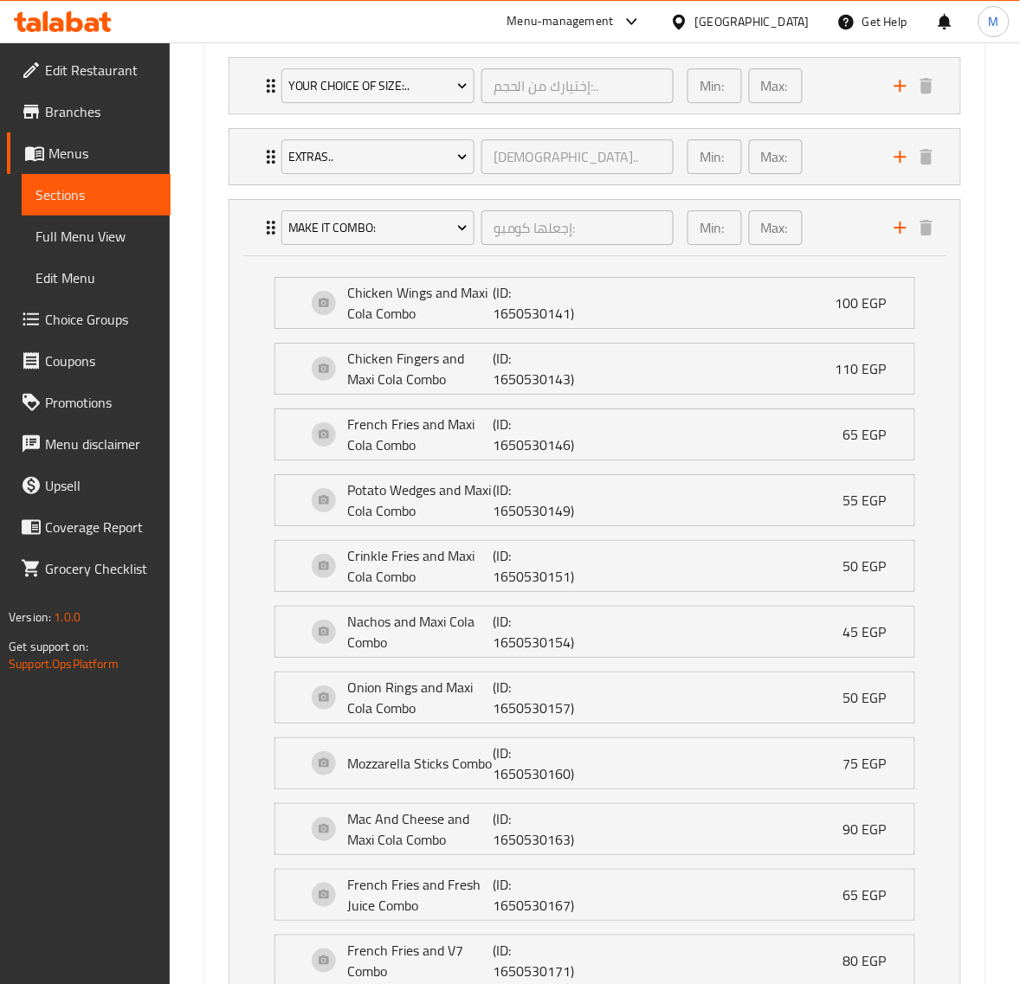
scroll to position [841, 0]
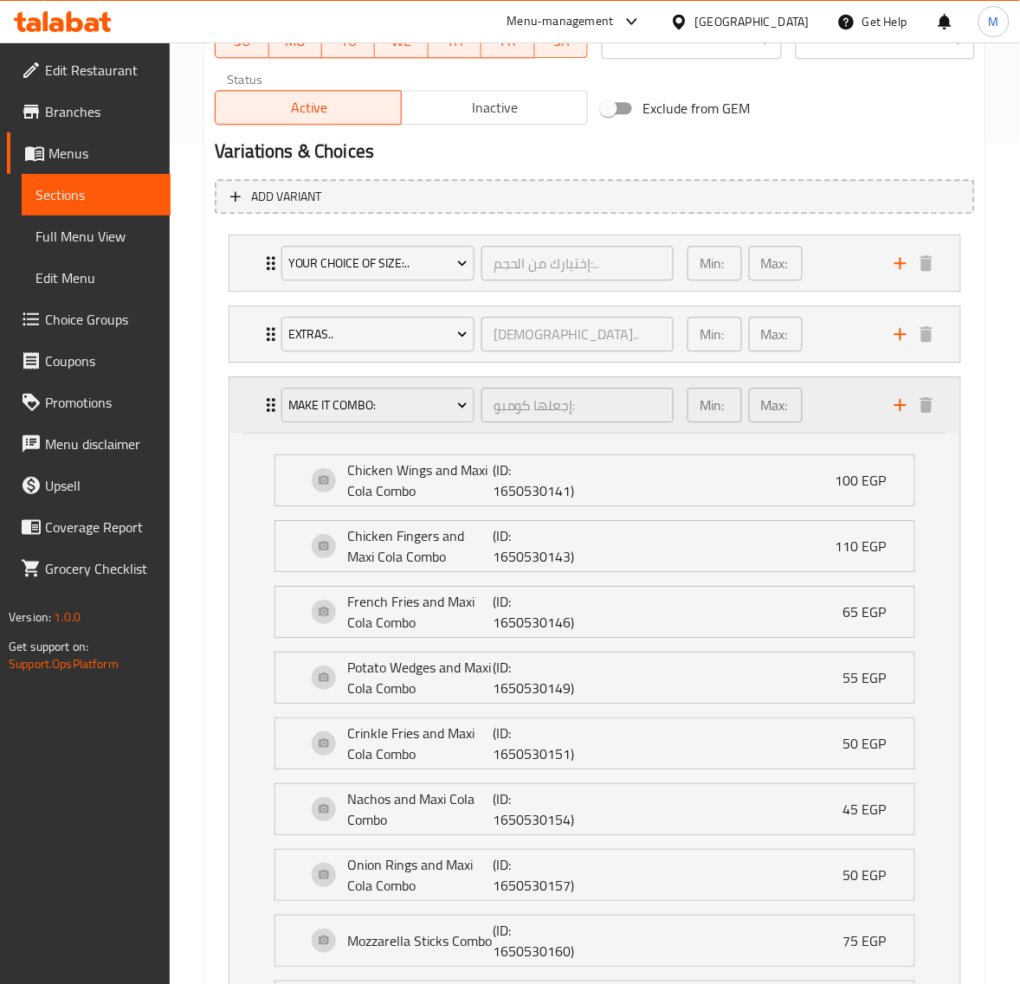
click at [846, 414] on div "Min: 0 ​ Max: 1 ​" at bounding box center [780, 404] width 207 height 55
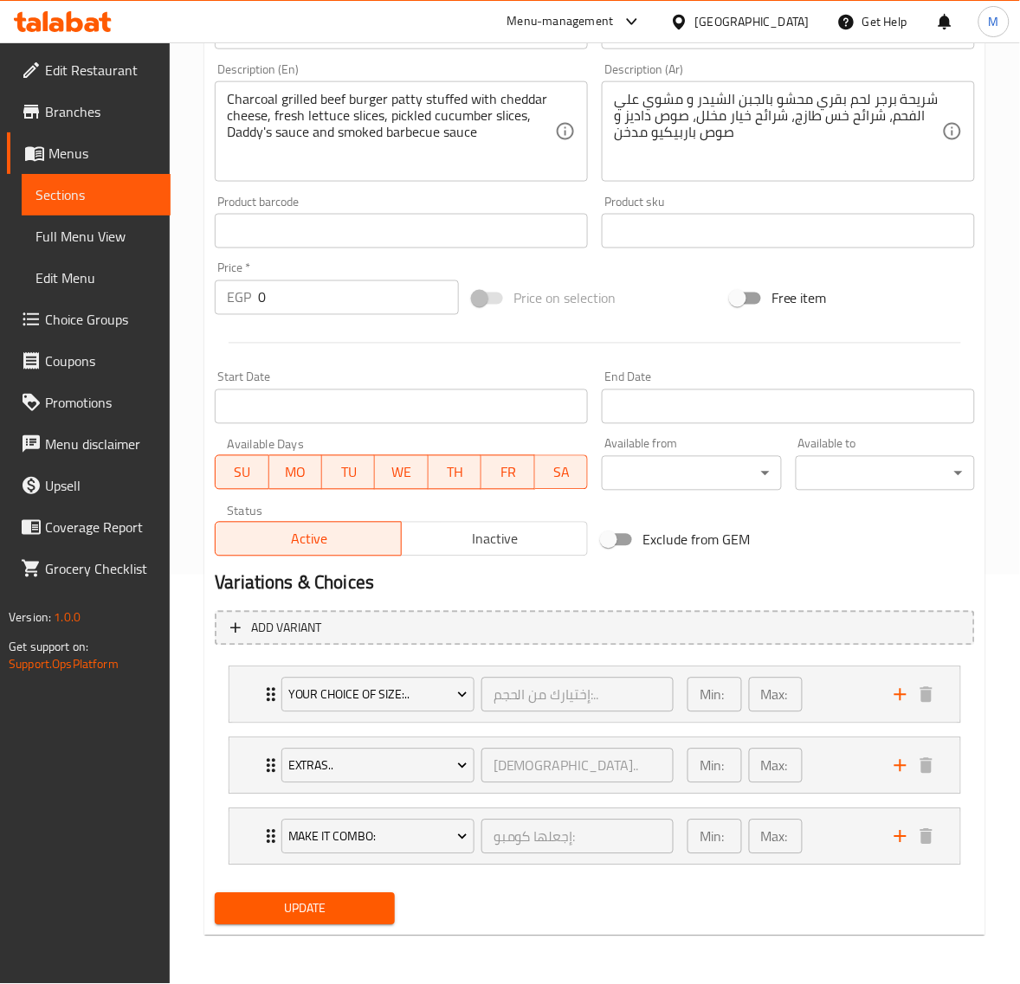
scroll to position [409, 0]
click at [819, 762] on div "Min: 0 ​ Max: 0 ​" at bounding box center [780, 765] width 207 height 55
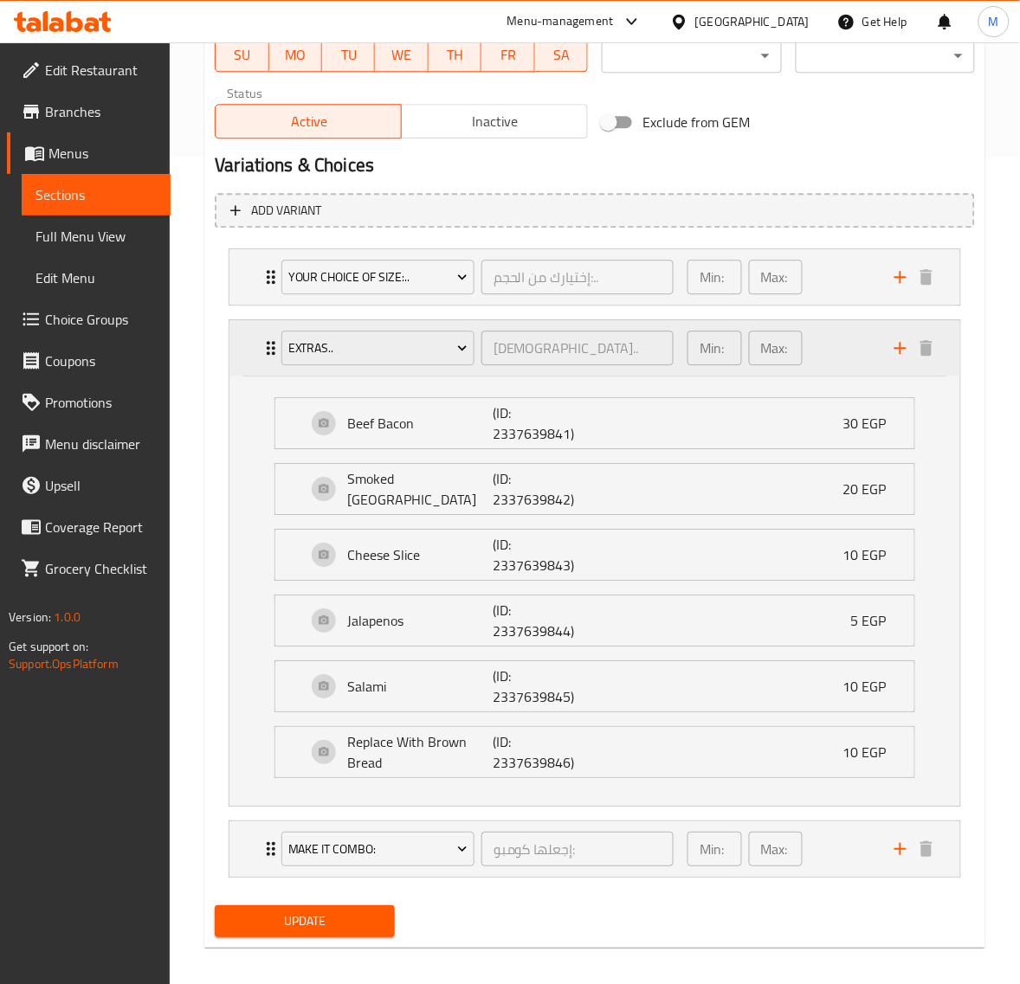
scroll to position [841, 0]
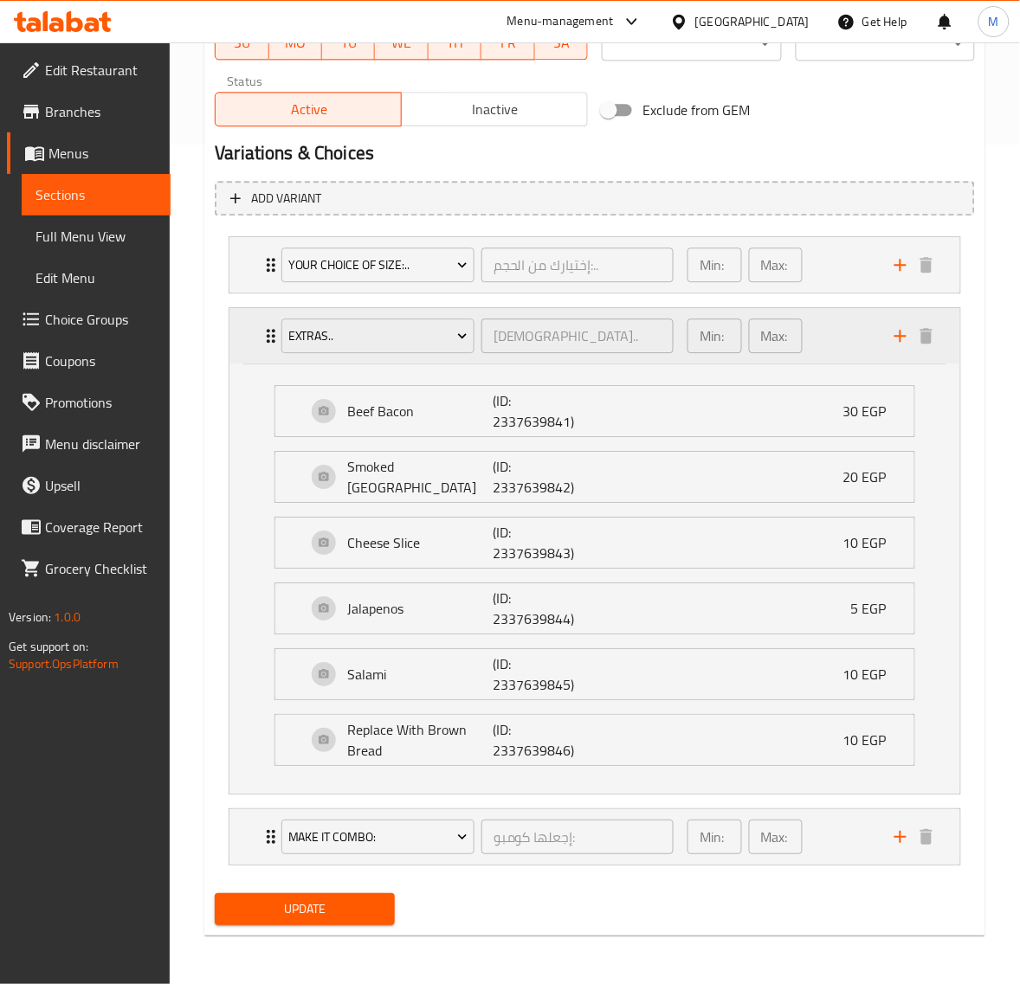
click at [824, 335] on div "Min: 0 ​ Max: 0 ​" at bounding box center [780, 335] width 207 height 55
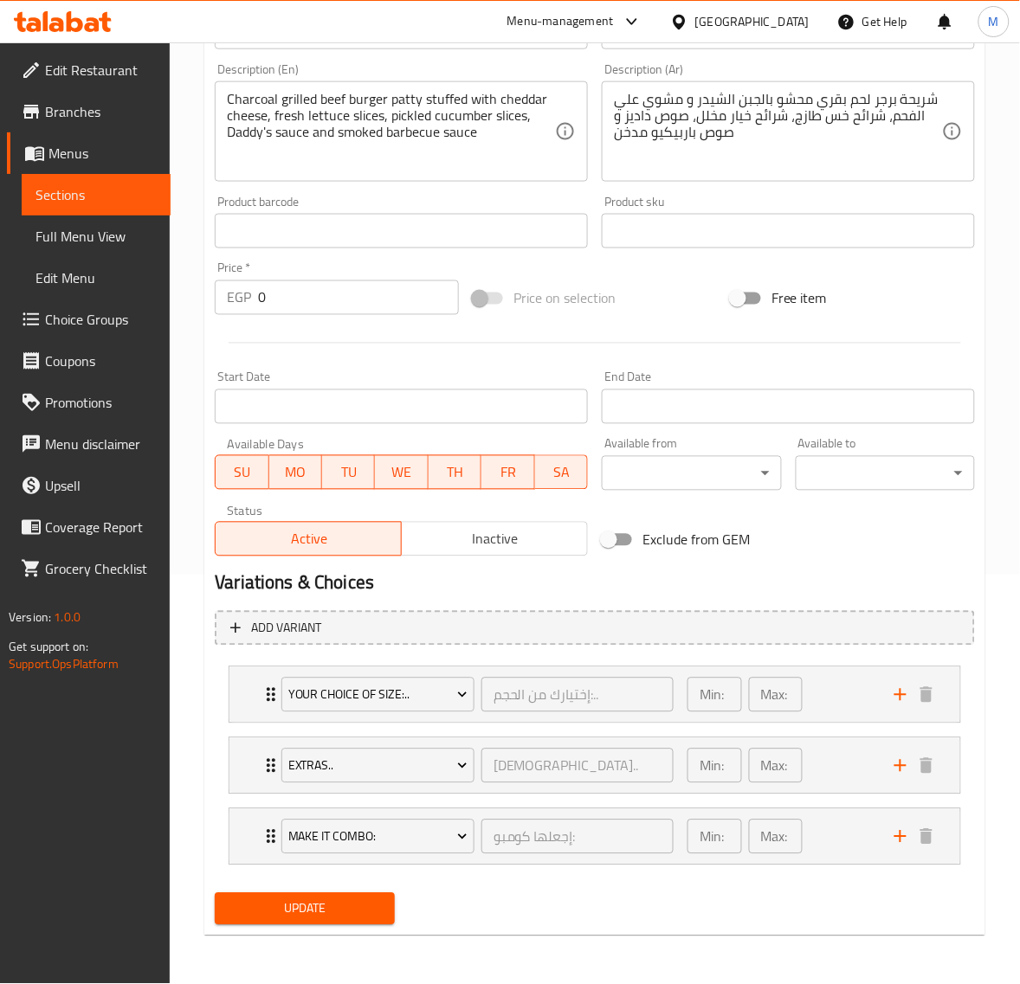
scroll to position [409, 0]
click at [823, 823] on div "Min: 0 ​ Max: 1 ​" at bounding box center [780, 836] width 207 height 55
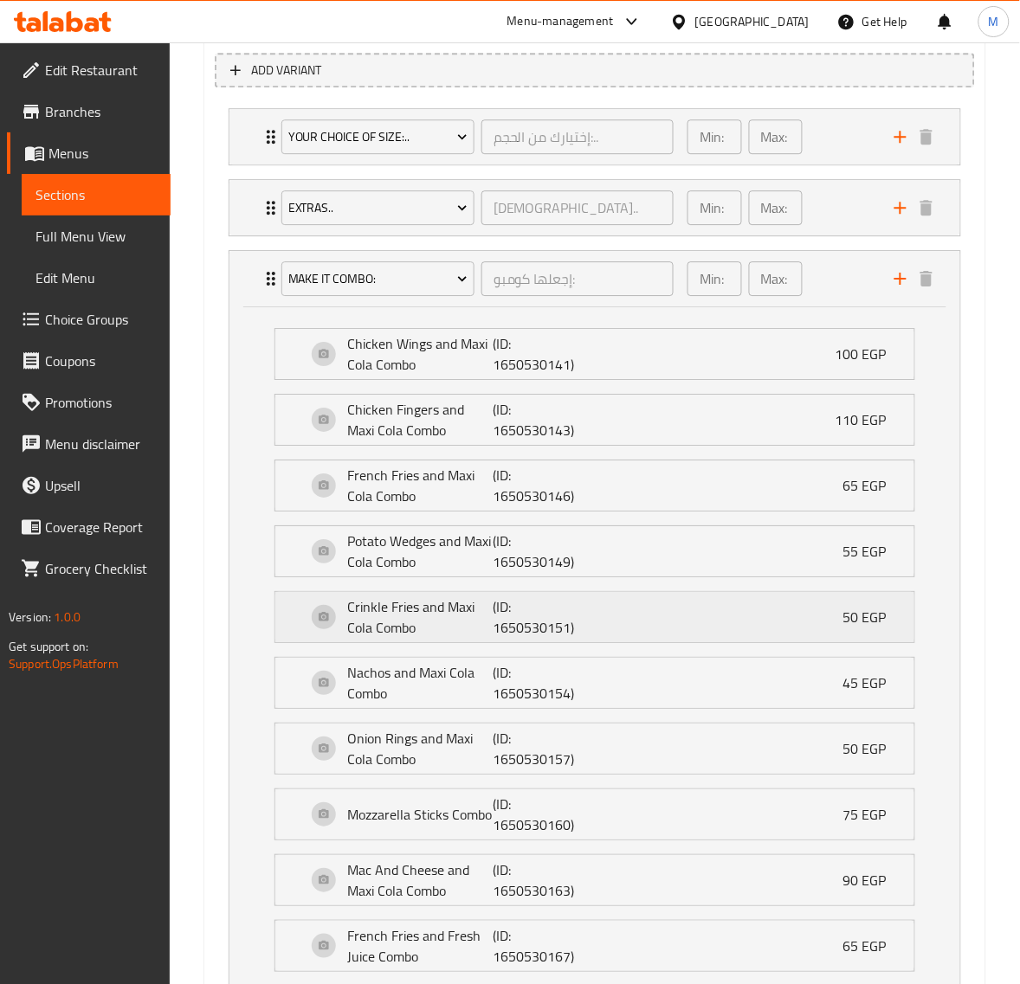
scroll to position [949, 0]
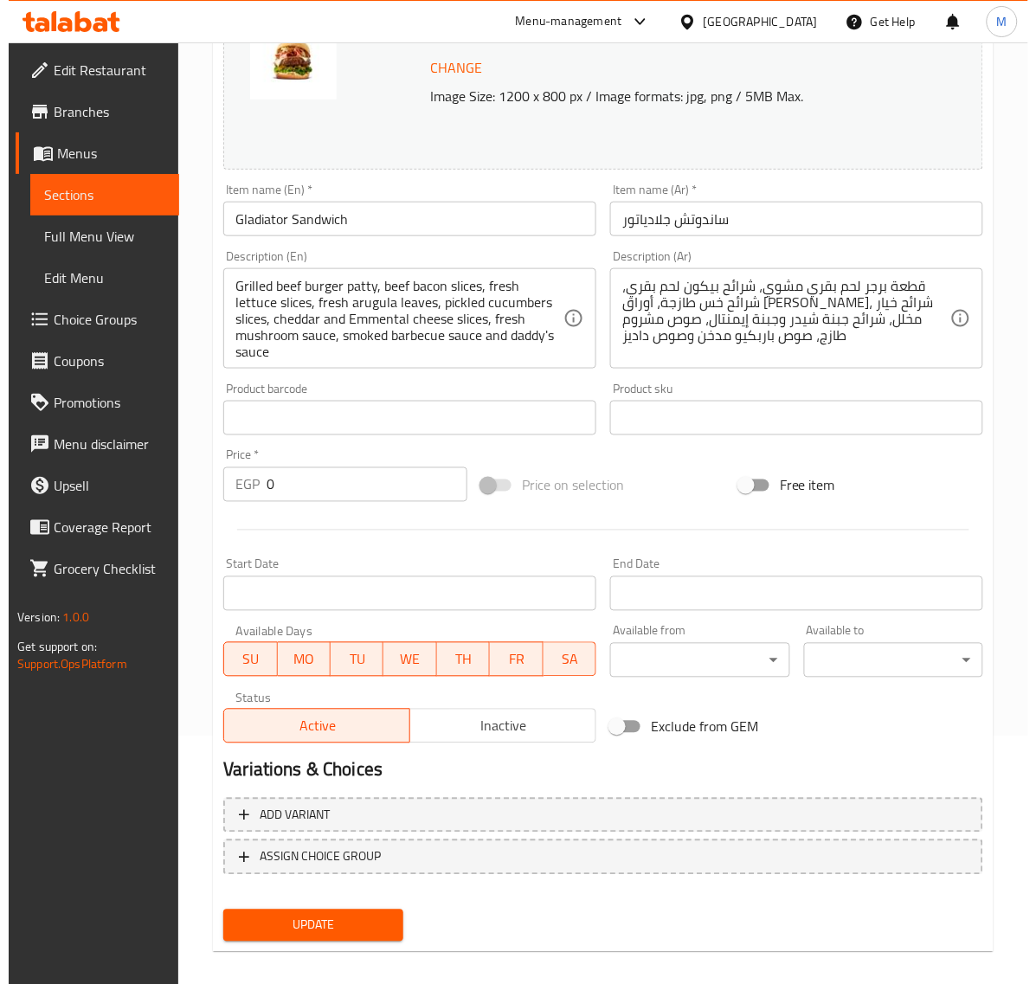
scroll to position [261, 0]
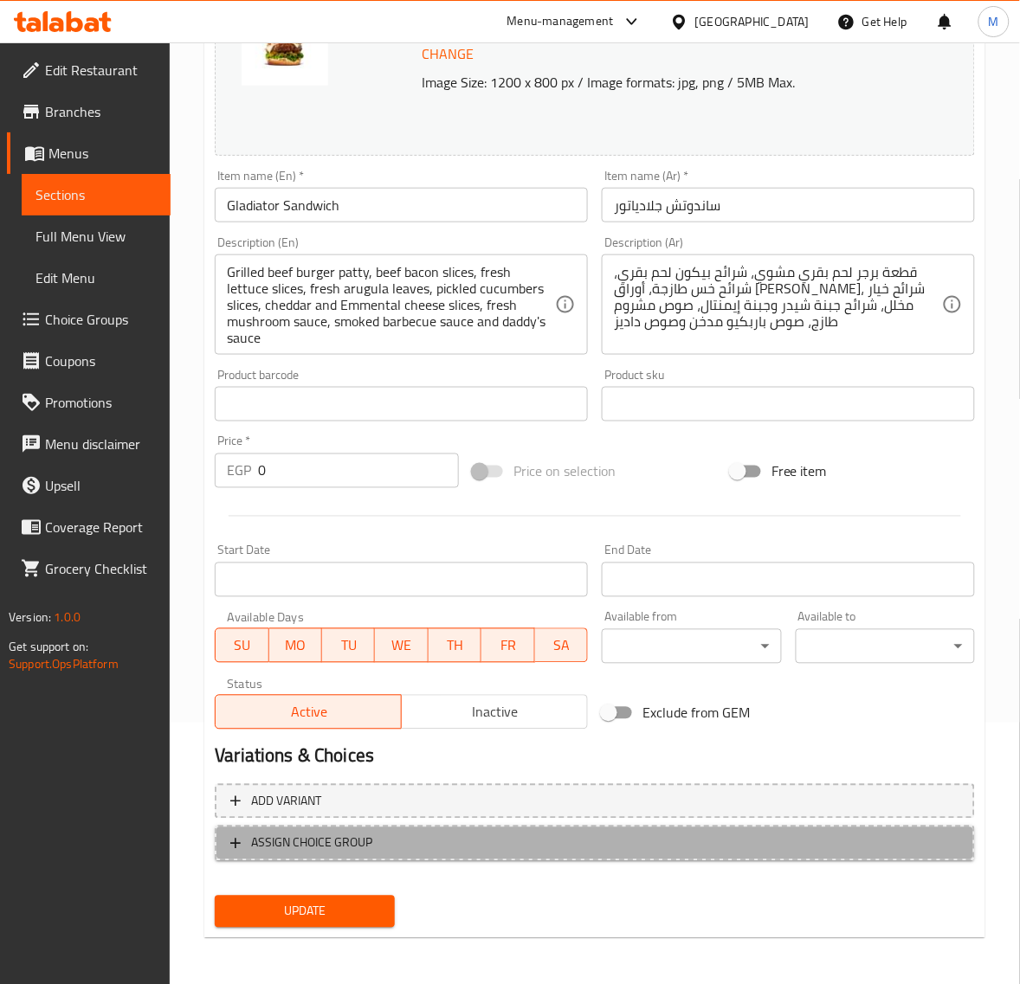
click at [408, 837] on span "ASSIGN CHOICE GROUP" at bounding box center [594, 844] width 729 height 22
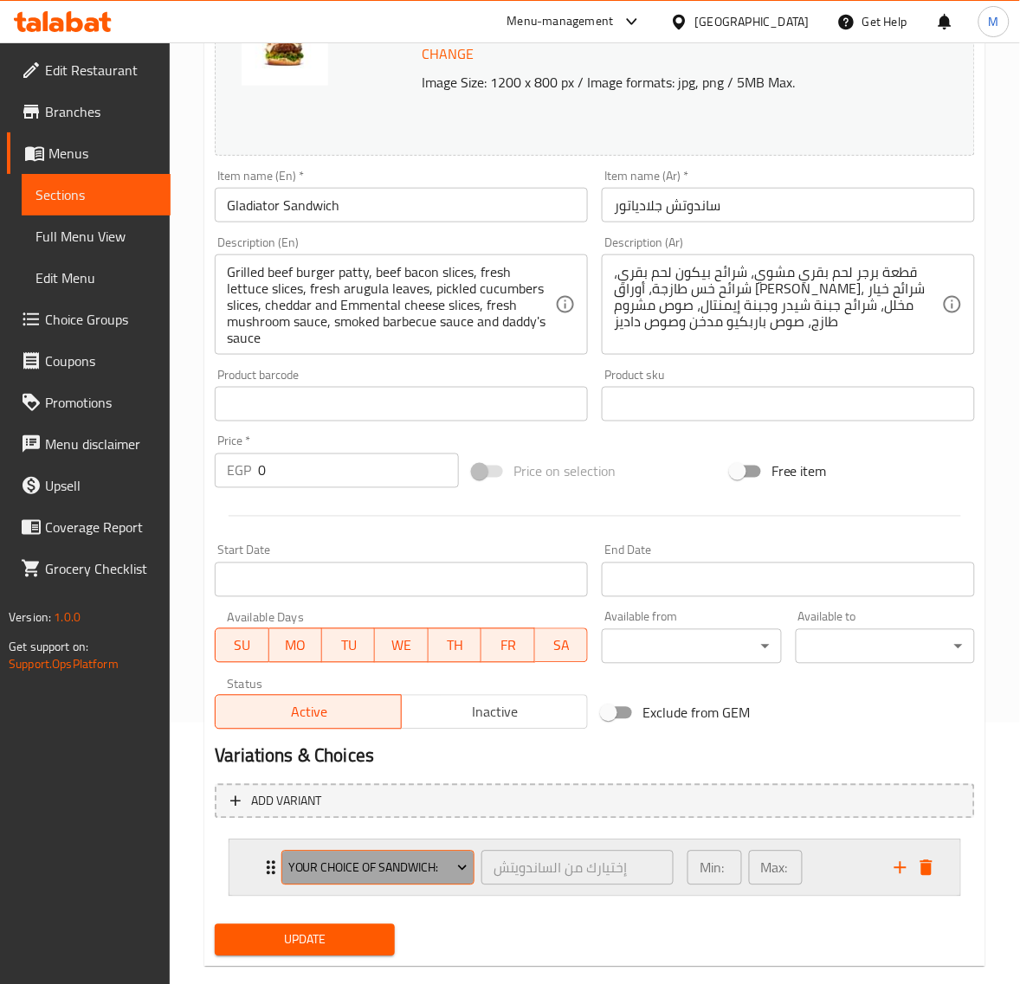
click at [365, 879] on button "Your Choice Of Sandwich:" at bounding box center [377, 868] width 193 height 35
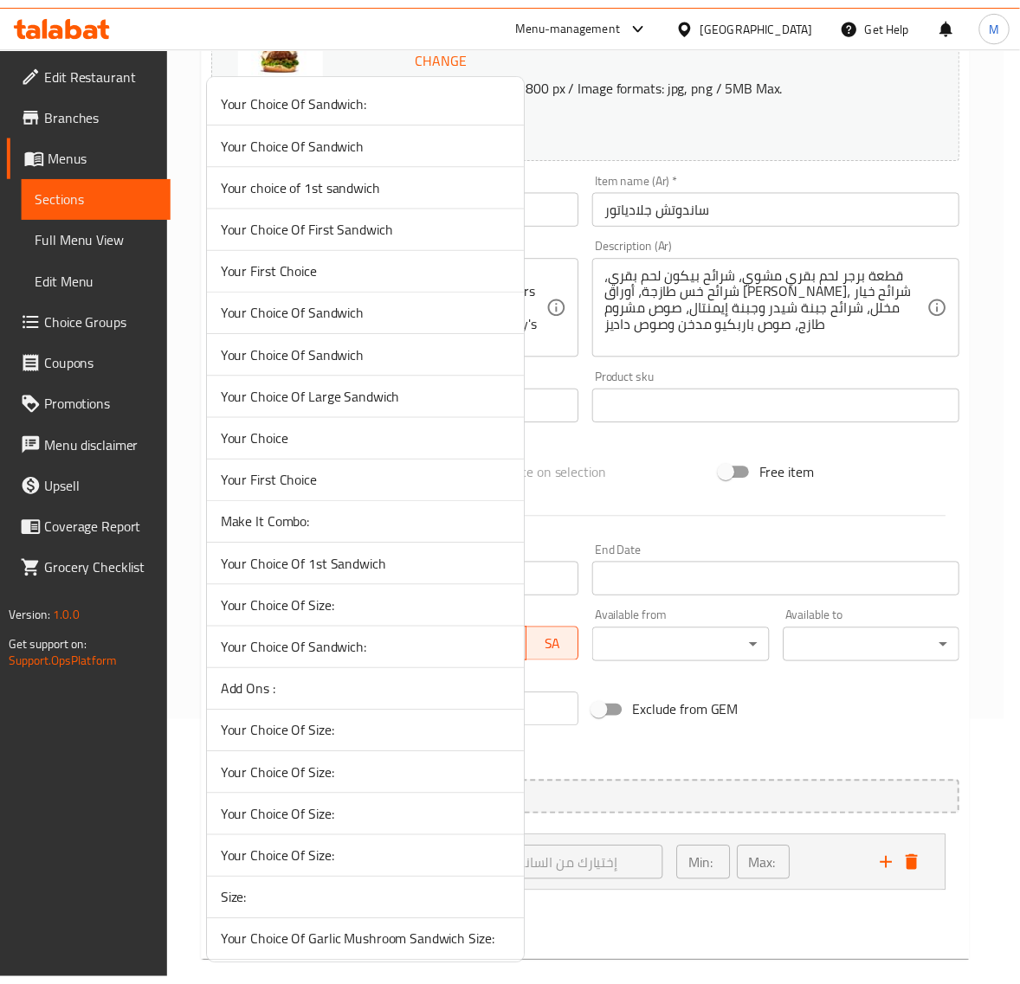
scroll to position [2599, 0]
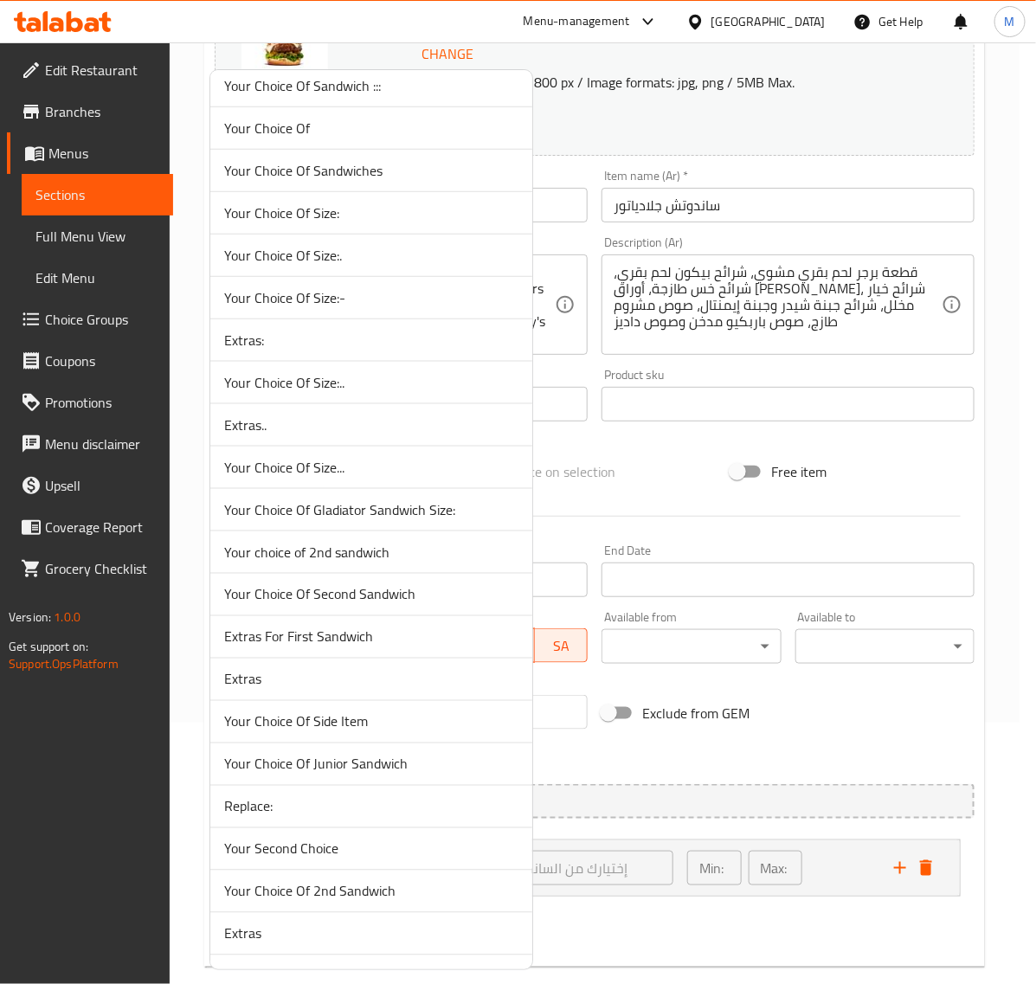
click at [382, 520] on span "Your Choice Of Gladiator Sandwich Size:" at bounding box center [371, 509] width 294 height 21
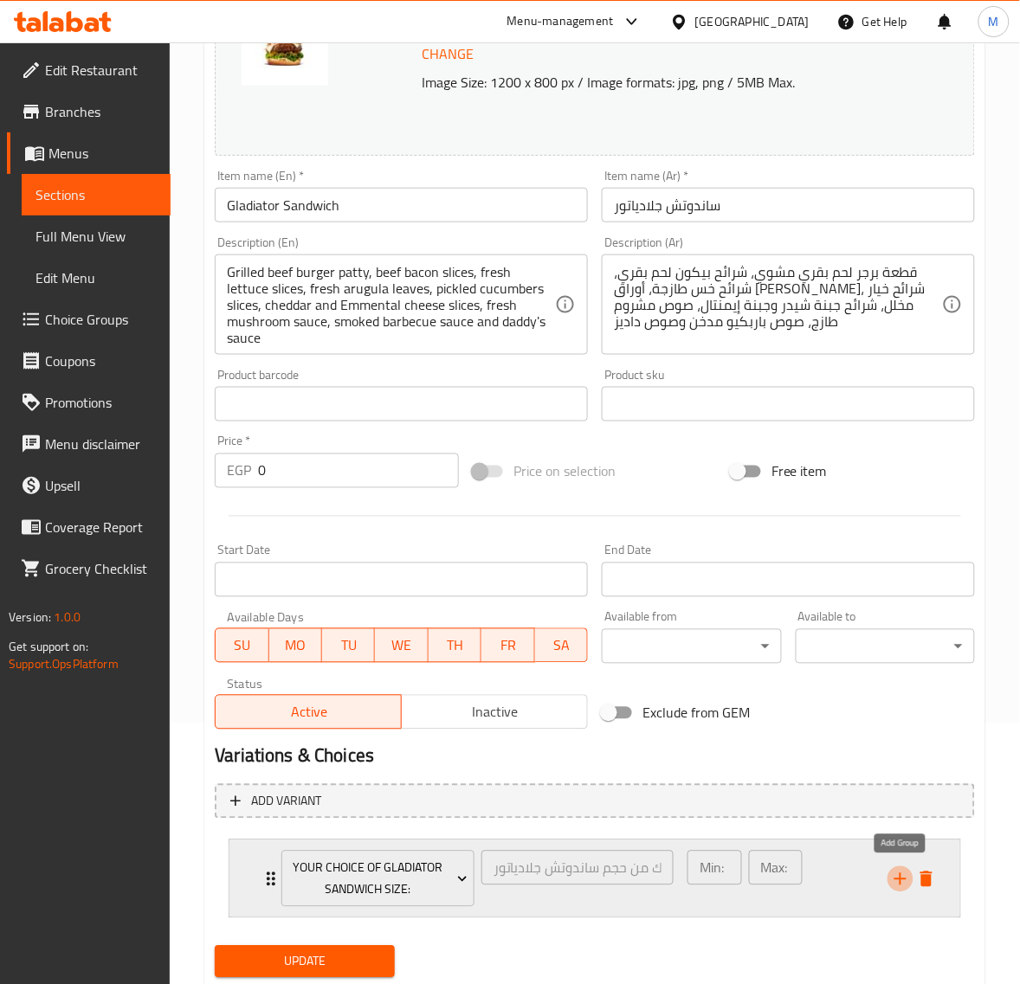
click at [894, 874] on icon "add" at bounding box center [900, 879] width 21 height 21
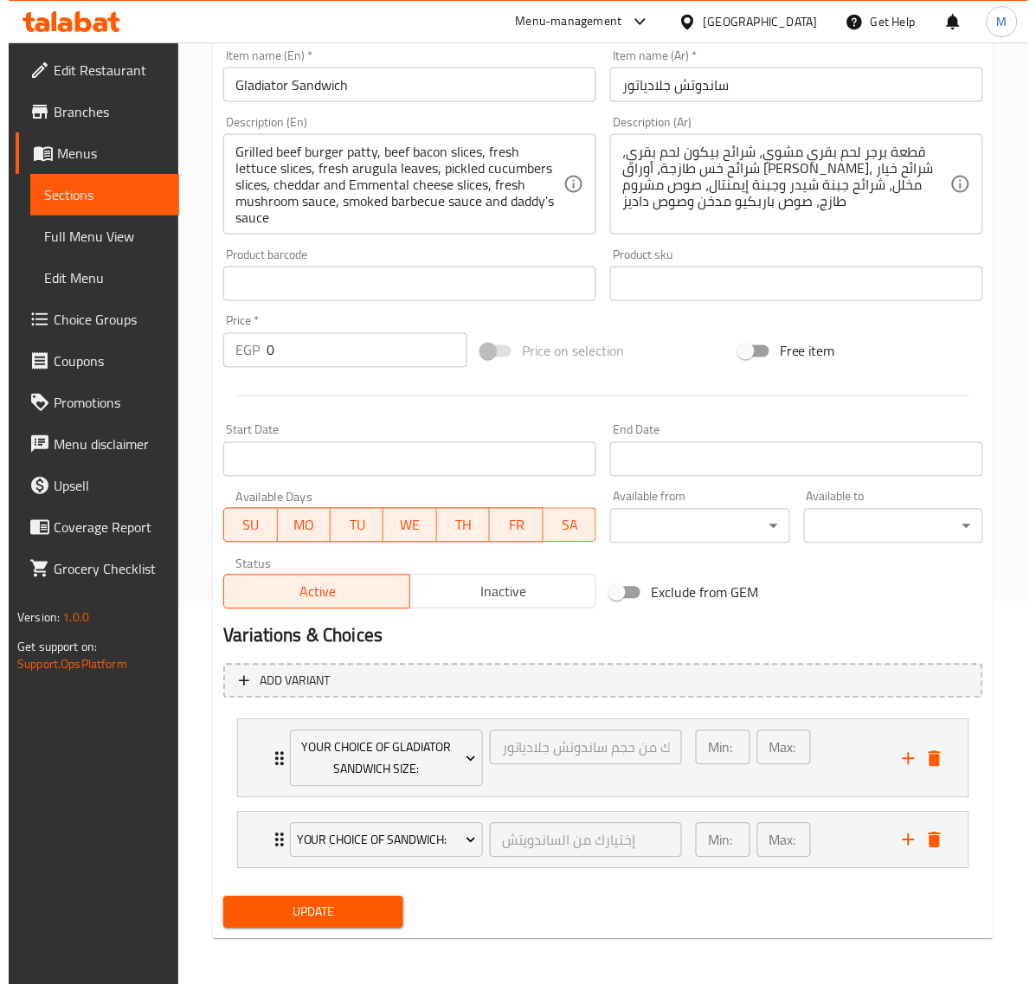
scroll to position [385, 0]
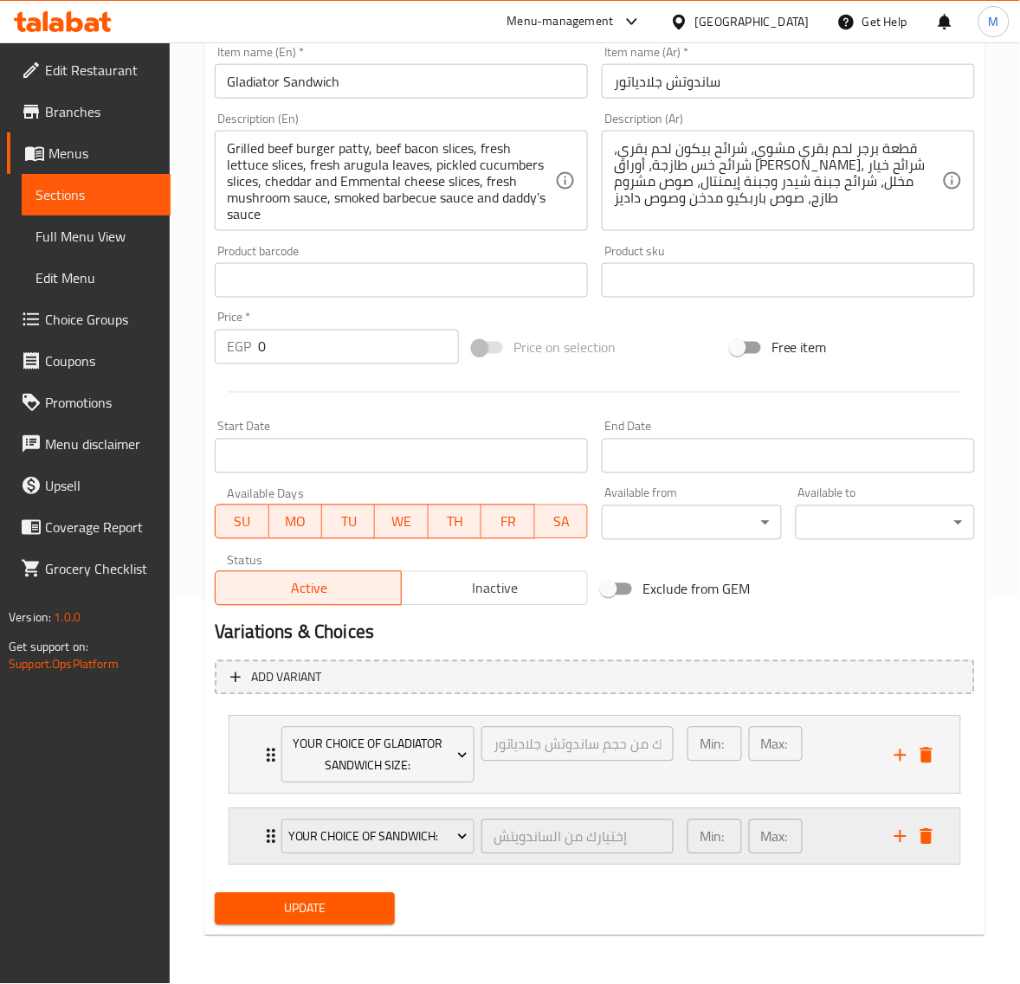
click at [822, 828] on div "Min: 1 ​ Max: 1 ​" at bounding box center [780, 836] width 207 height 55
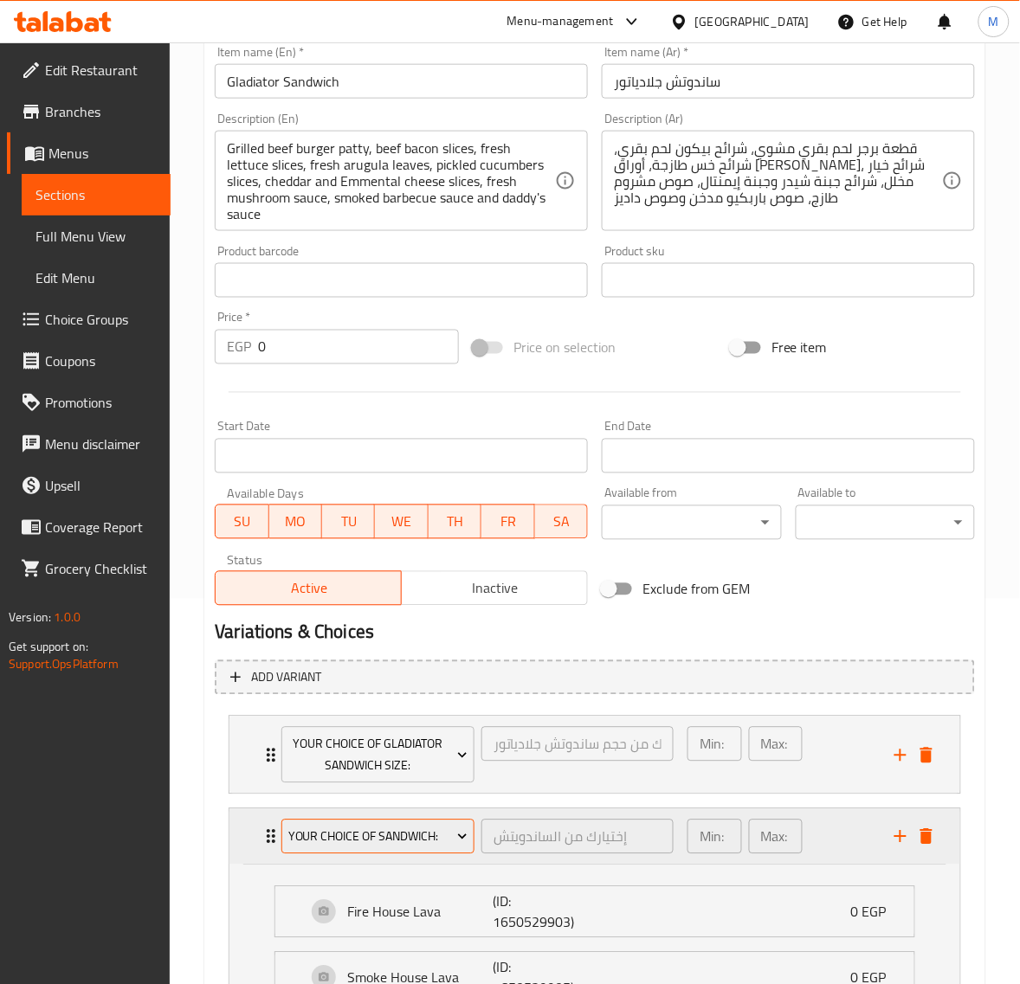
click at [385, 837] on span "Your Choice Of Sandwich:" at bounding box center [378, 838] width 180 height 22
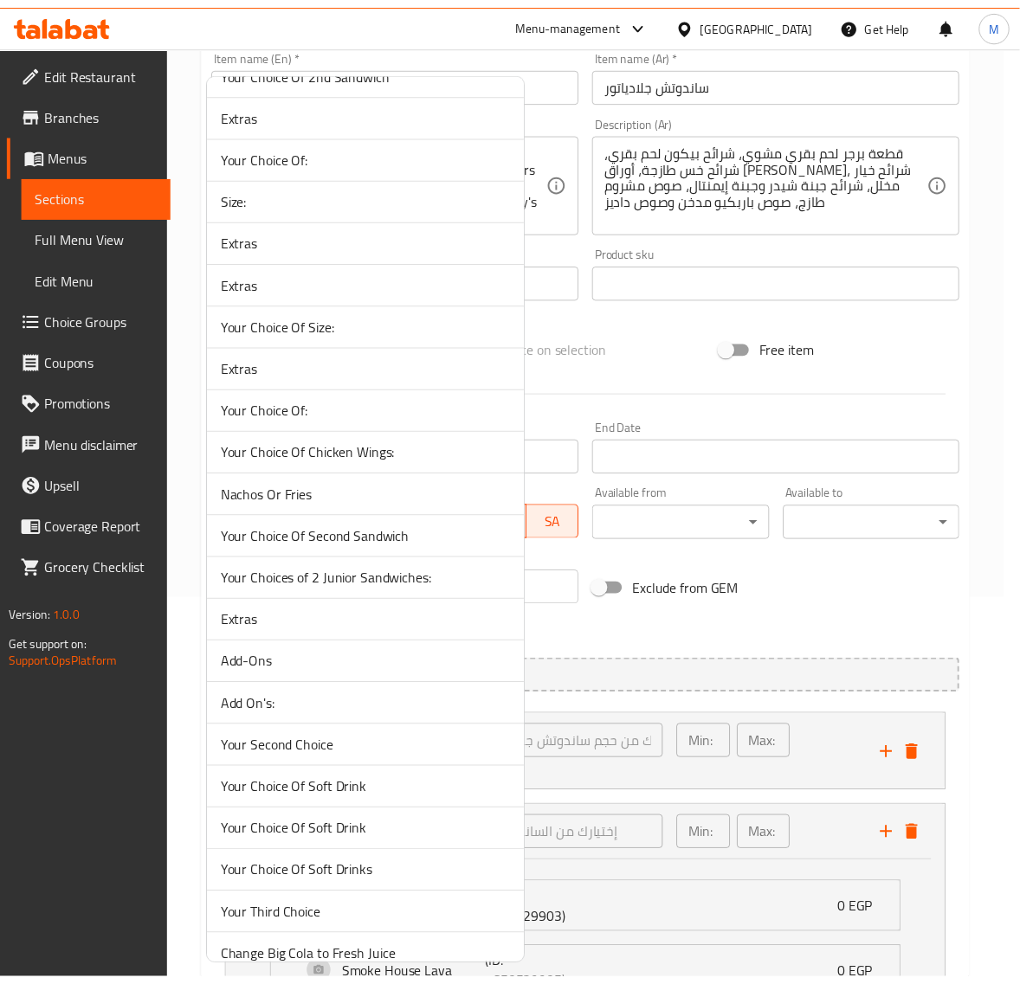
scroll to position [3415, 0]
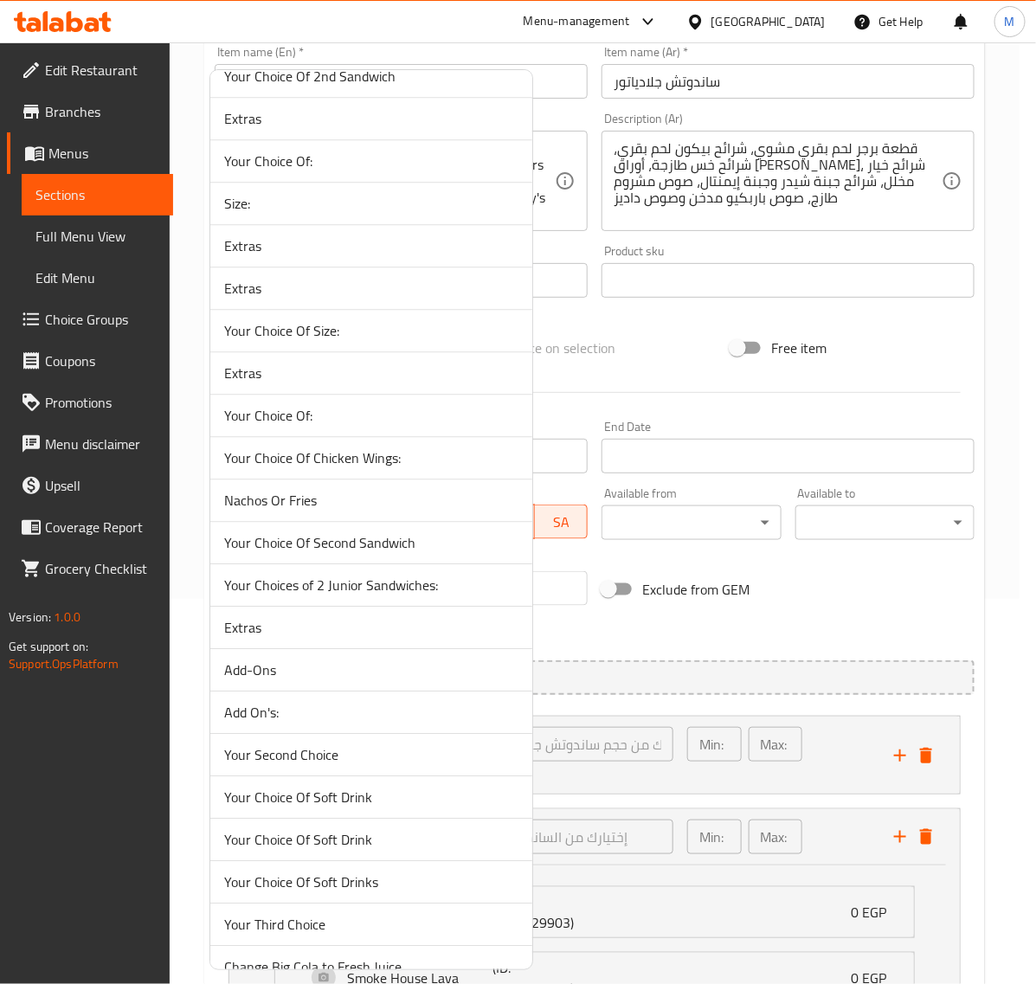
click at [297, 255] on span "Extras" at bounding box center [371, 245] width 294 height 21
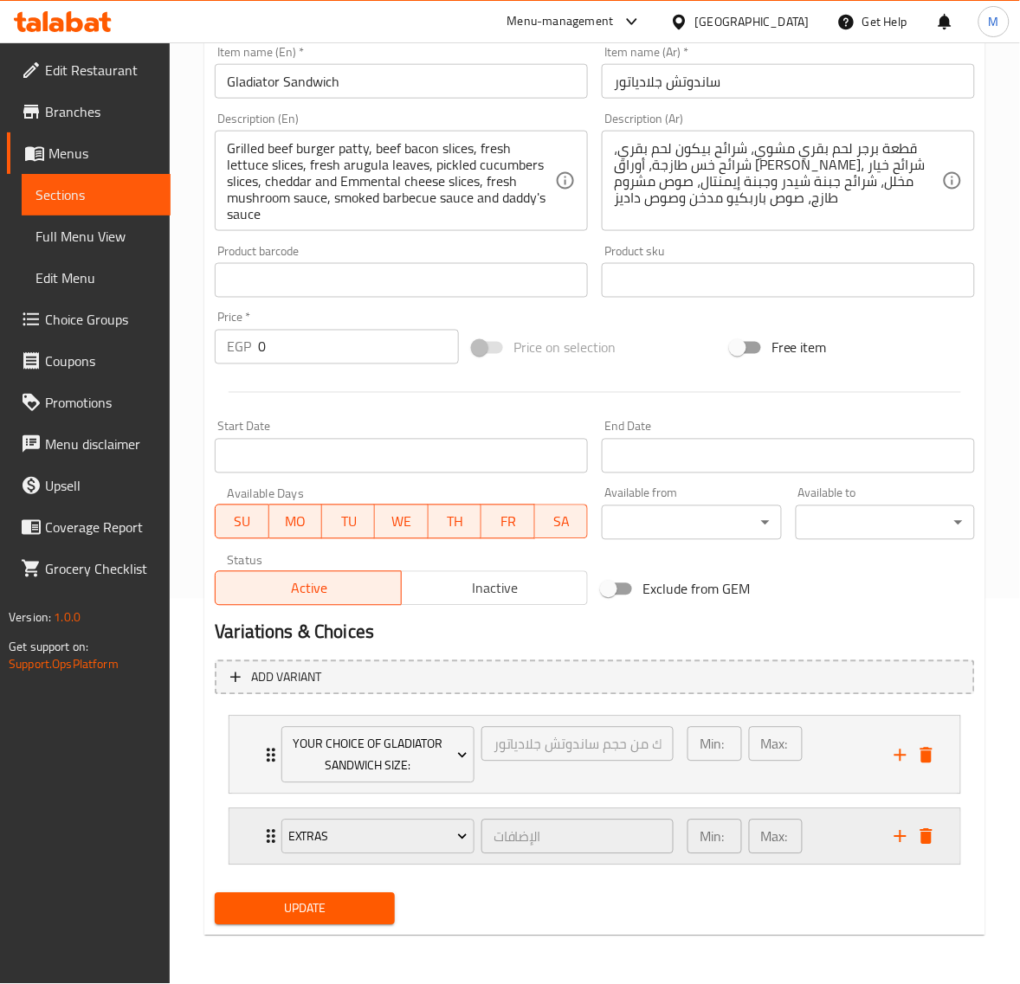
click at [812, 831] on div "Min: 0 ​ Max: 7 ​" at bounding box center [780, 836] width 207 height 55
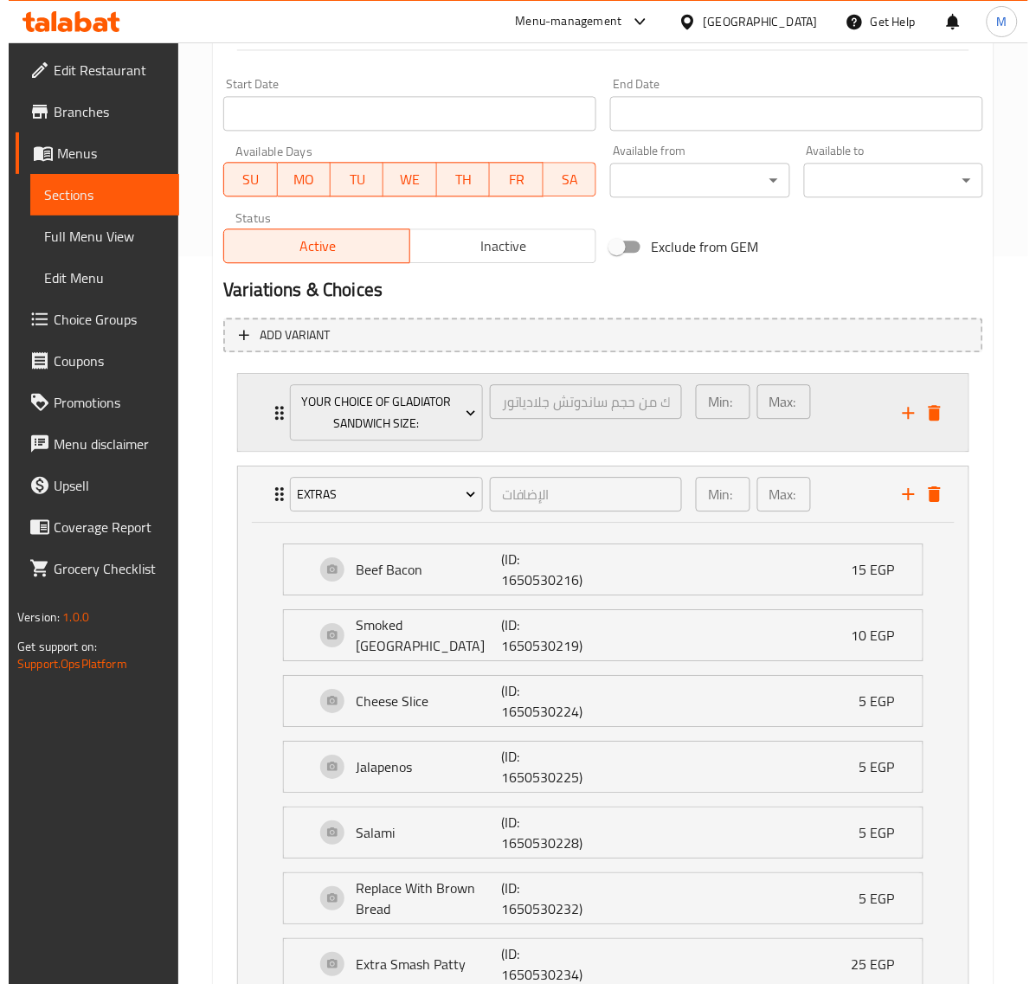
scroll to position [818, 0]
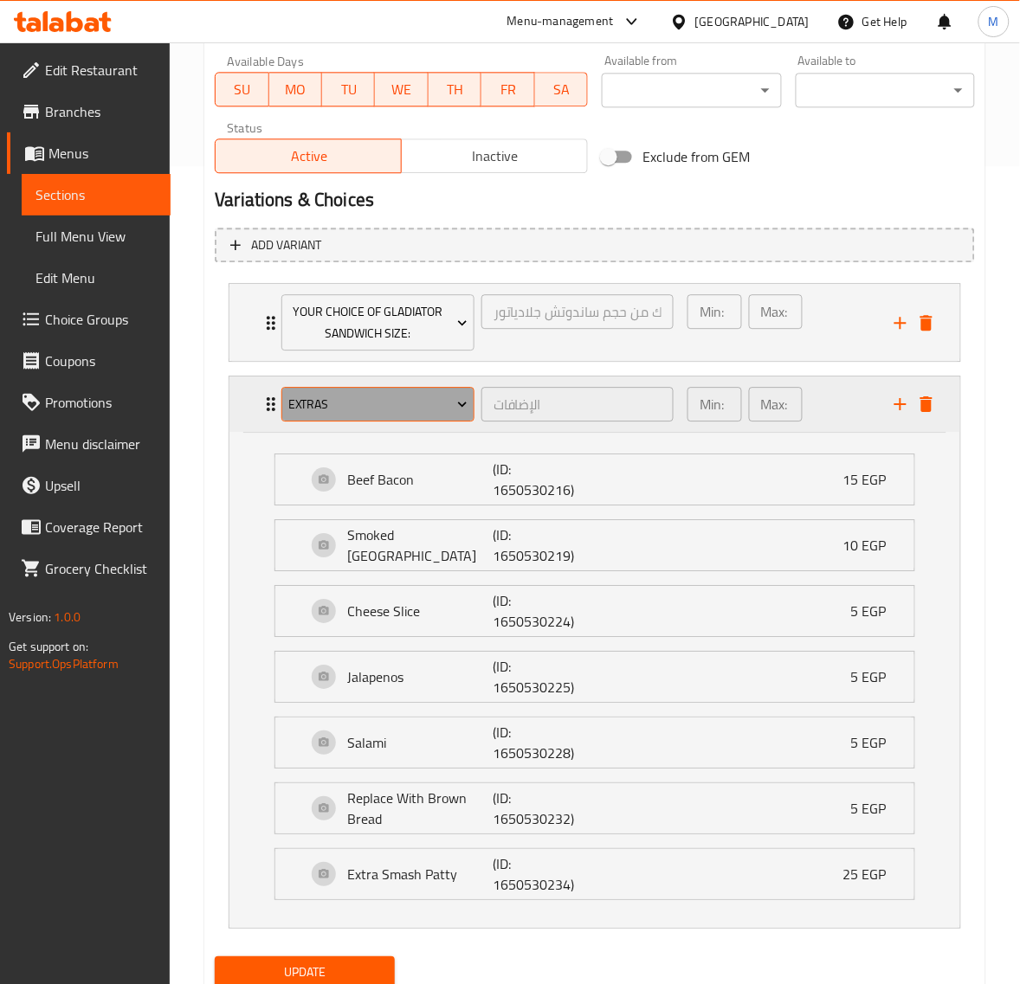
click at [364, 402] on span "Extras" at bounding box center [378, 405] width 180 height 22
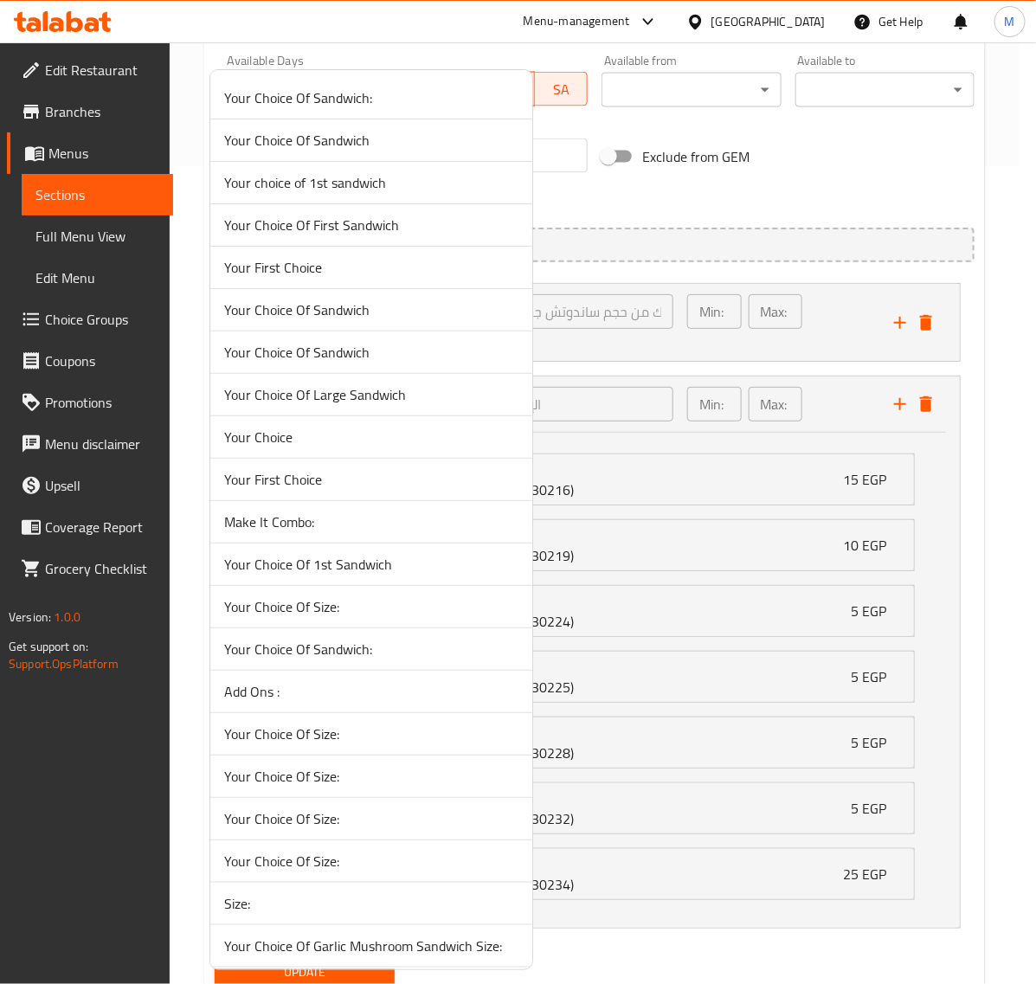
scroll to position [2429, 0]
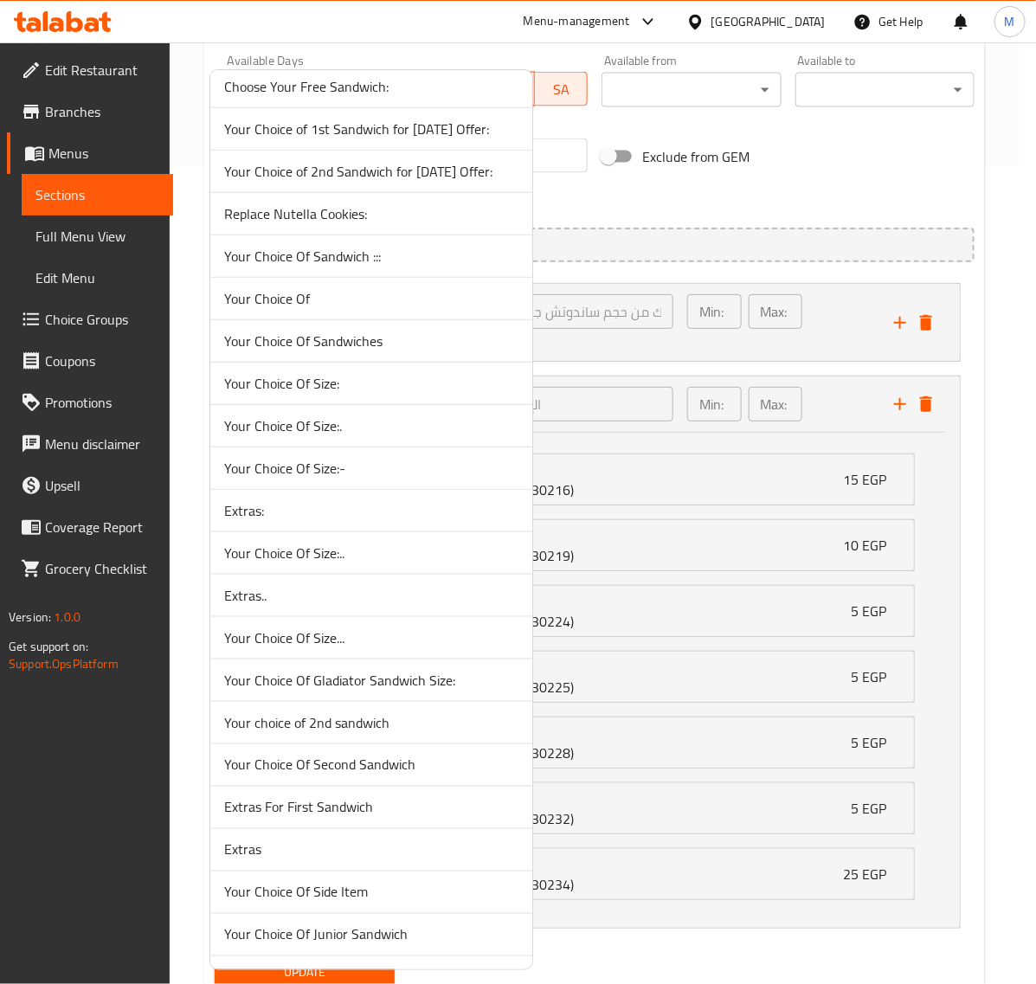
click at [338, 515] on span "Extras:" at bounding box center [371, 510] width 294 height 21
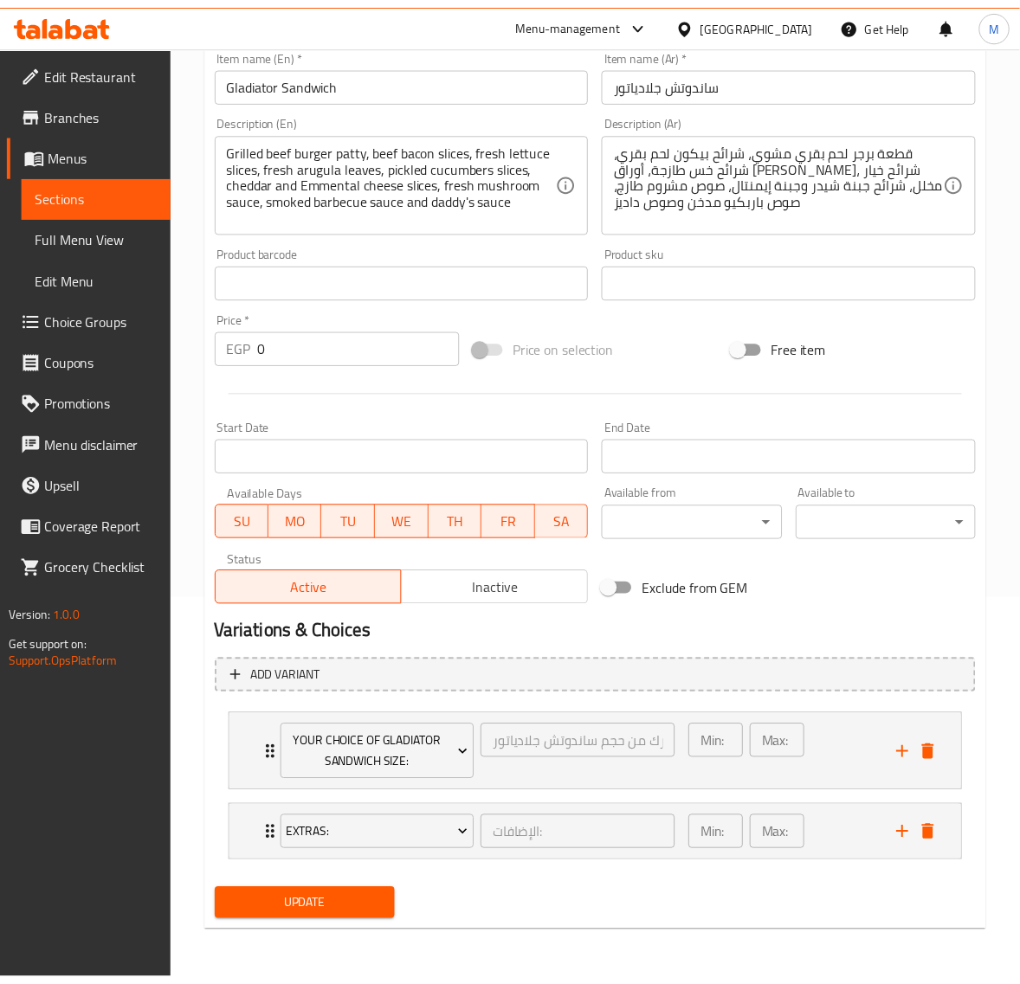
scroll to position [385, 0]
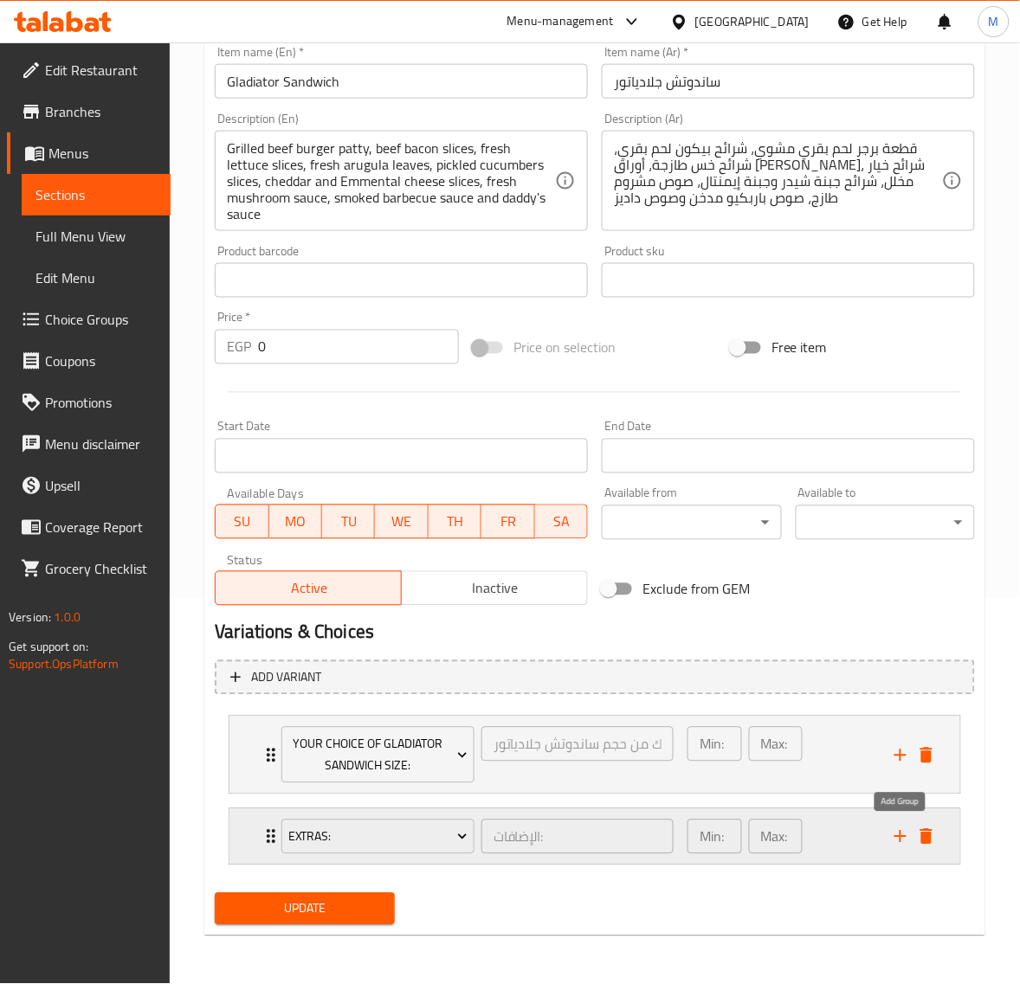
click at [890, 831] on icon "add" at bounding box center [900, 837] width 21 height 21
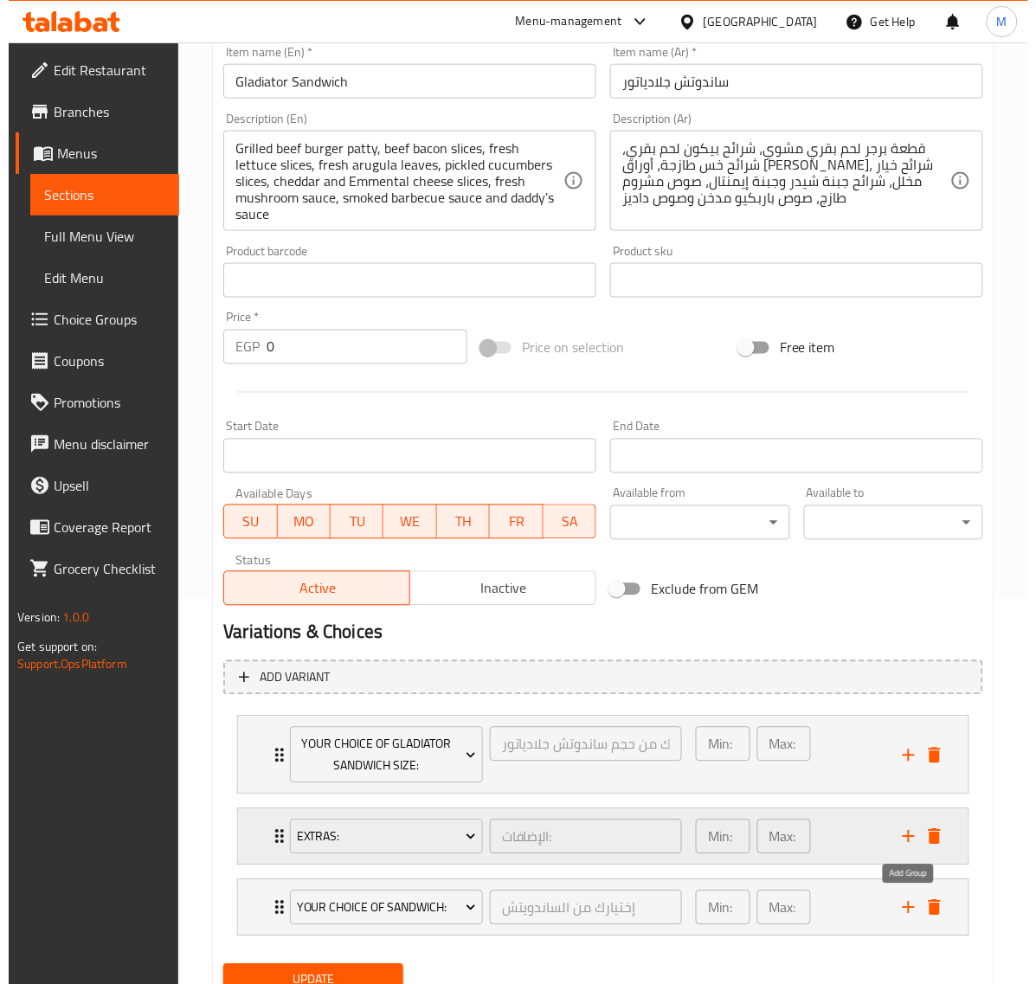
scroll to position [456, 0]
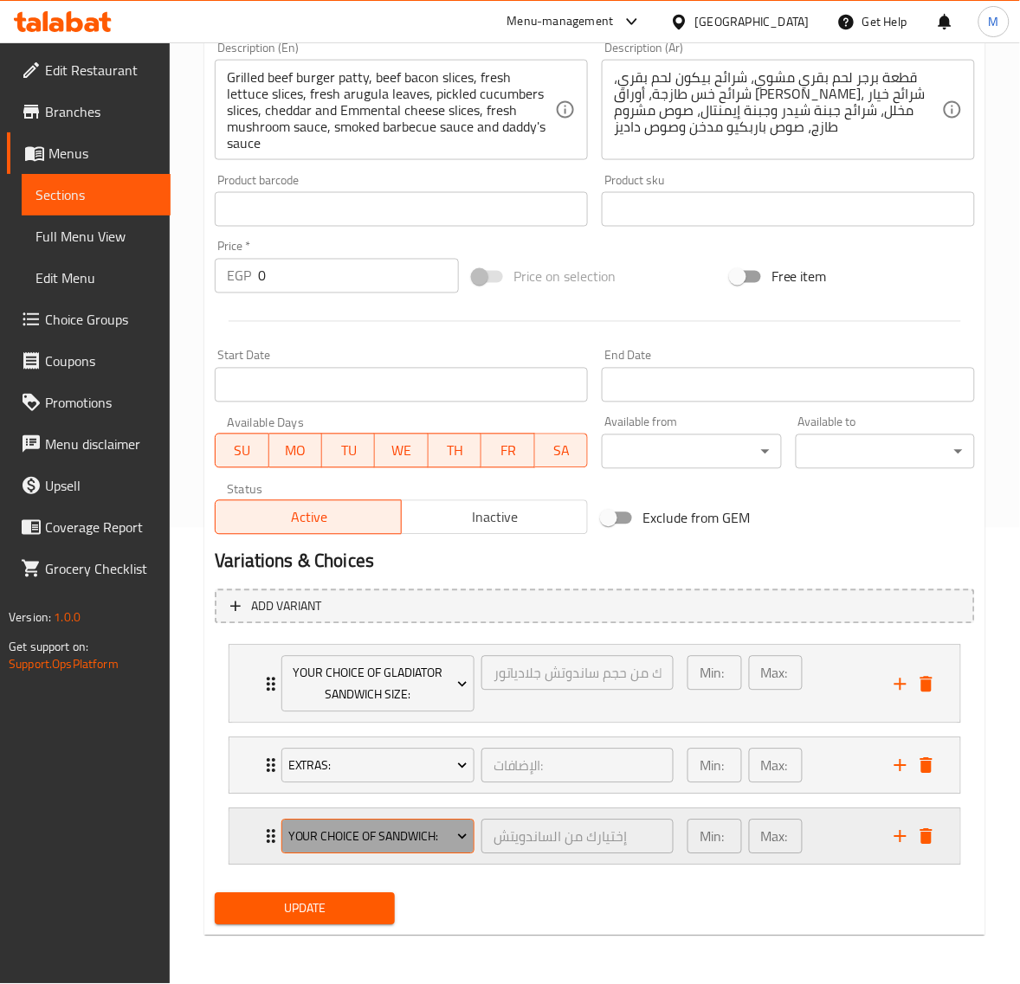
click at [412, 844] on span "Your Choice Of Sandwich:" at bounding box center [378, 838] width 180 height 22
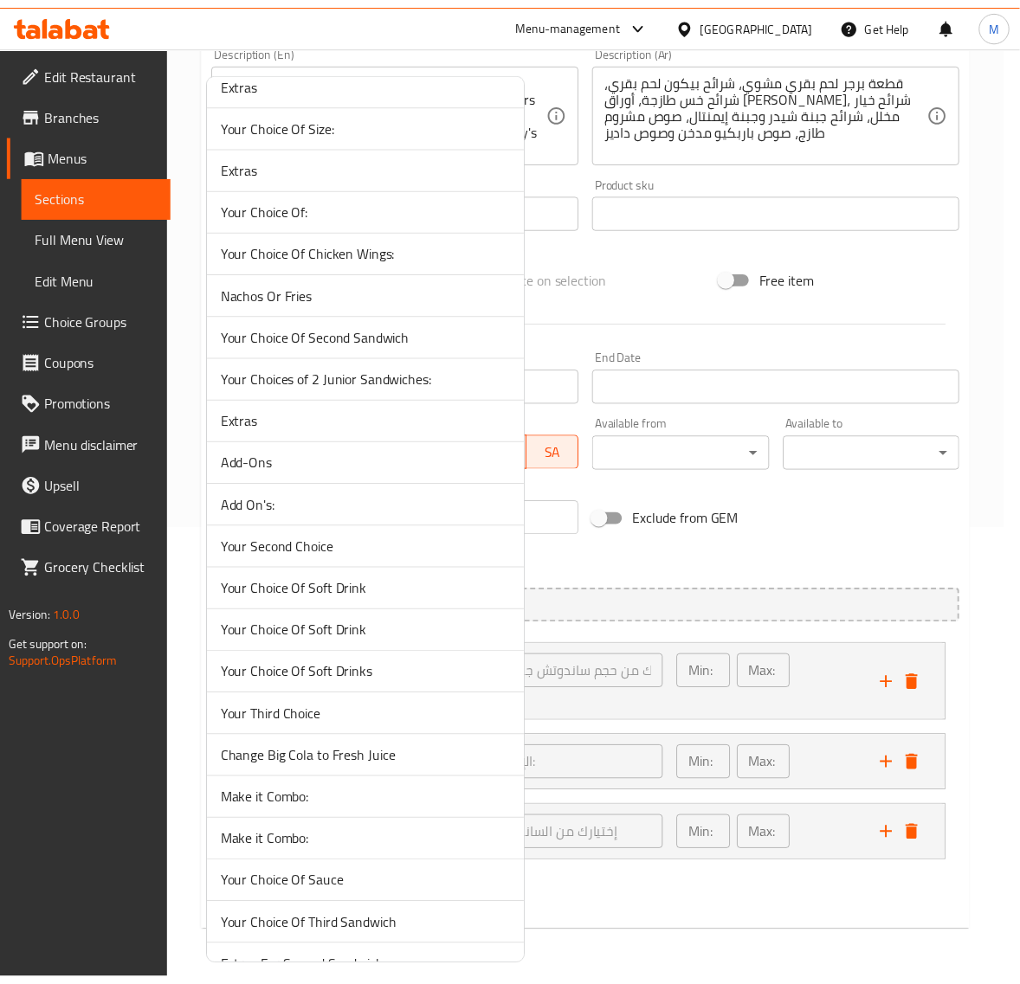
scroll to position [3681, 0]
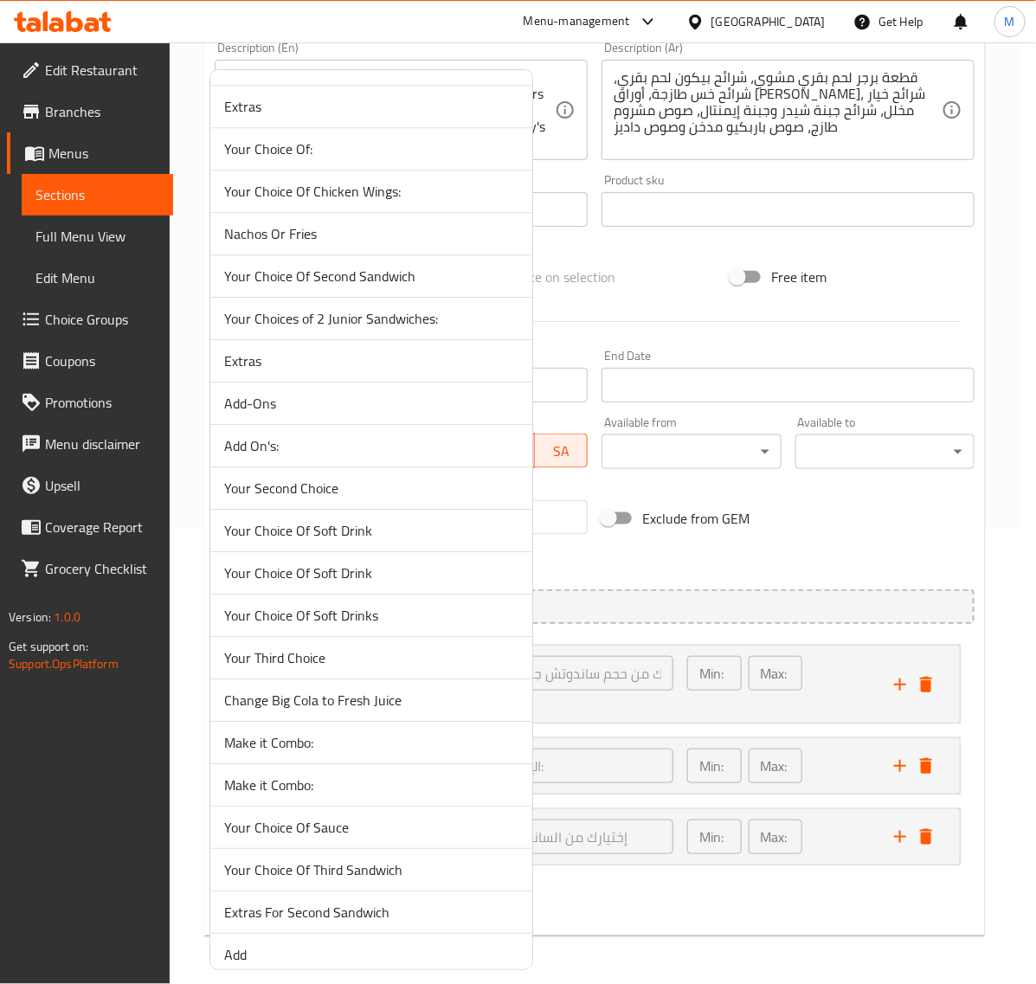
click at [310, 753] on span "Make it Combo:" at bounding box center [371, 742] width 294 height 21
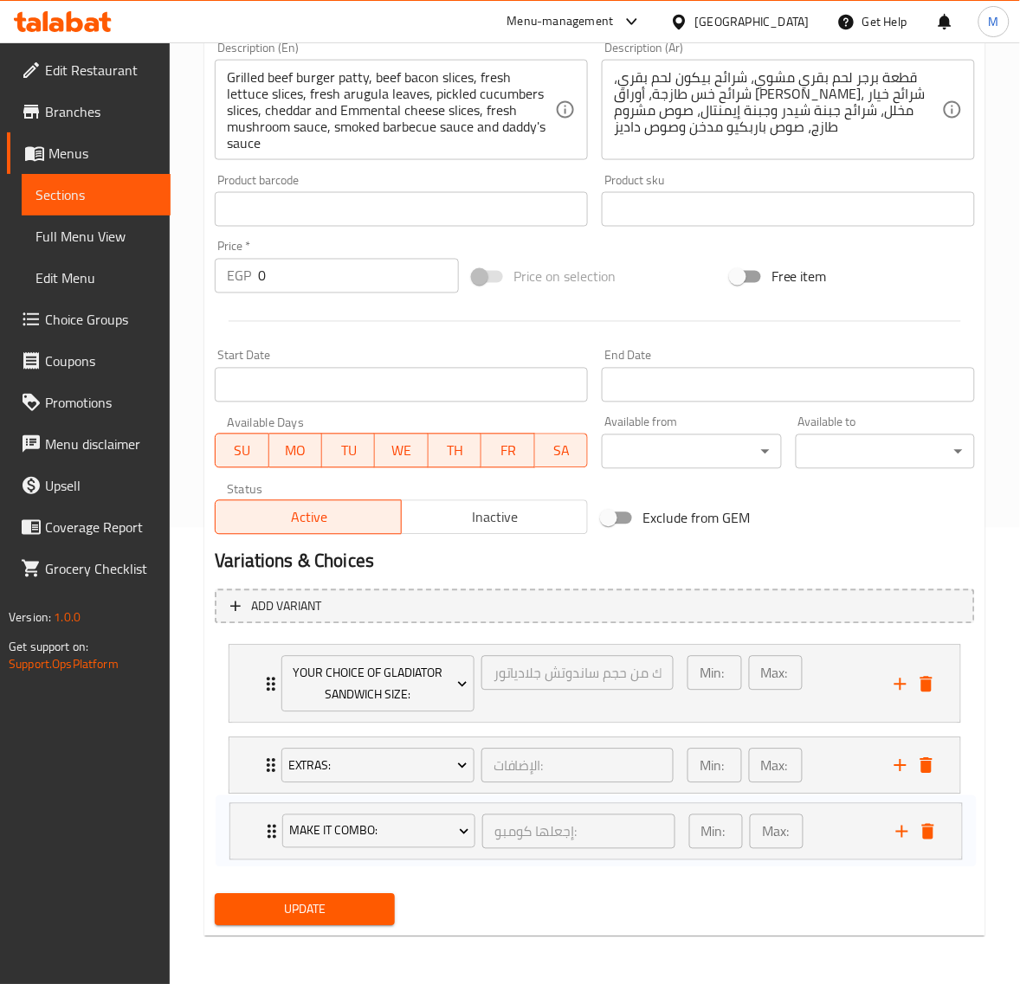
drag, startPoint x: 270, startPoint y: 831, endPoint x: 271, endPoint y: 819, distance: 12.1
click at [271, 819] on div "Your Choice Of Gladiator Sandwich Size: إختيارك من حجم ساندوتش جلادياتور: ​ Min…" at bounding box center [595, 755] width 760 height 235
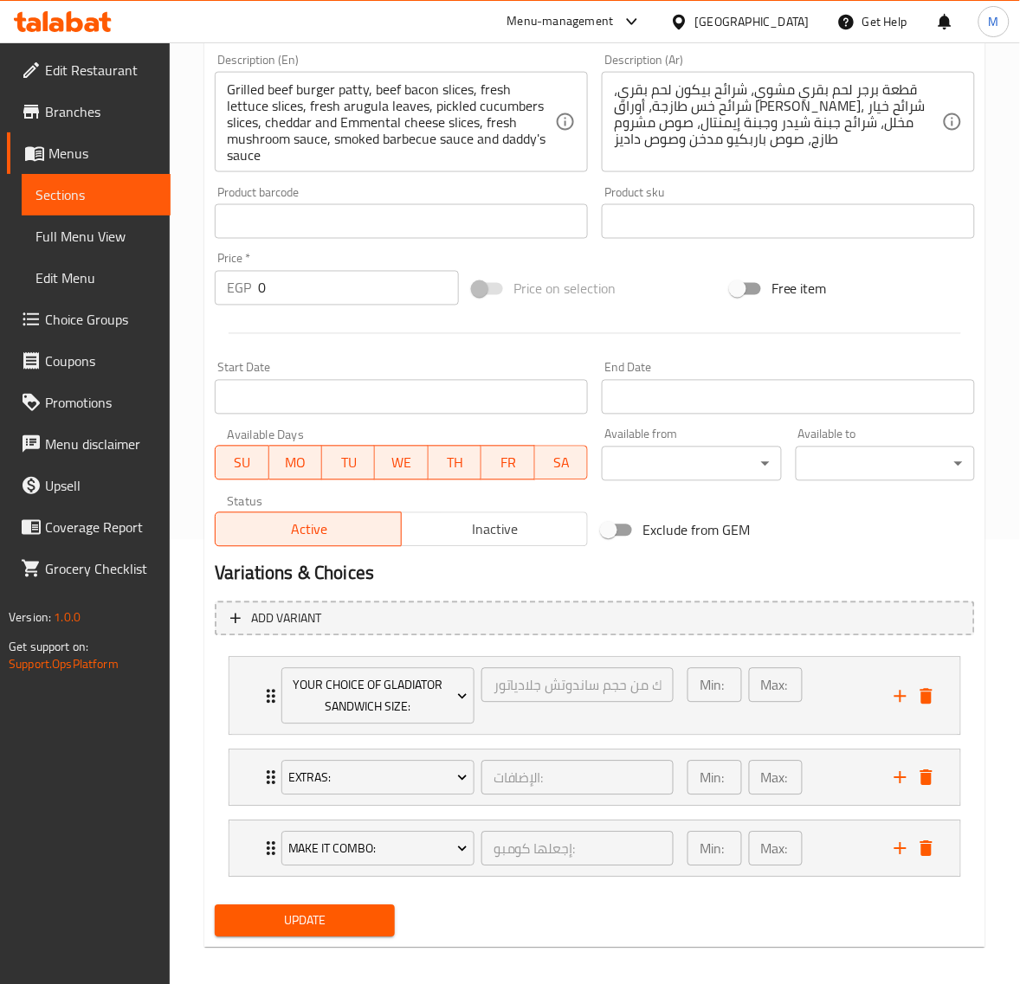
scroll to position [456, 0]
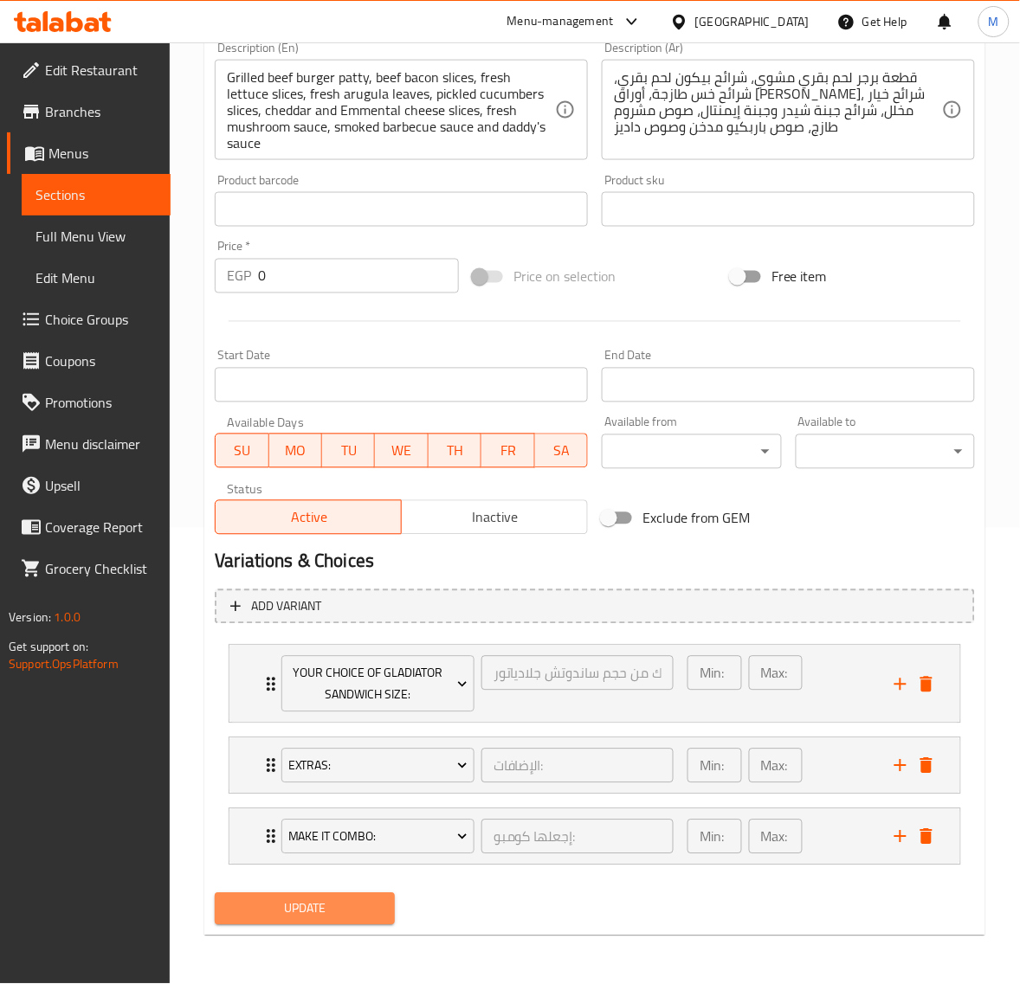
click at [308, 910] on span "Update" at bounding box center [303, 909] width 151 height 22
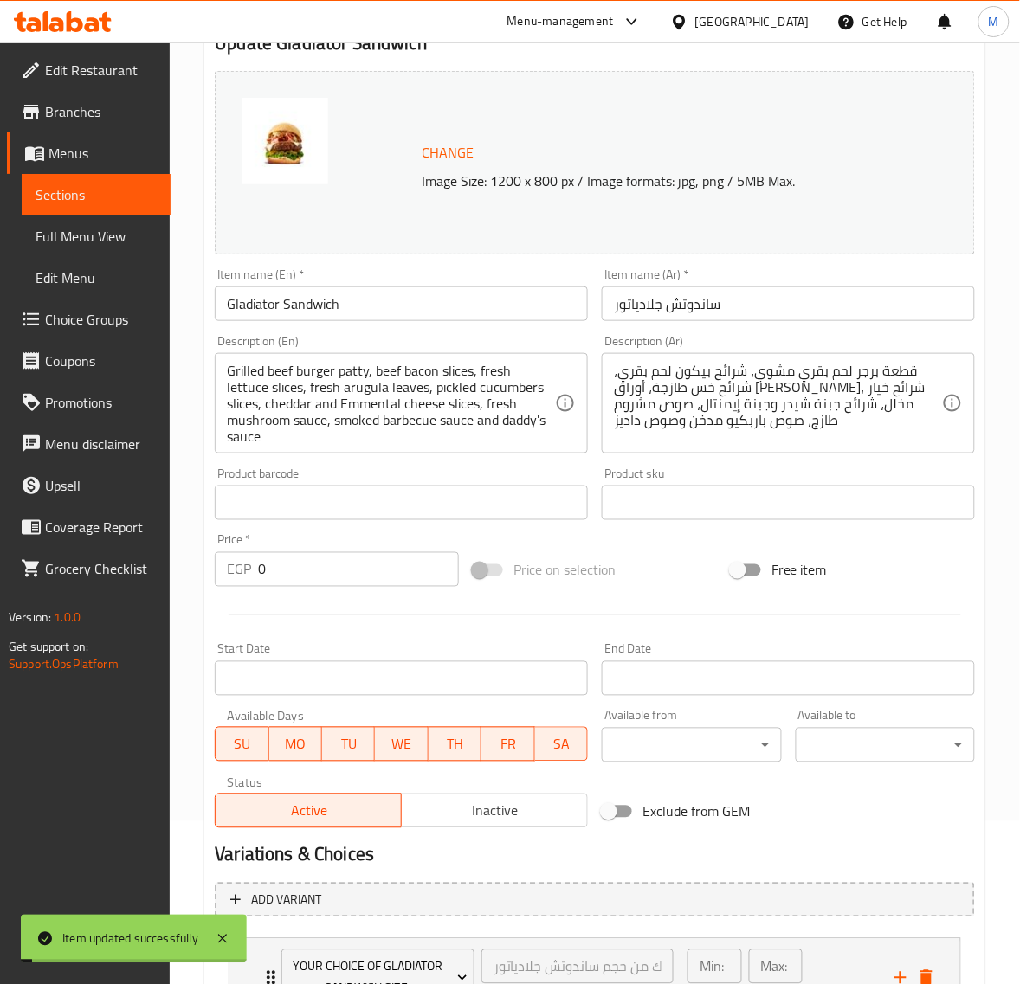
scroll to position [0, 0]
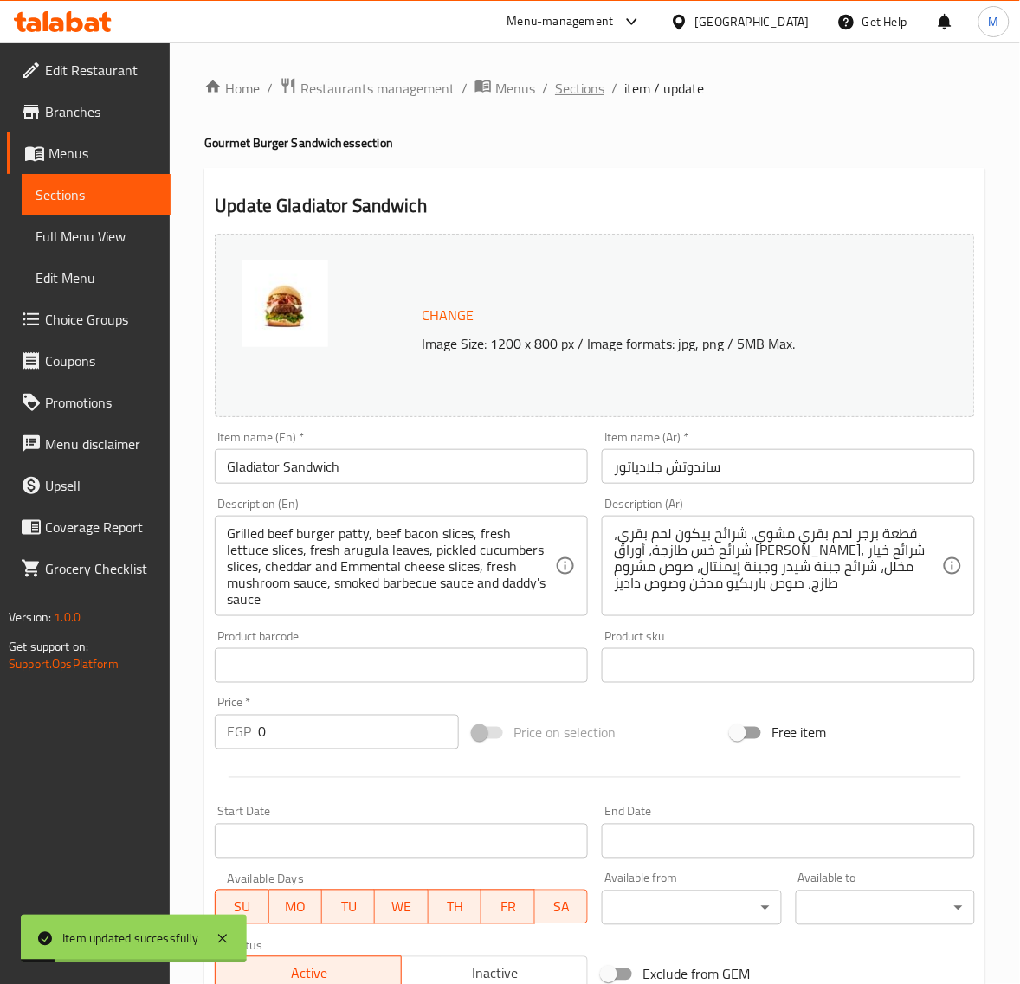
click at [574, 95] on span "Sections" at bounding box center [579, 88] width 49 height 21
